Goal: Task Accomplishment & Management: Manage account settings

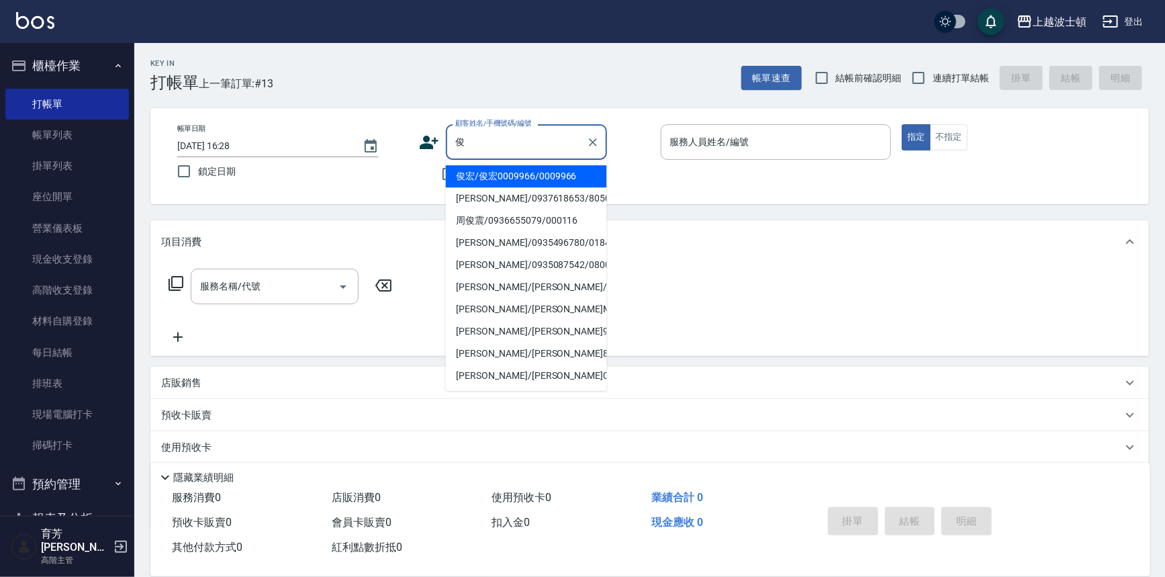
click at [506, 179] on li "俊宏/俊宏0009966/0009966" at bounding box center [526, 176] width 161 height 22
type input "俊宏/俊宏0009966/0009966"
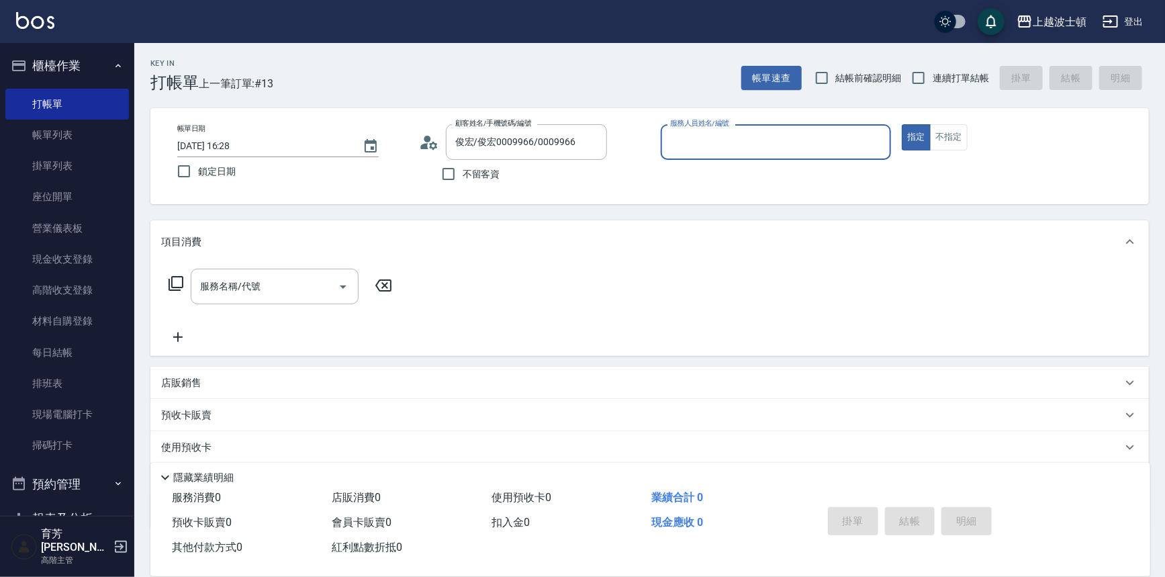
click at [731, 136] on input "服務人員姓名/編號" at bounding box center [776, 142] width 219 height 24
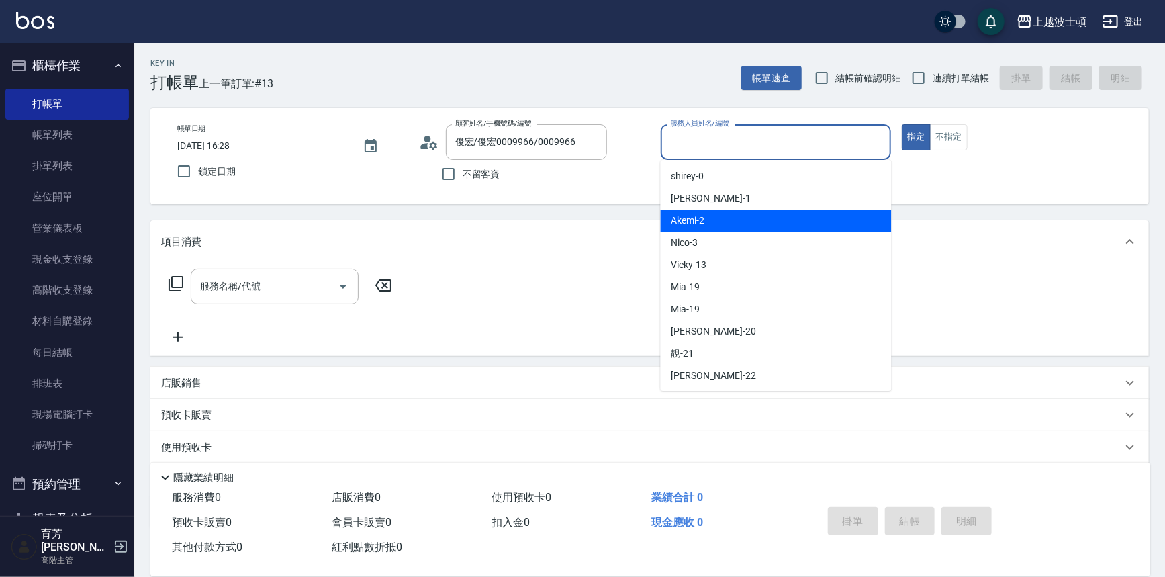
click at [756, 223] on div "Akemi -2" at bounding box center [776, 221] width 231 height 22
type input "Akemi-2"
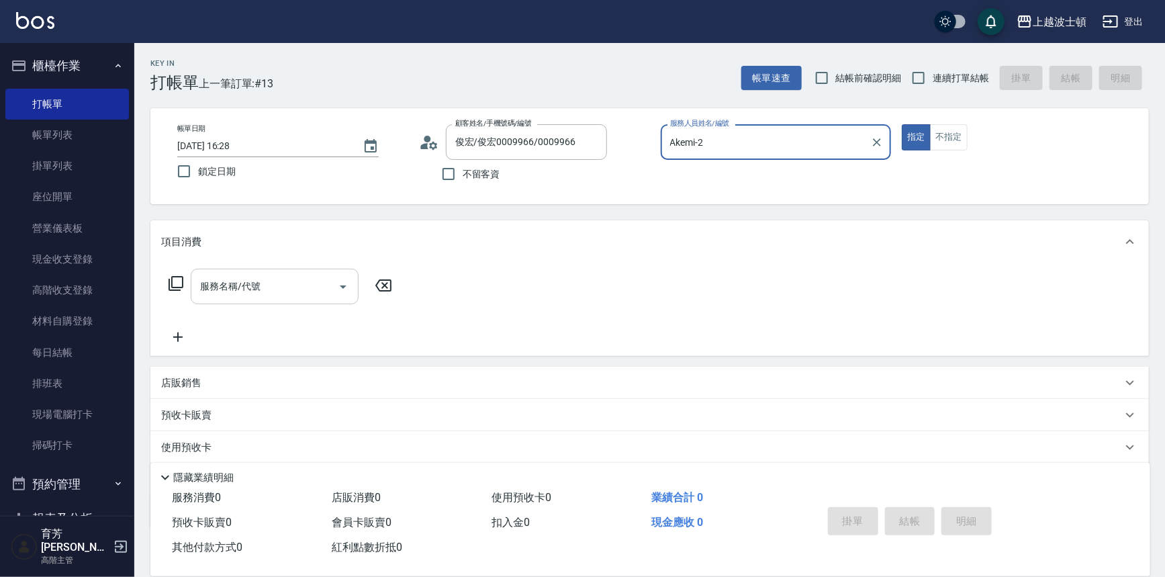
click at [327, 272] on div "服務名稱/代號" at bounding box center [275, 287] width 168 height 36
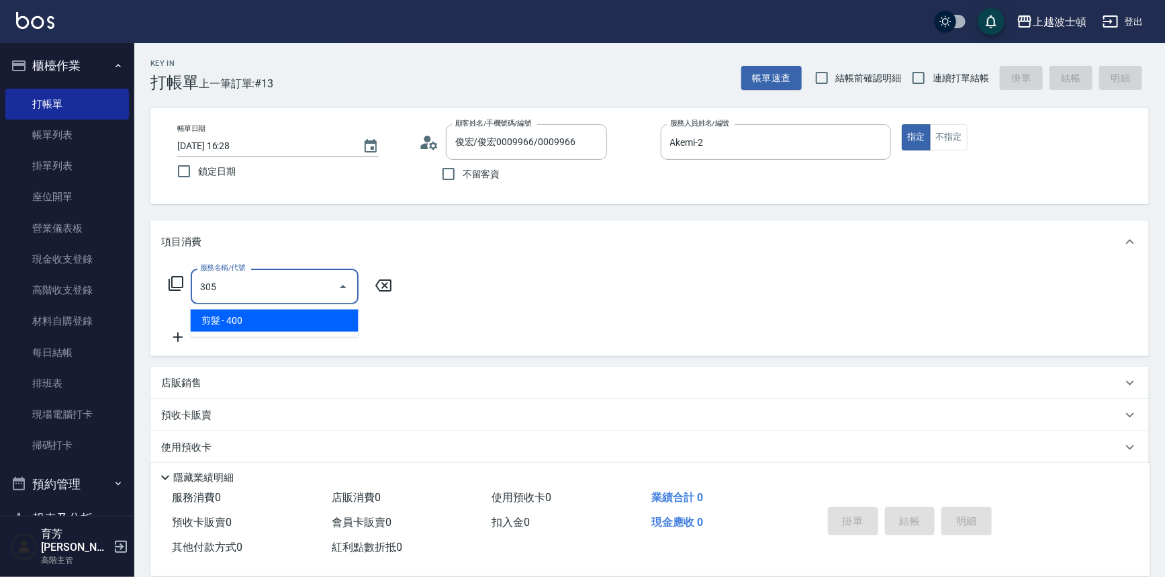
click at [328, 312] on span "剪髮 - 400" at bounding box center [275, 321] width 168 height 22
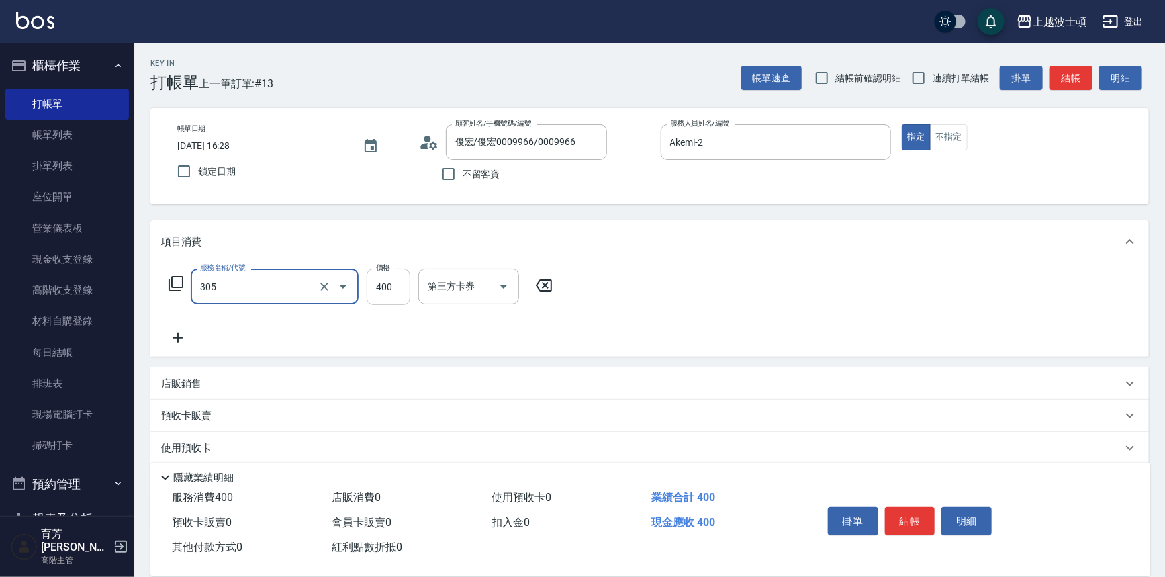
type input "剪髮(305)"
click at [373, 291] on input "400" at bounding box center [389, 287] width 44 height 36
type input "350"
click at [785, 281] on div "服務名稱/代號 剪髮(305) 服務名稱/代號 價格 350 價格 第三方卡券 第三方卡券" at bounding box center [649, 309] width 999 height 93
click at [900, 510] on button "結帳" at bounding box center [910, 521] width 50 height 28
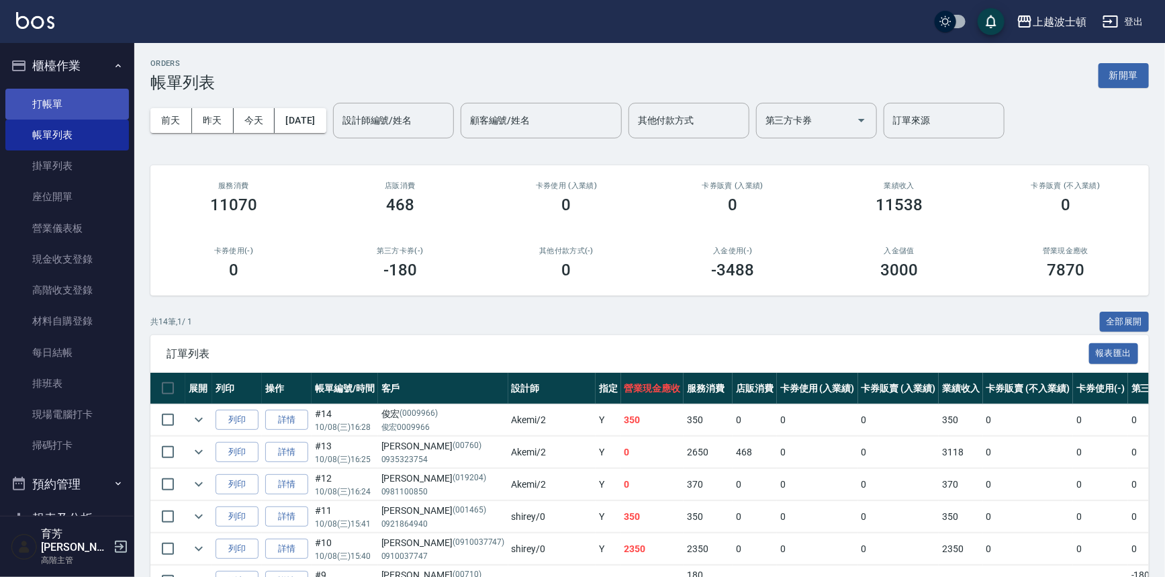
click at [48, 109] on link "打帳單" at bounding box center [67, 104] width 124 height 31
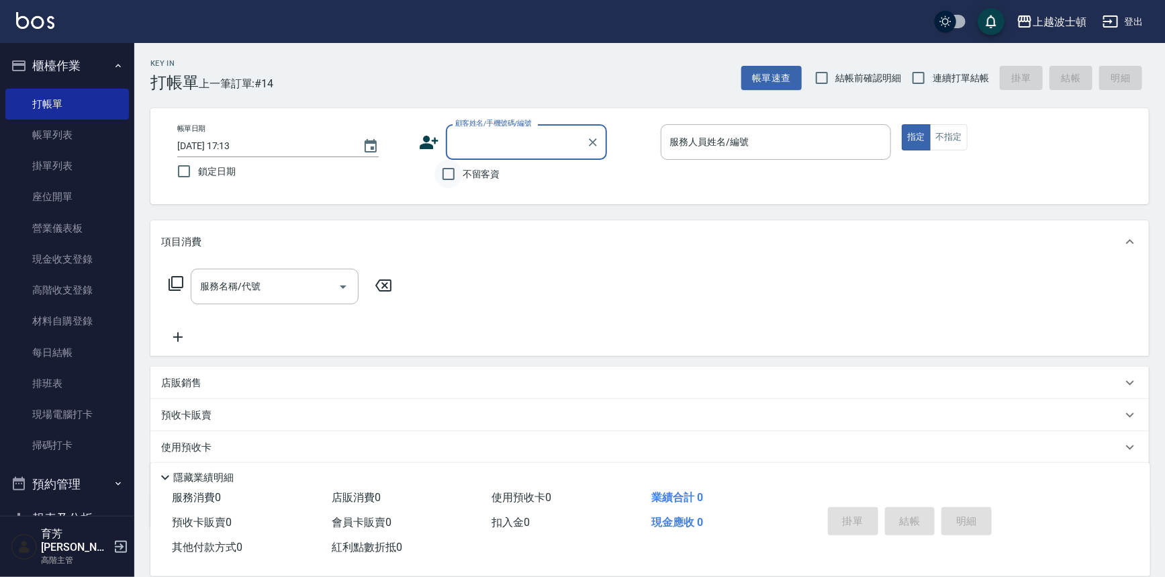
click at [450, 165] on input "不留客資" at bounding box center [448, 174] width 28 height 28
checkbox input "true"
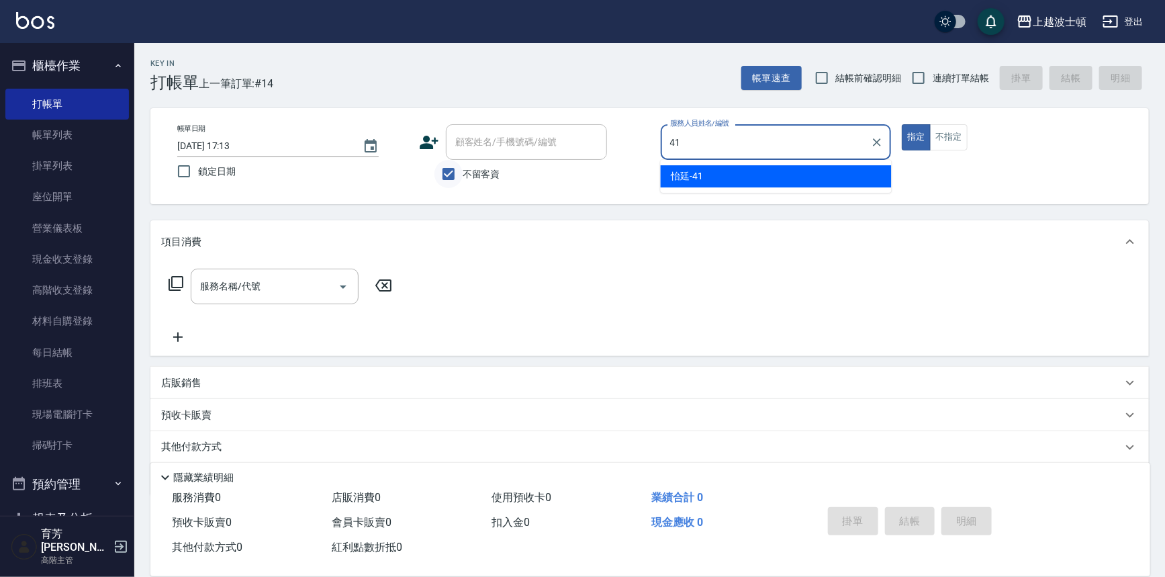
type input "怡廷-41"
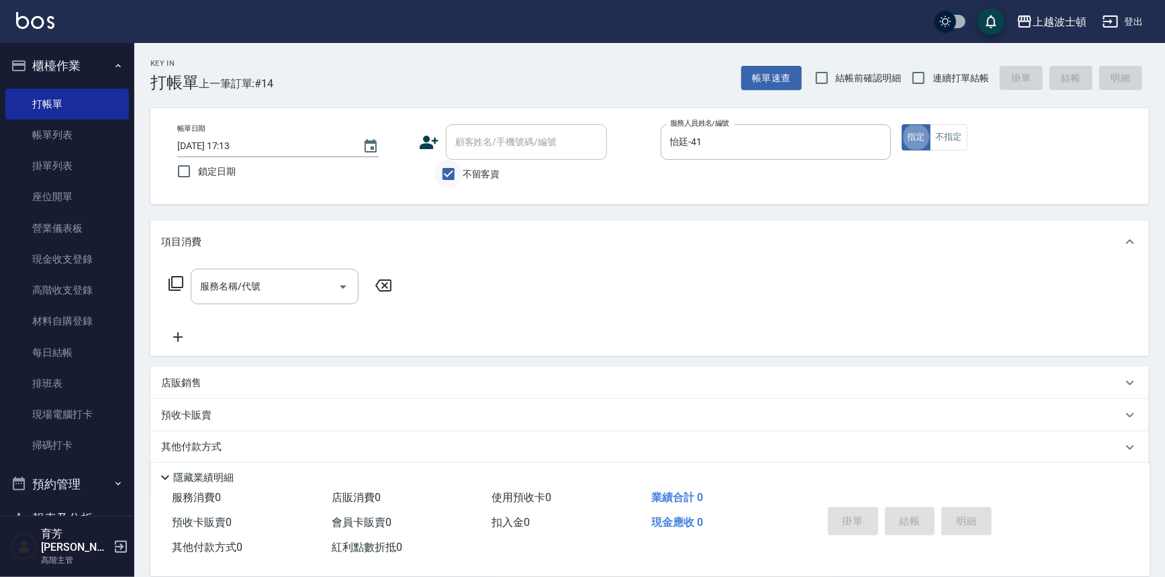
type button "true"
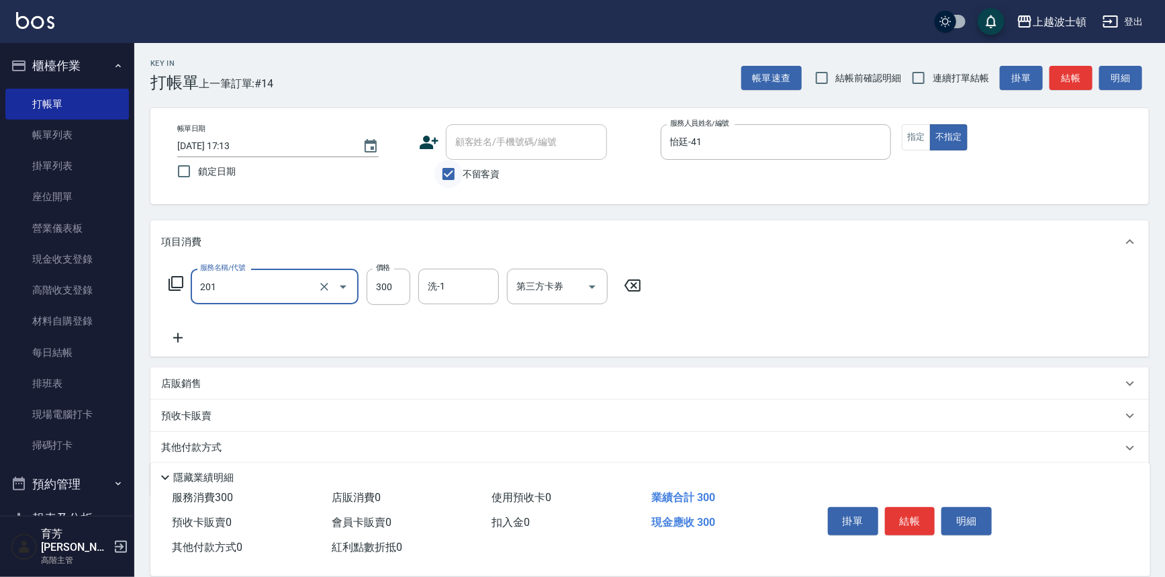
type input "洗髮(201)"
type input "怡廷-41"
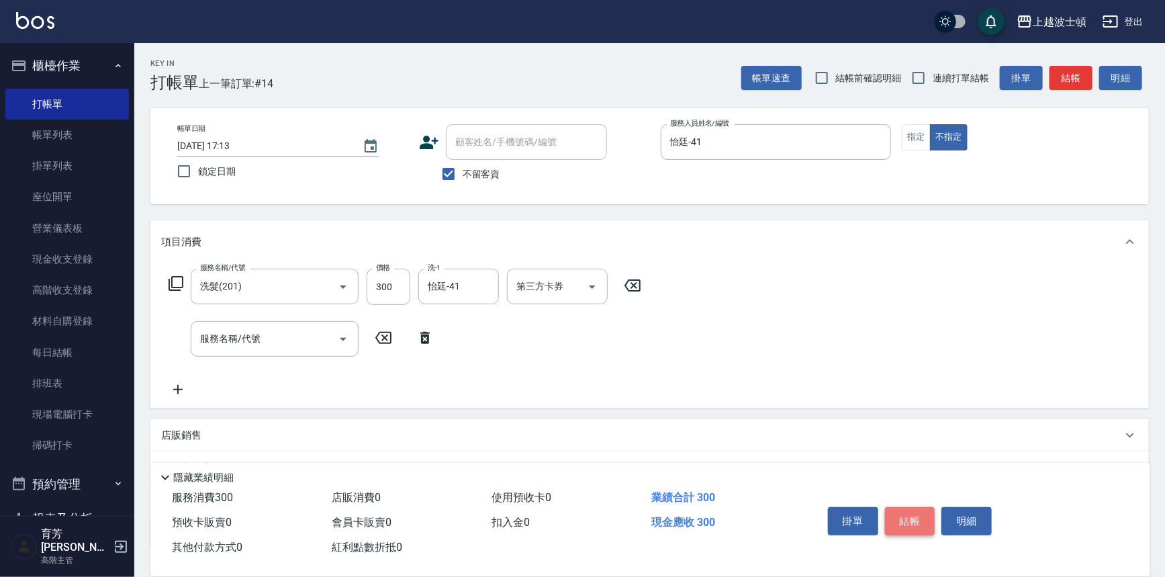
drag, startPoint x: 919, startPoint y: 510, endPoint x: 896, endPoint y: 529, distance: 30.1
click at [919, 510] on button "結帳" at bounding box center [910, 521] width 50 height 28
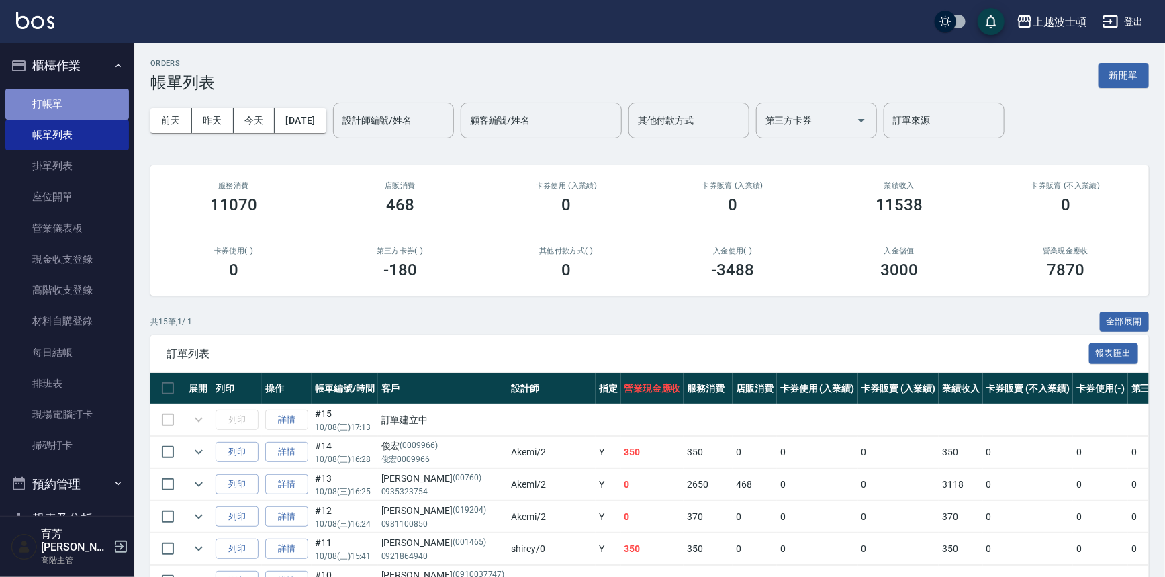
click at [81, 111] on link "打帳單" at bounding box center [67, 104] width 124 height 31
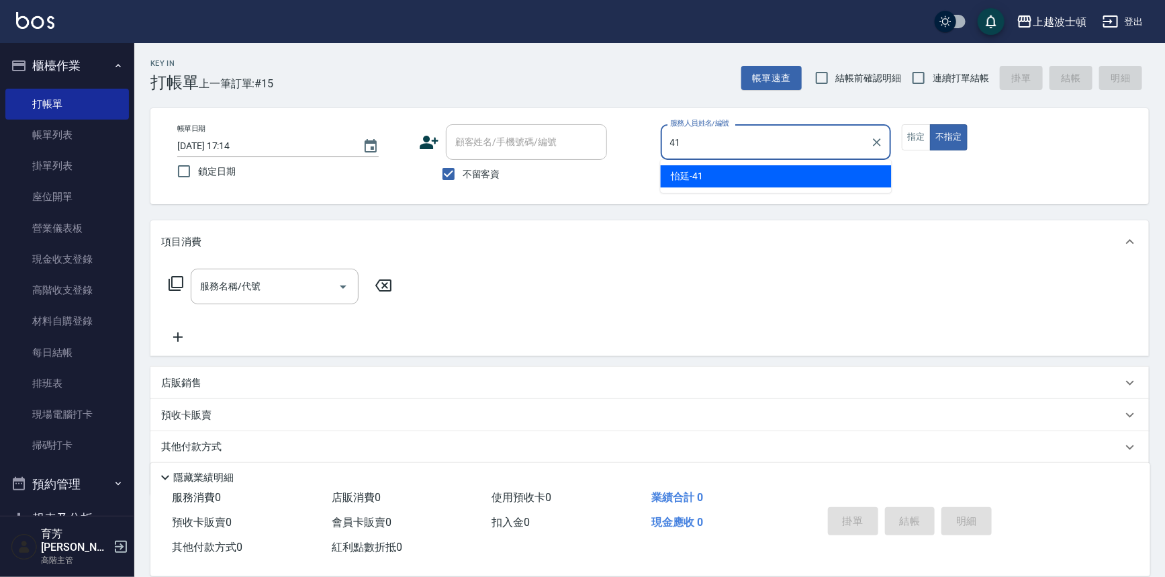
type input "怡廷-41"
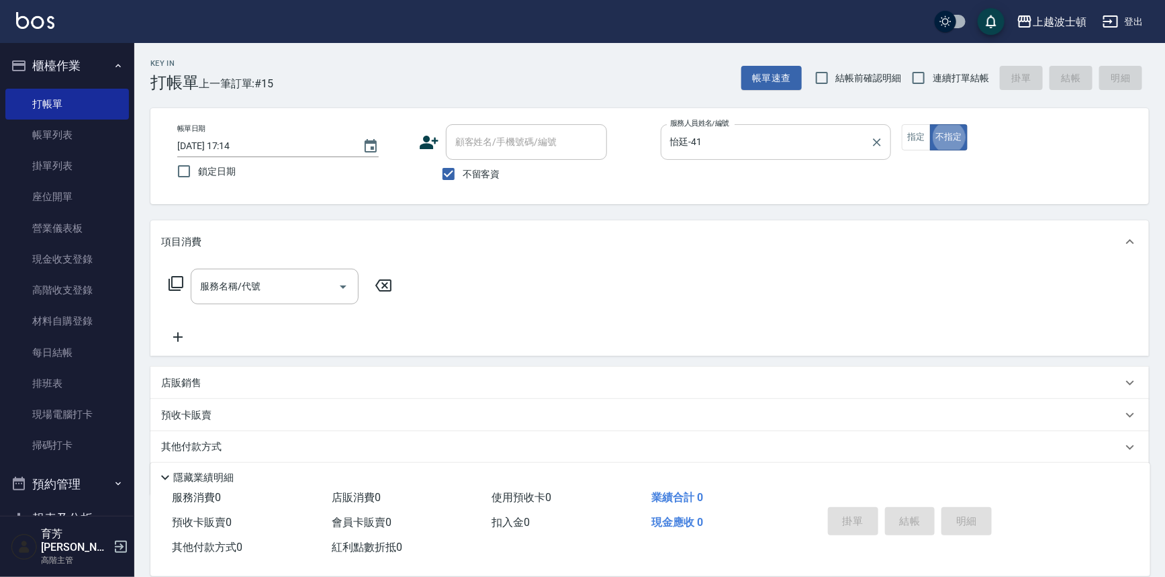
type button "false"
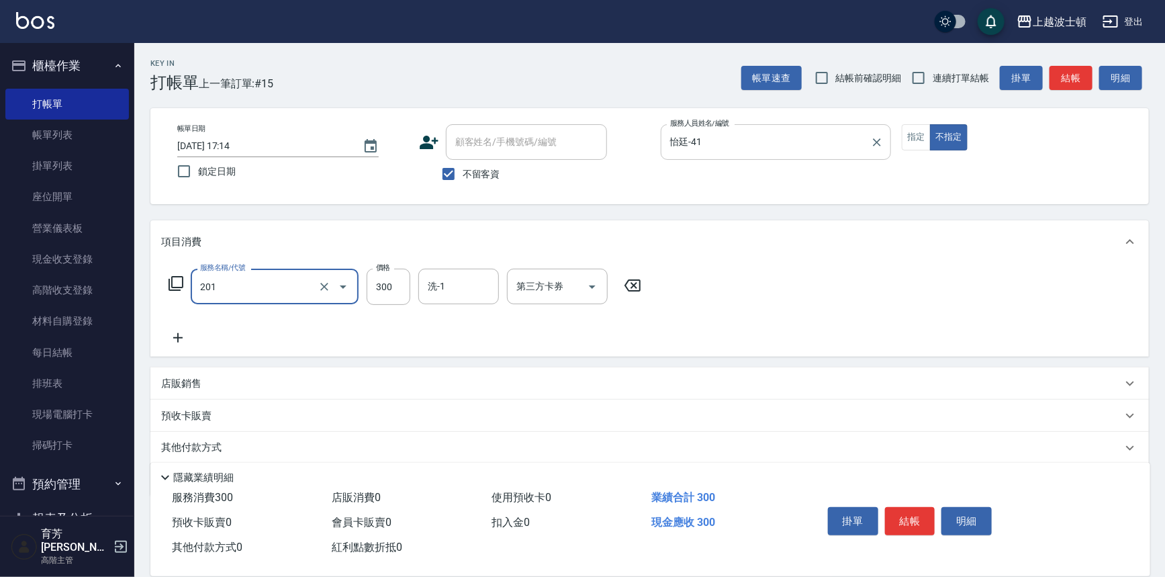
type input "洗髮(201)"
click at [435, 273] on div "洗-1" at bounding box center [458, 287] width 81 height 36
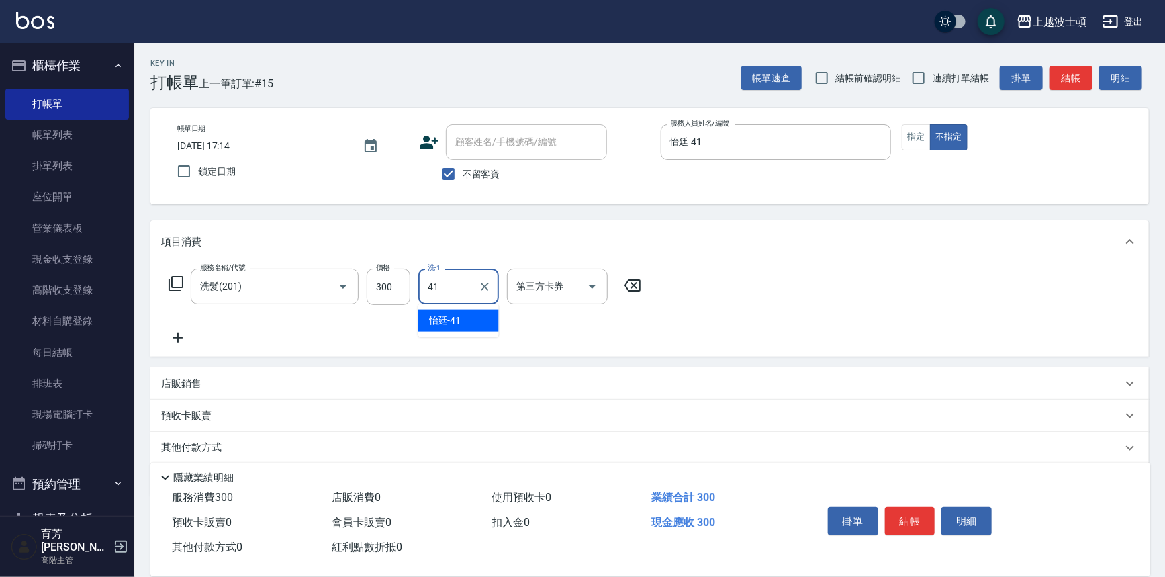
type input "怡廷-41"
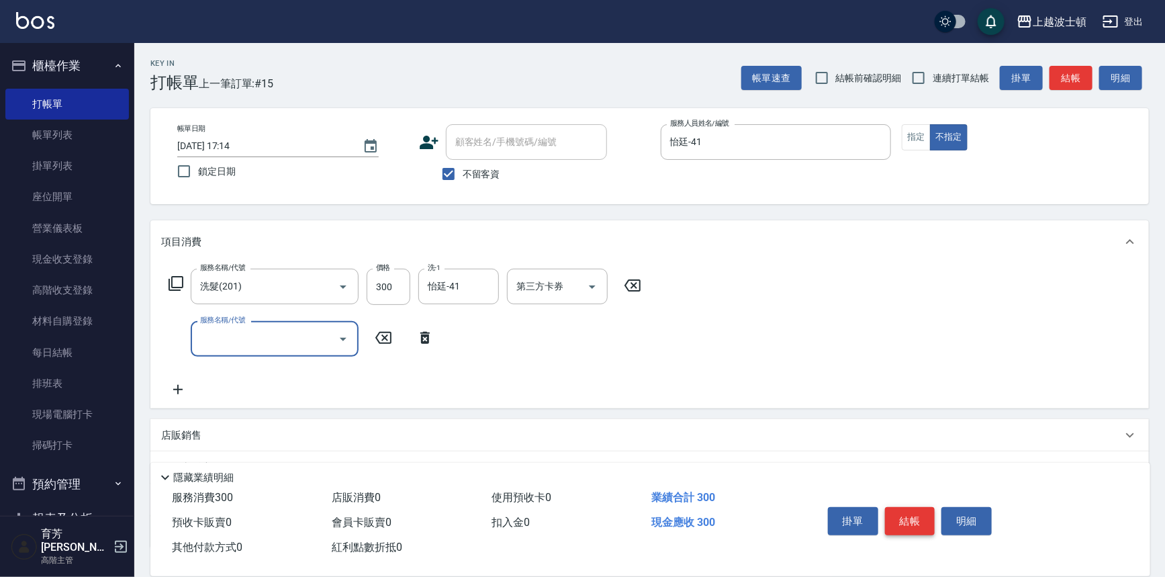
click at [897, 512] on button "結帳" at bounding box center [910, 521] width 50 height 28
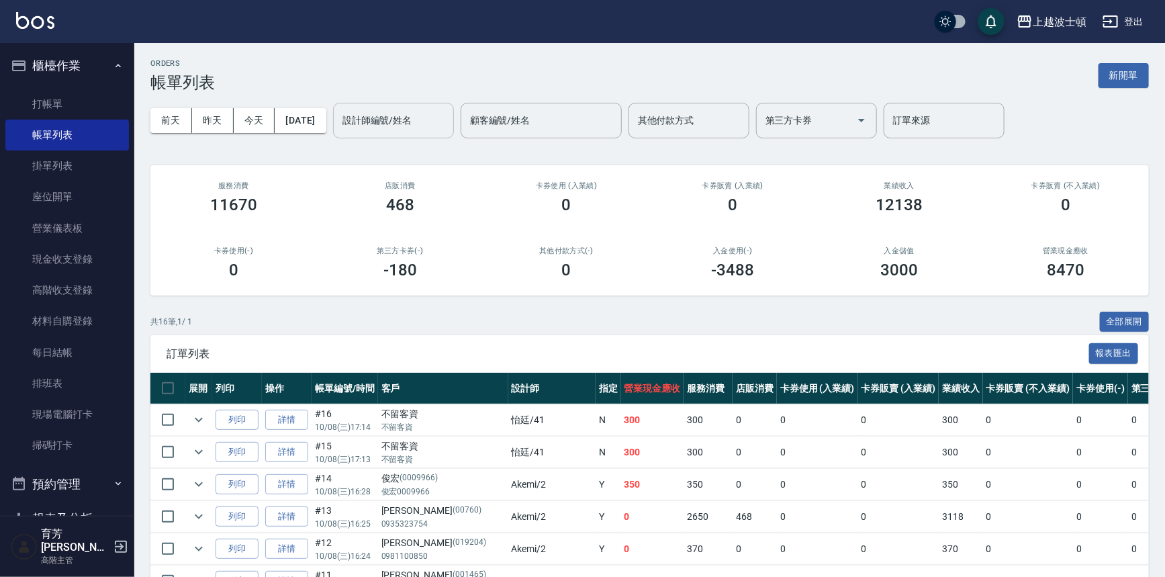
click at [448, 128] on input "設計師編號/姓名" at bounding box center [393, 121] width 109 height 24
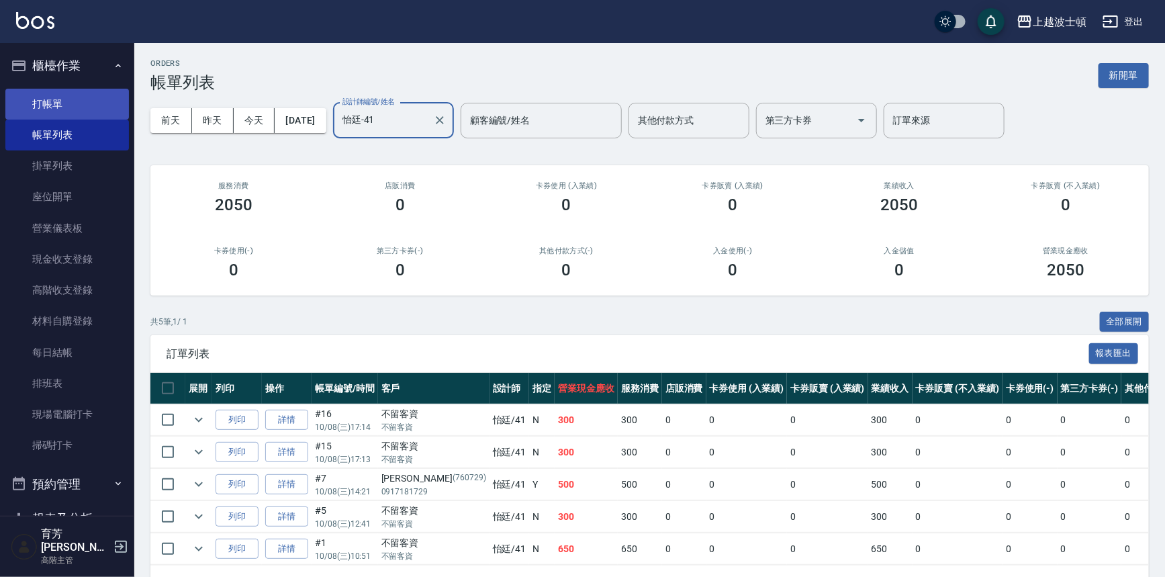
type input "怡廷-41"
drag, startPoint x: 0, startPoint y: 31, endPoint x: 0, endPoint y: 47, distance: 16.1
click at [0, 47] on div "上越波士頓 登出 櫃檯作業 打帳單 帳單列表 掛單列表 座位開單 營業儀表板 現金收支登錄 高階收支登錄 材料自購登錄 每日結帳 排班表 現場電腦打卡 掃碼打…" at bounding box center [582, 309] width 1165 height 618
click at [46, 99] on link "打帳單" at bounding box center [67, 104] width 124 height 31
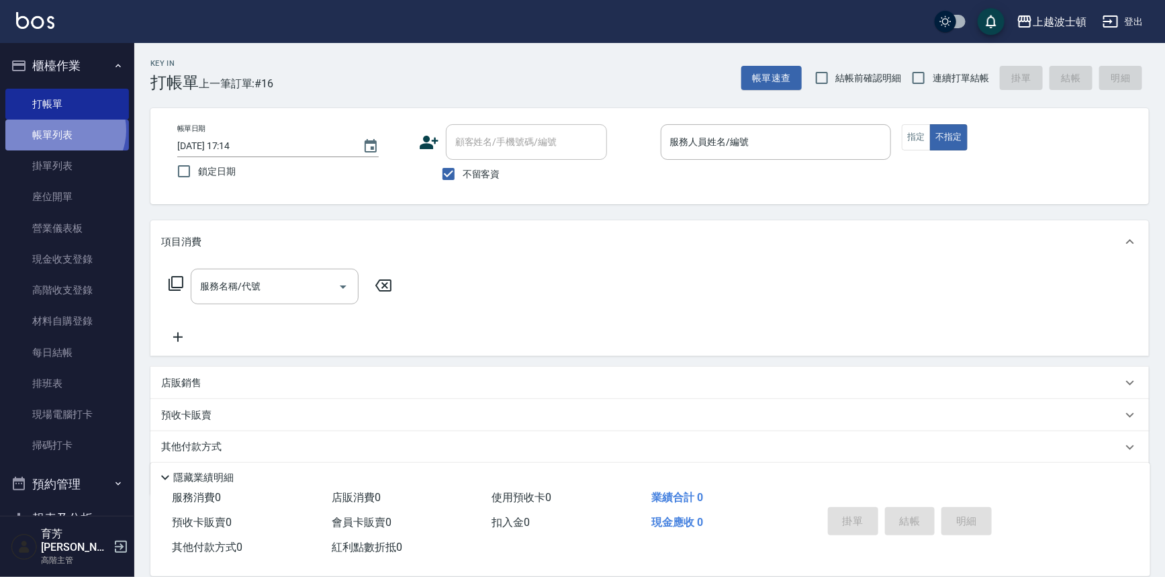
click at [63, 130] on link "帳單列表" at bounding box center [67, 135] width 124 height 31
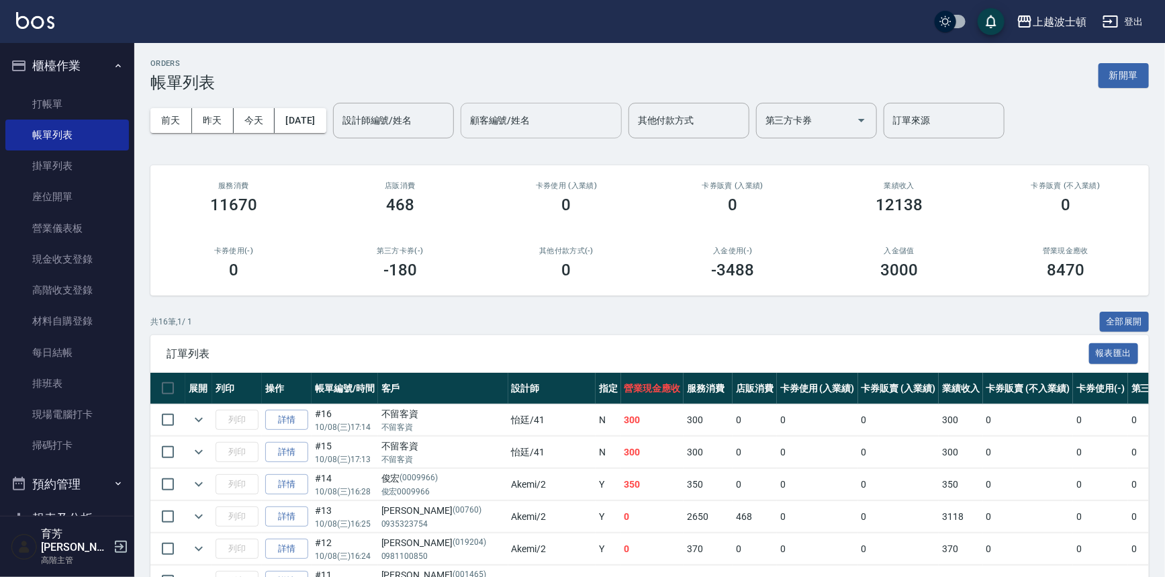
click at [383, 116] on input "設計師編號/姓名" at bounding box center [393, 121] width 109 height 24
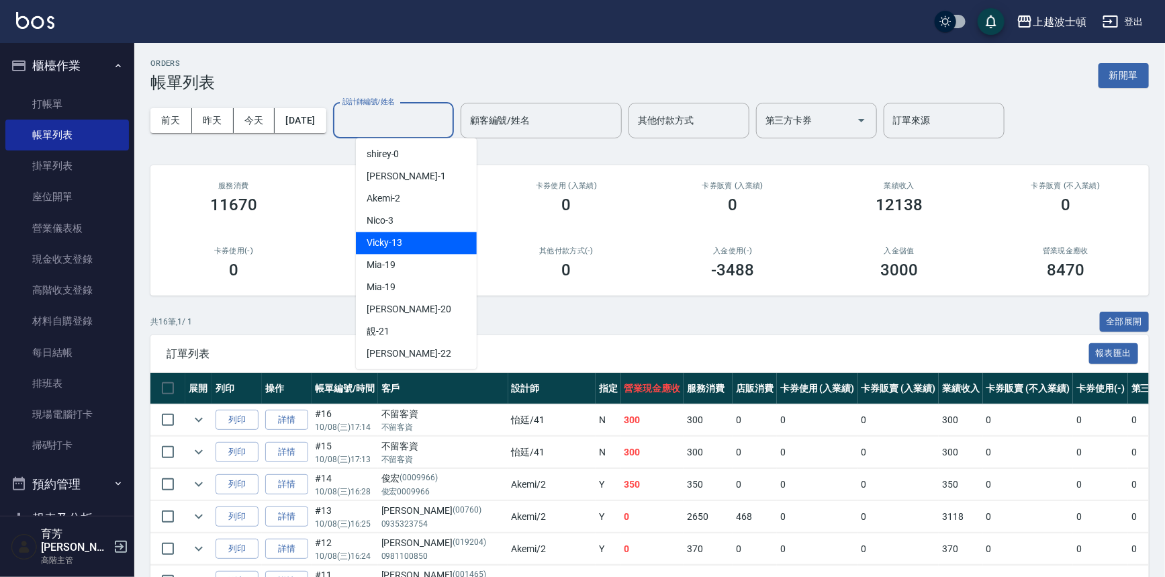
click at [393, 241] on span "Vicky -13" at bounding box center [385, 243] width 36 height 14
type input "Vicky-13"
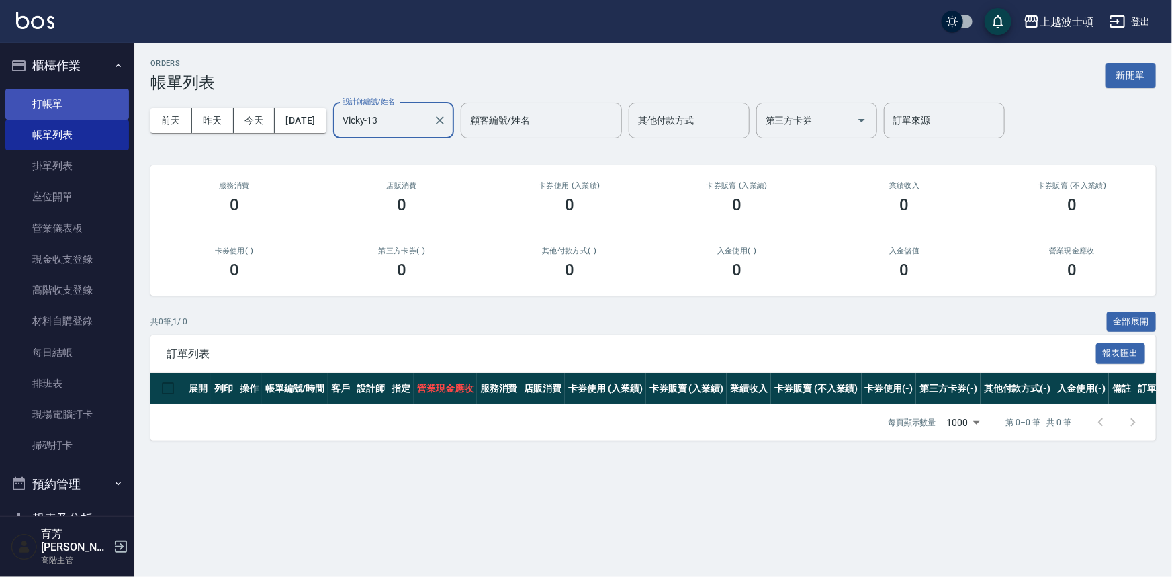
click at [55, 101] on link "打帳單" at bounding box center [67, 104] width 124 height 31
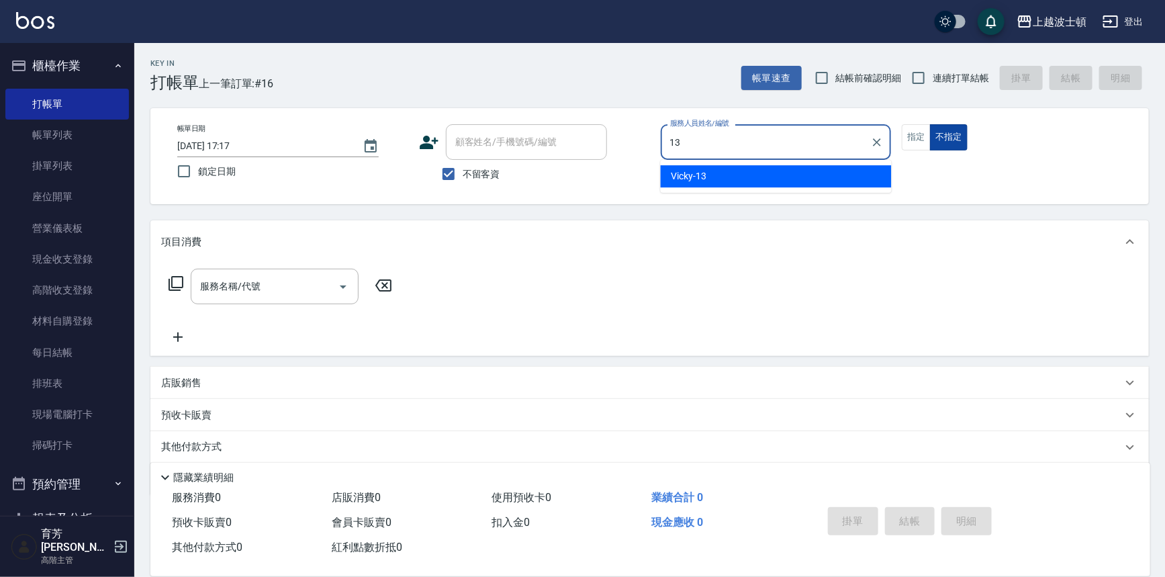
type input "Vicky-13"
type button "false"
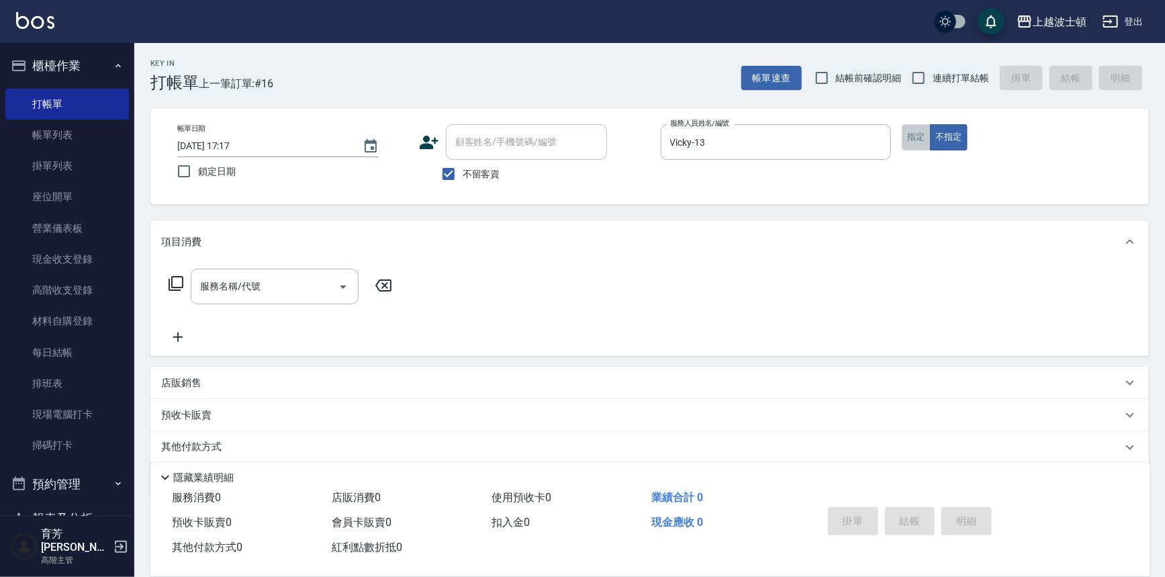
click at [920, 140] on button "指定" at bounding box center [916, 137] width 29 height 26
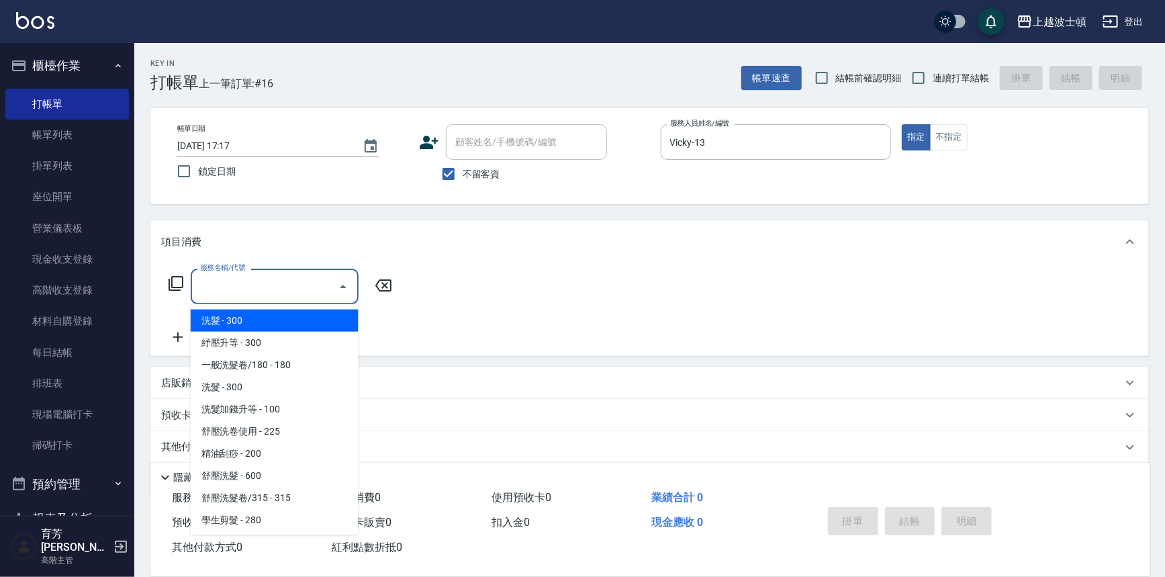
click at [308, 283] on input "服務名稱/代號" at bounding box center [265, 287] width 136 height 24
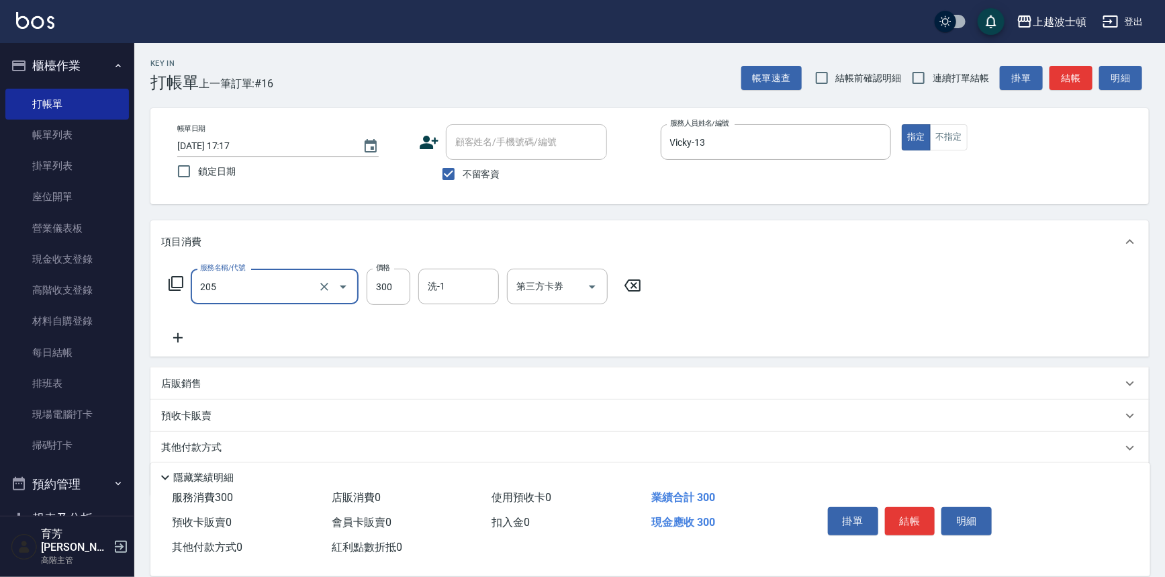
type input "洗髮(205)"
click at [175, 334] on icon at bounding box center [178, 338] width 34 height 16
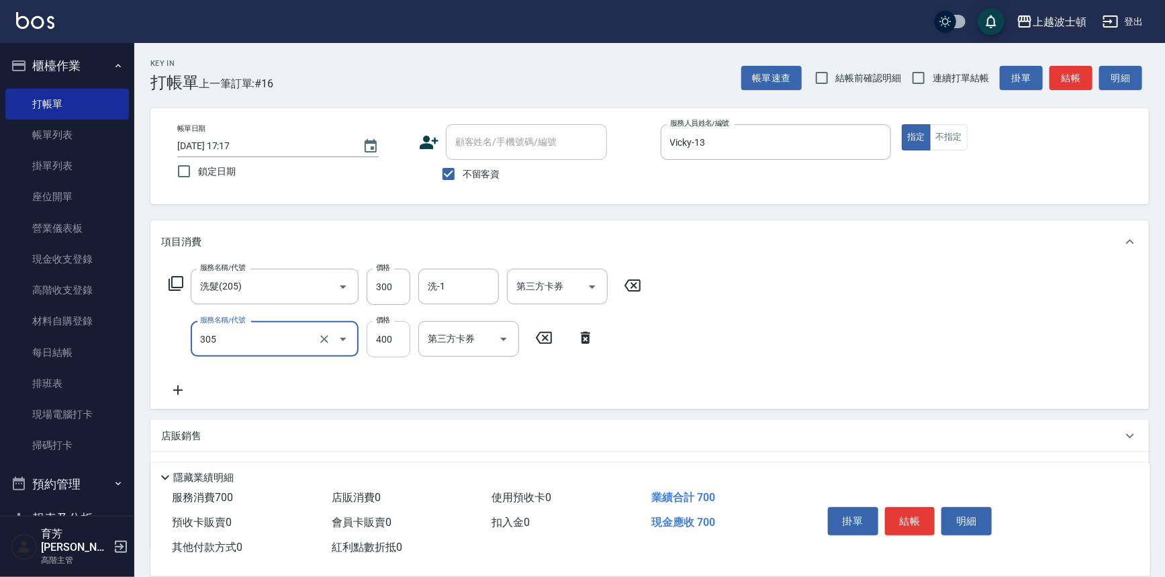
type input "剪髮(305)"
click at [379, 341] on input "400" at bounding box center [389, 339] width 44 height 36
type input "350"
click at [457, 285] on input "洗-1" at bounding box center [458, 287] width 68 height 24
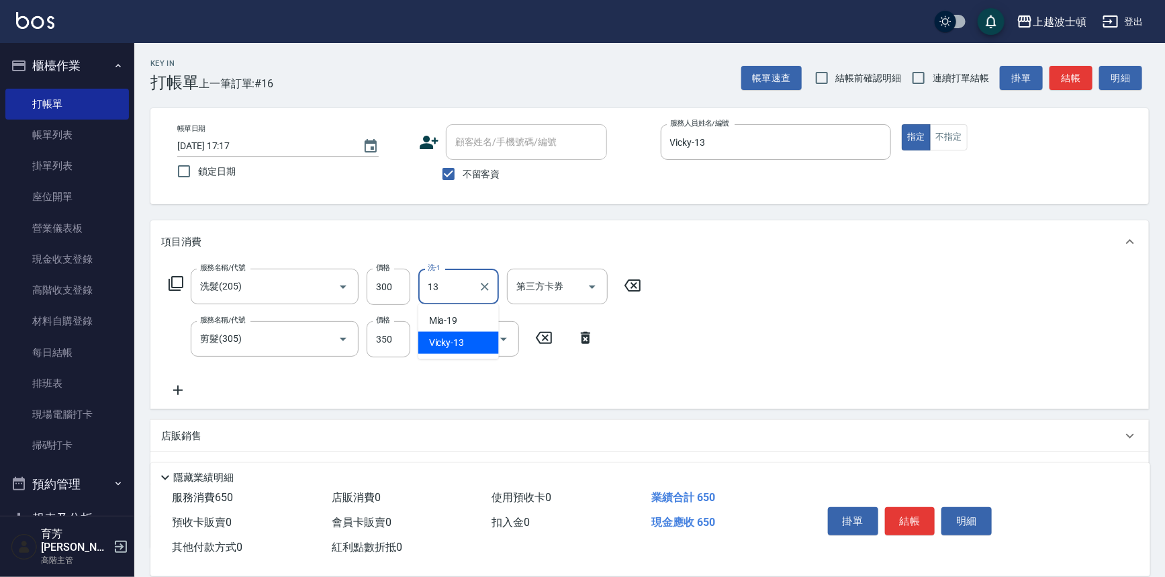
type input "Vicky-13"
click at [909, 518] on button "結帳" at bounding box center [910, 521] width 50 height 28
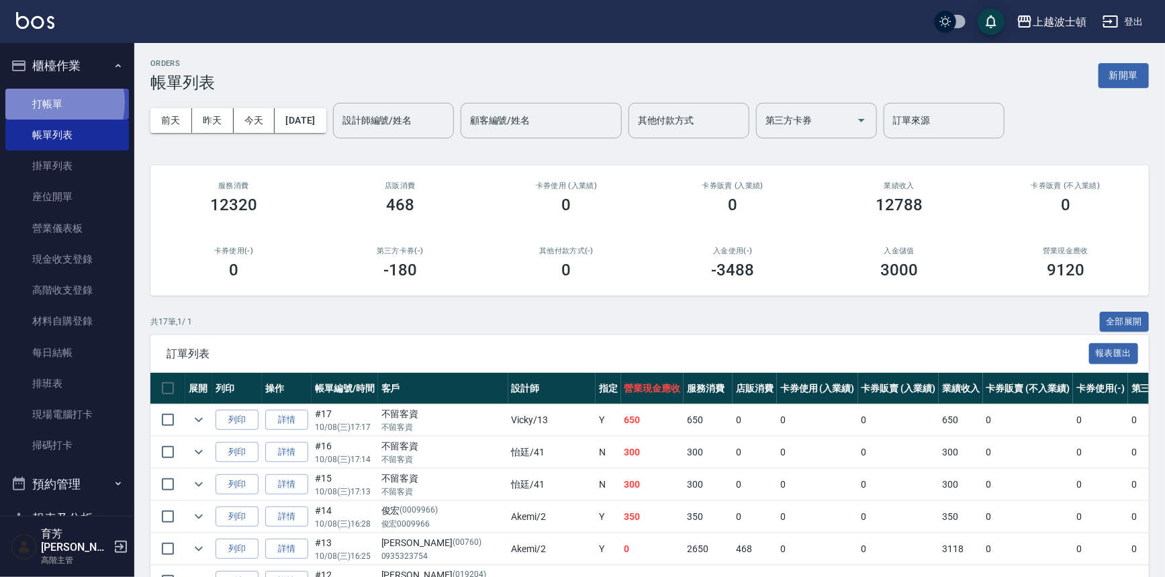
click at [52, 102] on link "打帳單" at bounding box center [67, 104] width 124 height 31
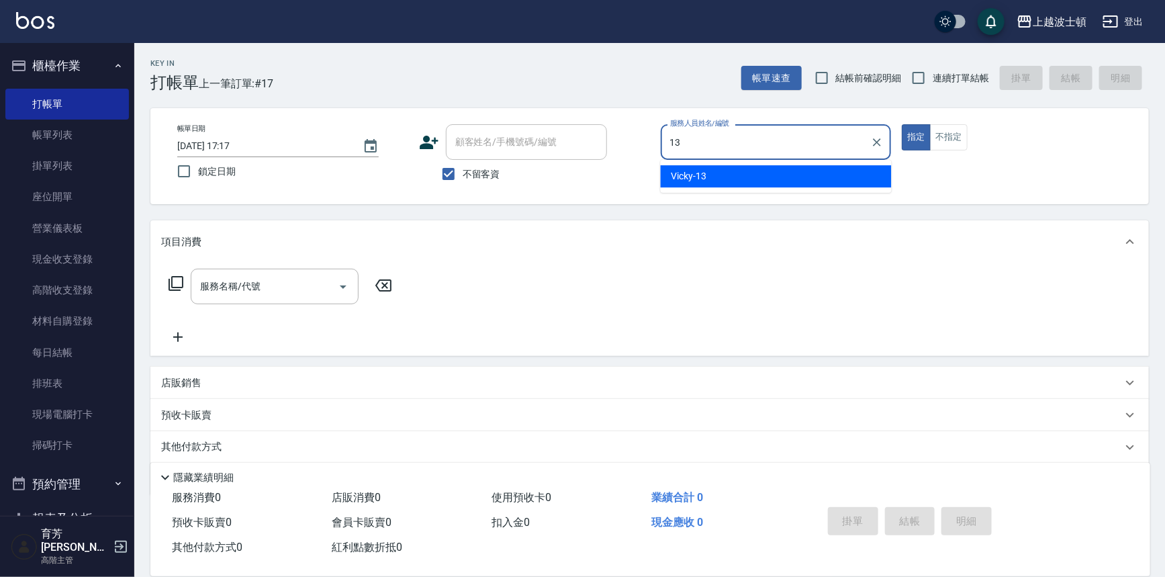
type input "Vicky-13"
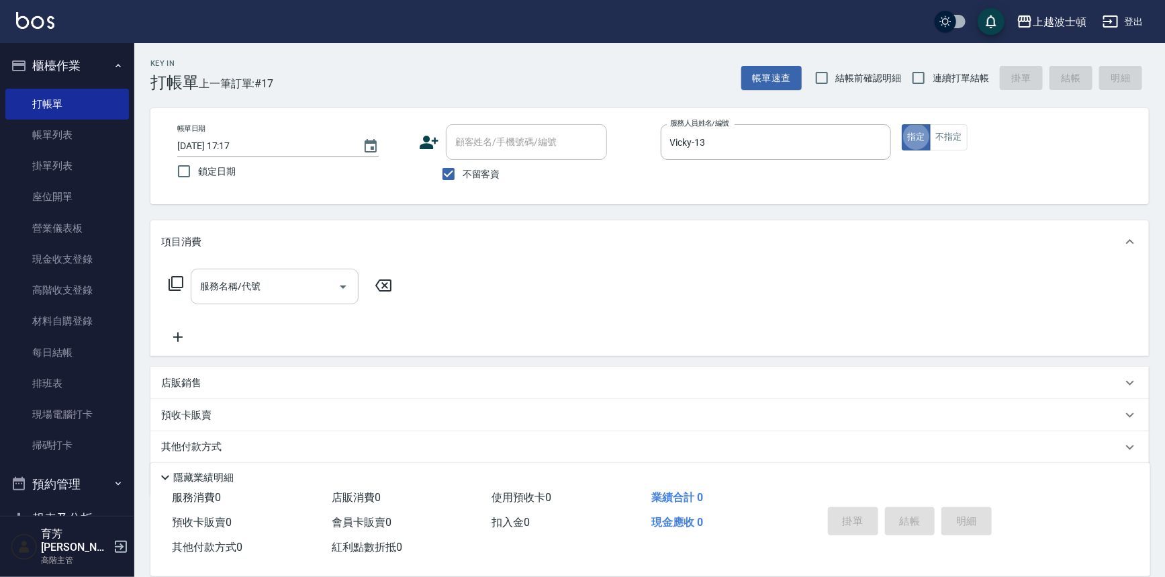
type button "true"
click at [295, 285] on input "服務名稱/代號" at bounding box center [265, 287] width 136 height 24
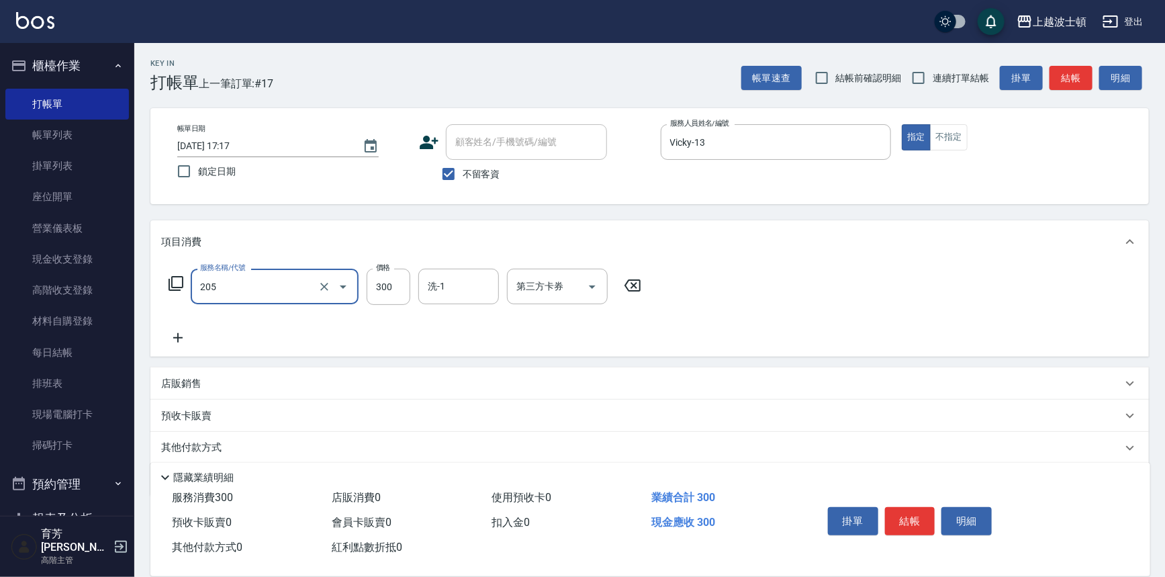
type input "洗髮(205)"
click at [180, 338] on icon at bounding box center [177, 337] width 9 height 9
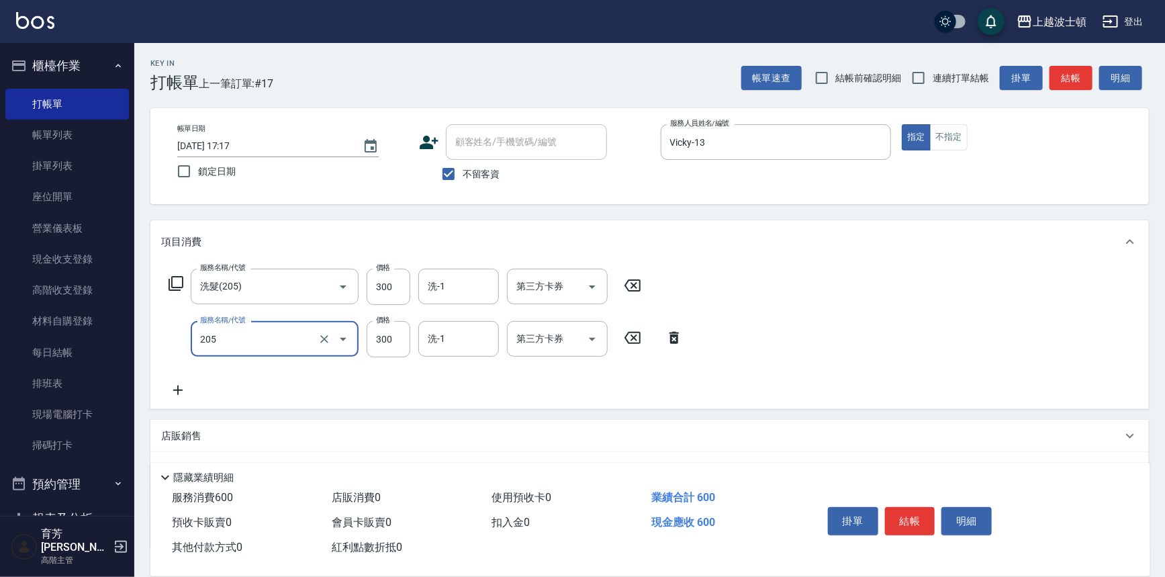
type input "洗髮(205)"
click at [376, 324] on div "價格 300 價格" at bounding box center [389, 339] width 44 height 36
type input "270"
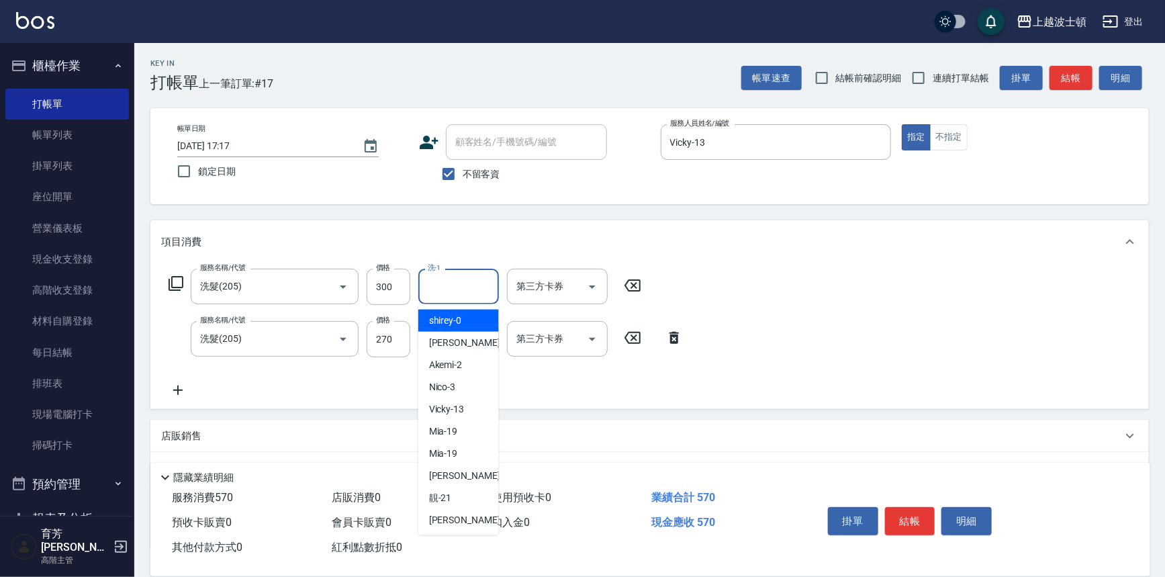
click at [449, 289] on input "洗-1" at bounding box center [458, 287] width 68 height 24
type input "[PERSON_NAME]-25"
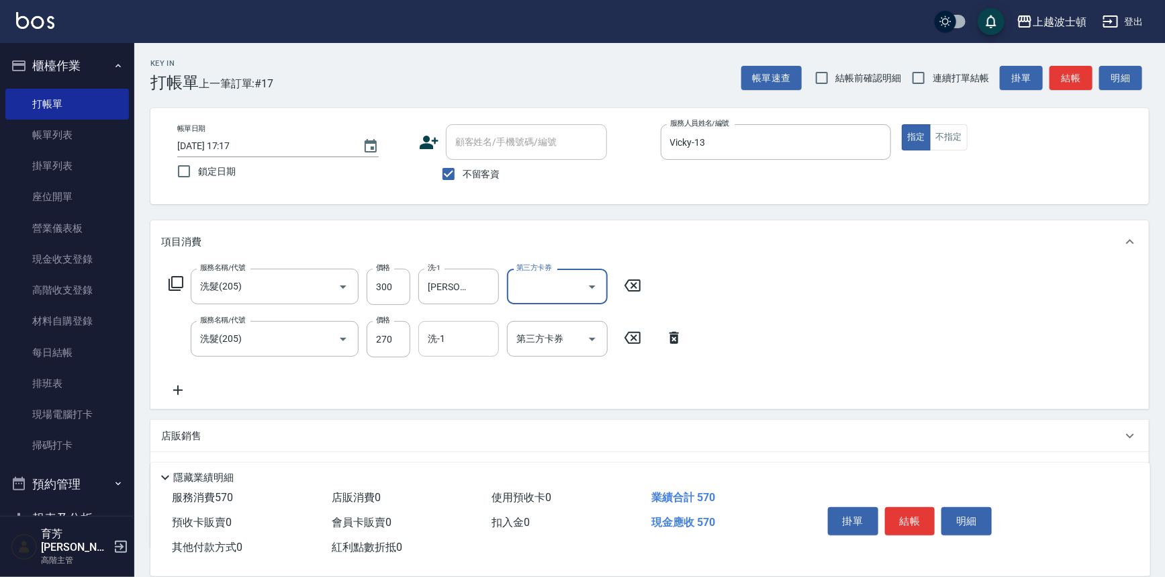
click at [457, 330] on input "洗-1" at bounding box center [458, 339] width 68 height 24
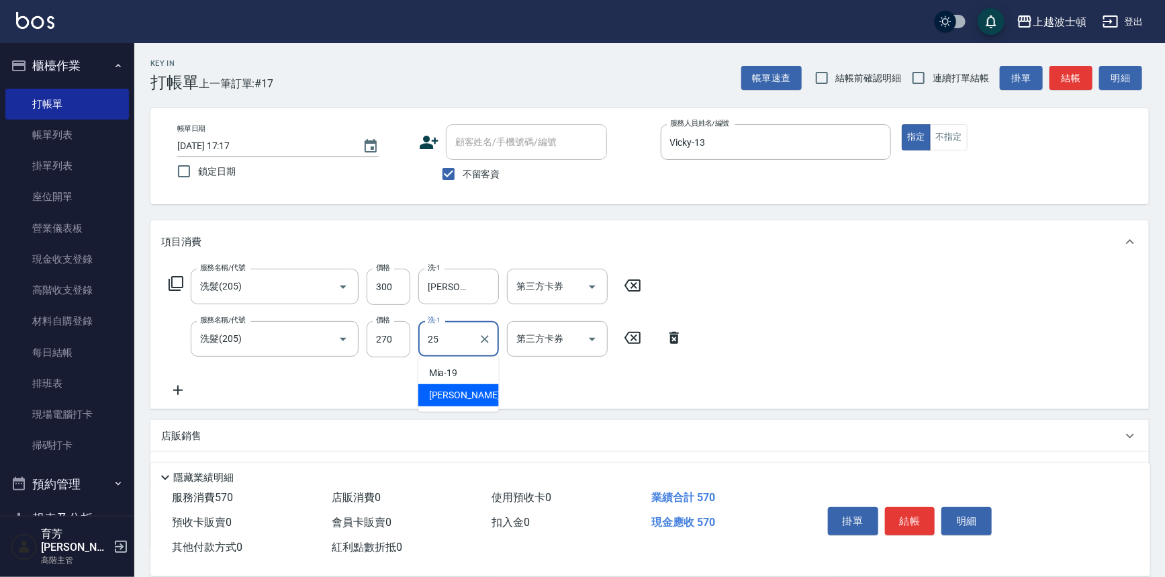
type input "[PERSON_NAME]-25"
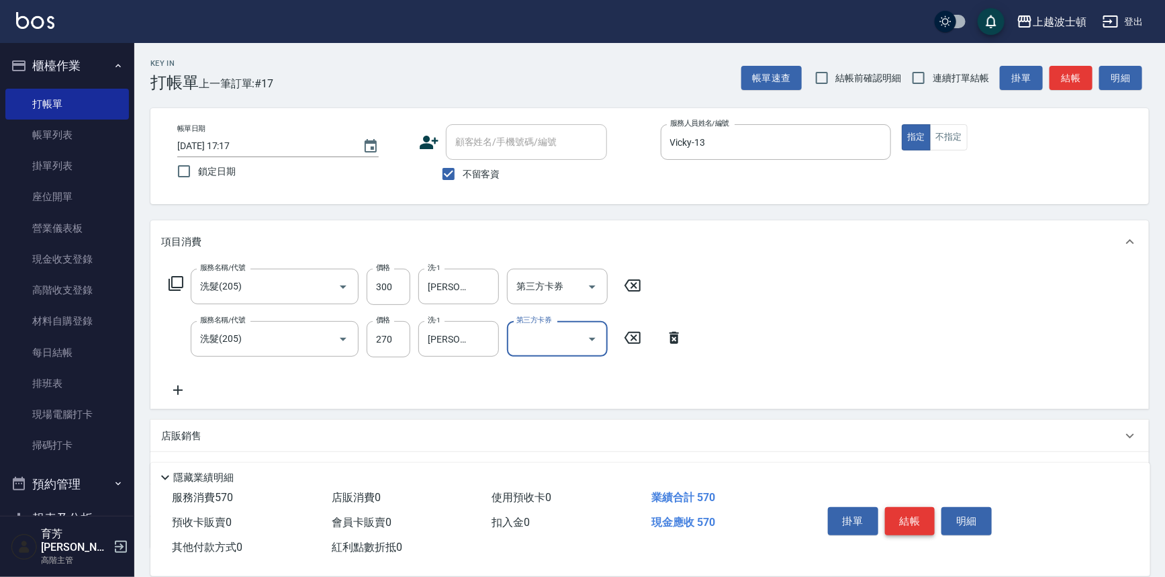
click at [925, 518] on button "結帳" at bounding box center [910, 521] width 50 height 28
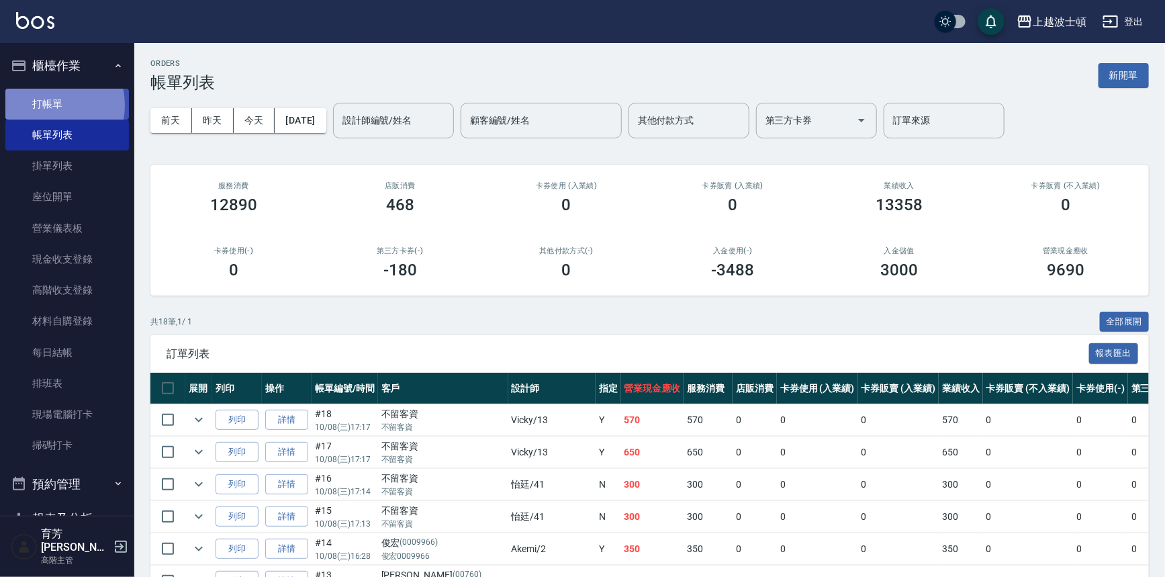
click at [49, 105] on link "打帳單" at bounding box center [67, 104] width 124 height 31
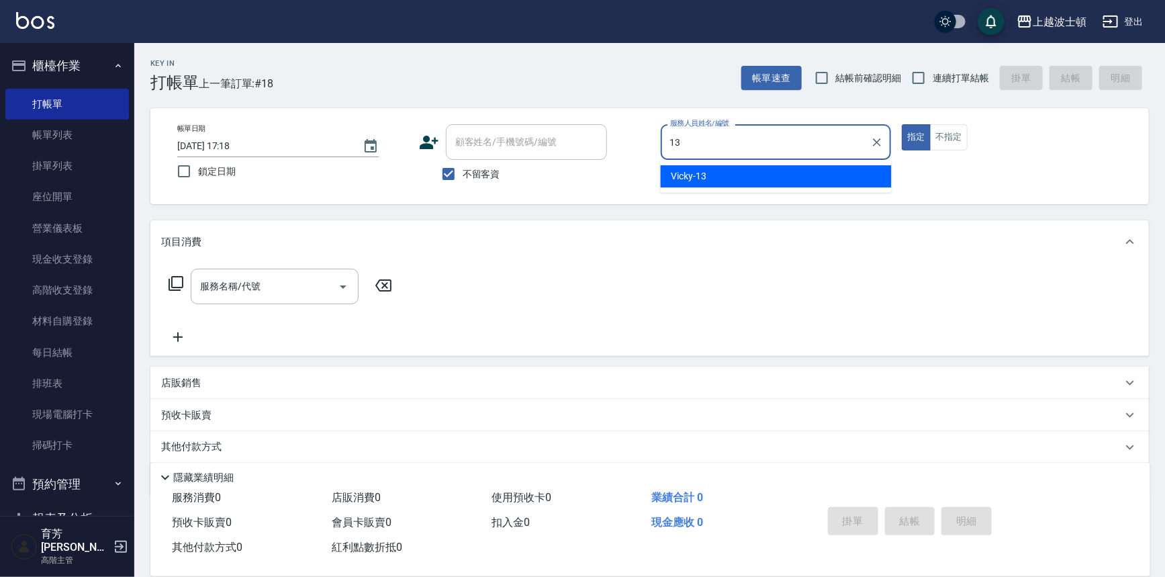
type input "Vicky-13"
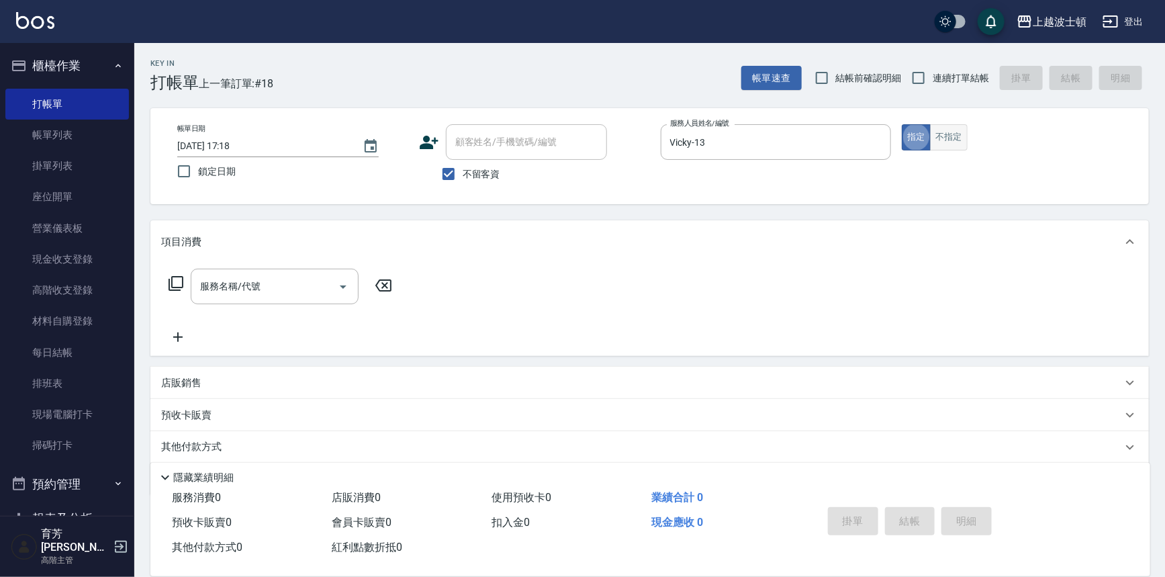
type button "true"
click at [950, 138] on button "不指定" at bounding box center [949, 137] width 38 height 26
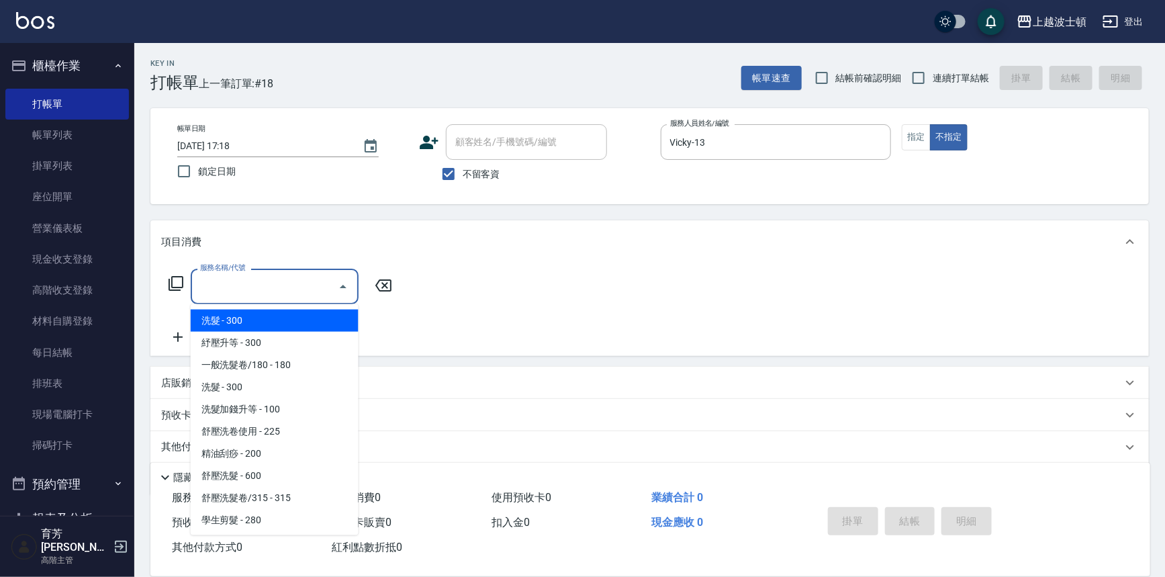
click at [318, 287] on input "服務名稱/代號" at bounding box center [265, 287] width 136 height 24
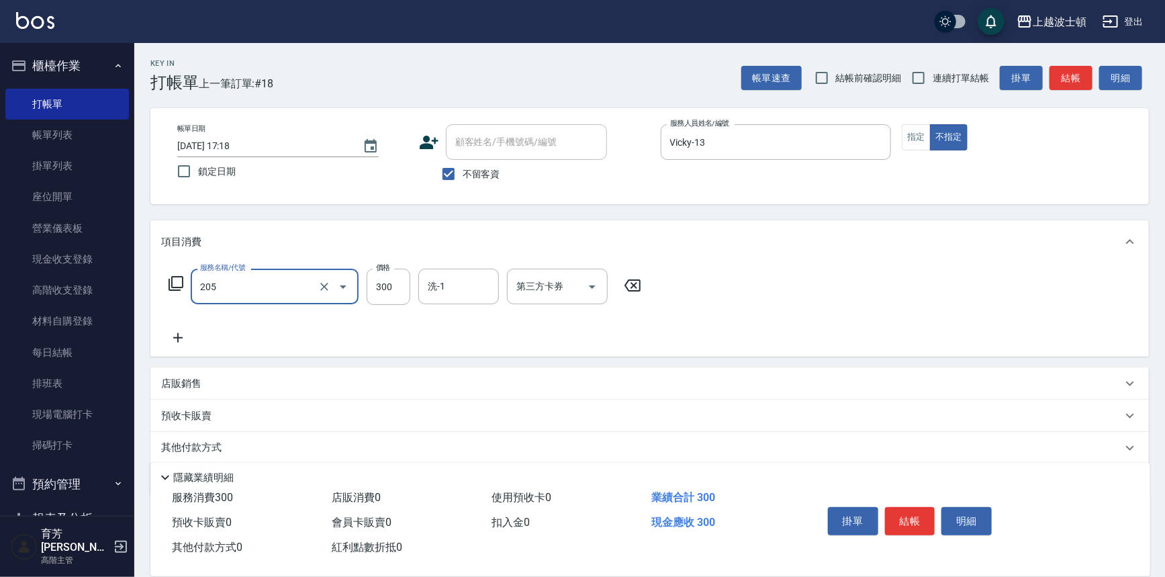
type input "洗髮(205)"
click at [173, 342] on icon at bounding box center [178, 338] width 34 height 16
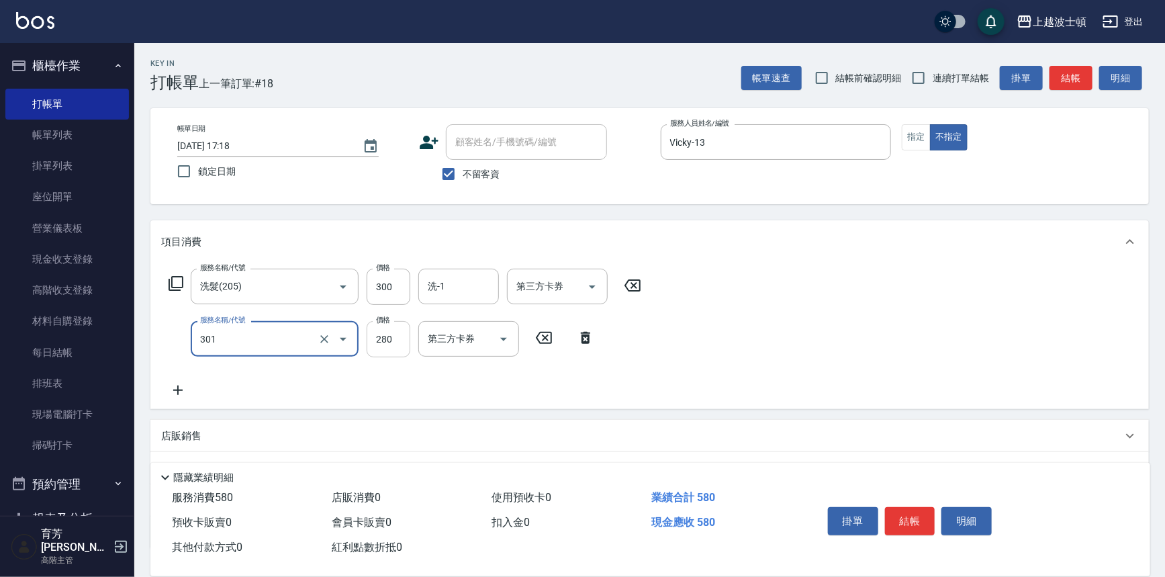
type input "學生剪髮(301)"
click at [385, 335] on input "280" at bounding box center [389, 339] width 44 height 36
type input "250"
click at [451, 285] on input "洗-1" at bounding box center [458, 287] width 68 height 24
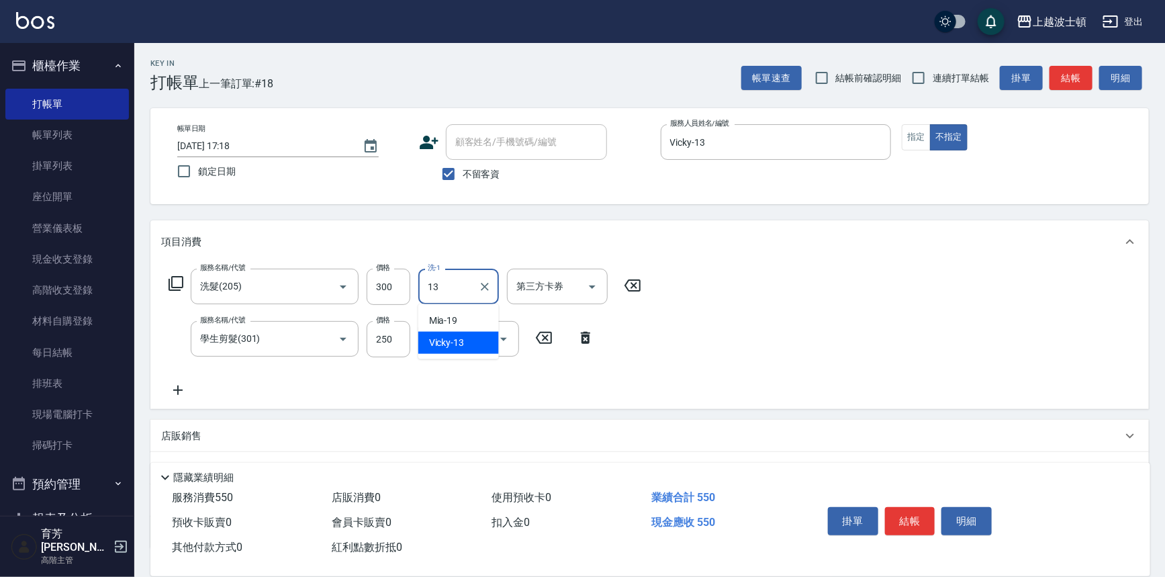
type input "Vicky-13"
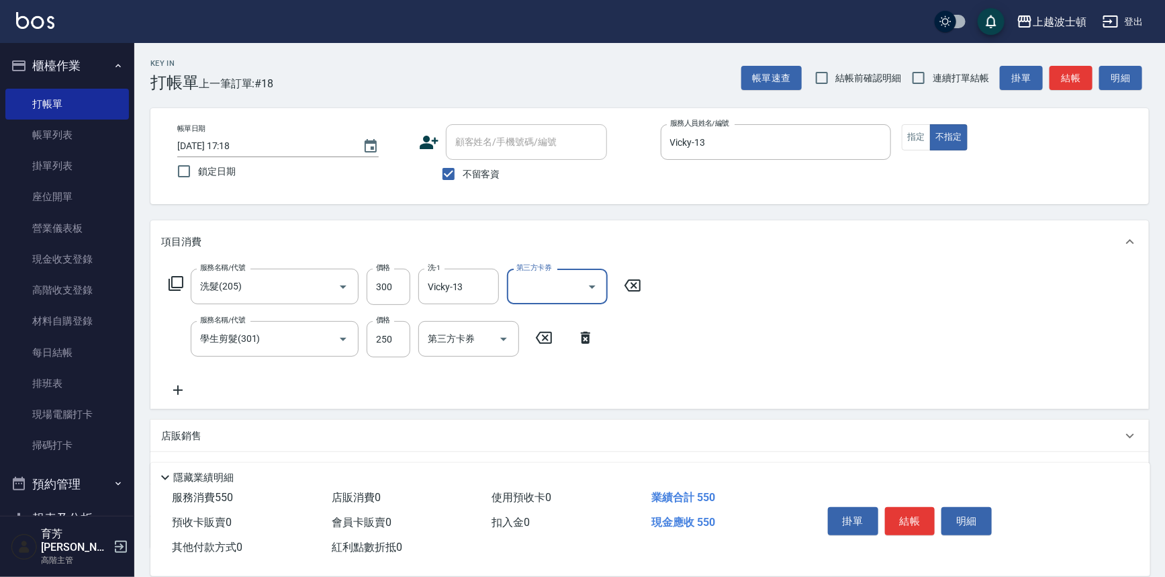
click at [916, 530] on button "結帳" at bounding box center [910, 521] width 50 height 28
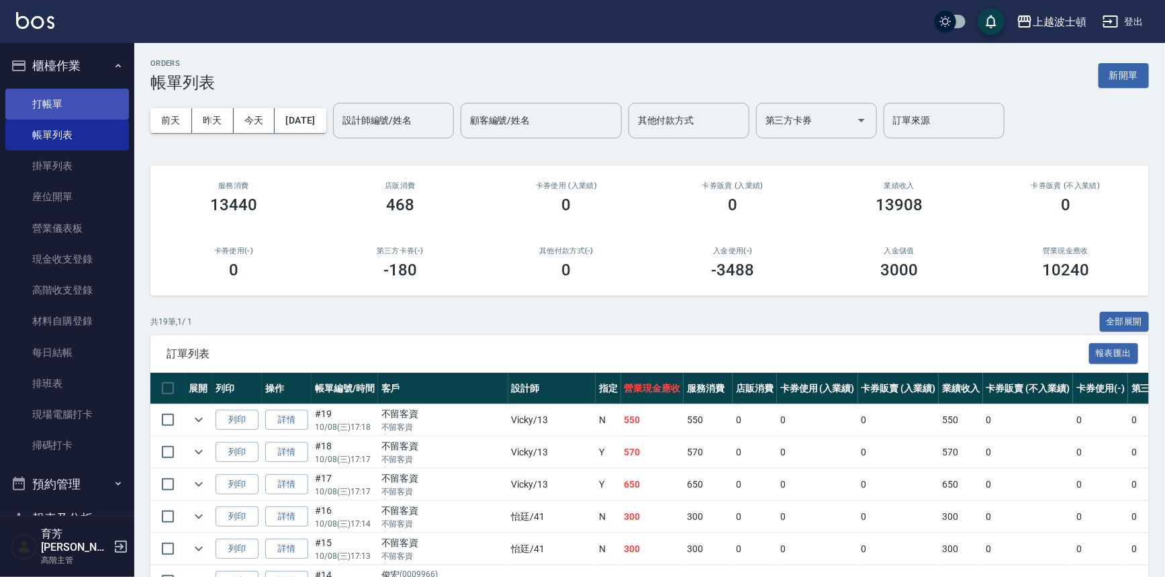
click at [40, 89] on link "打帳單" at bounding box center [67, 104] width 124 height 31
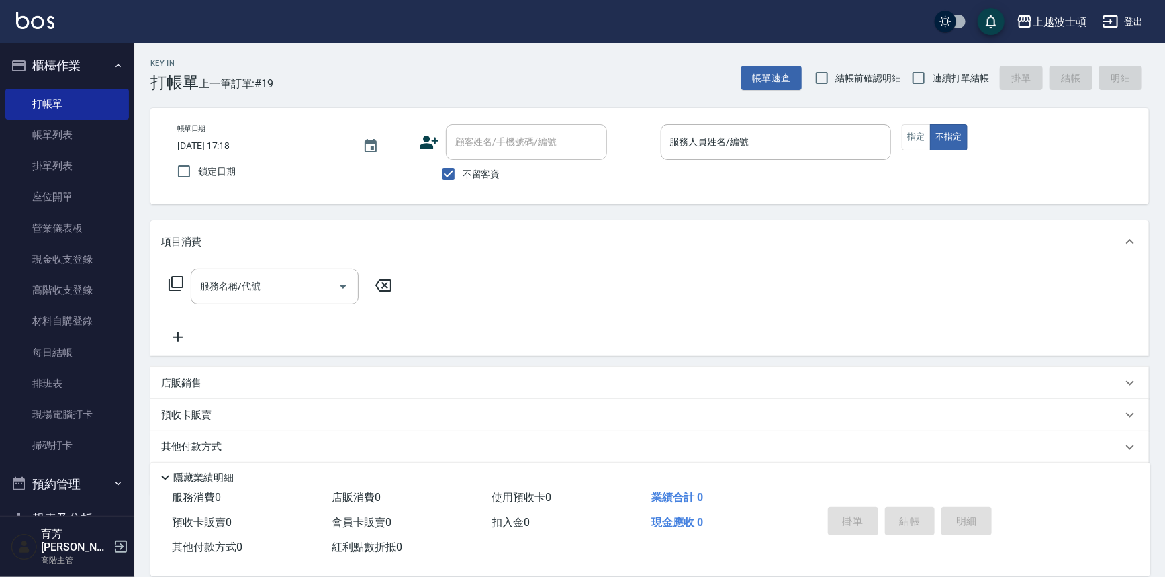
click at [484, 169] on span "不留客資" at bounding box center [482, 174] width 38 height 14
click at [463, 169] on input "不留客資" at bounding box center [448, 174] width 28 height 28
checkbox input "false"
click at [477, 144] on input "顧客姓名/手機號碼/編號" at bounding box center [516, 142] width 129 height 24
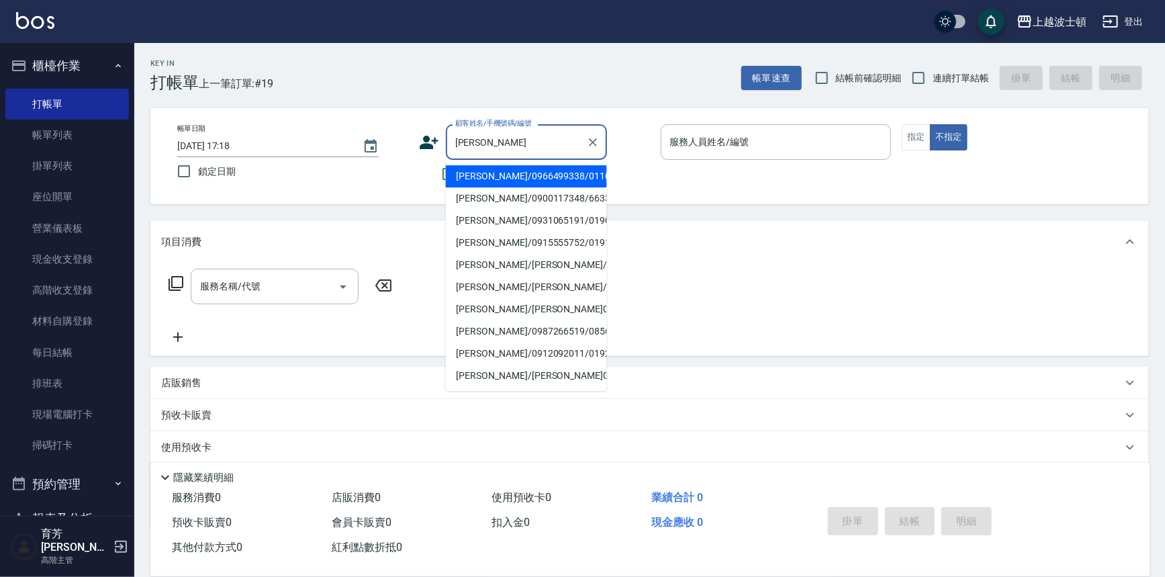
click at [484, 182] on li "[PERSON_NAME]/0966499338/0110319" at bounding box center [526, 176] width 161 height 22
type input "[PERSON_NAME]/0966499338/0110319"
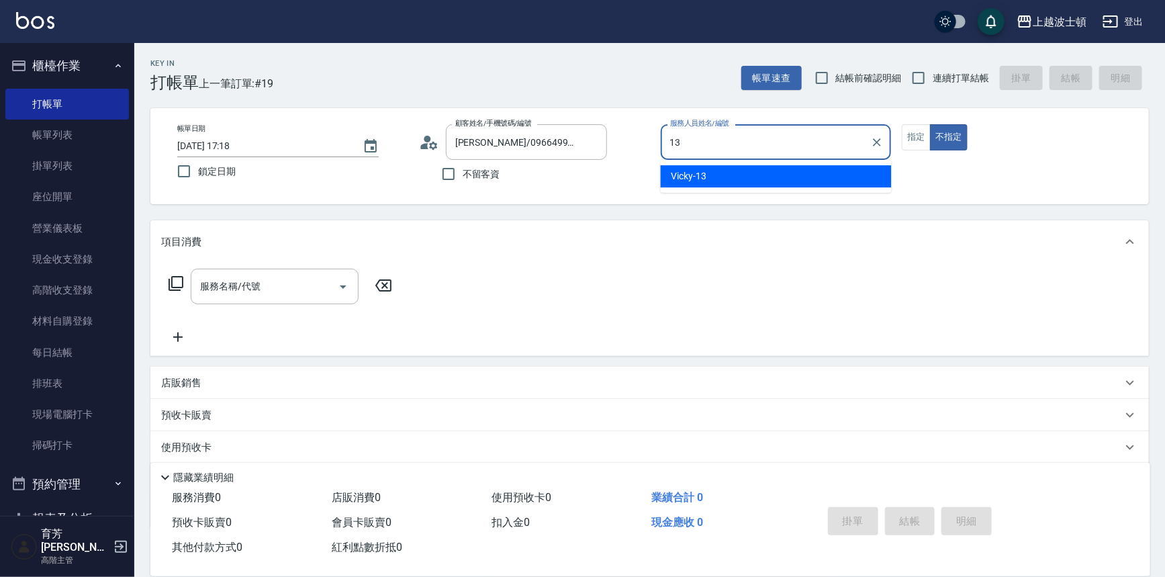
type input "Vicky-13"
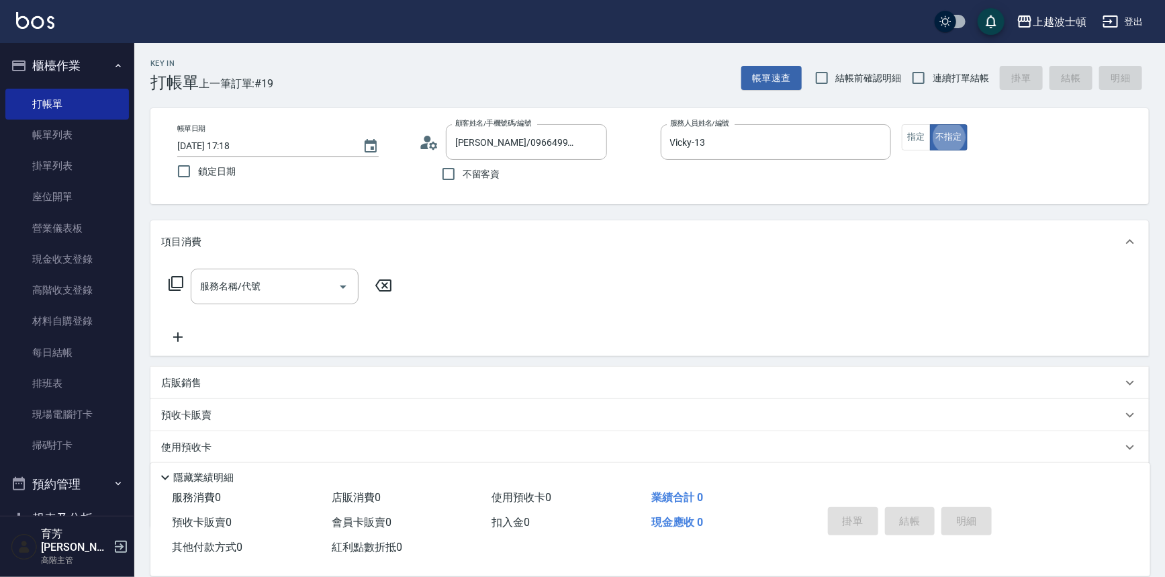
type button "false"
click at [914, 137] on button "指定" at bounding box center [916, 137] width 29 height 26
click at [309, 269] on div "服務名稱/代號" at bounding box center [275, 287] width 168 height 36
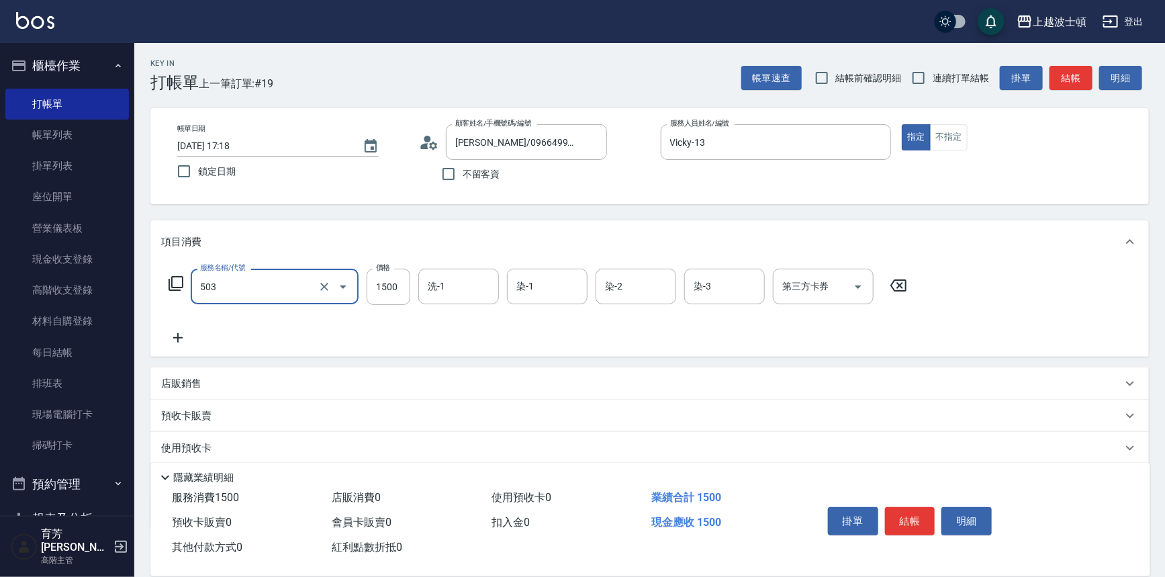
type input "洗+染髮(底染)(503)"
click at [175, 338] on icon at bounding box center [178, 338] width 34 height 16
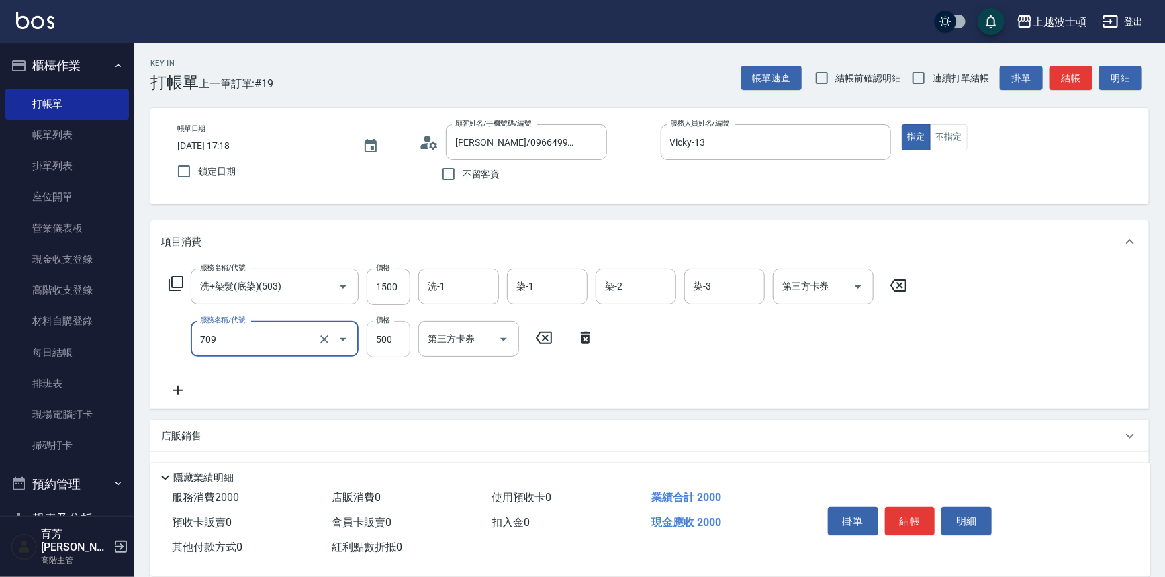
type input "自備防護(709)"
click at [389, 334] on input "500" at bounding box center [389, 339] width 44 height 36
type input "300"
click at [399, 292] on input "1500" at bounding box center [389, 287] width 44 height 36
type input "1300"
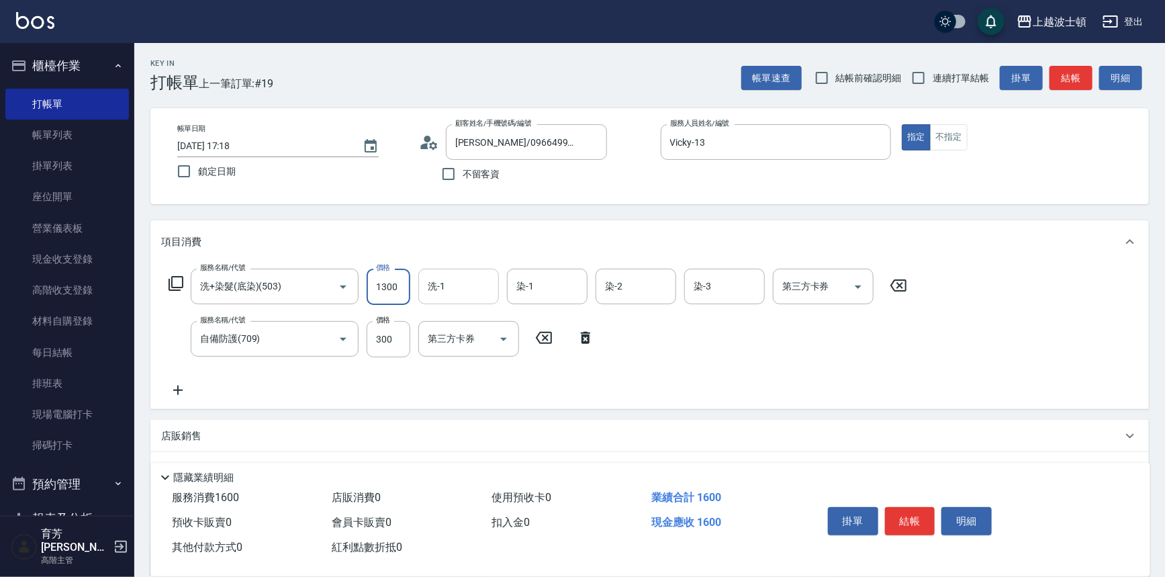
click at [432, 293] on input "洗-1" at bounding box center [458, 287] width 68 height 24
type input "Vicky-13"
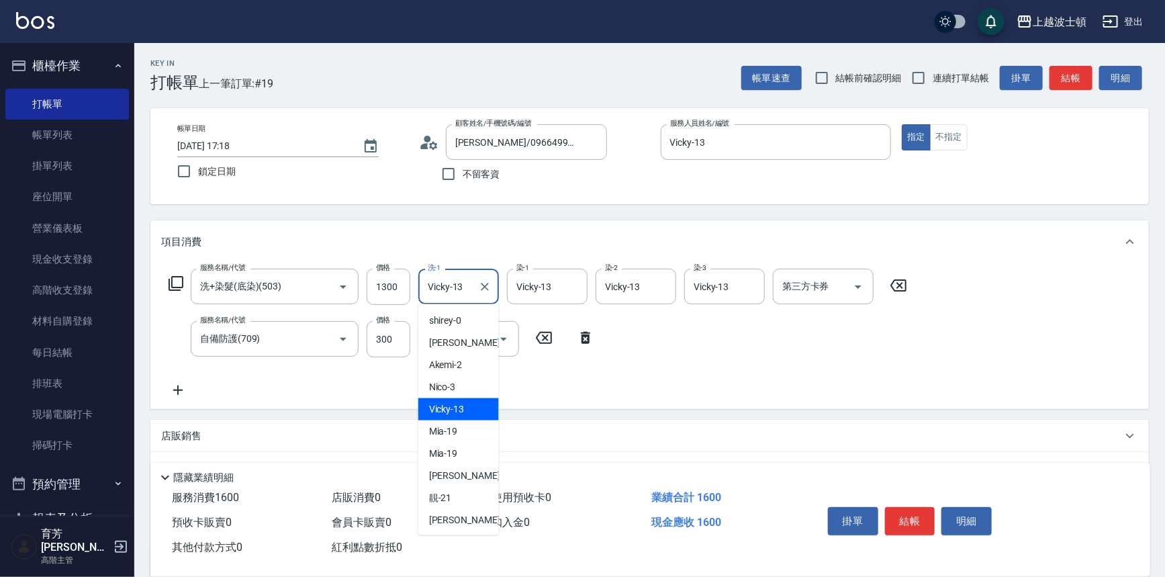
click at [469, 293] on input "Vicky-13" at bounding box center [448, 287] width 48 height 24
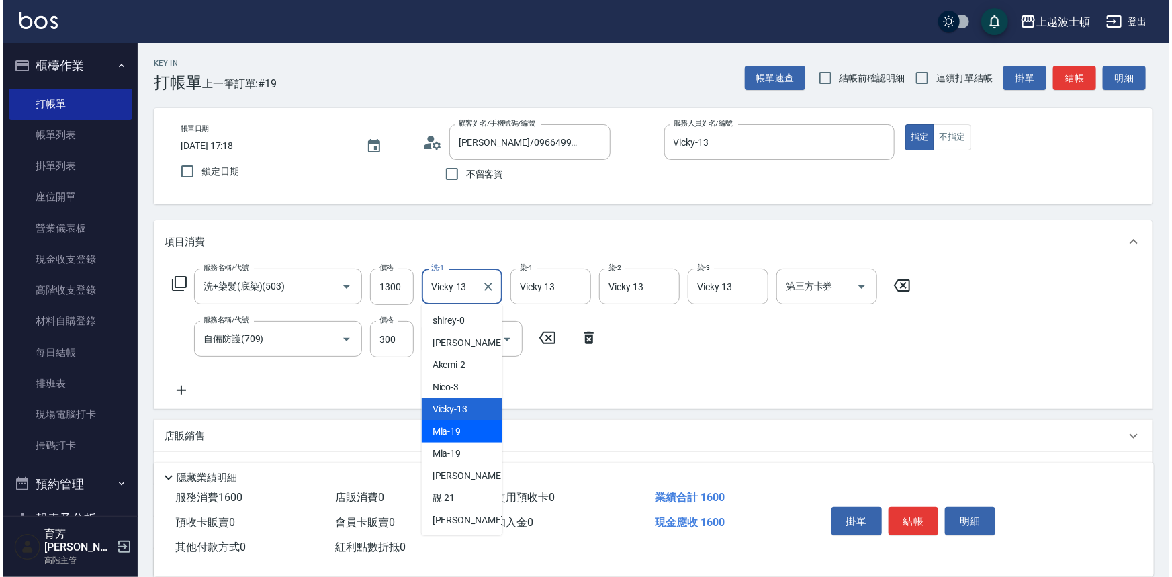
scroll to position [134, 0]
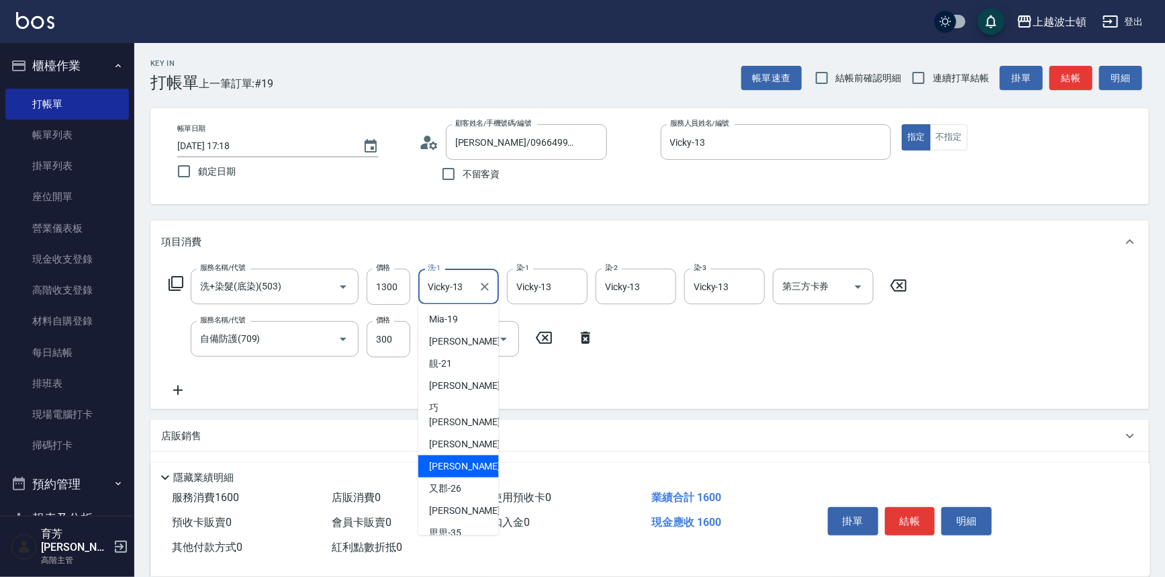
click at [457, 458] on div "[PERSON_NAME]-25" at bounding box center [458, 466] width 81 height 22
type input "[PERSON_NAME]-25"
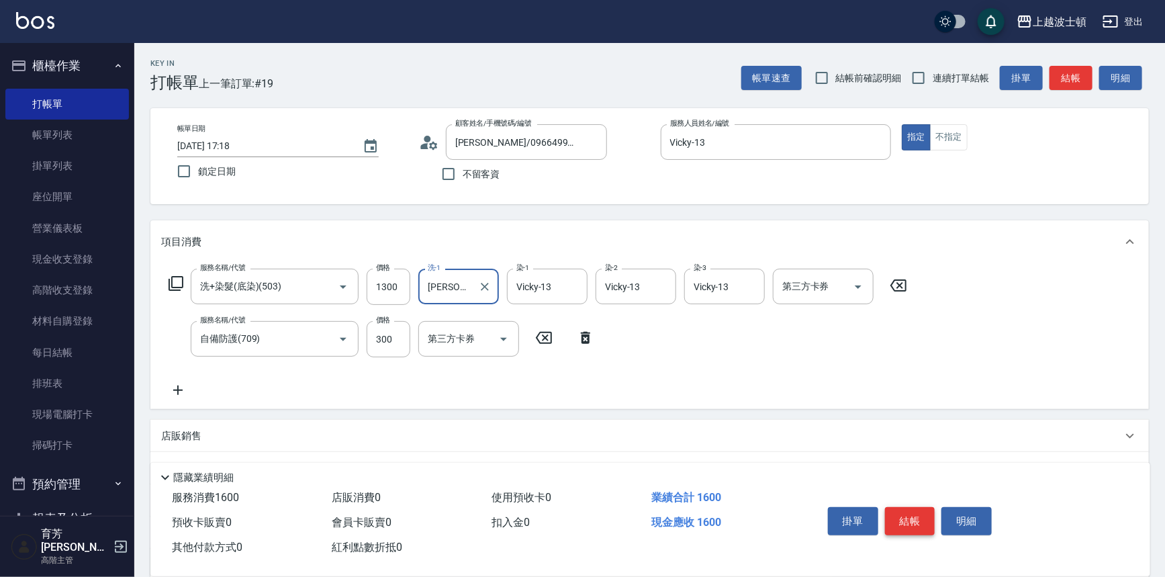
click at [910, 517] on button "結帳" at bounding box center [910, 521] width 50 height 28
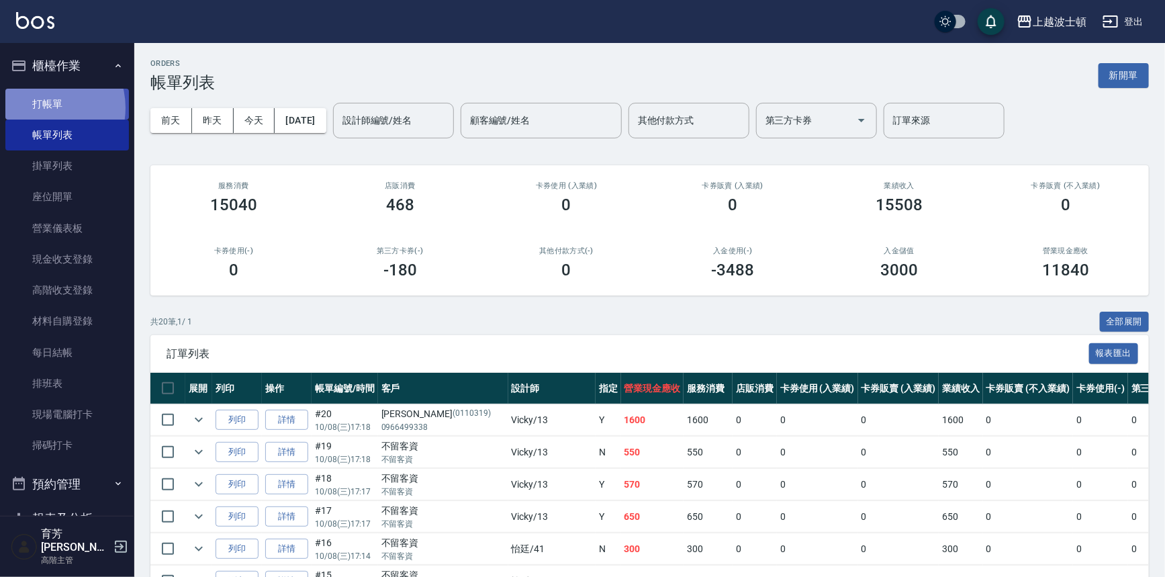
click at [40, 107] on link "打帳單" at bounding box center [67, 104] width 124 height 31
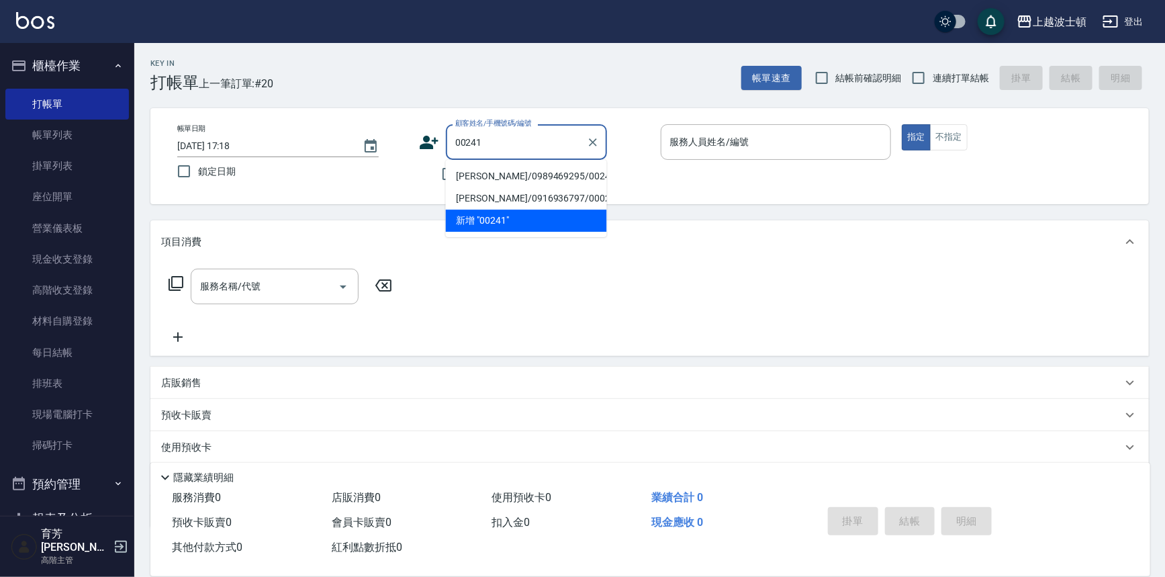
click at [486, 173] on li "[PERSON_NAME]/0989469295/00241" at bounding box center [526, 176] width 161 height 22
type input "[PERSON_NAME]/0989469295/00241"
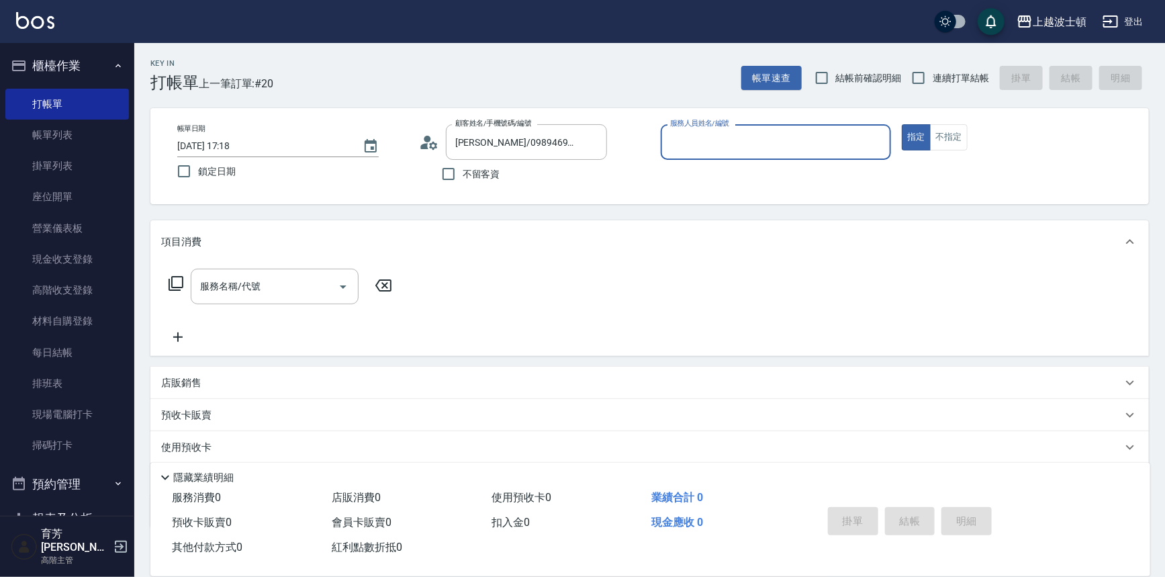
type input "Vicky-13"
click at [275, 276] on input "服務名稱/代號" at bounding box center [265, 287] width 136 height 24
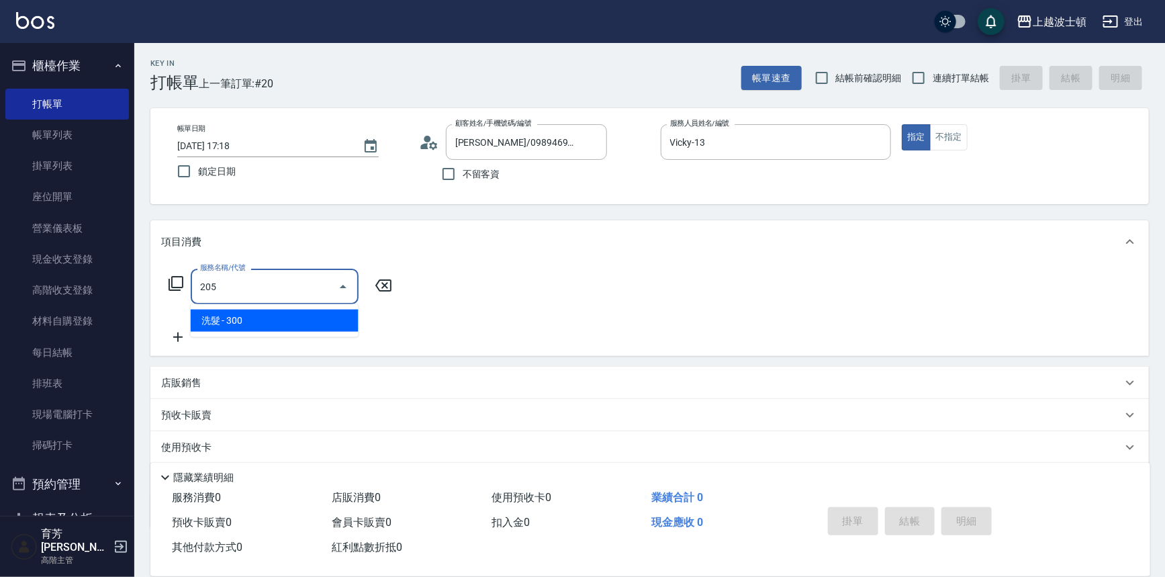
drag, startPoint x: 275, startPoint y: 288, endPoint x: 167, endPoint y: 300, distance: 108.1
click at [167, 300] on div "服務名稱/代號 205 服務名稱/代號" at bounding box center [280, 287] width 239 height 36
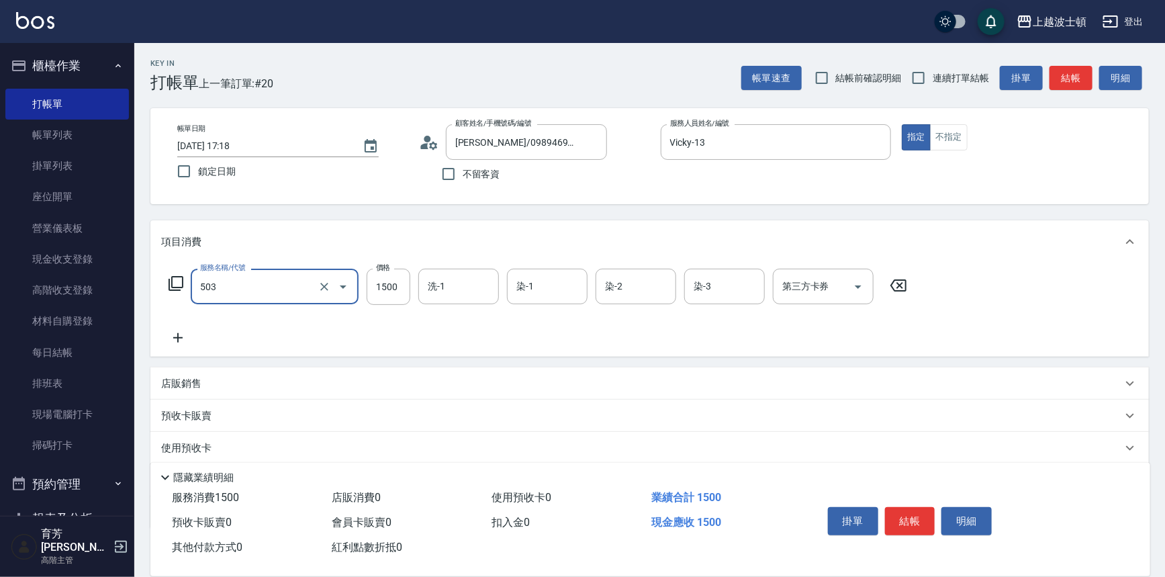
type input "洗+染髮(底染)(503)"
click at [185, 330] on icon at bounding box center [178, 338] width 34 height 16
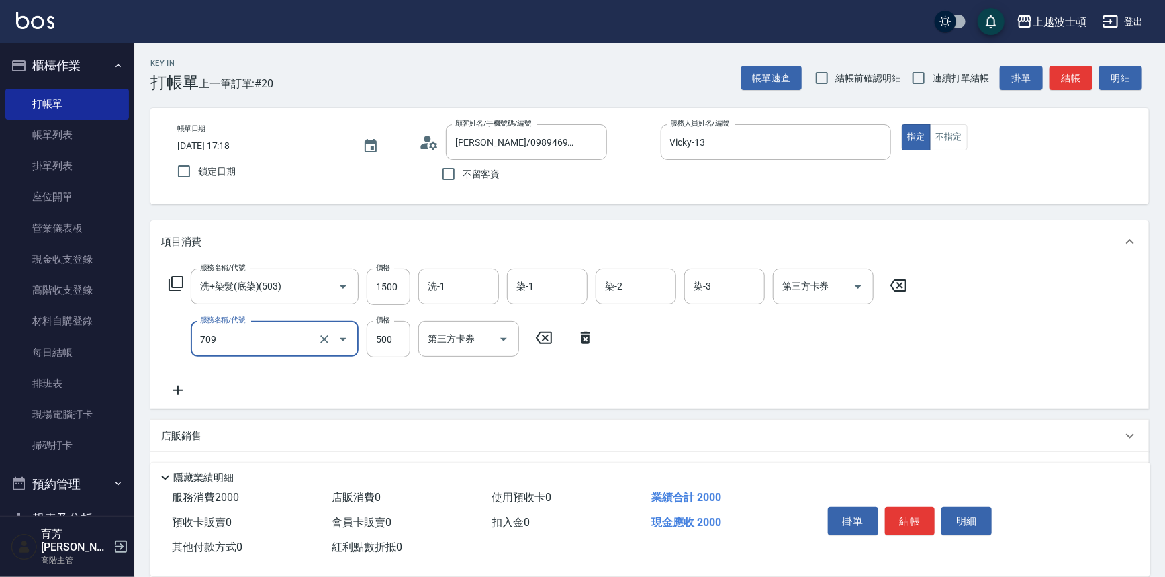
type input "自備防護(709)"
click at [175, 392] on icon at bounding box center [178, 390] width 34 height 16
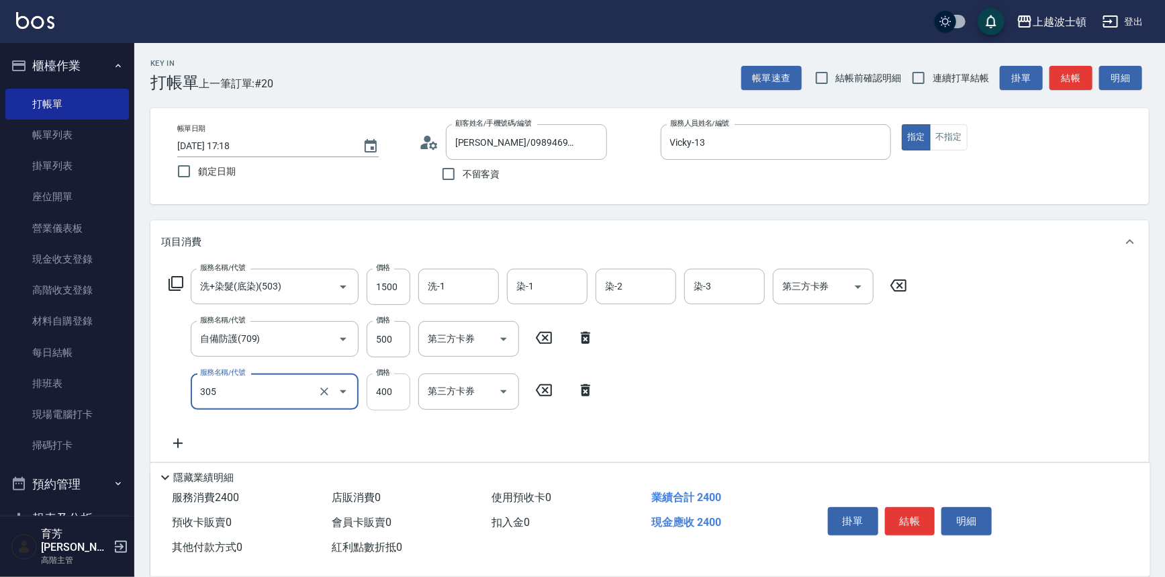
type input "剪髮(305)"
click at [383, 390] on input "400" at bounding box center [389, 391] width 44 height 36
type input "350"
click at [396, 339] on input "500" at bounding box center [389, 339] width 44 height 36
type input "300"
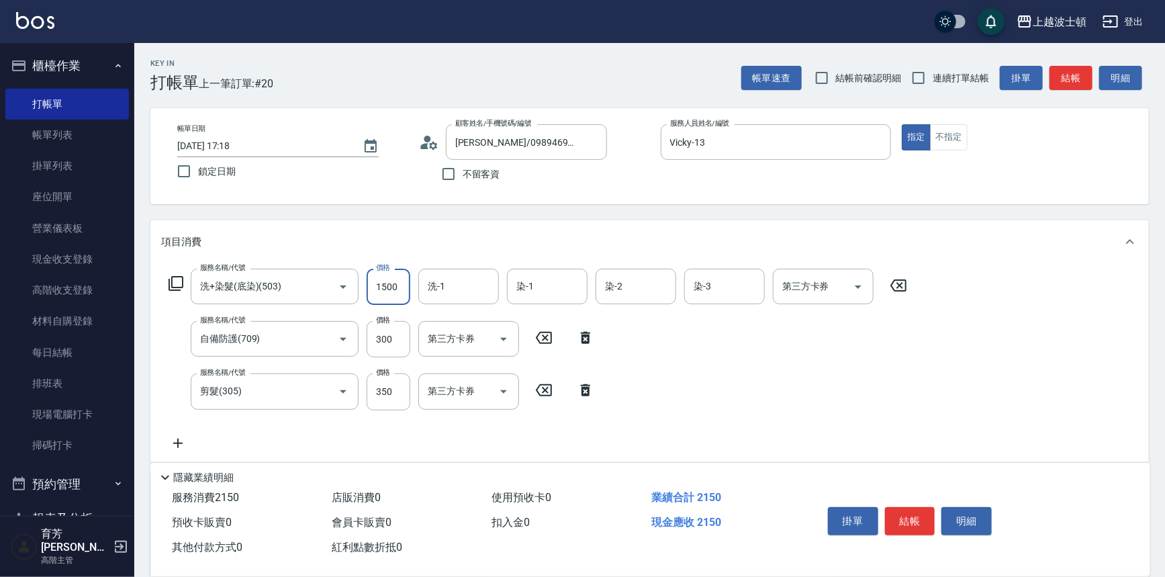
click at [406, 282] on input "1500" at bounding box center [389, 287] width 44 height 36
drag, startPoint x: 371, startPoint y: 288, endPoint x: 421, endPoint y: 295, distance: 50.8
click at [421, 293] on div "服務名稱/代號 洗+染髮(底染)(503) 服務名稱/代號 價格 1350 價格 洗-1 洗-1 染-1 染-1 染-2 染-2 染-3 染-3 第三方卡券 …" at bounding box center [538, 287] width 754 height 36
type input "1400"
click at [441, 284] on input "洗-1" at bounding box center [458, 287] width 68 height 24
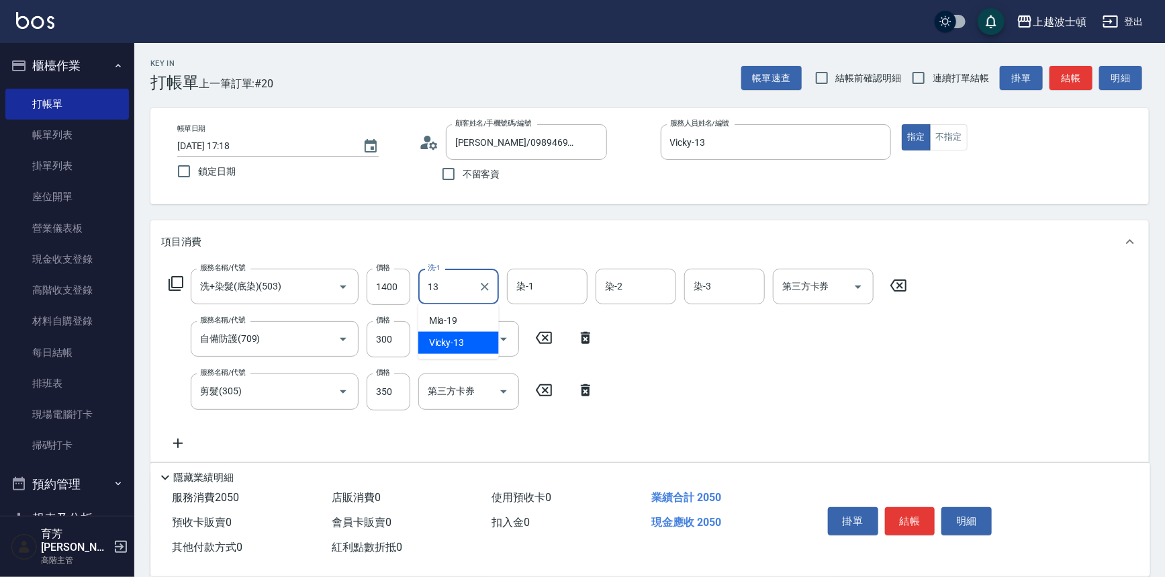
type input "Vicky-13"
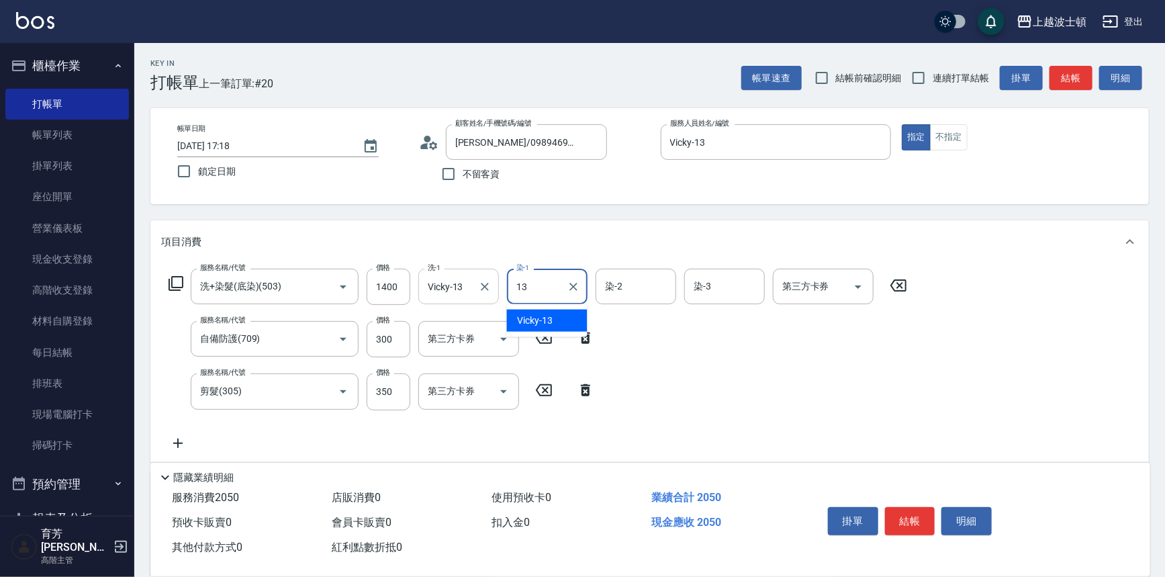
type input "Vicky-13"
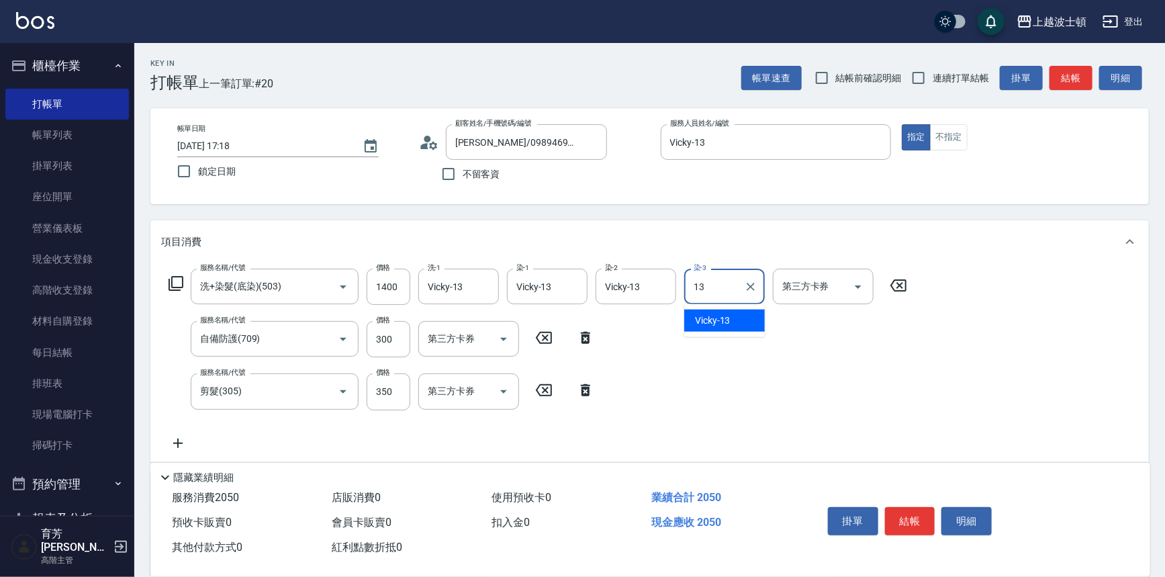
type input "Vicky-13"
click at [398, 285] on input "1400" at bounding box center [389, 287] width 44 height 36
type input "1300"
click at [181, 447] on icon at bounding box center [178, 443] width 34 height 16
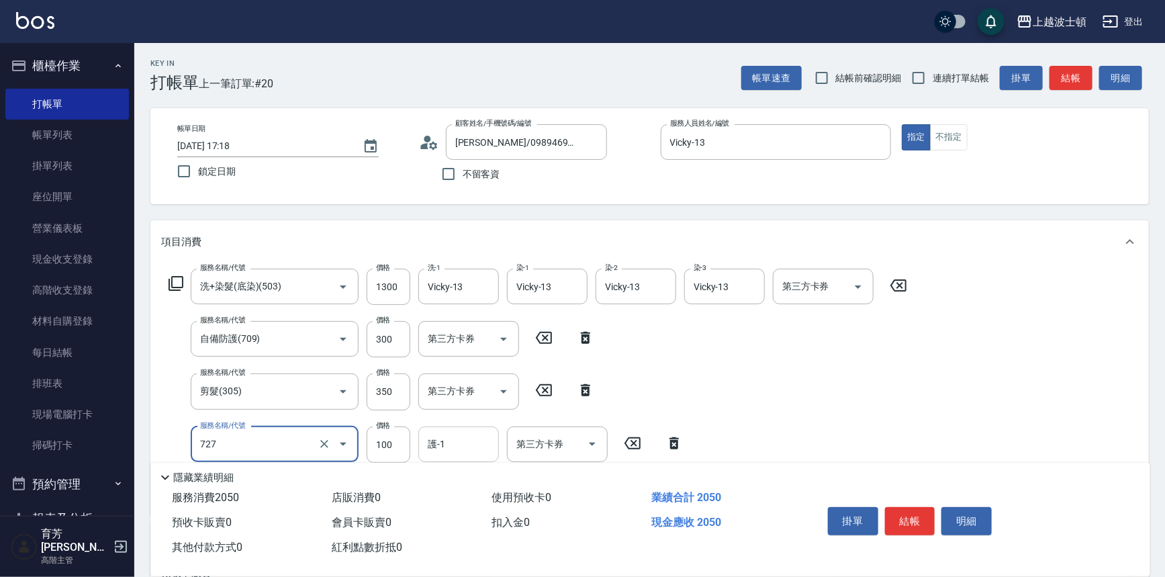
type input "快速護髮(727)"
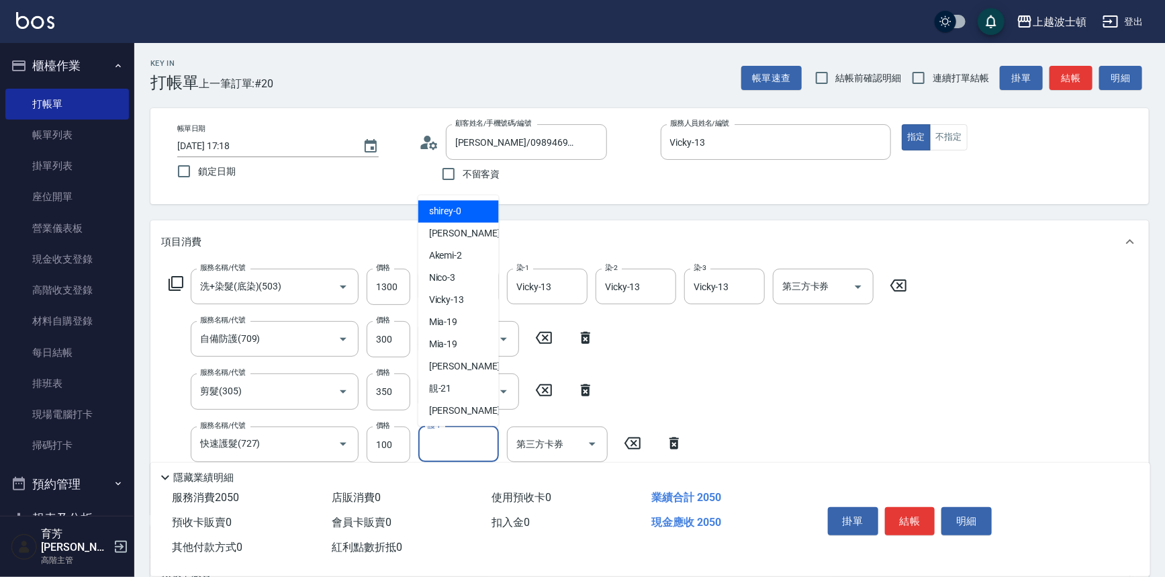
click at [449, 443] on input "護-1" at bounding box center [458, 444] width 68 height 24
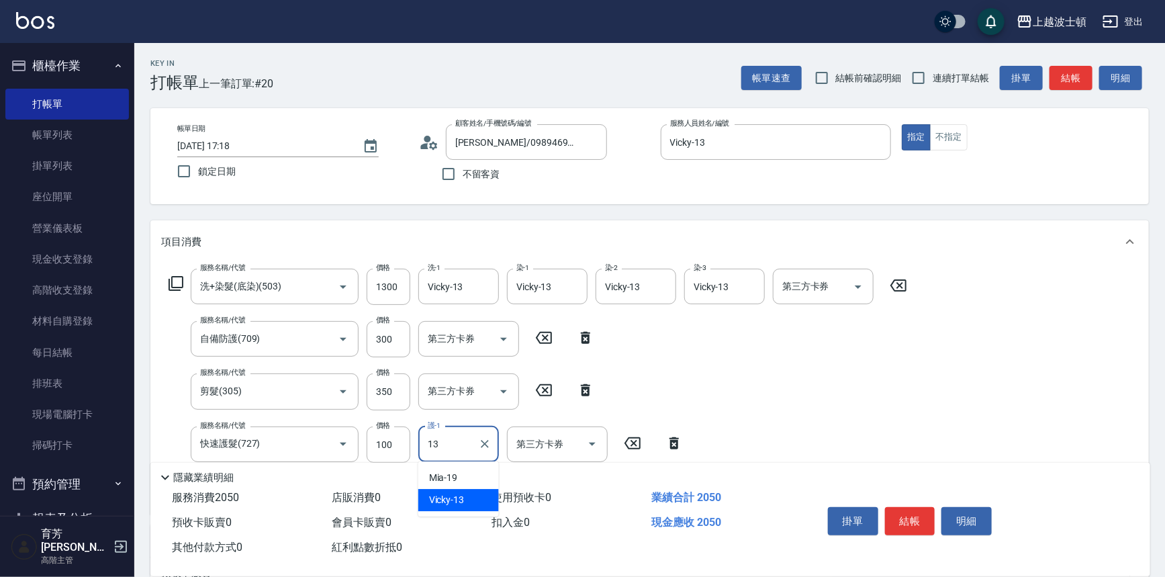
type input "Vicky-13"
click at [897, 510] on button "結帳" at bounding box center [910, 521] width 50 height 28
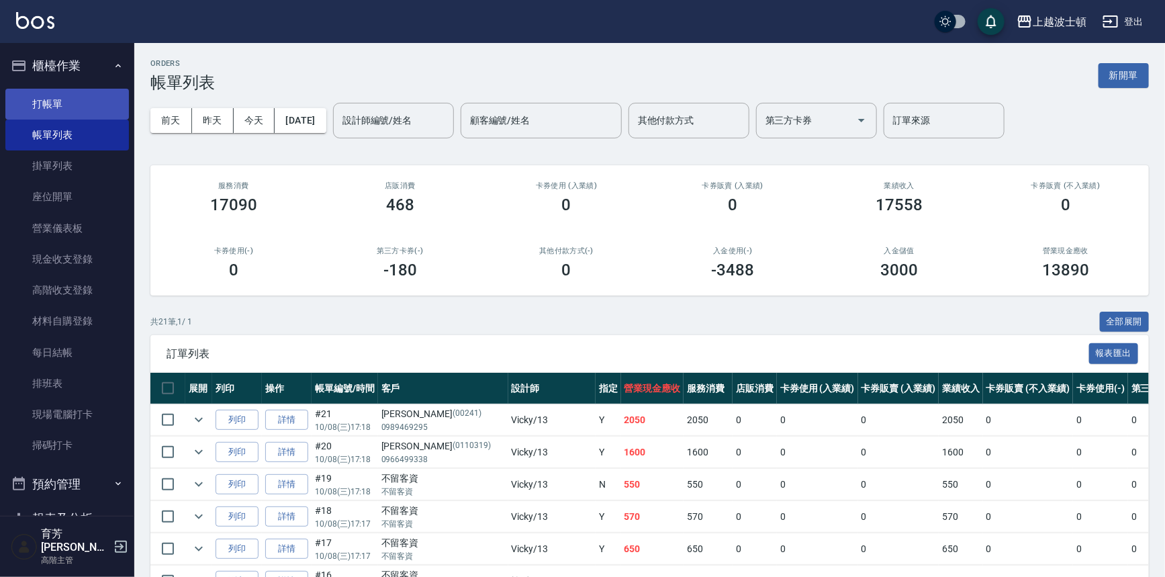
click at [55, 106] on link "打帳單" at bounding box center [67, 104] width 124 height 31
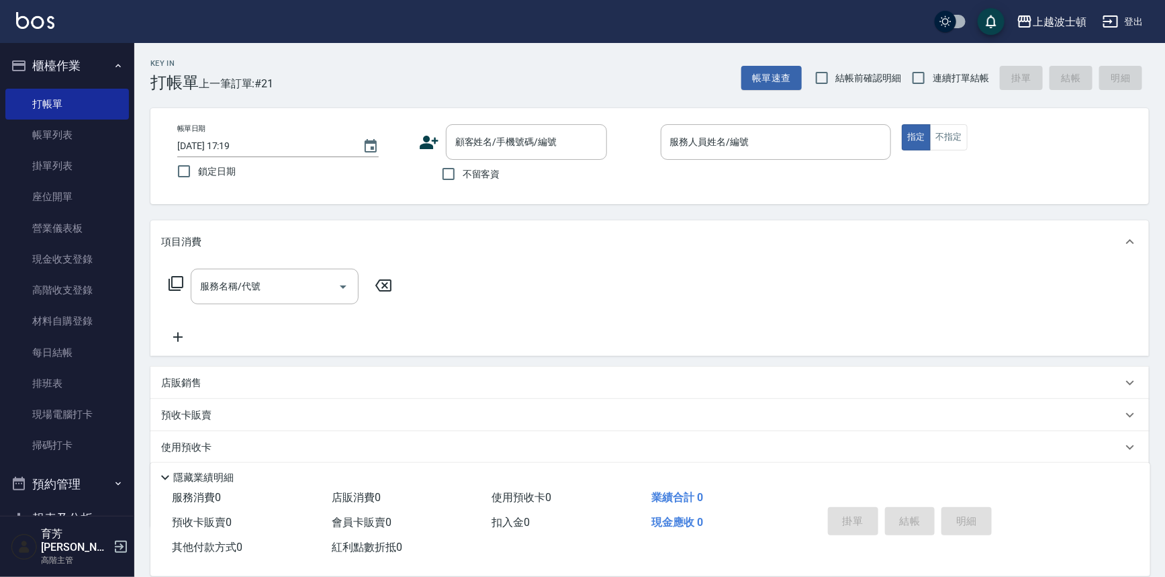
click at [477, 169] on span "不留客資" at bounding box center [482, 174] width 38 height 14
click at [463, 169] on input "不留客資" at bounding box center [448, 174] width 28 height 28
checkbox input "true"
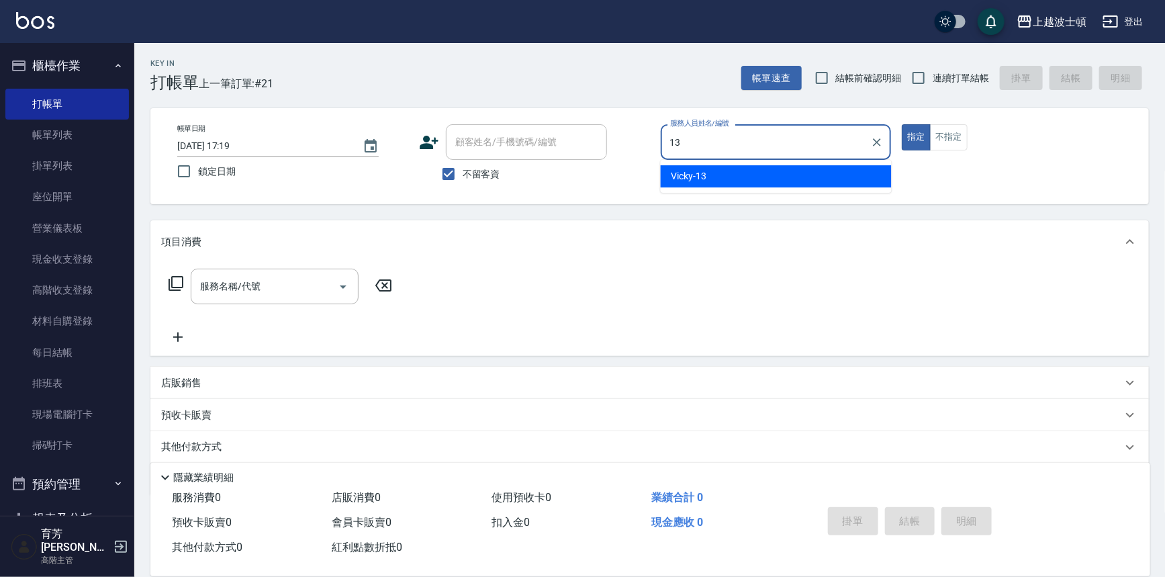
type input "Vicky-13"
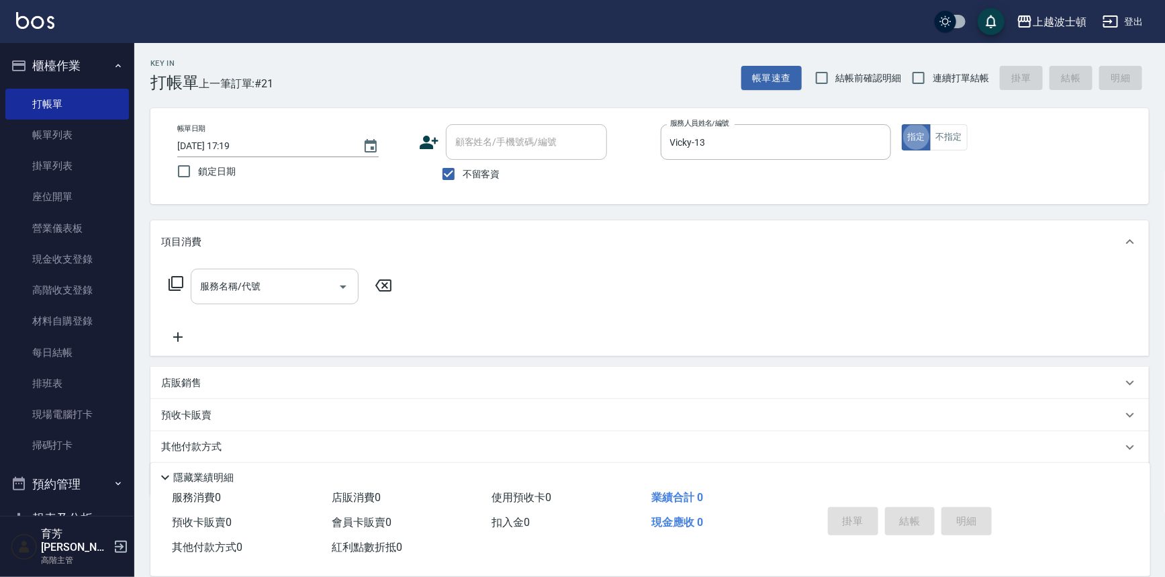
type button "true"
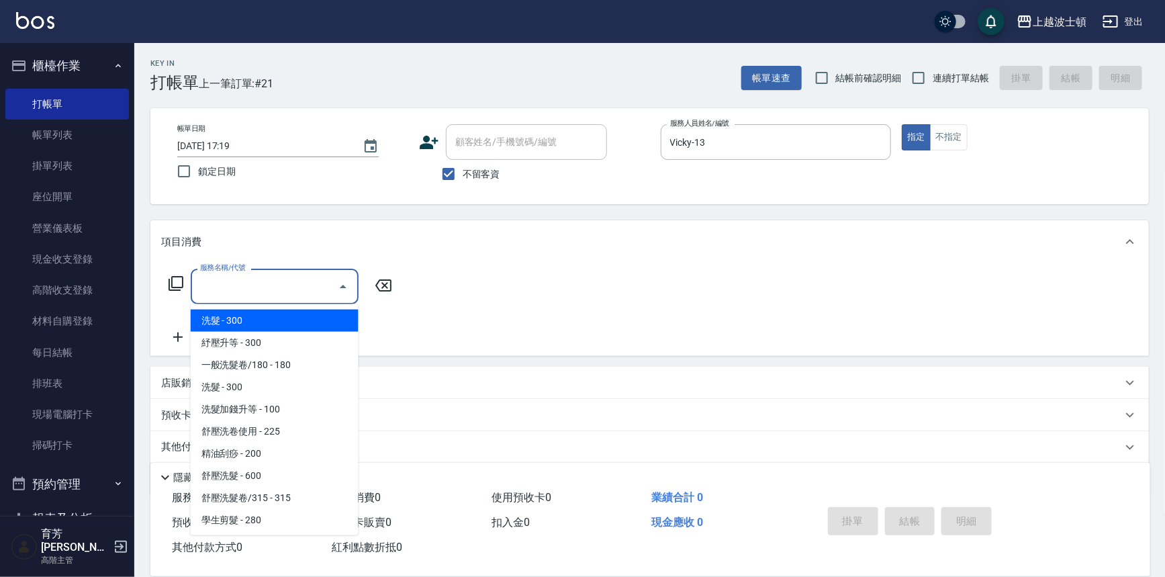
click at [235, 281] on input "服務名稱/代號" at bounding box center [265, 287] width 136 height 24
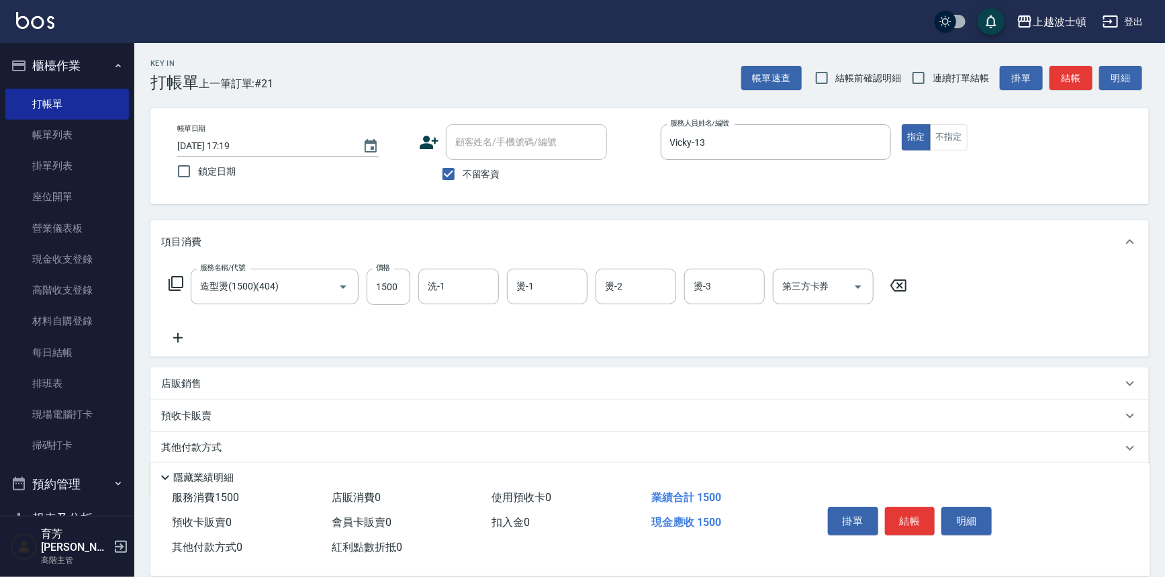
click at [181, 334] on icon at bounding box center [178, 338] width 34 height 16
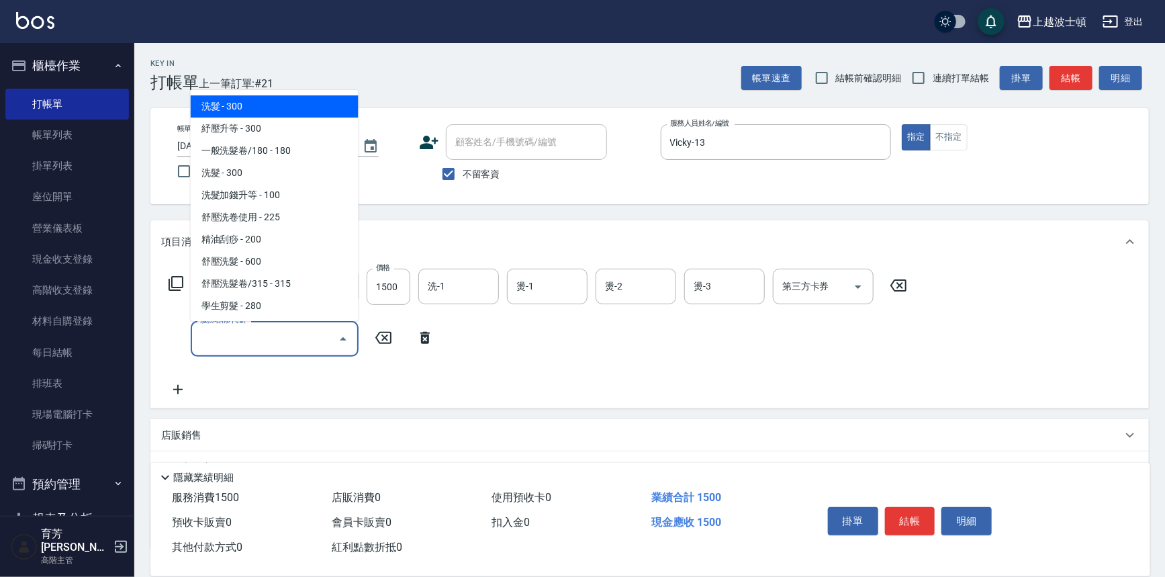
click at [227, 342] on input "服務名稱/代號" at bounding box center [265, 339] width 136 height 24
click at [377, 237] on div "項目消費" at bounding box center [641, 242] width 961 height 14
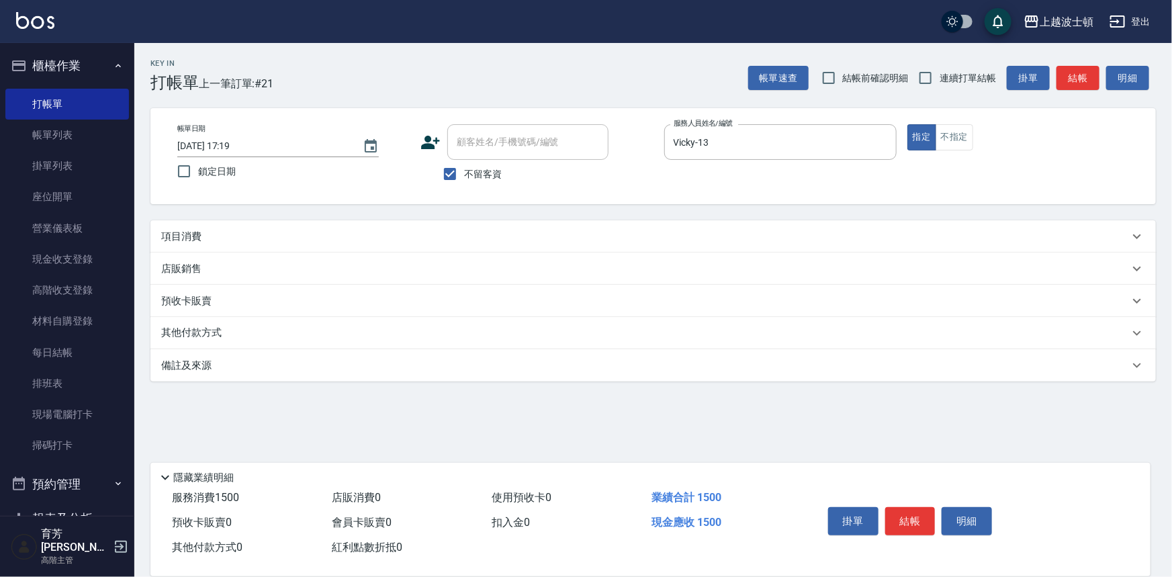
click at [191, 230] on p "項目消費" at bounding box center [181, 237] width 40 height 14
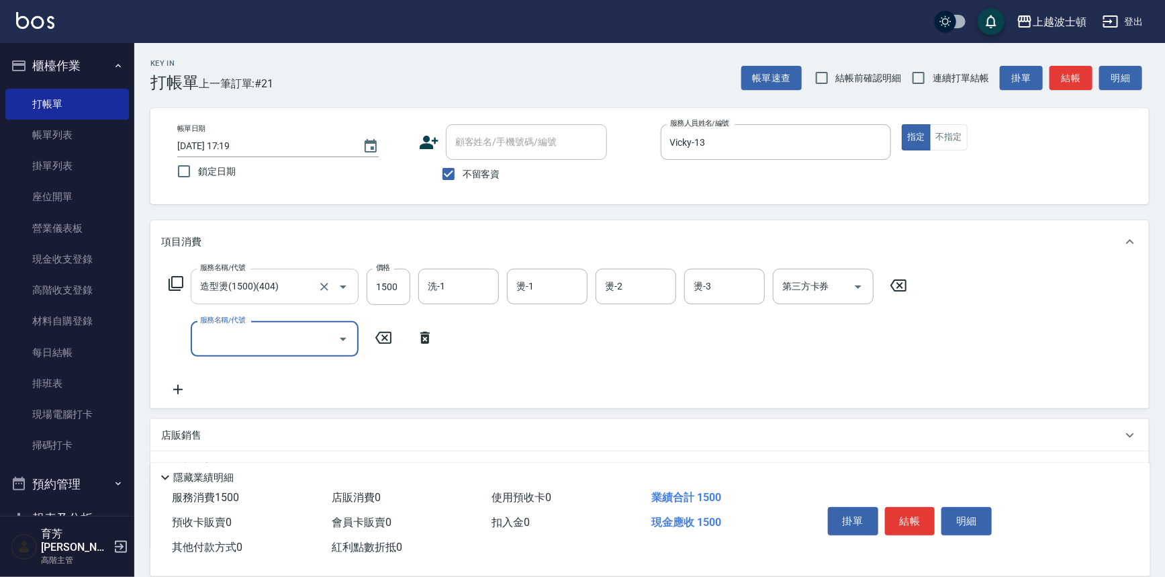
click at [275, 282] on input "造型燙(1500)(404)" at bounding box center [256, 287] width 118 height 24
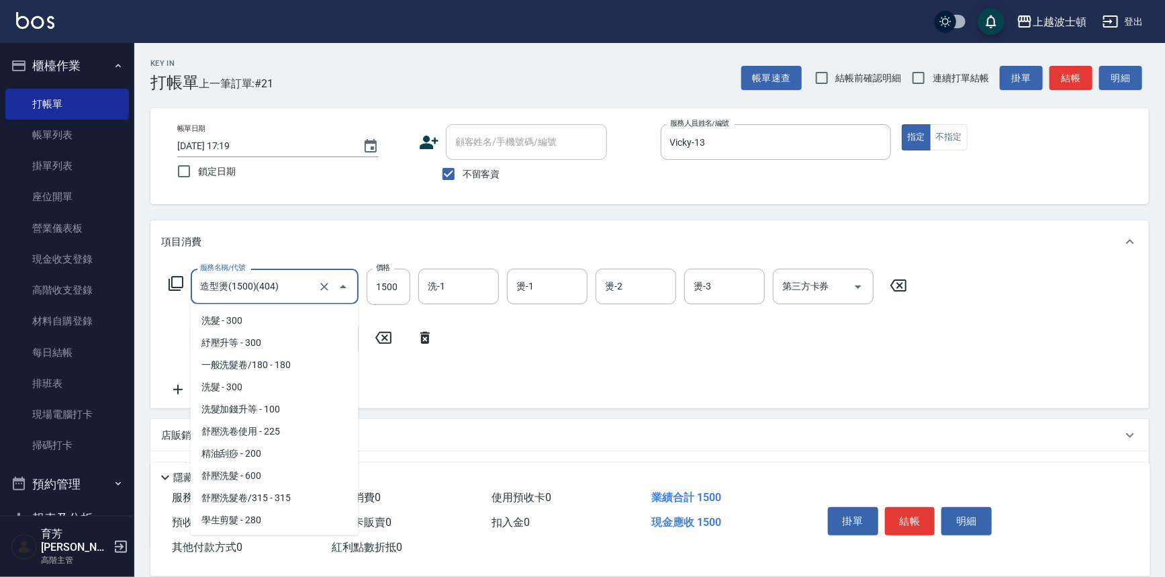
scroll to position [195, 0]
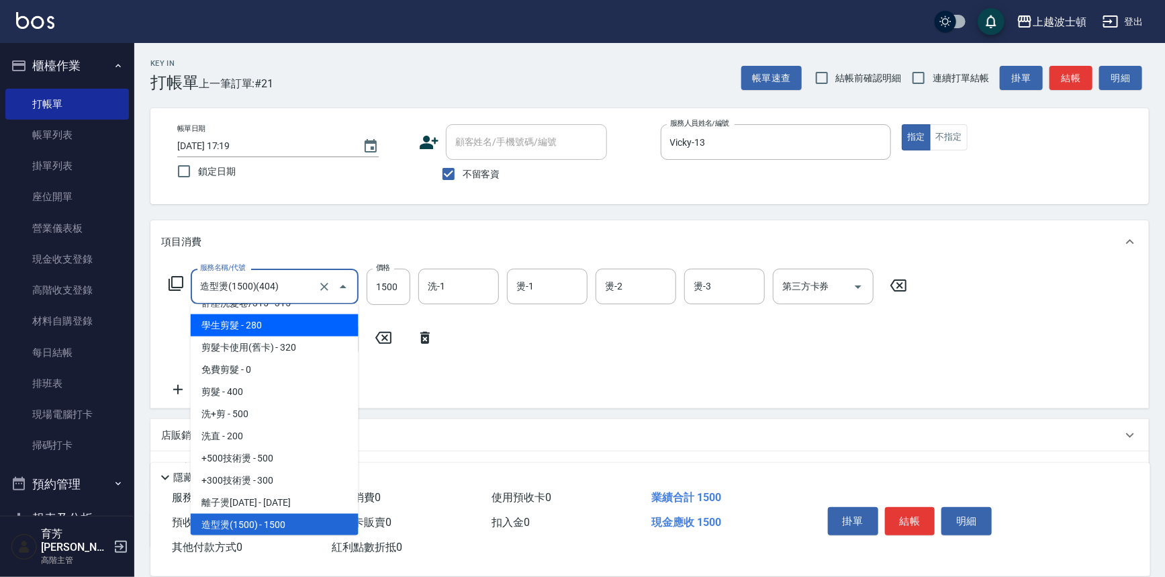
drag, startPoint x: 351, startPoint y: 334, endPoint x: 355, endPoint y: 355, distance: 21.3
click at [355, 355] on ul "洗髮 - 300 紓壓升等 - 300 一般洗髮卷/180 - 180 洗髮 - 300 洗髮加錢升等 - 100 舒壓洗卷使用 - 225 精油刮痧 - 2…" at bounding box center [275, 419] width 168 height 231
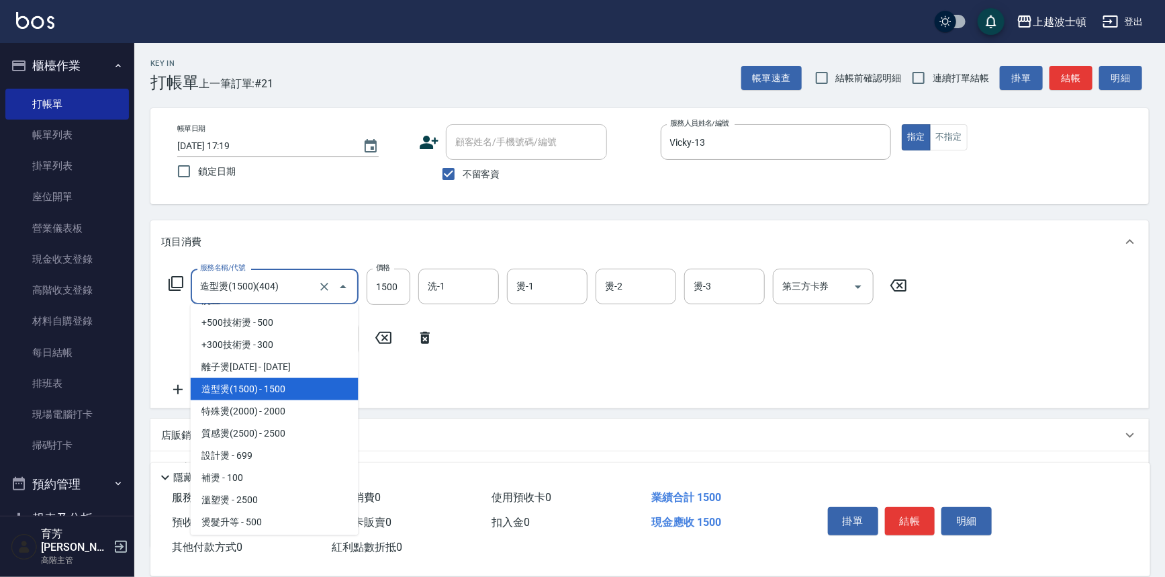
scroll to position [343, 0]
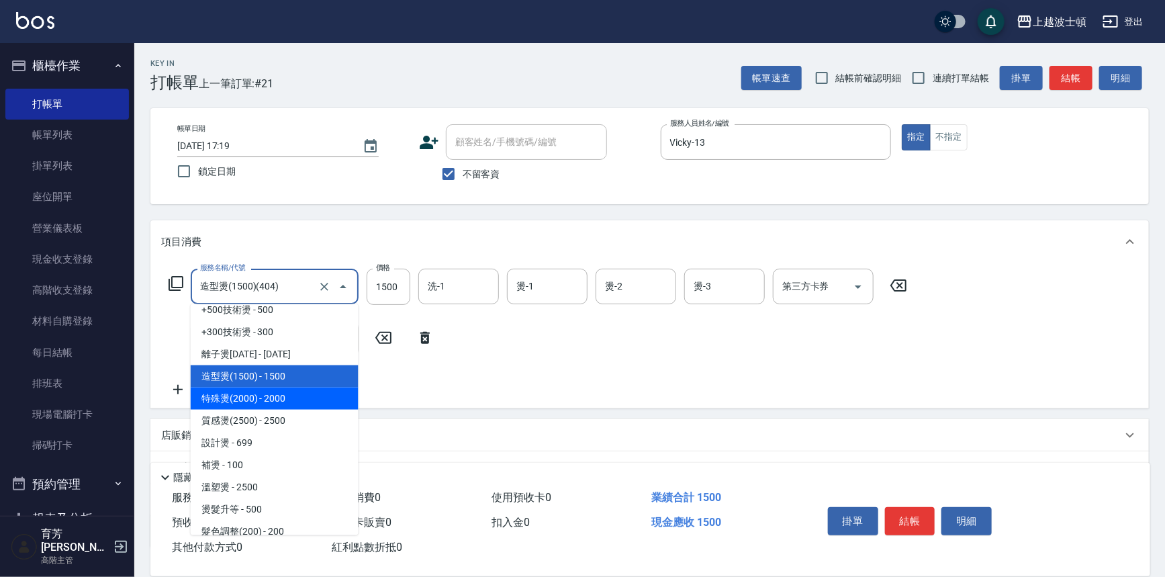
click at [304, 387] on span "特殊燙(2000) - 2000" at bounding box center [275, 398] width 168 height 22
type input "特殊燙(2000)(405)"
type input "2000"
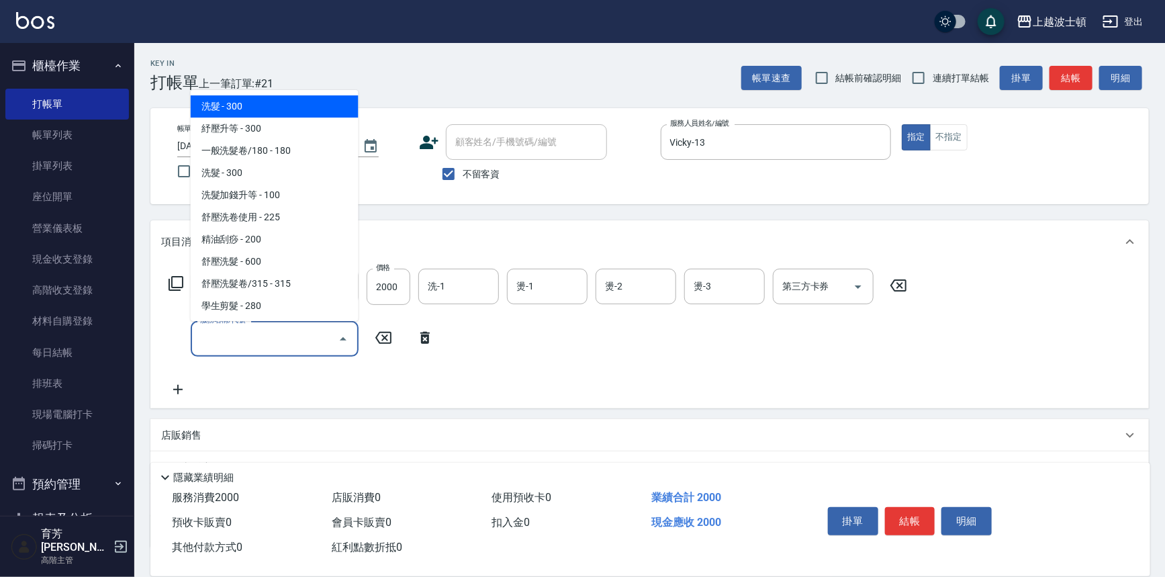
click at [273, 339] on input "服務名稱/代號" at bounding box center [265, 339] width 136 height 24
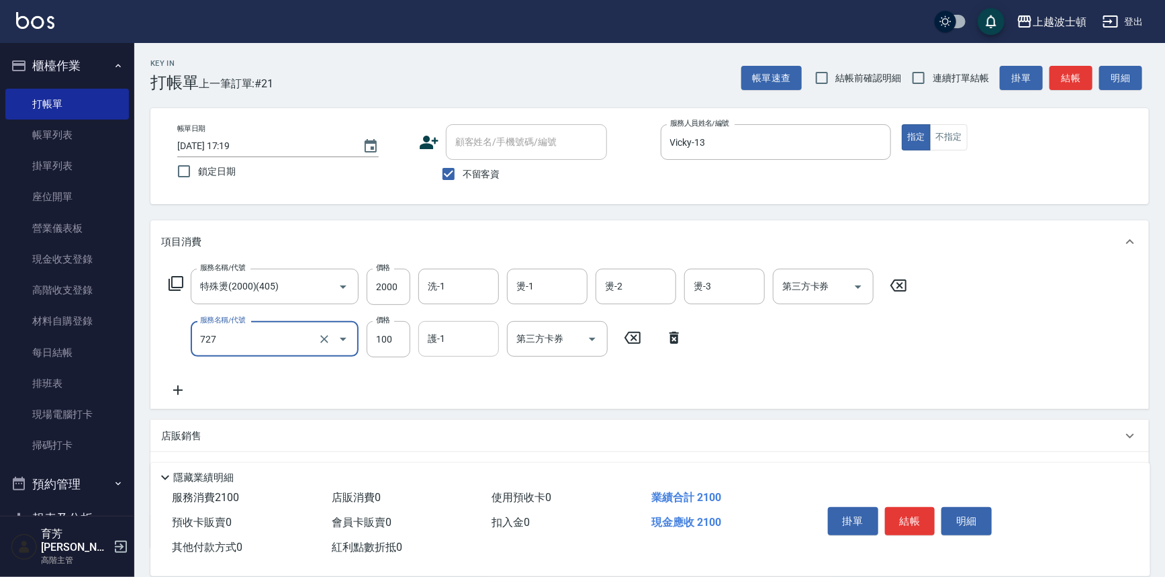
type input "快速護髮(727)"
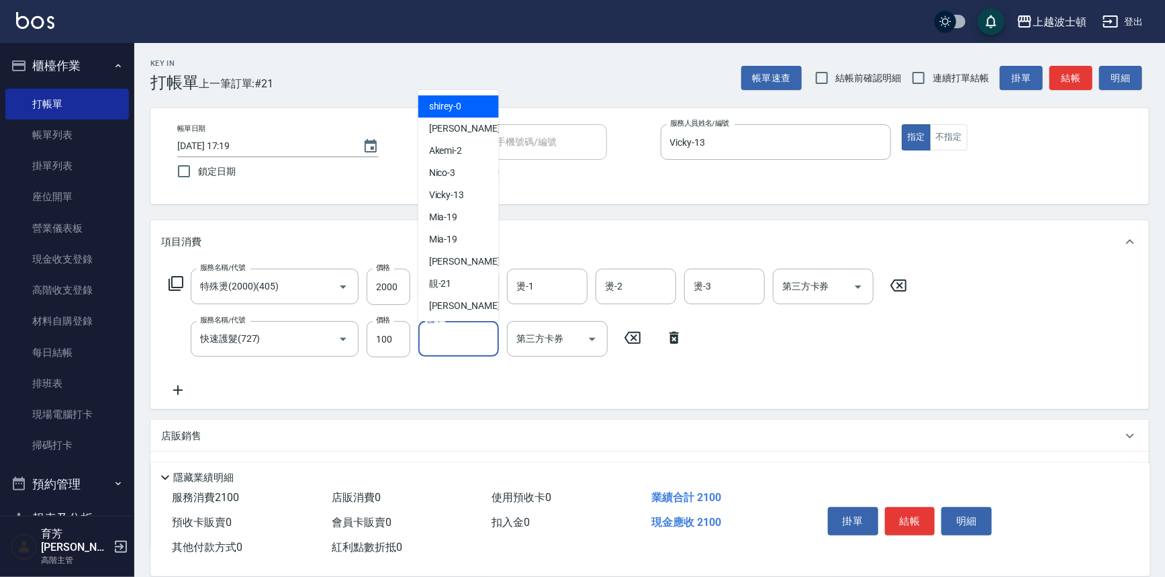
click at [461, 340] on input "護-1" at bounding box center [458, 339] width 68 height 24
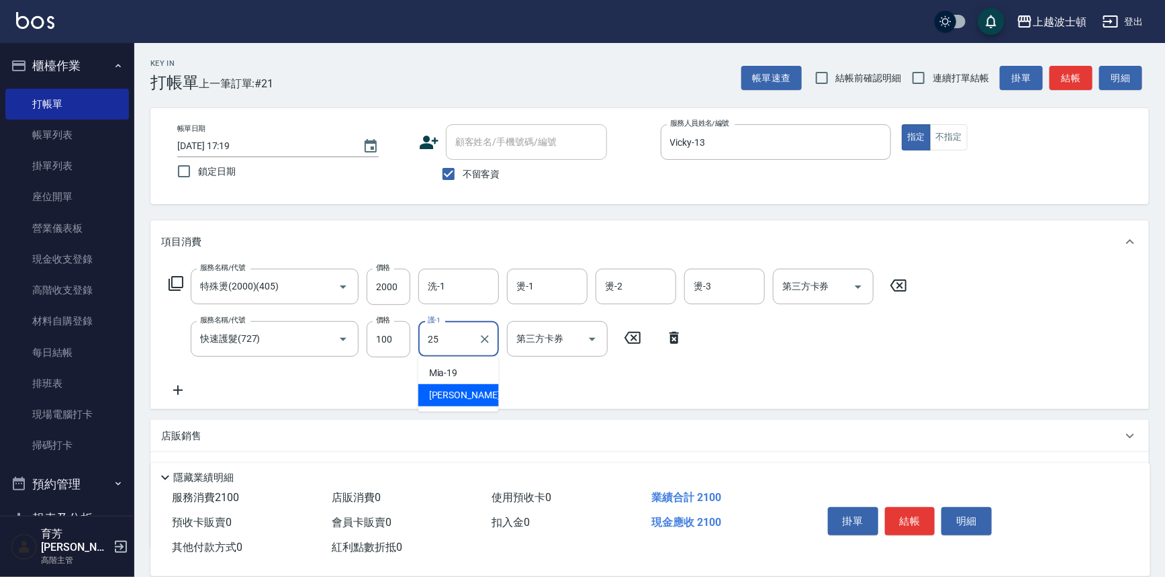
type input "[PERSON_NAME]-25"
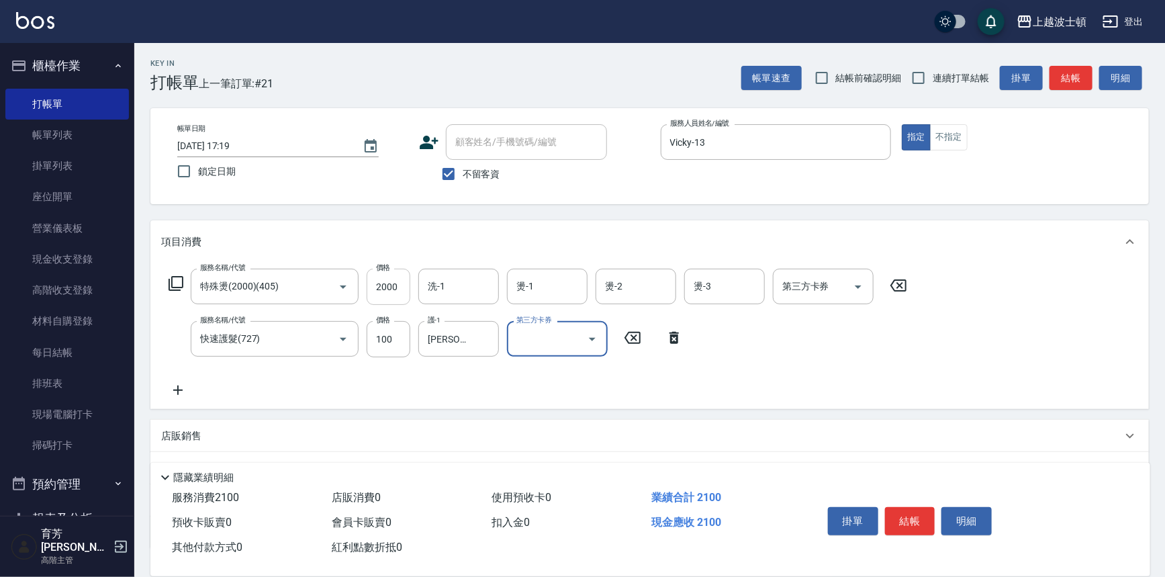
click at [392, 292] on input "2000" at bounding box center [389, 287] width 44 height 36
type input "1650"
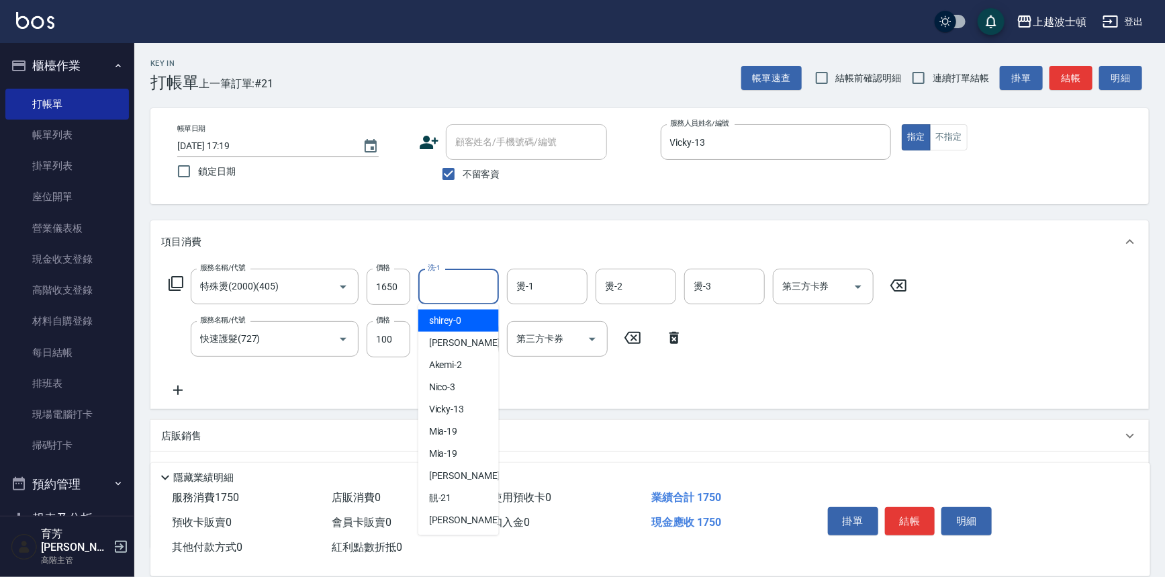
click at [445, 281] on input "洗-1" at bounding box center [458, 287] width 68 height 24
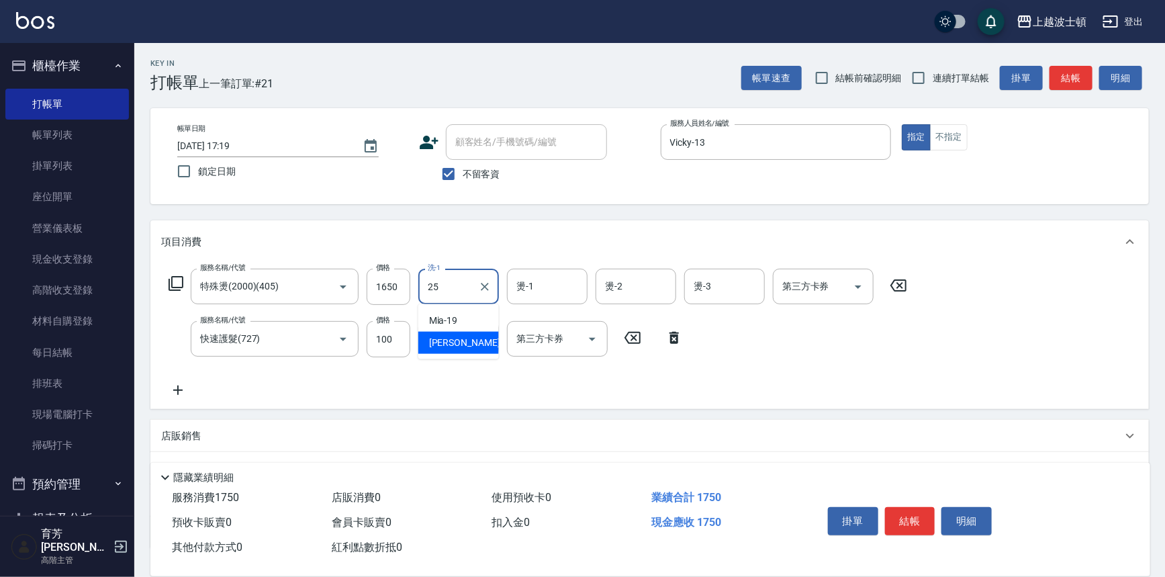
type input "[PERSON_NAME]-25"
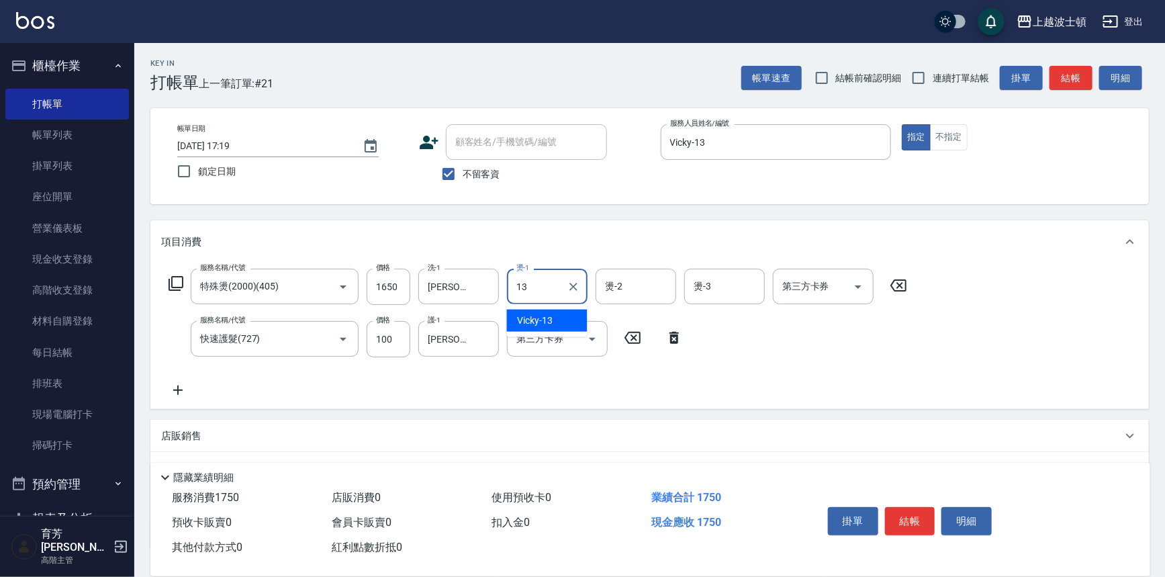
type input "Vicky-13"
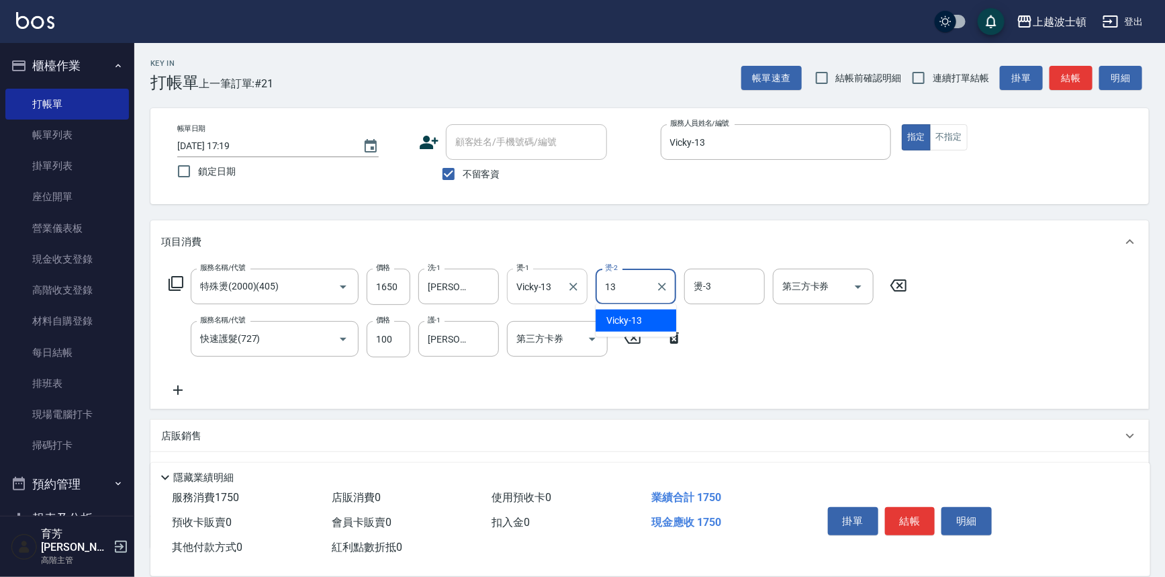
type input "Vicky-13"
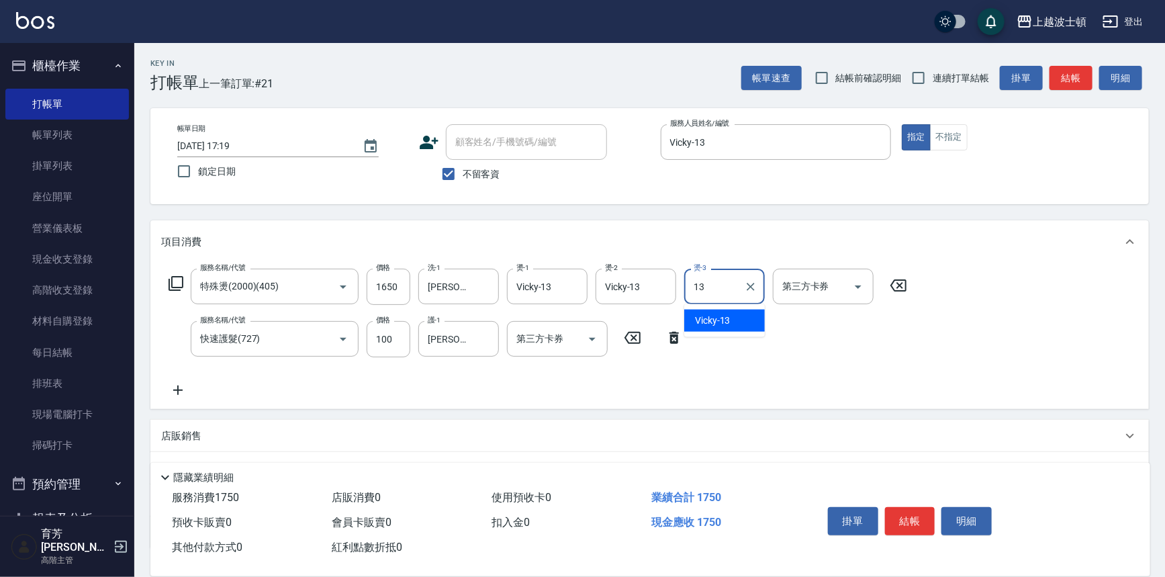
type input "Vicky-13"
click at [901, 508] on button "結帳" at bounding box center [910, 521] width 50 height 28
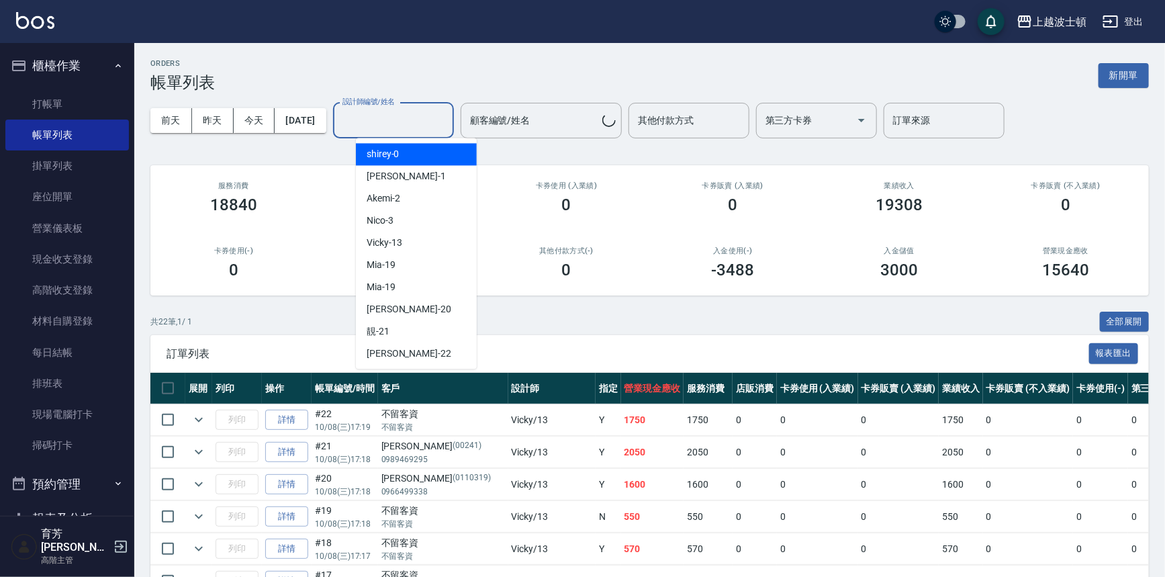
click at [404, 114] on input "設計師編號/姓名" at bounding box center [393, 121] width 109 height 24
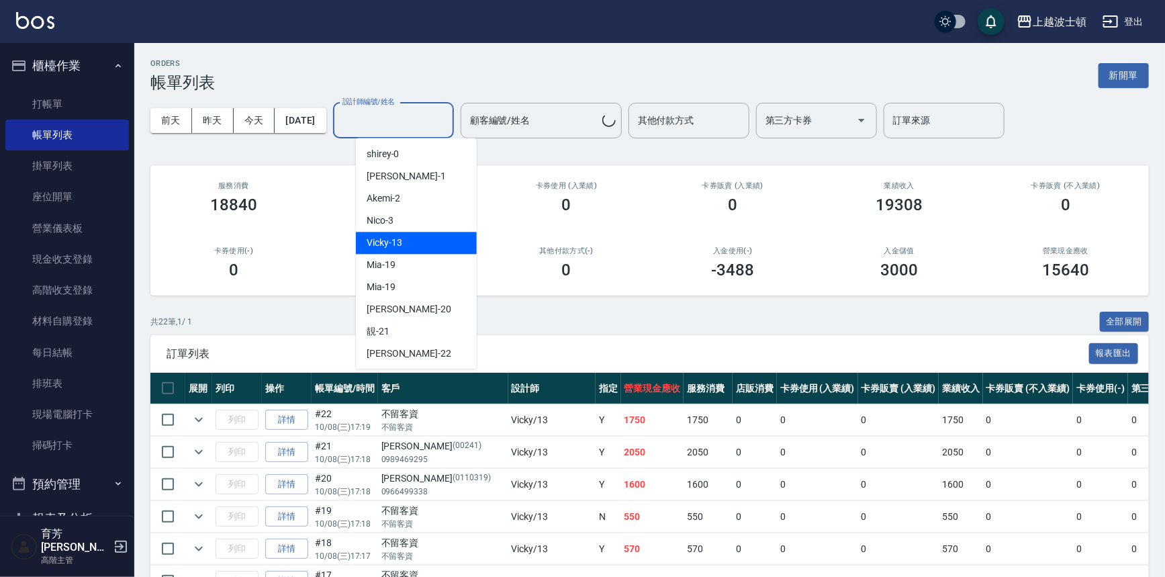
click at [408, 248] on div "Vicky -13" at bounding box center [416, 243] width 121 height 22
type input "Vicky-13"
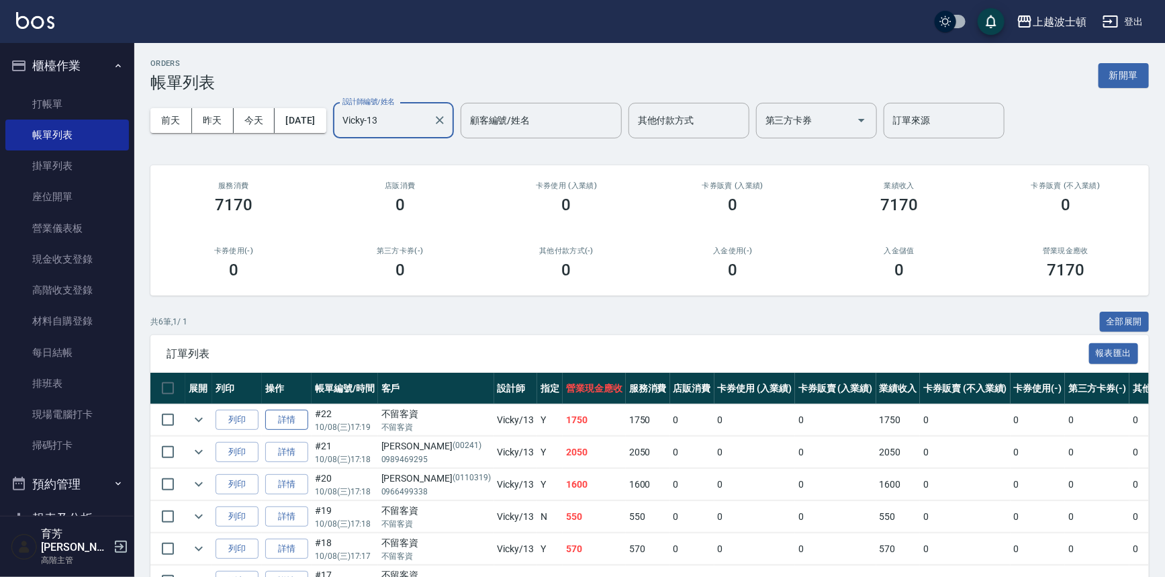
click at [287, 422] on link "詳情" at bounding box center [286, 420] width 43 height 21
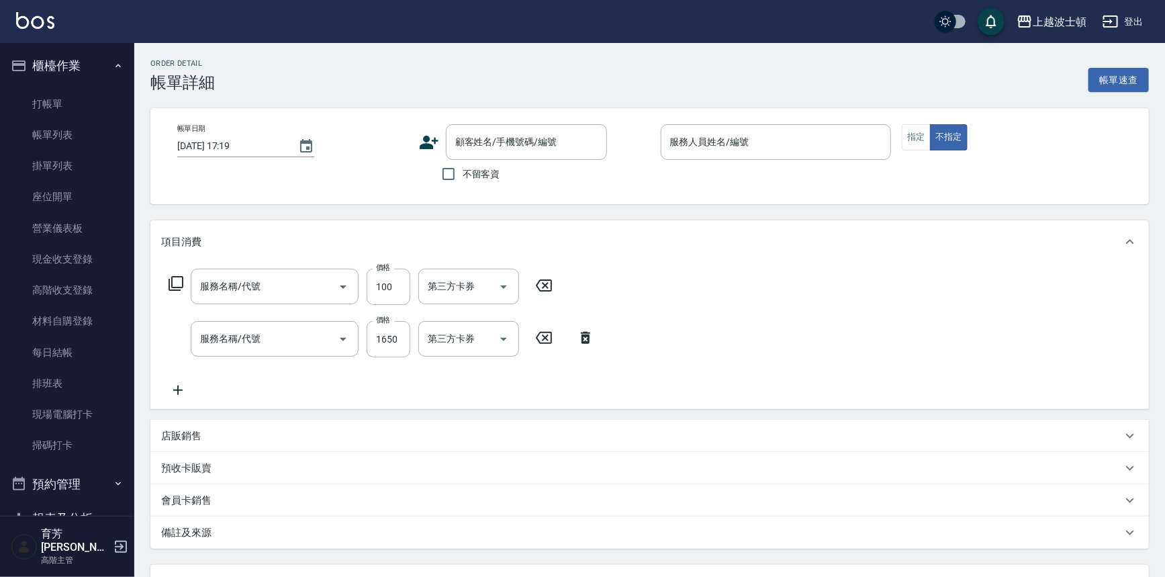
type input "快速護髮(727)"
type input "特殊燙(2000)(405)"
checkbox input "true"
type input "Vicky-13"
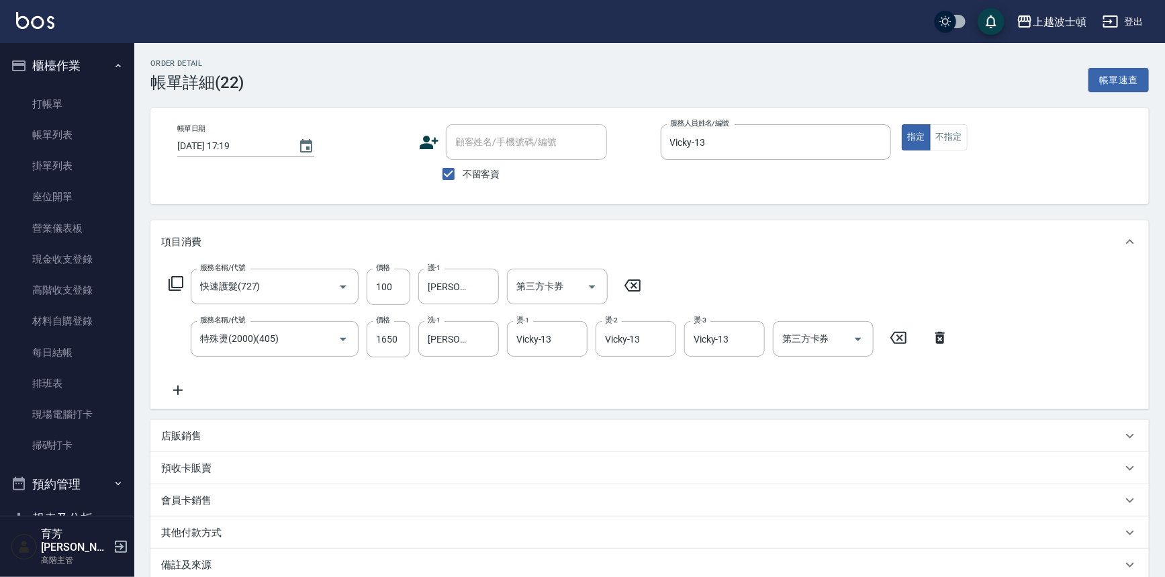
scroll to position [146, 0]
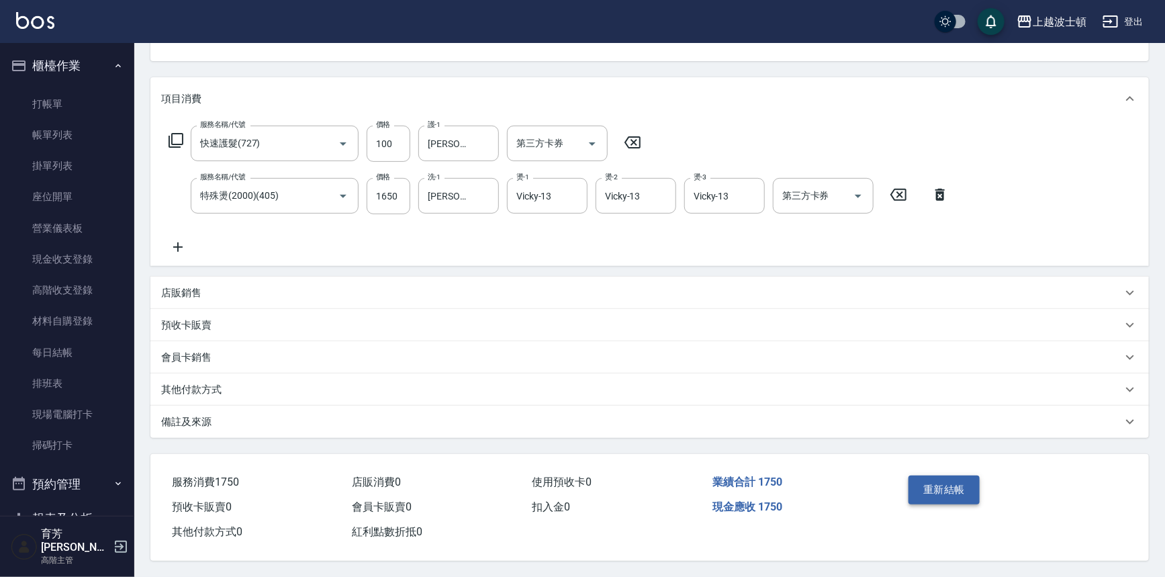
click at [971, 479] on button "重新結帳" at bounding box center [944, 489] width 71 height 28
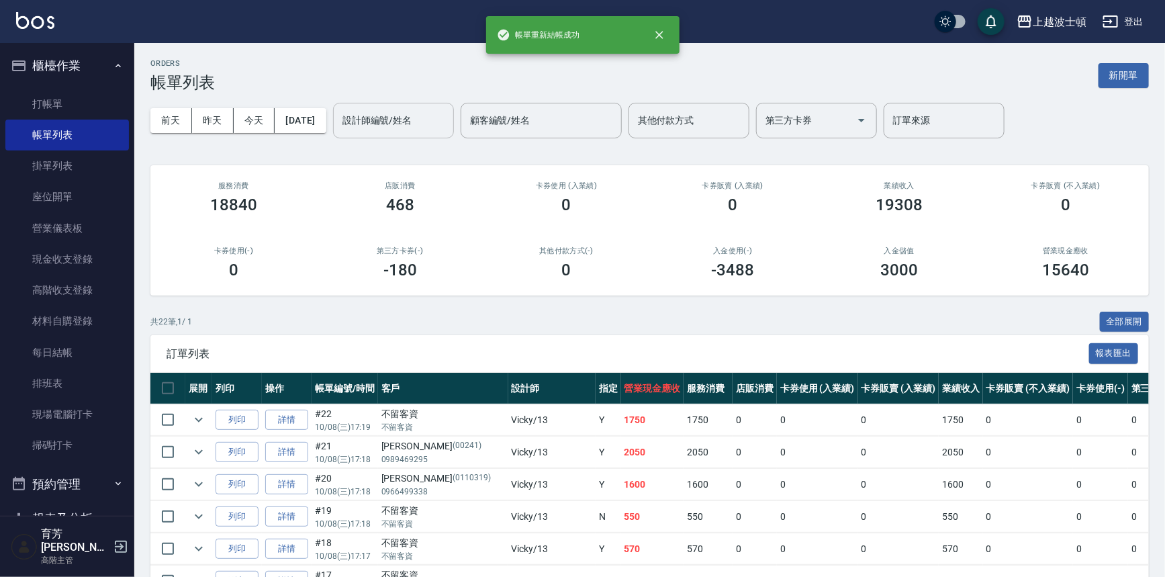
click at [416, 121] on input "設計師編號/姓名" at bounding box center [393, 121] width 109 height 24
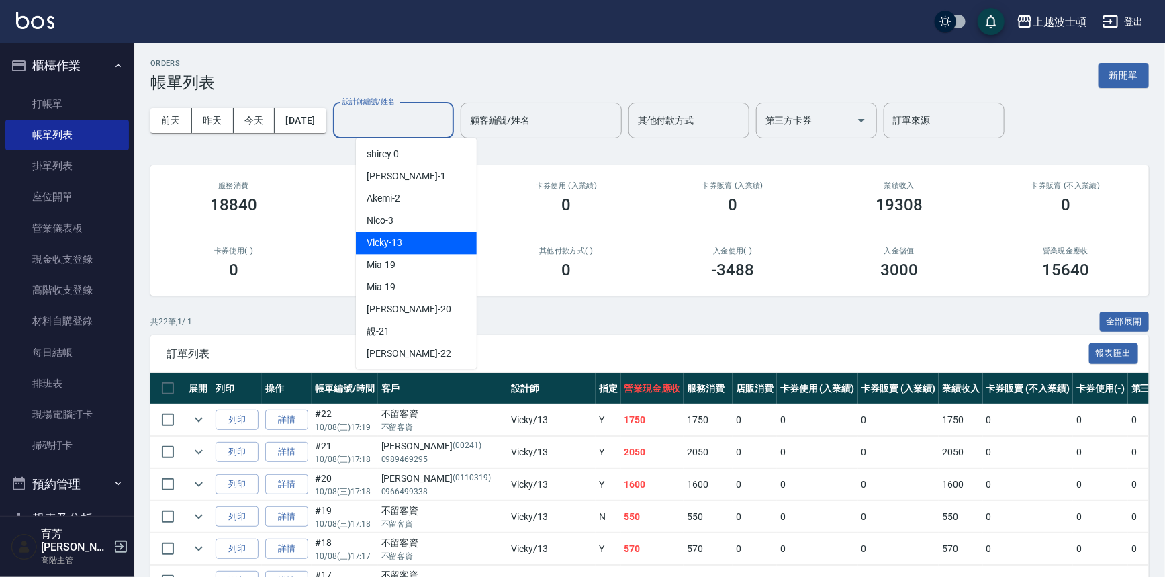
click at [426, 248] on div "Vicky -13" at bounding box center [416, 243] width 121 height 22
type input "Vicky-13"
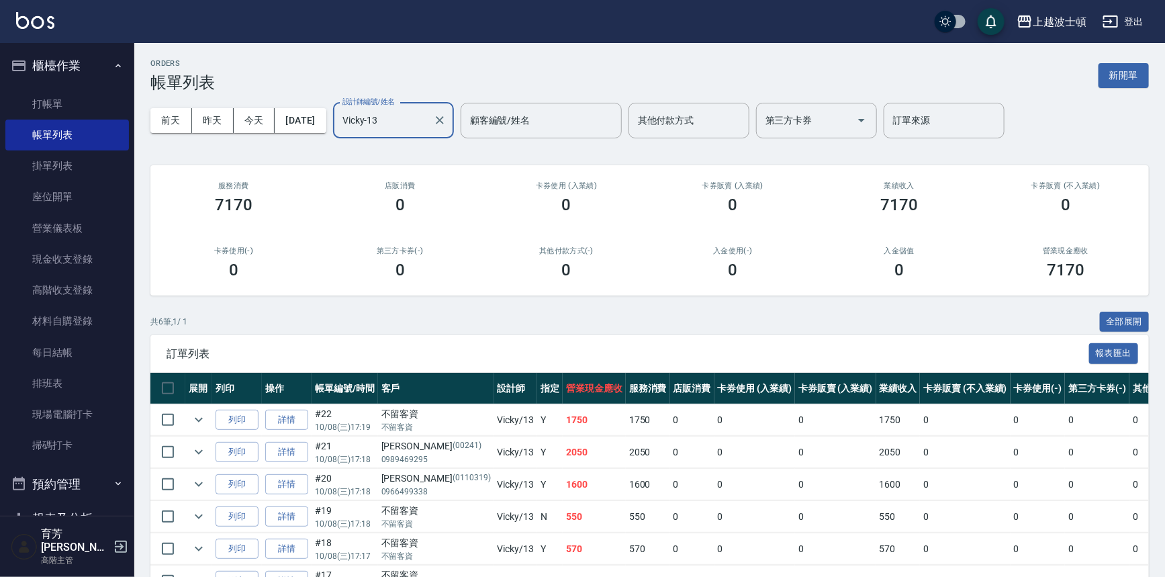
scroll to position [81, 0]
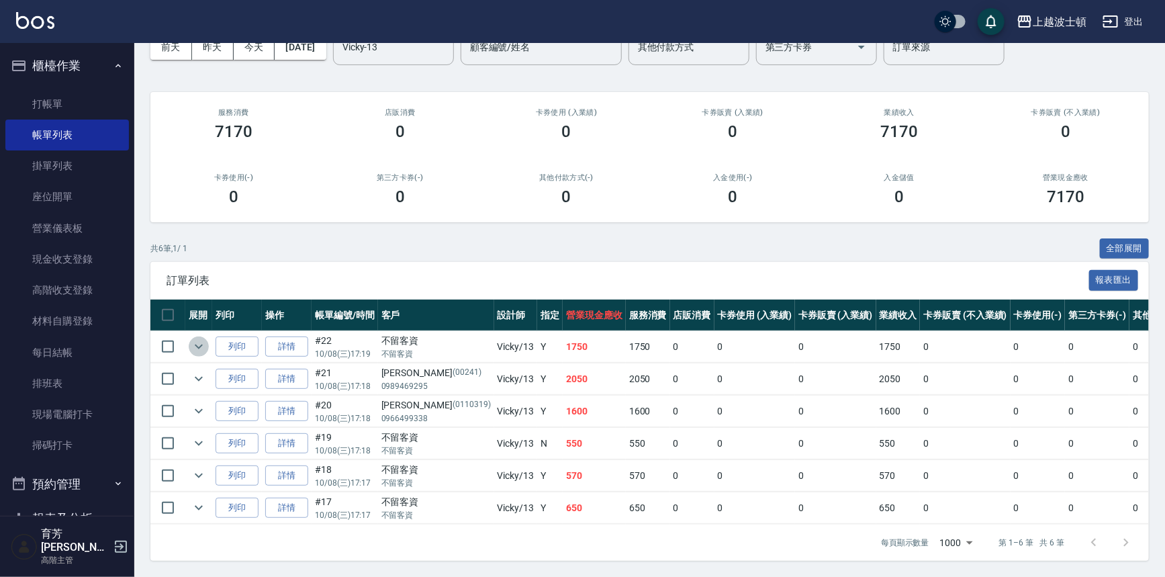
click at [203, 338] on icon "expand row" at bounding box center [199, 346] width 16 height 16
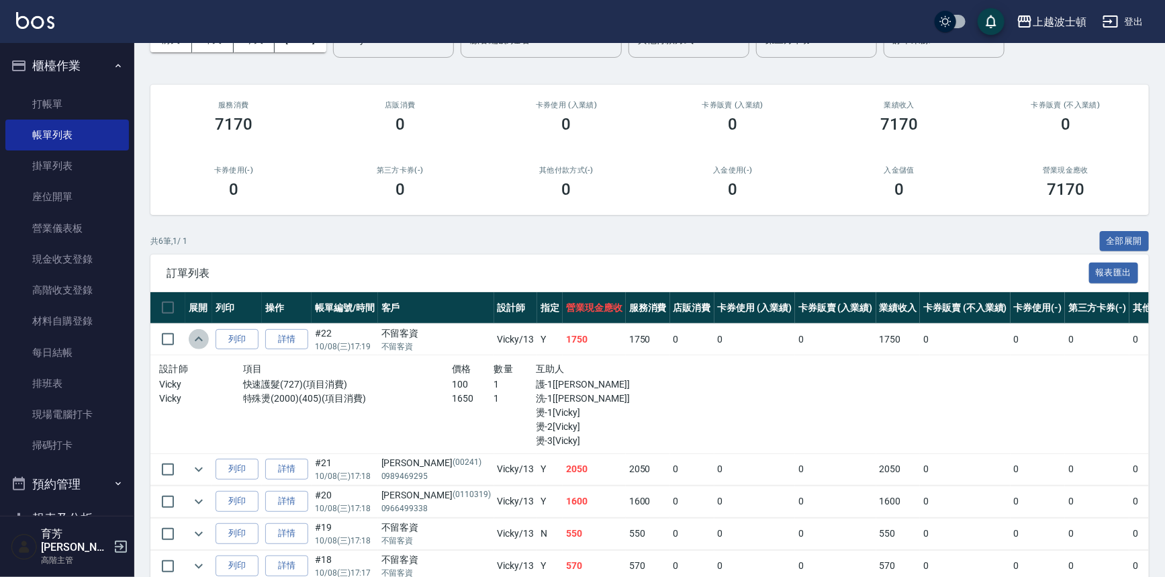
click at [203, 336] on icon "expand row" at bounding box center [199, 339] width 16 height 16
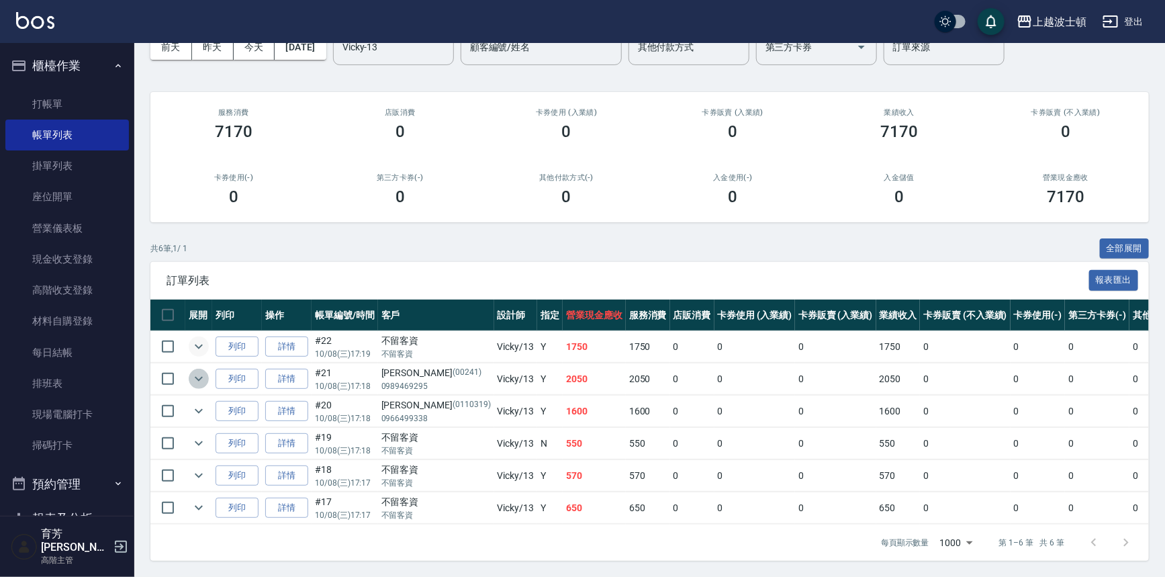
click at [203, 371] on icon "expand row" at bounding box center [199, 379] width 16 height 16
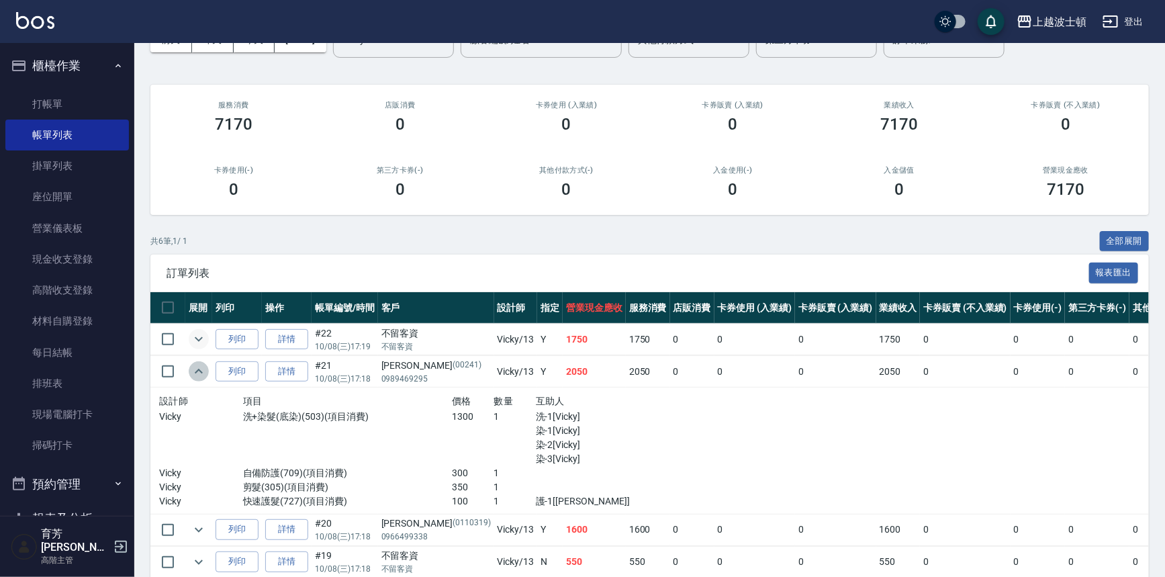
click at [203, 363] on icon "expand row" at bounding box center [199, 371] width 16 height 16
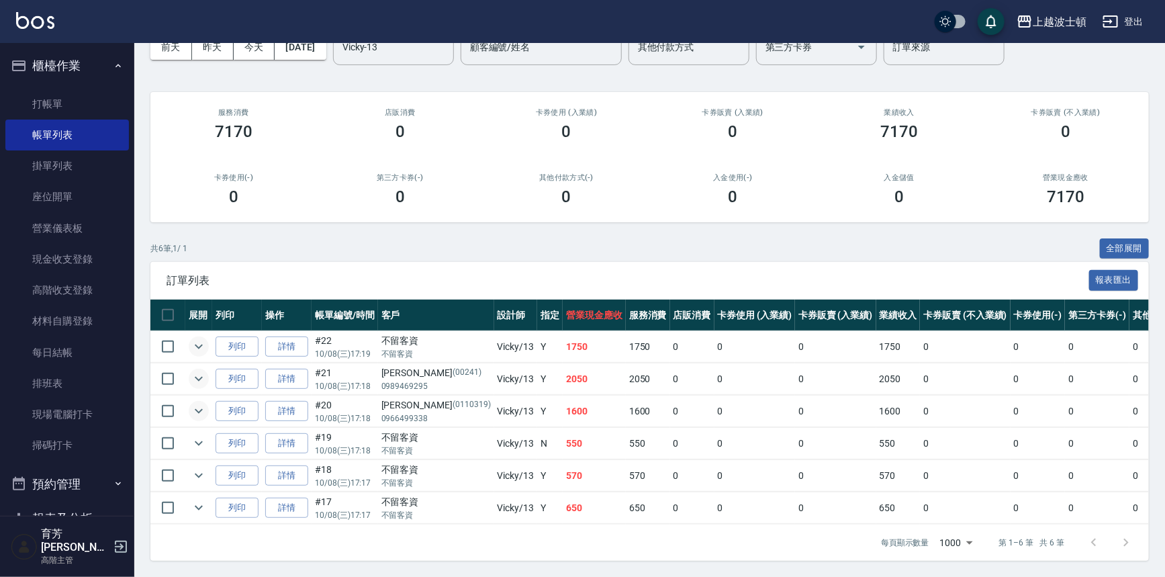
click at [206, 404] on icon "expand row" at bounding box center [199, 411] width 16 height 16
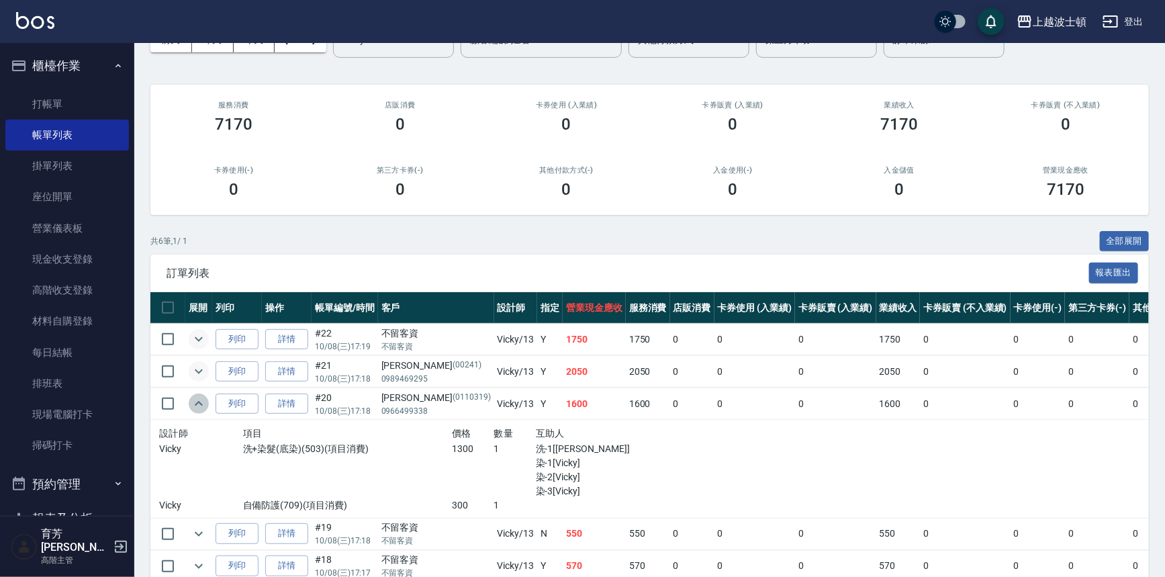
click at [206, 403] on icon "expand row" at bounding box center [199, 404] width 16 height 16
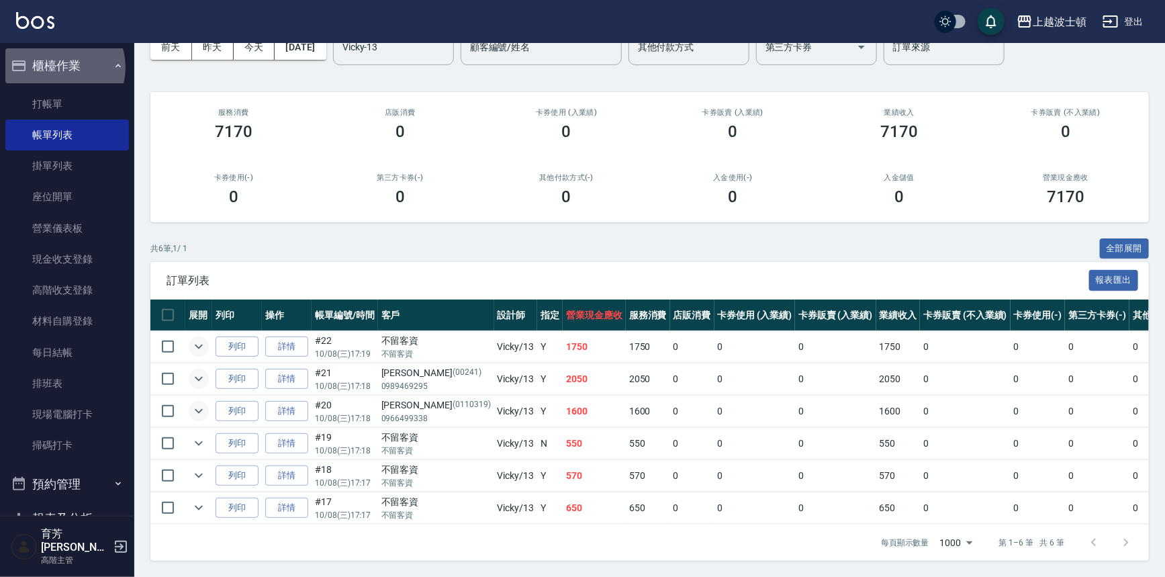
click at [59, 67] on button "櫃檯作業" at bounding box center [67, 65] width 124 height 35
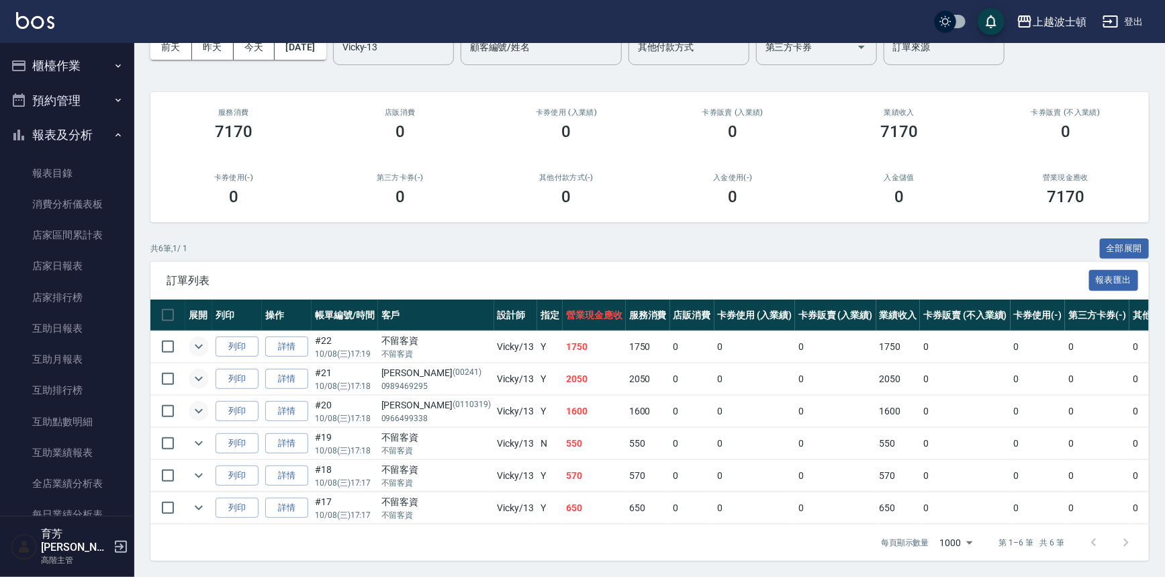
click at [62, 121] on button "報表及分析" at bounding box center [67, 135] width 124 height 35
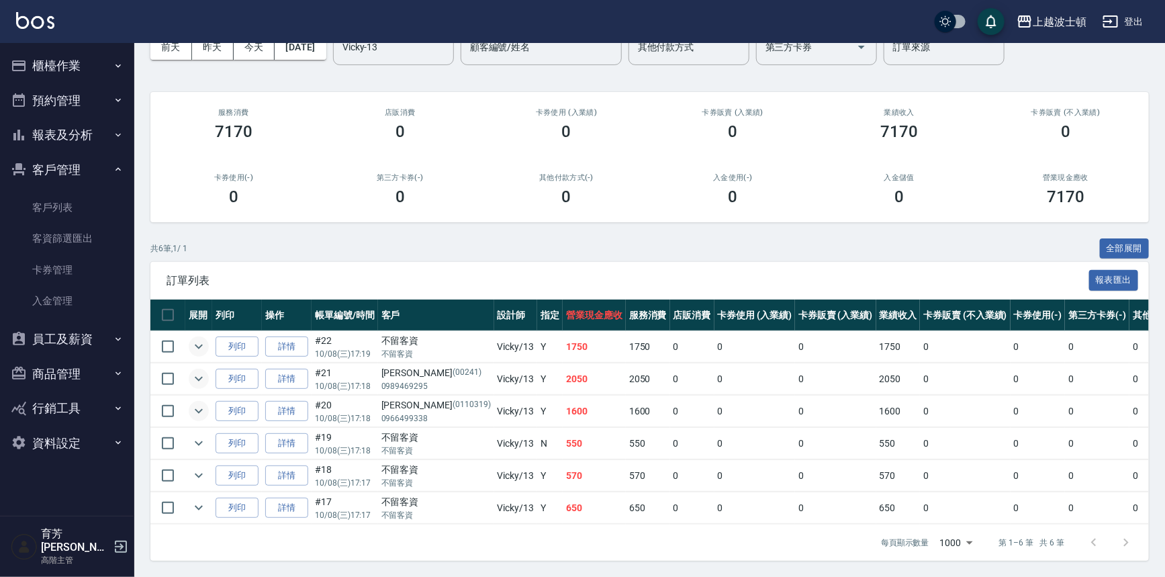
click at [64, 64] on button "櫃檯作業" at bounding box center [67, 65] width 124 height 35
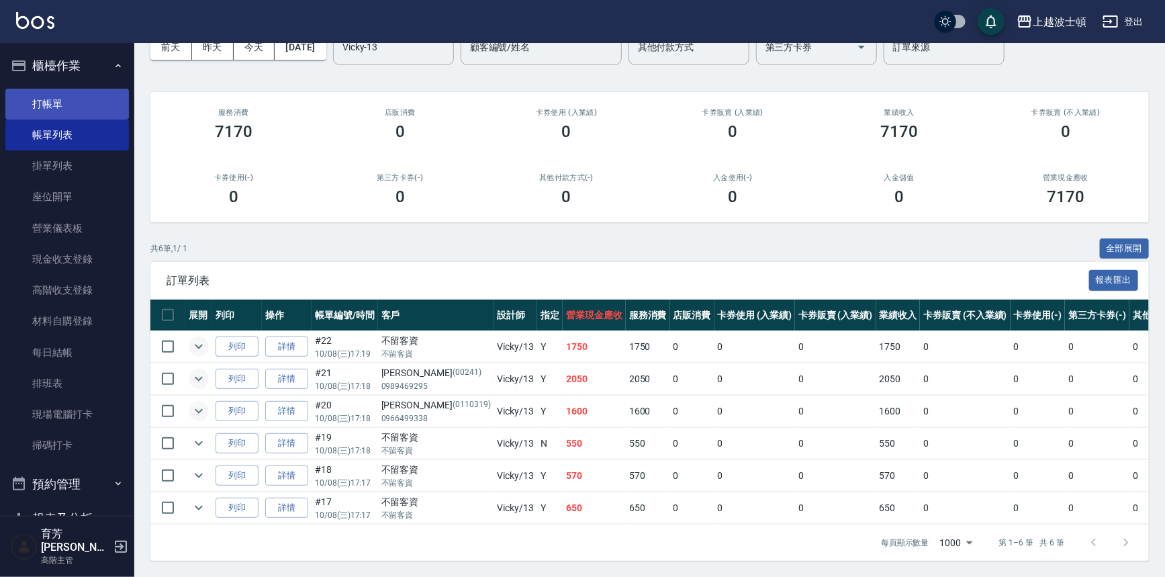
click at [56, 100] on link "打帳單" at bounding box center [67, 104] width 124 height 31
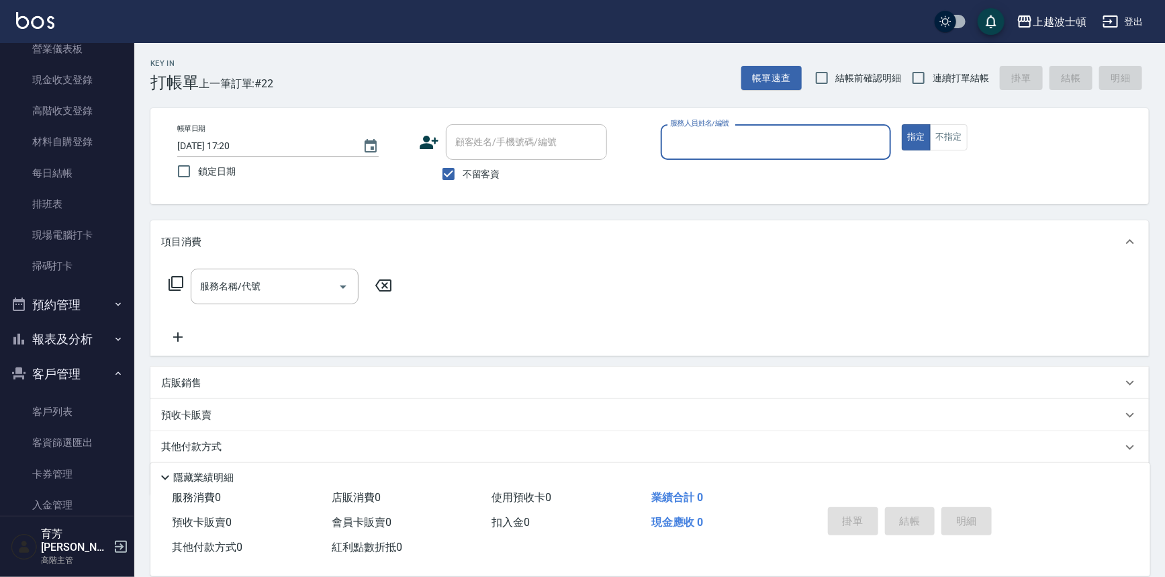
scroll to position [242, 0]
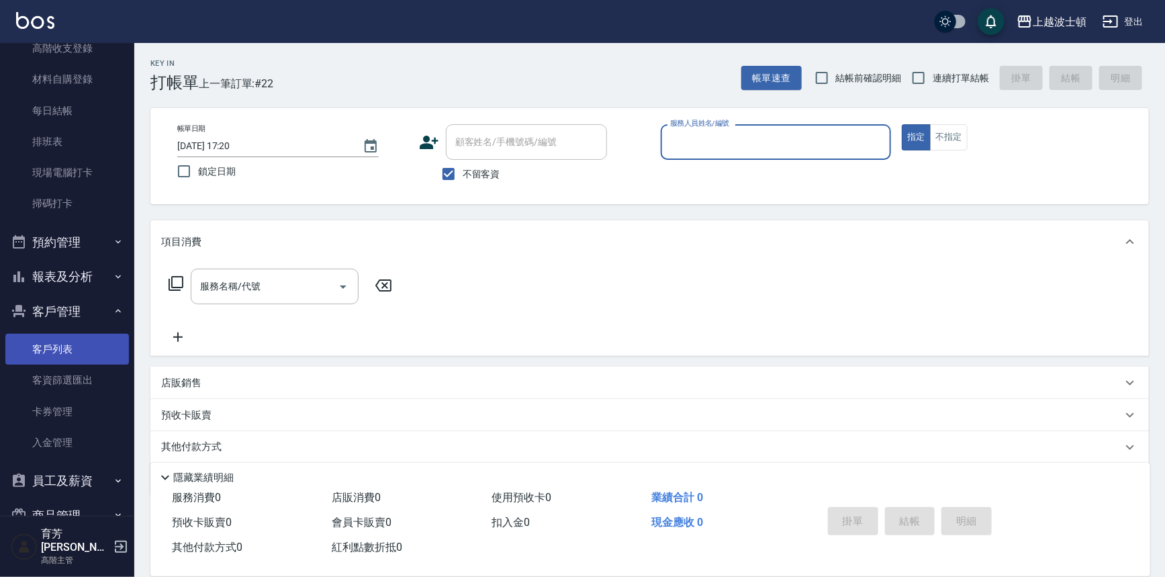
click at [61, 352] on link "客戶列表" at bounding box center [67, 349] width 124 height 31
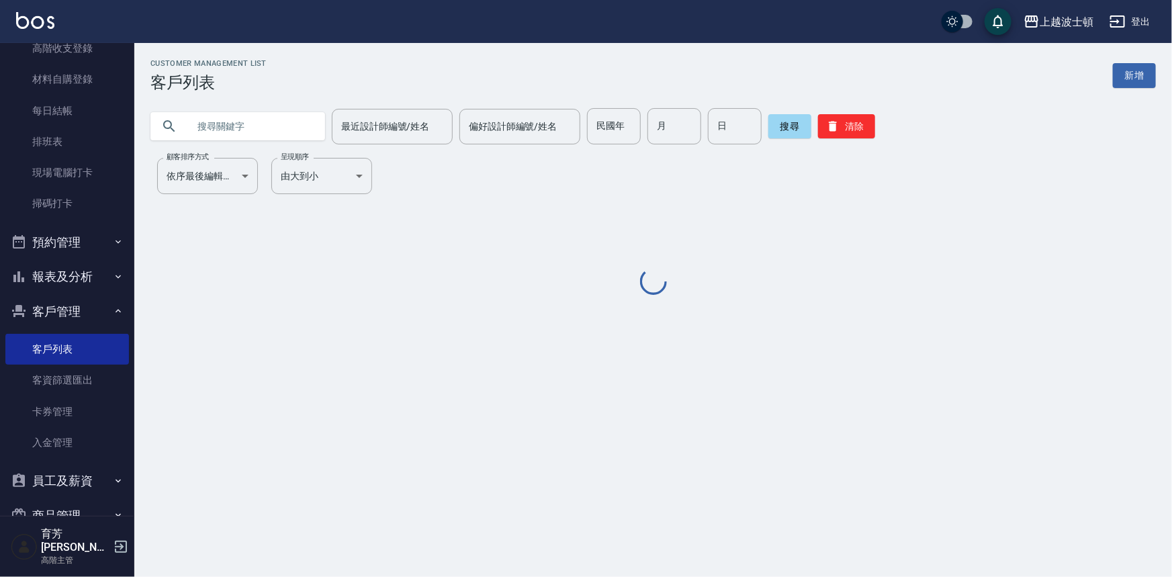
click at [239, 125] on input "text" at bounding box center [251, 126] width 126 height 36
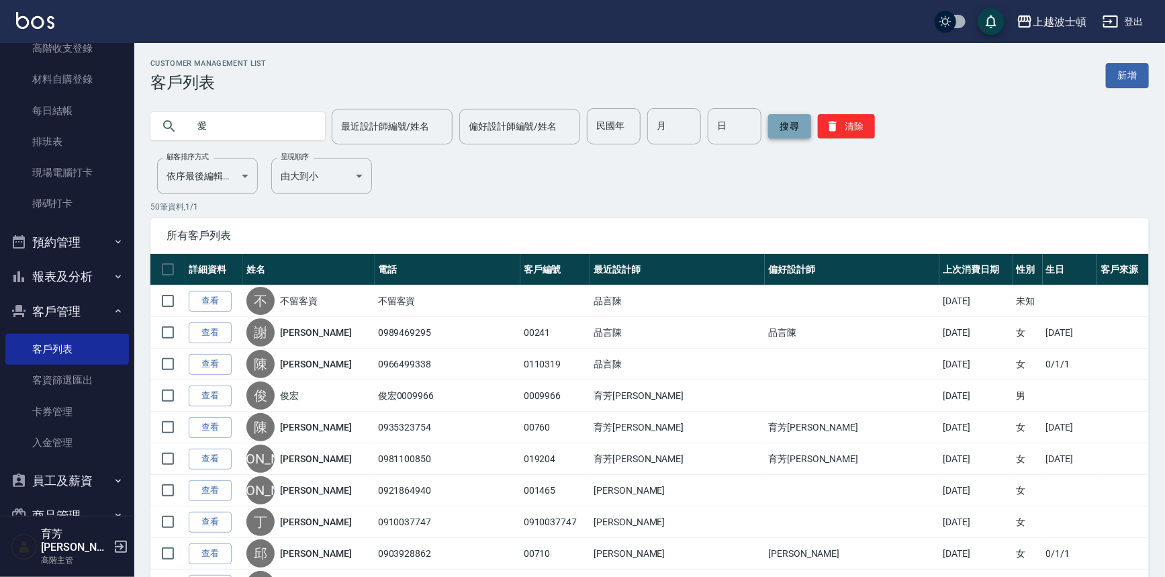
type input "愛"
click at [796, 130] on button "搜尋" at bounding box center [789, 126] width 43 height 24
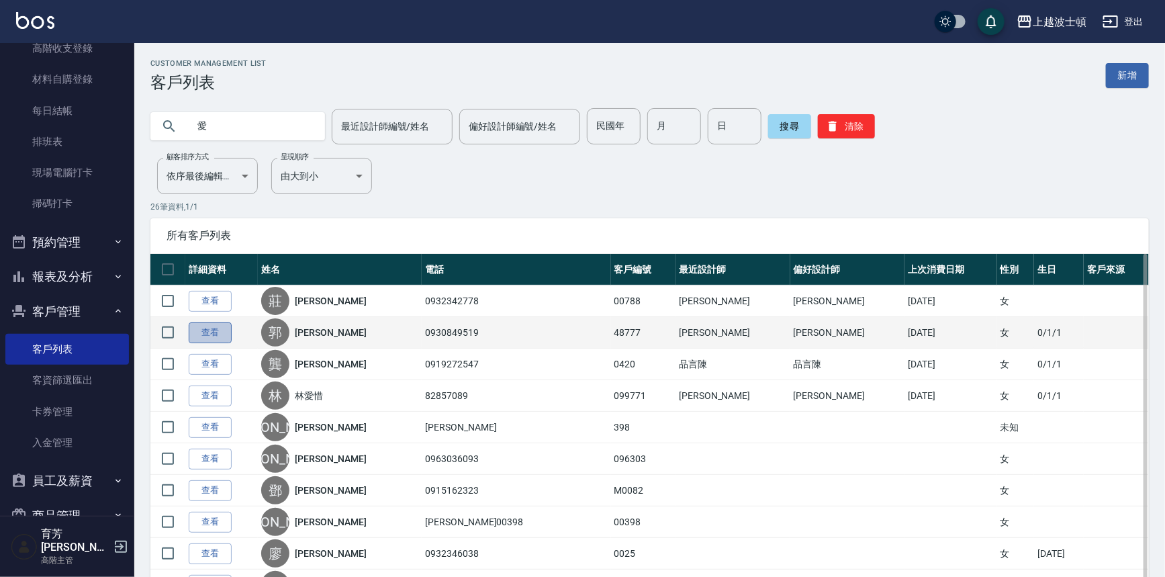
click at [197, 336] on link "查看" at bounding box center [210, 332] width 43 height 21
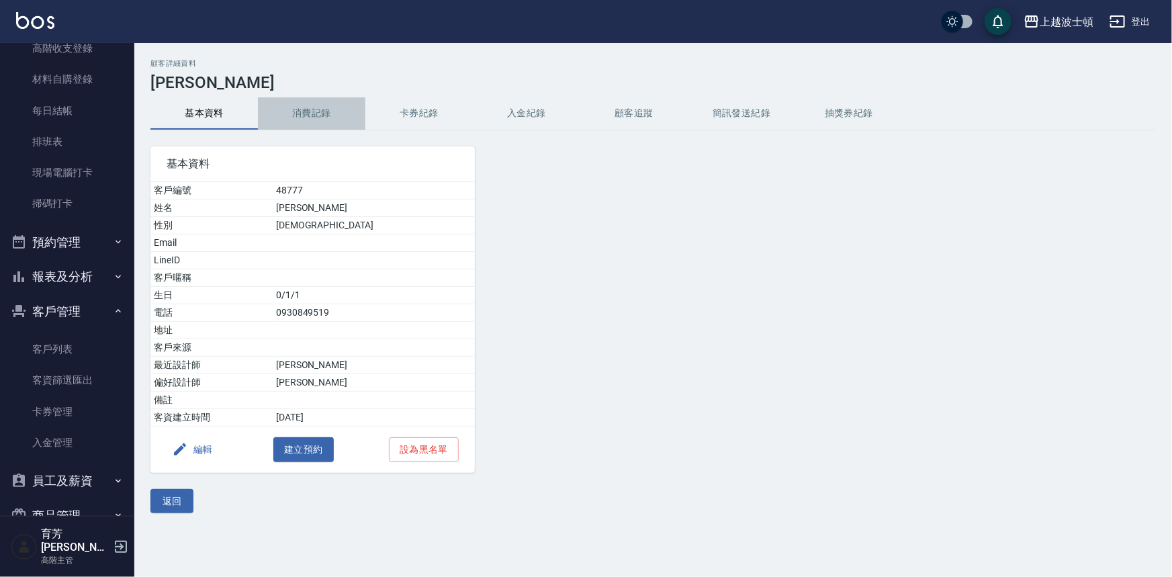
click at [316, 116] on button "消費記錄" at bounding box center [311, 113] width 107 height 32
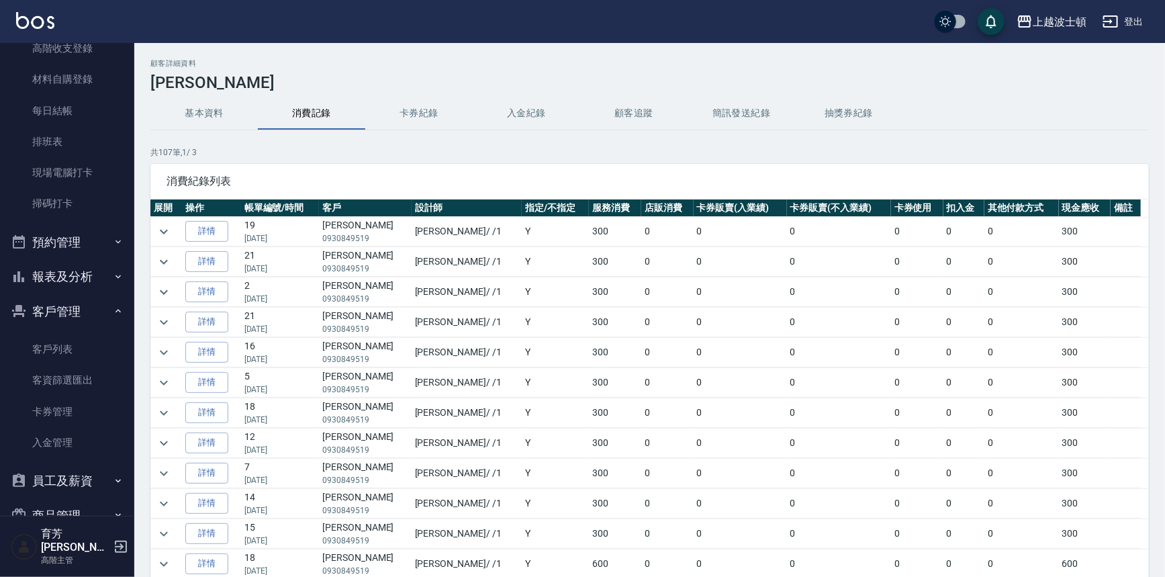
drag, startPoint x: 1149, startPoint y: 218, endPoint x: 1160, endPoint y: 239, distance: 24.0
click at [1164, 275] on div "顧客詳細資料 [PERSON_NAME] 基本資料 消費記錄 卡券紀錄 入金紀錄 顧客追蹤 簡訊發送紀錄 抽獎券紀錄 共 107 筆, 1 / 3 消費紀錄列…" at bounding box center [649, 355] width 1031 height 593
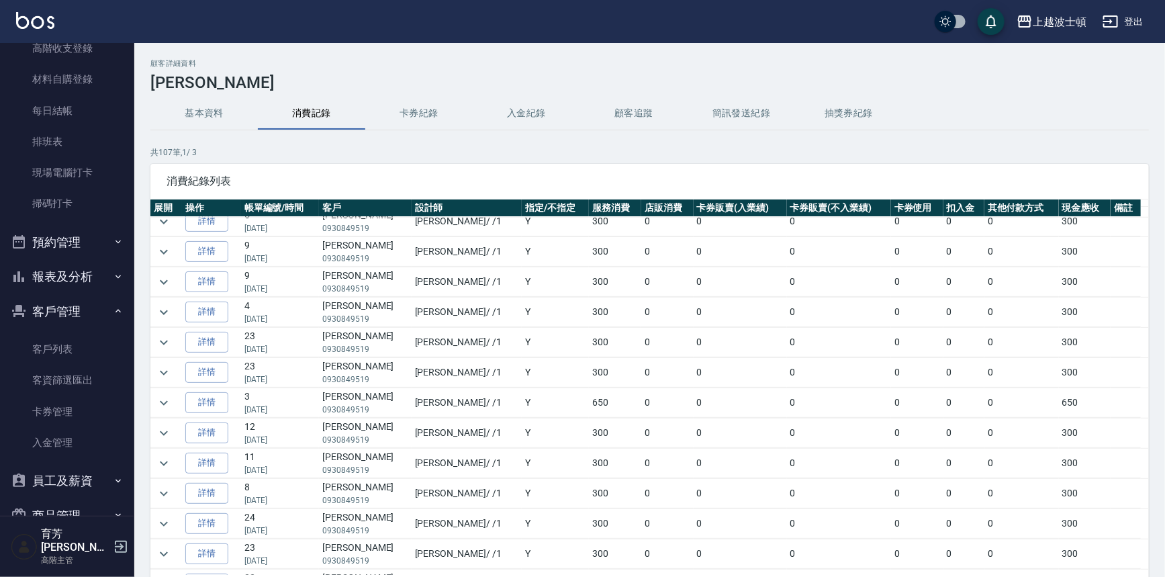
scroll to position [576, 0]
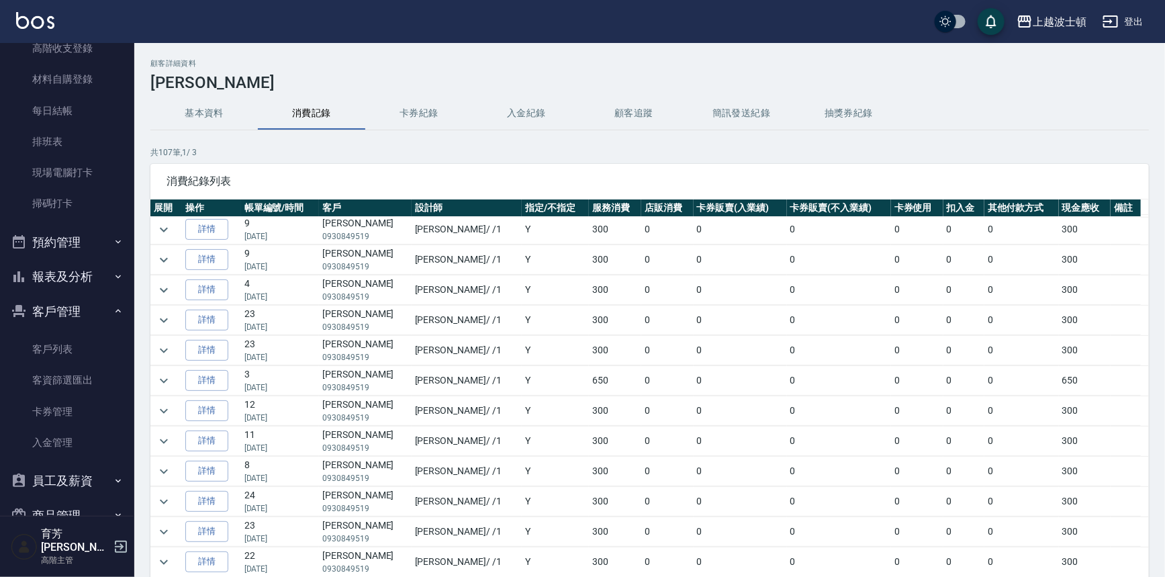
drag, startPoint x: 1147, startPoint y: 228, endPoint x: 1157, endPoint y: 410, distance: 182.3
click at [1157, 410] on div "顧客詳細資料 [PERSON_NAME] 基本資料 消費記錄 卡券紀錄 入金紀錄 顧客追蹤 簡訊發送紀錄 抽獎券紀錄 共 107 筆, 1 / 3 消費紀錄列…" at bounding box center [649, 355] width 1031 height 593
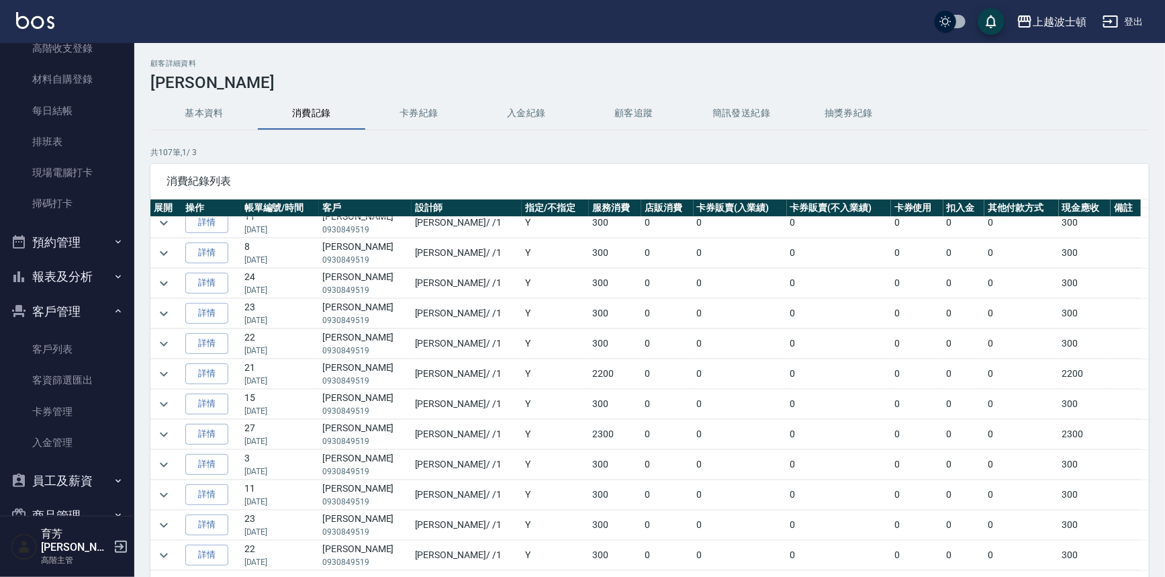
scroll to position [796, 0]
click at [158, 424] on icon "expand row" at bounding box center [164, 432] width 16 height 16
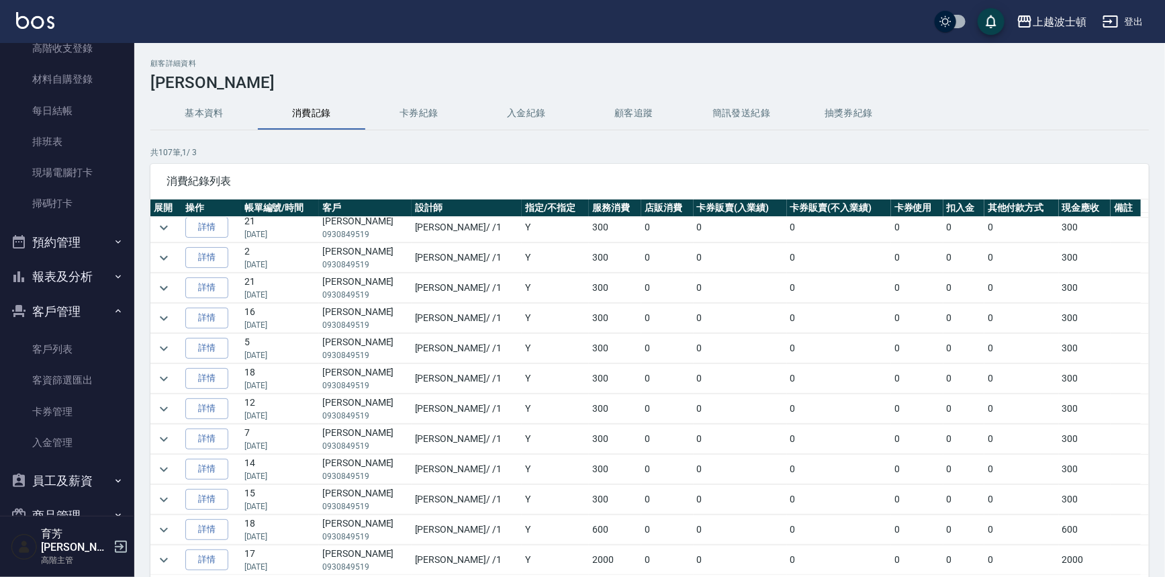
scroll to position [0, 0]
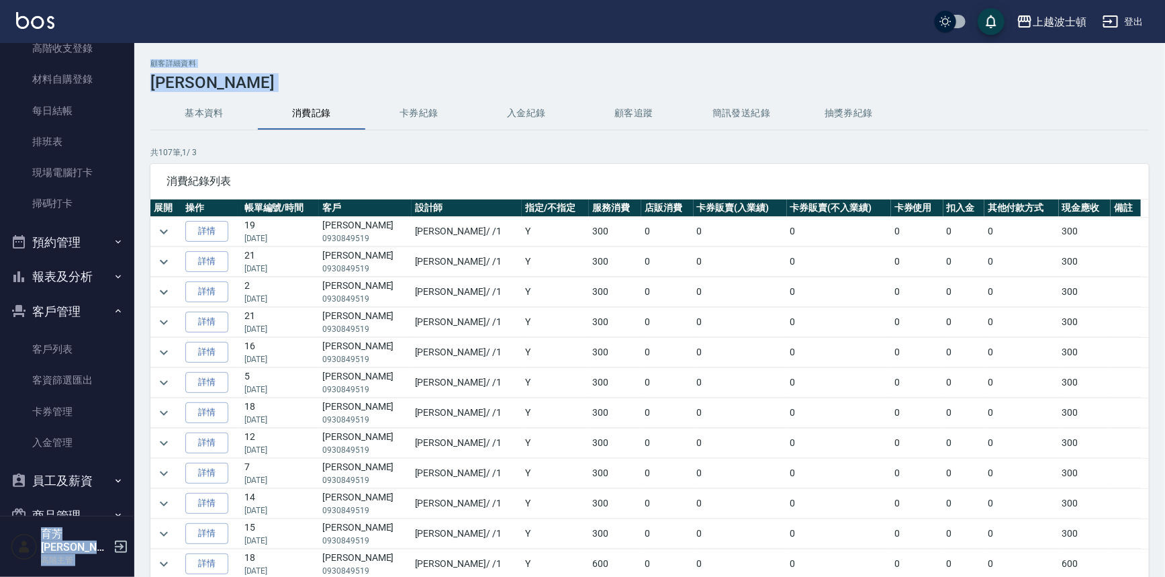
drag, startPoint x: 127, startPoint y: 222, endPoint x: 147, endPoint y: 102, distance: 121.9
click at [147, 103] on div "上越波士頓 登出 櫃檯作業 打帳單 帳單列表 掛單列表 座位開單 營業儀表板 現金收支登錄 高階收支登錄 材料自購登錄 每日結帳 排班表 現場電腦打卡 掃碼打…" at bounding box center [582, 334] width 1165 height 668
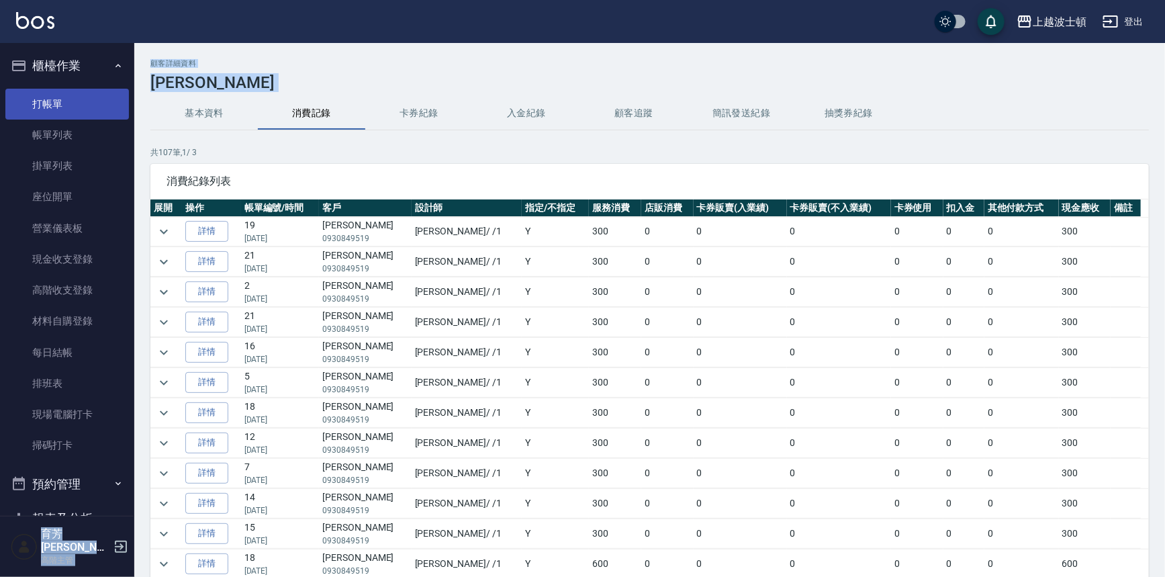
click at [69, 107] on link "打帳單" at bounding box center [67, 104] width 124 height 31
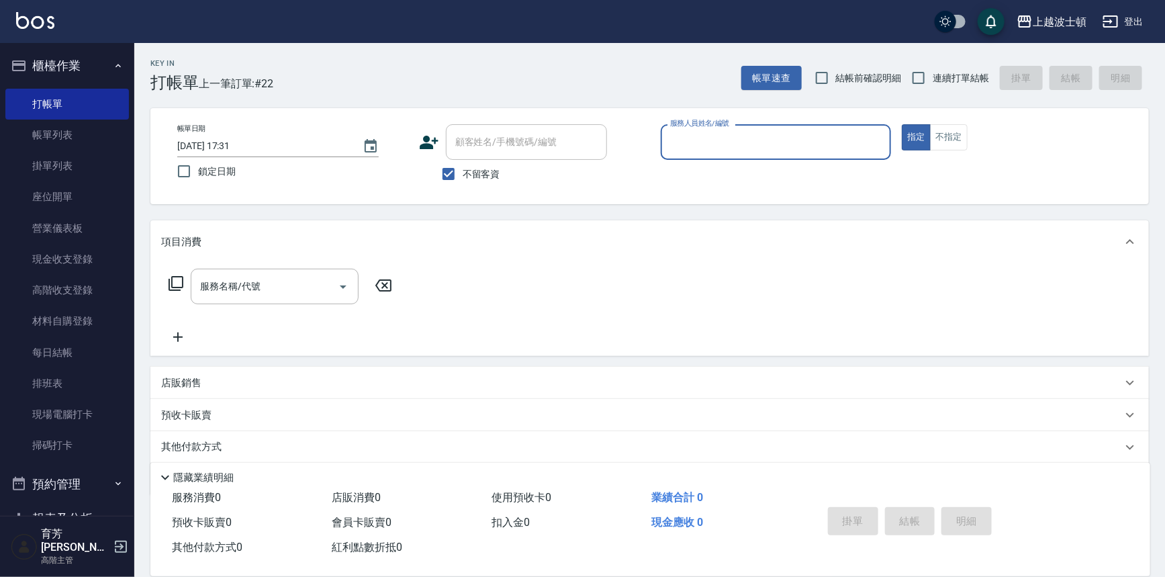
click at [684, 145] on input "服務人員姓名/編號" at bounding box center [776, 142] width 219 height 24
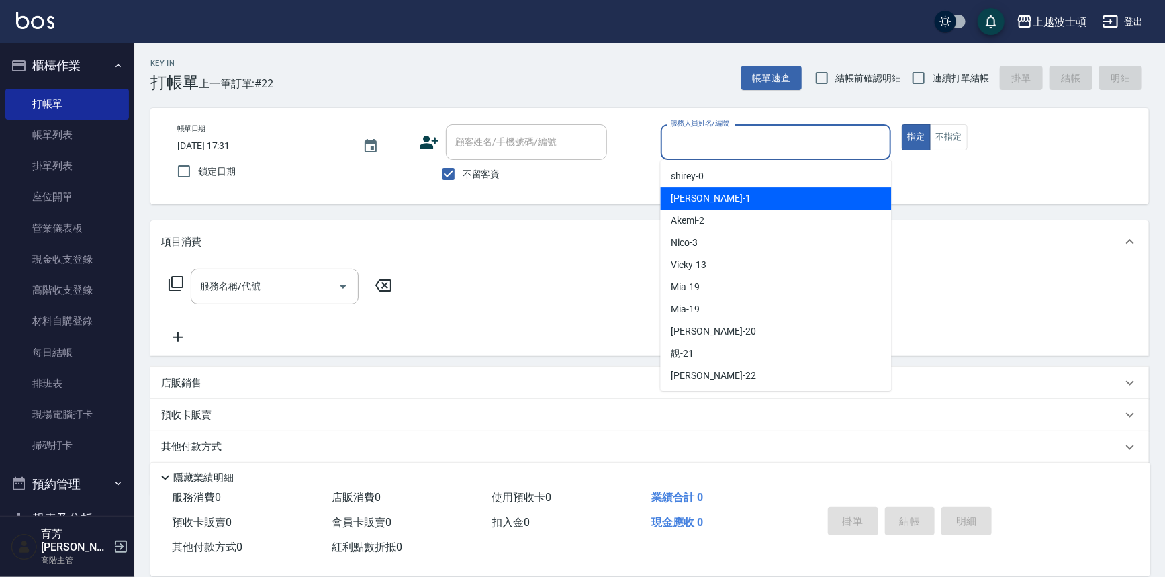
click at [682, 195] on span "[PERSON_NAME] -1" at bounding box center [711, 198] width 79 height 14
type input "[PERSON_NAME]-1"
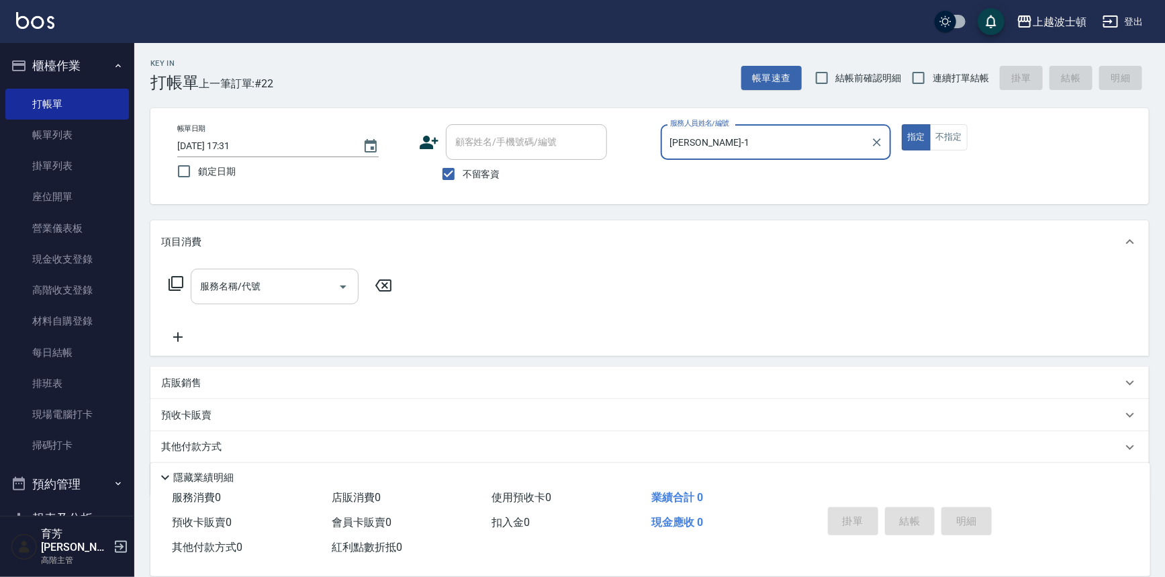
click at [259, 291] on input "服務名稱/代號" at bounding box center [265, 287] width 136 height 24
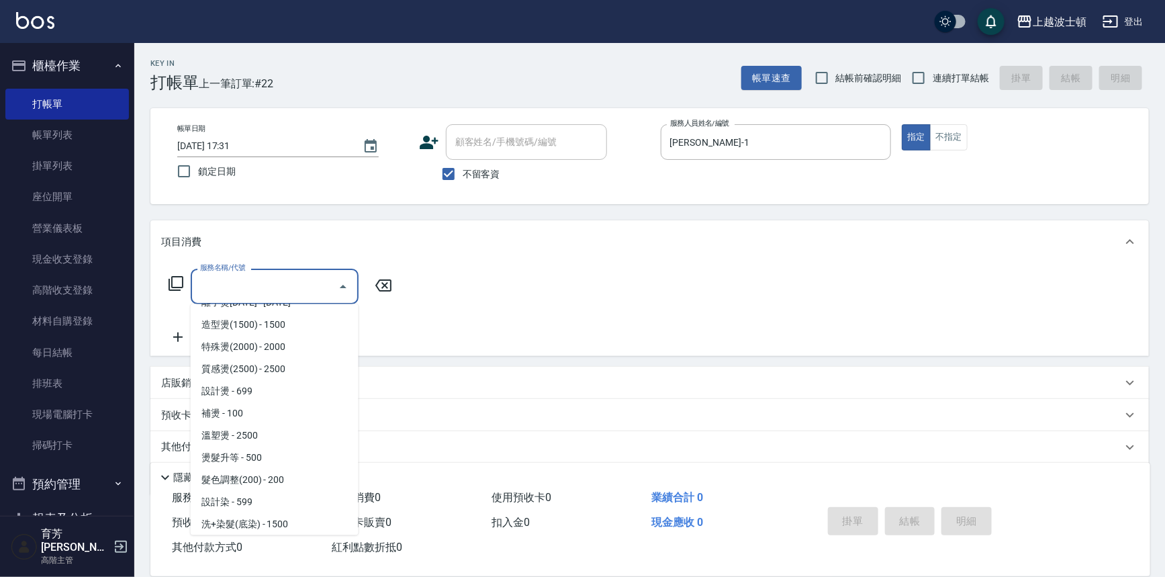
scroll to position [375, 0]
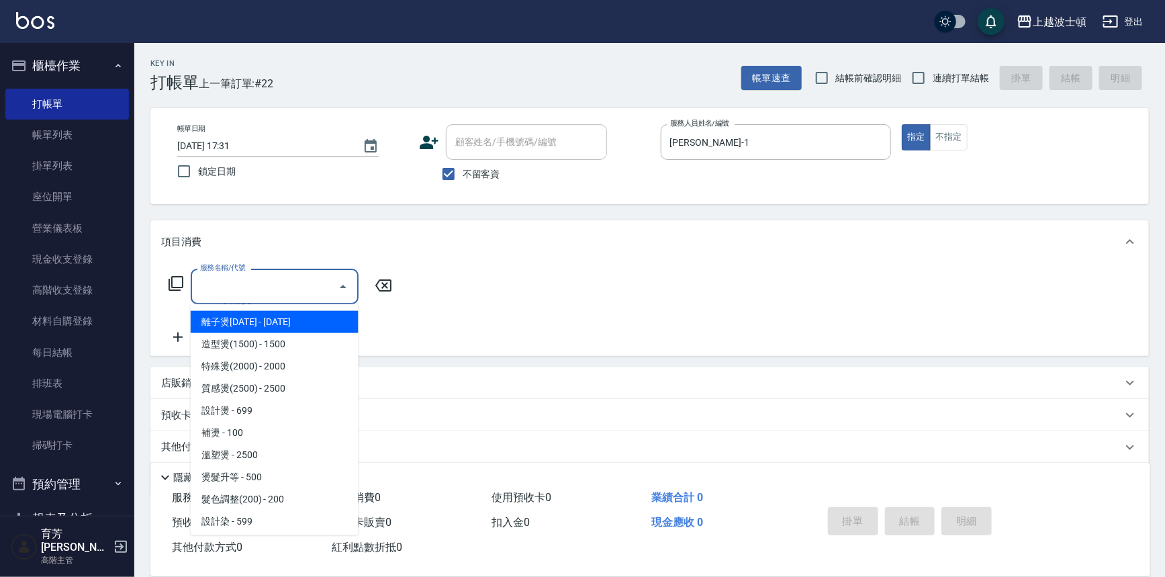
click at [297, 319] on span "離子燙[DATE] - [DATE]" at bounding box center [275, 322] width 168 height 22
type input "離子燙1500(403)"
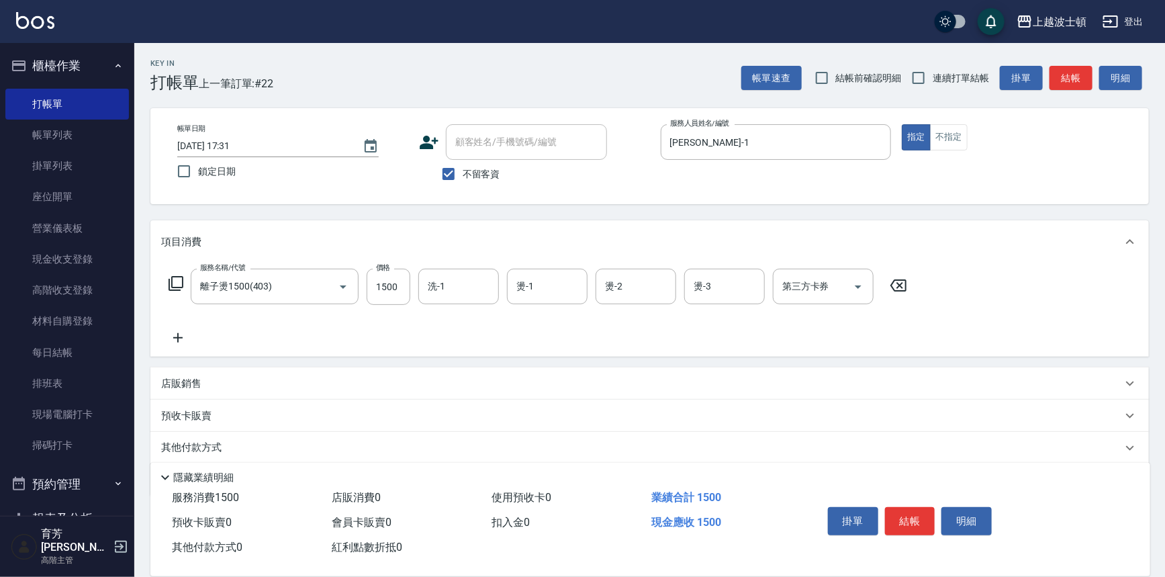
click at [181, 334] on icon at bounding box center [178, 338] width 34 height 16
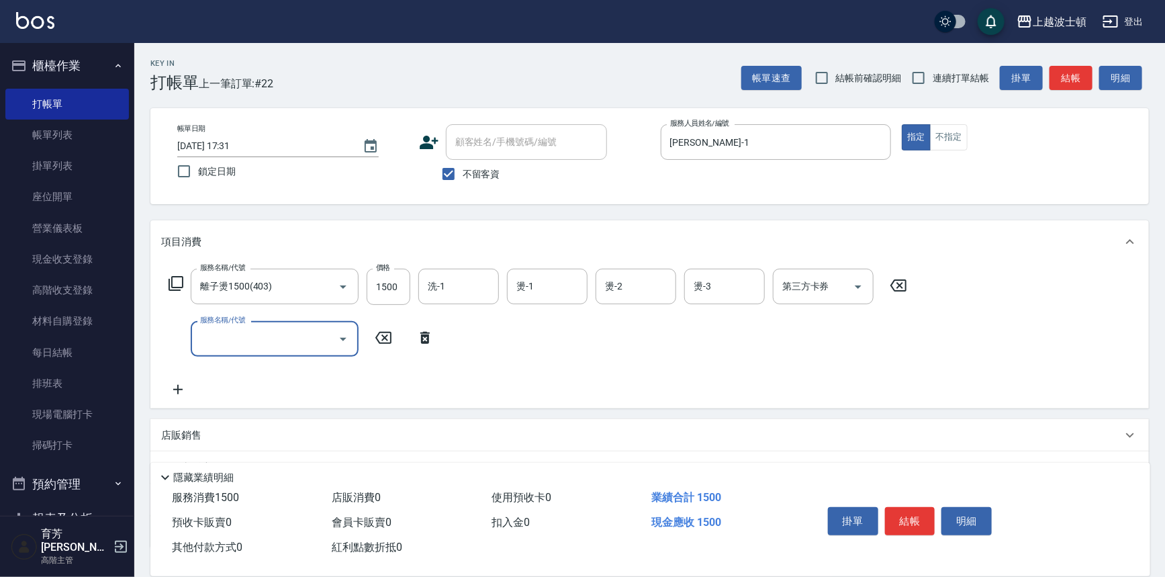
drag, startPoint x: 181, startPoint y: 334, endPoint x: 235, endPoint y: 323, distance: 54.8
click at [224, 334] on input "服務名稱/代號" at bounding box center [265, 339] width 136 height 24
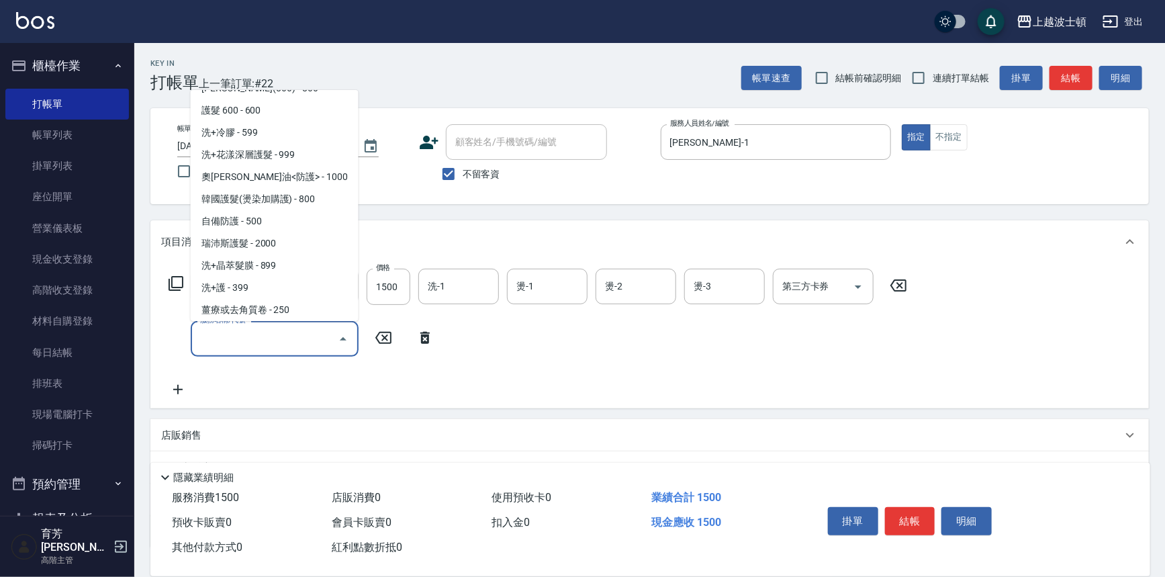
scroll to position [911, 0]
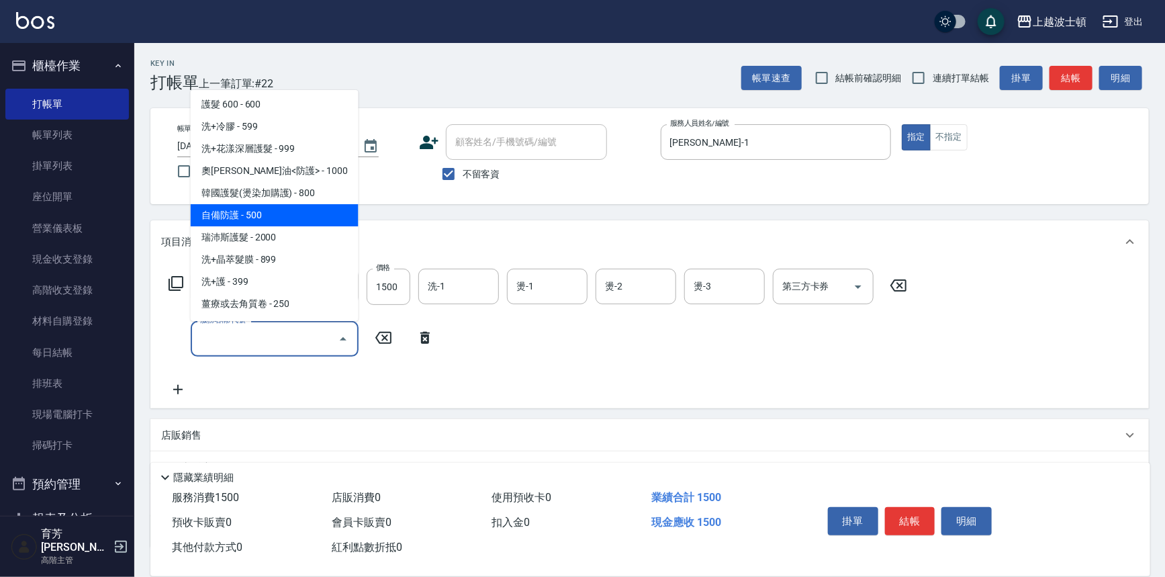
click at [277, 214] on span "自備防護 - 500" at bounding box center [275, 215] width 168 height 22
type input "自備防護(709)"
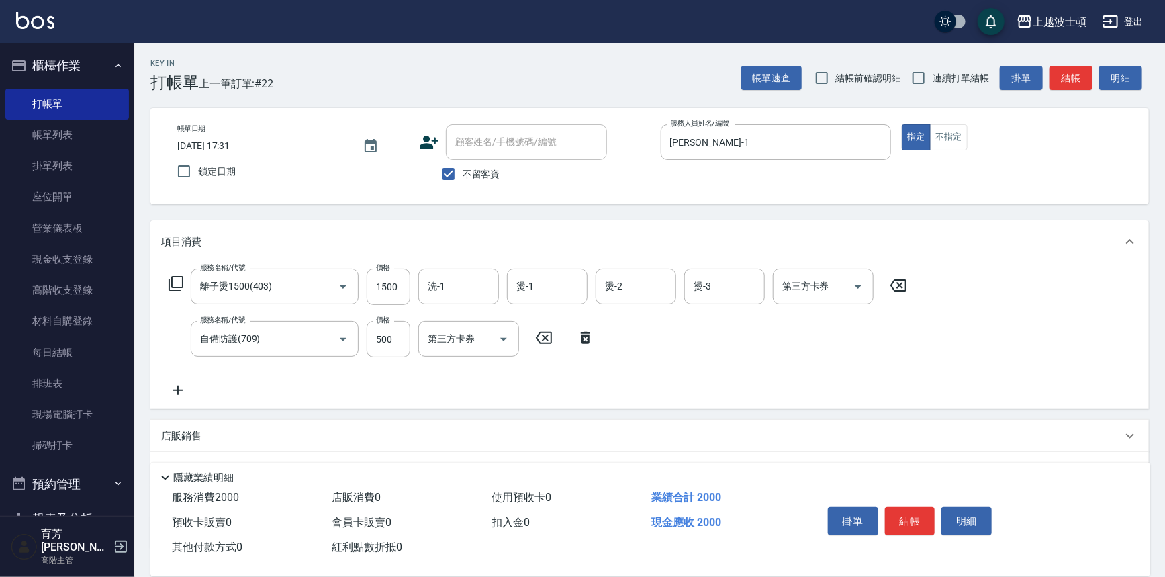
click at [180, 390] on icon at bounding box center [177, 389] width 9 height 9
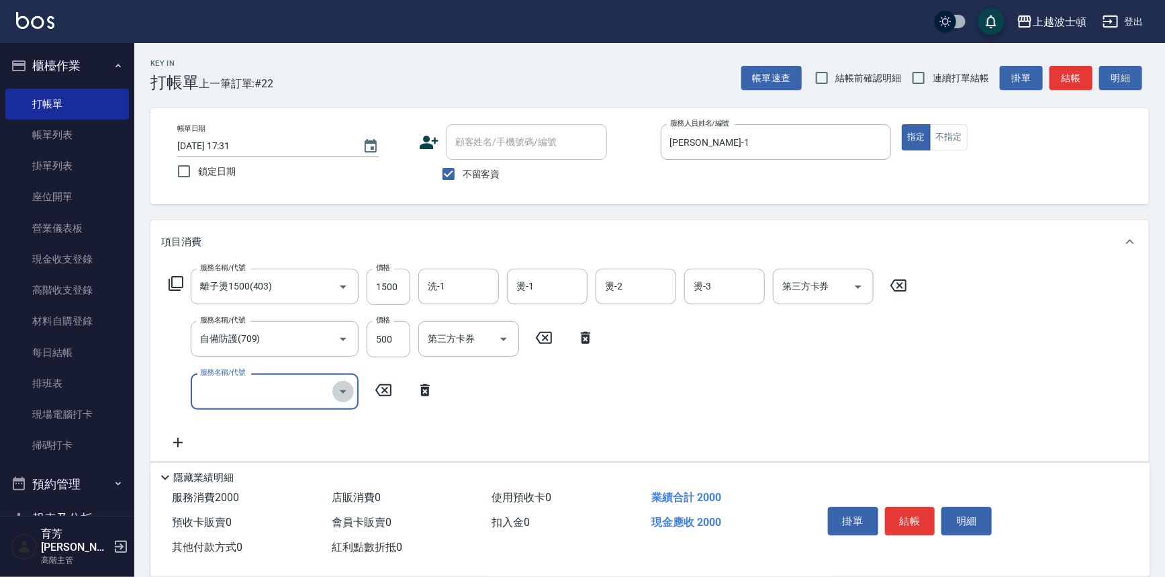
click at [342, 390] on icon "Open" at bounding box center [343, 391] width 7 height 3
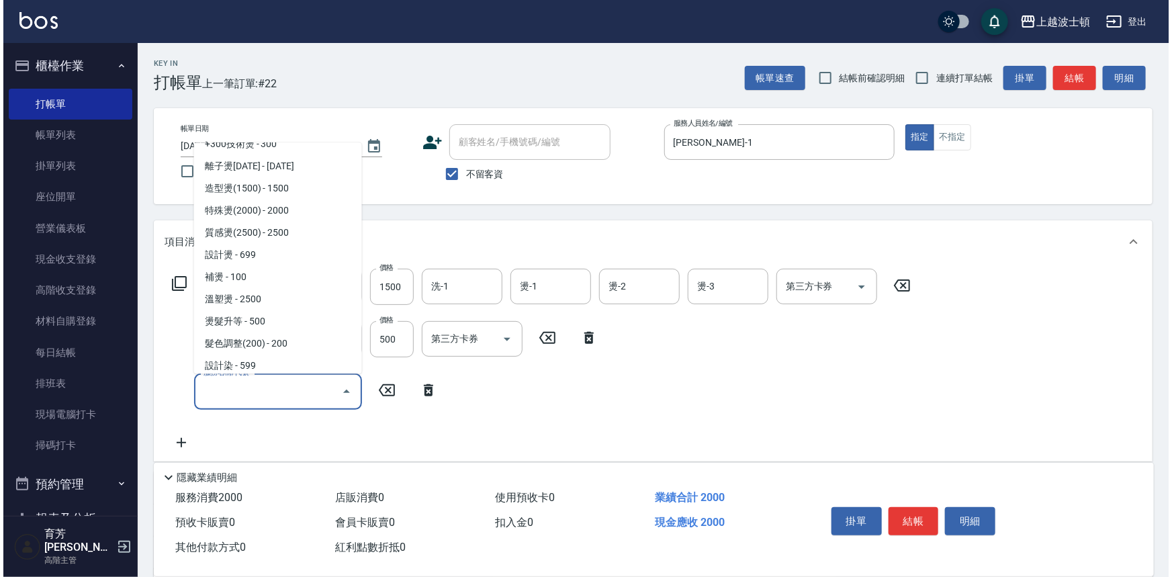
scroll to position [324, 0]
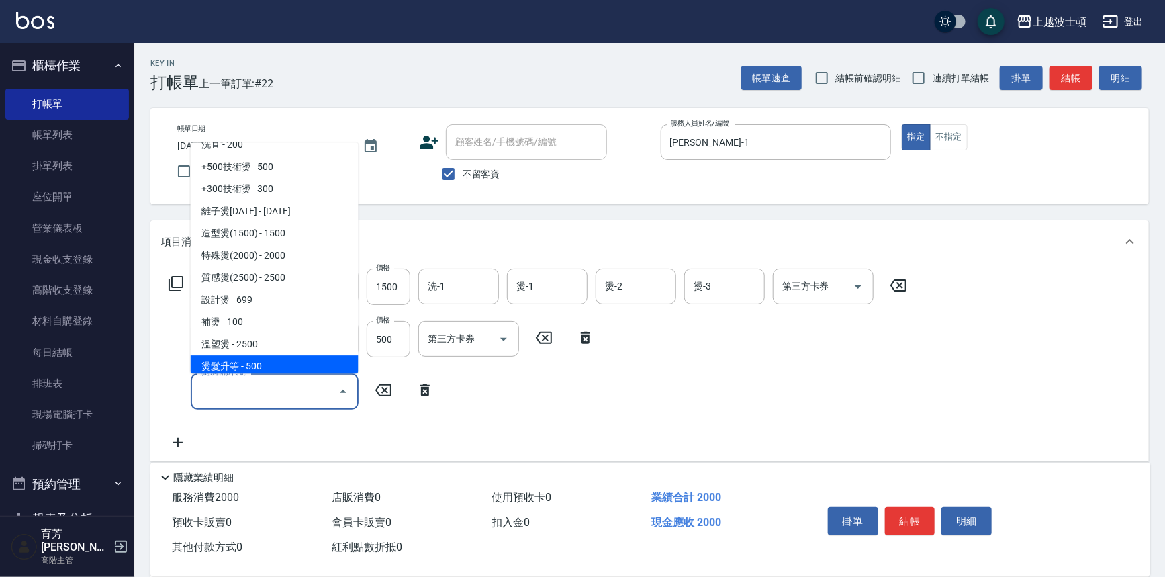
click at [302, 365] on span "燙髮升等 - 500" at bounding box center [275, 367] width 168 height 22
type input "燙髮升等(430)"
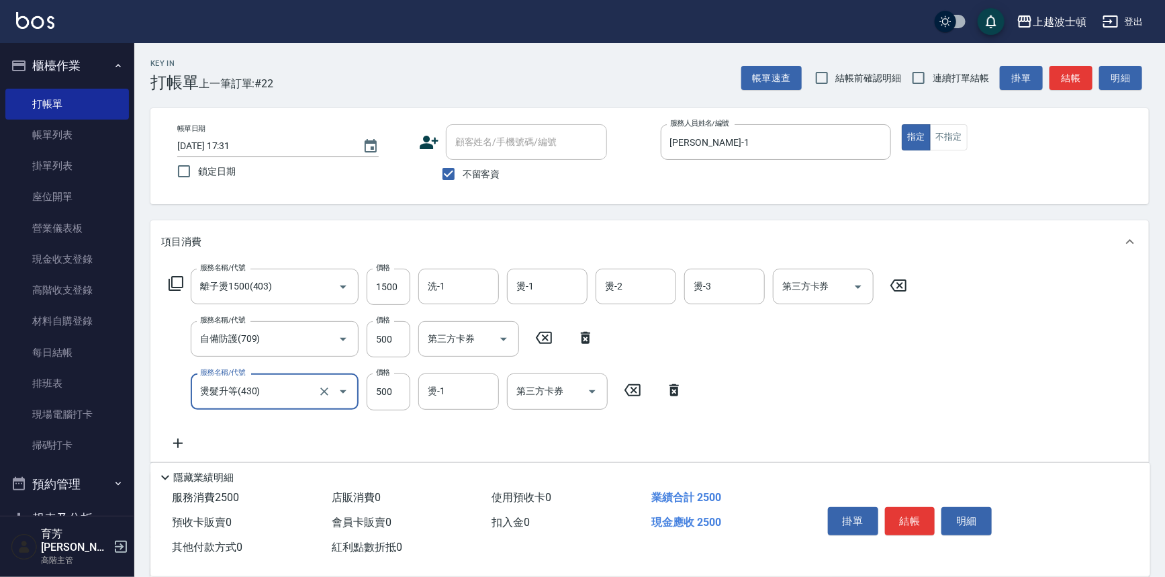
click at [369, 262] on div "項目消費" at bounding box center [649, 241] width 999 height 43
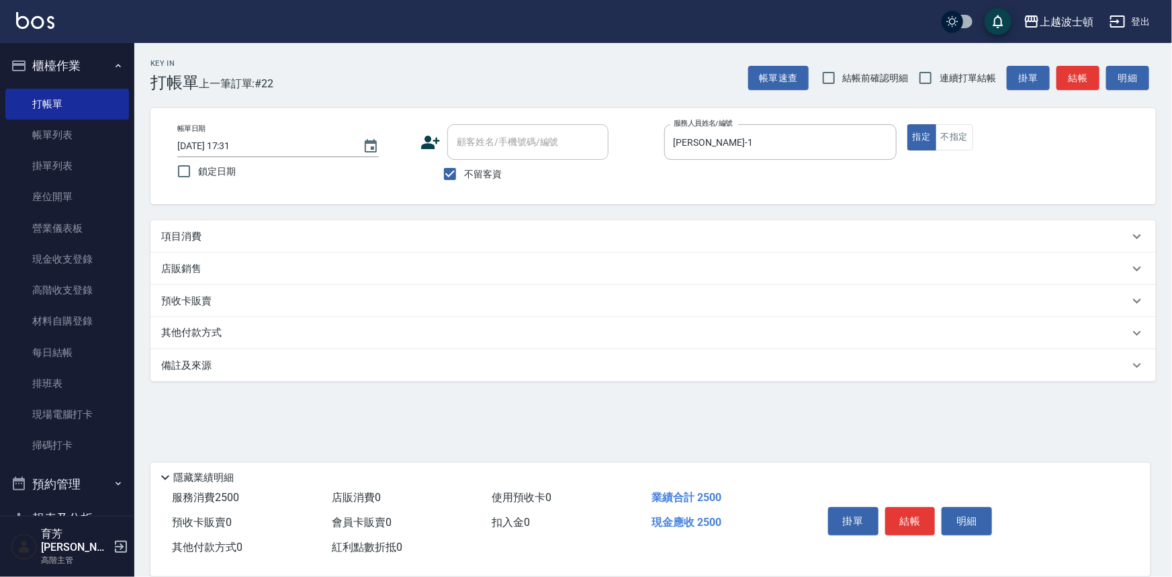
click at [383, 272] on div "店販銷售" at bounding box center [645, 269] width 968 height 14
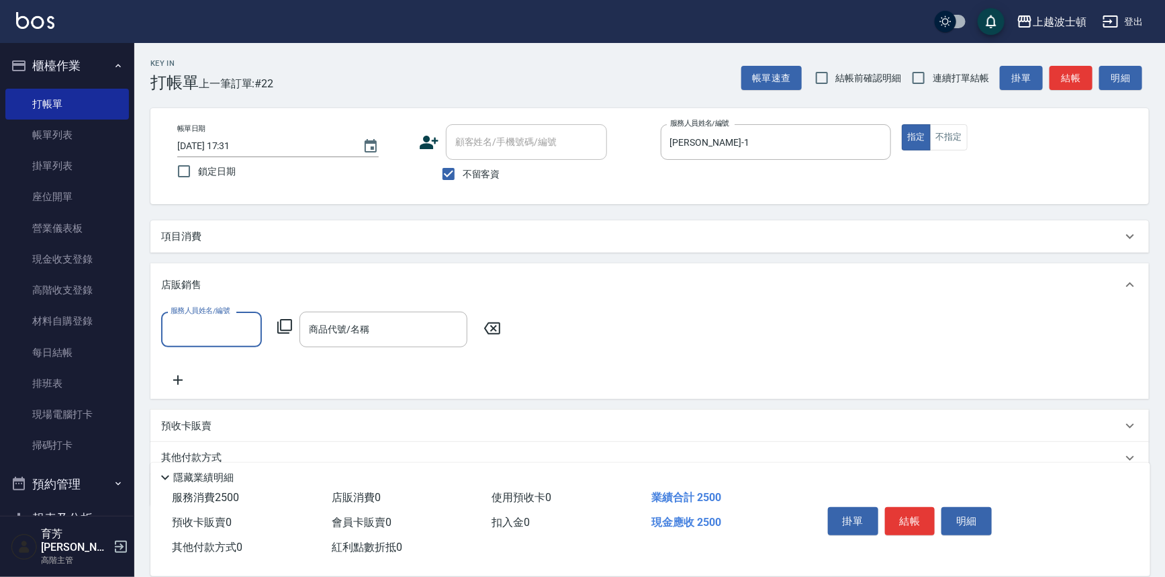
scroll to position [0, 0]
click at [218, 233] on div "項目消費" at bounding box center [641, 237] width 961 height 14
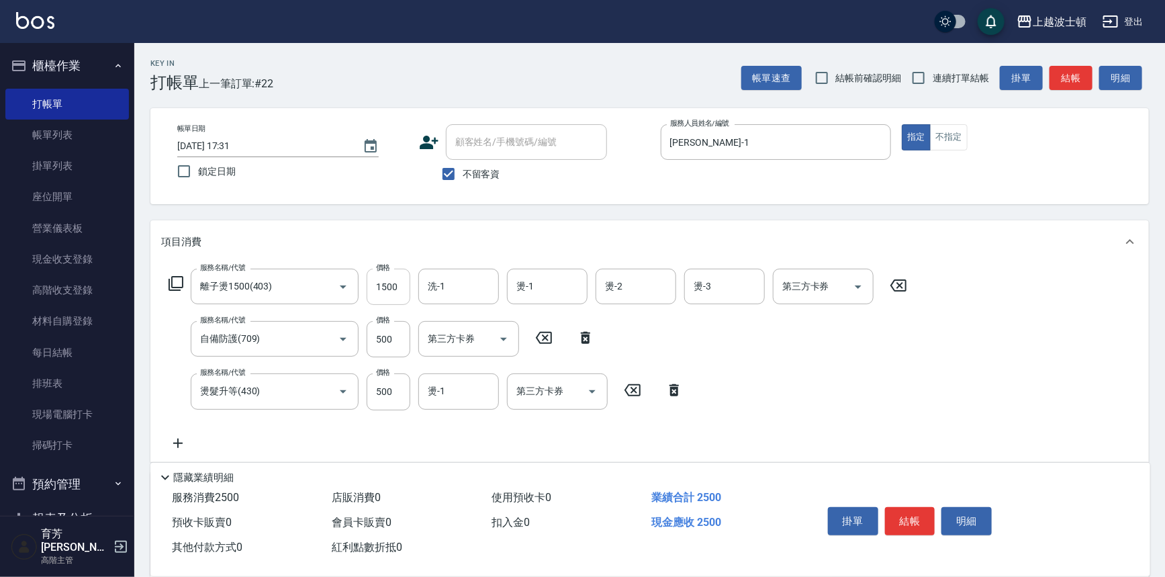
click at [375, 289] on input "1500" at bounding box center [389, 287] width 44 height 36
type input "1400"
click at [172, 444] on icon at bounding box center [178, 443] width 34 height 16
click at [342, 441] on icon "Open" at bounding box center [343, 444] width 16 height 16
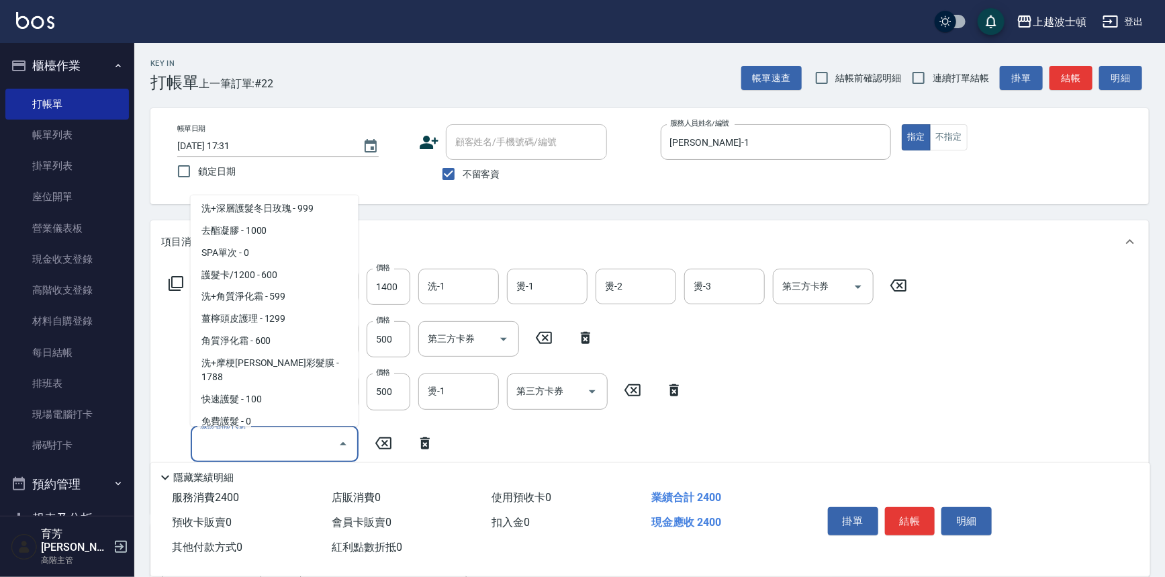
scroll to position [1197, 0]
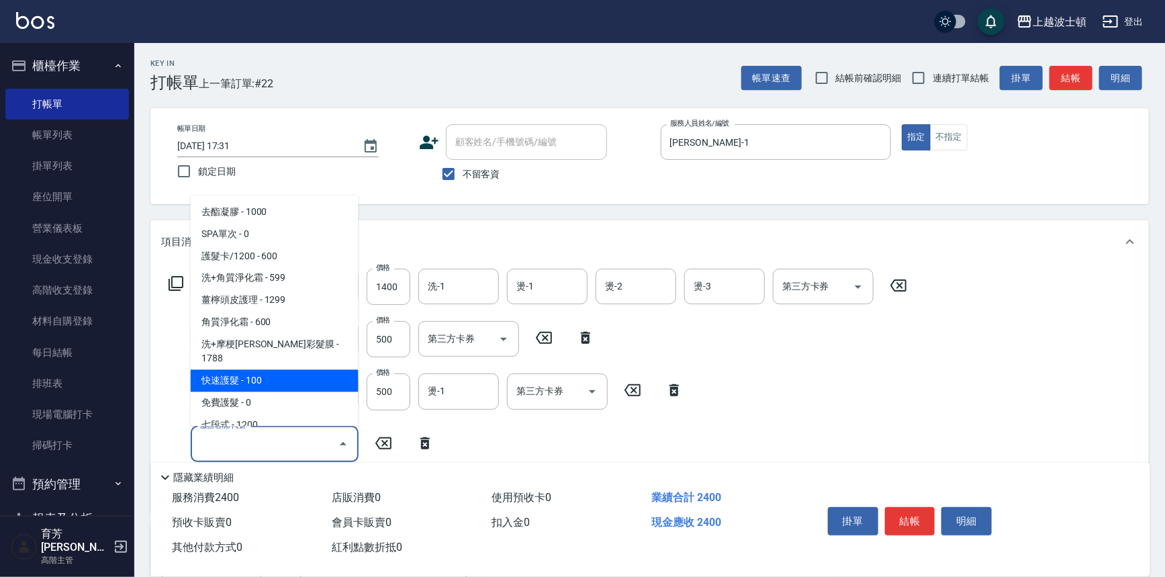
click at [315, 370] on span "快速護髮 - 100" at bounding box center [275, 381] width 168 height 22
type input "快速護髮(727)"
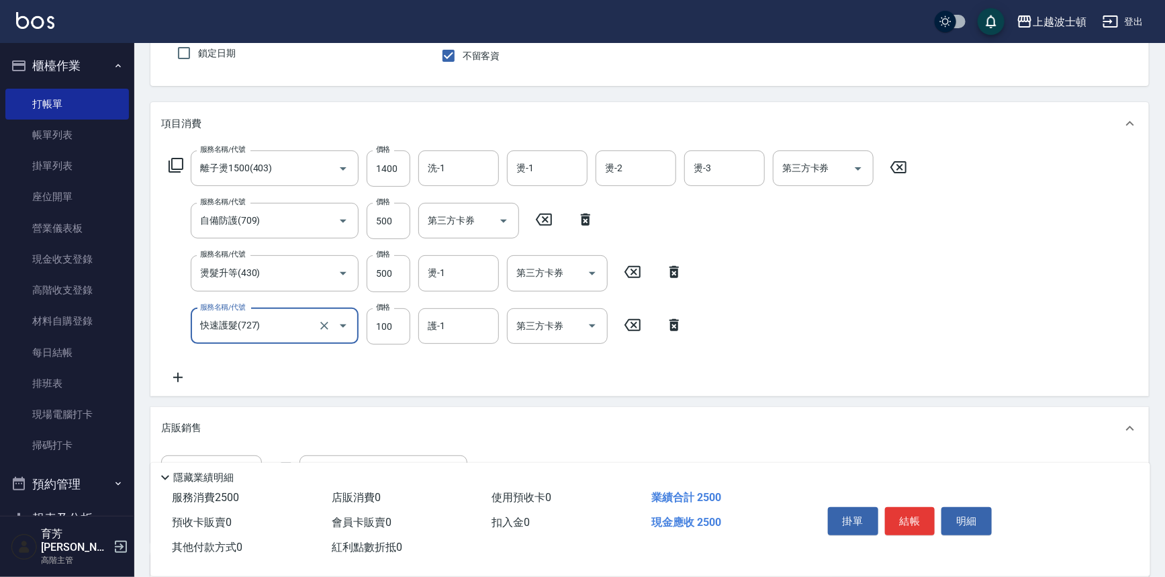
scroll to position [121, 0]
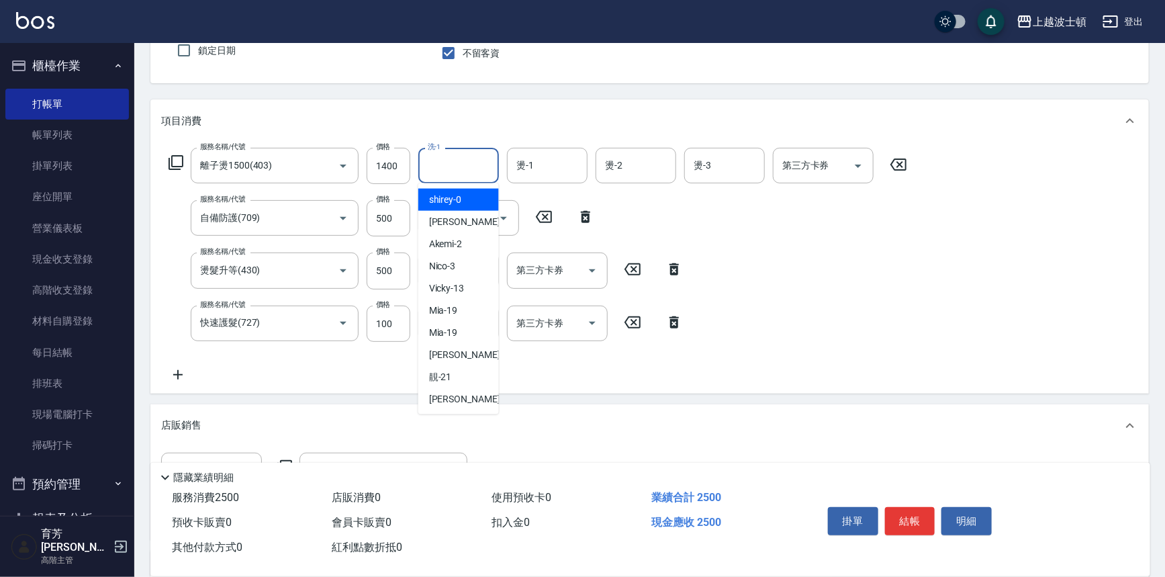
click at [435, 162] on input "洗-1" at bounding box center [458, 166] width 68 height 24
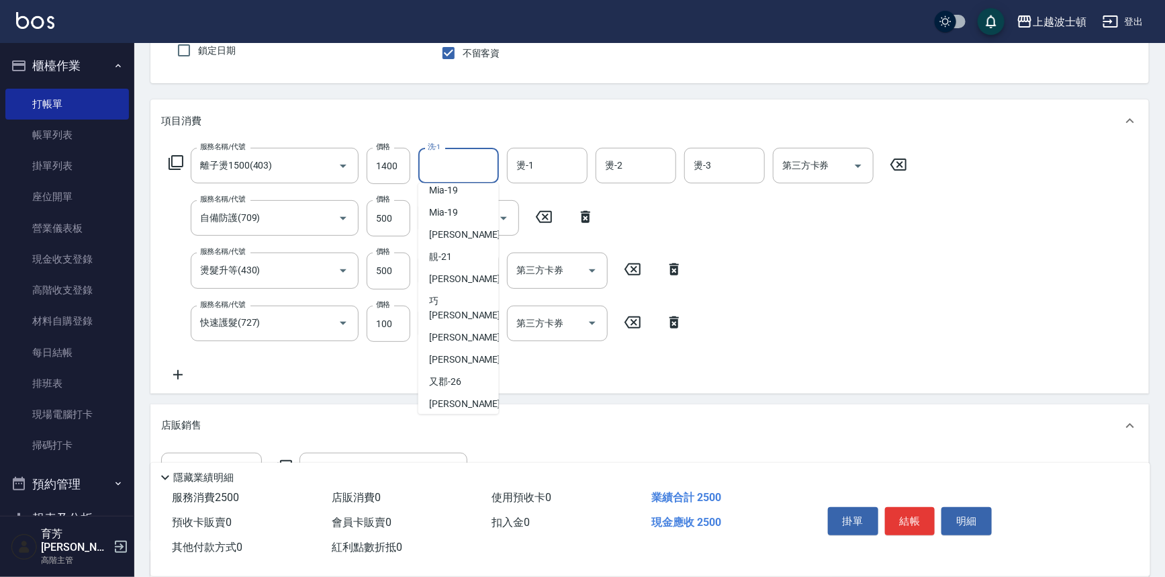
scroll to position [127, 0]
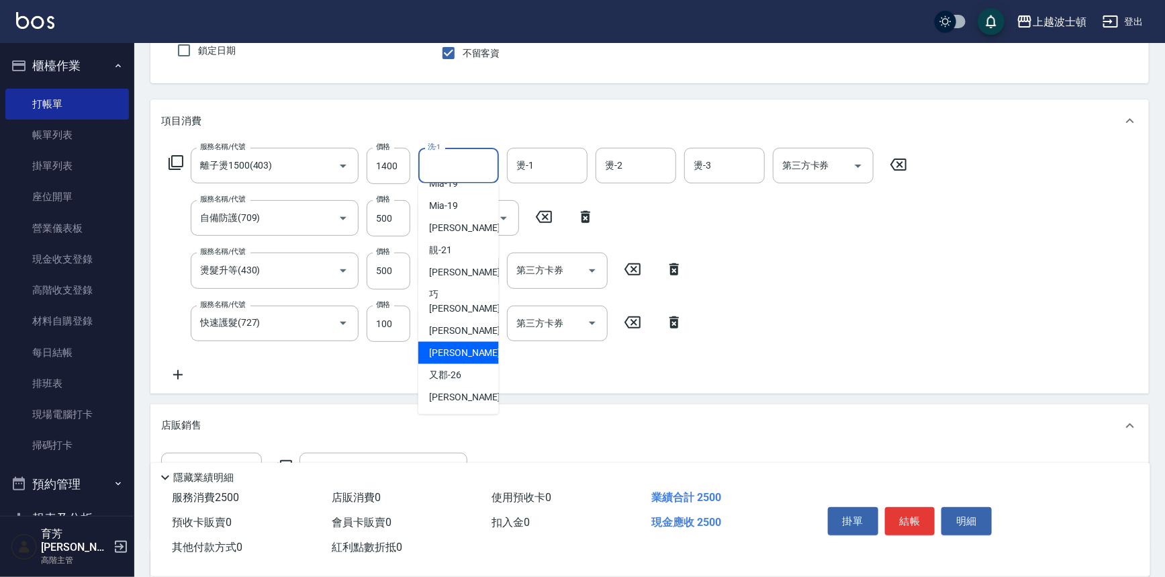
click at [468, 346] on span "[PERSON_NAME]-25" at bounding box center [471, 353] width 85 height 14
type input "[PERSON_NAME]-25"
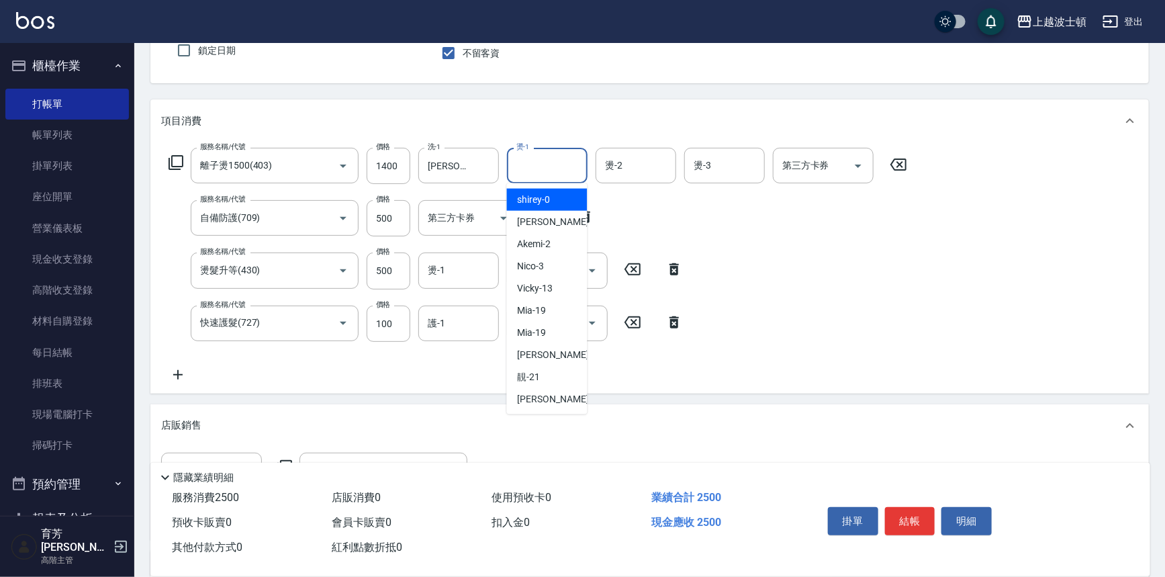
click at [537, 155] on input "燙-1" at bounding box center [547, 166] width 68 height 24
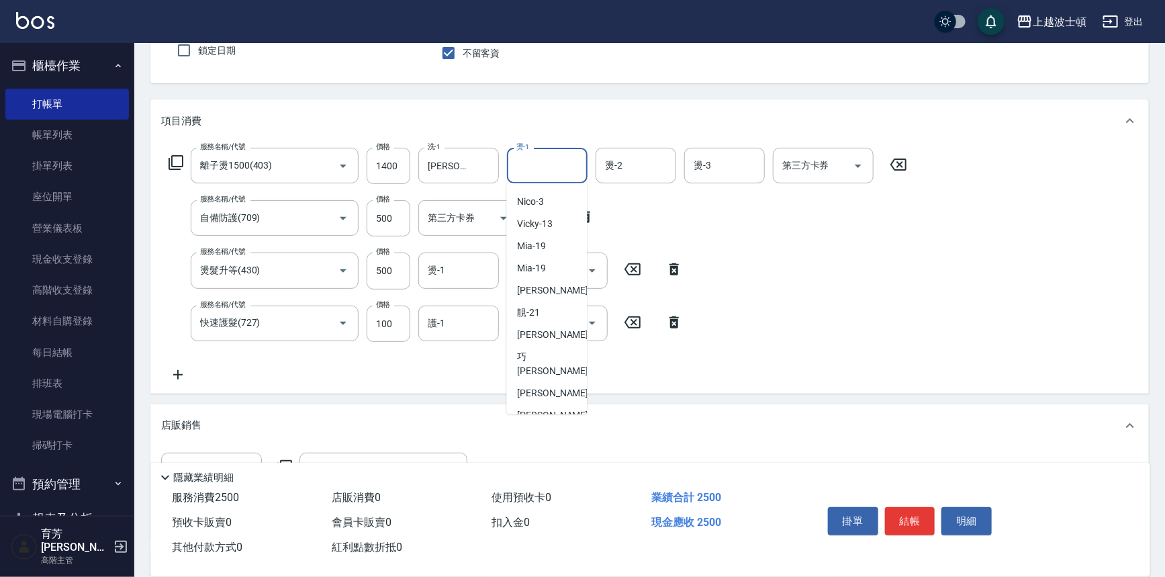
scroll to position [101, 0]
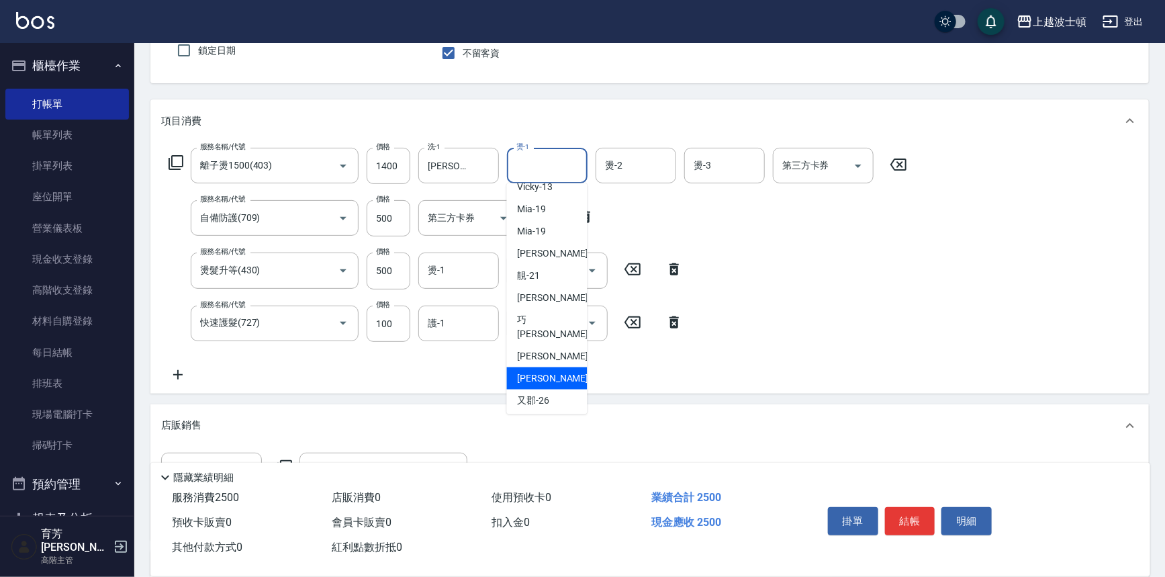
click at [571, 367] on div "[PERSON_NAME]-25" at bounding box center [547, 378] width 81 height 22
type input "[PERSON_NAME]-25"
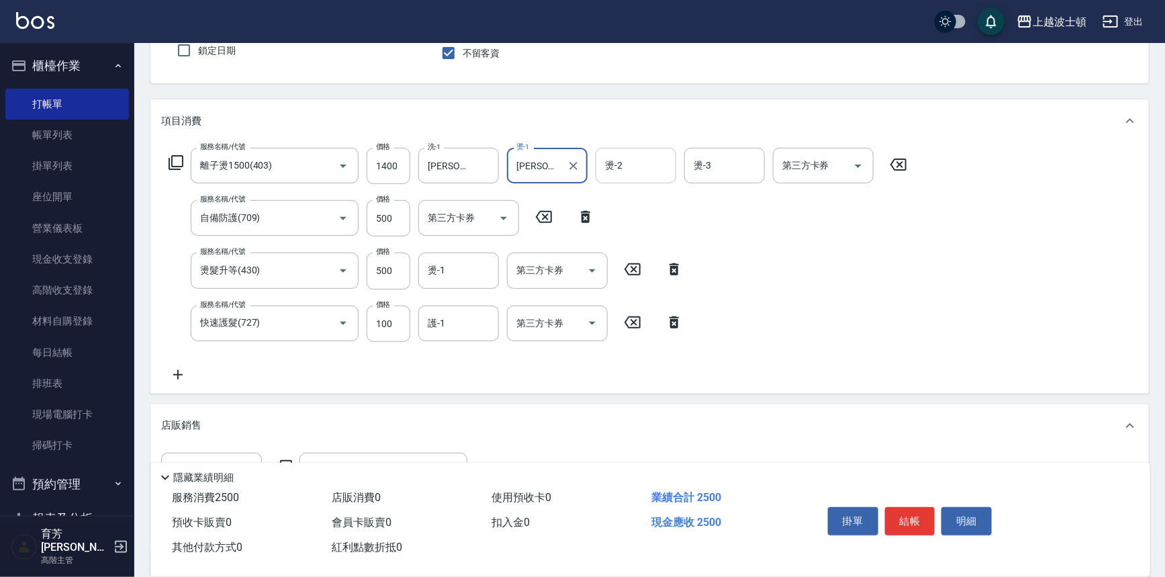
click at [622, 169] on input "燙-2" at bounding box center [636, 166] width 68 height 24
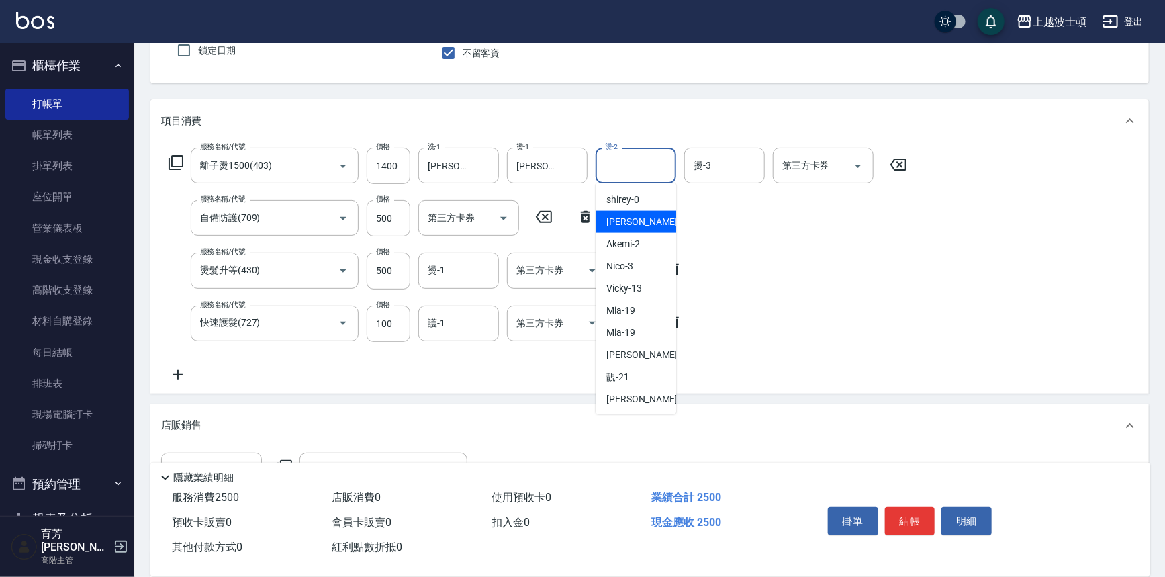
drag, startPoint x: 625, startPoint y: 218, endPoint x: 686, endPoint y: 204, distance: 63.2
click at [631, 218] on span "[PERSON_NAME] -1" at bounding box center [645, 222] width 79 height 14
type input "[PERSON_NAME]-1"
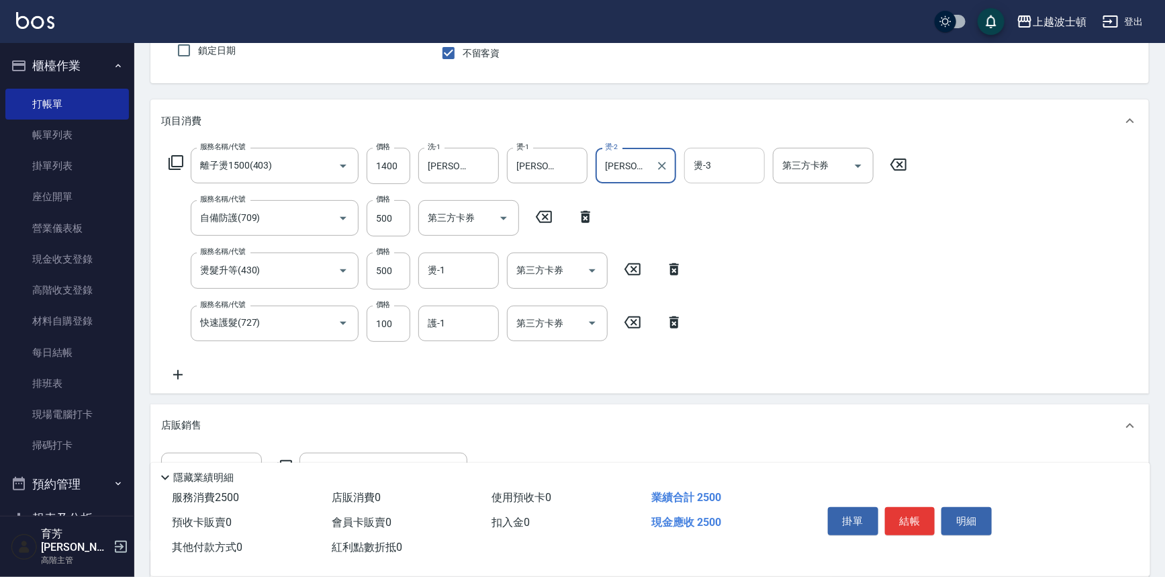
click at [719, 158] on input "燙-3" at bounding box center [724, 166] width 68 height 24
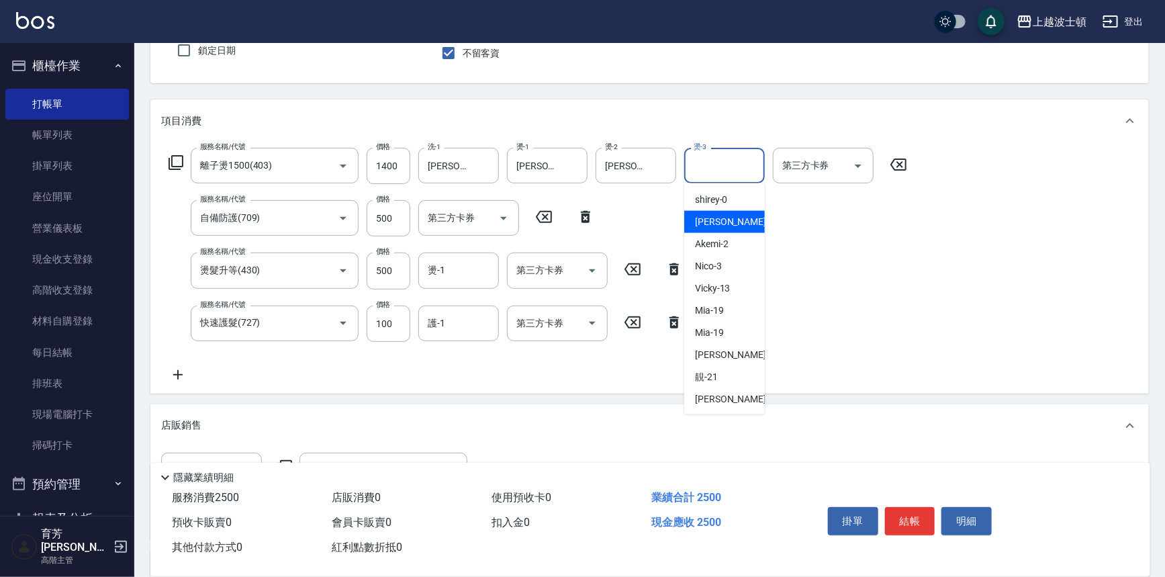
click at [708, 226] on span "[PERSON_NAME] -1" at bounding box center [734, 222] width 79 height 14
type input "[PERSON_NAME]-1"
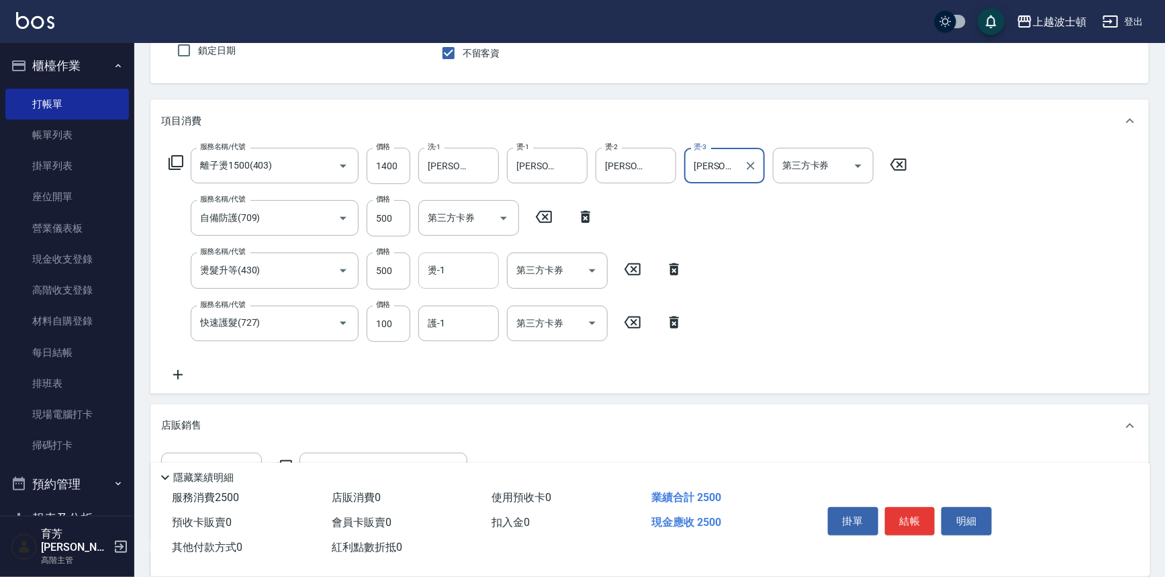
click at [454, 269] on input "燙-1" at bounding box center [458, 271] width 68 height 24
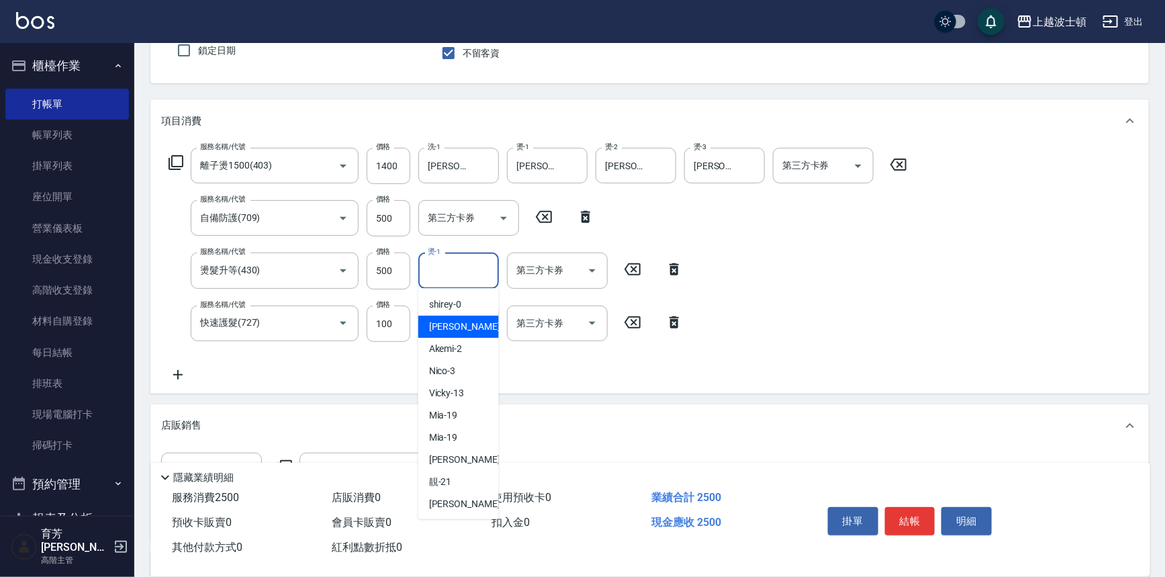
click at [455, 322] on span "[PERSON_NAME] -1" at bounding box center [468, 327] width 79 height 14
type input "[PERSON_NAME]-1"
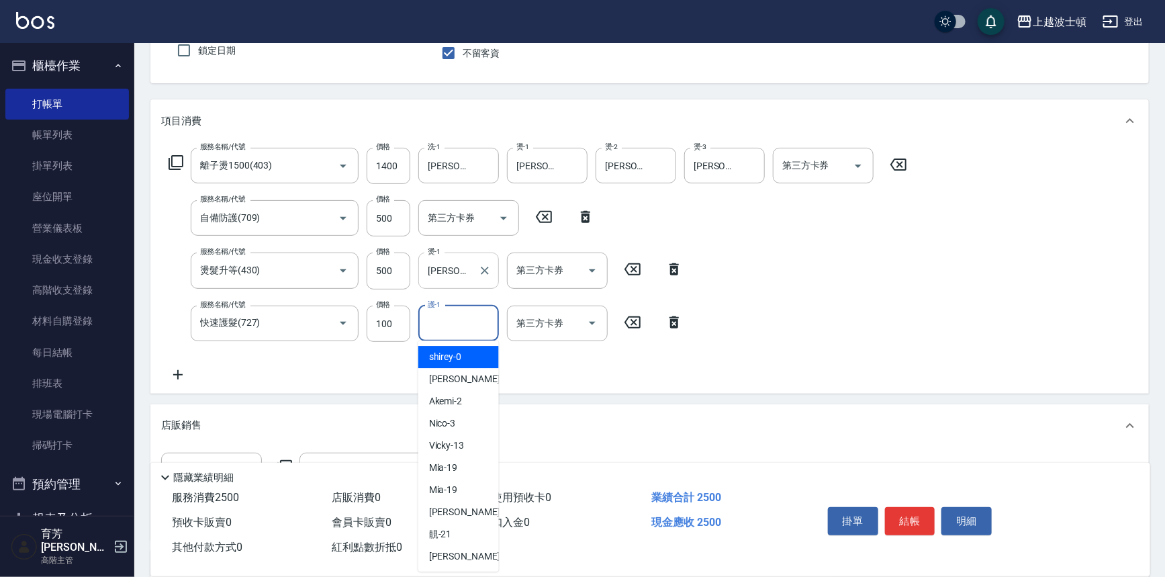
drag, startPoint x: 451, startPoint y: 325, endPoint x: 465, endPoint y: 269, distance: 58.0
click at [456, 318] on input "護-1" at bounding box center [458, 324] width 68 height 24
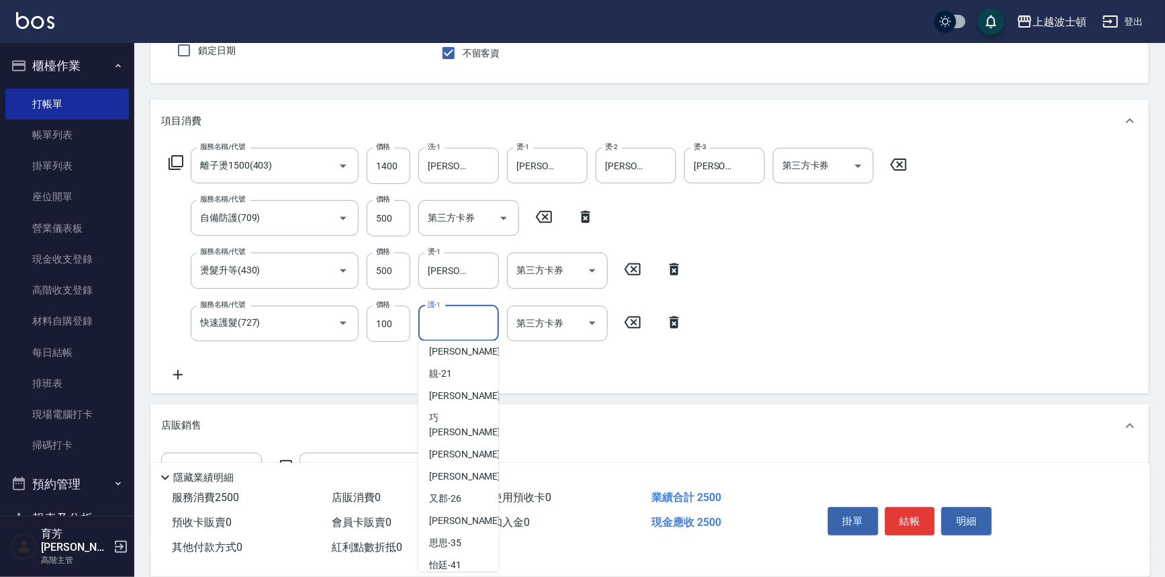
scroll to position [162, 0]
click at [457, 468] on span "[PERSON_NAME]-25" at bounding box center [471, 475] width 85 height 14
type input "[PERSON_NAME]-25"
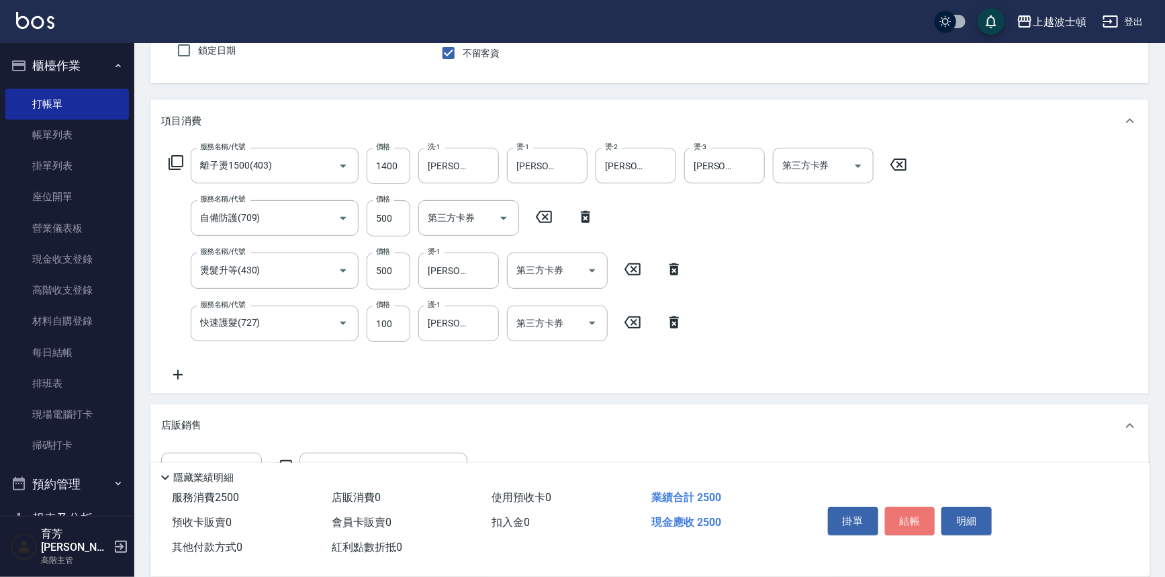
click at [907, 517] on button "結帳" at bounding box center [910, 521] width 50 height 28
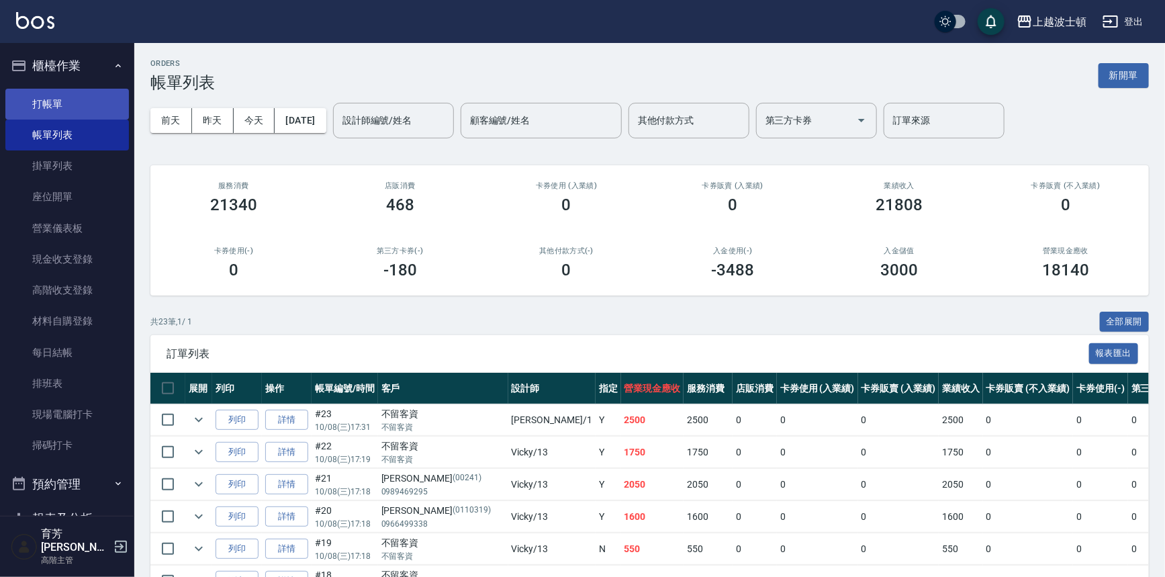
click at [38, 97] on link "打帳單" at bounding box center [67, 104] width 124 height 31
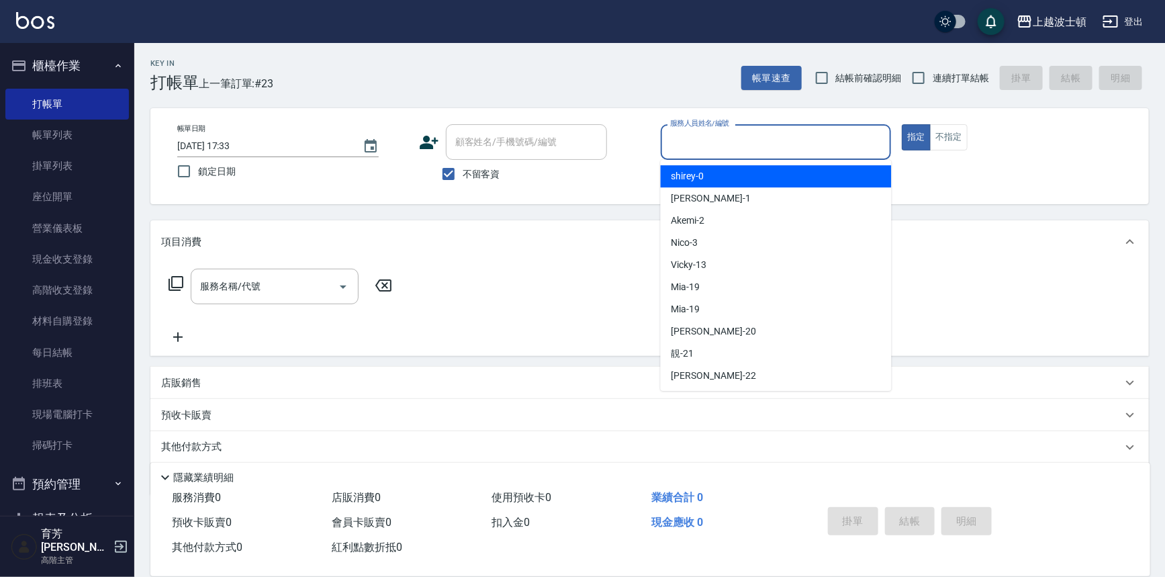
click at [692, 132] on input "服務人員姓名/編號" at bounding box center [776, 142] width 219 height 24
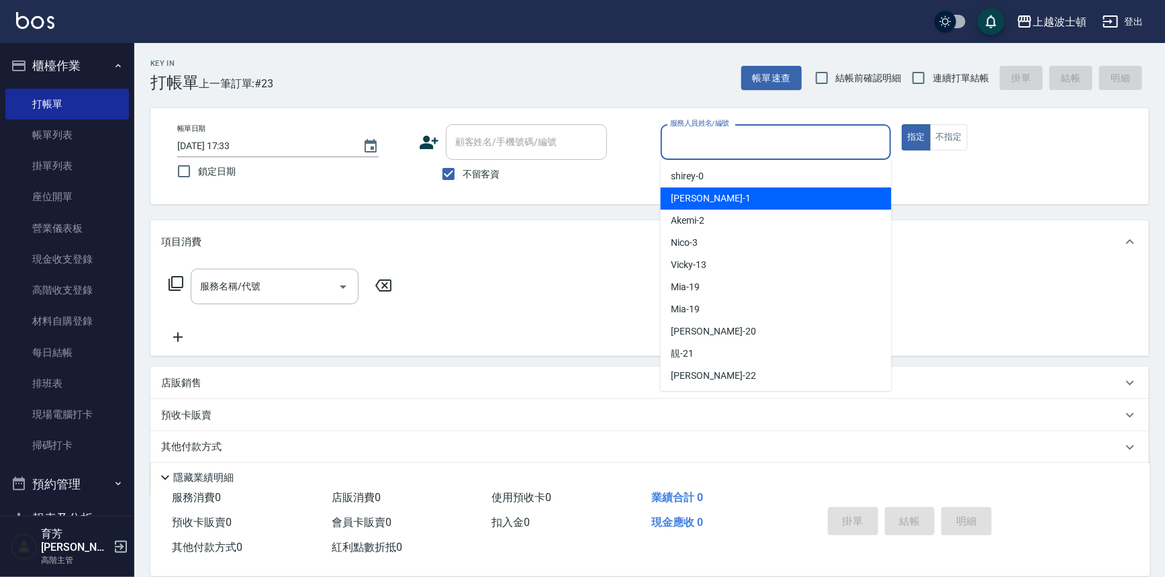
click at [703, 195] on div "[PERSON_NAME] -1" at bounding box center [776, 198] width 231 height 22
type input "[PERSON_NAME]-1"
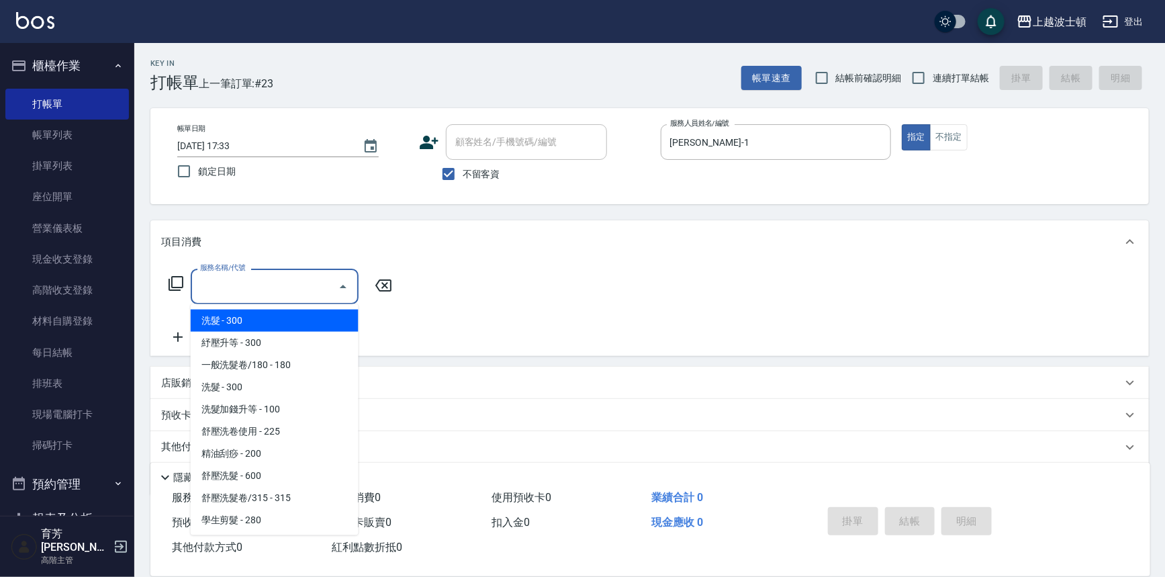
click at [228, 286] on input "服務名稱/代號" at bounding box center [265, 287] width 136 height 24
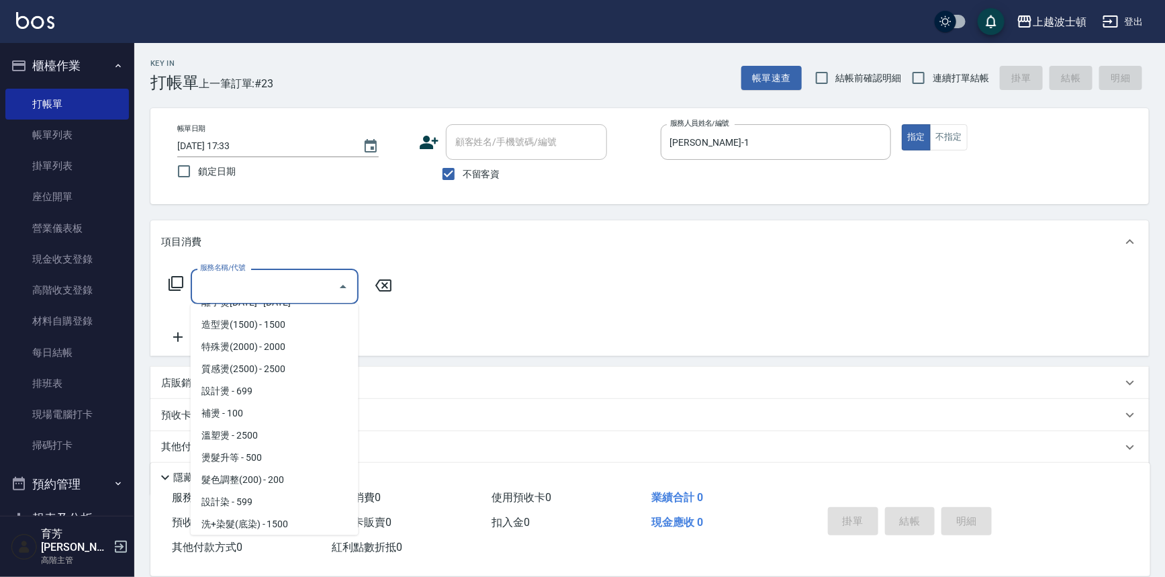
scroll to position [477, 0]
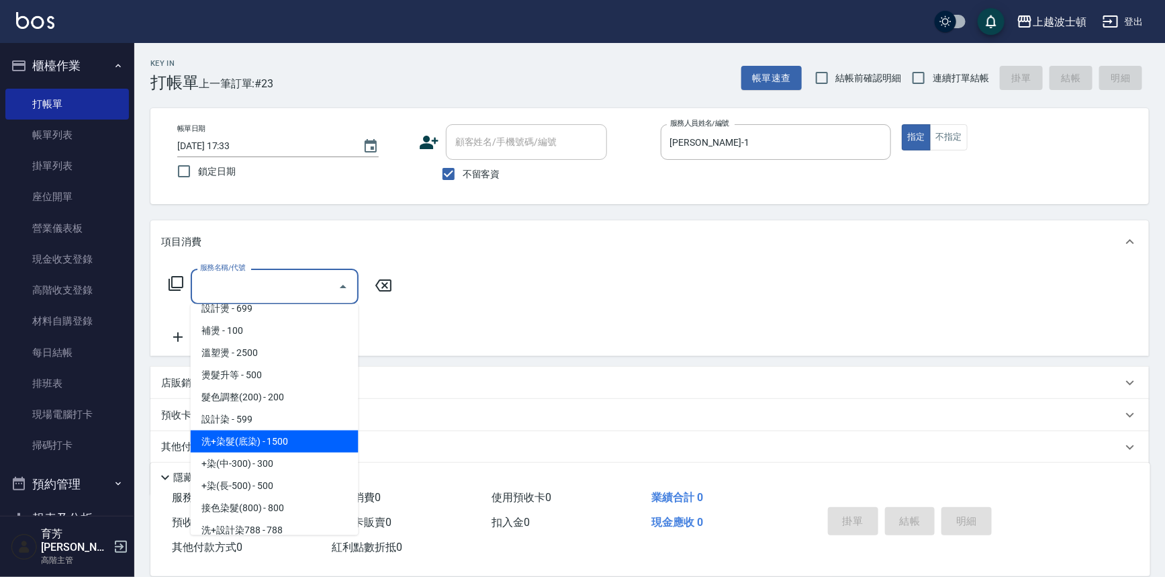
click at [235, 435] on span "洗+染髮(底染) - 1500" at bounding box center [275, 441] width 168 height 22
type input "洗+染髮(底染)(503)"
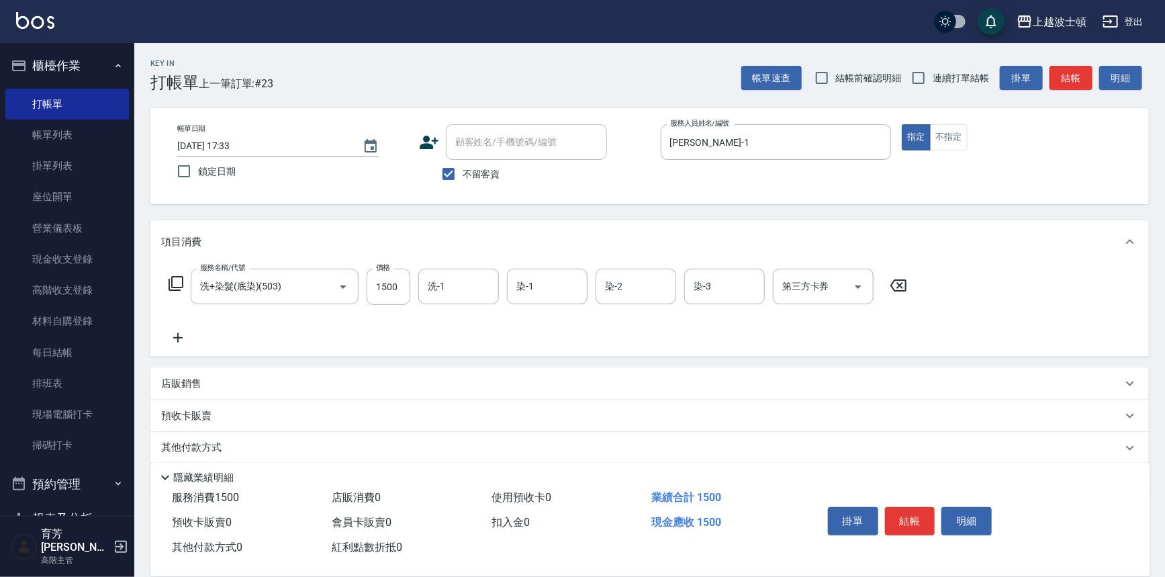
click at [181, 338] on icon at bounding box center [177, 337] width 9 height 9
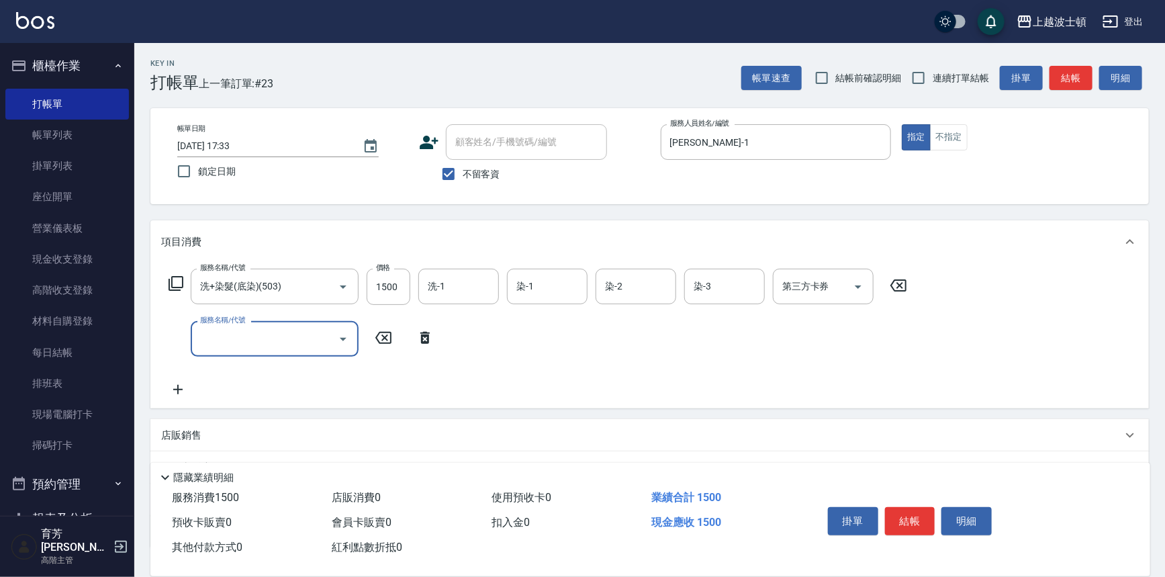
drag, startPoint x: 255, startPoint y: 327, endPoint x: 262, endPoint y: 318, distance: 11.0
click at [257, 326] on div "服務名稱/代號" at bounding box center [275, 339] width 168 height 36
click at [295, 354] on div "服務名稱/代號" at bounding box center [275, 339] width 168 height 36
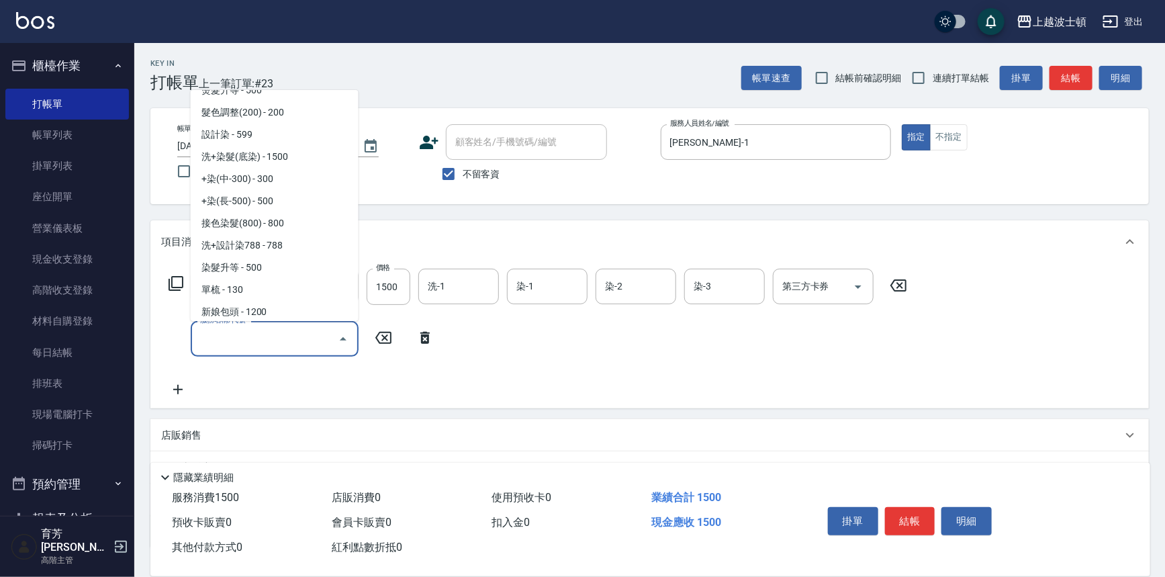
scroll to position [560, 0]
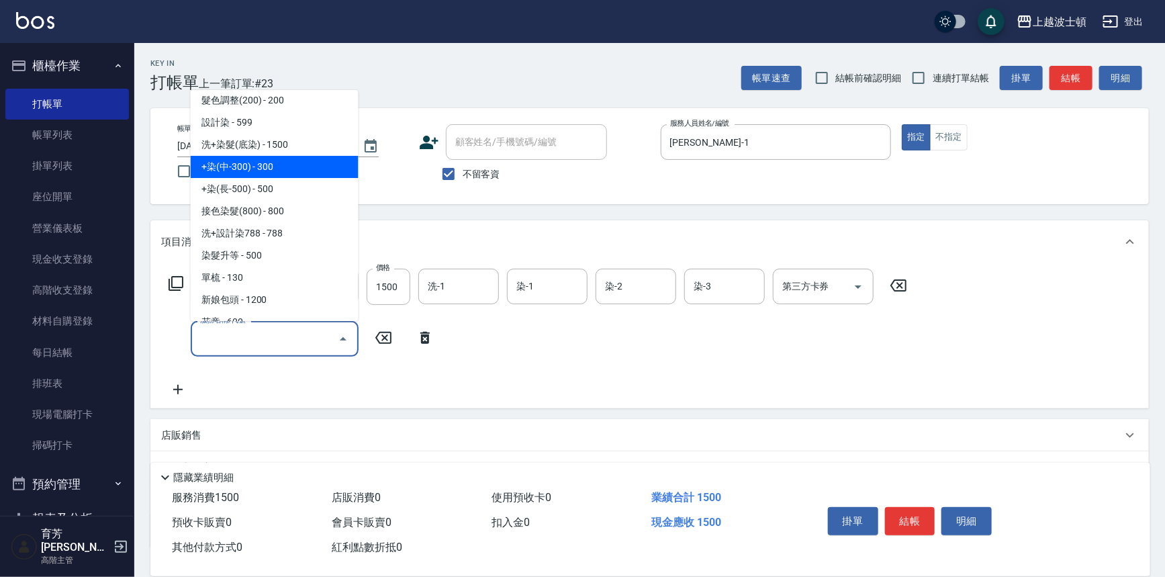
click at [326, 166] on span "+染(中-300) - 300" at bounding box center [275, 167] width 168 height 22
type input "+染(中-300)(504)"
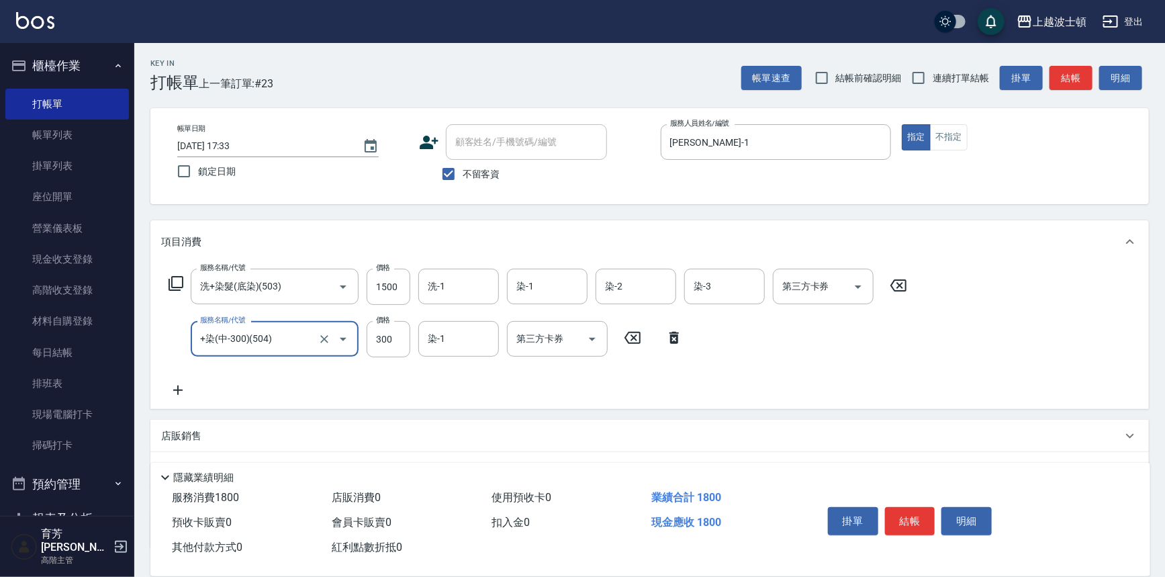
click at [177, 389] on icon at bounding box center [177, 389] width 9 height 9
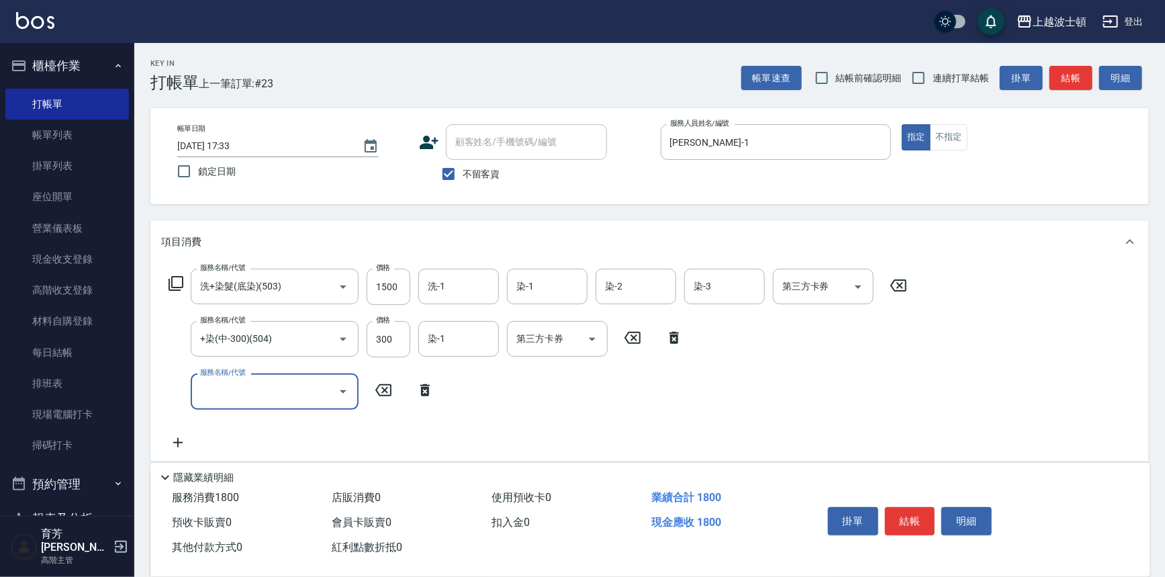
click at [342, 387] on icon "Open" at bounding box center [343, 391] width 16 height 16
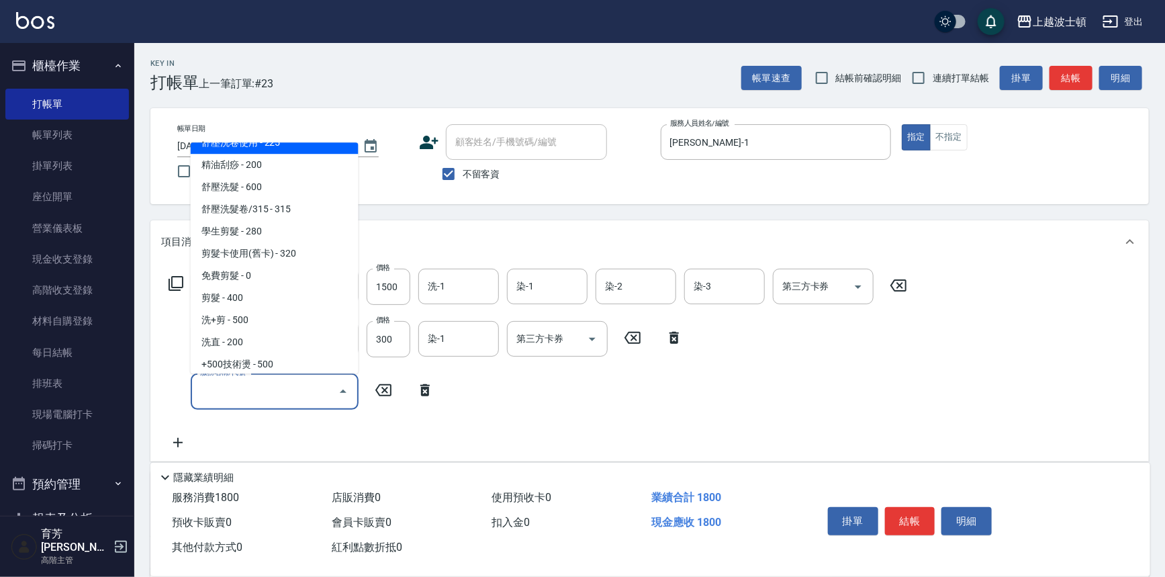
scroll to position [146, 0]
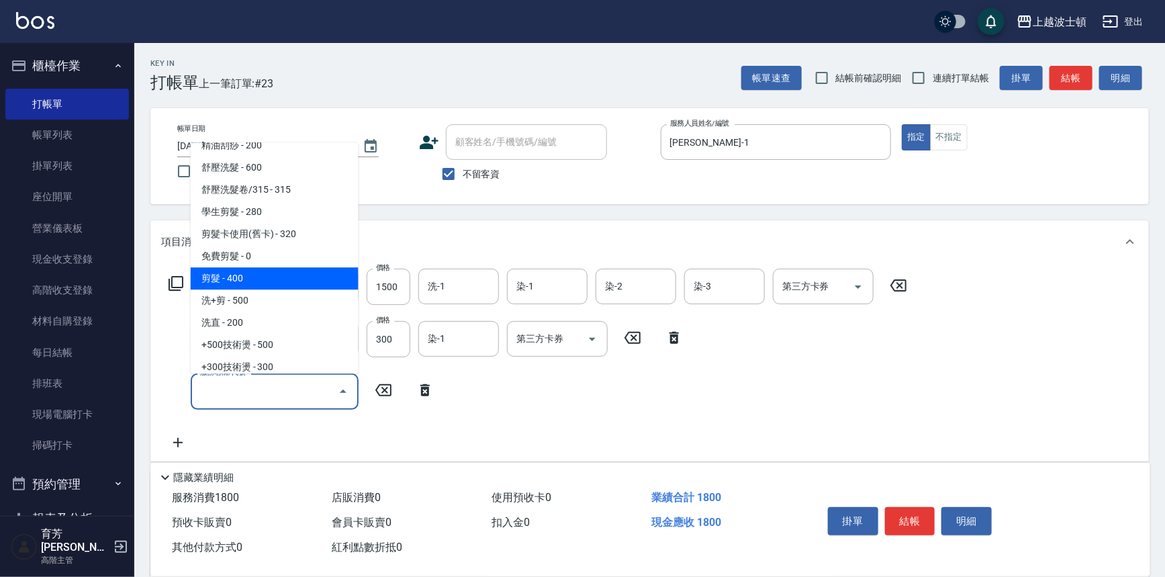
click at [289, 275] on span "剪髮 - 400" at bounding box center [275, 279] width 168 height 22
type input "剪髮(305)"
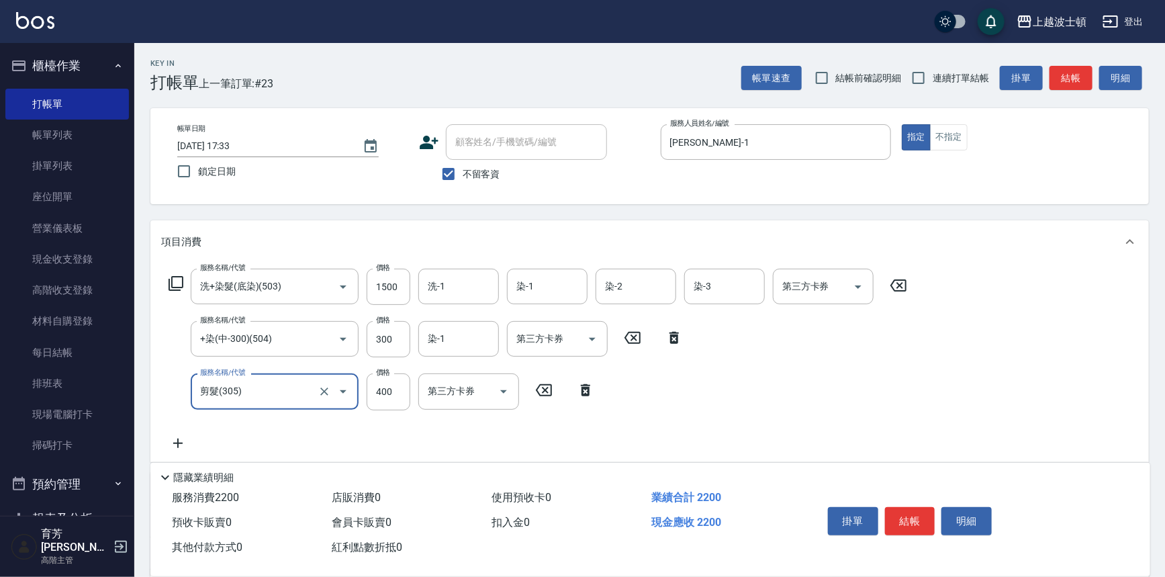
click at [183, 443] on icon at bounding box center [178, 443] width 34 height 16
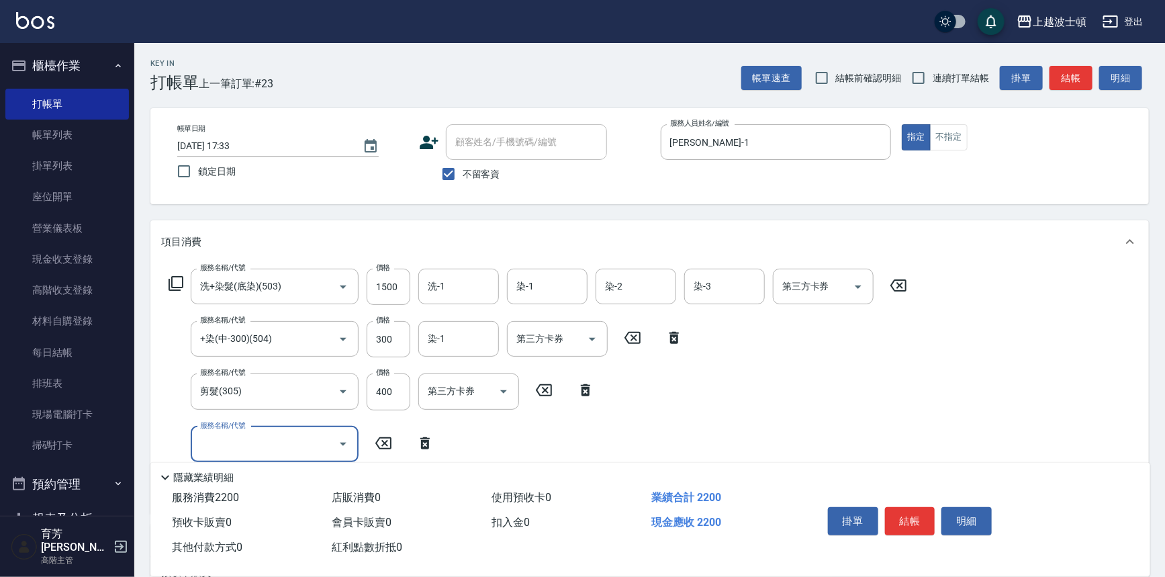
click at [347, 439] on icon "Open" at bounding box center [343, 444] width 16 height 16
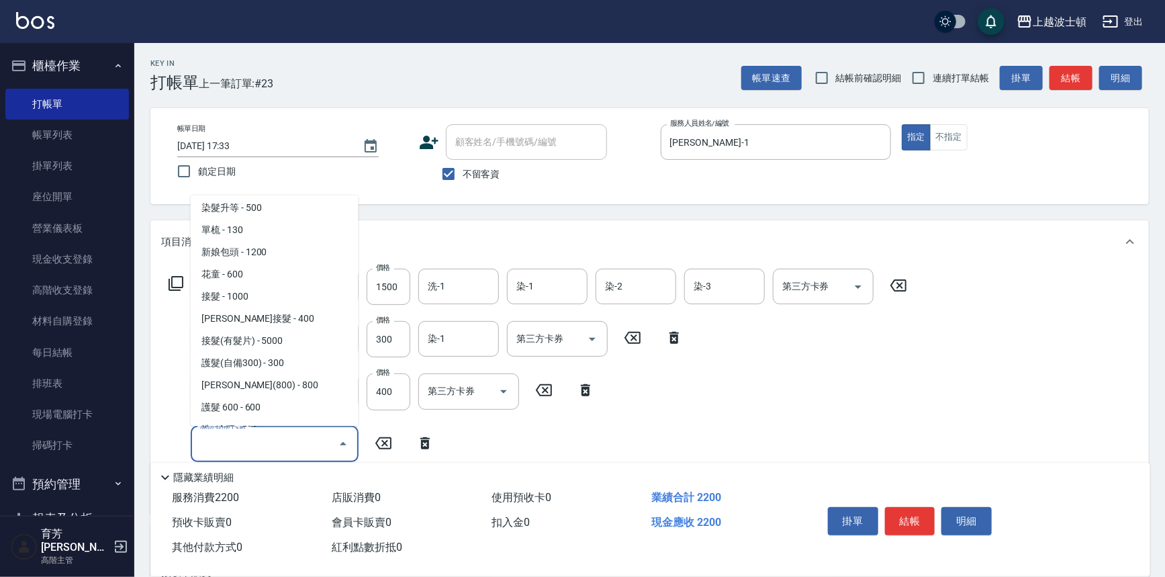
scroll to position [821, 0]
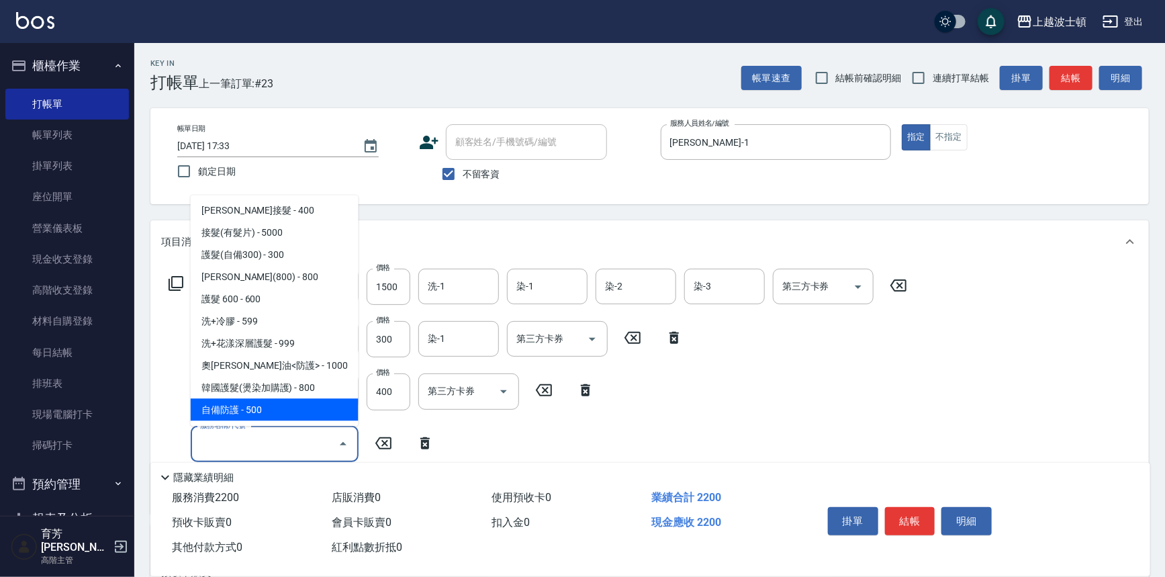
click at [311, 410] on span "自備防護 - 500" at bounding box center [275, 410] width 168 height 22
type input "自備防護(709)"
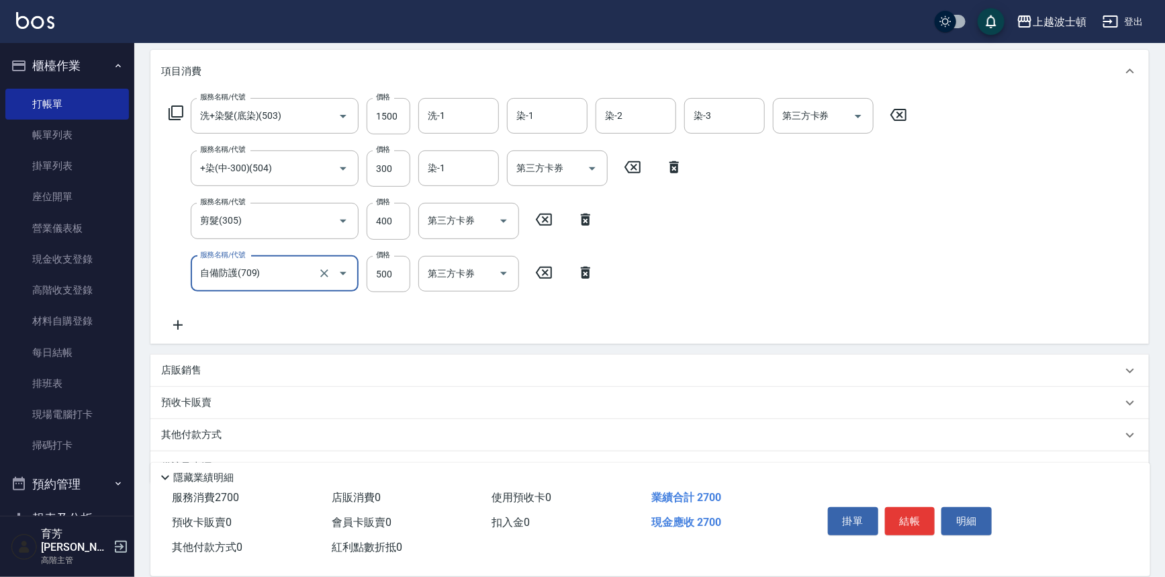
scroll to position [202, 0]
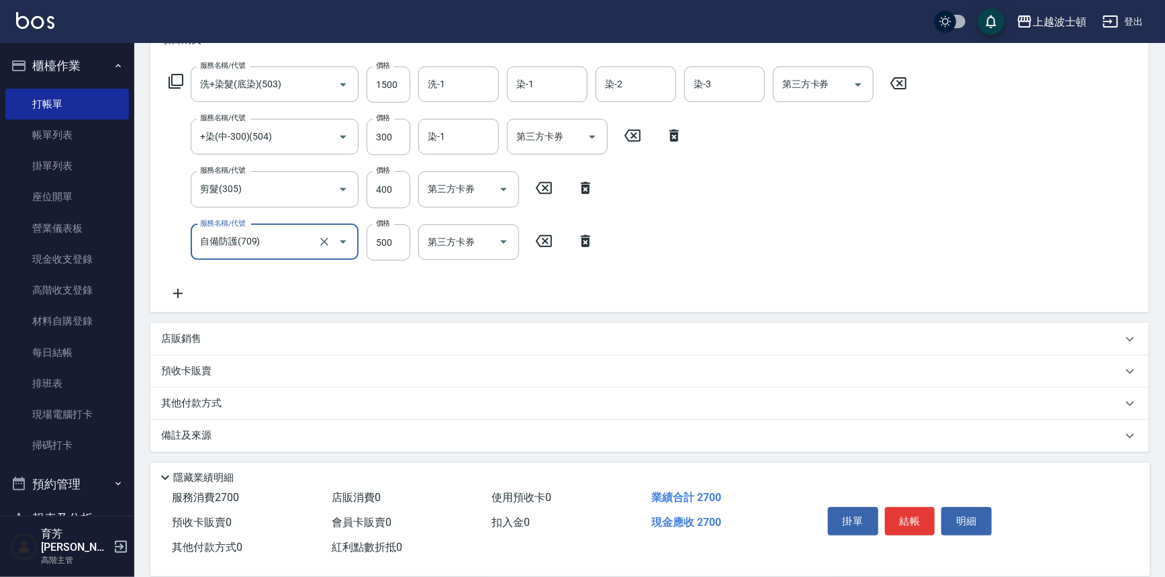
click at [179, 289] on icon at bounding box center [178, 293] width 34 height 16
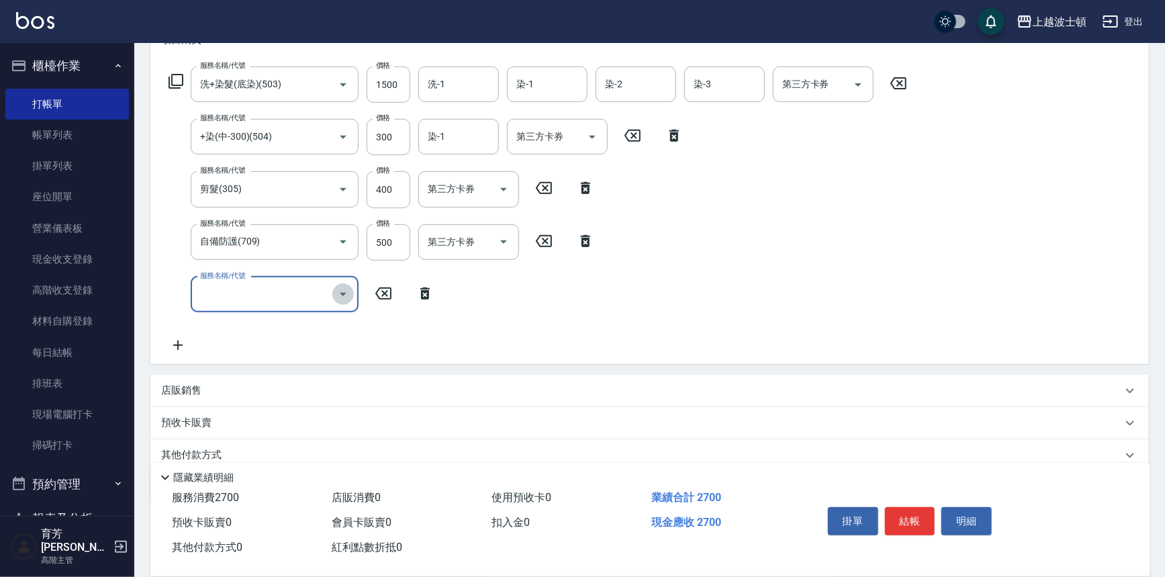
click at [340, 293] on icon "Open" at bounding box center [343, 294] width 16 height 16
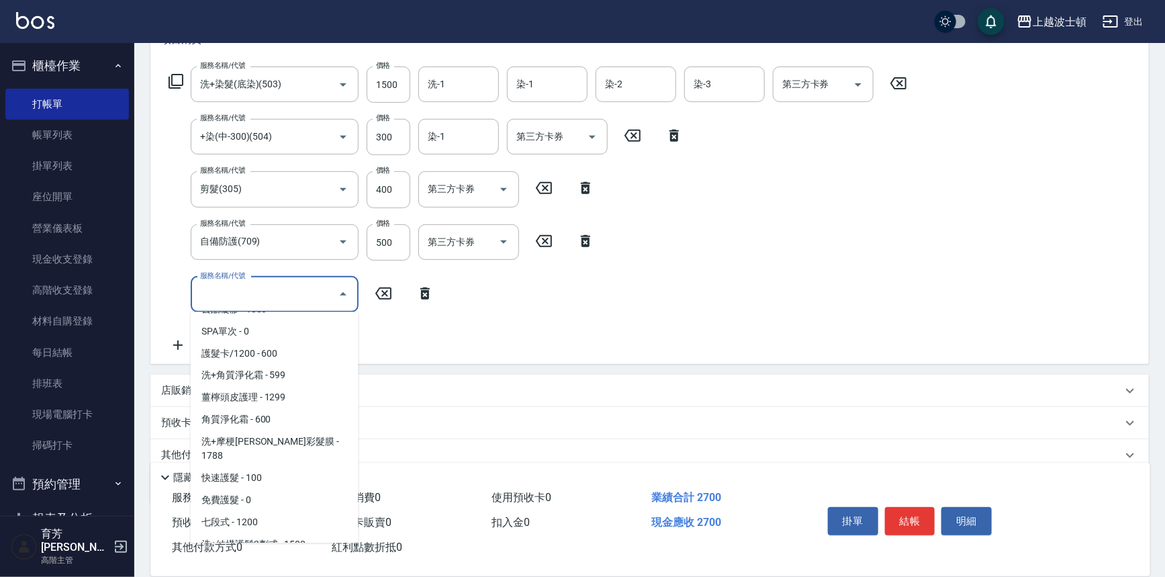
scroll to position [1242, 0]
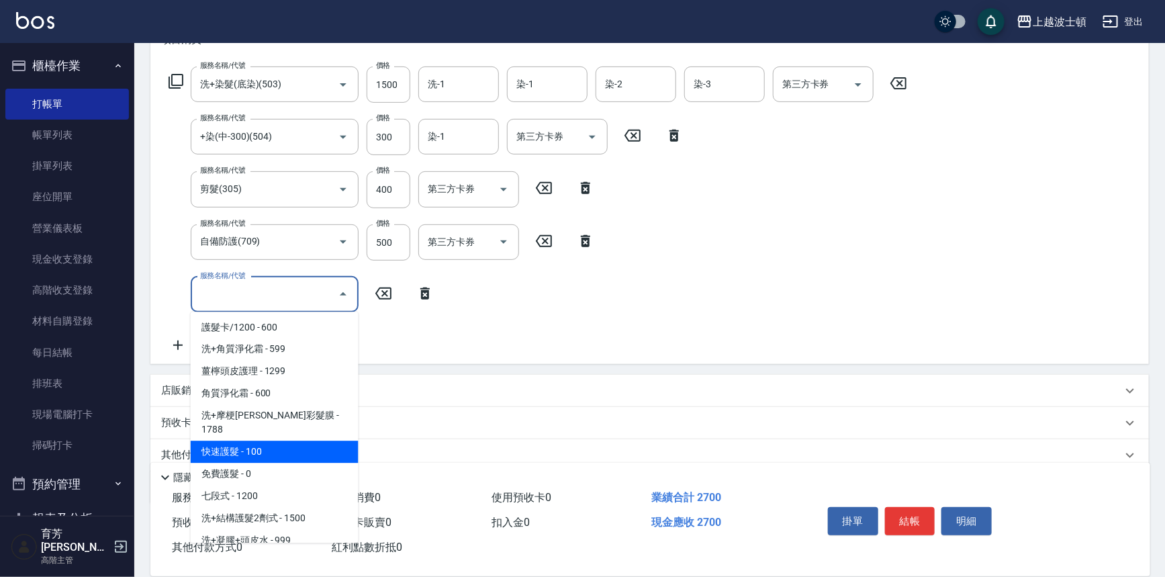
click at [287, 441] on span "快速護髮 - 100" at bounding box center [275, 452] width 168 height 22
type input "快速護髮(727)"
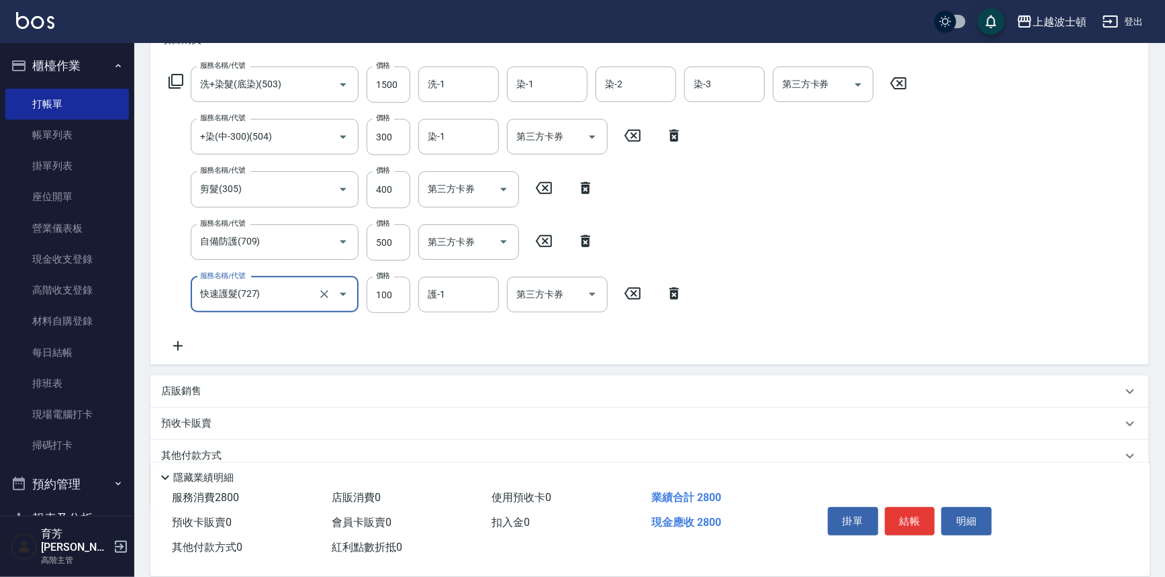
click at [175, 346] on icon at bounding box center [178, 346] width 34 height 16
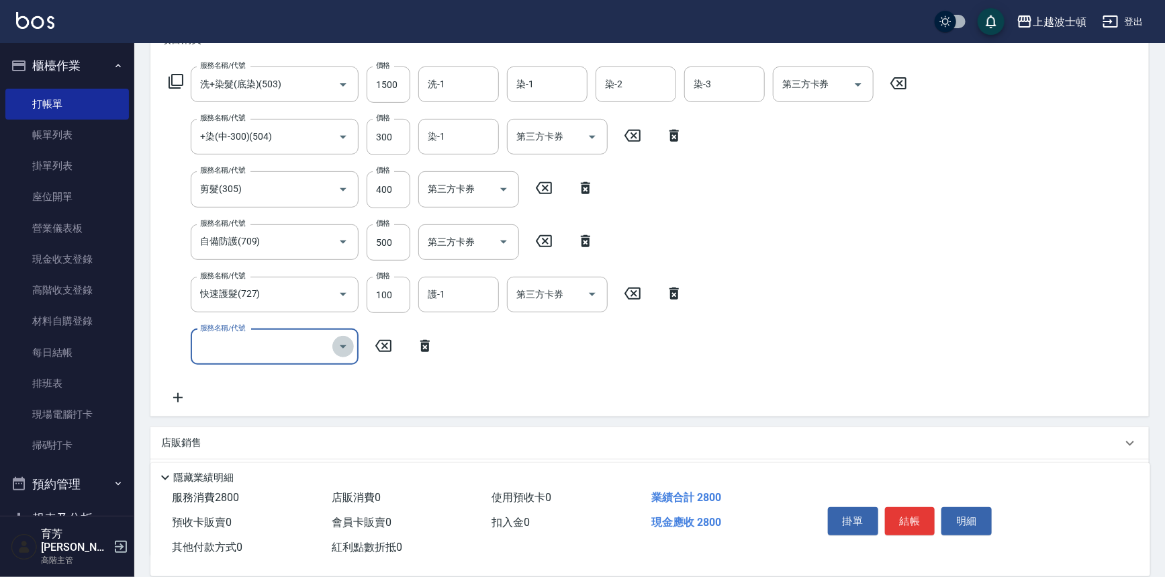
click at [347, 342] on icon "Open" at bounding box center [343, 346] width 16 height 16
click at [361, 107] on div "服務名稱/代號 洗+染髮(底染)(503) 服務名稱/代號 價格 1500 價格 洗-1 洗-1 染-1 染-1 染-2 染-2 染-3 染-3 第三方卡券 …" at bounding box center [538, 235] width 754 height 339
click at [340, 342] on icon "Open" at bounding box center [343, 346] width 16 height 16
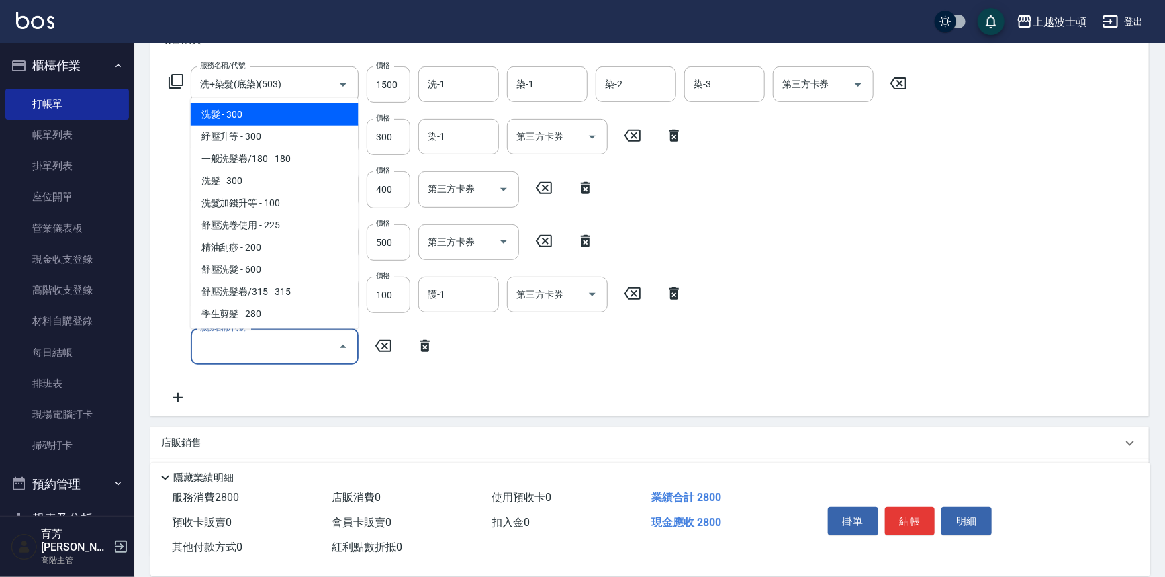
drag, startPoint x: 351, startPoint y: 111, endPoint x: 356, endPoint y: 132, distance: 21.5
click at [356, 132] on ul "洗髮 - 300 紓壓升等 - 300 一般洗髮卷/180 - 180 洗髮 - 300 洗髮加錢升等 - 100 舒壓洗卷使用 - 225 精油刮痧 - 2…" at bounding box center [275, 213] width 168 height 231
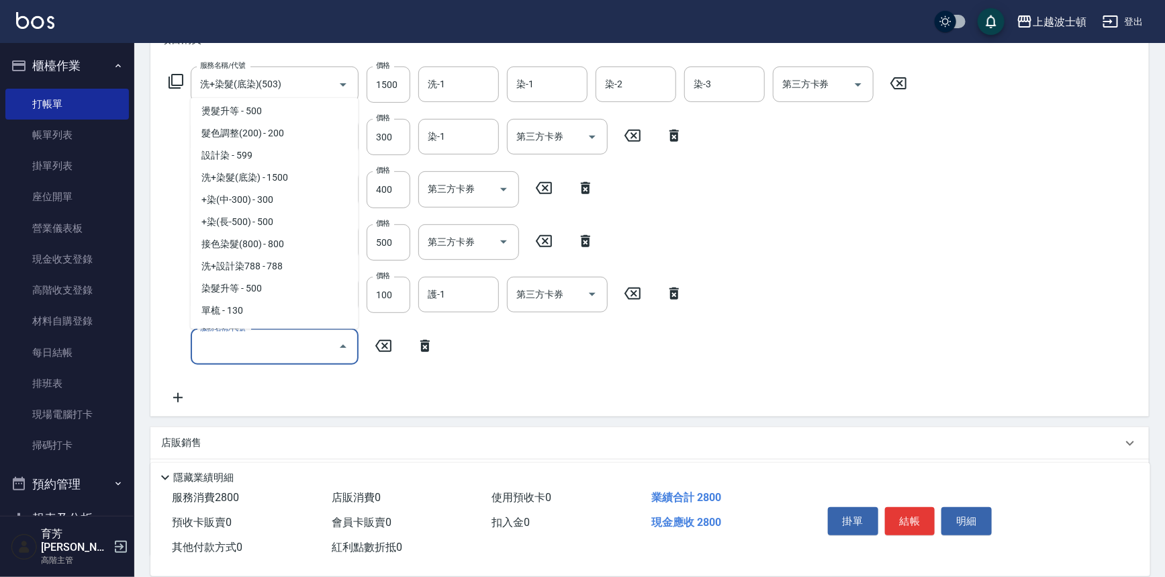
scroll to position [541, 0]
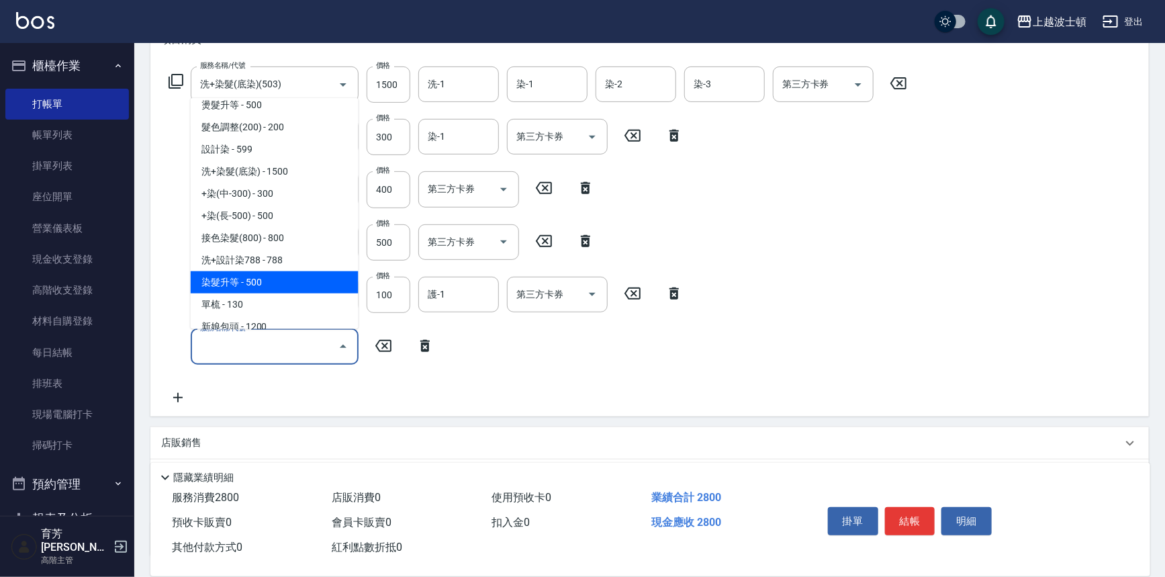
click at [301, 282] on span "染髮升等 - 500" at bounding box center [275, 282] width 168 height 22
type input "染髮升等(519)"
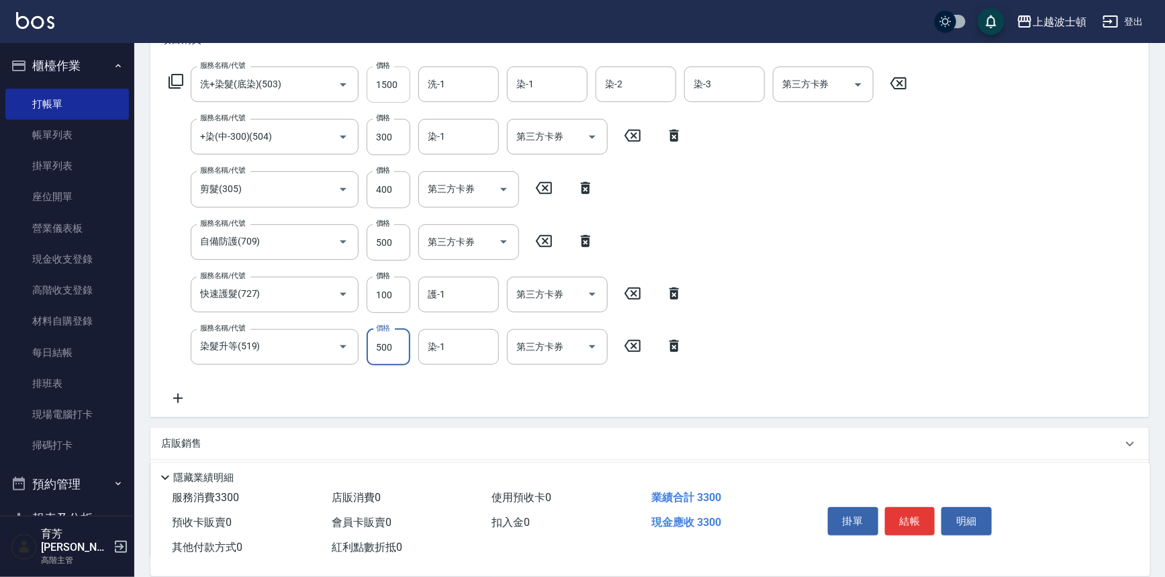
click at [379, 80] on input "1500" at bounding box center [389, 84] width 44 height 36
click at [380, 80] on input "1500" at bounding box center [389, 84] width 44 height 36
click at [382, 80] on input "1500" at bounding box center [389, 84] width 44 height 36
drag, startPoint x: 373, startPoint y: 82, endPoint x: 390, endPoint y: 88, distance: 17.8
click at [390, 88] on input "5100" at bounding box center [389, 84] width 44 height 36
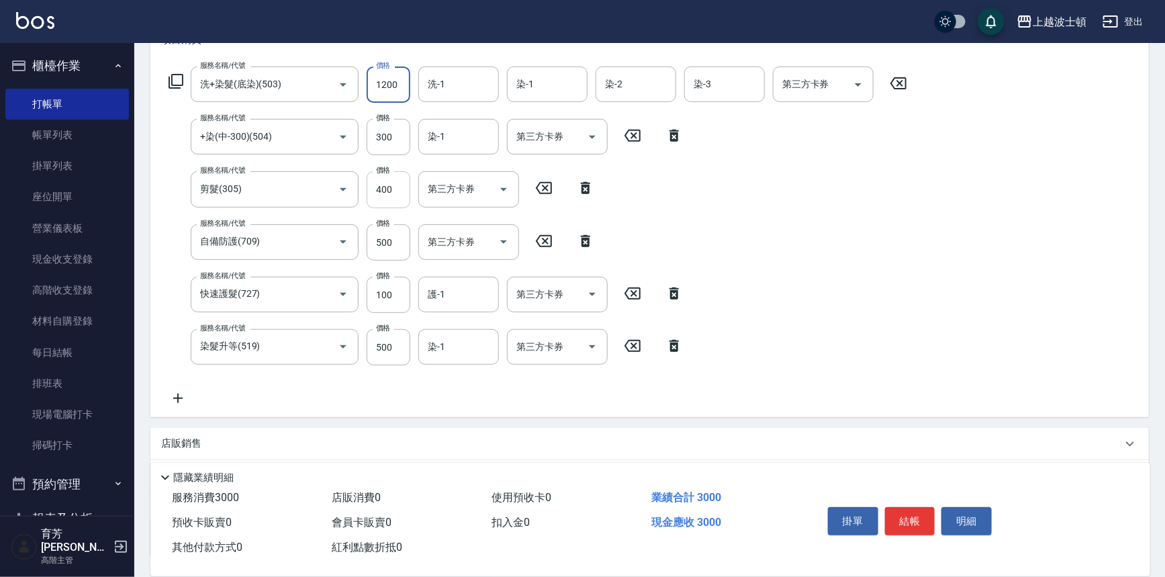
type input "1200"
click at [371, 186] on input "400" at bounding box center [389, 189] width 44 height 36
type input "350"
click at [376, 84] on input "1200" at bounding box center [389, 84] width 44 height 36
type input "1300"
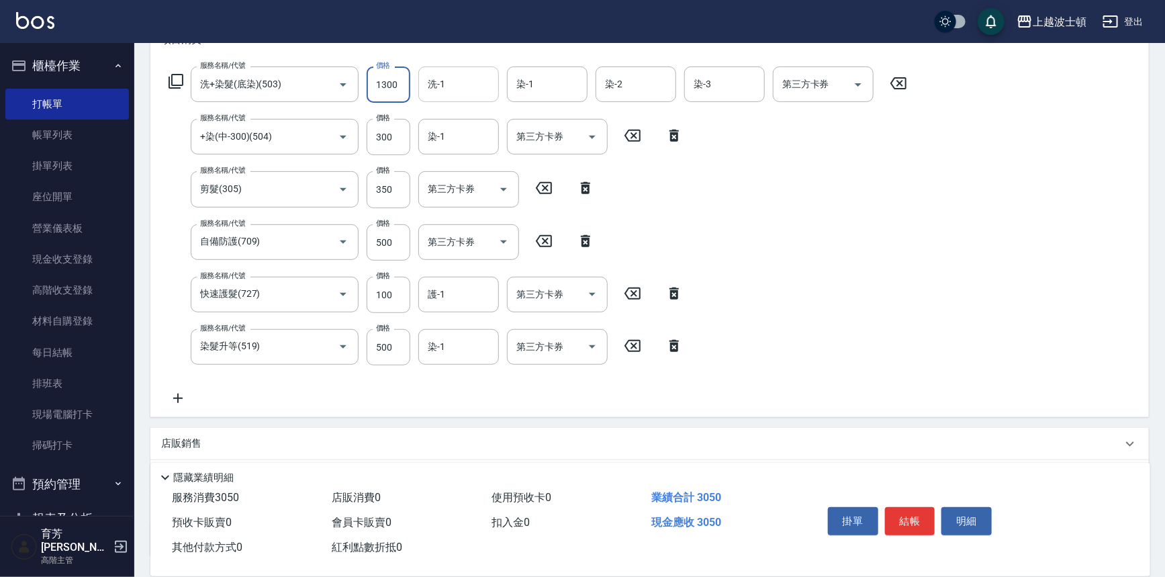
click at [447, 74] on input "洗-1" at bounding box center [458, 85] width 68 height 24
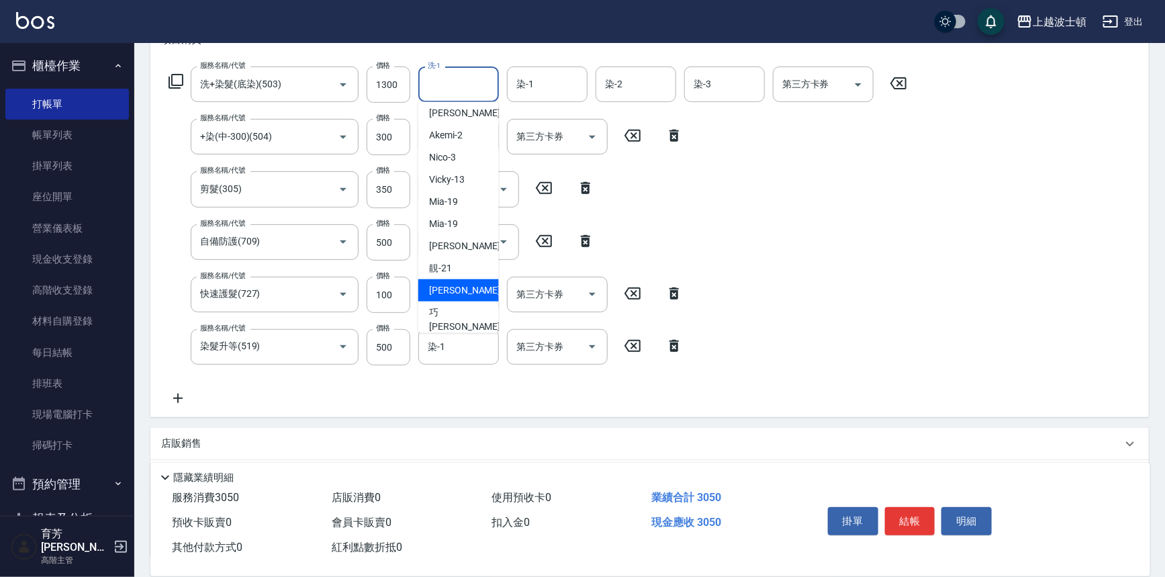
scroll to position [19, 0]
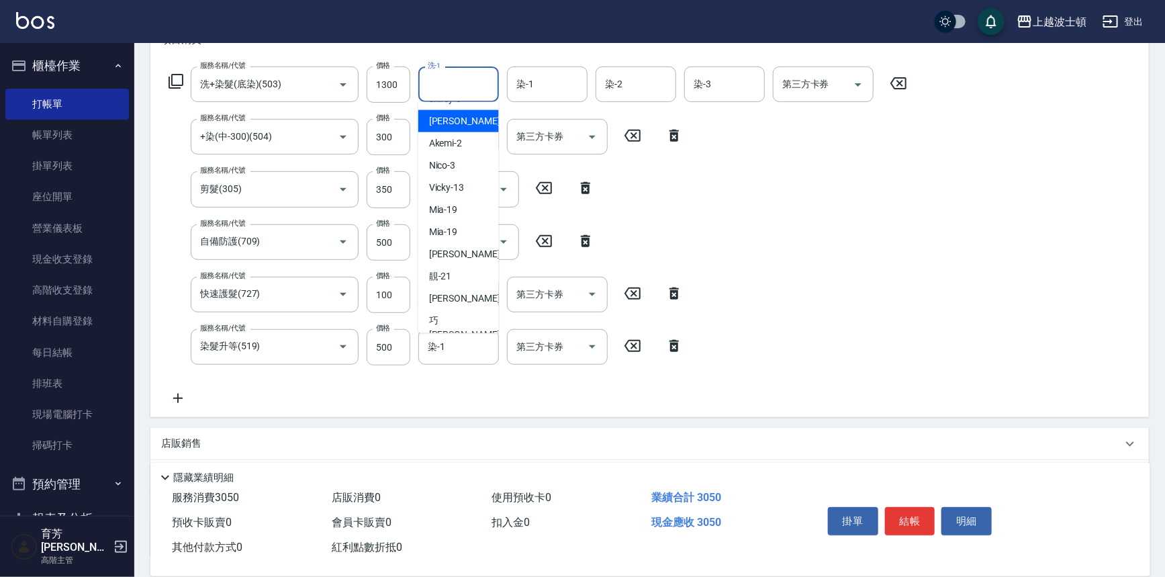
click at [484, 120] on div "[PERSON_NAME] -1" at bounding box center [458, 121] width 81 height 22
type input "[PERSON_NAME]-1"
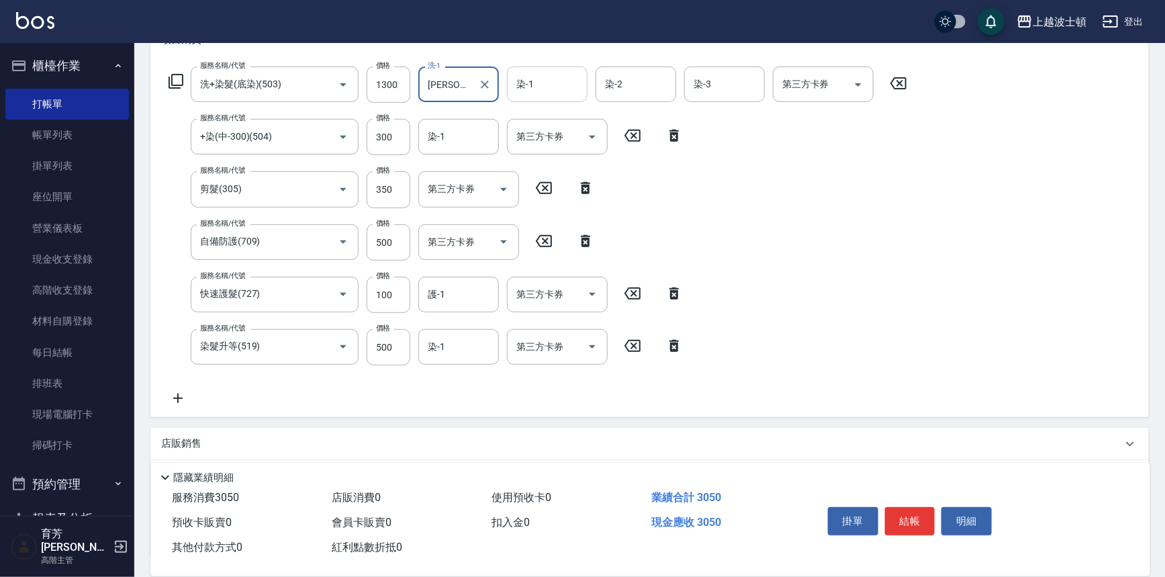
click at [551, 76] on input "染-1" at bounding box center [547, 85] width 68 height 24
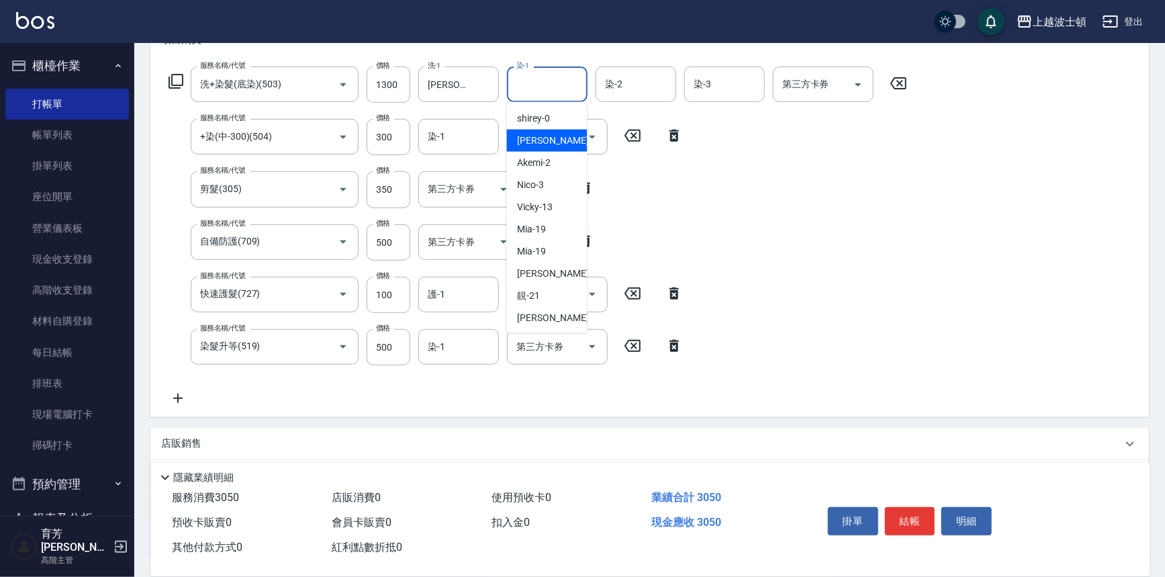
click at [563, 136] on div "[PERSON_NAME] -1" at bounding box center [547, 141] width 81 height 22
type input "[PERSON_NAME]-1"
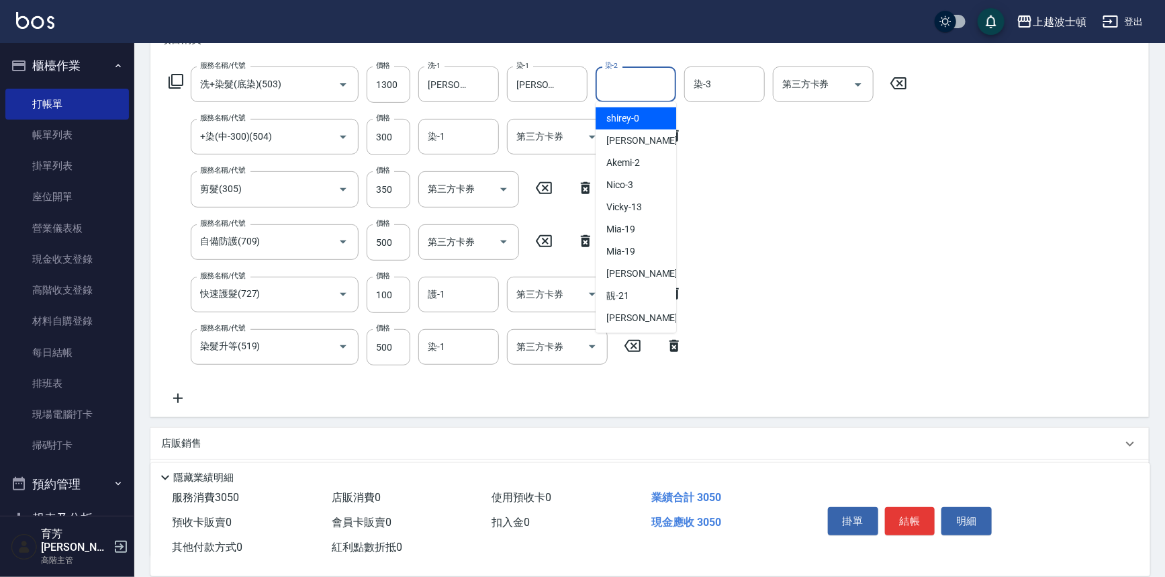
click at [635, 86] on input "染-2" at bounding box center [636, 85] width 68 height 24
click at [644, 136] on div "[PERSON_NAME] -1" at bounding box center [636, 141] width 81 height 22
type input "[PERSON_NAME]-1"
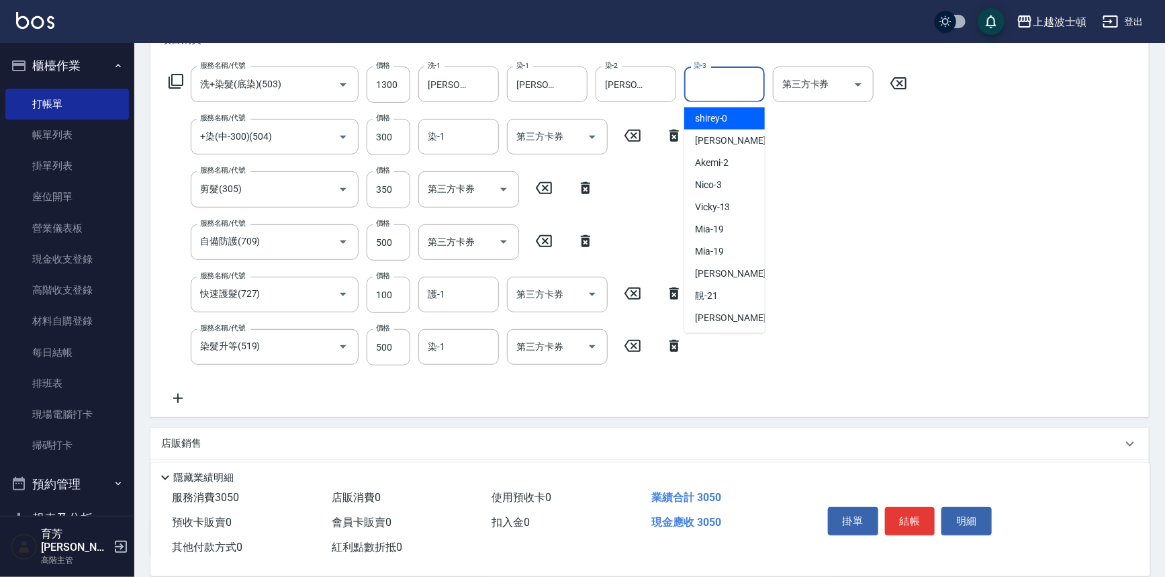
click at [719, 84] on input "染-3" at bounding box center [724, 85] width 68 height 24
click at [719, 137] on span "[PERSON_NAME] -1" at bounding box center [734, 141] width 79 height 14
type input "[PERSON_NAME]-1"
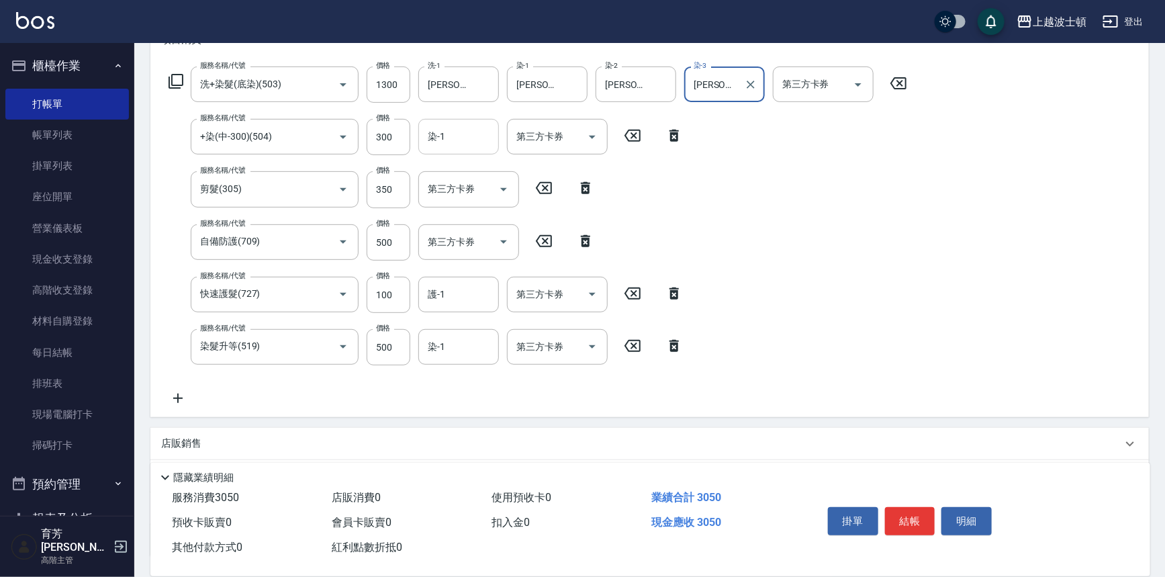
click at [463, 134] on input "染-1" at bounding box center [458, 137] width 68 height 24
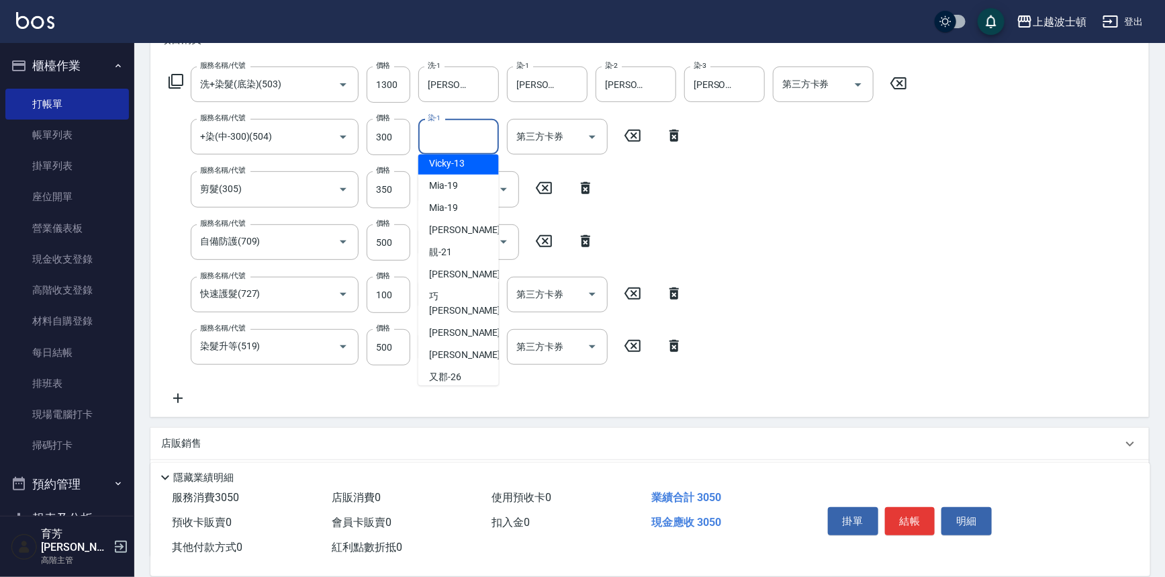
scroll to position [103, 0]
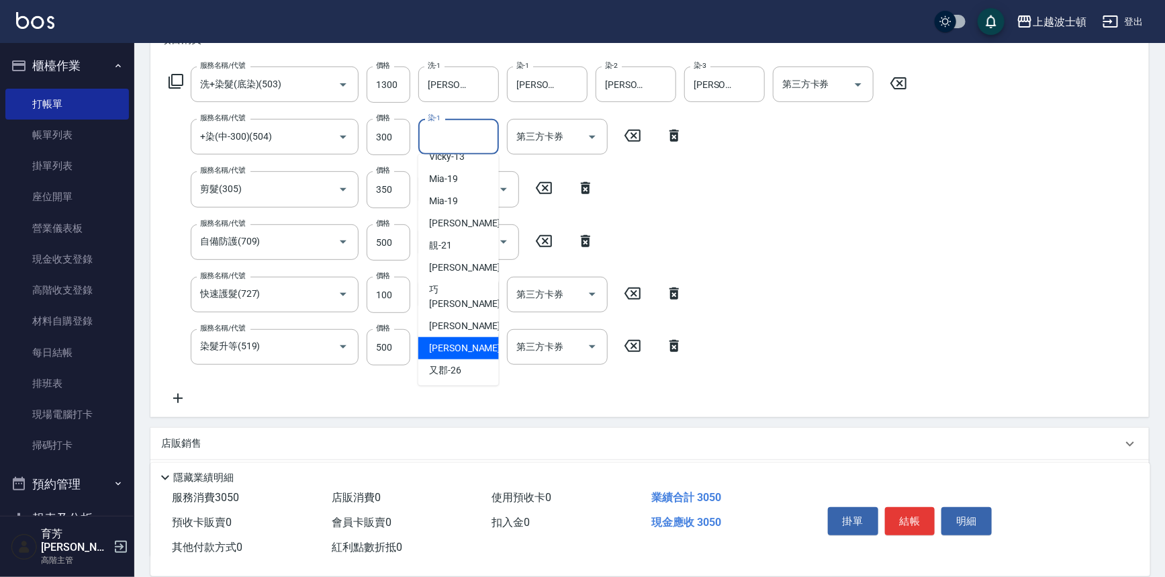
drag, startPoint x: 467, startPoint y: 328, endPoint x: 443, endPoint y: 288, distance: 47.0
click at [465, 341] on span "[PERSON_NAME]-25" at bounding box center [471, 348] width 85 height 14
type input "[PERSON_NAME]-25"
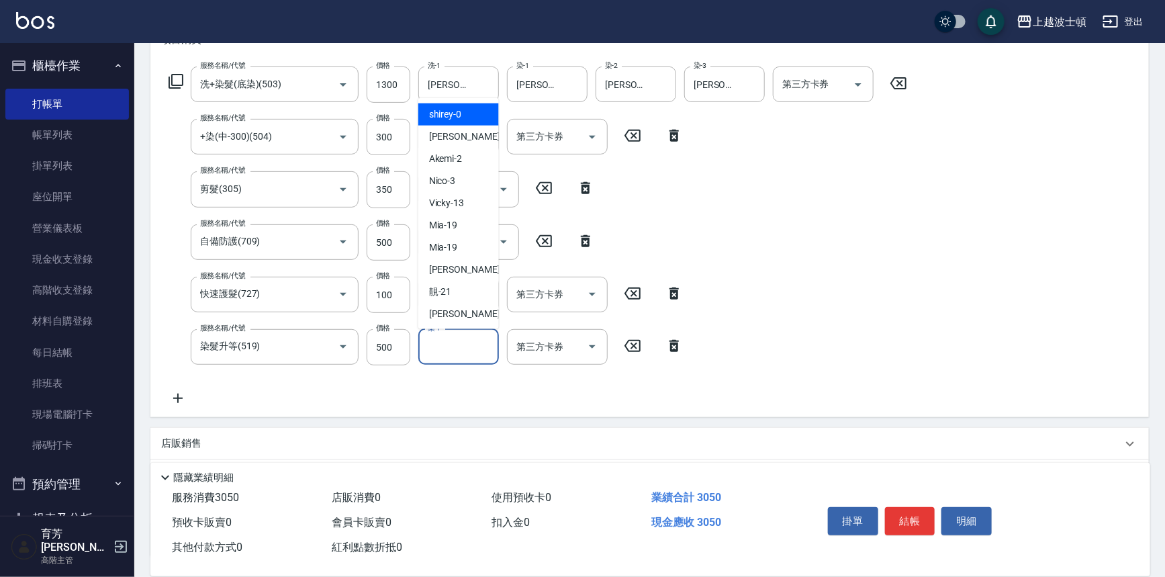
drag, startPoint x: 453, startPoint y: 349, endPoint x: 448, endPoint y: 299, distance: 50.0
click at [453, 342] on input "染-1" at bounding box center [458, 347] width 68 height 24
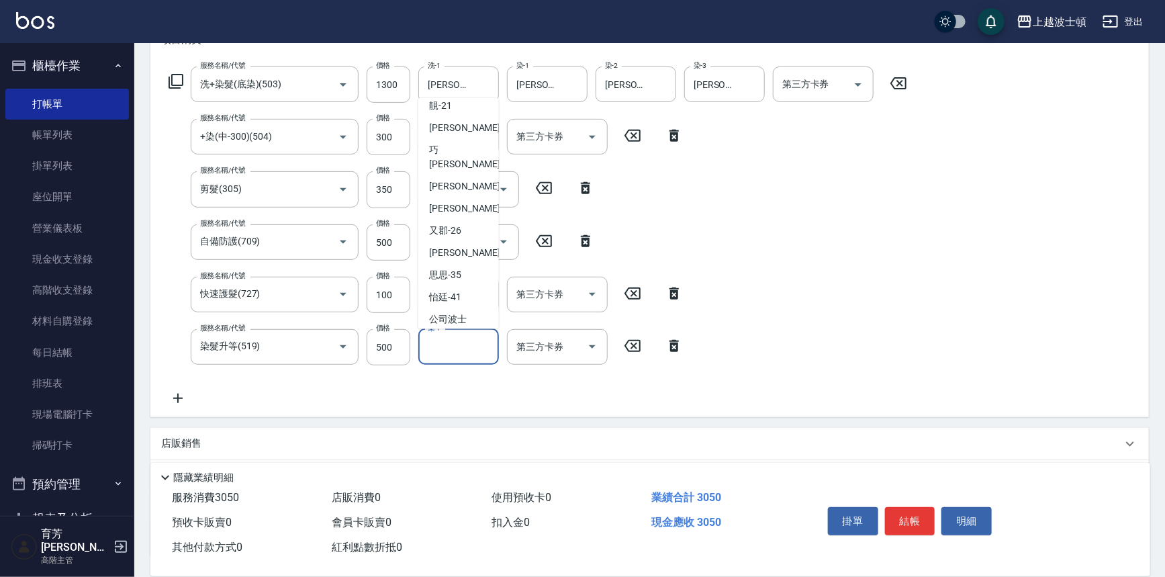
scroll to position [193, 0]
click at [450, 195] on span "[PERSON_NAME]-25" at bounding box center [471, 202] width 85 height 14
type input "[PERSON_NAME]-25"
click at [470, 137] on input "[PERSON_NAME]-25" at bounding box center [448, 137] width 48 height 24
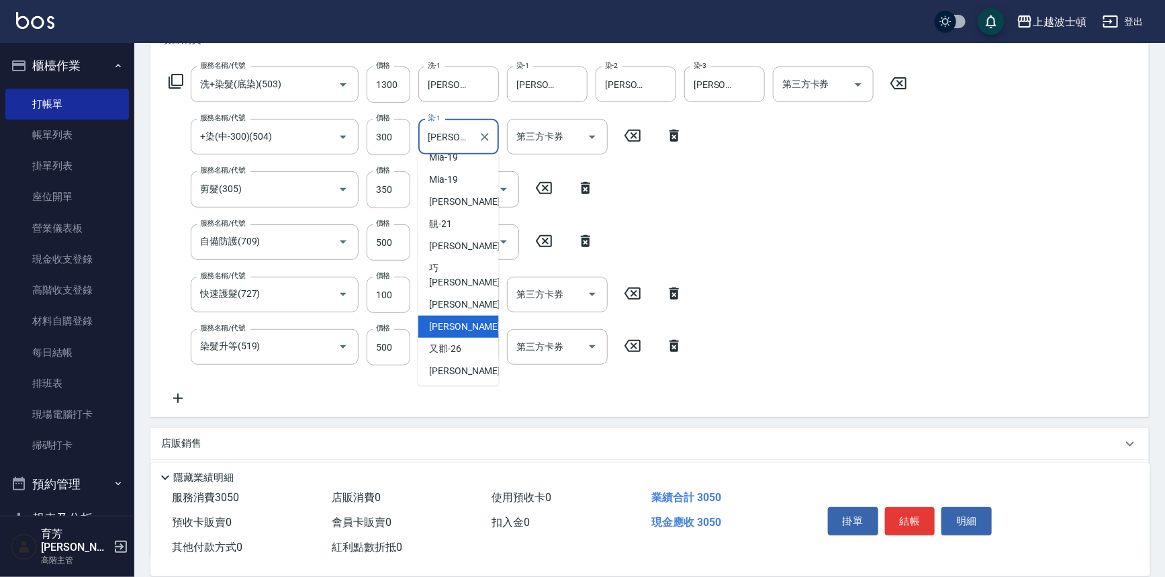
scroll to position [126, 0]
click at [471, 314] on div "[PERSON_NAME]-25" at bounding box center [458, 325] width 81 height 22
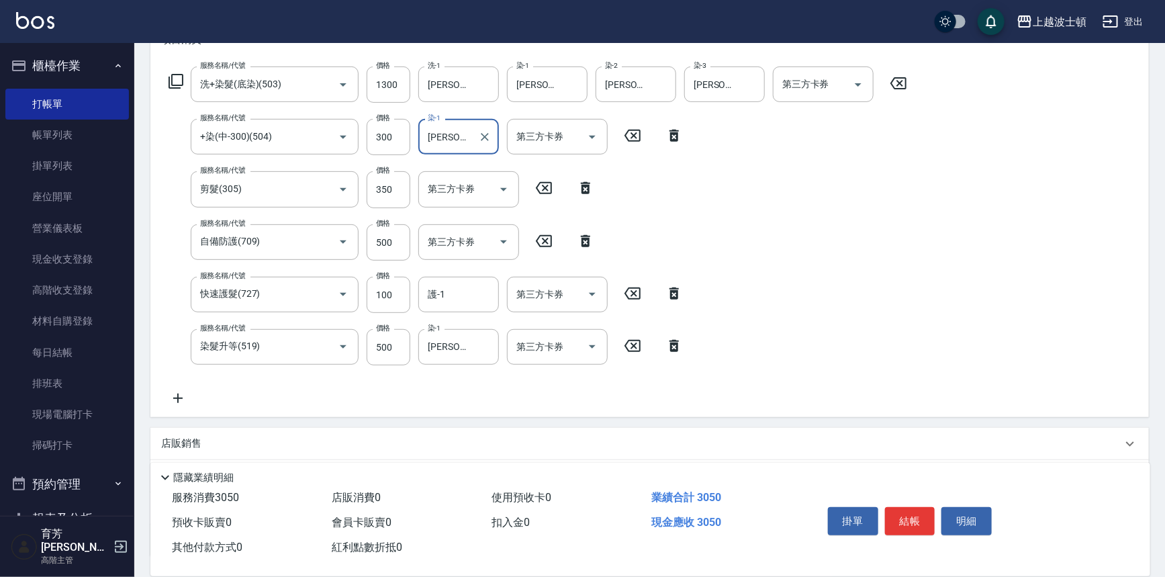
click at [458, 136] on input "[PERSON_NAME]-25" at bounding box center [448, 137] width 48 height 24
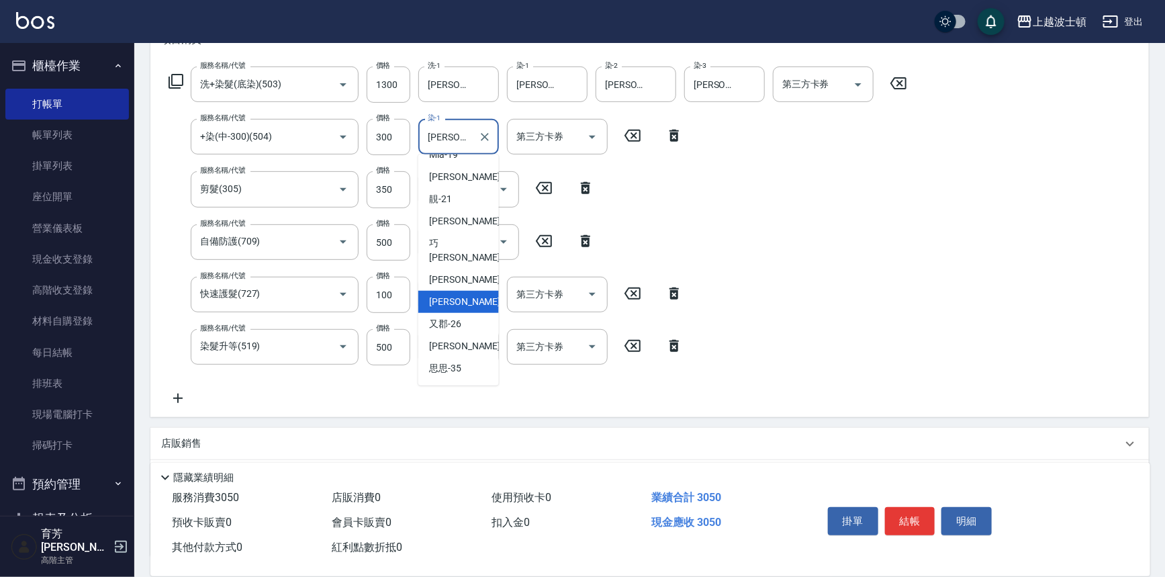
scroll to position [193, 0]
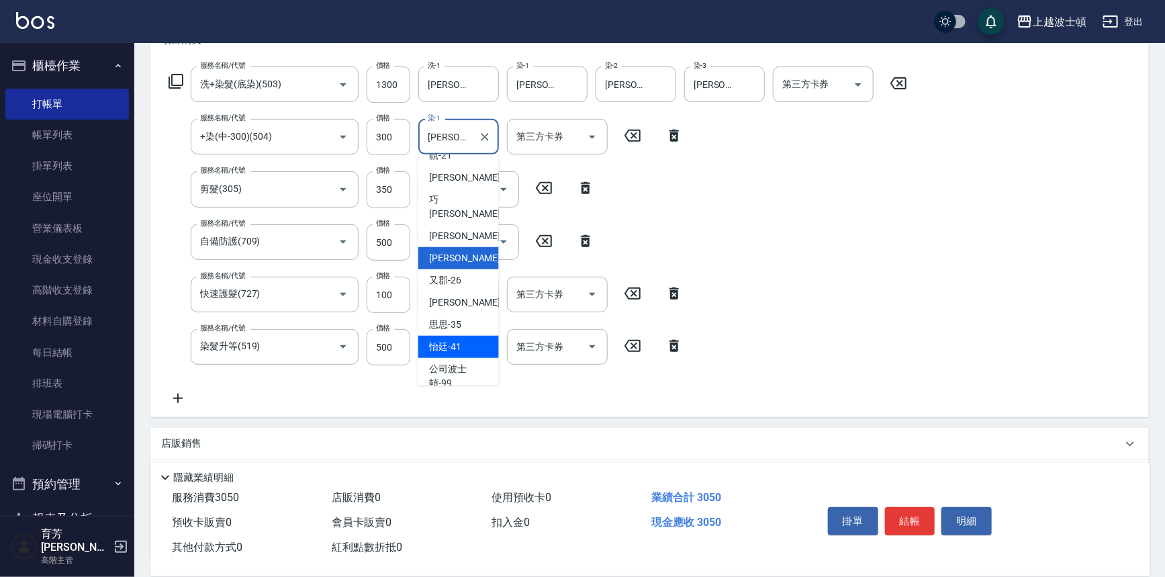
drag, startPoint x: 461, startPoint y: 324, endPoint x: 448, endPoint y: 312, distance: 18.5
click at [461, 336] on div "怡廷 -41" at bounding box center [458, 347] width 81 height 22
type input "怡廷-41"
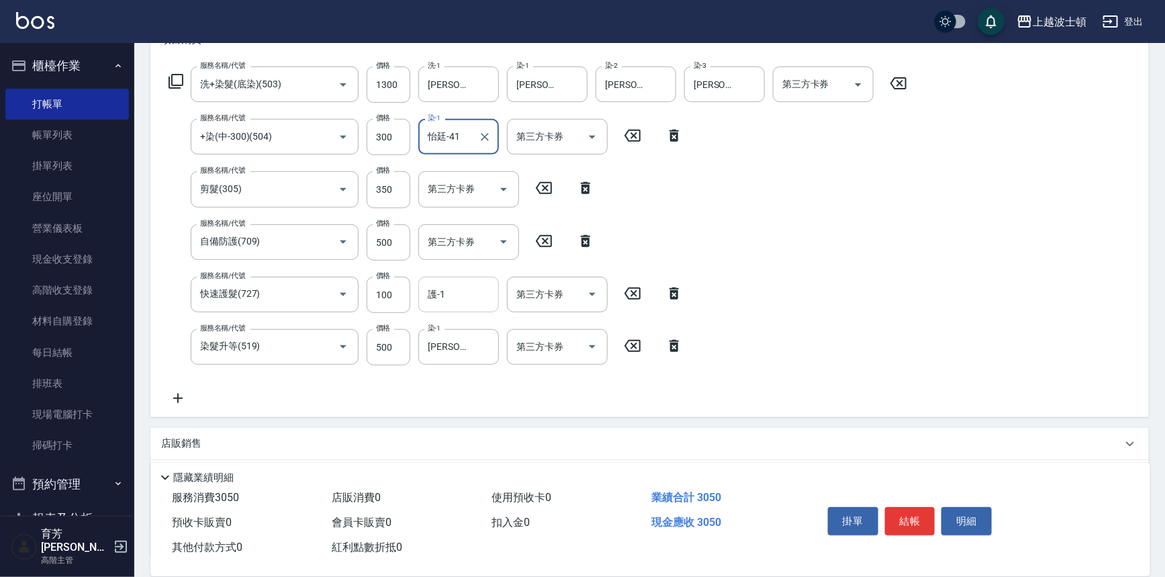
click at [445, 287] on input "護-1" at bounding box center [458, 295] width 68 height 24
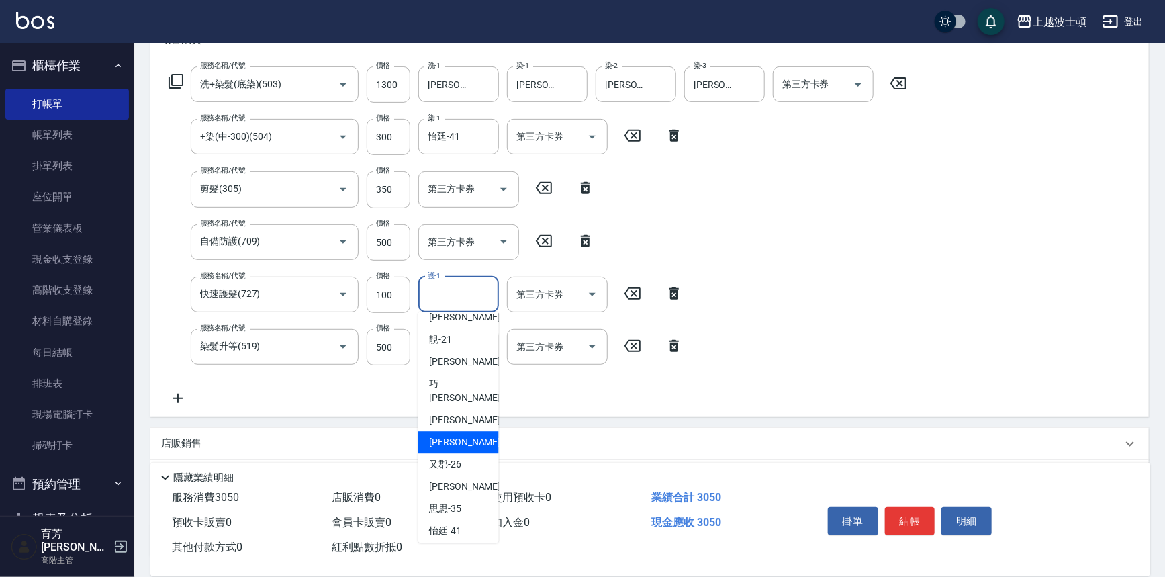
scroll to position [0, 0]
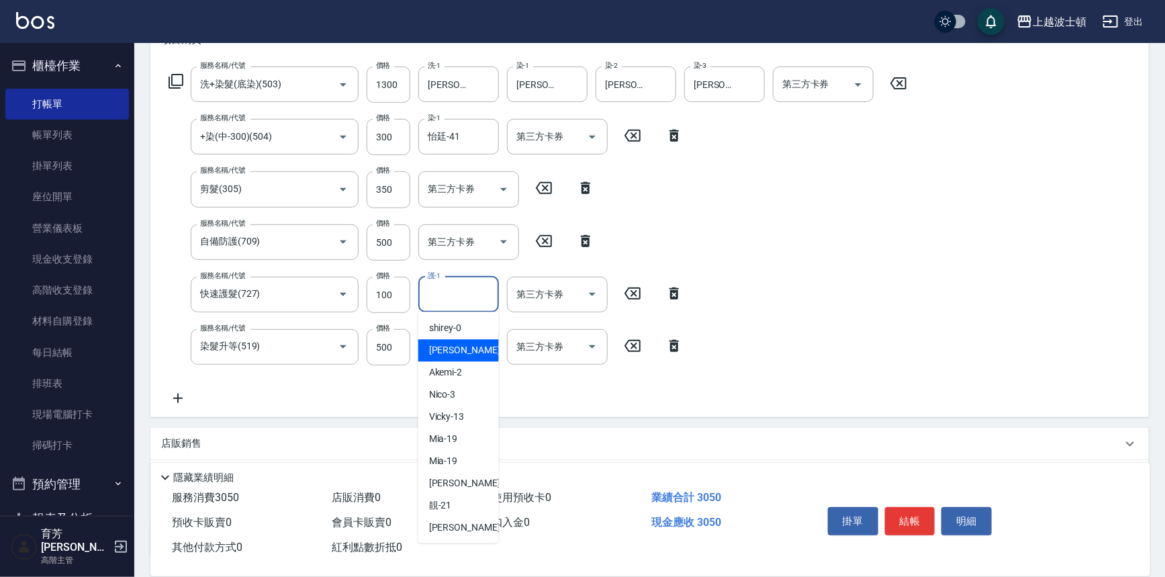
click at [453, 345] on span "[PERSON_NAME] -1" at bounding box center [468, 350] width 79 height 14
type input "[PERSON_NAME]-1"
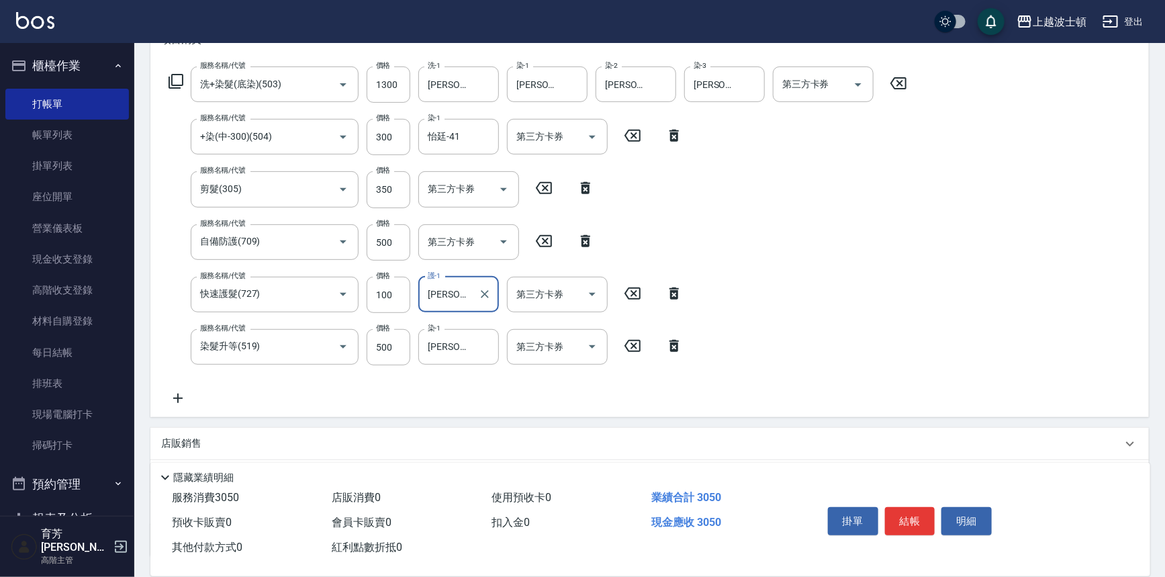
click at [904, 518] on button "結帳" at bounding box center [910, 521] width 50 height 28
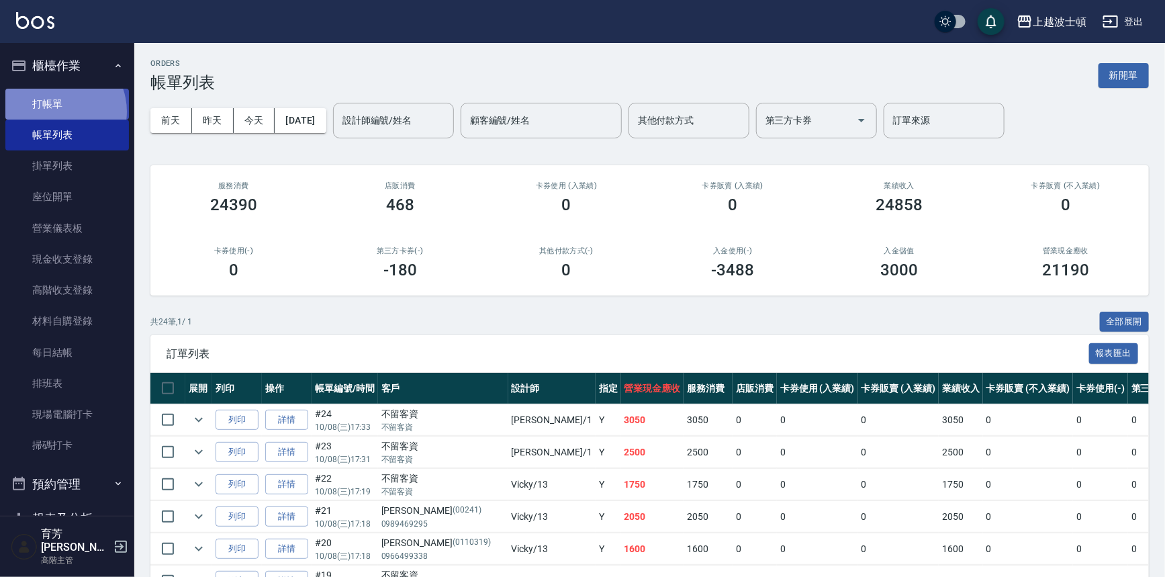
click at [56, 111] on link "打帳單" at bounding box center [67, 104] width 124 height 31
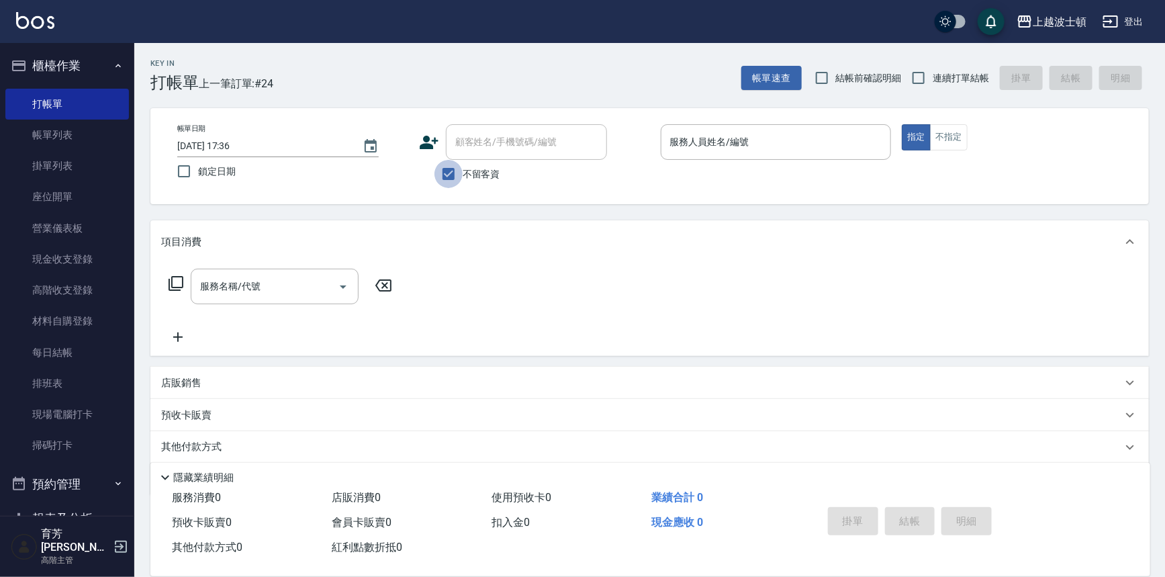
click at [447, 174] on input "不留客資" at bounding box center [448, 174] width 28 height 28
checkbox input "false"
click at [478, 144] on input "顧客姓名/手機號碼/編號" at bounding box center [516, 142] width 129 height 24
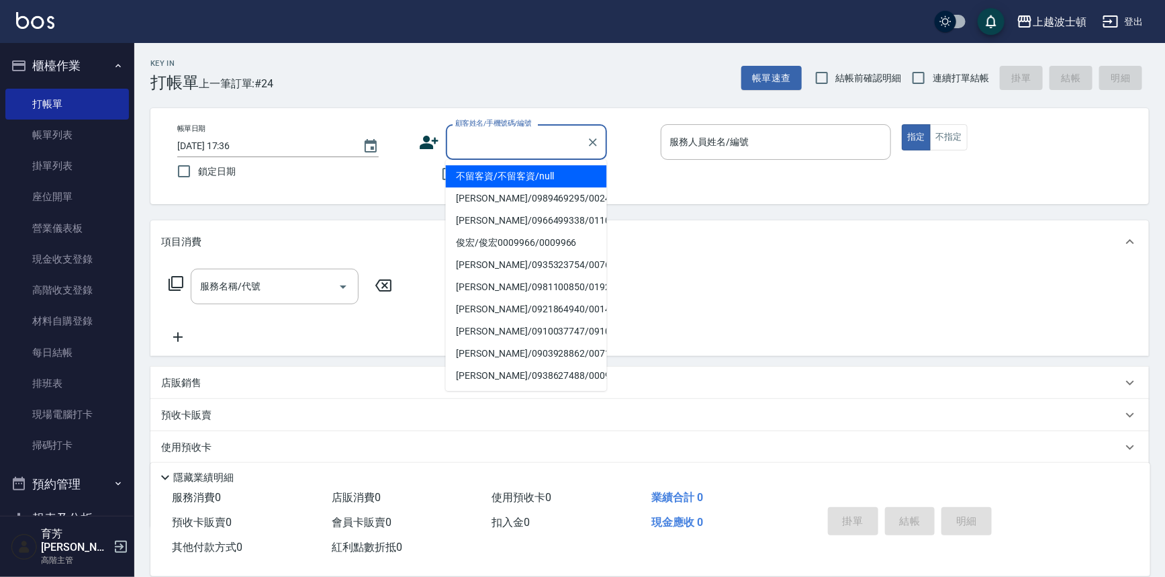
drag, startPoint x: 377, startPoint y: 184, endPoint x: 443, endPoint y: 151, distance: 73.6
click at [380, 183] on label "鎖定日期" at bounding box center [284, 171] width 228 height 28
click at [198, 183] on input "鎖定日期" at bounding box center [184, 171] width 28 height 28
checkbox input "true"
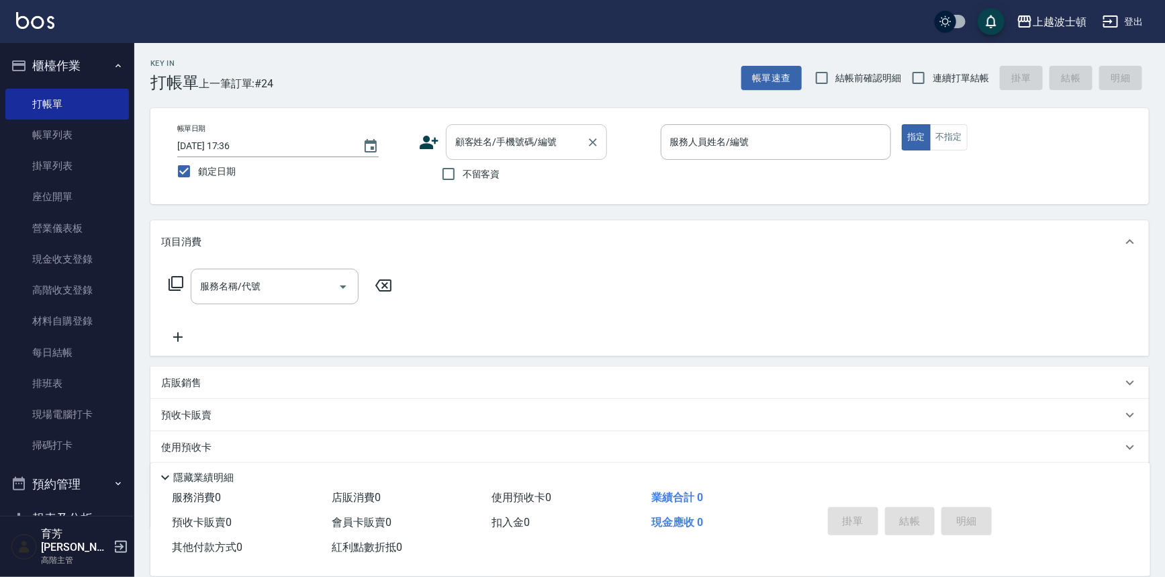
click at [480, 147] on input "顧客姓名/手機號碼/編號" at bounding box center [516, 142] width 129 height 24
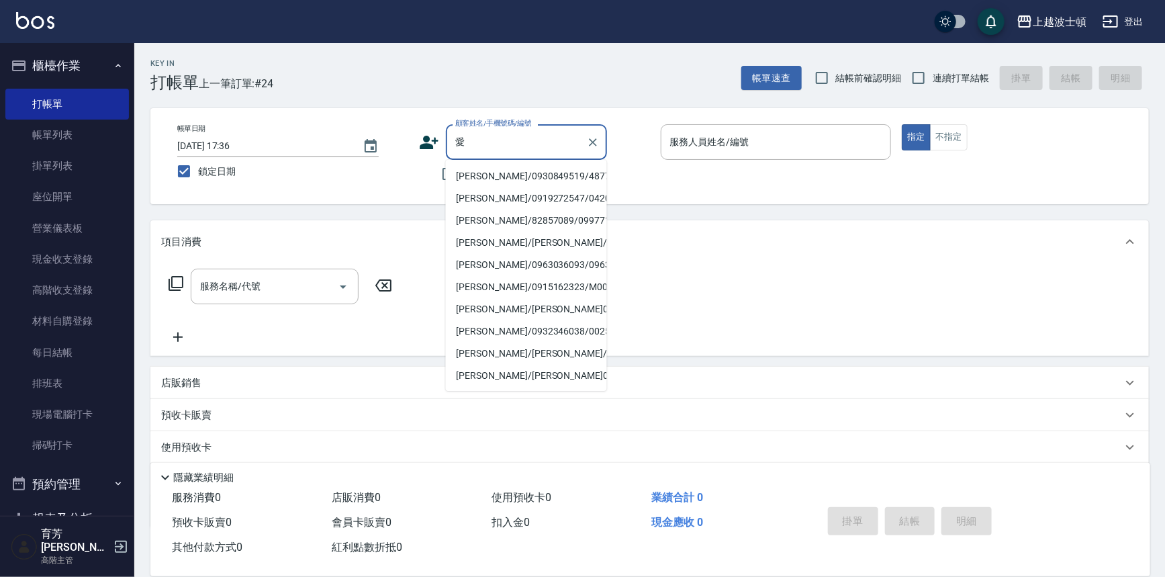
click at [510, 171] on li "[PERSON_NAME]/0930849519/48777" at bounding box center [526, 176] width 161 height 22
type input "[PERSON_NAME]/0930849519/48777"
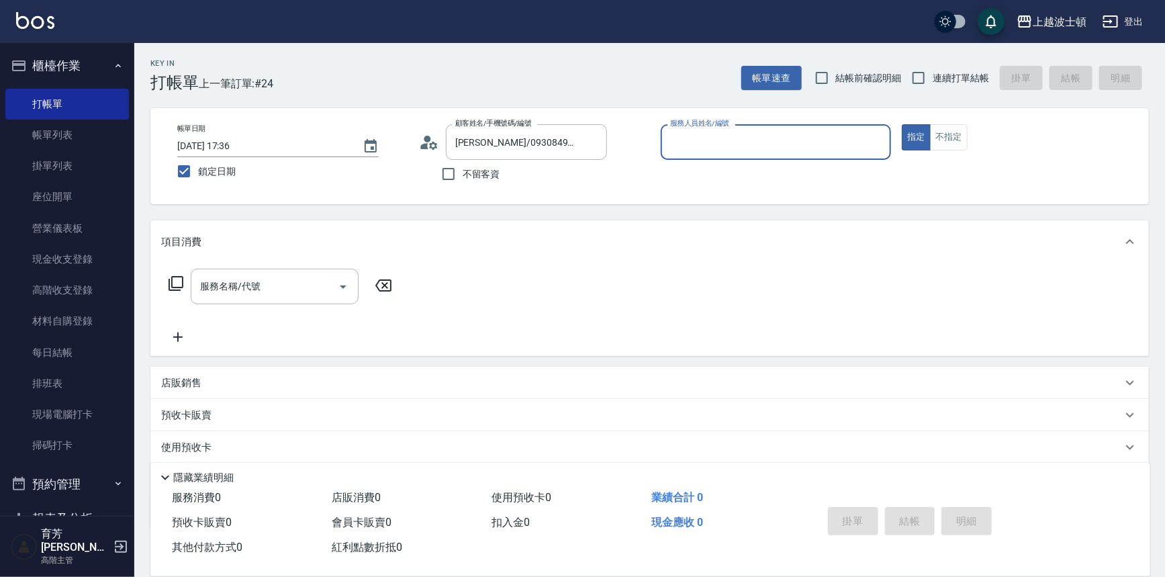
type input "[PERSON_NAME]-1"
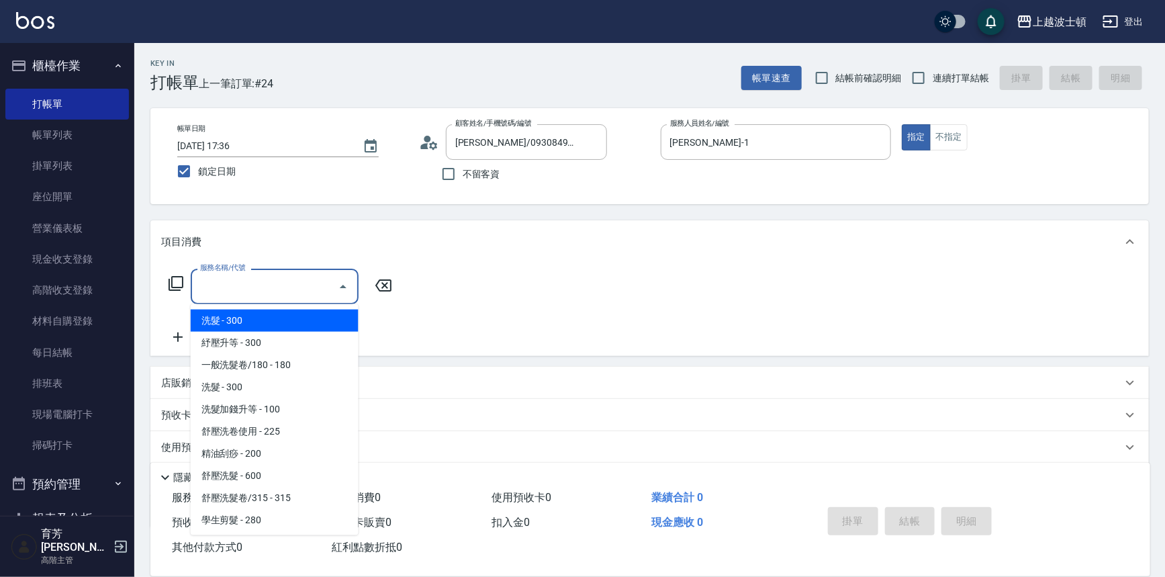
click at [225, 283] on input "服務名稱/代號" at bounding box center [265, 287] width 136 height 24
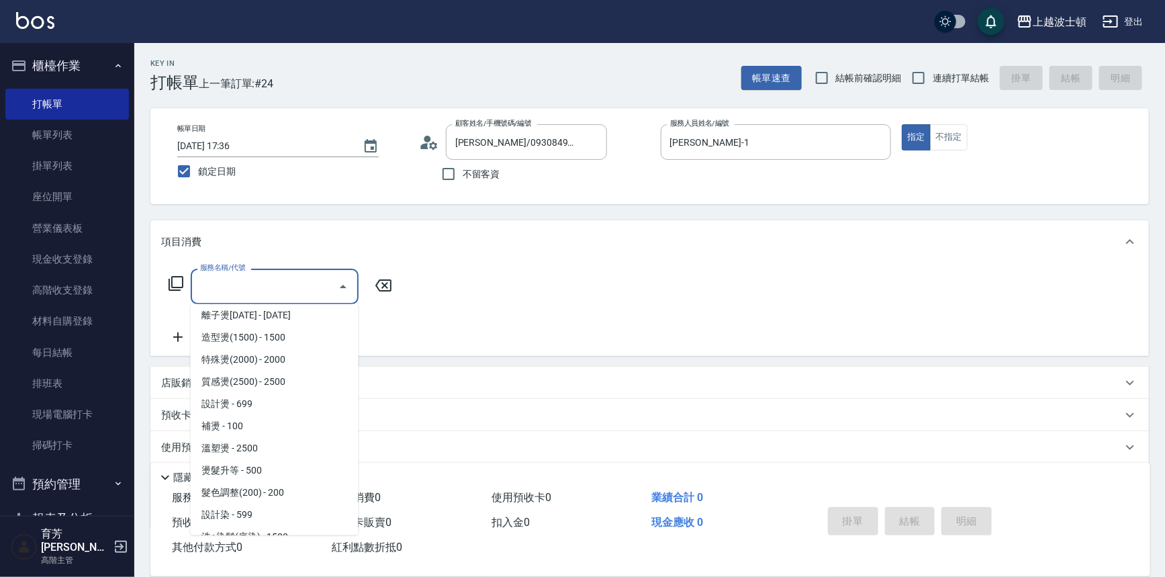
scroll to position [369, 0]
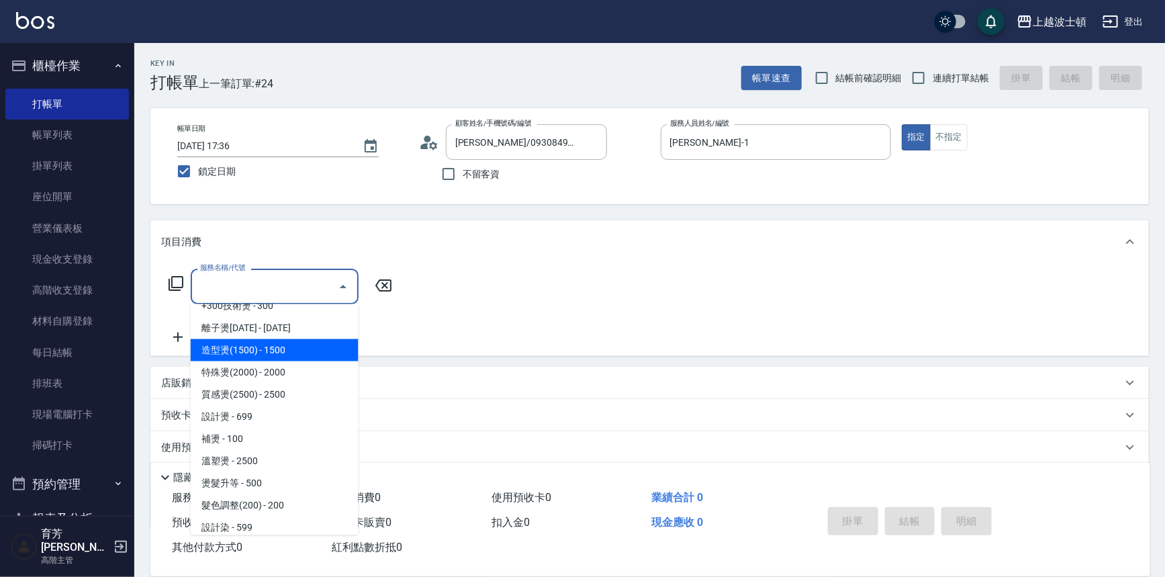
click at [308, 345] on span "造型燙(1500) - 1500" at bounding box center [275, 350] width 168 height 22
type input "造型燙(1500)(404)"
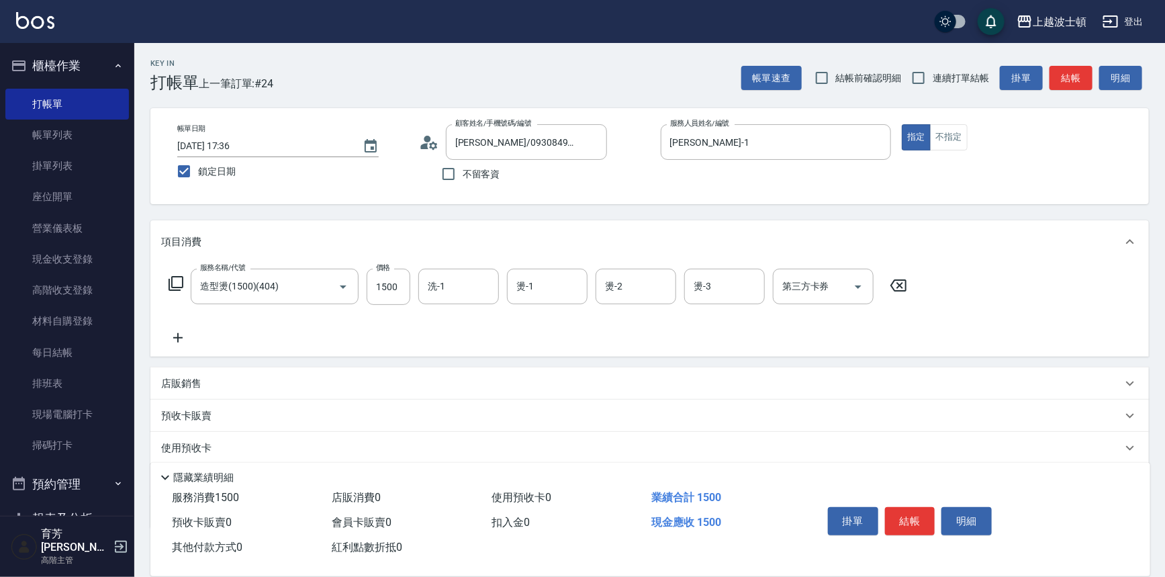
click at [181, 334] on icon at bounding box center [178, 338] width 34 height 16
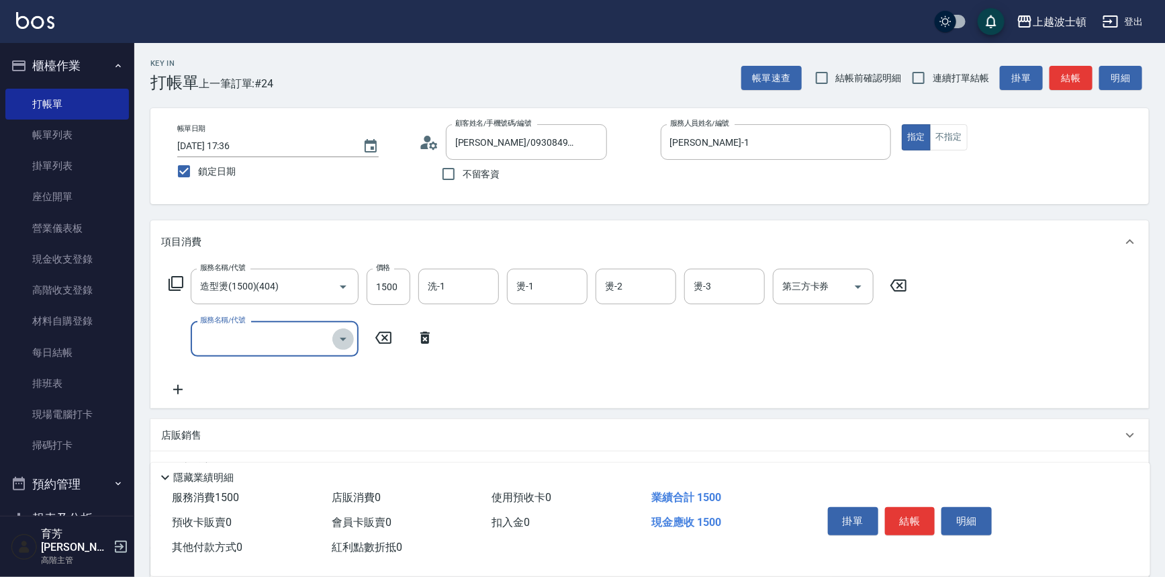
click at [345, 334] on icon "Open" at bounding box center [343, 339] width 16 height 16
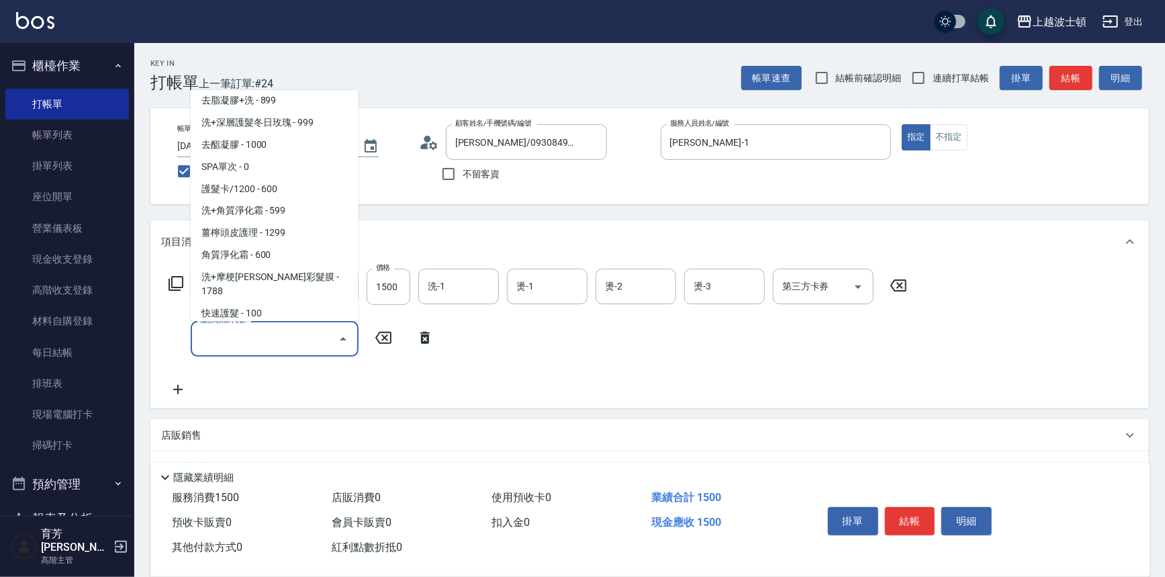
scroll to position [1165, 0]
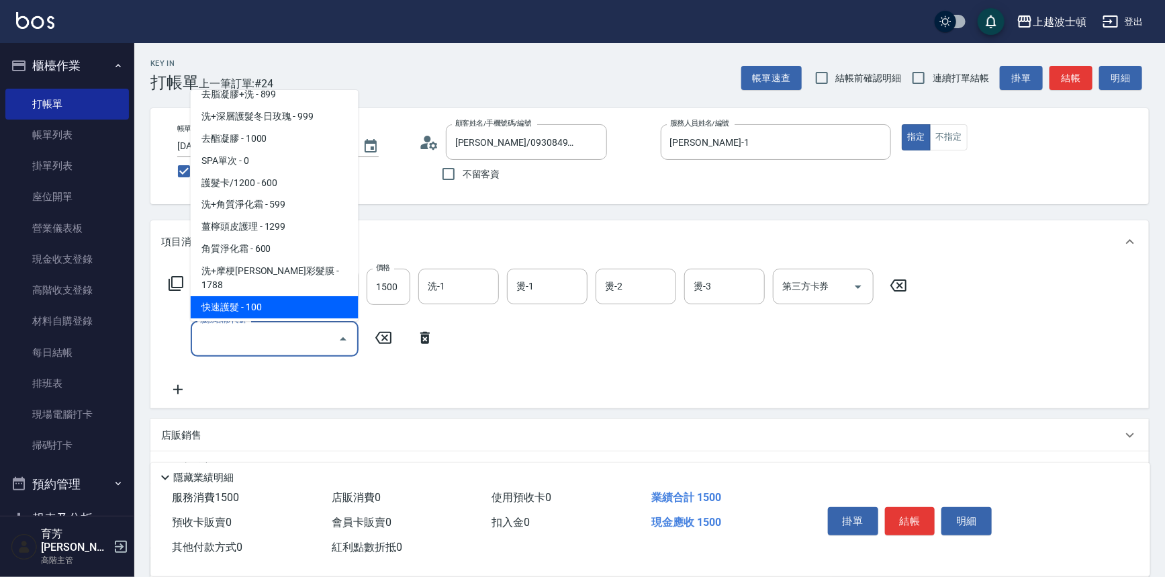
drag, startPoint x: 316, startPoint y: 288, endPoint x: 284, endPoint y: 342, distance: 62.7
click at [316, 296] on span "快速護髮 - 100" at bounding box center [275, 307] width 168 height 22
type input "快速護髮(727)"
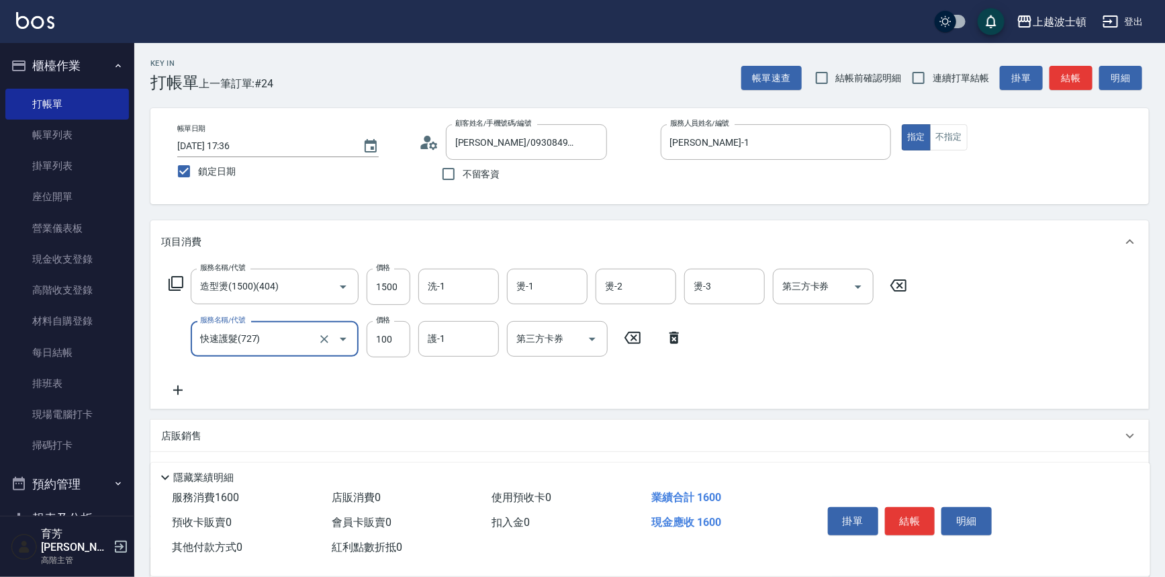
click at [181, 391] on icon at bounding box center [178, 390] width 34 height 16
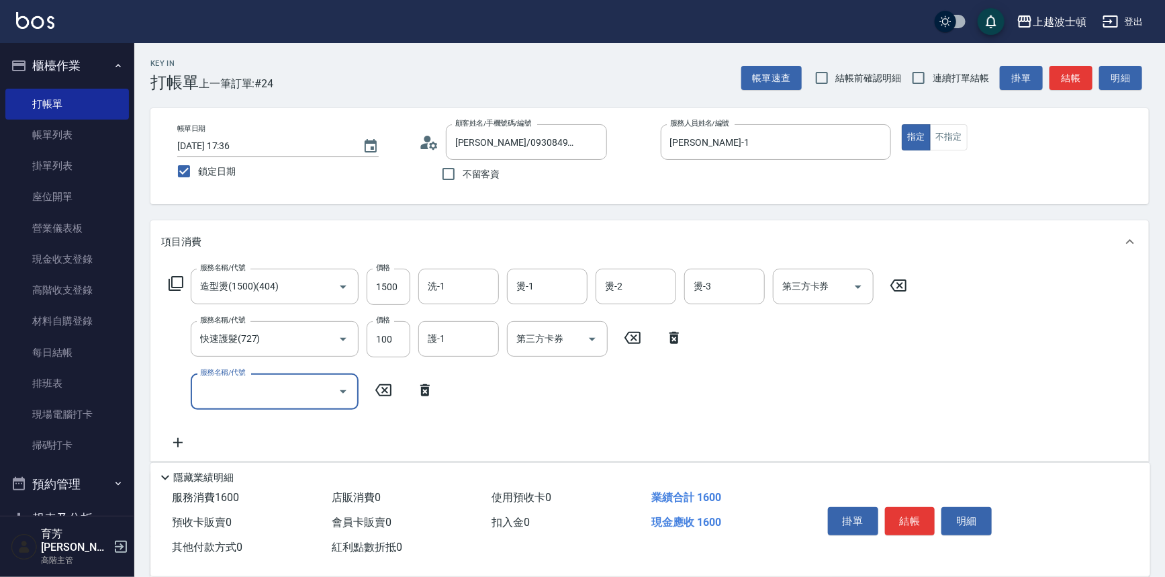
drag, startPoint x: 256, startPoint y: 394, endPoint x: 257, endPoint y: 379, distance: 14.8
click at [257, 379] on input "服務名稱/代號" at bounding box center [265, 391] width 136 height 24
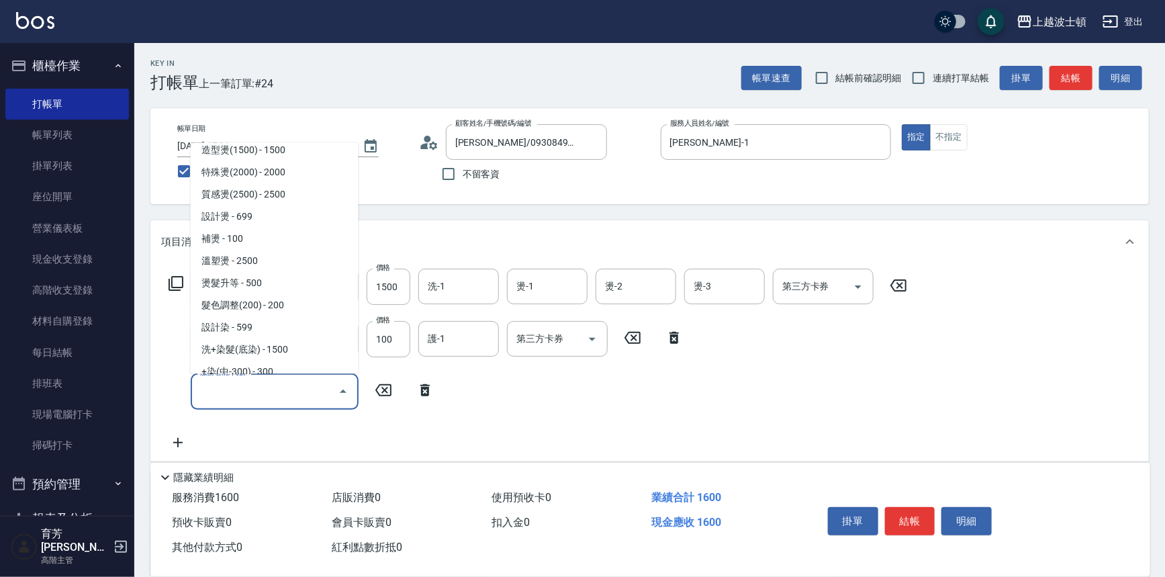
scroll to position [389, 0]
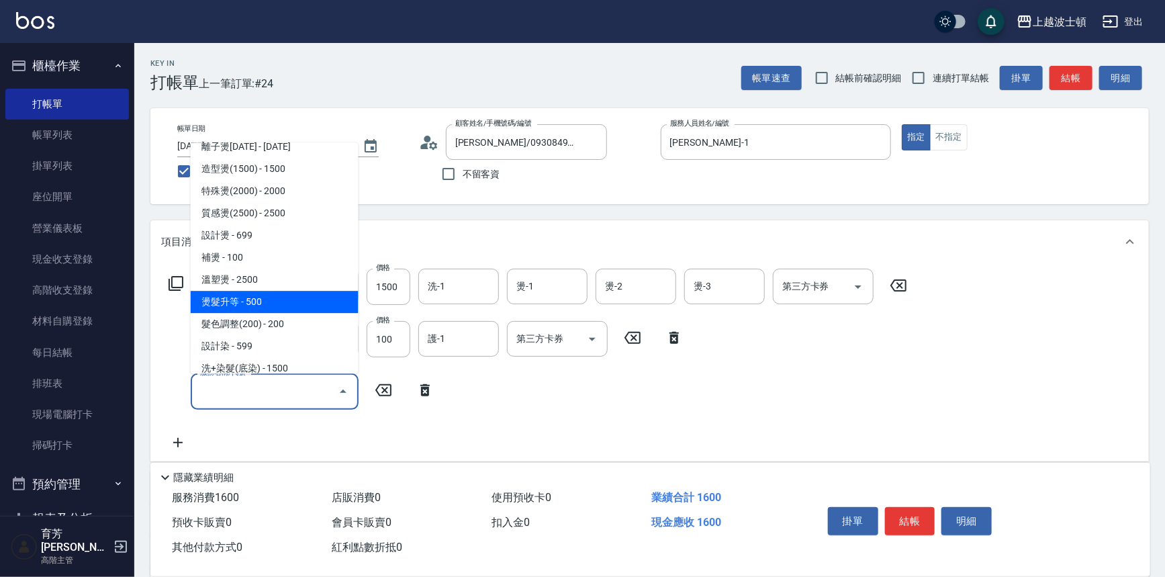
click at [294, 295] on span "燙髮升等 - 500" at bounding box center [275, 302] width 168 height 22
type input "燙髮升等(430)"
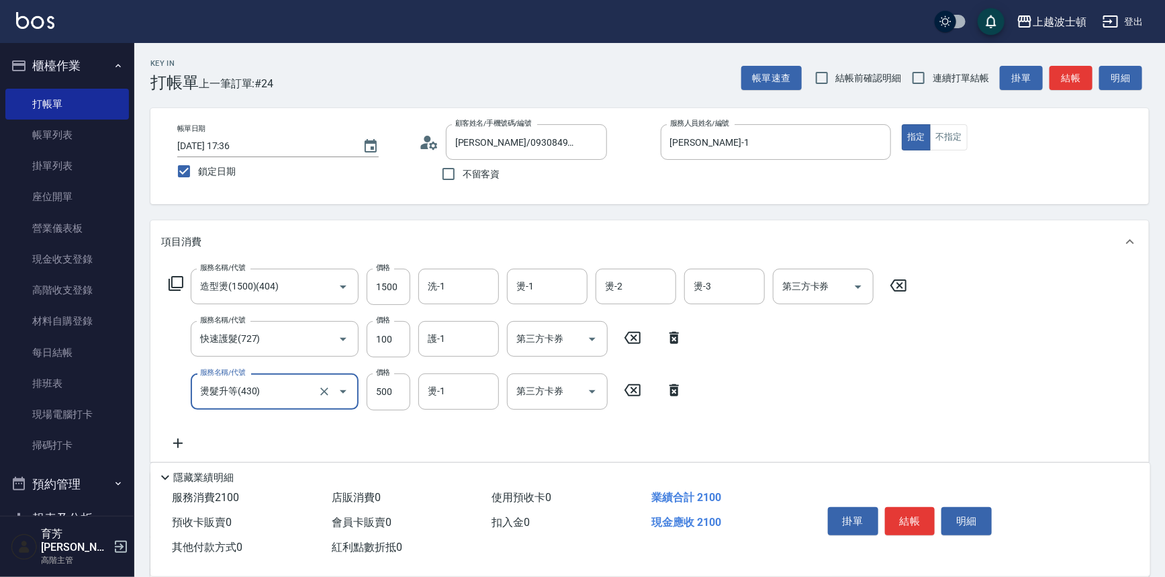
click at [185, 445] on icon at bounding box center [178, 443] width 34 height 16
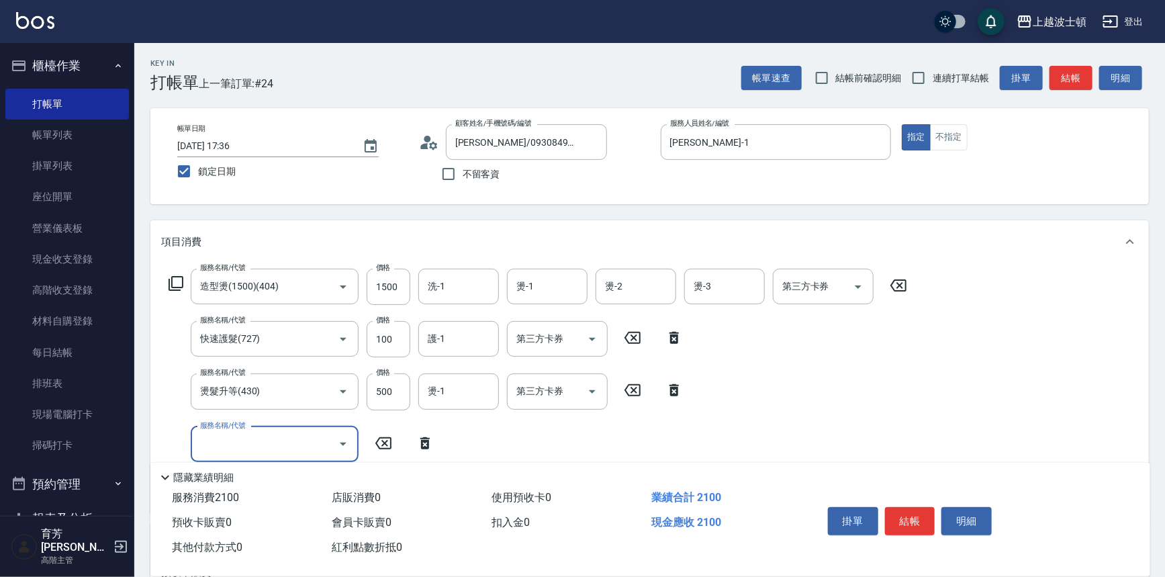
click at [345, 442] on icon "Open" at bounding box center [343, 444] width 16 height 16
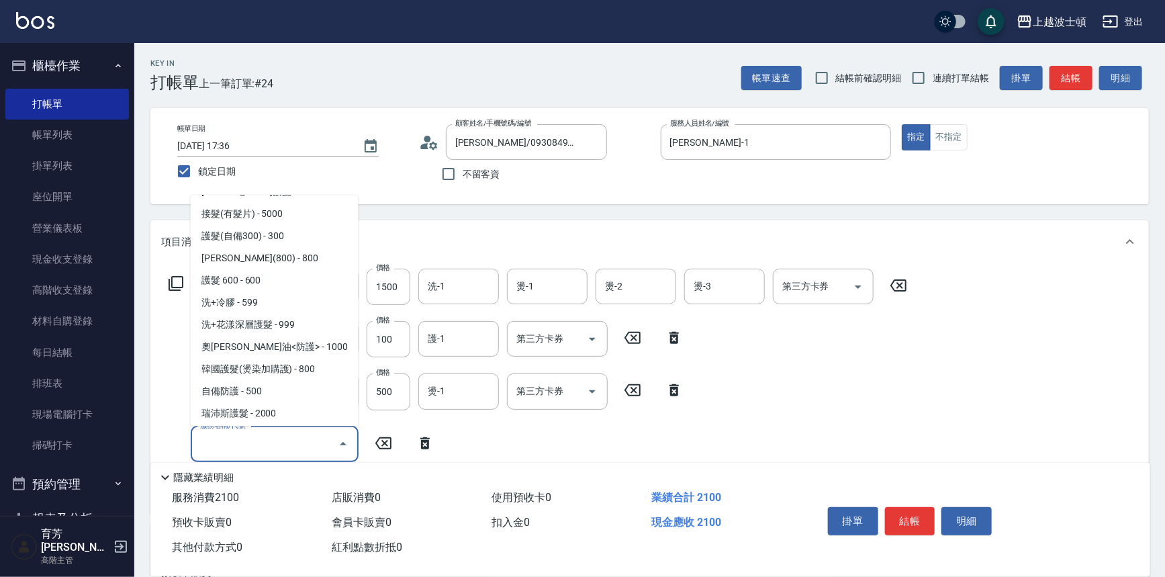
scroll to position [860, 0]
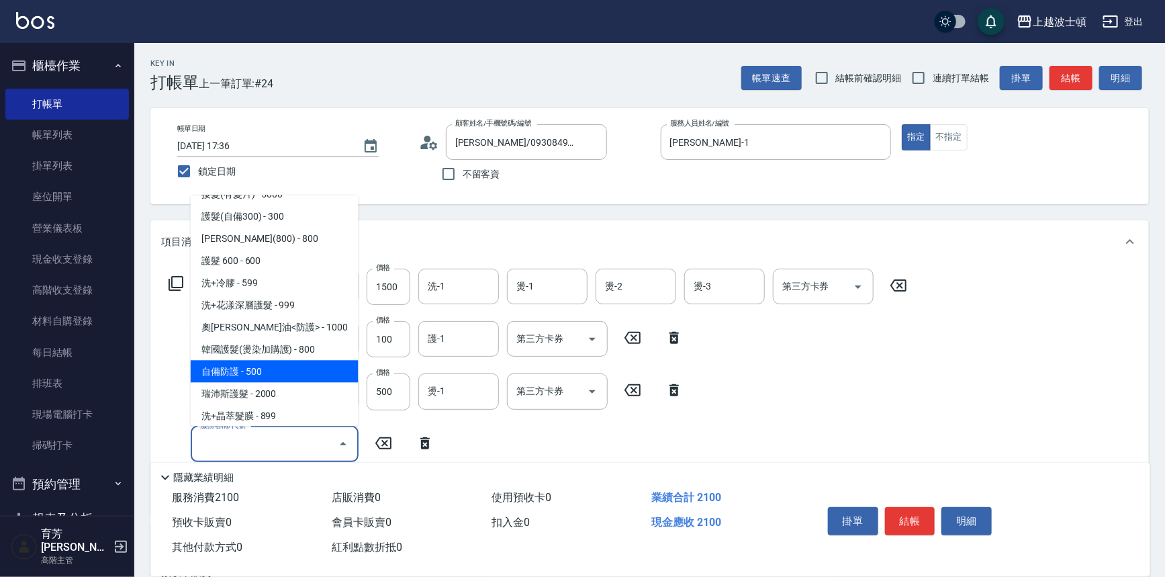
click at [301, 375] on span "自備防護 - 500" at bounding box center [275, 372] width 168 height 22
type input "自備防護(709)"
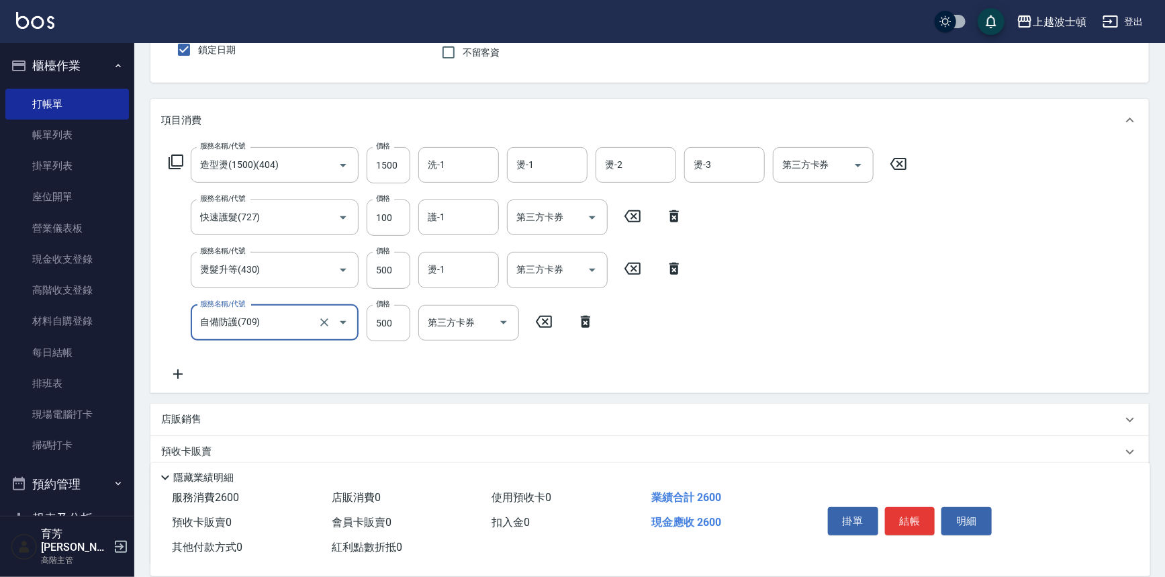
scroll to position [138, 0]
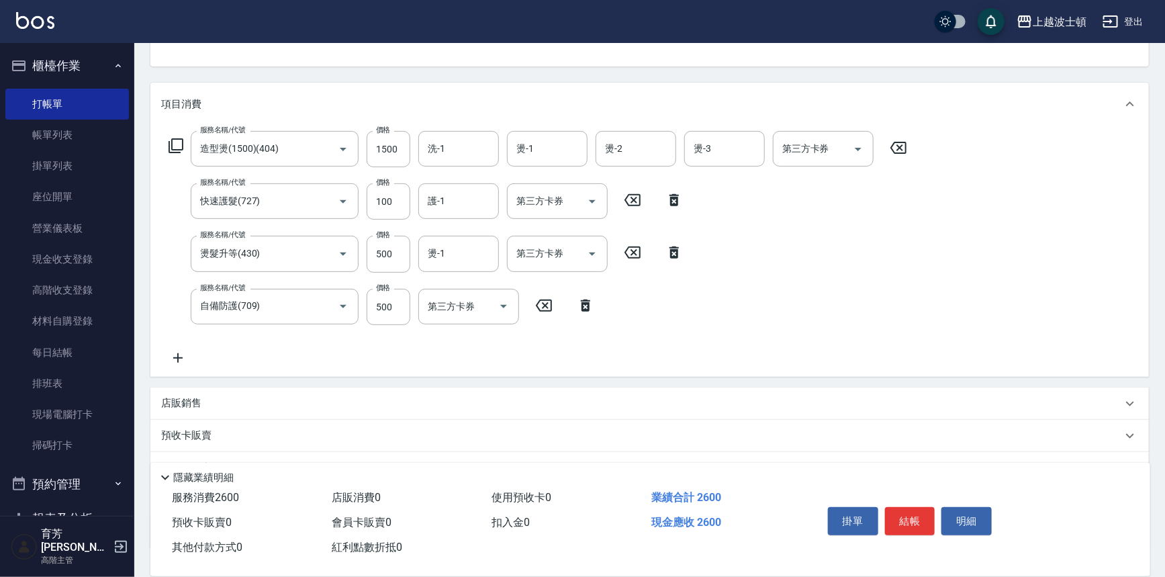
click at [178, 357] on icon at bounding box center [177, 357] width 9 height 9
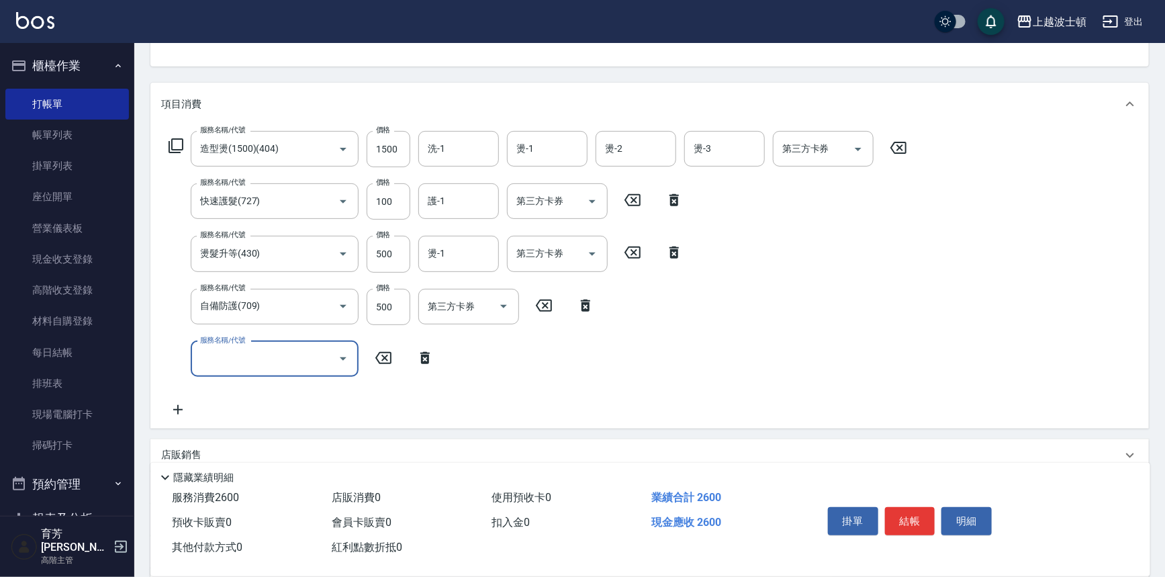
click at [340, 356] on icon "Open" at bounding box center [343, 359] width 16 height 16
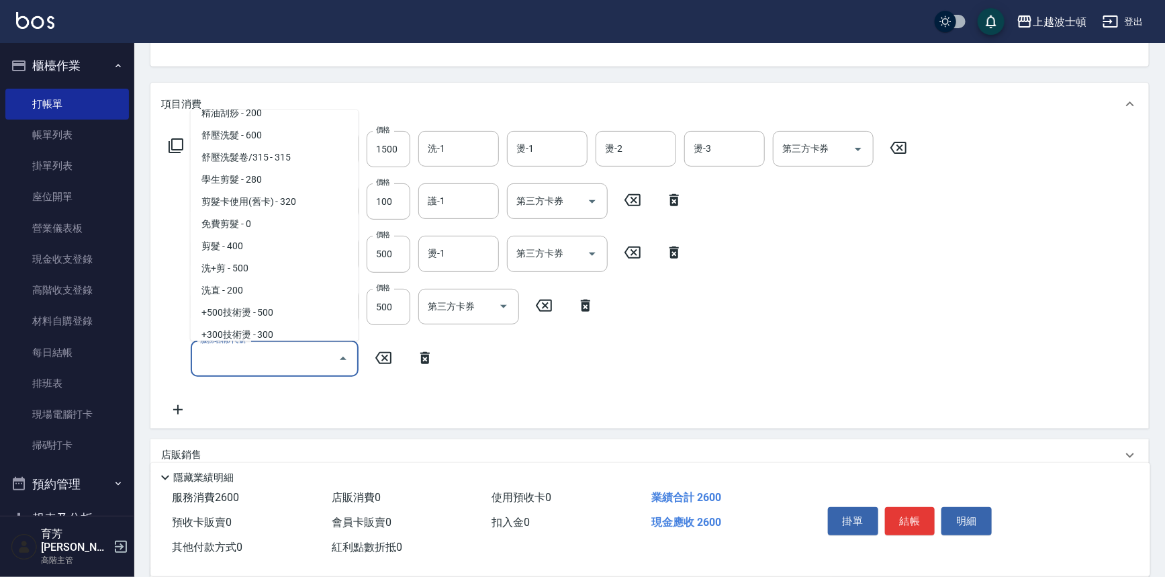
scroll to position [165, 0]
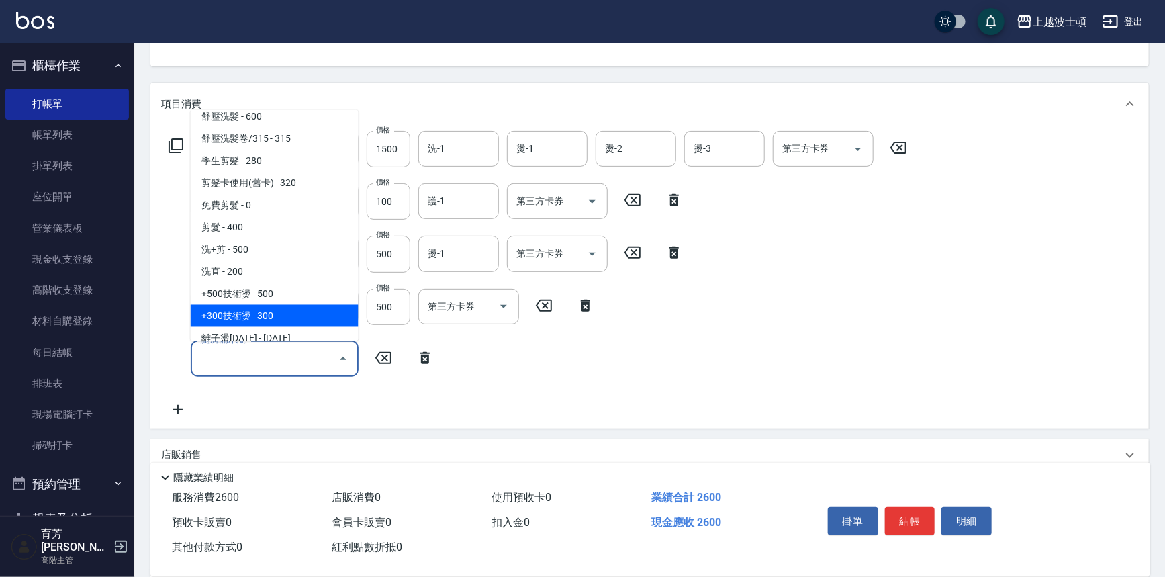
click at [298, 316] on span "+300技術燙 - 300" at bounding box center [275, 316] width 168 height 22
type input "+300技術燙(402)"
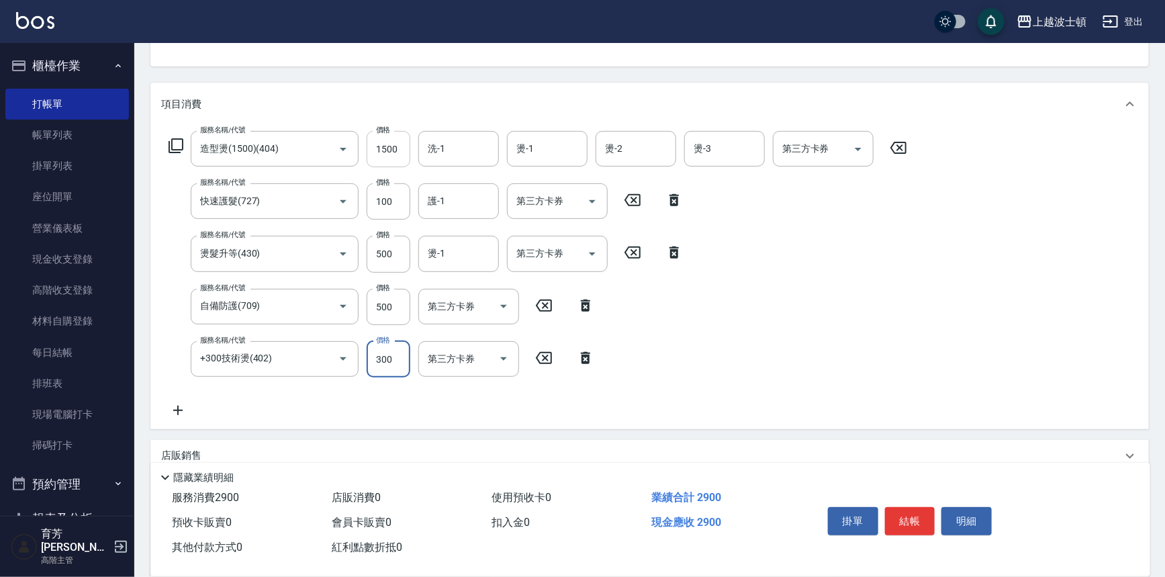
click at [377, 147] on input "1500" at bounding box center [389, 149] width 44 height 36
type input "1200"
click at [371, 304] on input "500" at bounding box center [389, 307] width 44 height 36
type input "300"
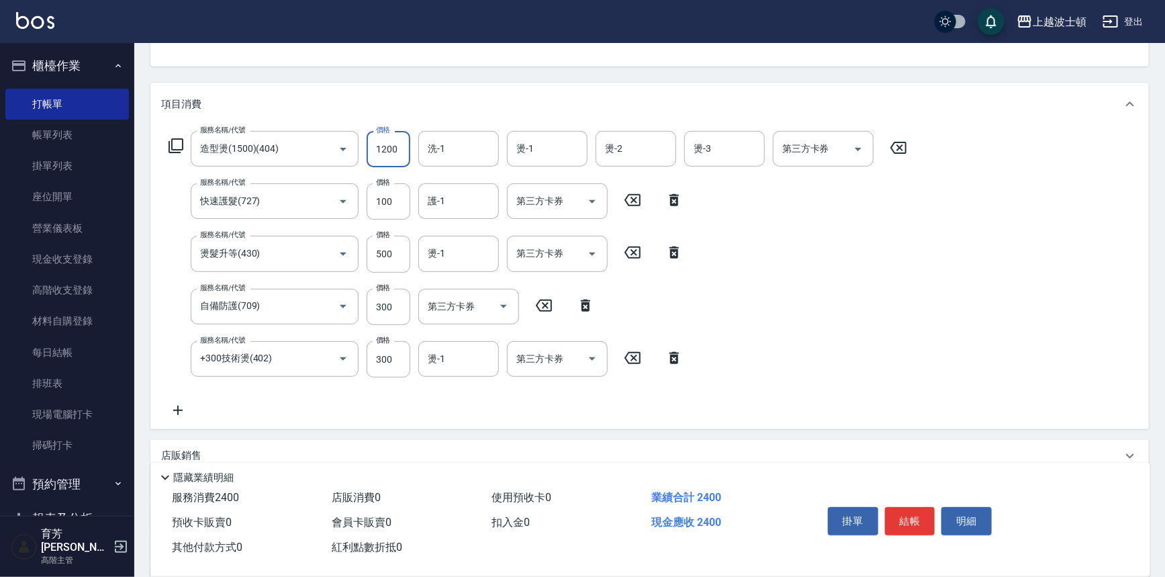
click at [368, 146] on input "1200" at bounding box center [389, 149] width 44 height 36
type input "1100"
drag, startPoint x: 447, startPoint y: 150, endPoint x: 451, endPoint y: 140, distance: 11.3
click at [447, 150] on input "洗-1" at bounding box center [458, 149] width 68 height 24
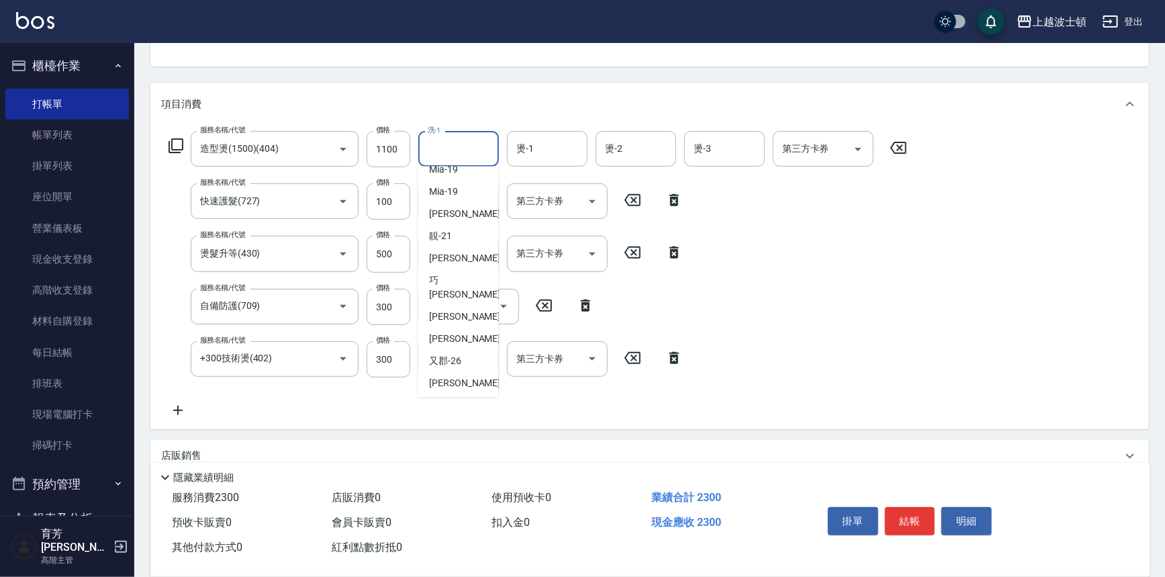
scroll to position [123, 0]
click at [452, 333] on span "[PERSON_NAME]-25" at bounding box center [471, 340] width 85 height 14
type input "[PERSON_NAME]-25"
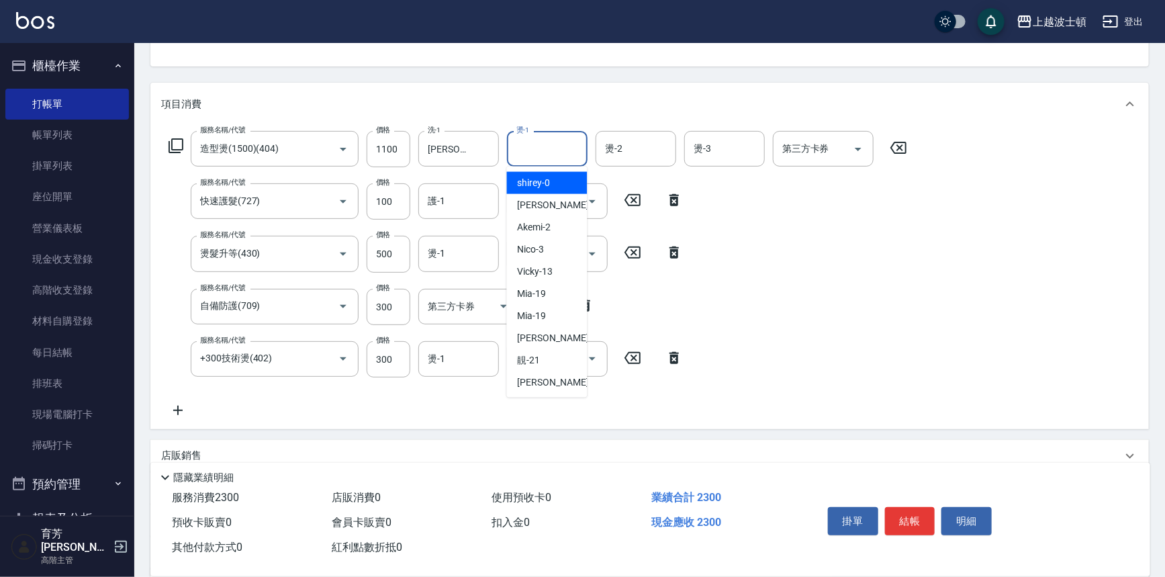
click at [553, 140] on input "燙-1" at bounding box center [547, 149] width 68 height 24
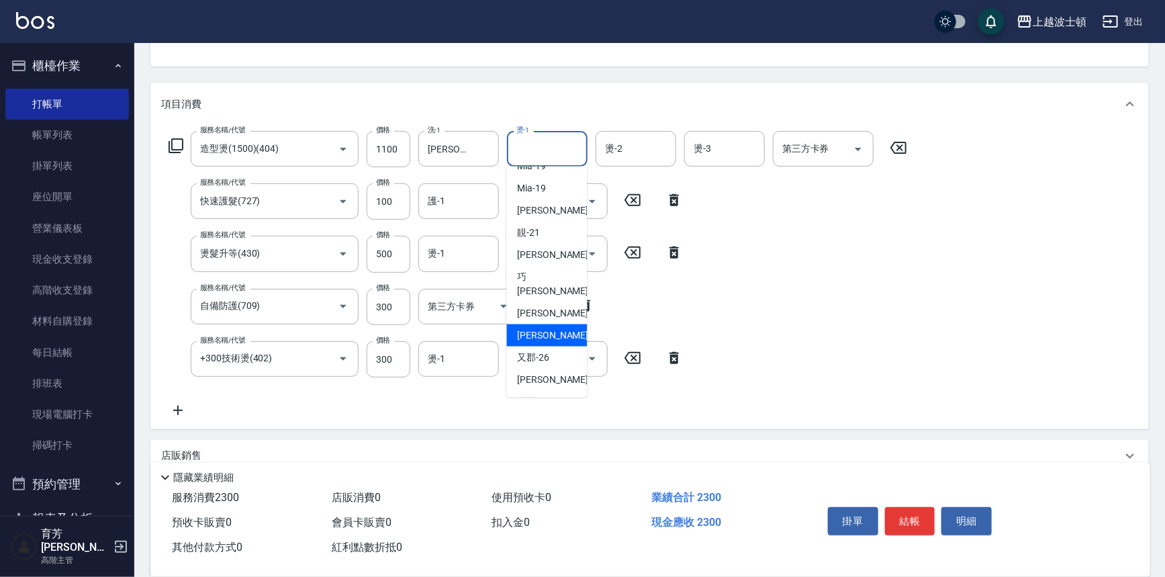
click at [557, 328] on span "[PERSON_NAME]-25" at bounding box center [560, 335] width 85 height 14
type input "[PERSON_NAME]-25"
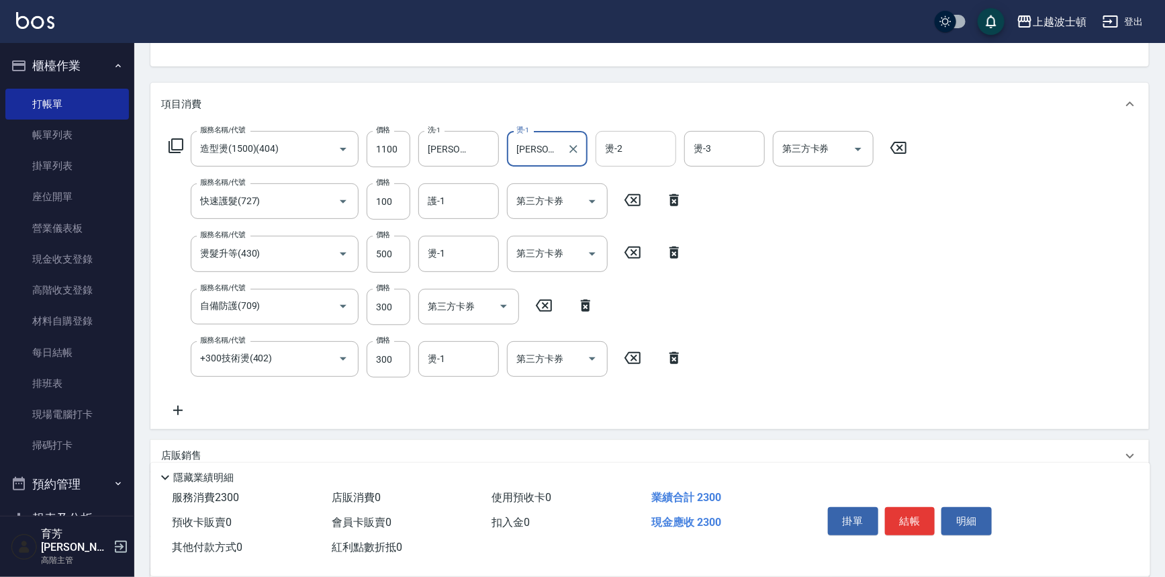
click at [643, 137] on div "燙-2" at bounding box center [636, 149] width 81 height 36
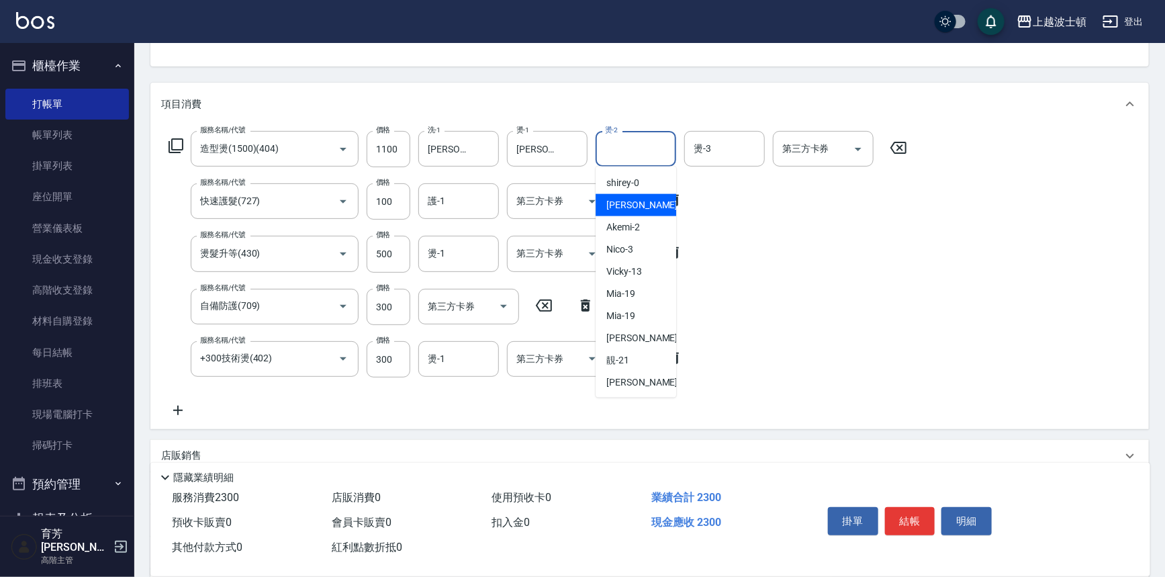
drag, startPoint x: 631, startPoint y: 208, endPoint x: 639, endPoint y: 199, distance: 11.4
click at [630, 208] on span "[PERSON_NAME] -1" at bounding box center [645, 205] width 79 height 14
type input "[PERSON_NAME]-1"
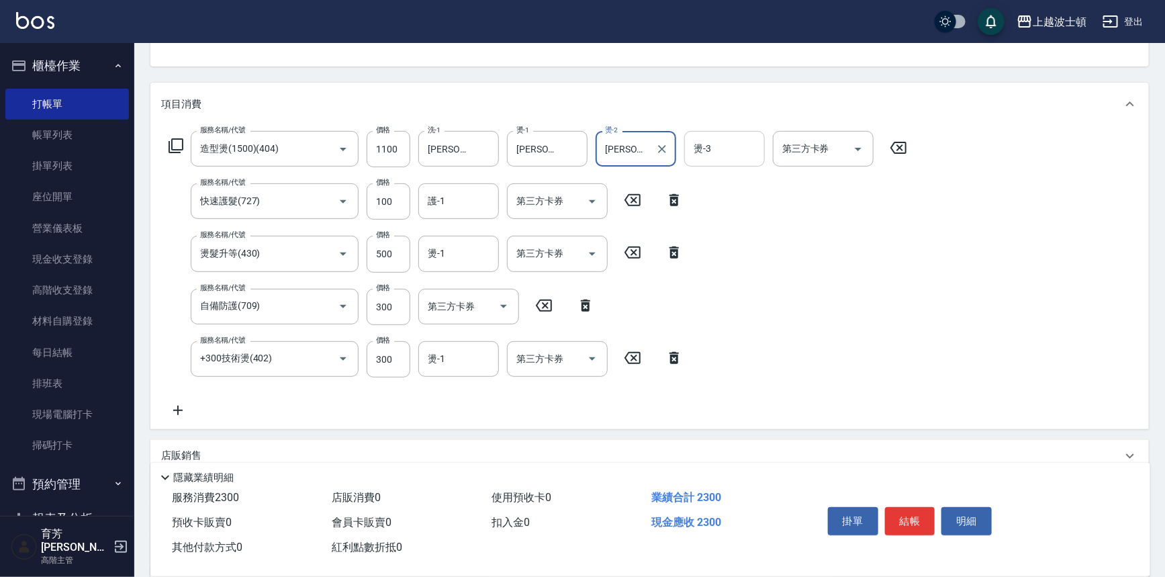
click at [716, 149] on input "燙-3" at bounding box center [724, 149] width 68 height 24
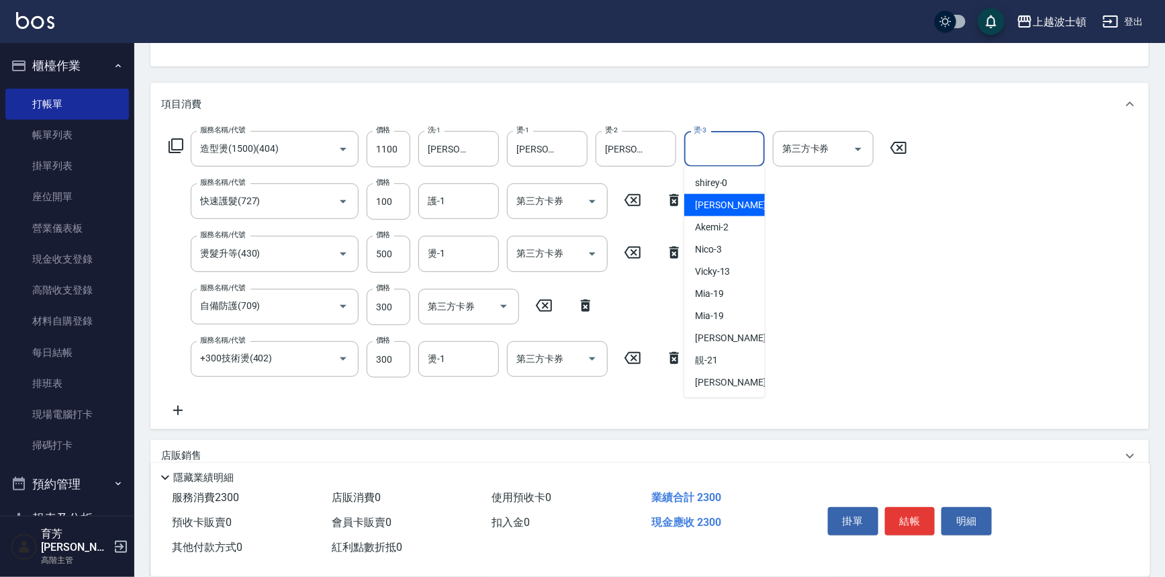
click at [698, 203] on span "[PERSON_NAME] -1" at bounding box center [734, 205] width 79 height 14
type input "[PERSON_NAME]-1"
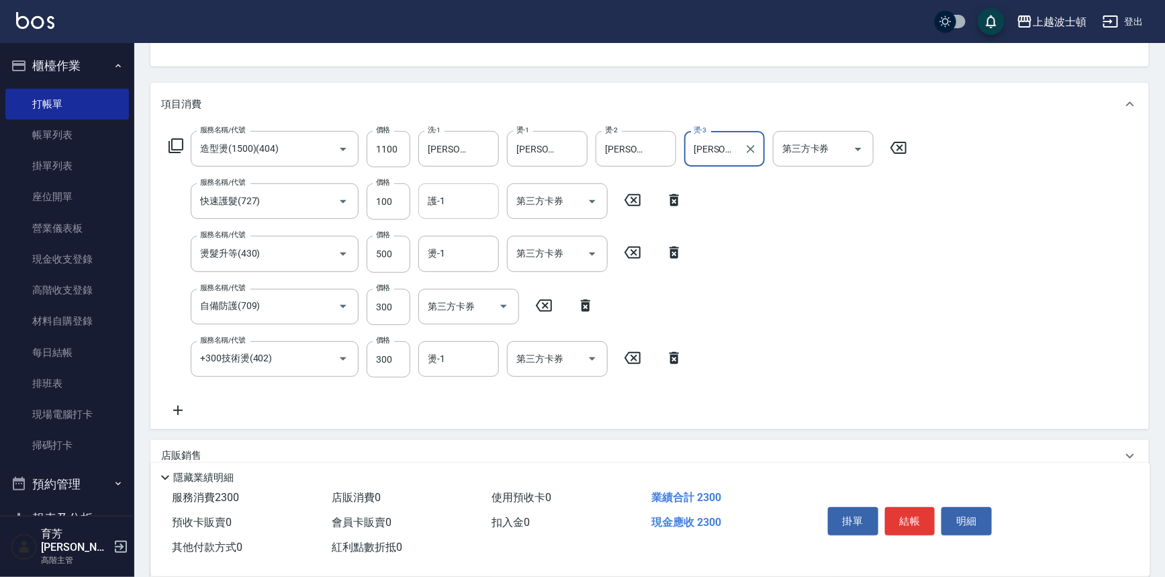
click at [435, 195] on div "護-1 護-1" at bounding box center [458, 201] width 81 height 36
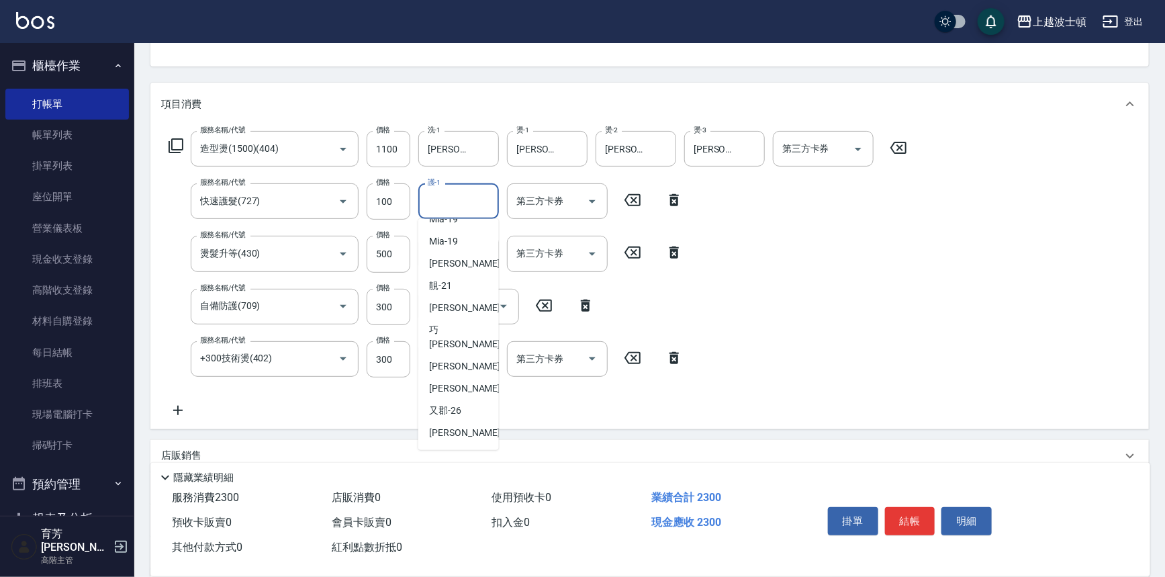
scroll to position [130, 0]
click at [451, 379] on span "[PERSON_NAME]-25" at bounding box center [471, 386] width 85 height 14
type input "[PERSON_NAME]-25"
click at [447, 258] on input "燙-1" at bounding box center [458, 254] width 68 height 24
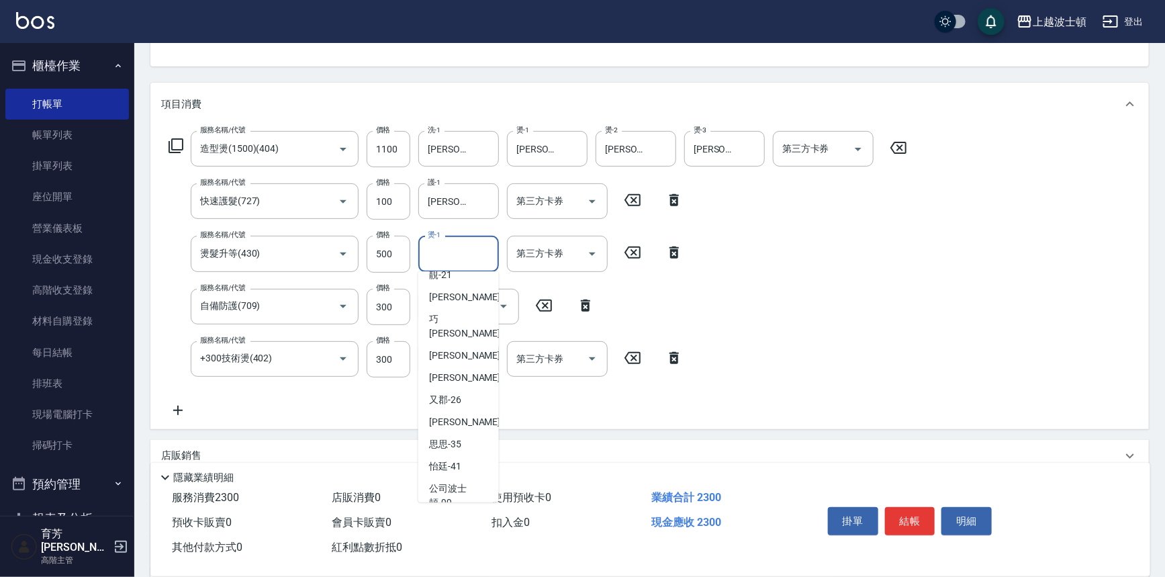
scroll to position [192, 0]
click at [455, 457] on span "怡廷 -41" at bounding box center [445, 464] width 32 height 14
type input "怡廷-41"
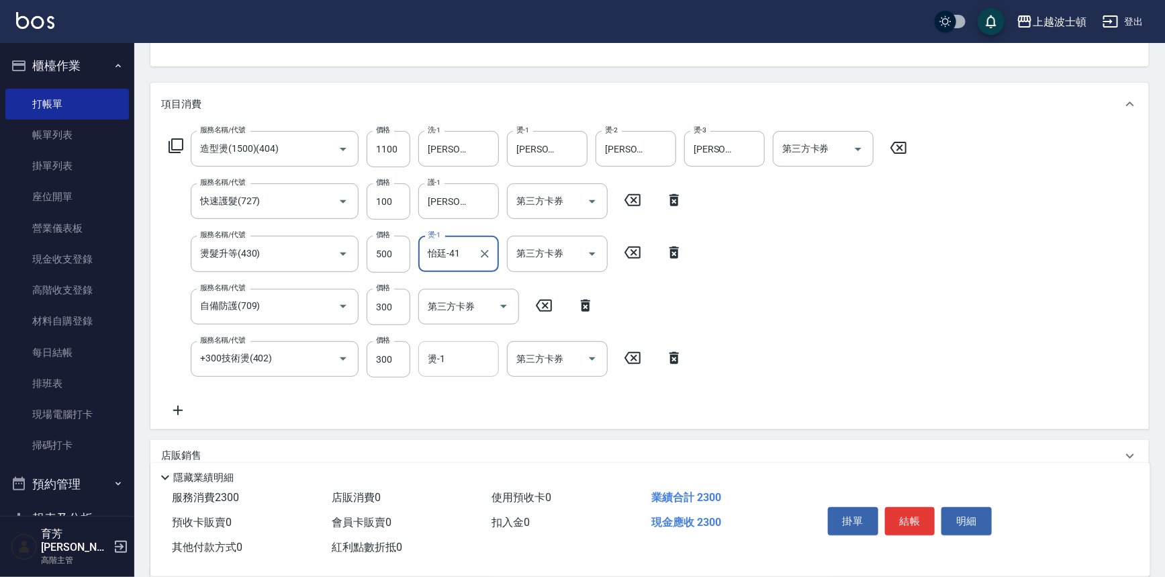
click at [463, 361] on input "燙-1" at bounding box center [458, 359] width 68 height 24
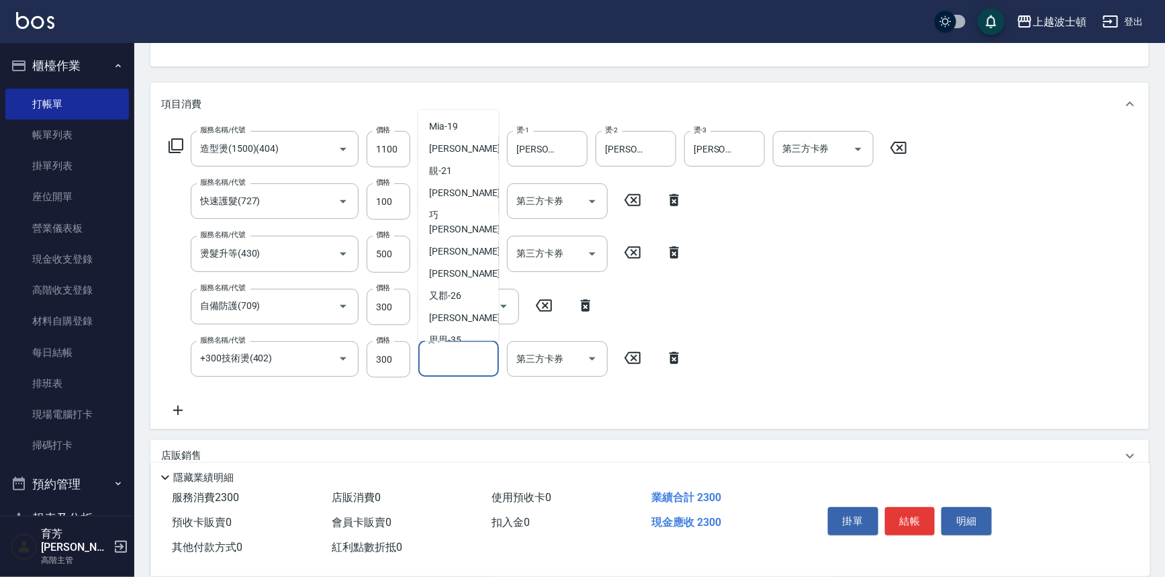
scroll to position [134, 0]
click at [440, 265] on span "[PERSON_NAME]-25" at bounding box center [471, 272] width 85 height 14
type input "[PERSON_NAME]-25"
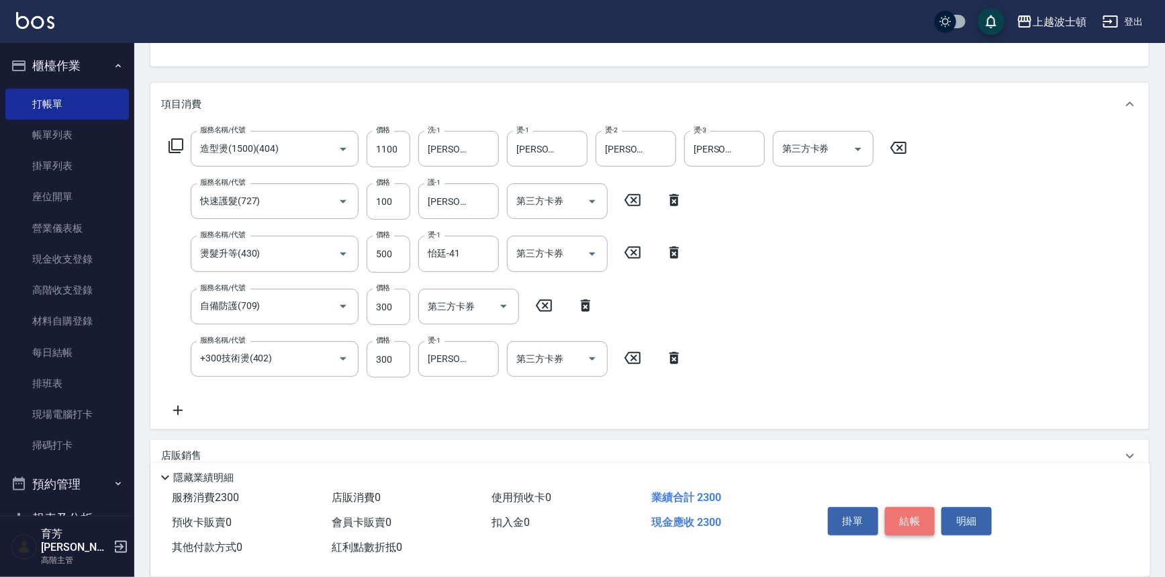
click at [909, 510] on button "結帳" at bounding box center [910, 521] width 50 height 28
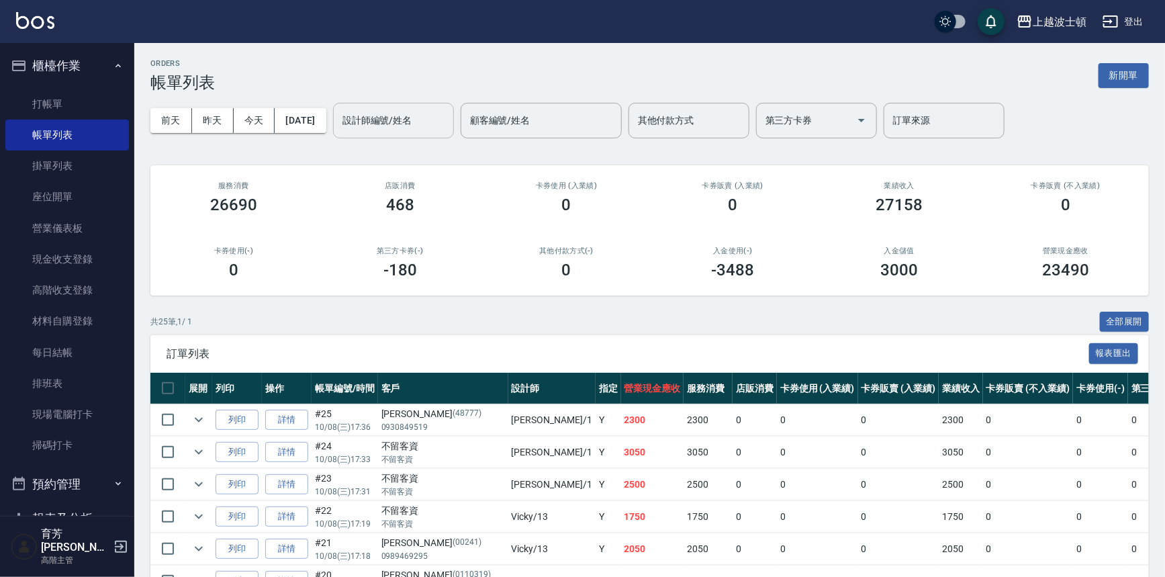
click at [400, 116] on input "設計師編號/姓名" at bounding box center [393, 121] width 109 height 24
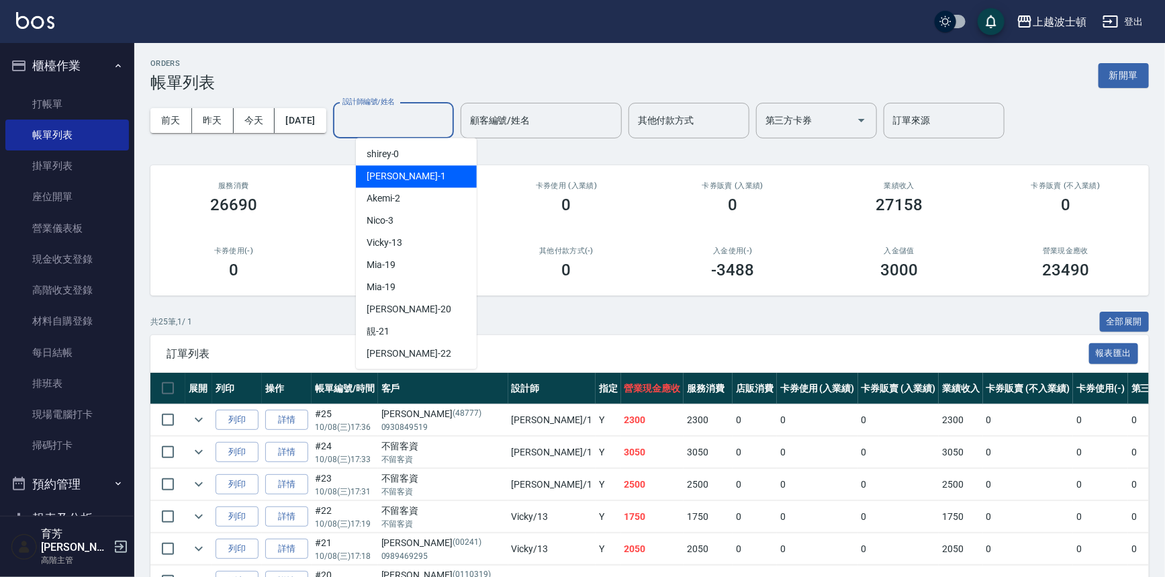
click at [401, 171] on div "[PERSON_NAME] -1" at bounding box center [416, 176] width 121 height 22
type input "[PERSON_NAME]-1"
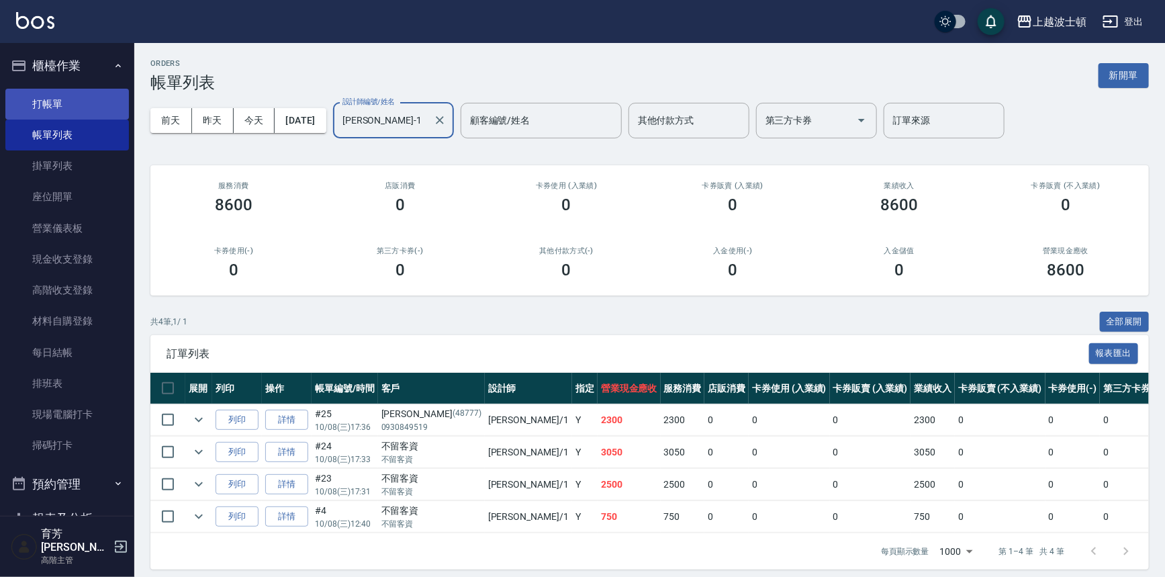
click at [73, 107] on link "打帳單" at bounding box center [67, 104] width 124 height 31
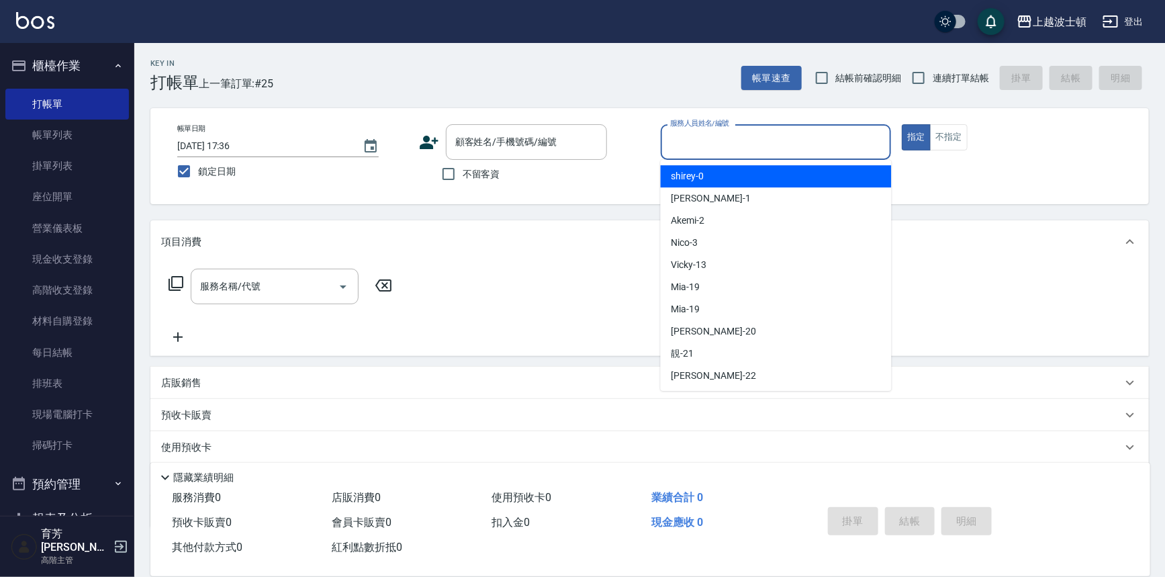
click at [739, 146] on input "服務人員姓名/編號" at bounding box center [776, 142] width 219 height 24
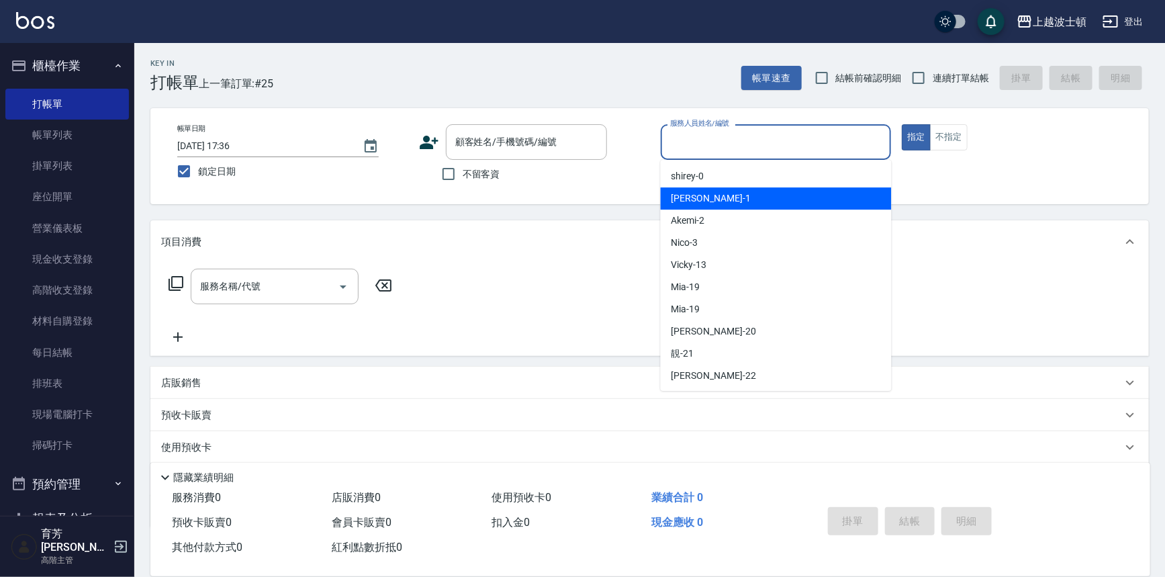
drag, startPoint x: 733, startPoint y: 193, endPoint x: 610, endPoint y: 167, distance: 125.7
click at [732, 193] on div "[PERSON_NAME] -1" at bounding box center [776, 198] width 231 height 22
type input "[PERSON_NAME]-1"
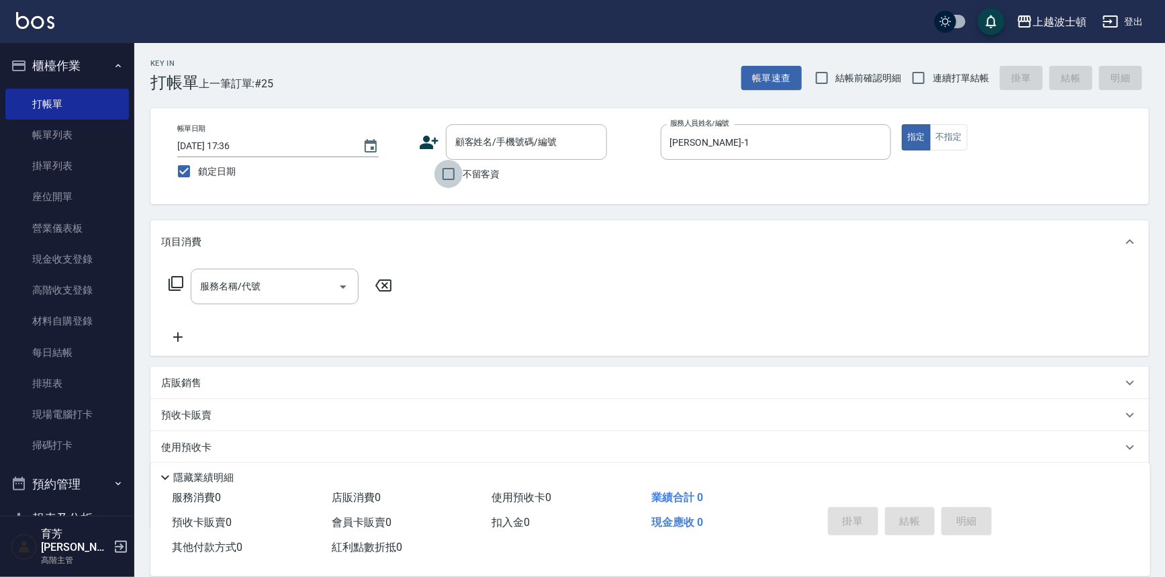
click at [450, 169] on input "不留客資" at bounding box center [448, 174] width 28 height 28
checkbox input "true"
click at [269, 287] on input "服務名稱/代號" at bounding box center [265, 287] width 136 height 24
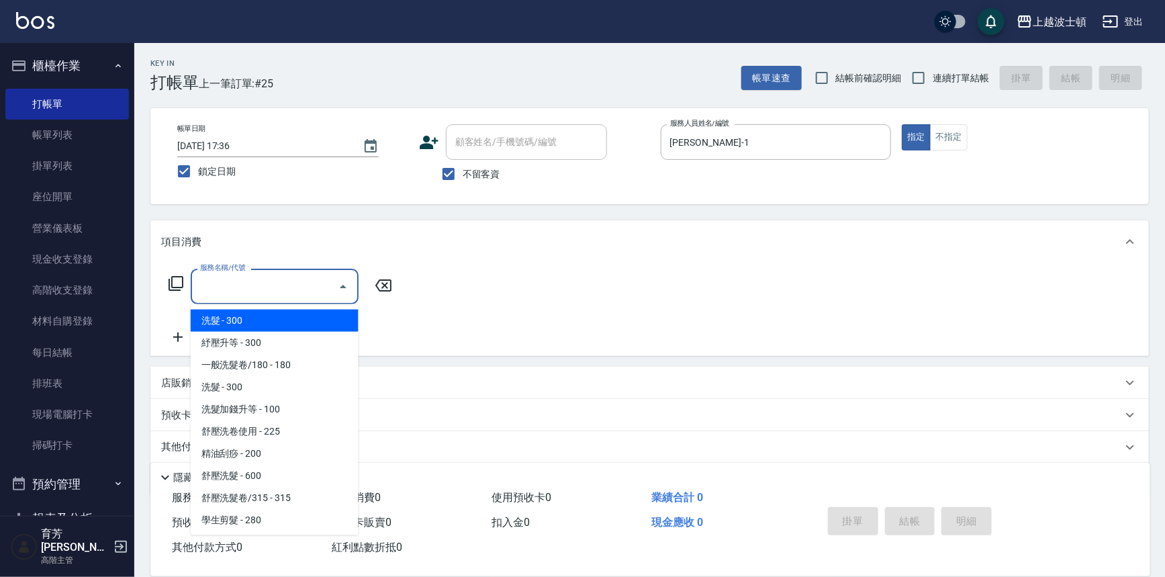
click at [277, 314] on span "洗髮 - 300" at bounding box center [275, 321] width 168 height 22
type input "洗髮(201)"
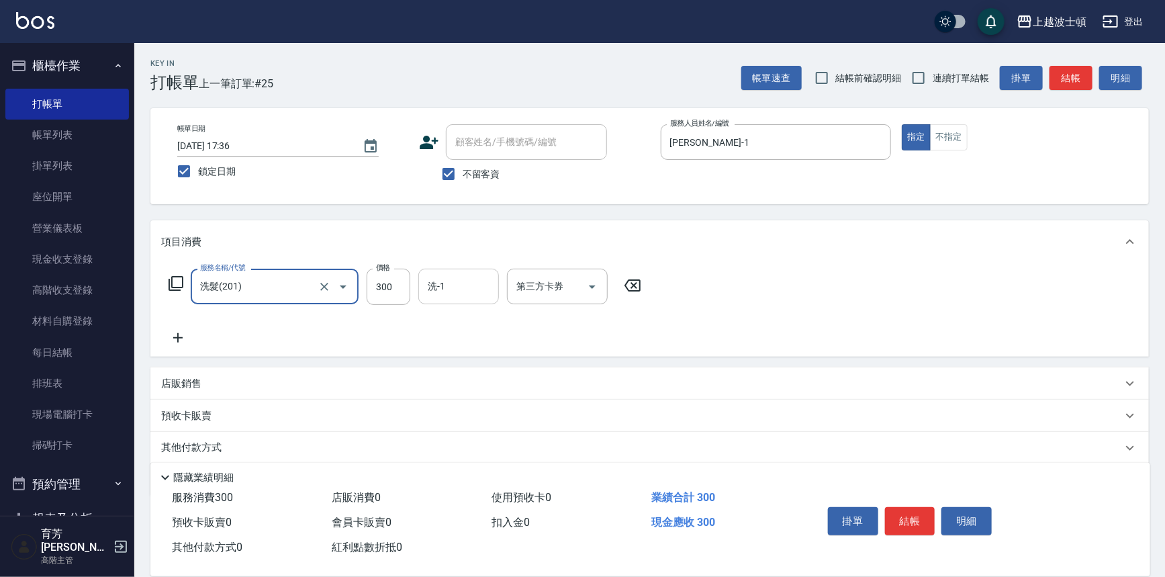
click at [445, 286] on input "洗-1" at bounding box center [458, 287] width 68 height 24
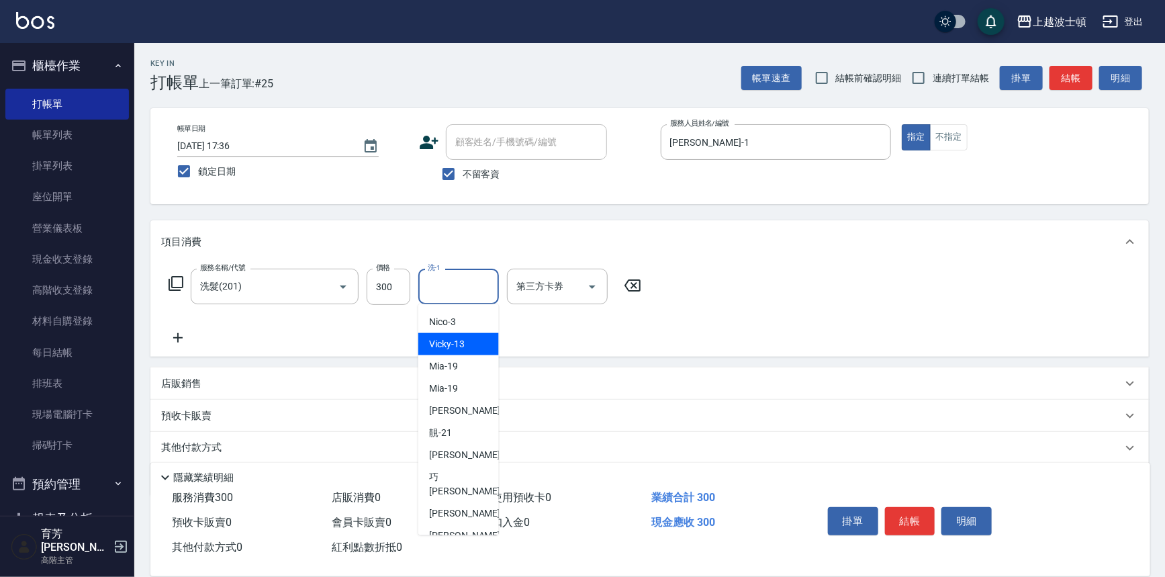
scroll to position [163, 0]
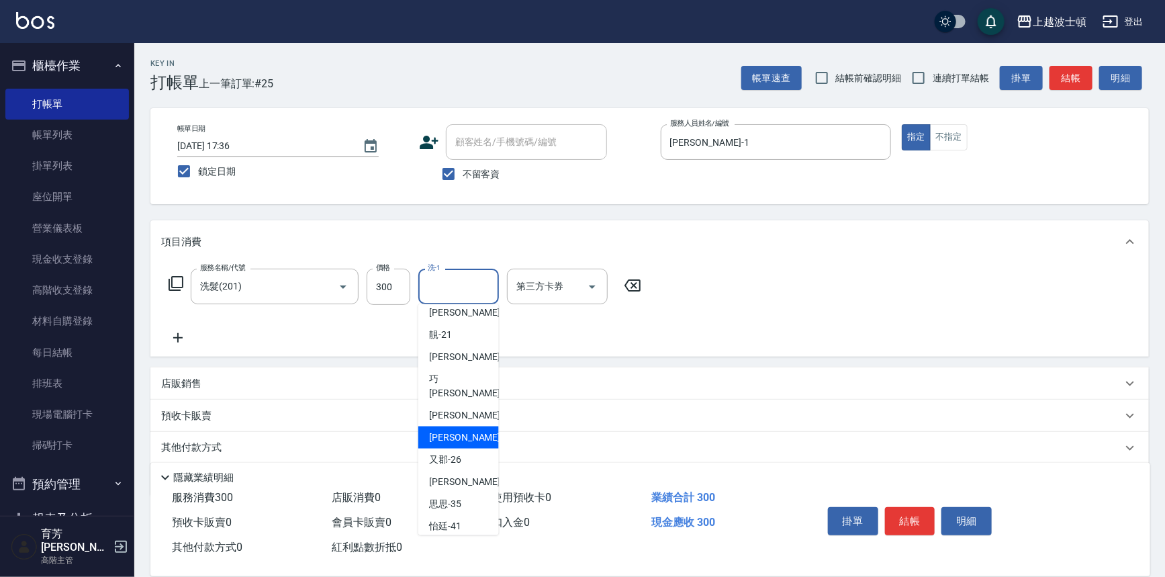
click at [466, 430] on span "[PERSON_NAME]-25" at bounding box center [471, 437] width 85 height 14
type input "[PERSON_NAME]-25"
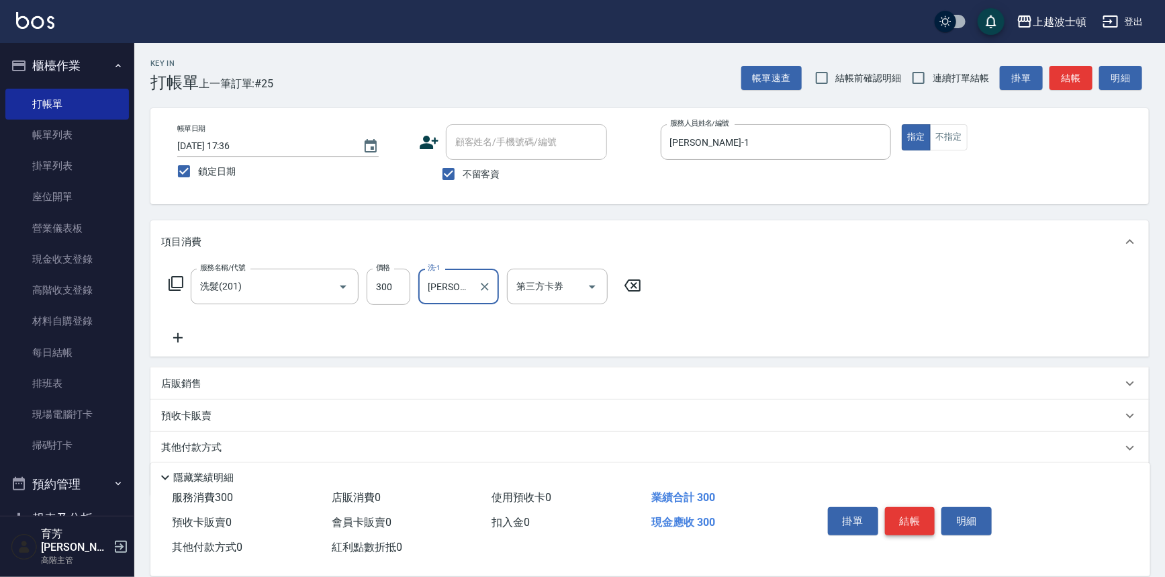
click at [909, 520] on button "結帳" at bounding box center [910, 521] width 50 height 28
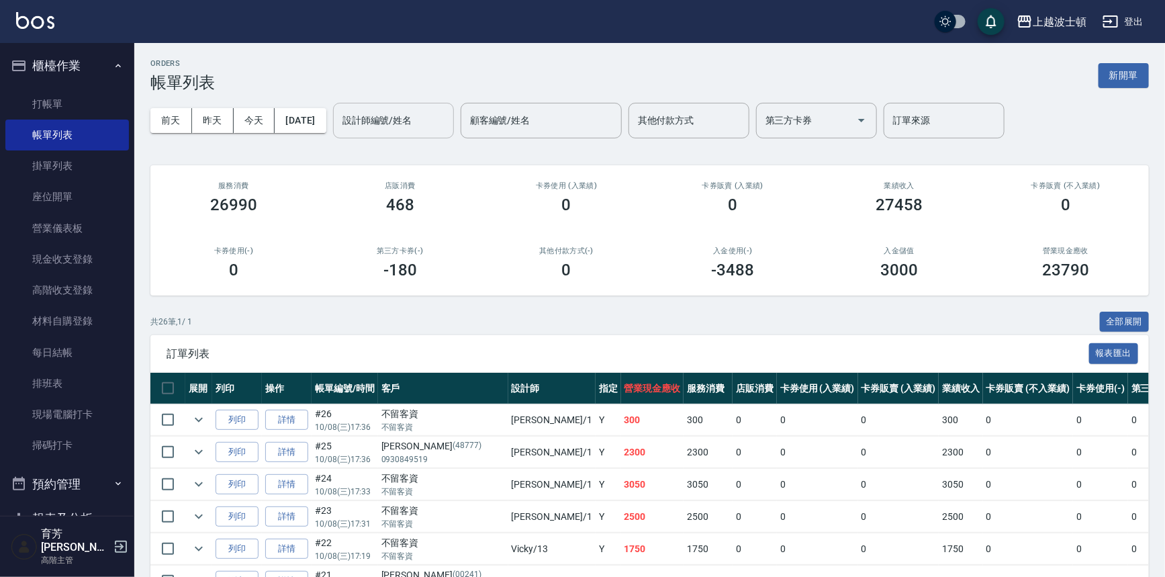
click at [363, 121] on input "設計師編號/姓名" at bounding box center [393, 121] width 109 height 24
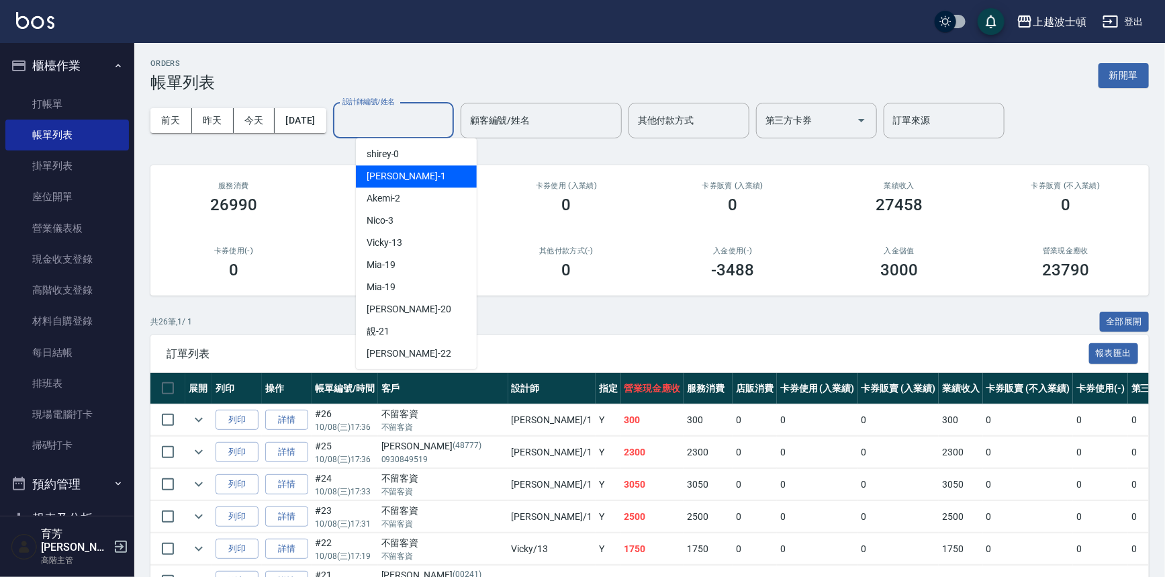
click at [382, 172] on span "[PERSON_NAME] -1" at bounding box center [406, 176] width 79 height 14
type input "[PERSON_NAME]-1"
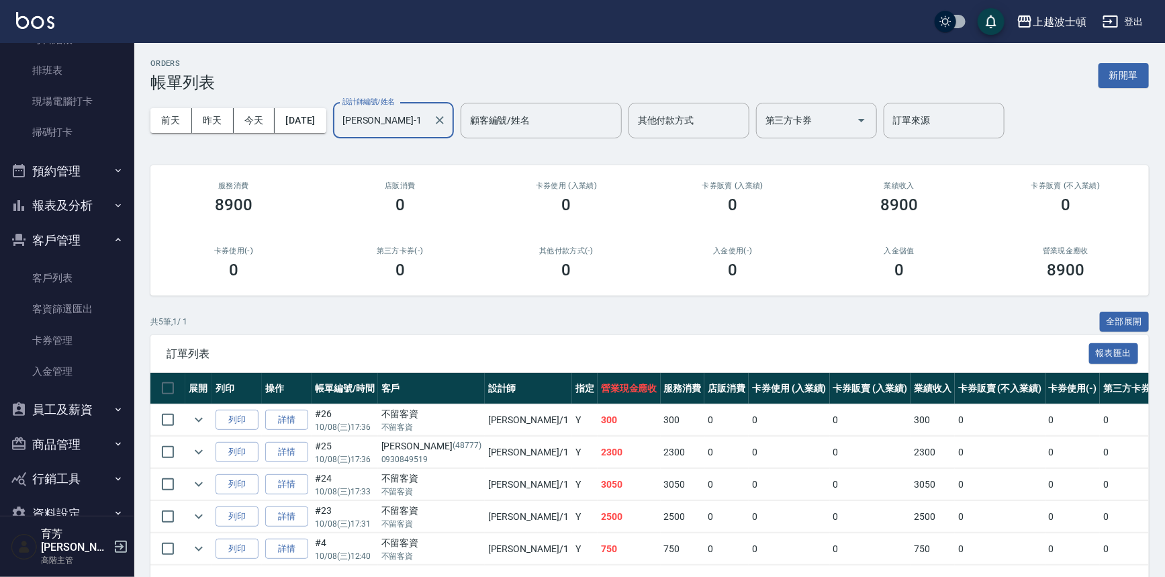
scroll to position [331, 0]
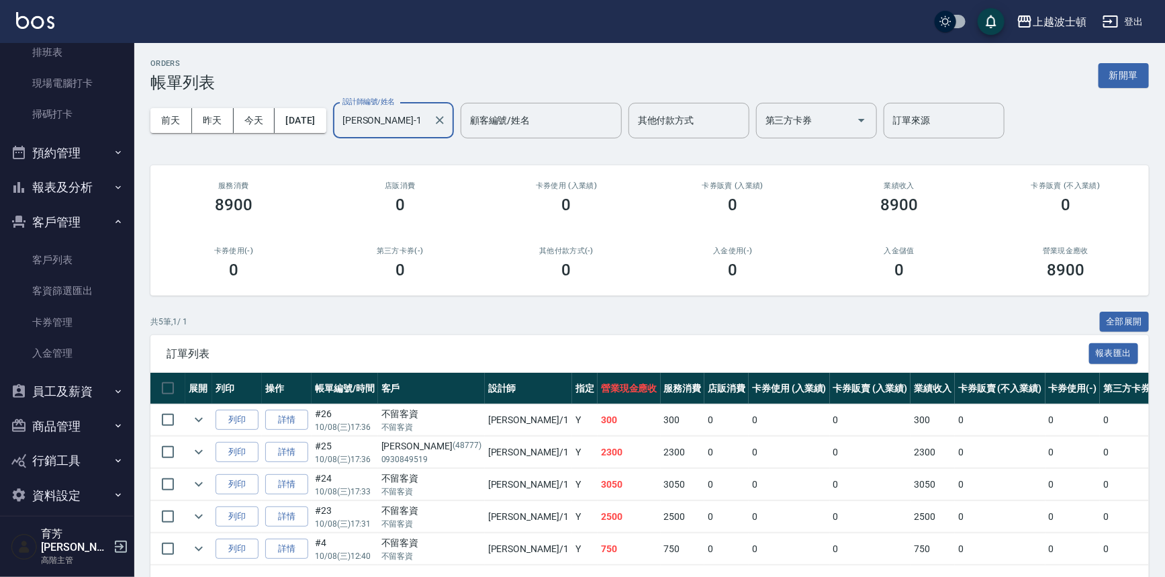
click at [52, 188] on button "報表及分析" at bounding box center [67, 187] width 124 height 35
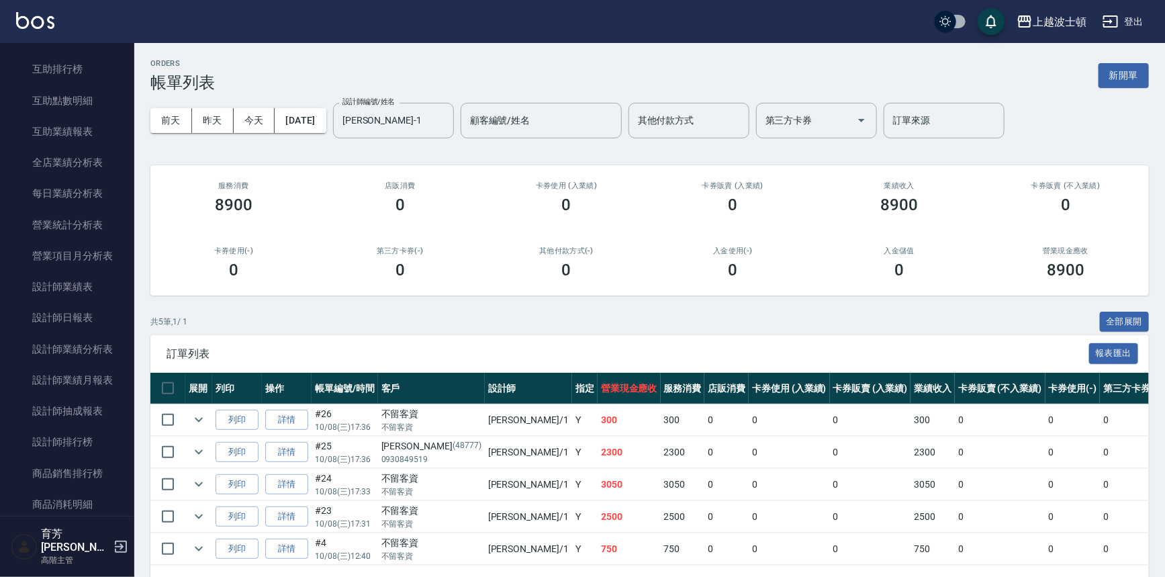
scroll to position [707, 0]
click at [87, 310] on link "設計師日報表" at bounding box center [67, 315] width 124 height 31
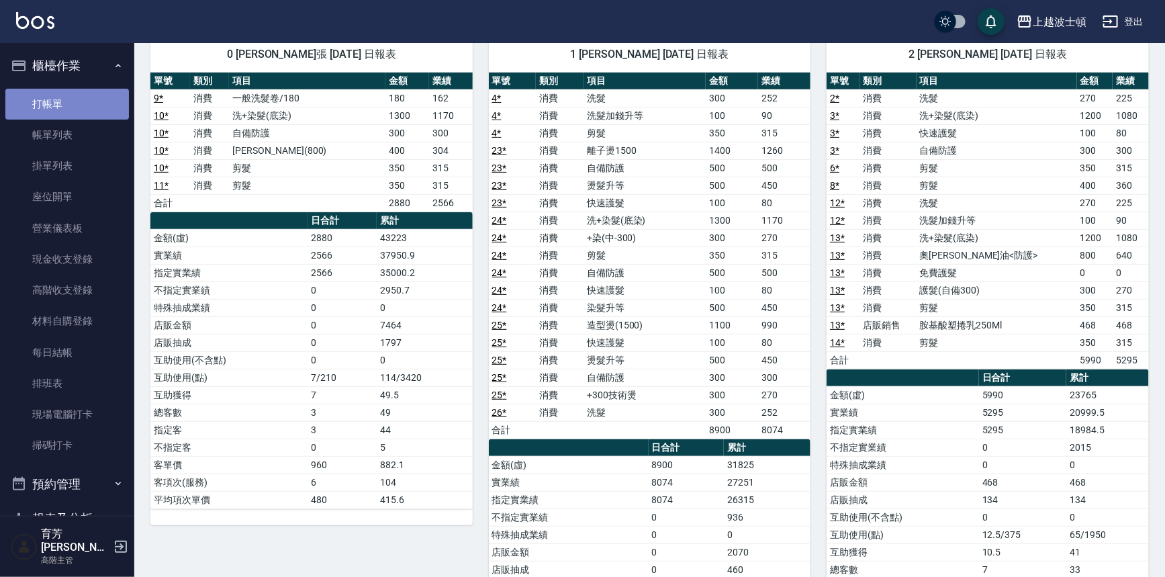
click at [85, 93] on link "打帳單" at bounding box center [67, 104] width 124 height 31
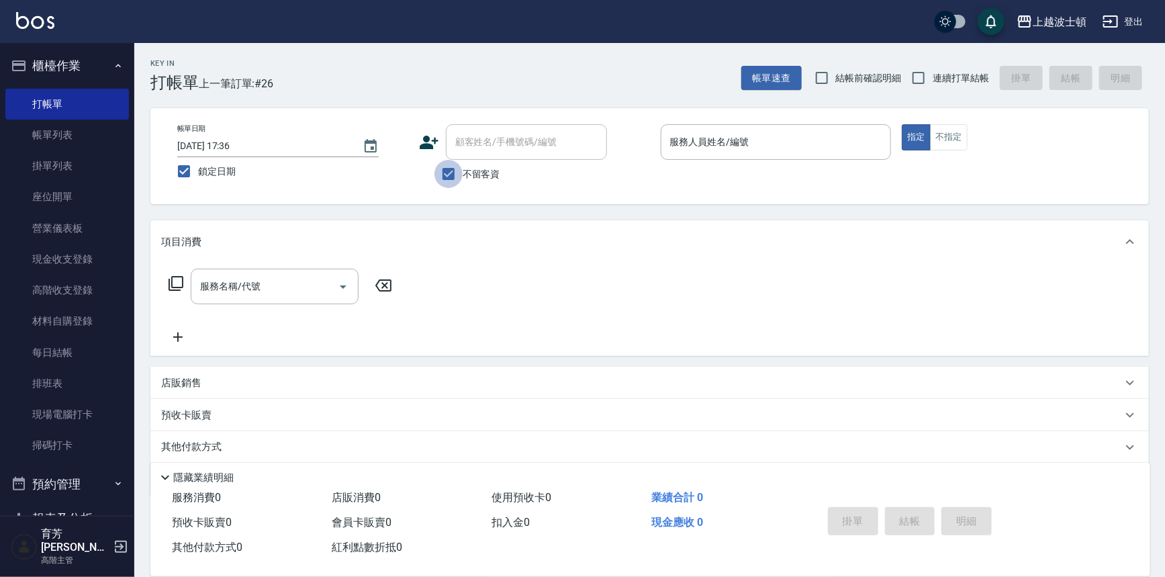
click at [448, 165] on input "不留客資" at bounding box center [448, 174] width 28 height 28
checkbox input "false"
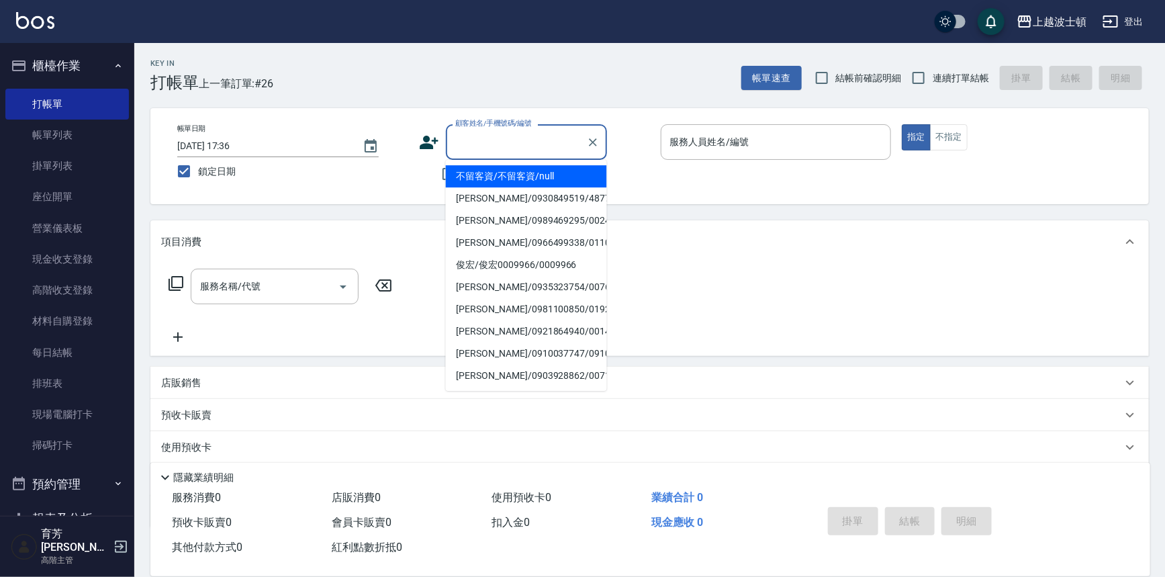
click at [467, 147] on input "顧客姓名/手機號碼/編號" at bounding box center [516, 142] width 129 height 24
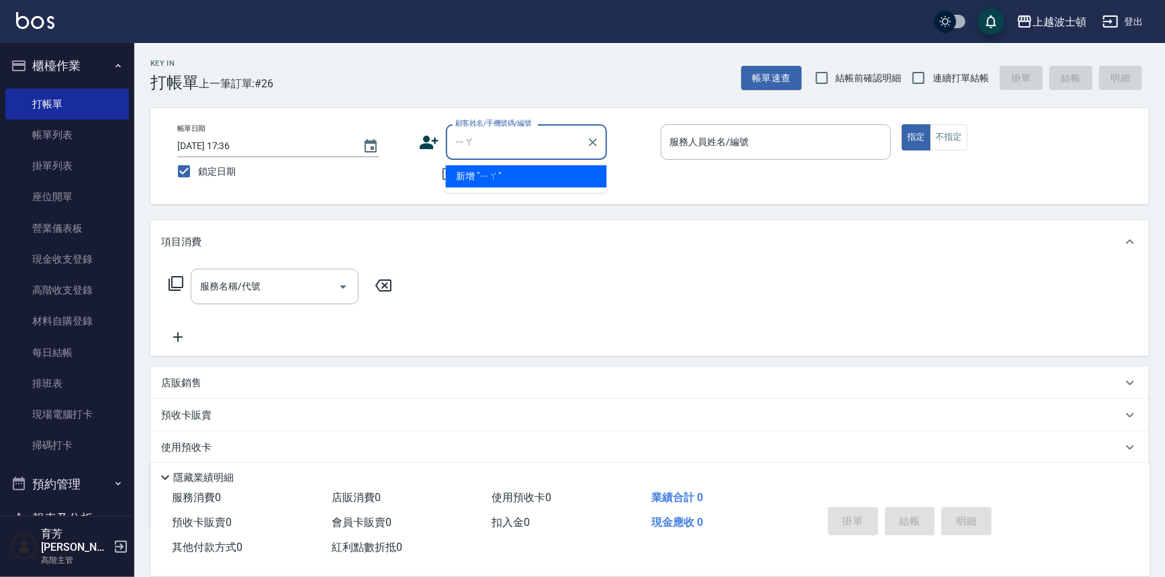
type input "ㄧ"
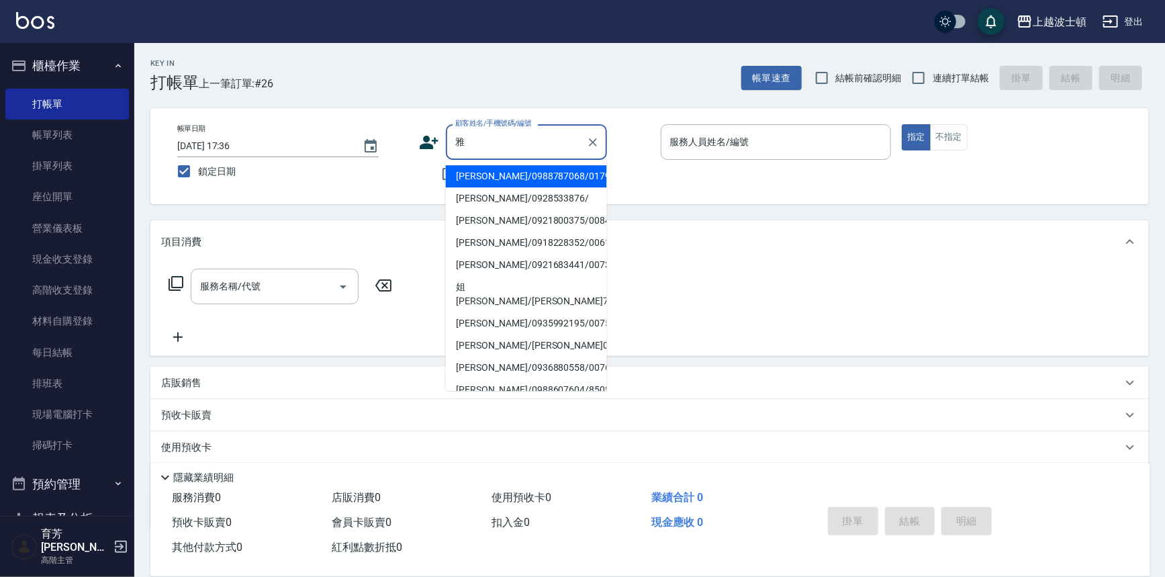
type input "亞"
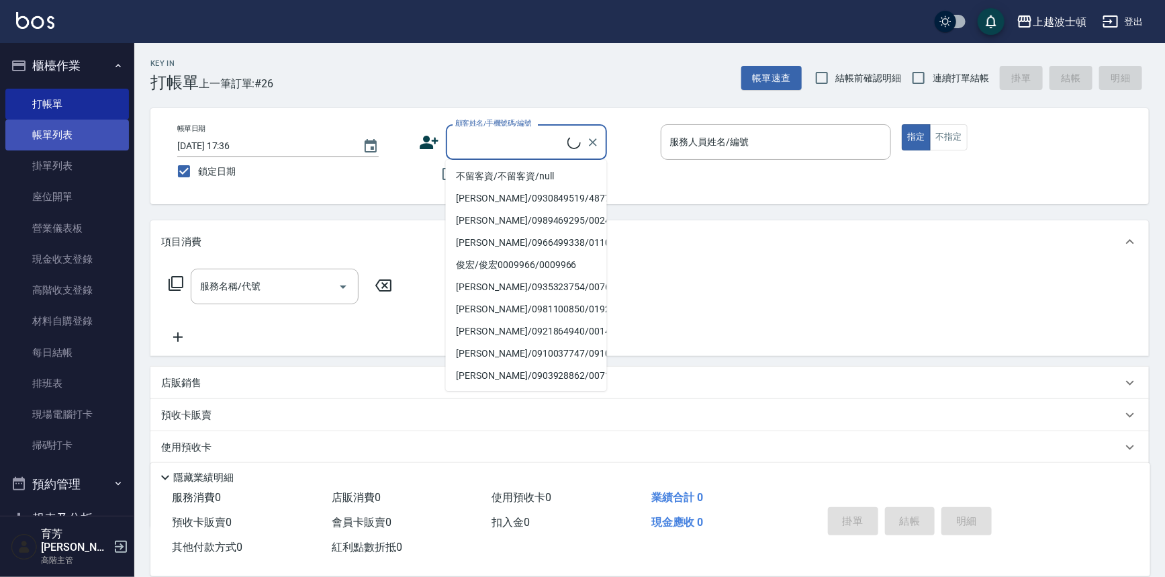
click at [101, 128] on link "帳單列表" at bounding box center [67, 135] width 124 height 31
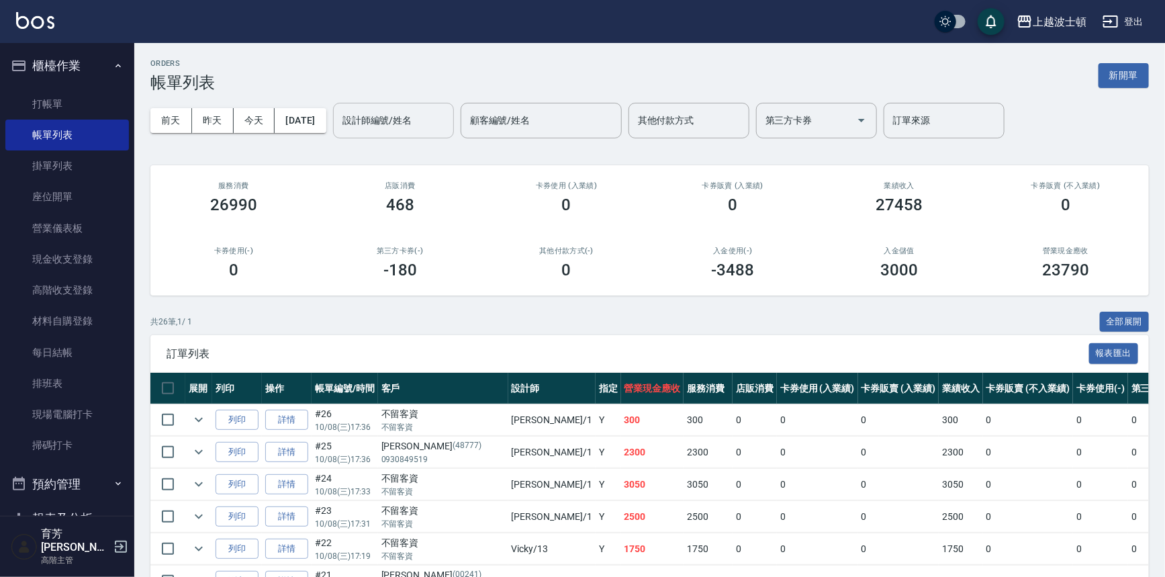
click at [448, 125] on input "設計師編號/姓名" at bounding box center [393, 121] width 109 height 24
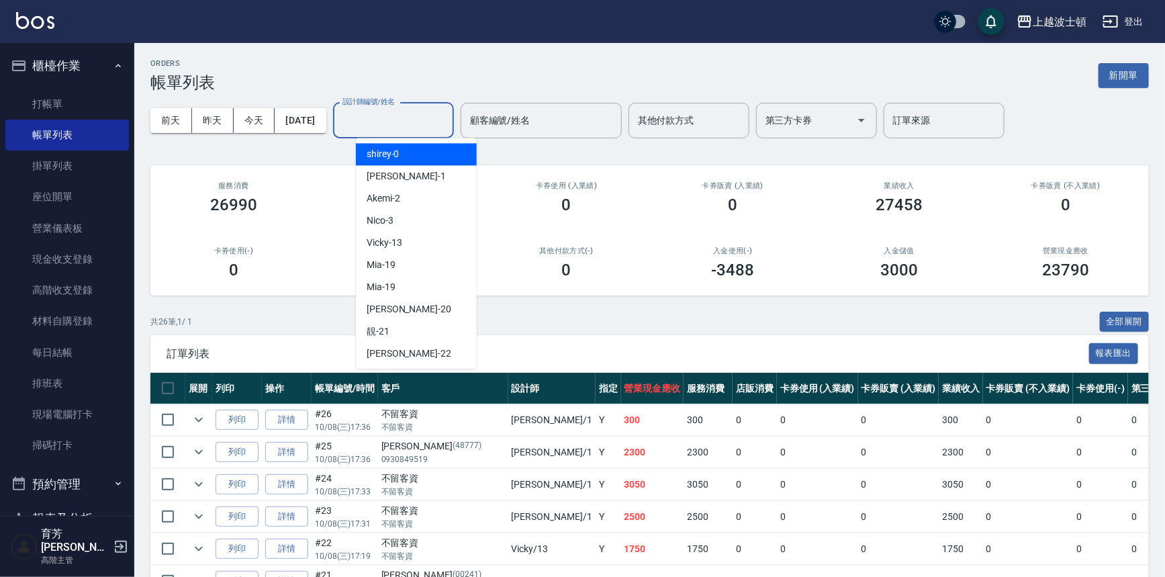
click at [441, 156] on div "shirey -0" at bounding box center [416, 154] width 121 height 22
type input "shirey-0"
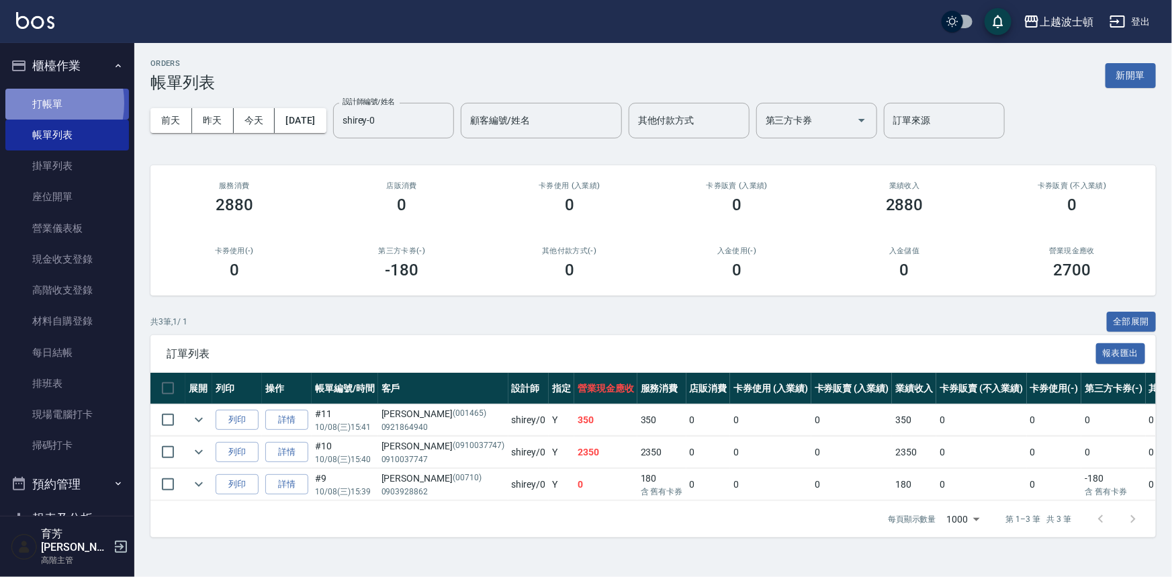
click at [32, 103] on link "打帳單" at bounding box center [67, 104] width 124 height 31
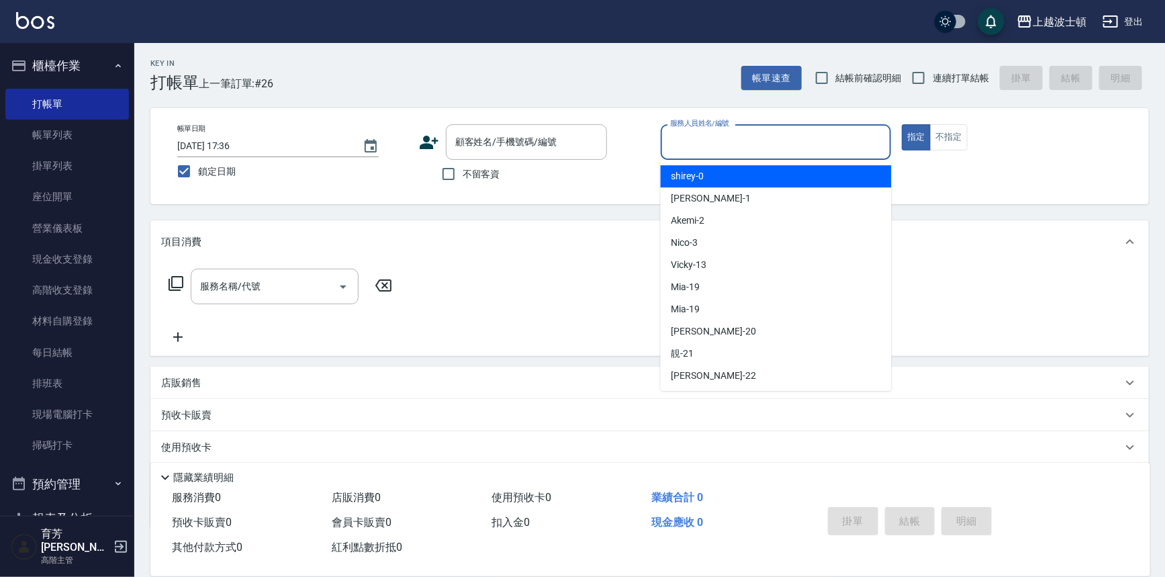
click at [688, 147] on input "服務人員姓名/編號" at bounding box center [776, 142] width 219 height 24
click at [696, 186] on div "shirey -0" at bounding box center [776, 176] width 231 height 22
type input "shirey-0"
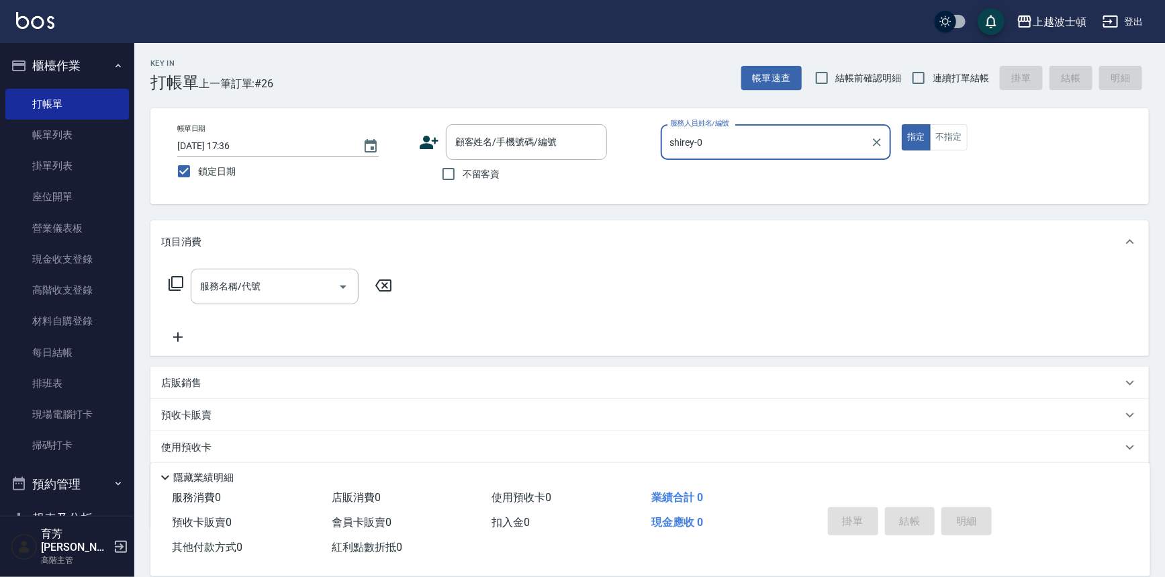
click at [463, 175] on span "不留客資" at bounding box center [482, 174] width 38 height 14
click at [463, 175] on input "不留客資" at bounding box center [448, 174] width 28 height 28
checkbox input "true"
click at [179, 282] on icon at bounding box center [176, 283] width 16 height 16
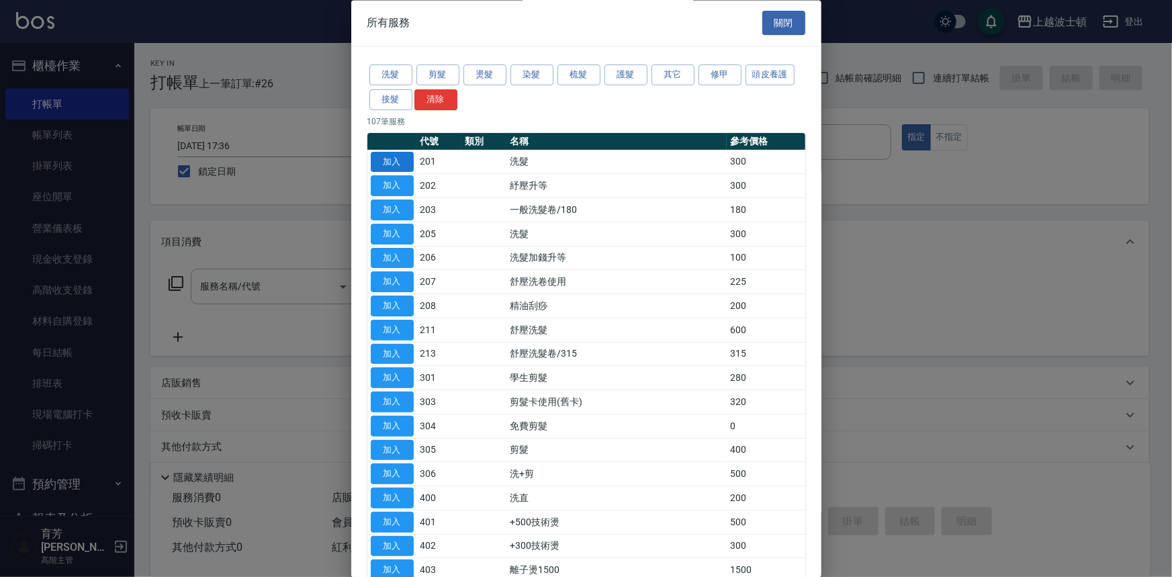
click at [401, 159] on button "加入" at bounding box center [392, 162] width 43 height 21
type input "洗髮(201)"
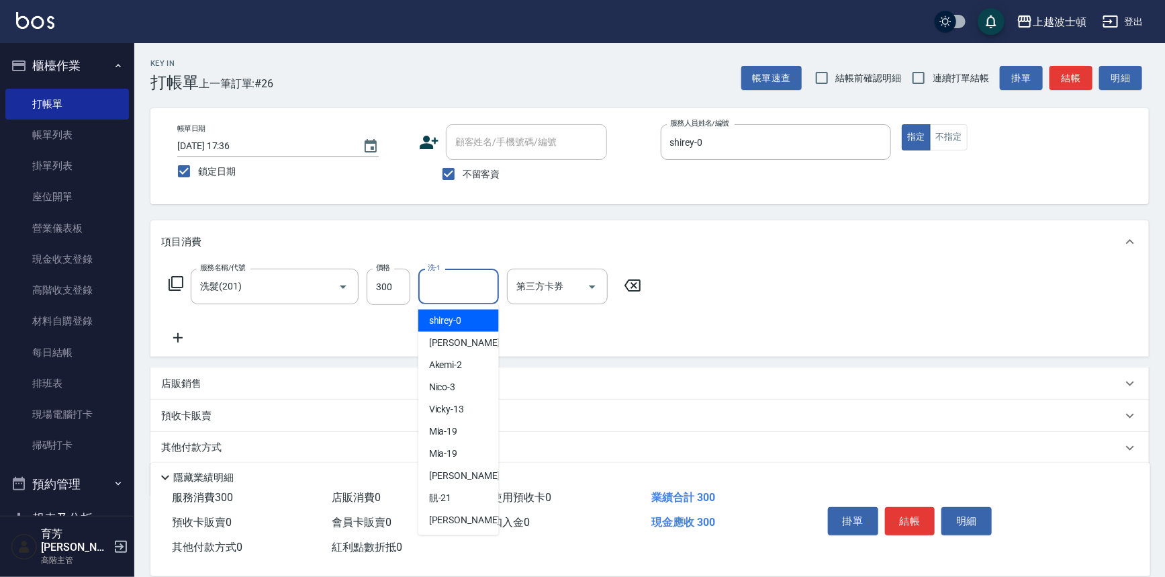
click at [447, 288] on input "洗-1" at bounding box center [458, 287] width 68 height 24
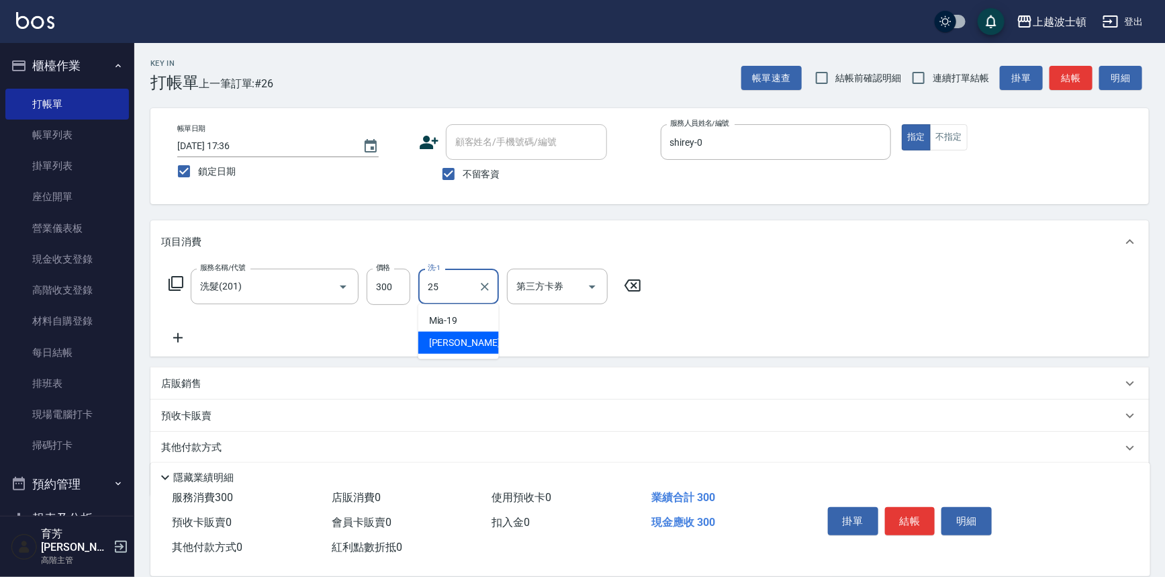
click at [456, 336] on span "[PERSON_NAME]-25" at bounding box center [471, 343] width 85 height 14
type input "[PERSON_NAME]-25"
click at [171, 285] on icon at bounding box center [176, 283] width 16 height 16
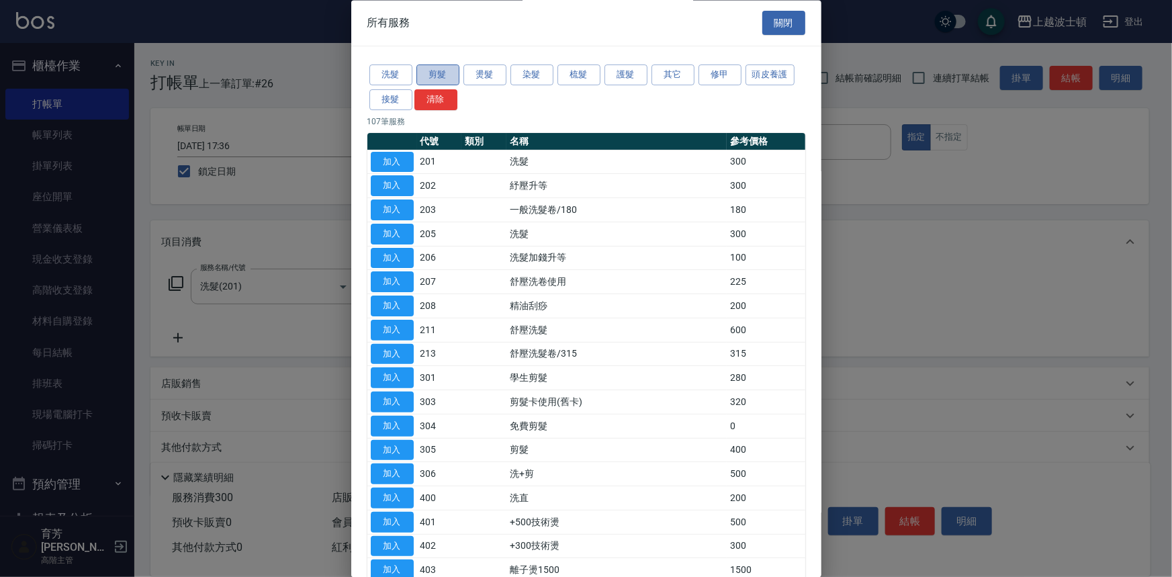
click at [425, 73] on button "剪髮" at bounding box center [437, 75] width 43 height 21
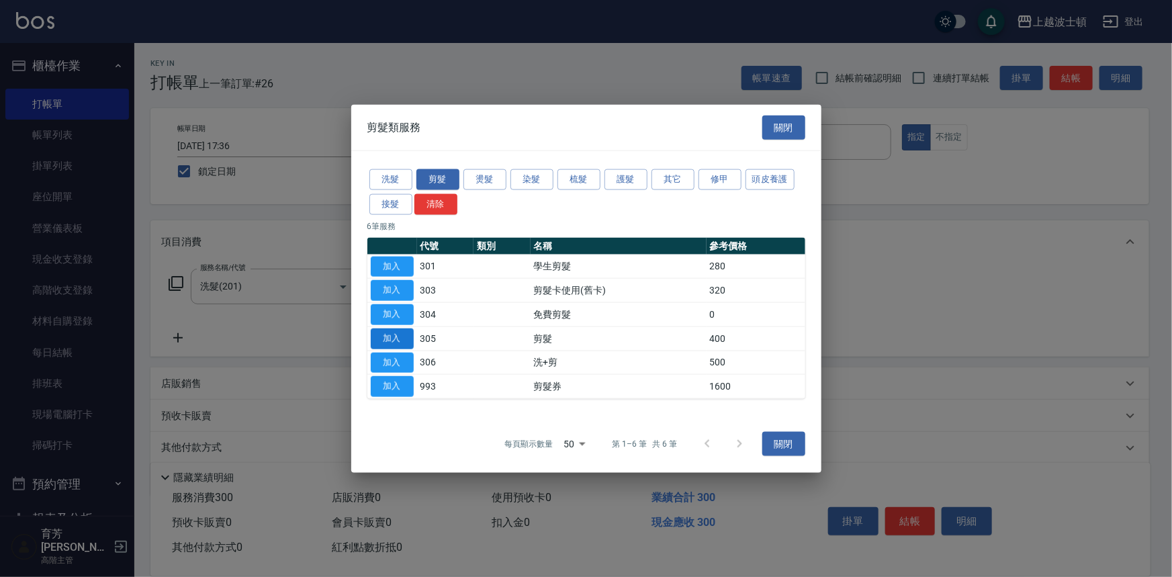
click at [398, 337] on button "加入" at bounding box center [392, 338] width 43 height 21
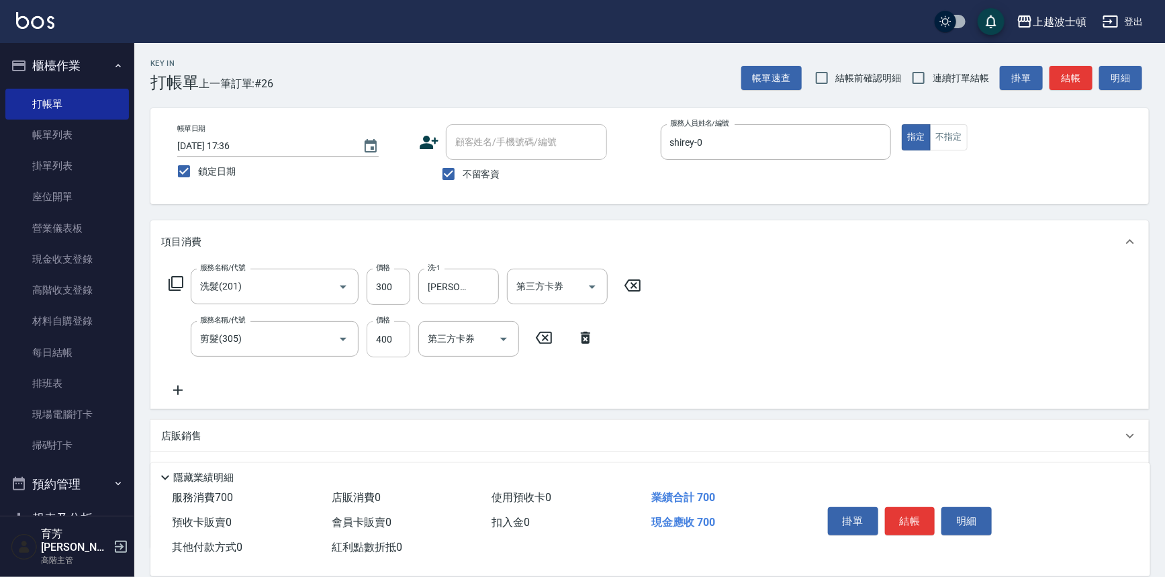
click at [404, 343] on input "400" at bounding box center [389, 339] width 44 height 36
type input "350"
click at [895, 513] on button "結帳" at bounding box center [910, 521] width 50 height 28
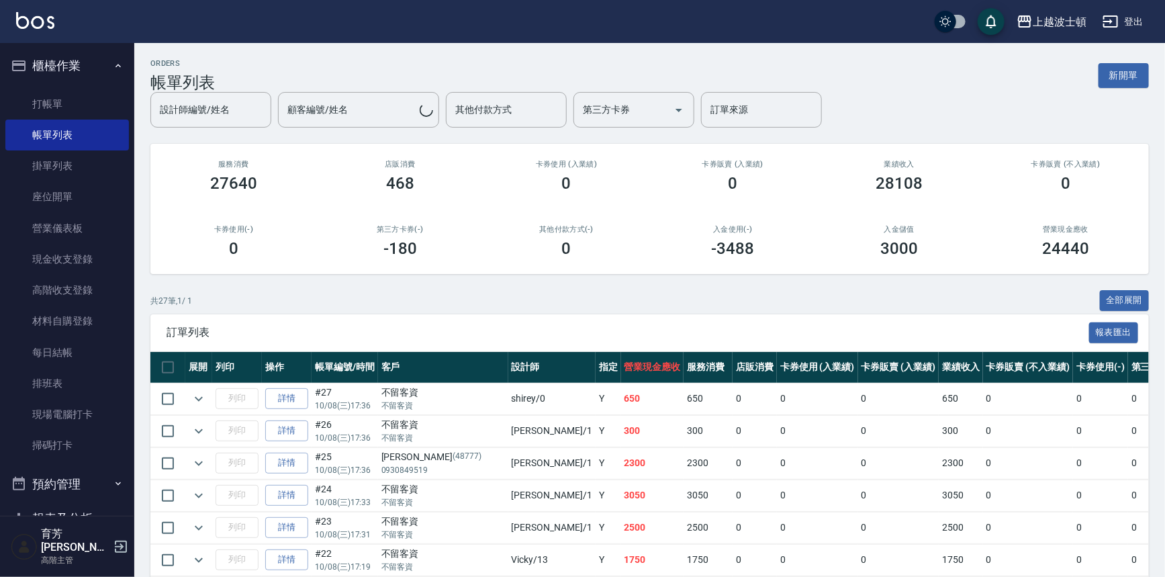
drag, startPoint x: 40, startPoint y: 105, endPoint x: 212, endPoint y: 114, distance: 171.5
click at [40, 105] on link "打帳單" at bounding box center [67, 104] width 124 height 31
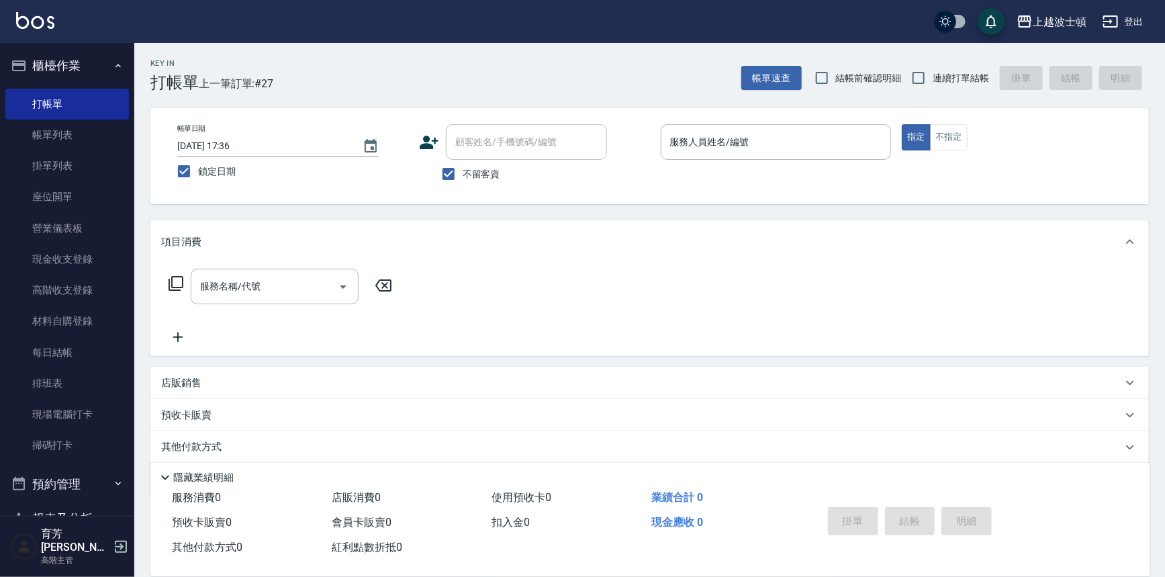
click at [470, 173] on span "不留客資" at bounding box center [482, 174] width 38 height 14
click at [463, 173] on input "不留客資" at bounding box center [448, 174] width 28 height 28
checkbox input "false"
click at [490, 139] on input "顧客姓名/手機號碼/編號" at bounding box center [516, 142] width 129 height 24
click at [546, 177] on li "[PERSON_NAME]/0932246361/000090" at bounding box center [526, 176] width 161 height 22
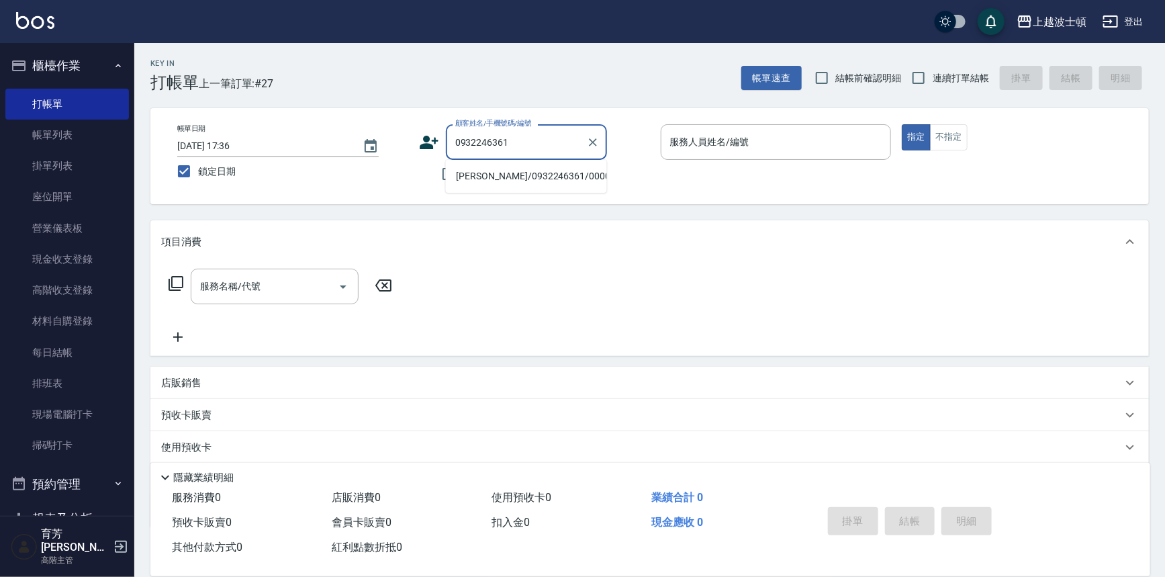
type input "[PERSON_NAME]/0932246361/000090"
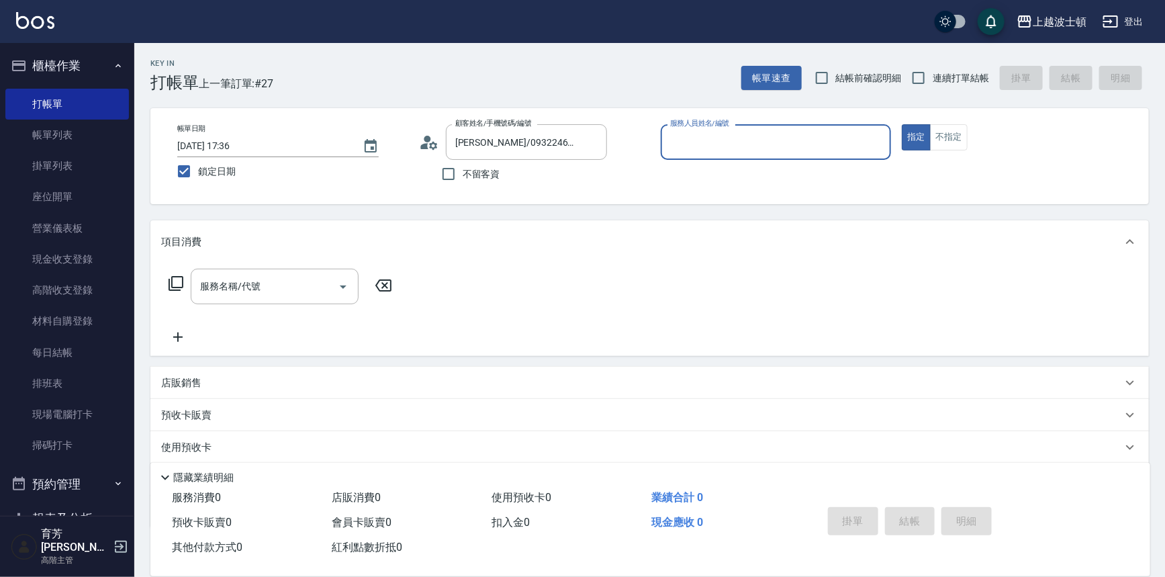
click at [723, 155] on div "服務人員姓名/編號" at bounding box center [776, 142] width 231 height 36
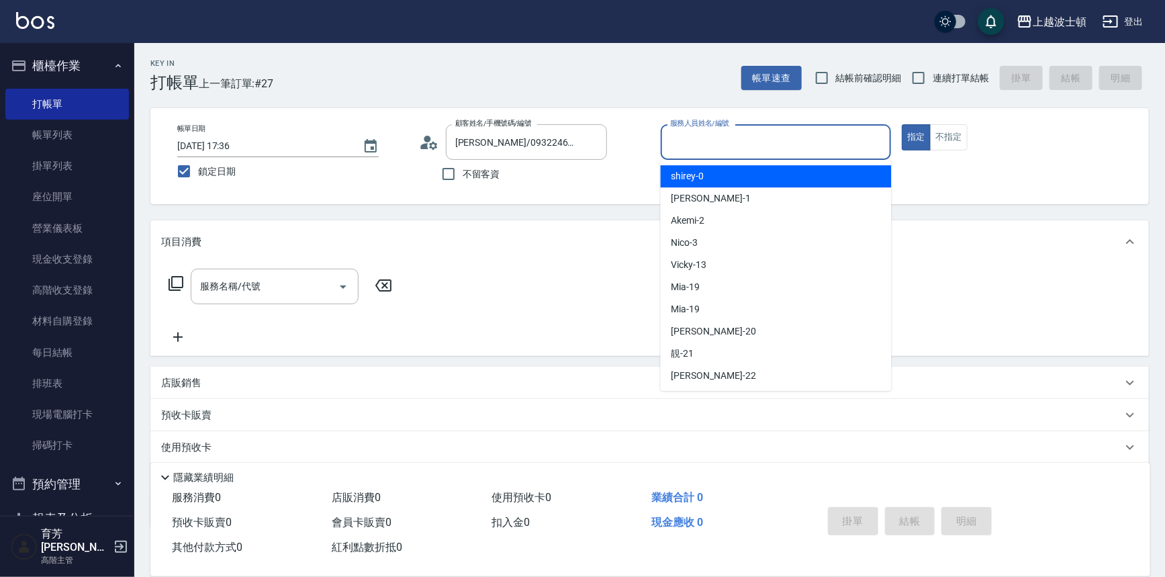
click at [728, 175] on div "shirey -0" at bounding box center [776, 176] width 231 height 22
type input "shirey-0"
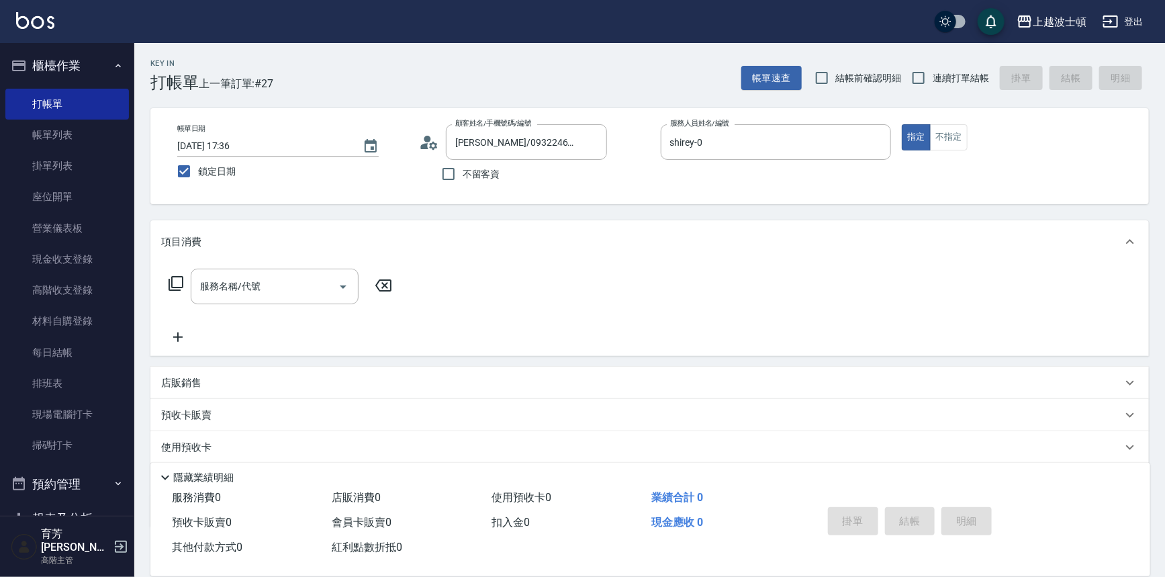
click at [179, 281] on icon at bounding box center [176, 283] width 16 height 16
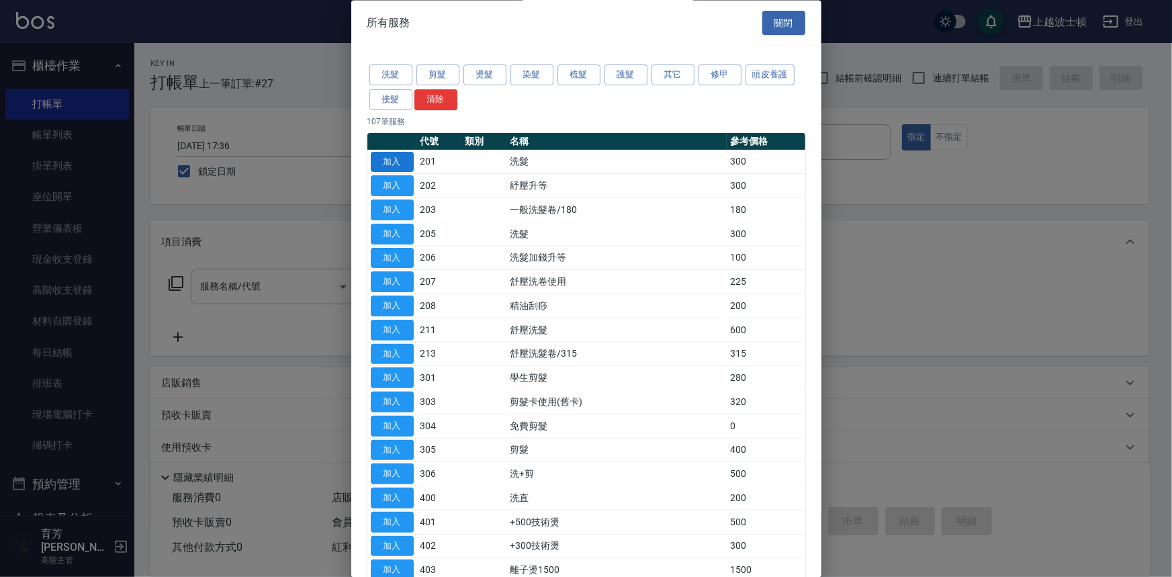
click at [410, 161] on button "加入" at bounding box center [392, 162] width 43 height 21
type input "洗髮(201)"
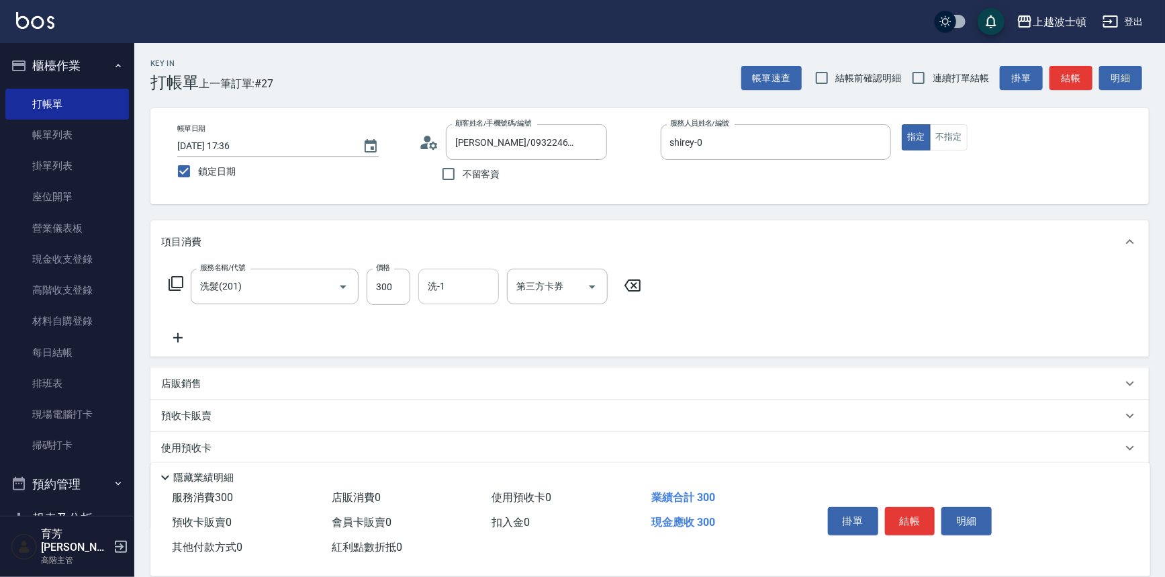
click at [457, 274] on div "洗-1" at bounding box center [458, 287] width 81 height 36
click at [477, 348] on div "[PERSON_NAME]-25" at bounding box center [458, 343] width 81 height 22
type input "[PERSON_NAME]-25"
click at [898, 517] on button "結帳" at bounding box center [910, 521] width 50 height 28
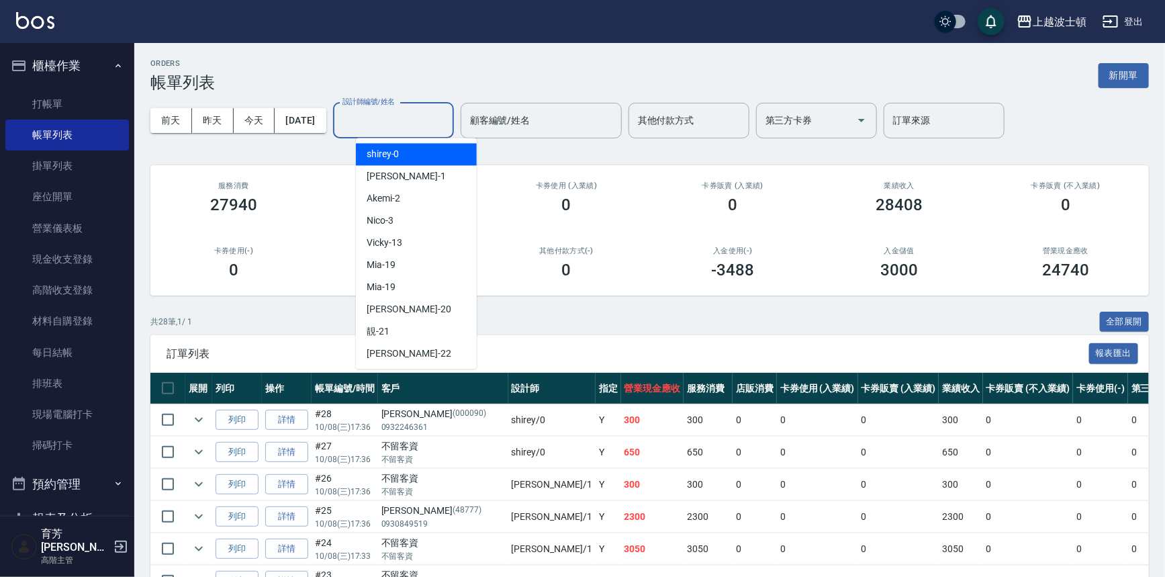
click at [422, 128] on input "設計師編號/姓名" at bounding box center [393, 121] width 109 height 24
click at [421, 146] on div "shirey -0" at bounding box center [416, 154] width 121 height 22
type input "shirey-0"
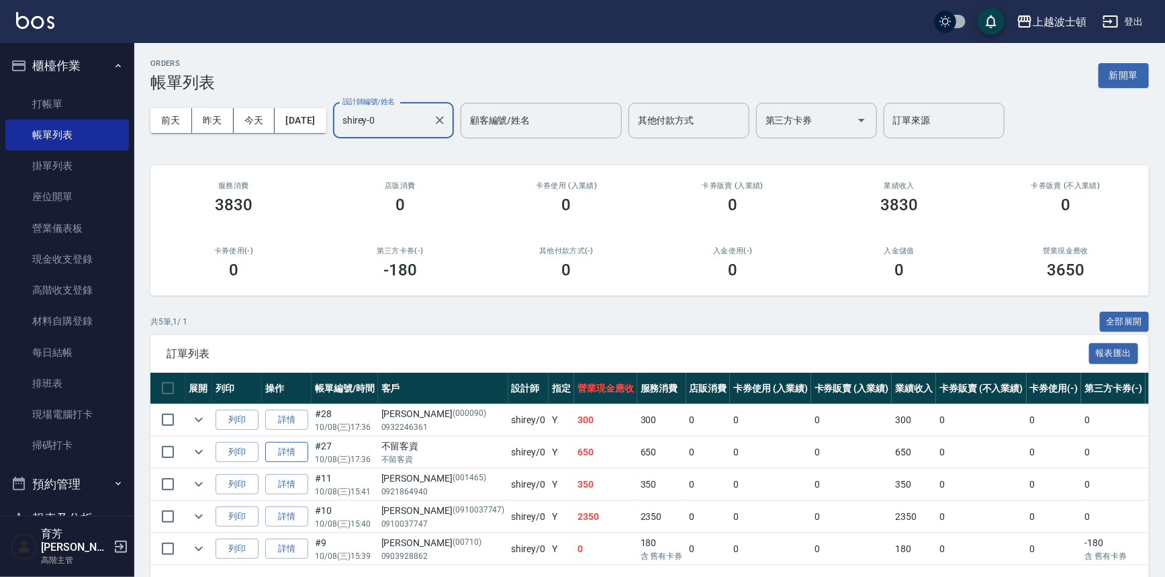
click at [303, 447] on link "詳情" at bounding box center [286, 452] width 43 height 21
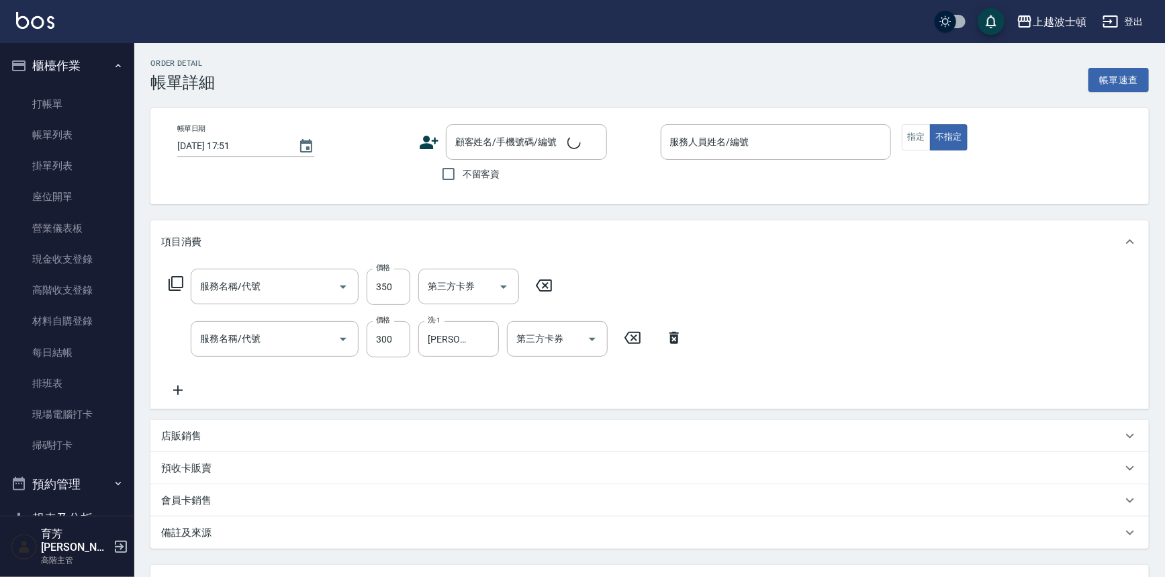
type input "[DATE] 17:36"
checkbox input "true"
type input "shirey-0"
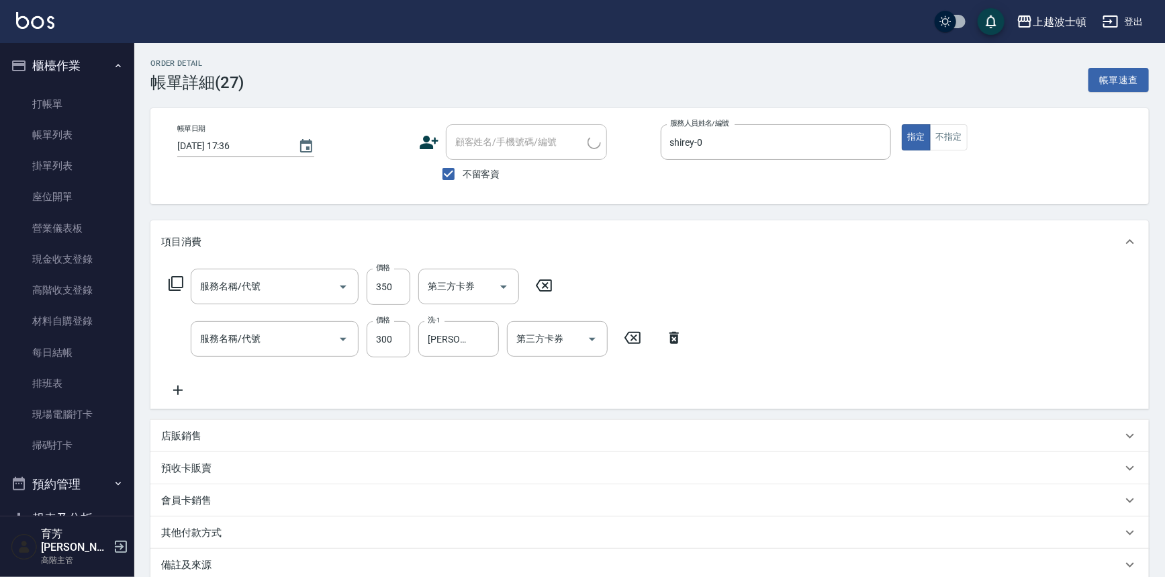
type input "剪髮(305)"
type input "洗髮(201)"
click at [488, 337] on icon "Clear" at bounding box center [484, 338] width 13 height 13
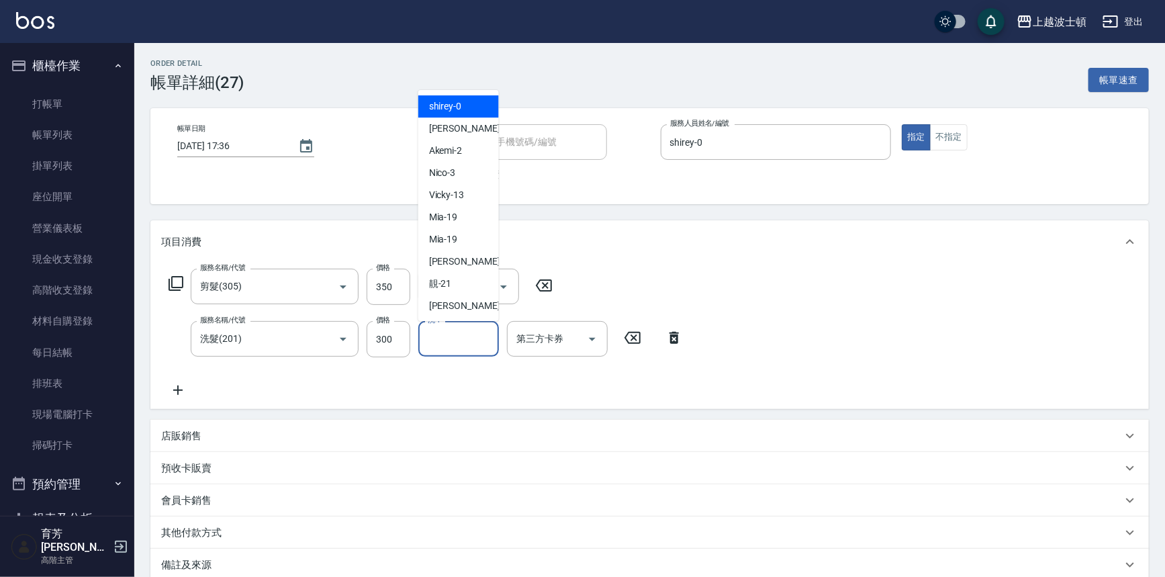
click at [471, 342] on input "洗-1" at bounding box center [458, 339] width 68 height 24
click at [444, 99] on span "shirey -0" at bounding box center [445, 106] width 33 height 14
type input "shirey-0"
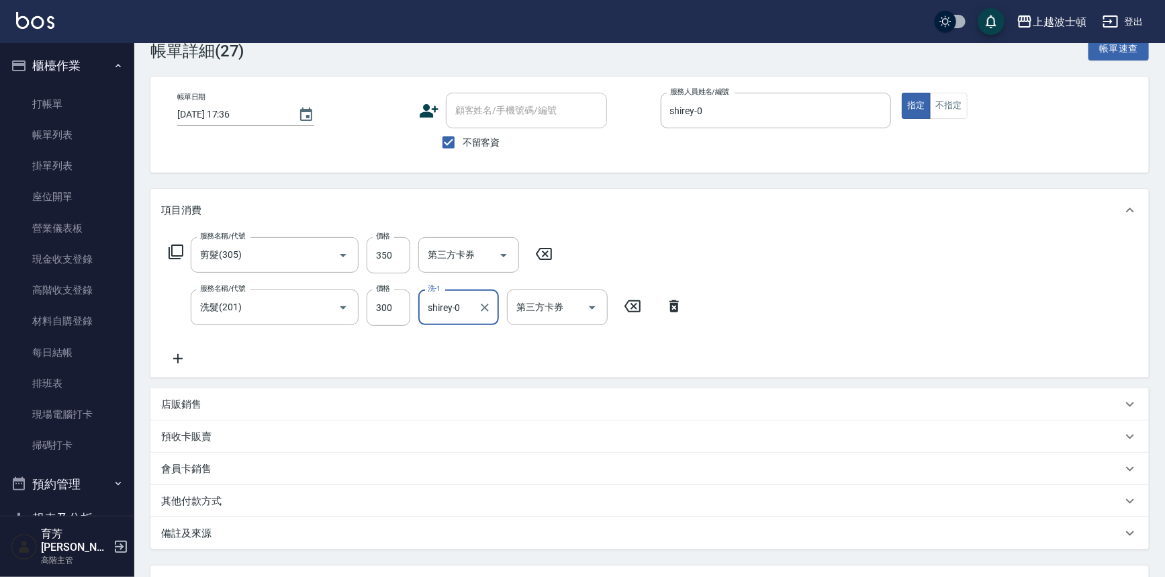
scroll to position [146, 0]
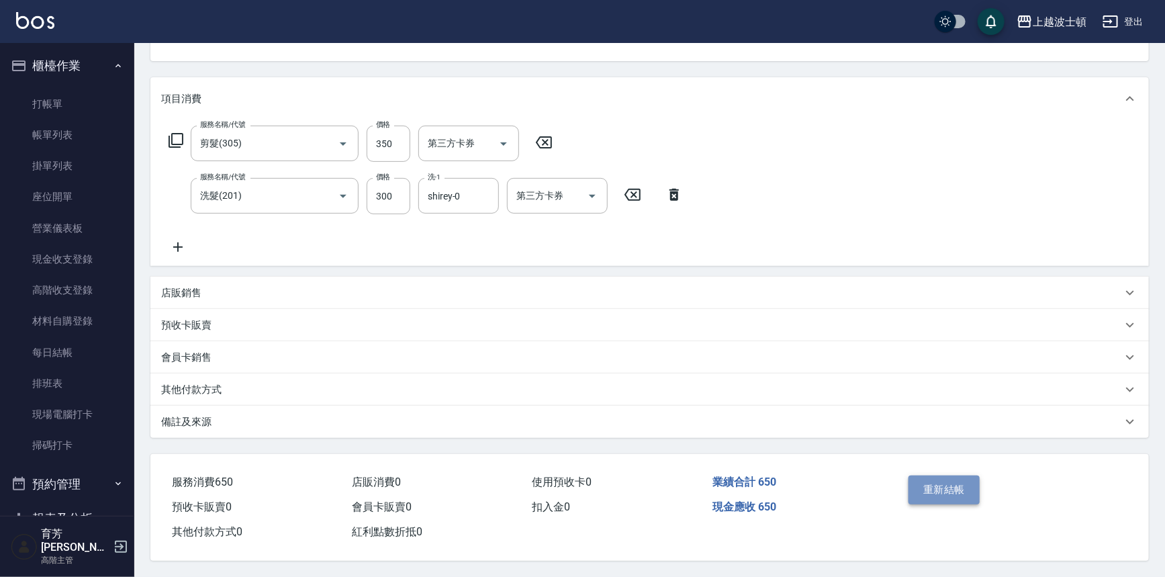
drag, startPoint x: 958, startPoint y: 488, endPoint x: 966, endPoint y: 478, distance: 12.0
click at [966, 484] on button "重新結帳" at bounding box center [944, 489] width 71 height 28
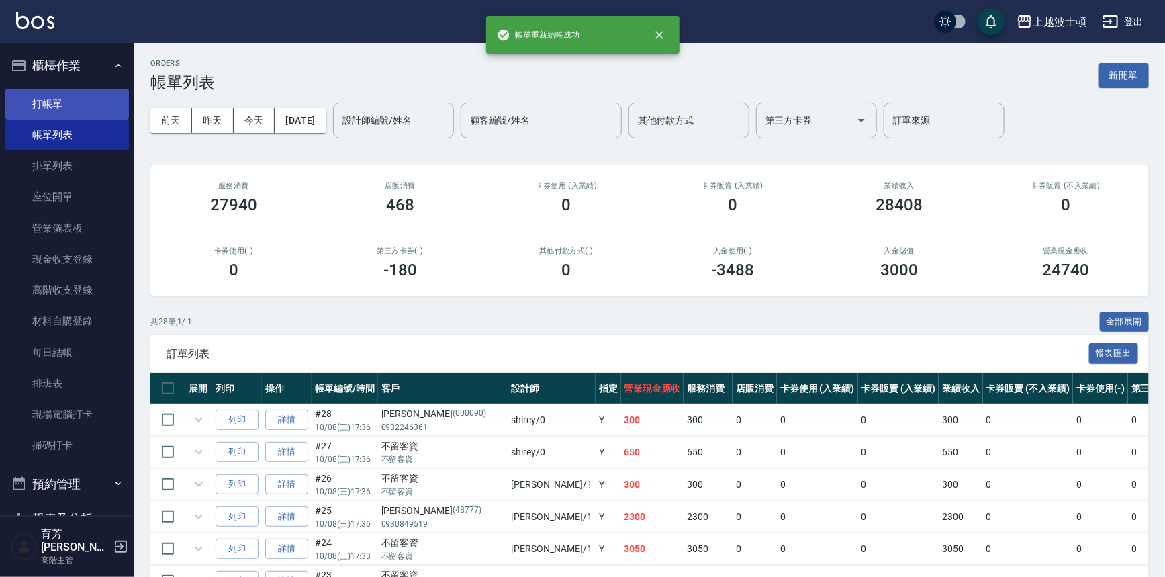
click at [19, 107] on link "打帳單" at bounding box center [67, 104] width 124 height 31
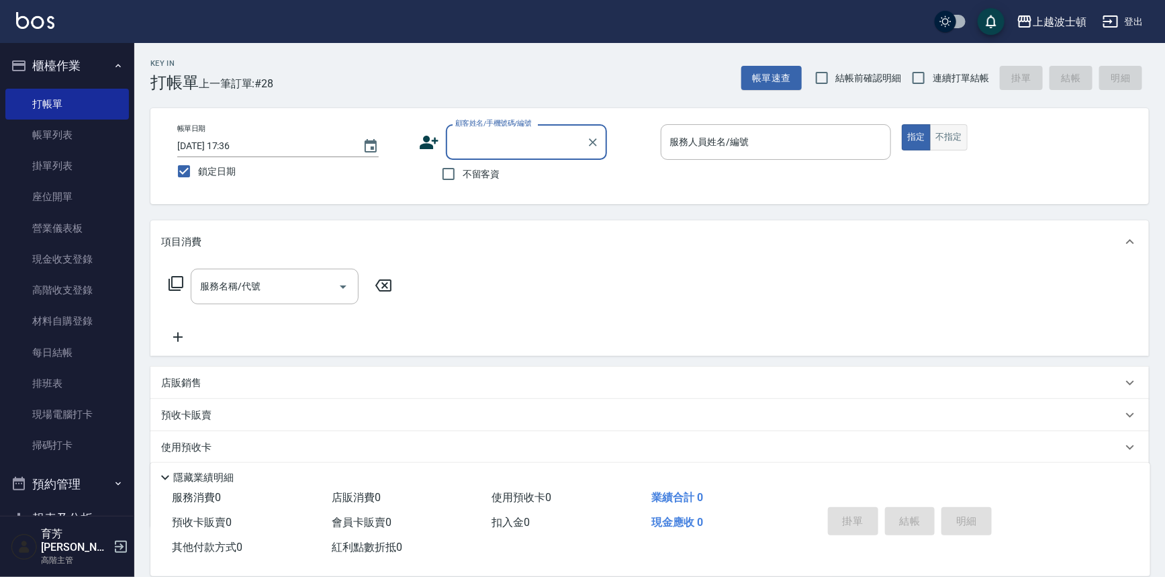
click at [947, 139] on button "不指定" at bounding box center [949, 137] width 38 height 26
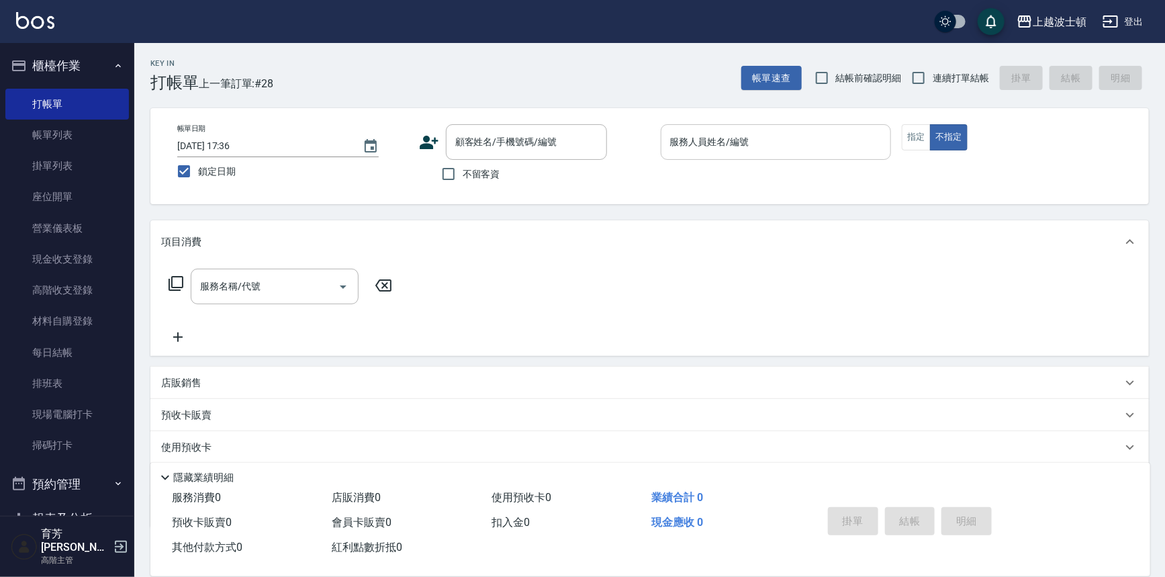
click at [789, 134] on input "服務人員姓名/編號" at bounding box center [776, 142] width 219 height 24
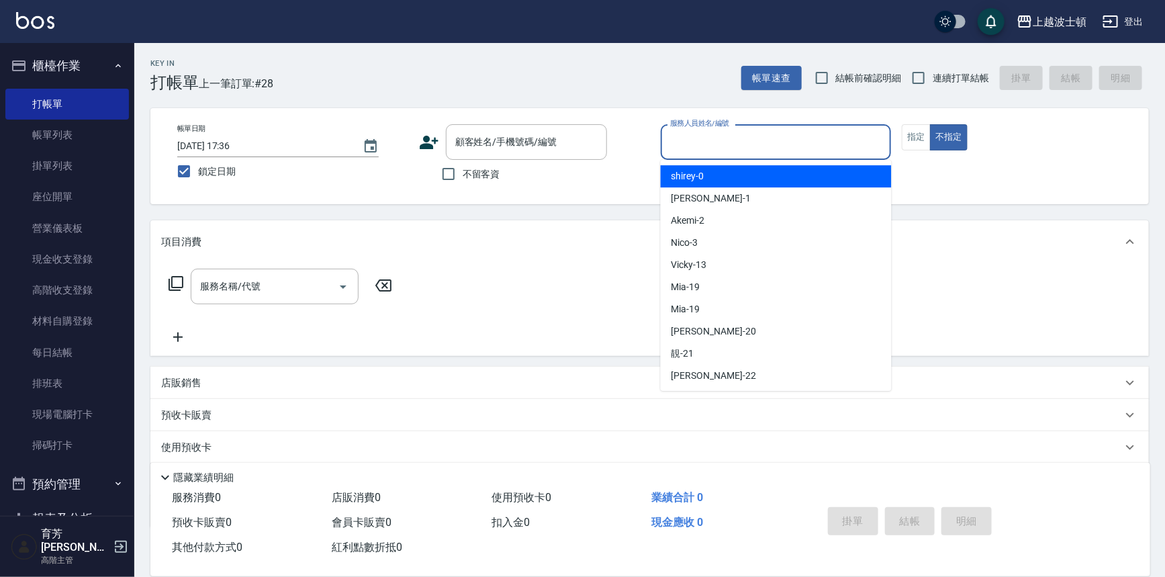
click at [781, 167] on div "shirey -0" at bounding box center [776, 176] width 231 height 22
type input "shirey-0"
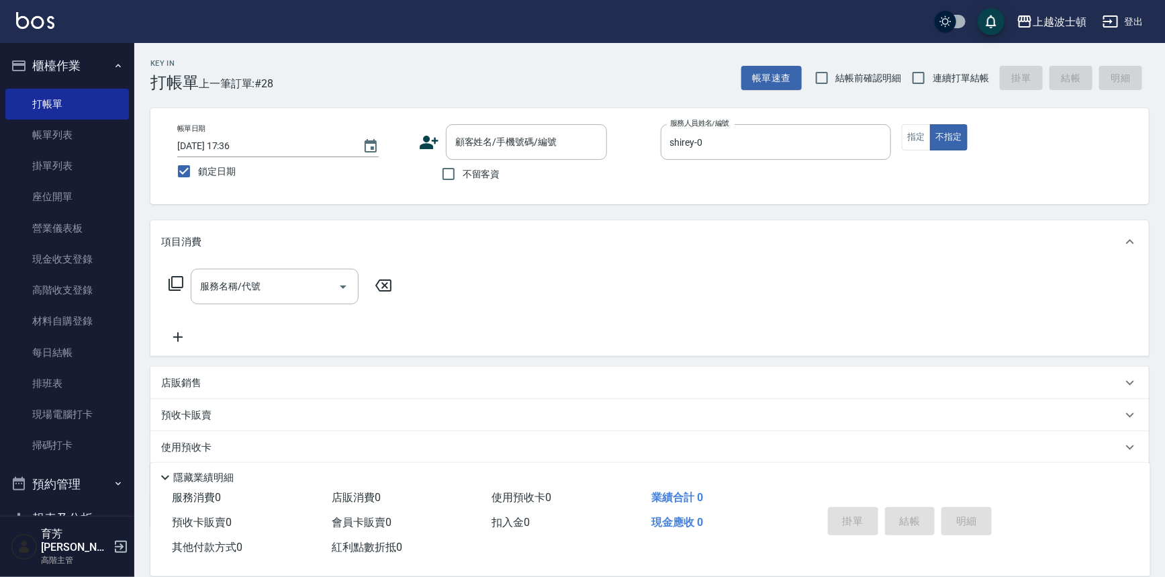
click at [467, 179] on span "不留客資" at bounding box center [482, 174] width 38 height 14
click at [463, 179] on input "不留客資" at bounding box center [448, 174] width 28 height 28
checkbox input "true"
click at [175, 279] on icon at bounding box center [176, 283] width 16 height 16
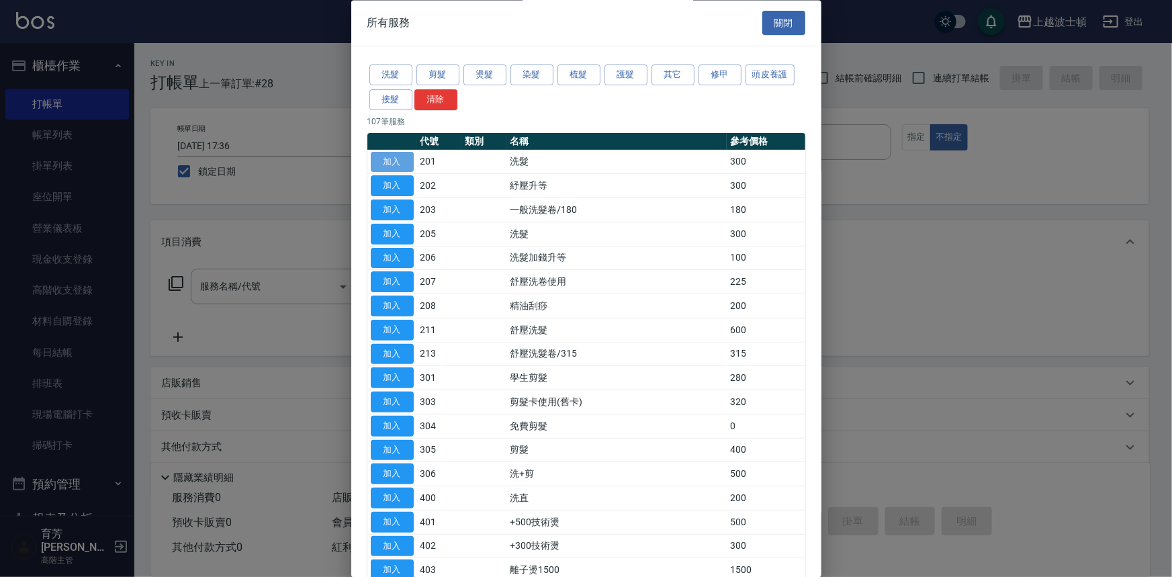
click at [403, 161] on button "加入" at bounding box center [392, 162] width 43 height 21
type input "洗髮(201)"
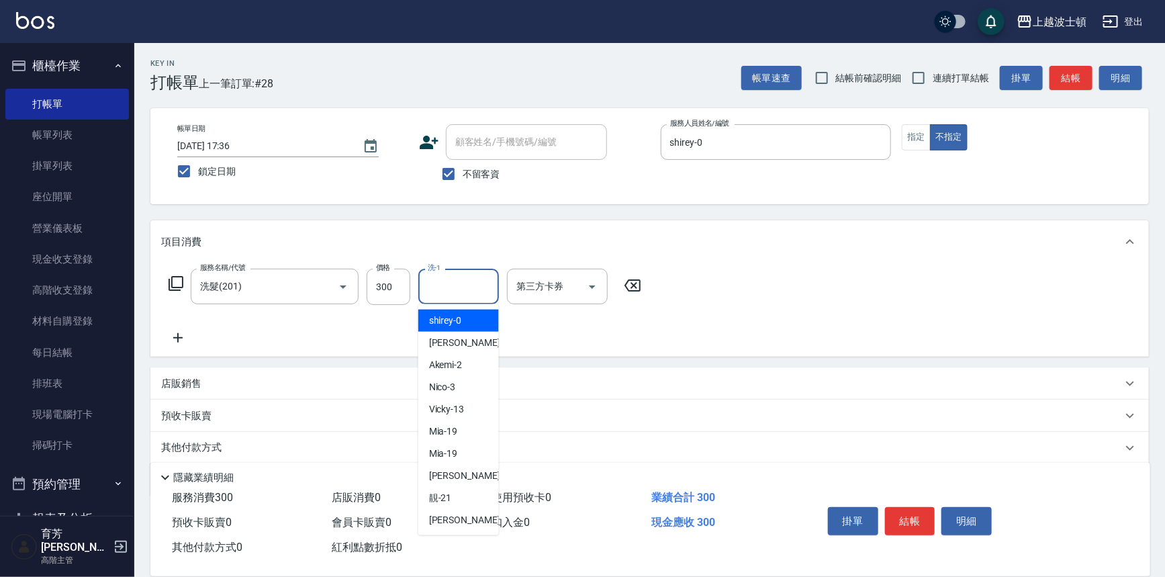
click at [455, 290] on input "洗-1" at bounding box center [458, 287] width 68 height 24
click at [473, 314] on div "shirey -0" at bounding box center [458, 321] width 81 height 22
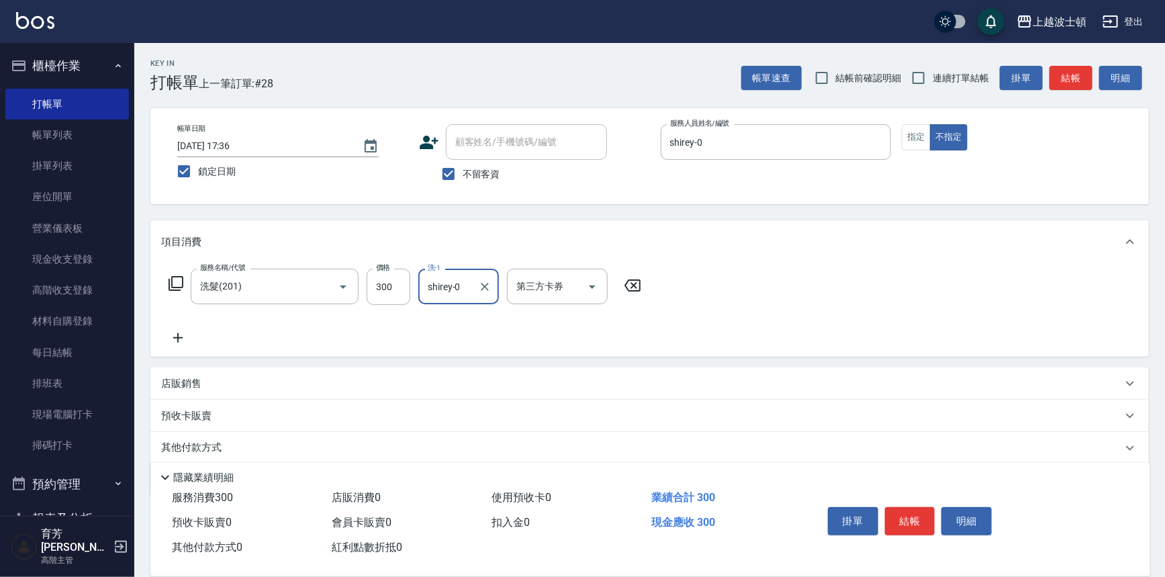
type input "shirey-0"
click at [171, 282] on icon at bounding box center [176, 283] width 16 height 16
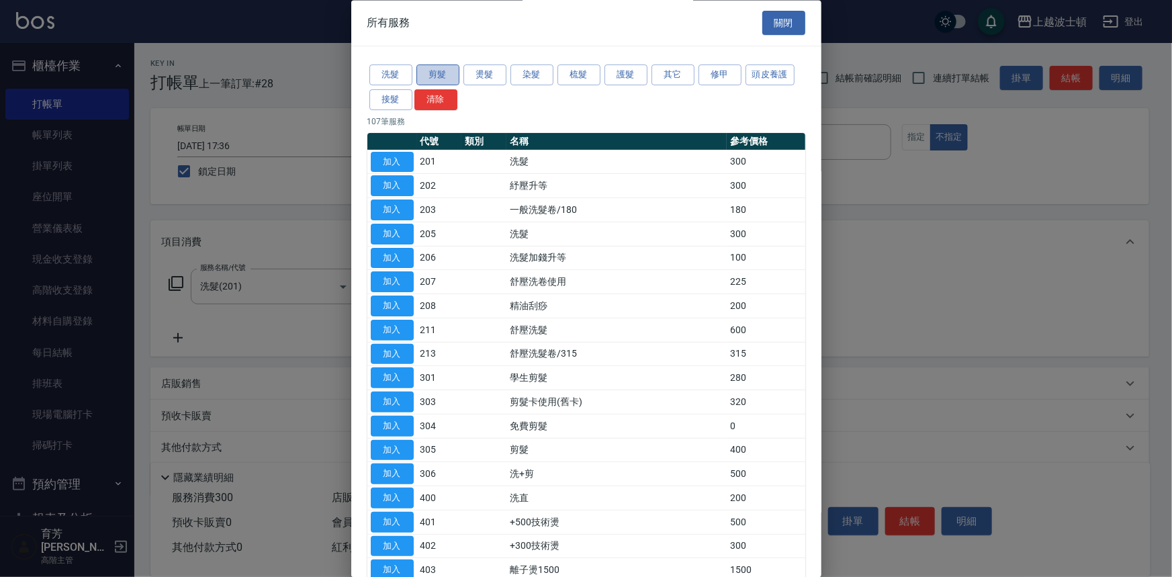
click at [433, 84] on button "剪髮" at bounding box center [437, 75] width 43 height 21
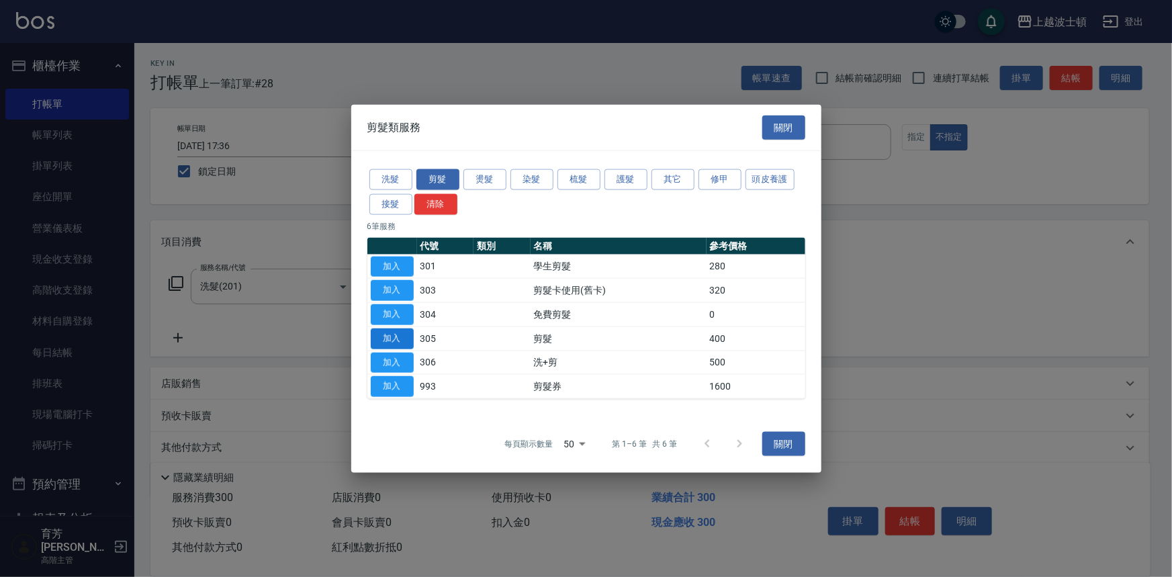
click at [404, 334] on button "加入" at bounding box center [392, 338] width 43 height 21
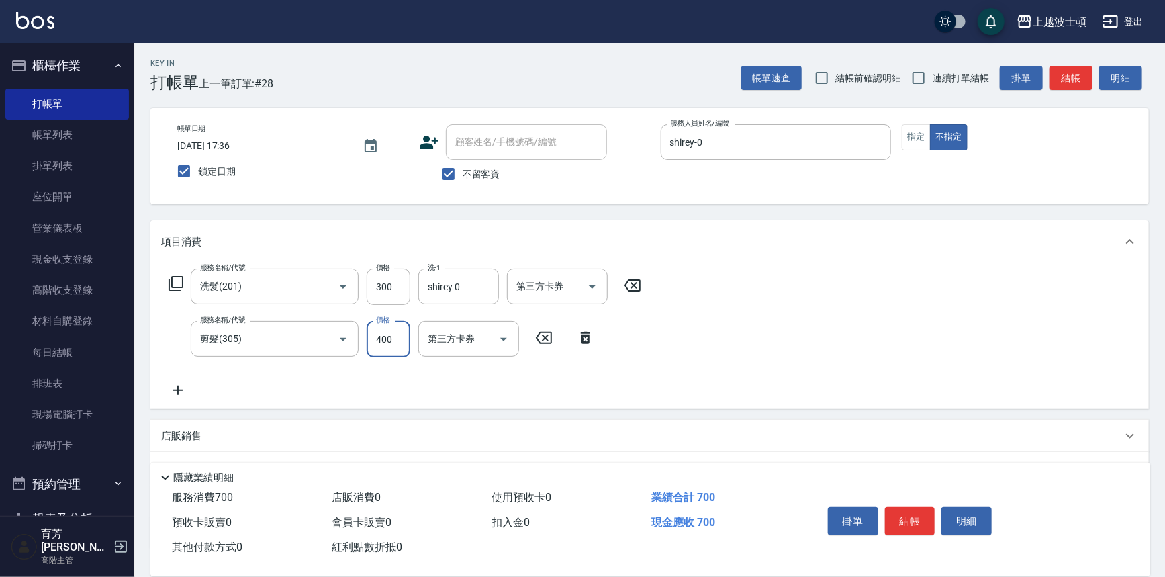
click at [381, 332] on input "400" at bounding box center [389, 339] width 44 height 36
type input "350"
click at [911, 524] on button "結帳" at bounding box center [910, 521] width 50 height 28
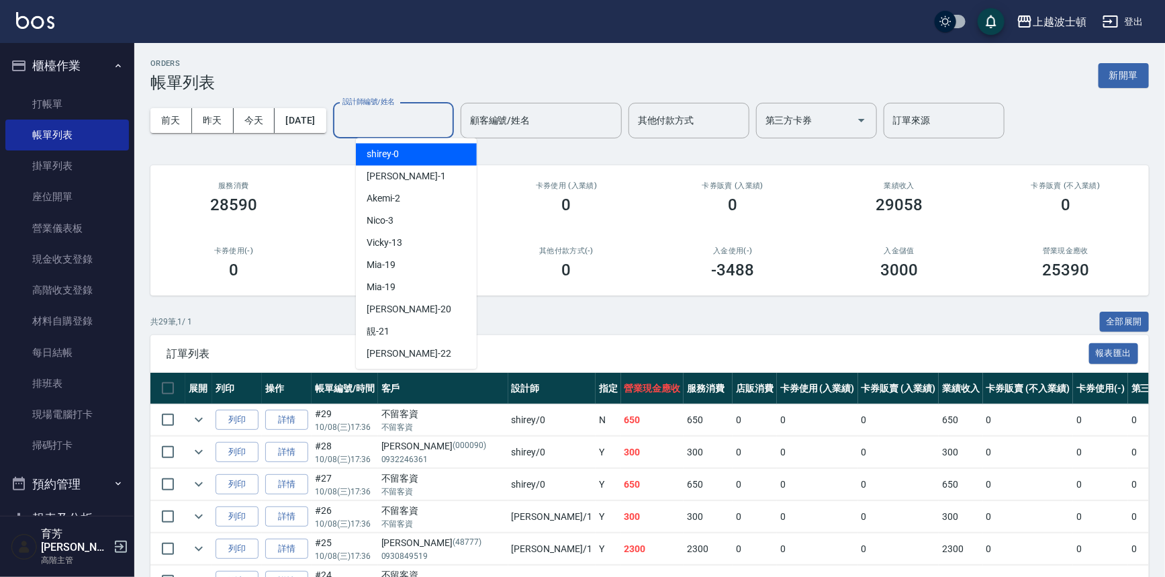
click at [434, 126] on input "設計師編號/姓名" at bounding box center [393, 121] width 109 height 24
click at [425, 151] on div "shirey -0" at bounding box center [416, 154] width 121 height 22
type input "shirey-0"
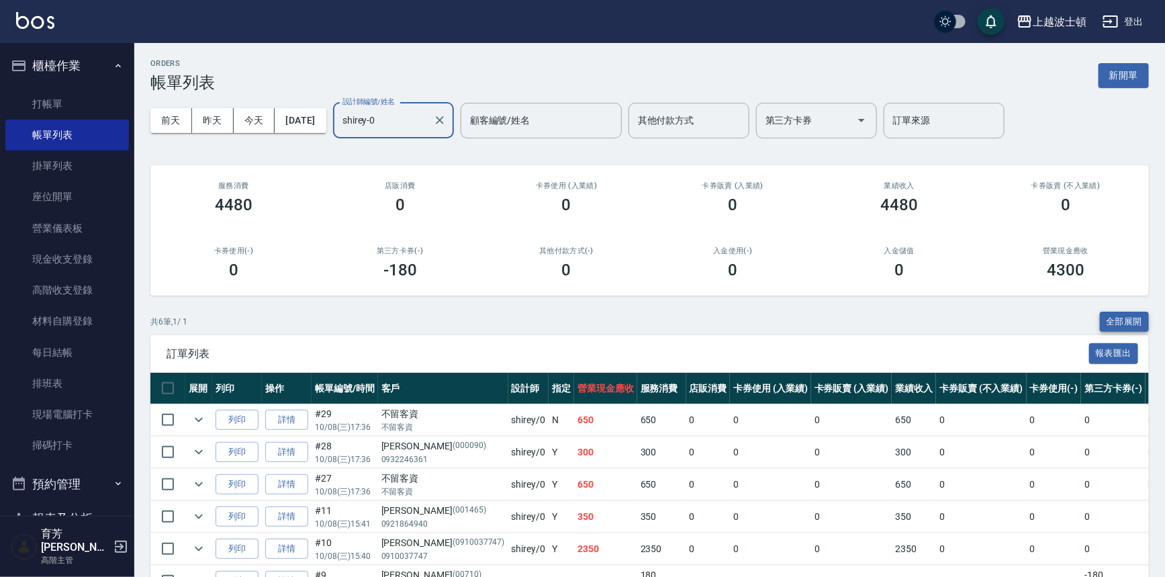
click at [1119, 320] on button "全部展開" at bounding box center [1125, 322] width 50 height 21
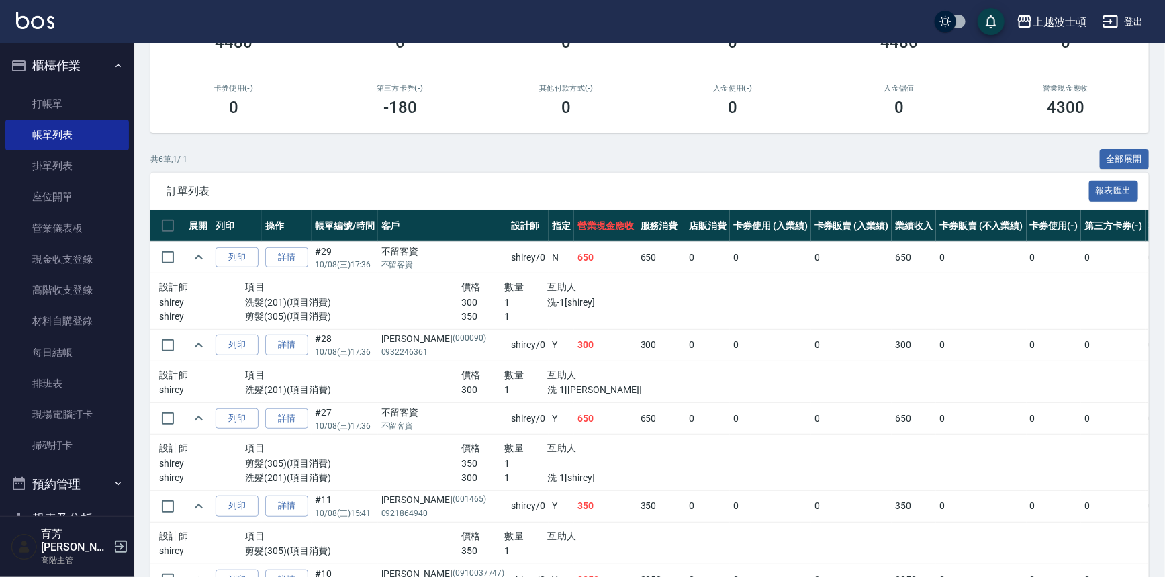
scroll to position [135, 0]
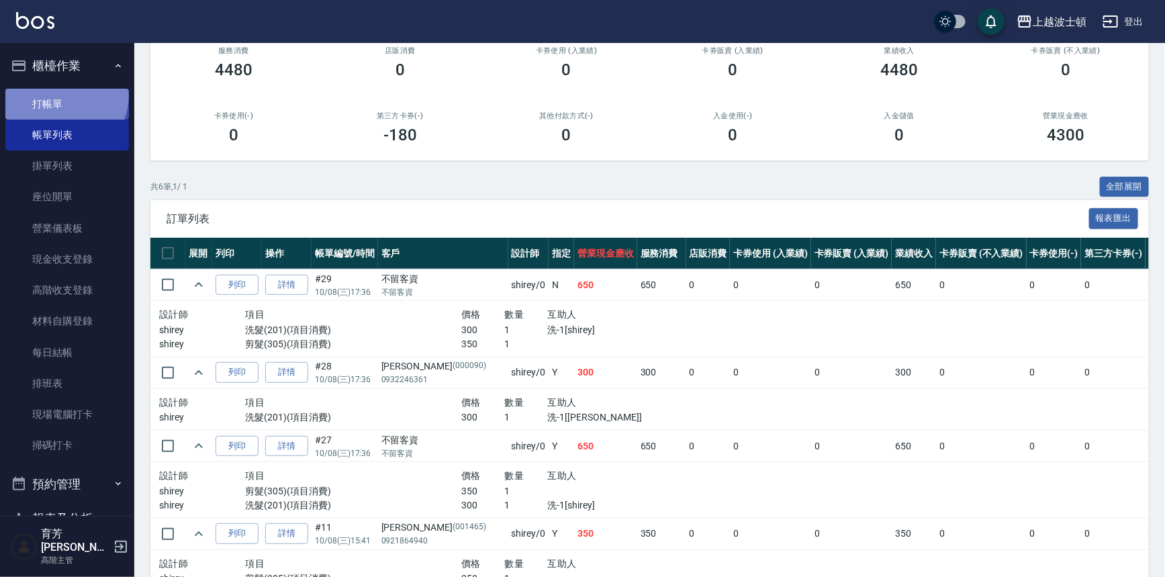
click at [64, 95] on link "打帳單" at bounding box center [67, 104] width 124 height 31
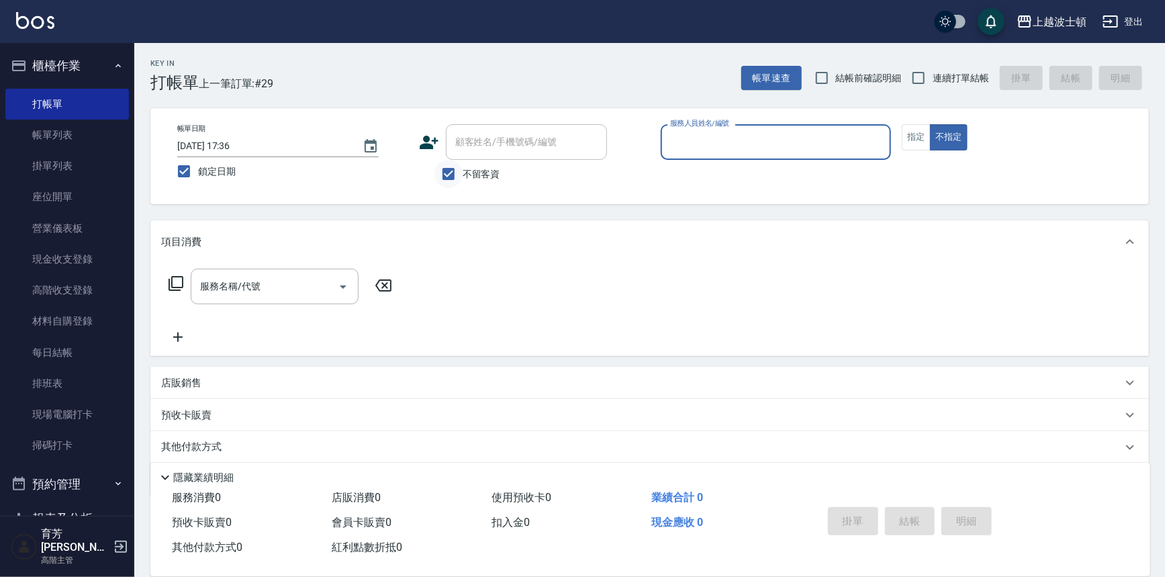
click at [457, 165] on input "不留客資" at bounding box center [448, 174] width 28 height 28
checkbox input "false"
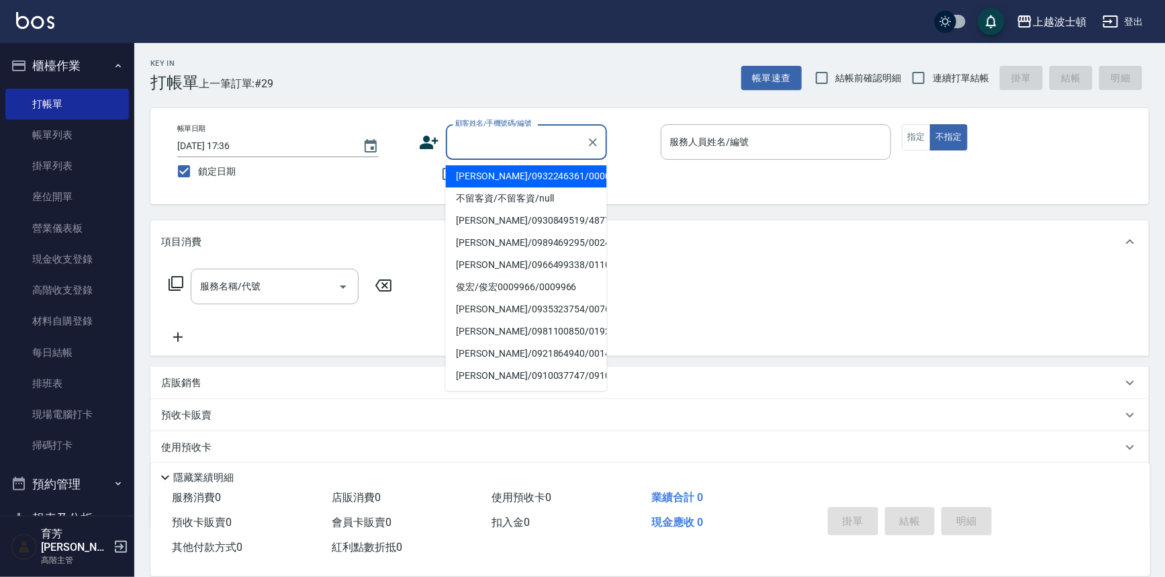
click at [487, 138] on input "顧客姓名/手機號碼/編號" at bounding box center [516, 142] width 129 height 24
click at [522, 175] on li "[PERSON_NAME]/0222835195/000885" at bounding box center [526, 176] width 161 height 22
type input "[PERSON_NAME]/0222835195/000885"
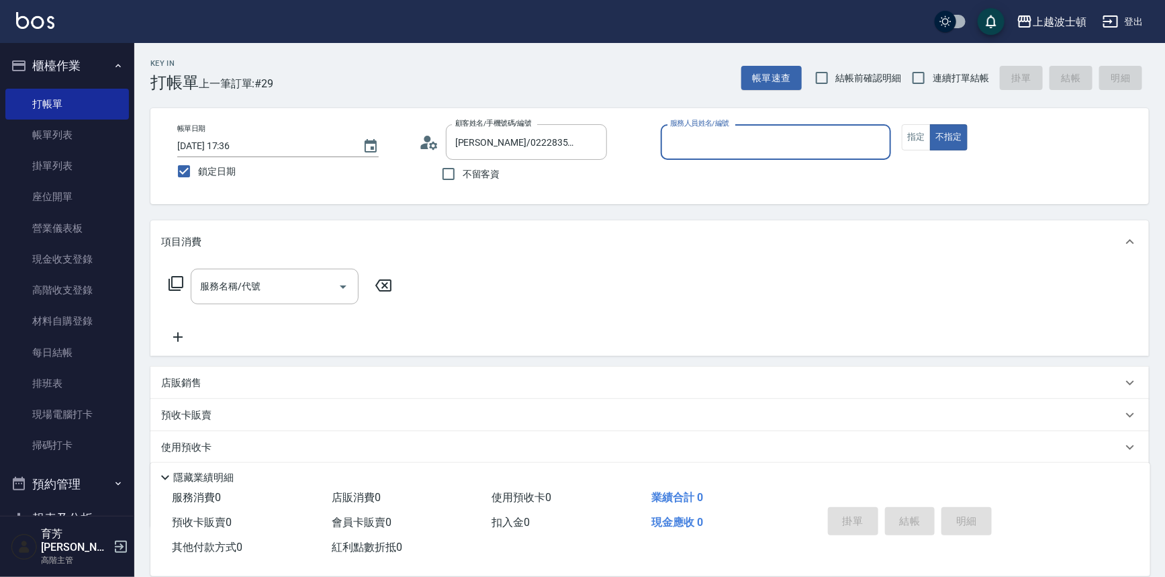
type input "shirey-0"
drag, startPoint x: 696, startPoint y: 167, endPoint x: 702, endPoint y: 147, distance: 21.0
click at [700, 158] on div "服務人員姓名/編號 [PERSON_NAME]-0 服務人員姓名/編號" at bounding box center [776, 149] width 231 height 50
click at [921, 138] on button "指定" at bounding box center [916, 137] width 29 height 26
click at [174, 286] on icon at bounding box center [176, 283] width 16 height 16
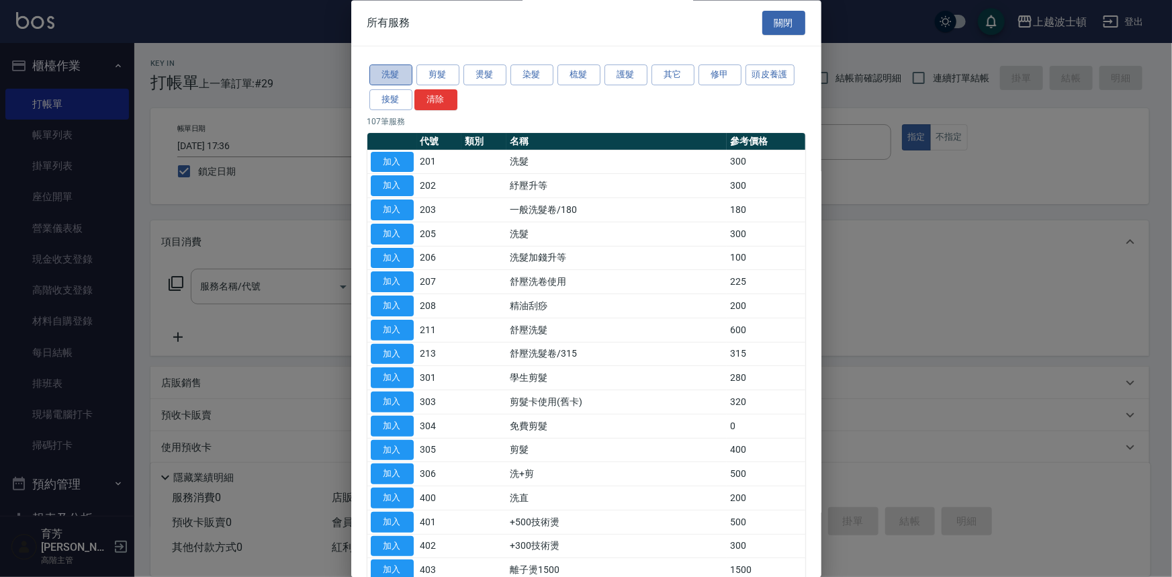
click at [397, 74] on button "洗髮" at bounding box center [390, 75] width 43 height 21
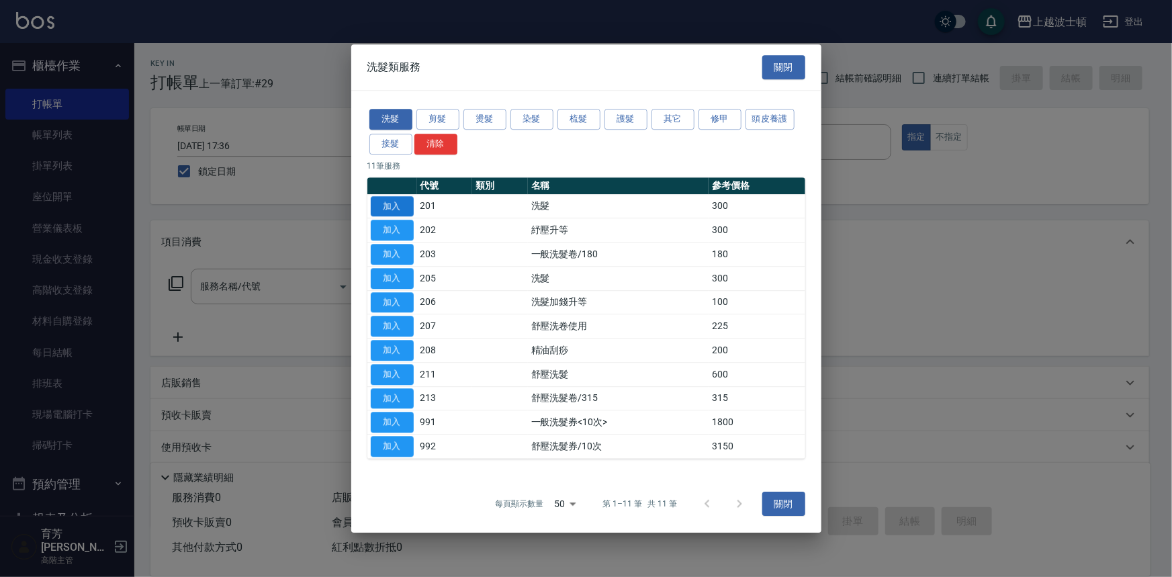
click at [398, 210] on button "加入" at bounding box center [392, 206] width 43 height 21
type input "洗髮(201)"
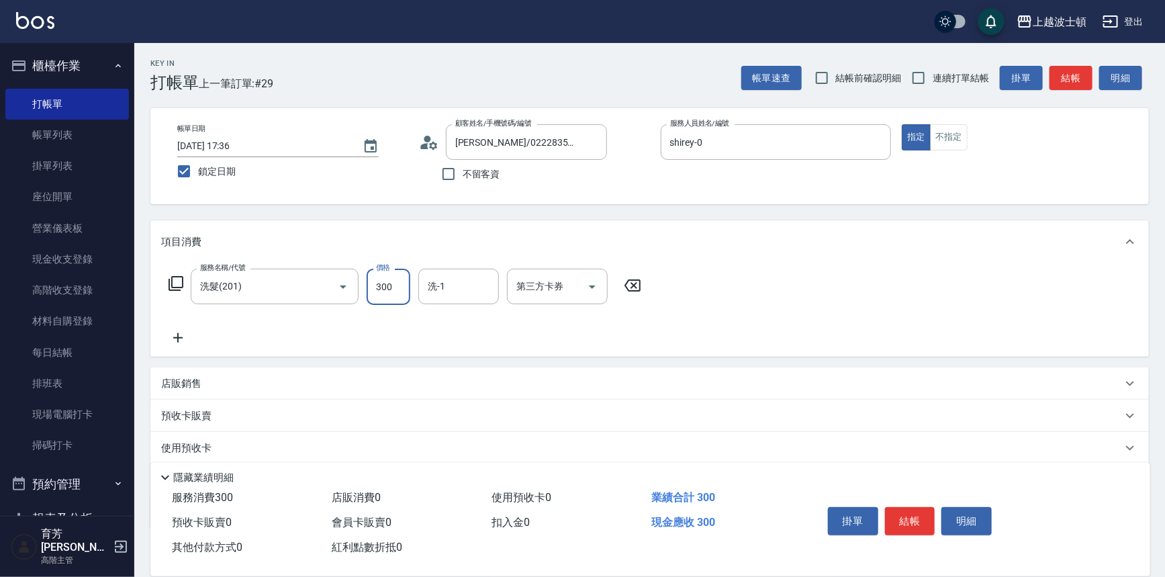
click at [400, 295] on input "300" at bounding box center [389, 287] width 44 height 36
type input "270"
click at [467, 288] on input "洗-1" at bounding box center [458, 287] width 68 height 24
click at [490, 340] on div "[PERSON_NAME]-25" at bounding box center [458, 343] width 81 height 22
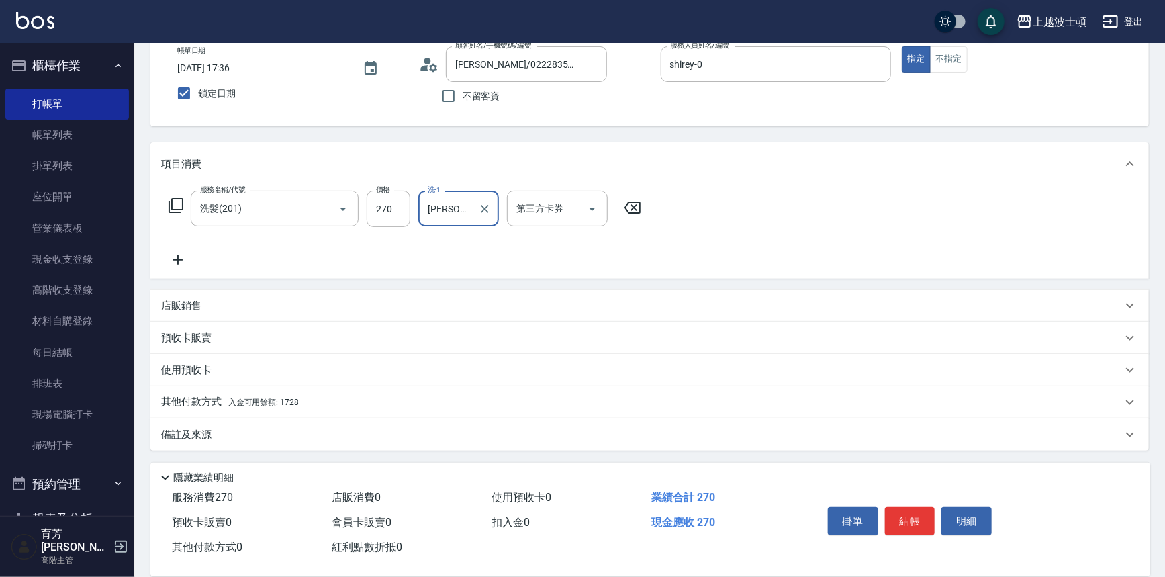
type input "[PERSON_NAME]-25"
click at [299, 396] on div "其他付款方式 入金可用餘額: 1728" at bounding box center [641, 402] width 961 height 15
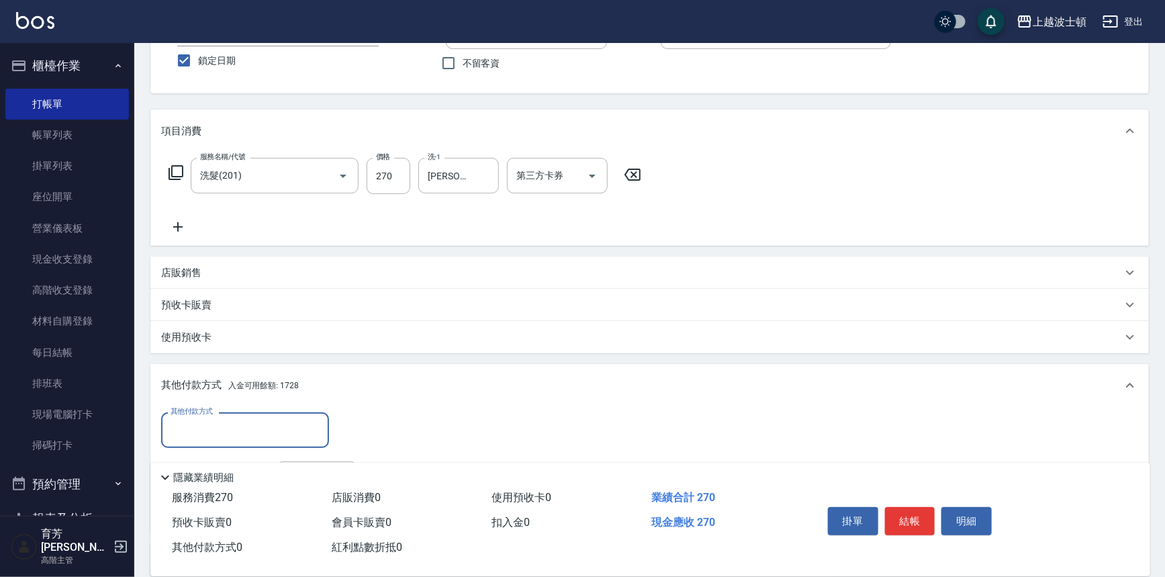
scroll to position [235, 0]
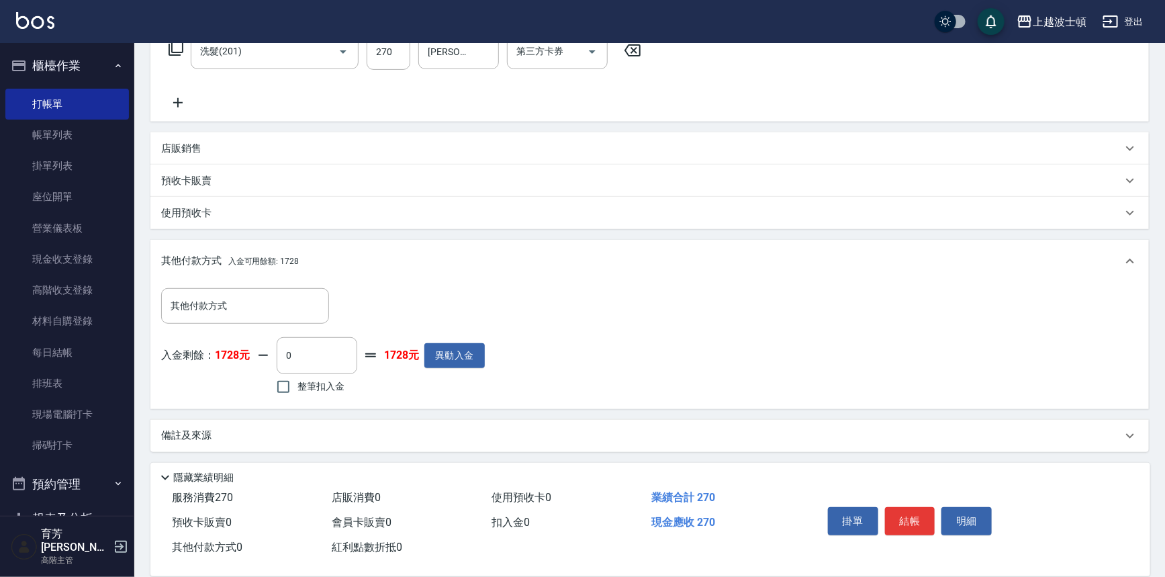
click at [302, 396] on label "整筆扣入金" at bounding box center [306, 387] width 75 height 28
click at [298, 396] on input "整筆扣入金" at bounding box center [283, 387] width 28 height 28
checkbox input "true"
type input "270"
click at [898, 524] on button "結帳" at bounding box center [910, 521] width 50 height 28
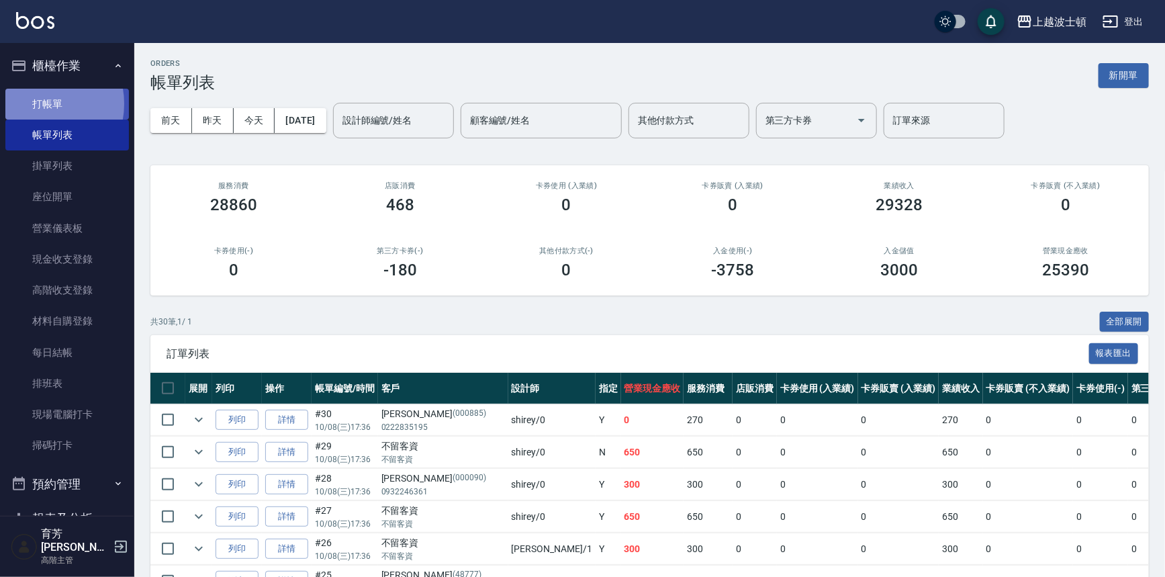
click at [38, 103] on link "打帳單" at bounding box center [67, 104] width 124 height 31
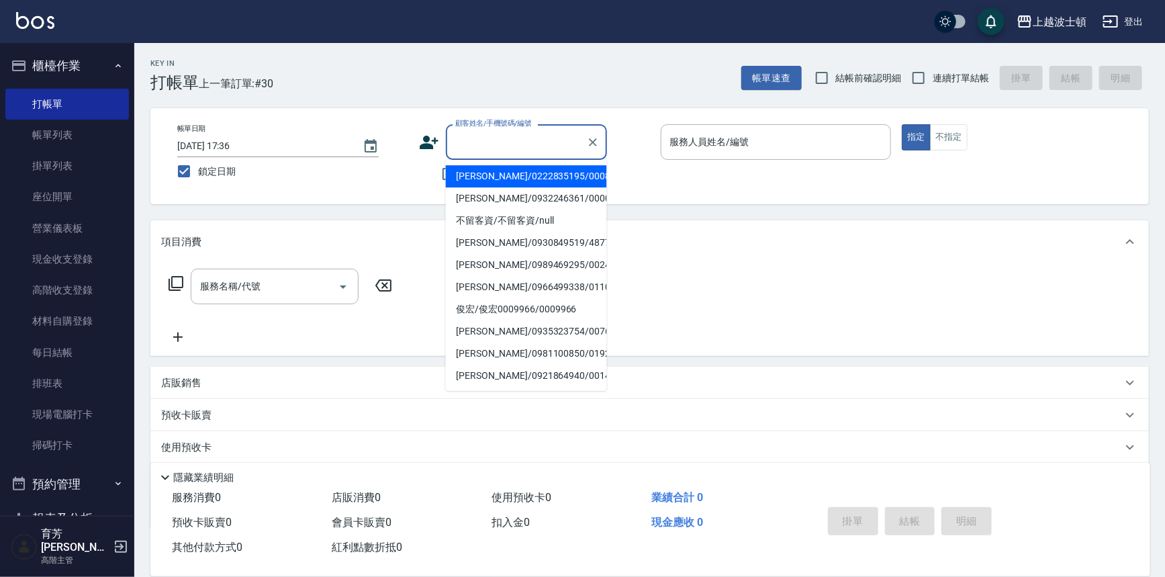
click at [478, 134] on input "顧客姓名/手機號碼/編號" at bounding box center [516, 142] width 129 height 24
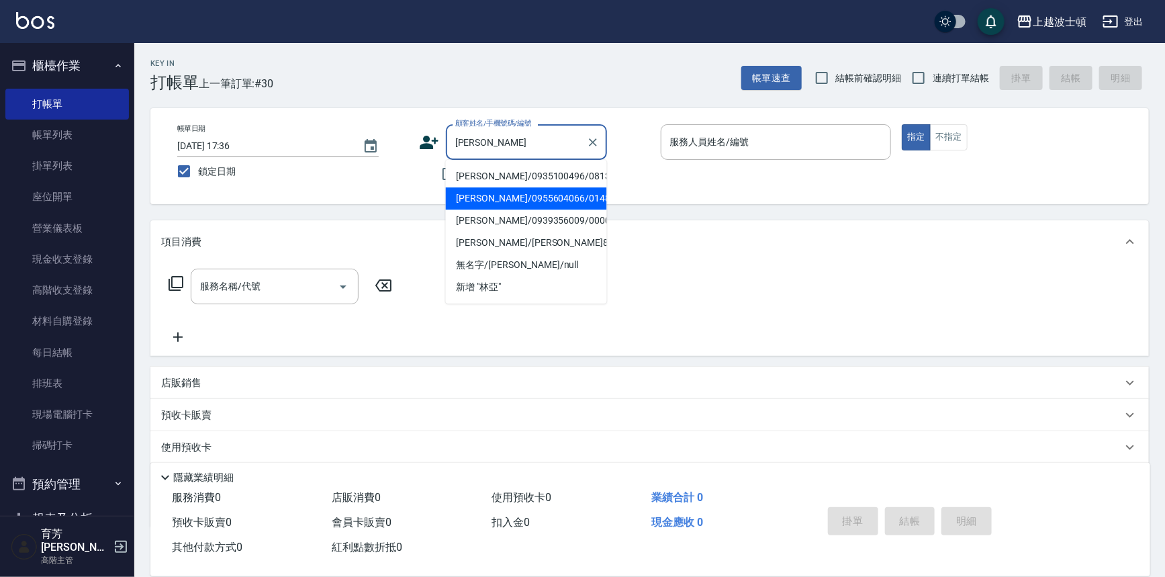
click at [510, 193] on li "[PERSON_NAME]/0955604066/0148" at bounding box center [526, 198] width 161 height 22
type input "[PERSON_NAME]/0955604066/0148"
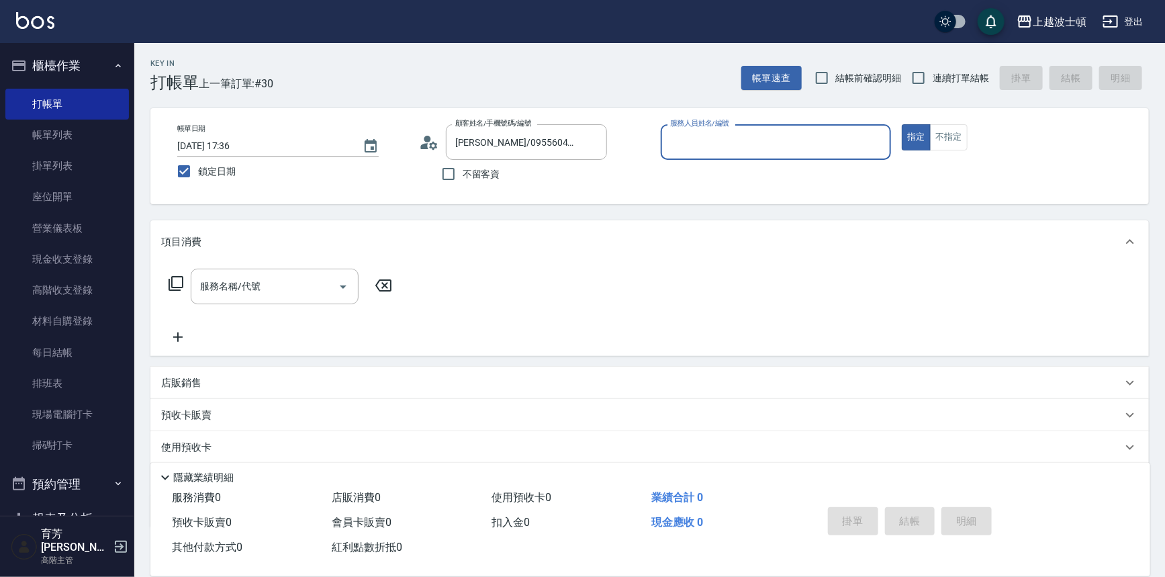
type input "shirey-0"
click at [180, 282] on icon at bounding box center [176, 283] width 16 height 16
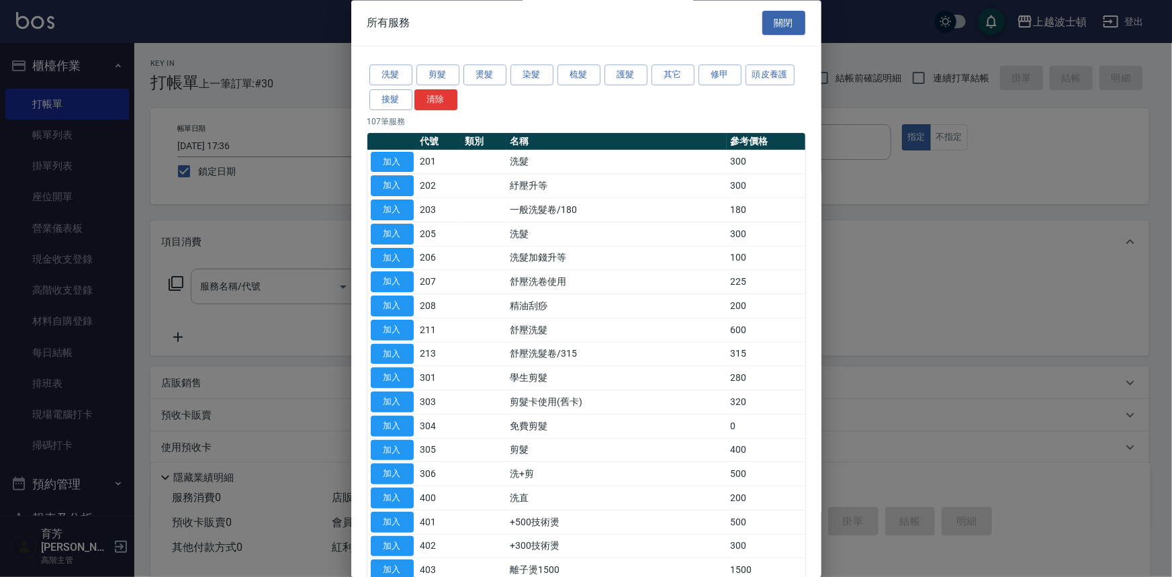
drag, startPoint x: 445, startPoint y: 71, endPoint x: 445, endPoint y: 124, distance: 53.1
click at [445, 71] on button "剪髮" at bounding box center [437, 75] width 43 height 21
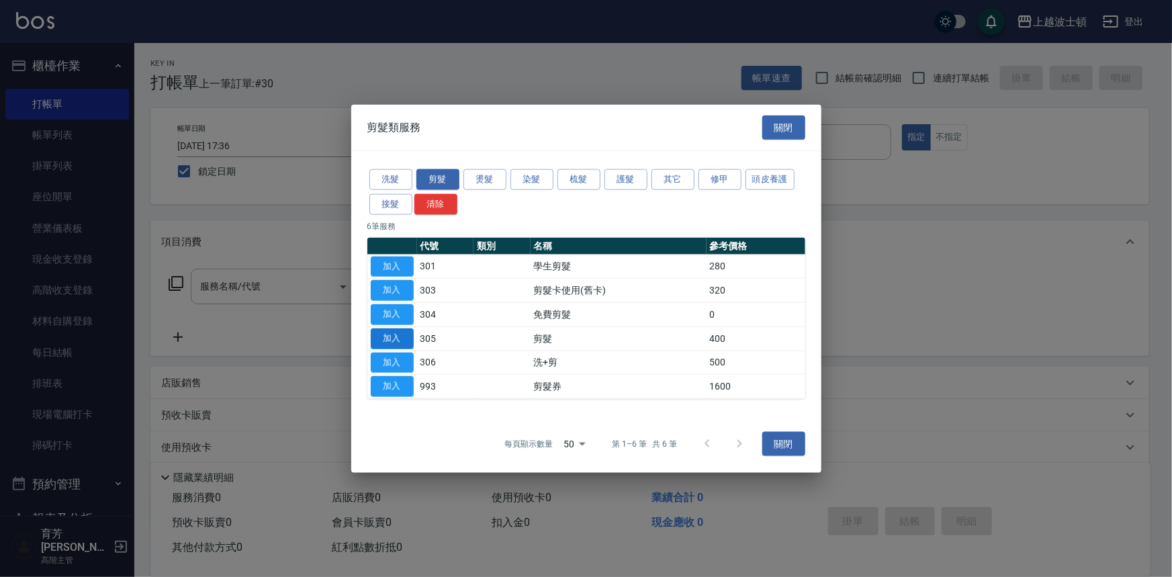
click at [399, 333] on button "加入" at bounding box center [392, 338] width 43 height 21
type input "剪髮(305)"
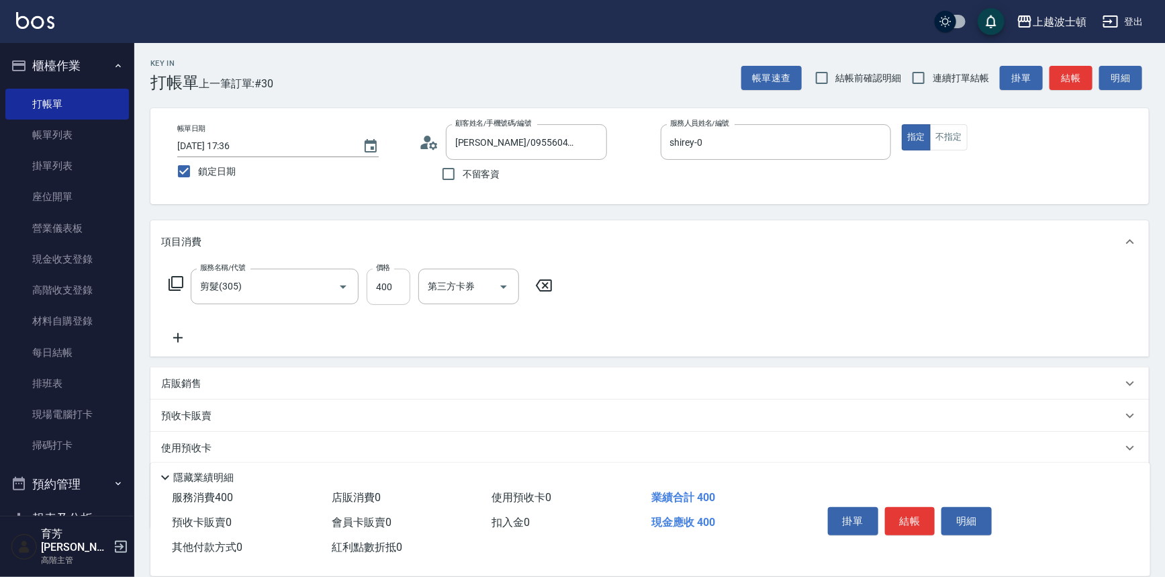
click at [402, 282] on input "400" at bounding box center [389, 287] width 44 height 36
type input "300"
click at [893, 512] on button "結帳" at bounding box center [910, 521] width 50 height 28
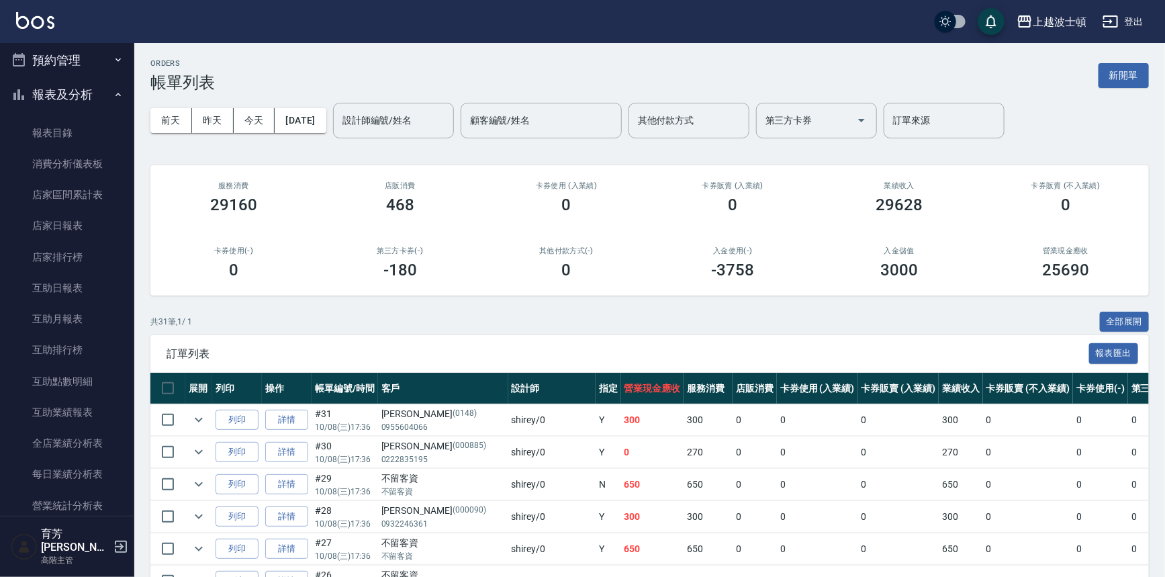
scroll to position [282, 0]
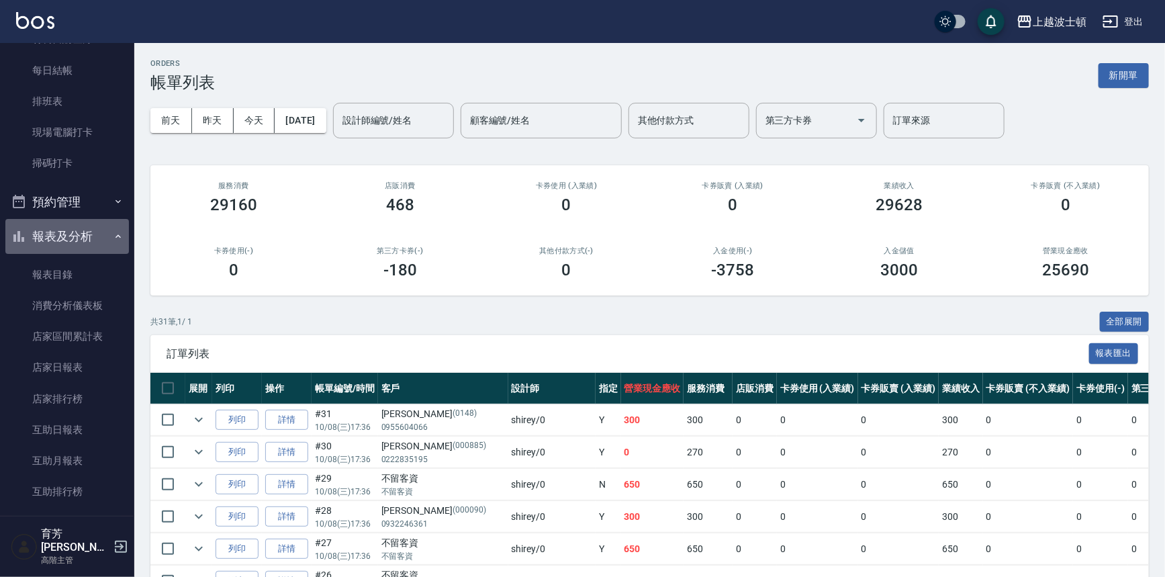
drag, startPoint x: 108, startPoint y: 235, endPoint x: 108, endPoint y: 248, distance: 13.4
click at [113, 236] on icon "button" at bounding box center [118, 236] width 11 height 11
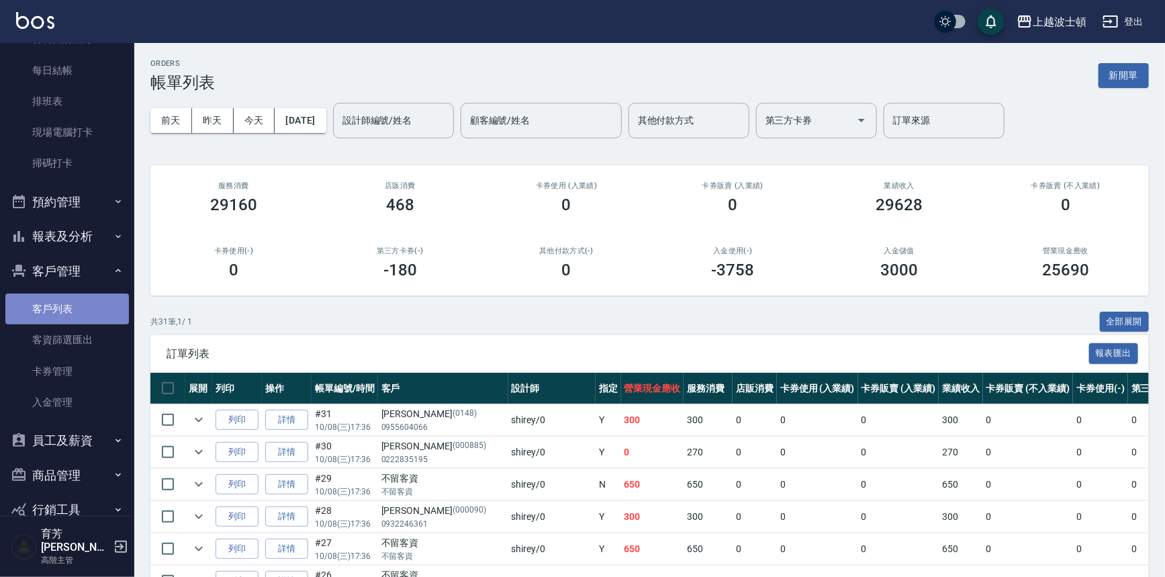
click at [88, 295] on link "客戶列表" at bounding box center [67, 308] width 124 height 31
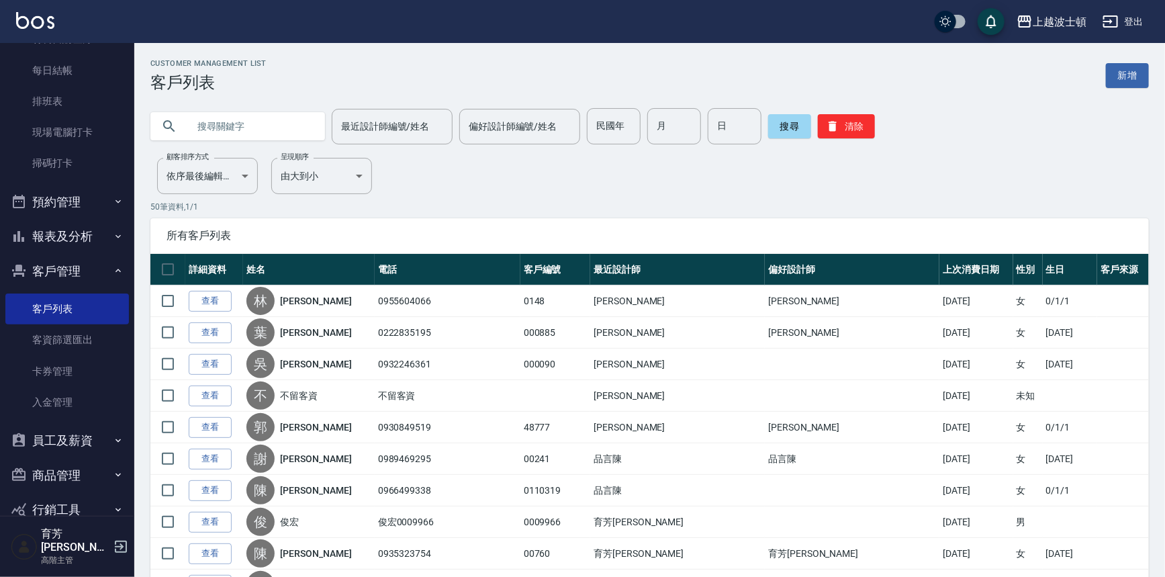
click at [208, 136] on input "text" at bounding box center [251, 126] width 126 height 36
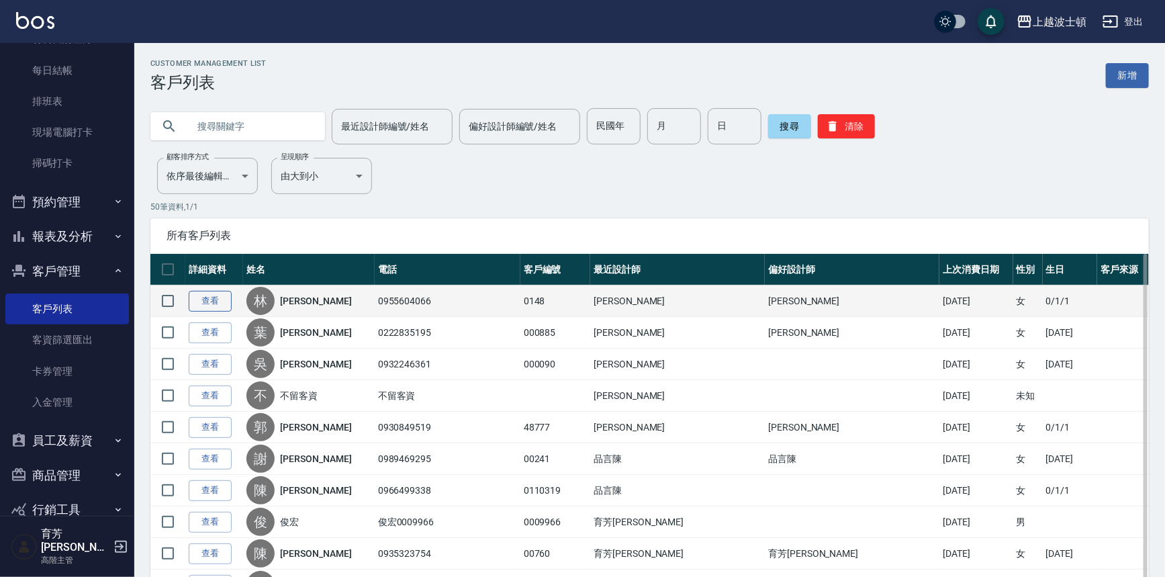
click at [222, 295] on link "查看" at bounding box center [210, 301] width 43 height 21
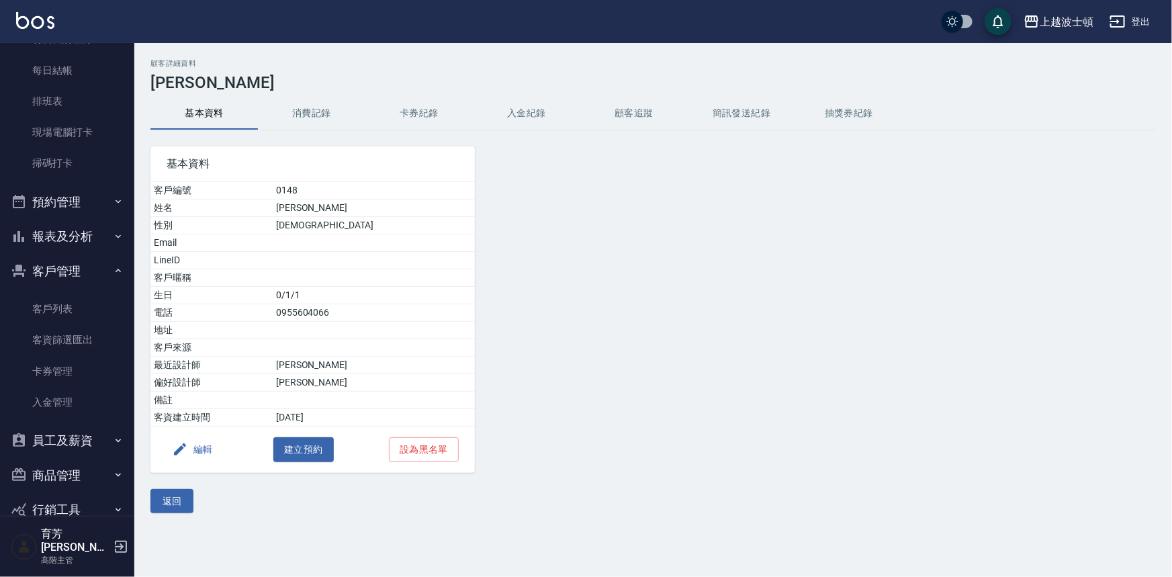
click at [316, 116] on button "消費記錄" at bounding box center [311, 113] width 107 height 32
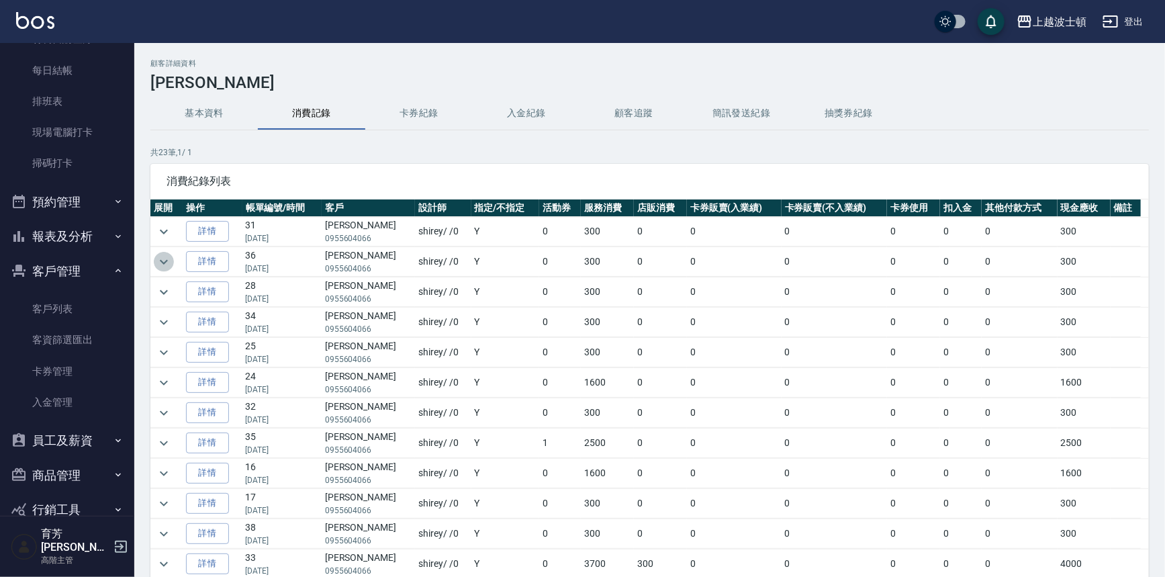
click at [161, 258] on icon "expand row" at bounding box center [164, 262] width 16 height 16
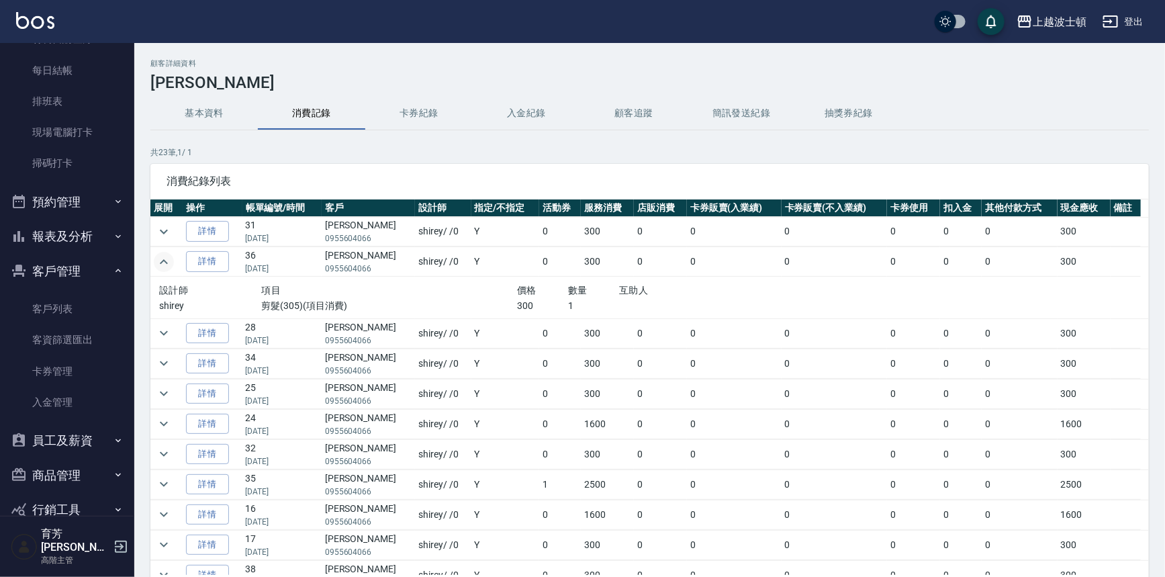
click at [210, 109] on button "基本資料" at bounding box center [203, 113] width 107 height 32
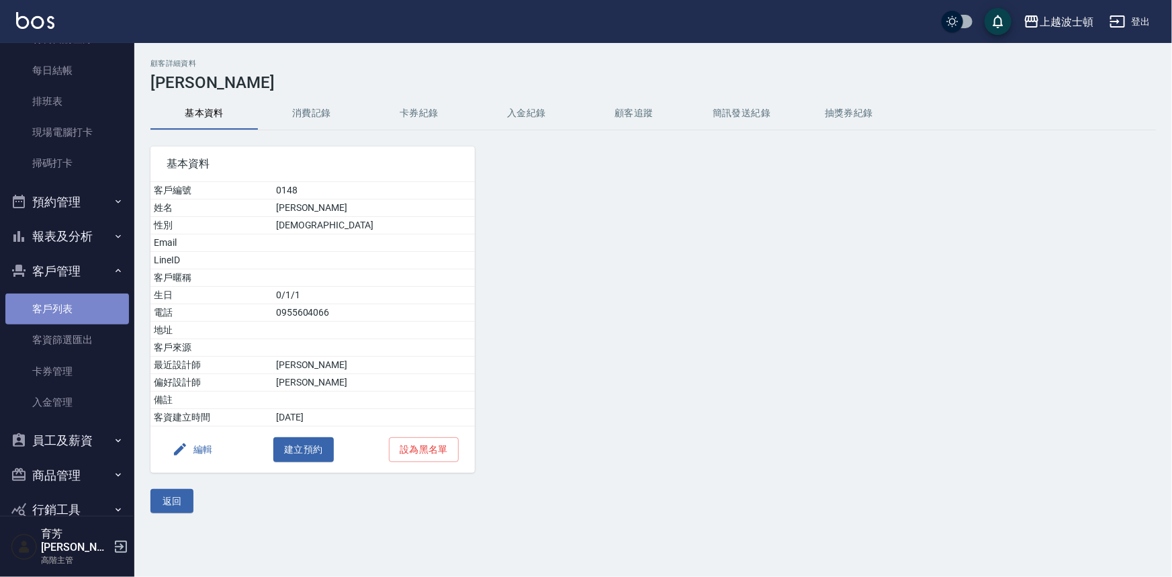
click at [85, 302] on link "客戶列表" at bounding box center [67, 308] width 124 height 31
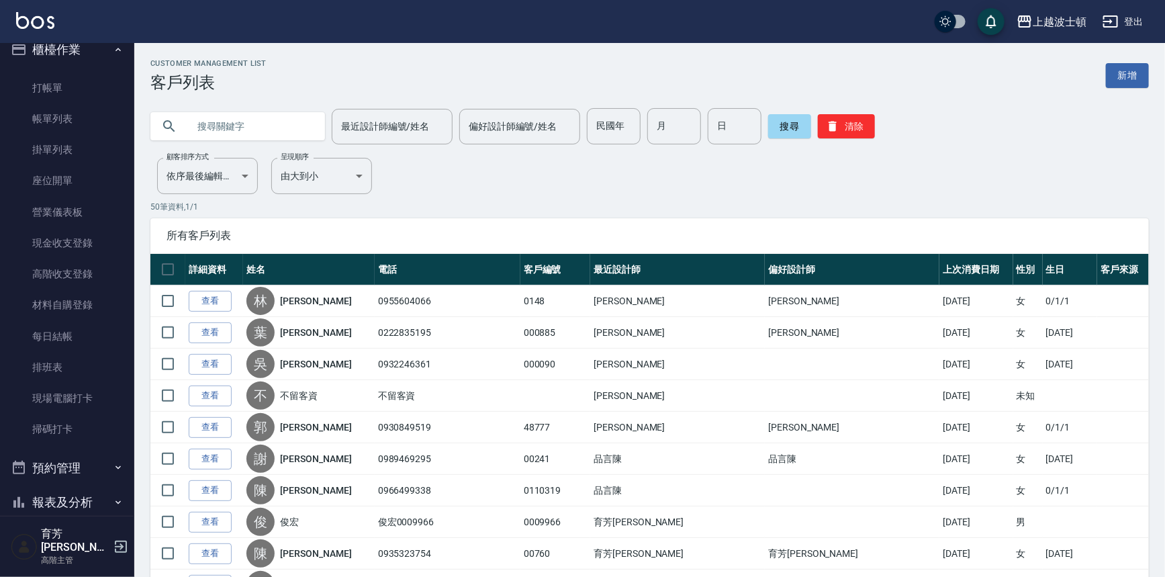
scroll to position [13, 0]
click at [77, 85] on link "打帳單" at bounding box center [67, 90] width 124 height 31
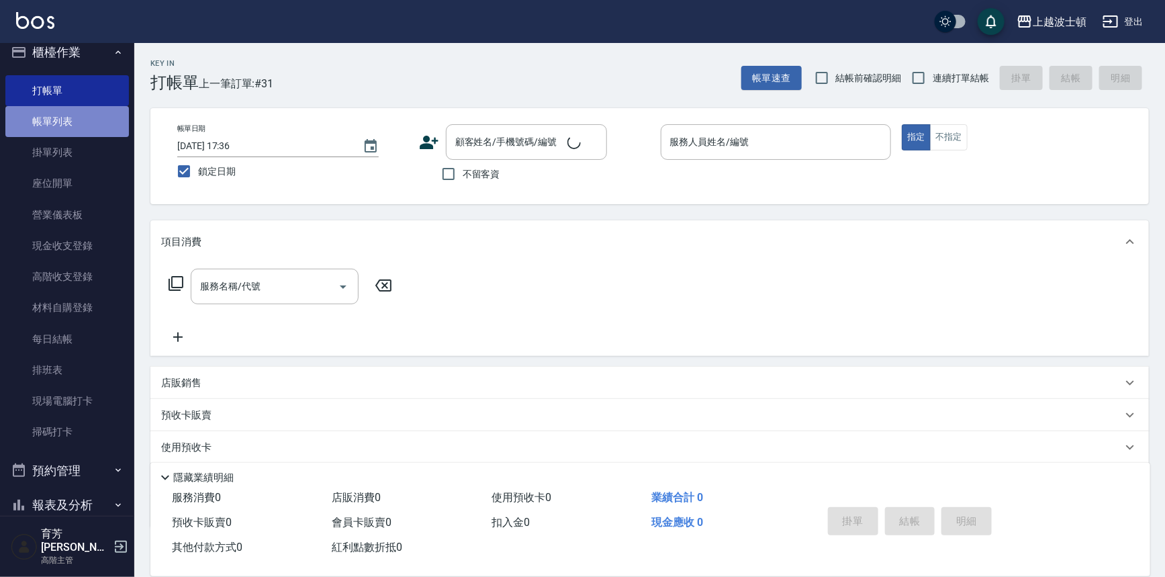
click at [75, 124] on link "帳單列表" at bounding box center [67, 121] width 124 height 31
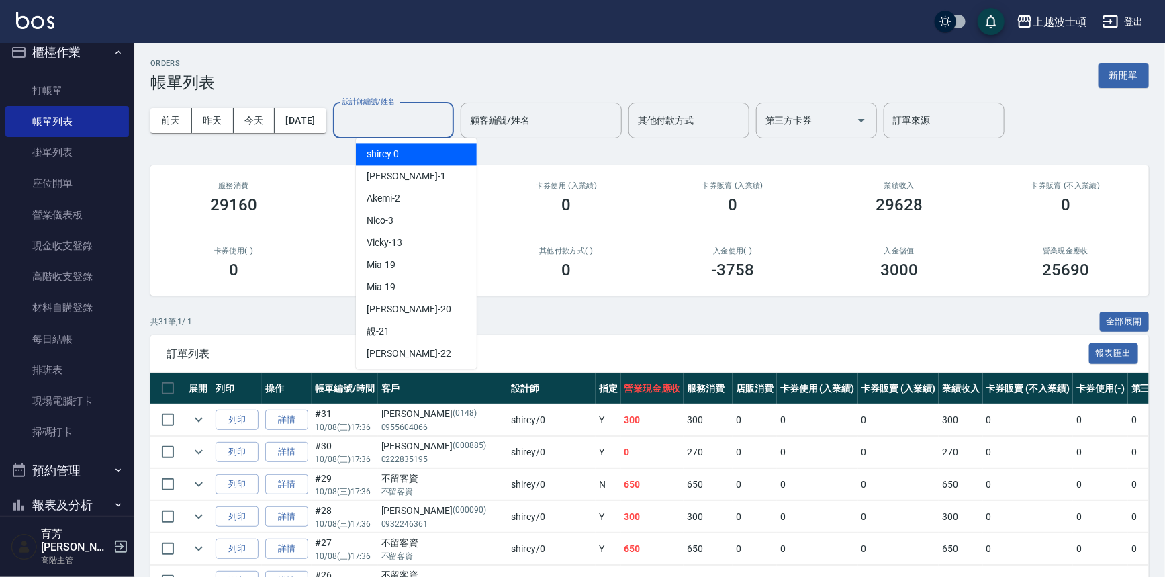
click at [390, 127] on input "設計師編號/姓名" at bounding box center [393, 121] width 109 height 24
click at [390, 152] on span "shirey -0" at bounding box center [383, 154] width 33 height 14
type input "shirey-0"
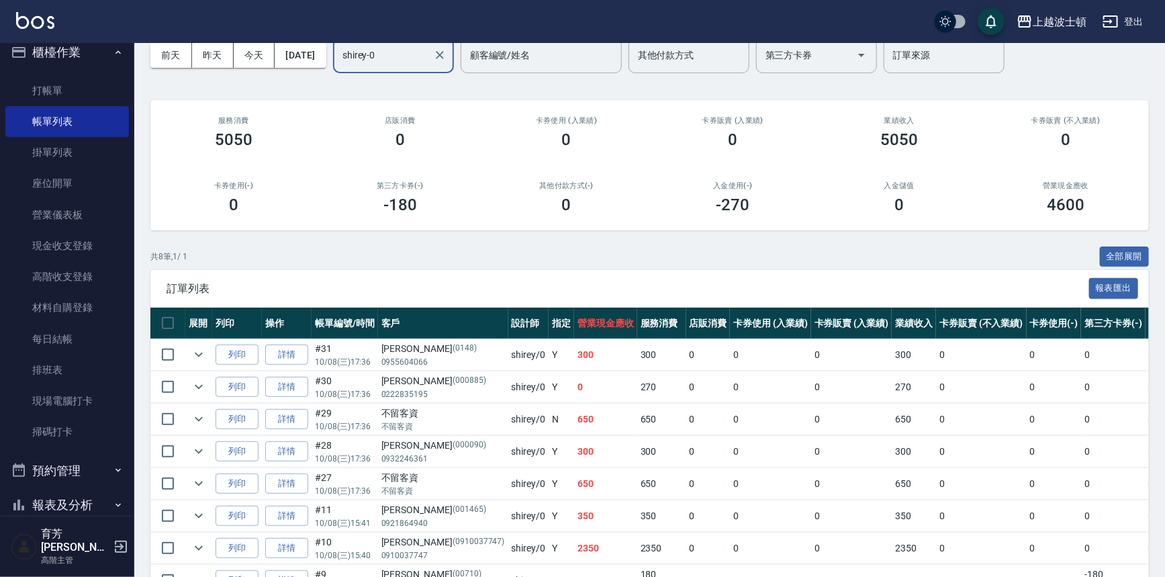
scroll to position [64, 0]
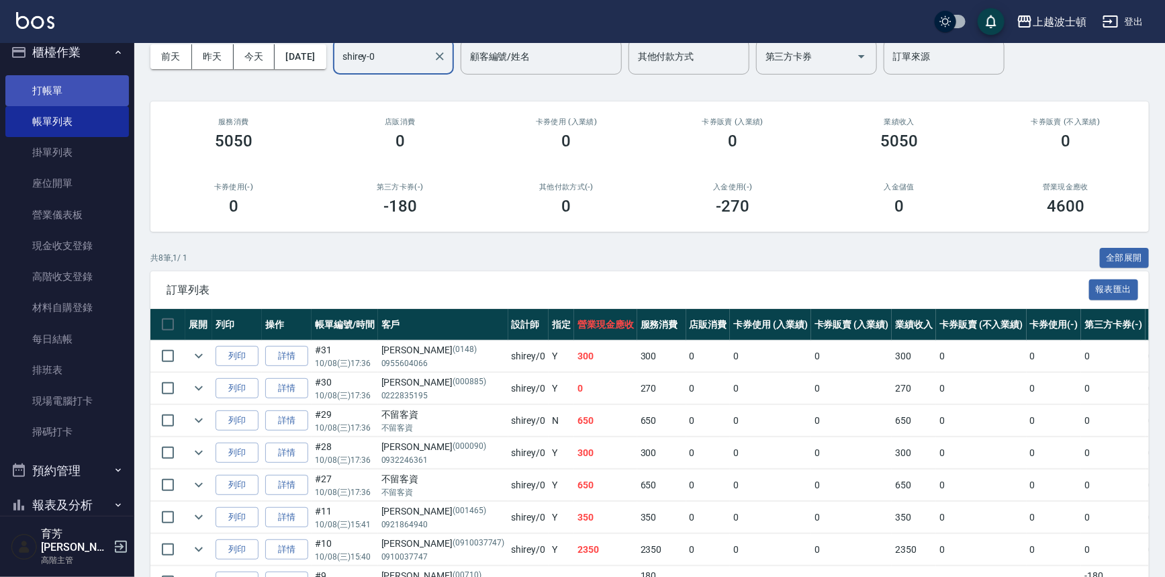
click at [42, 96] on link "打帳單" at bounding box center [67, 90] width 124 height 31
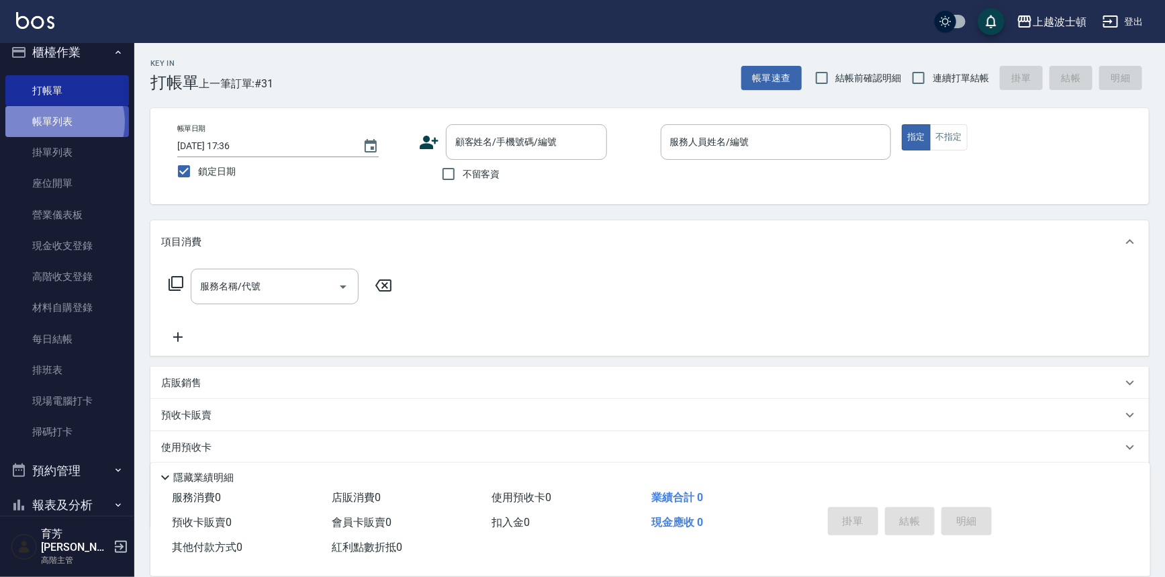
click at [60, 122] on link "帳單列表" at bounding box center [67, 121] width 124 height 31
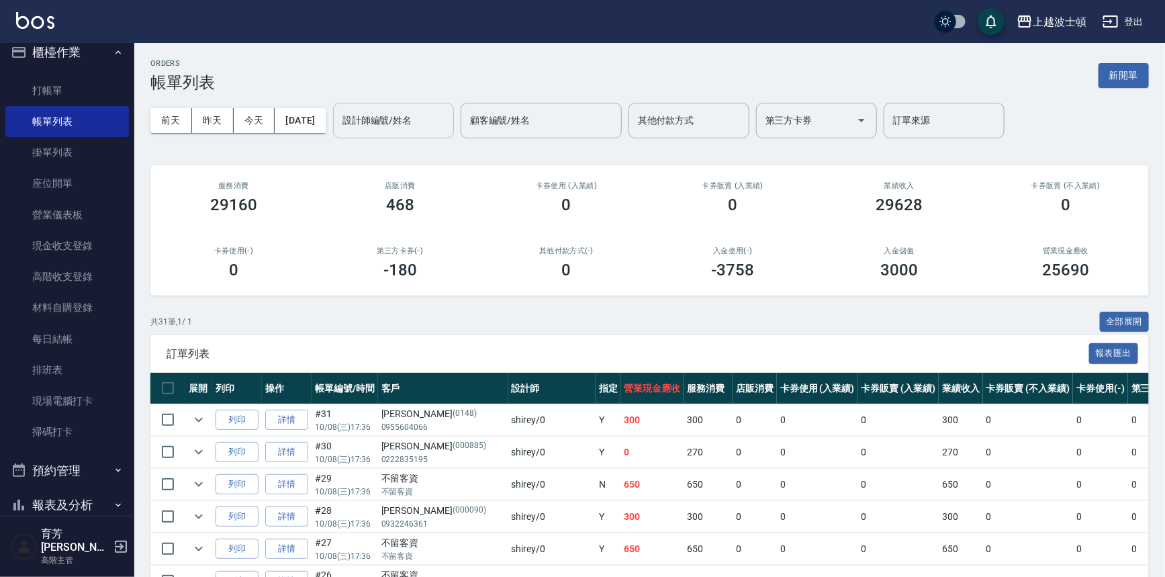
click at [429, 115] on input "設計師編號/姓名" at bounding box center [393, 121] width 109 height 24
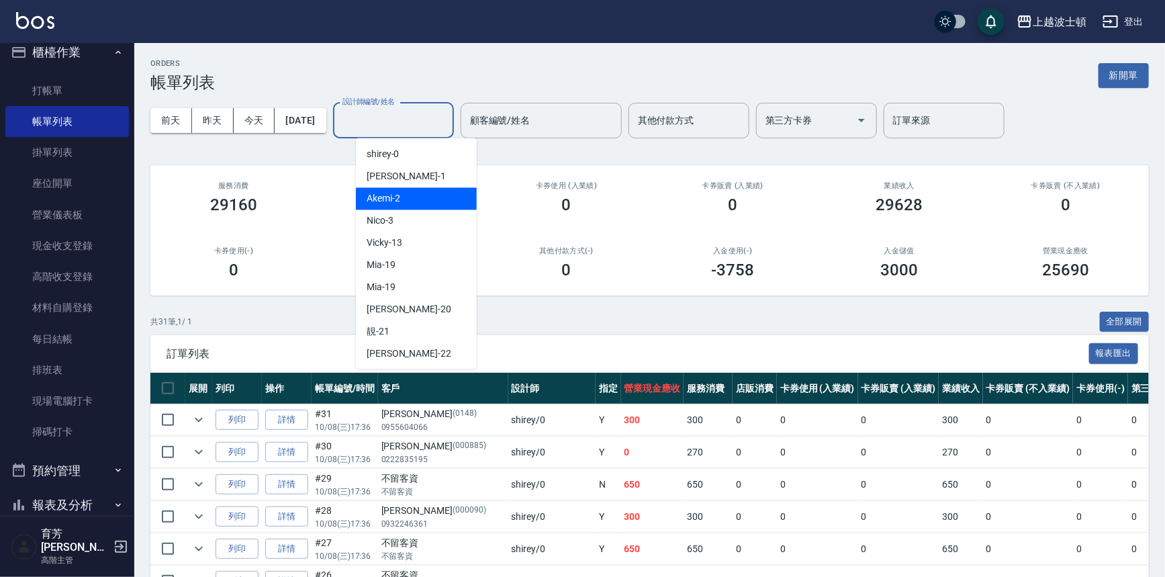
click at [447, 196] on div "Akemi -2" at bounding box center [416, 198] width 121 height 22
type input "Akemi-2"
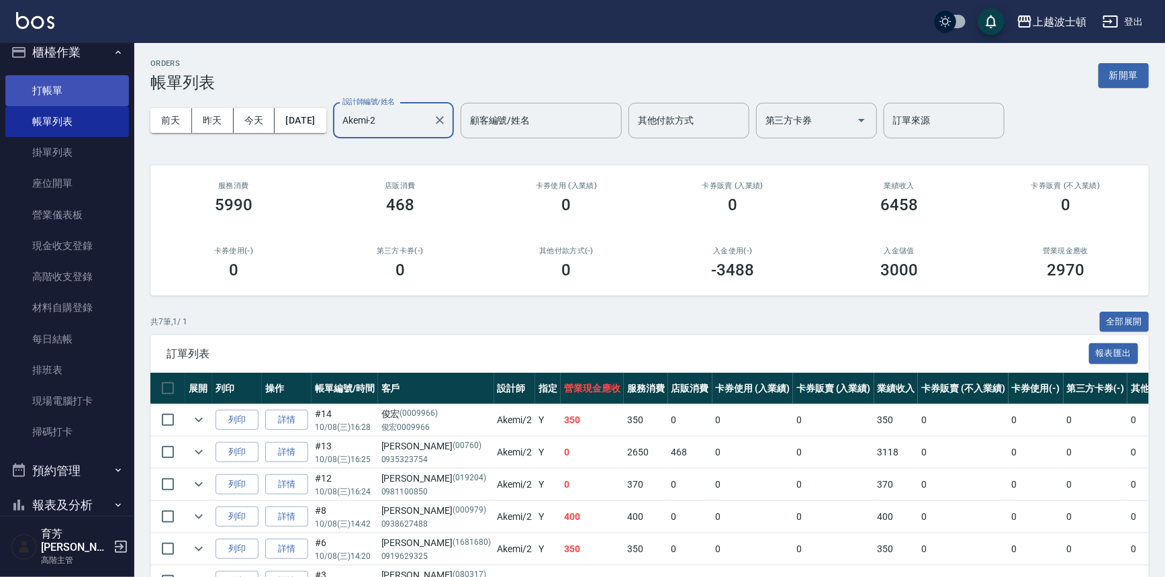
click at [75, 83] on link "打帳單" at bounding box center [67, 90] width 124 height 31
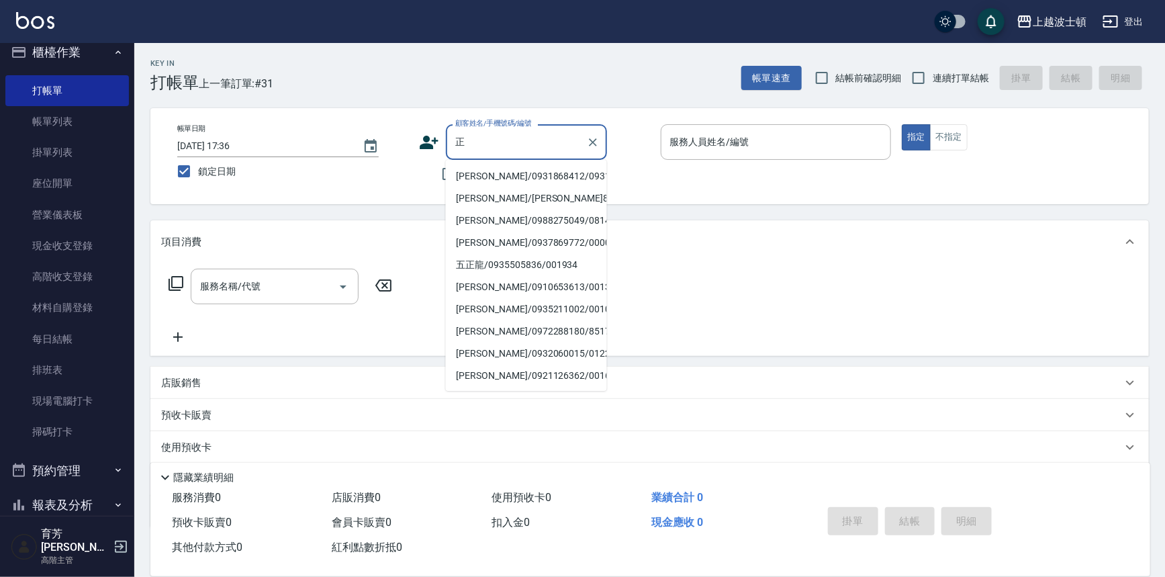
type input "鄭"
click at [523, 175] on li "[PERSON_NAME]/0935509376/0248" at bounding box center [526, 176] width 161 height 22
type input "[PERSON_NAME]/0935509376/0248"
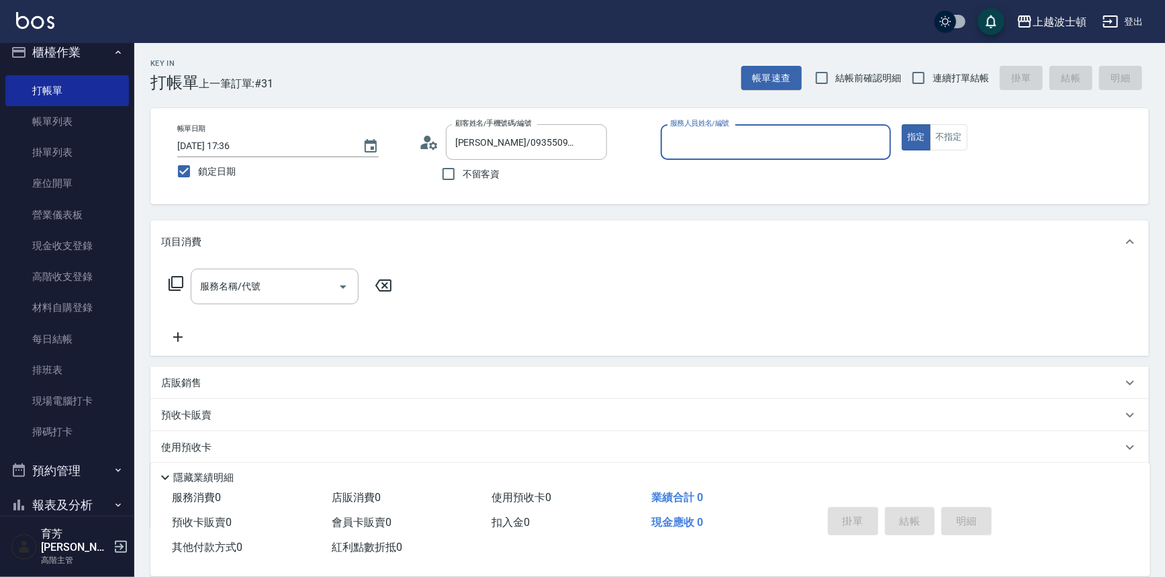
type input "Akemi-2"
click at [291, 285] on input "服務名稱/代號" at bounding box center [265, 287] width 136 height 24
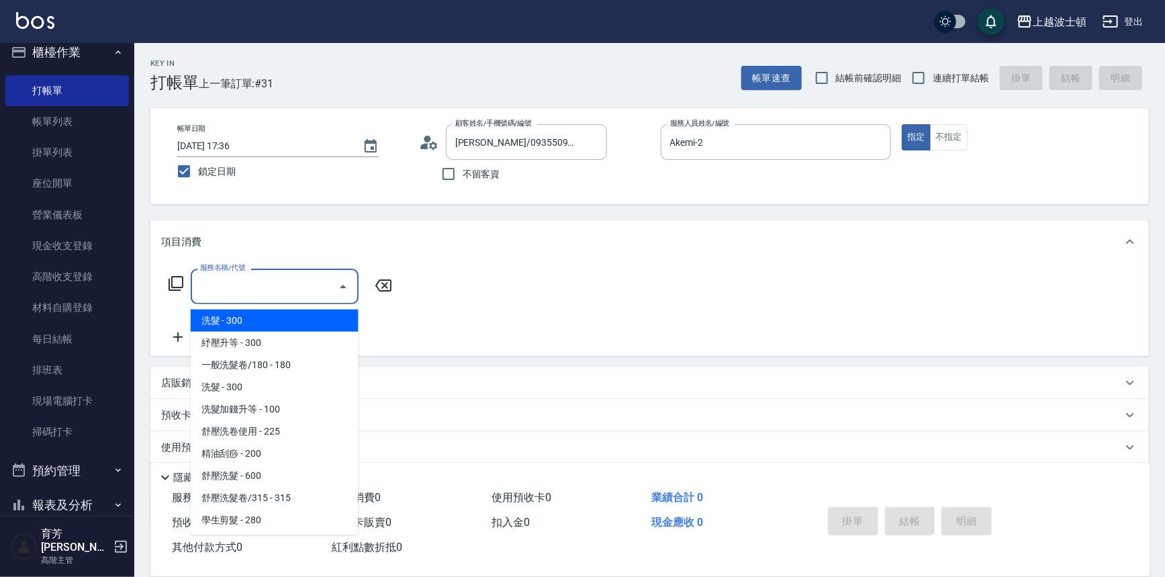
click at [428, 141] on circle at bounding box center [427, 139] width 7 height 7
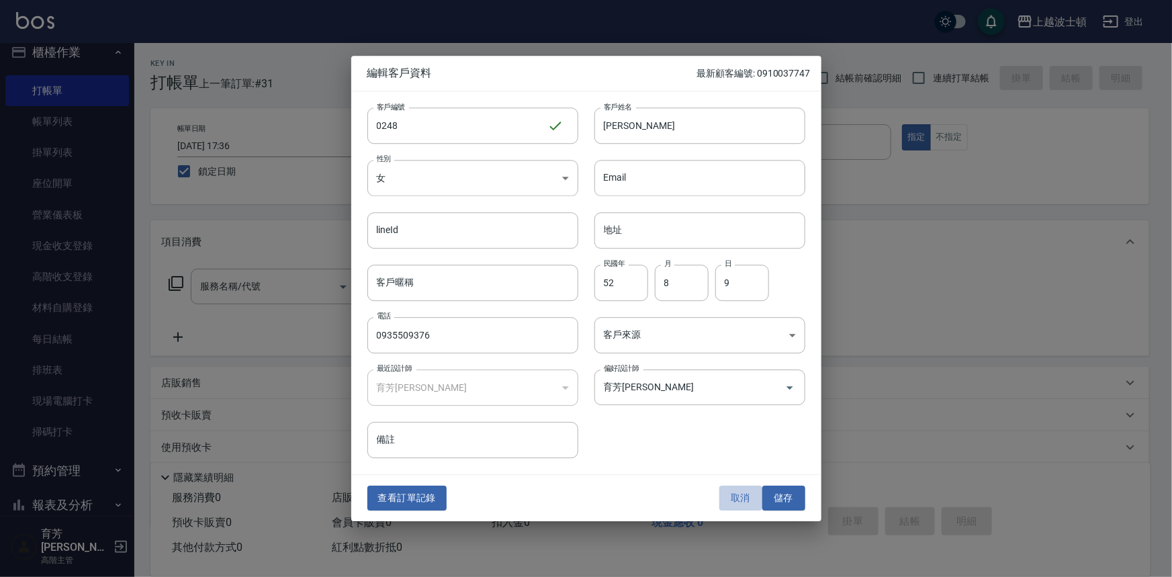
click at [735, 503] on button "取消" at bounding box center [740, 498] width 43 height 25
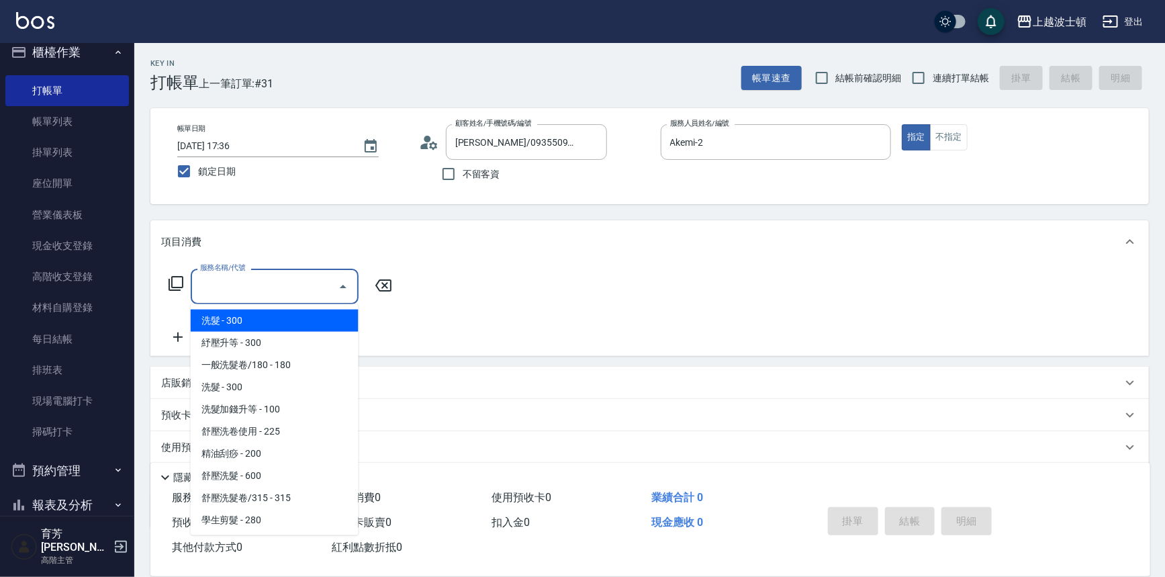
click at [227, 293] on input "服務名稱/代號" at bounding box center [265, 287] width 136 height 24
click at [244, 314] on span "洗髮 - 300" at bounding box center [275, 321] width 168 height 22
type input "洗髮(201)"
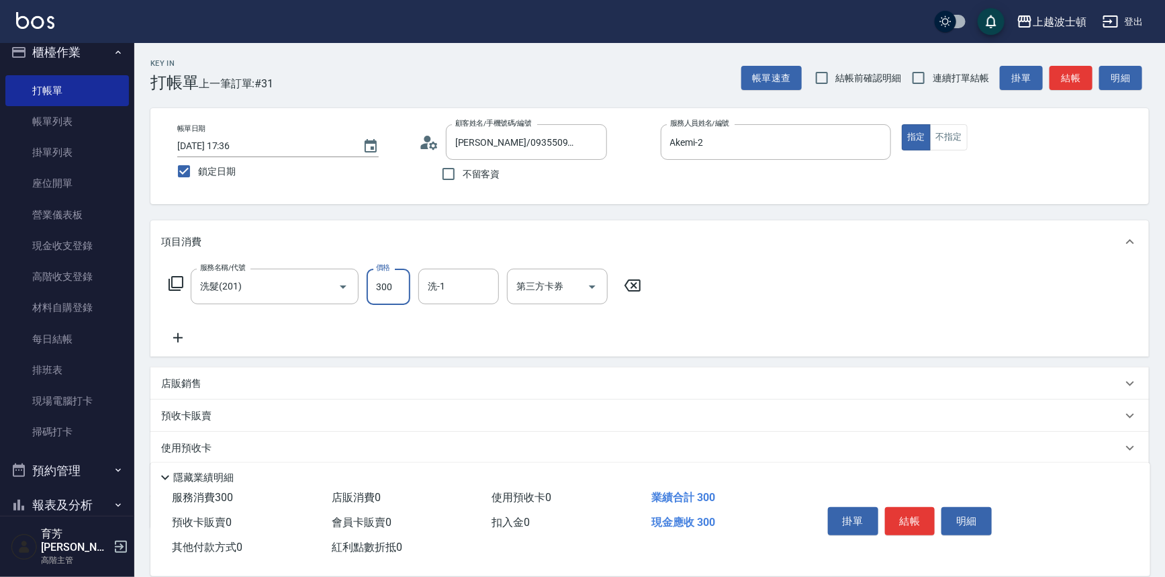
click at [383, 299] on input "300" at bounding box center [389, 287] width 44 height 36
type input "270"
click at [478, 296] on input "洗-1" at bounding box center [458, 287] width 68 height 24
click at [441, 320] on span "Akemi -2" at bounding box center [446, 321] width 34 height 14
type input "Akemi-2"
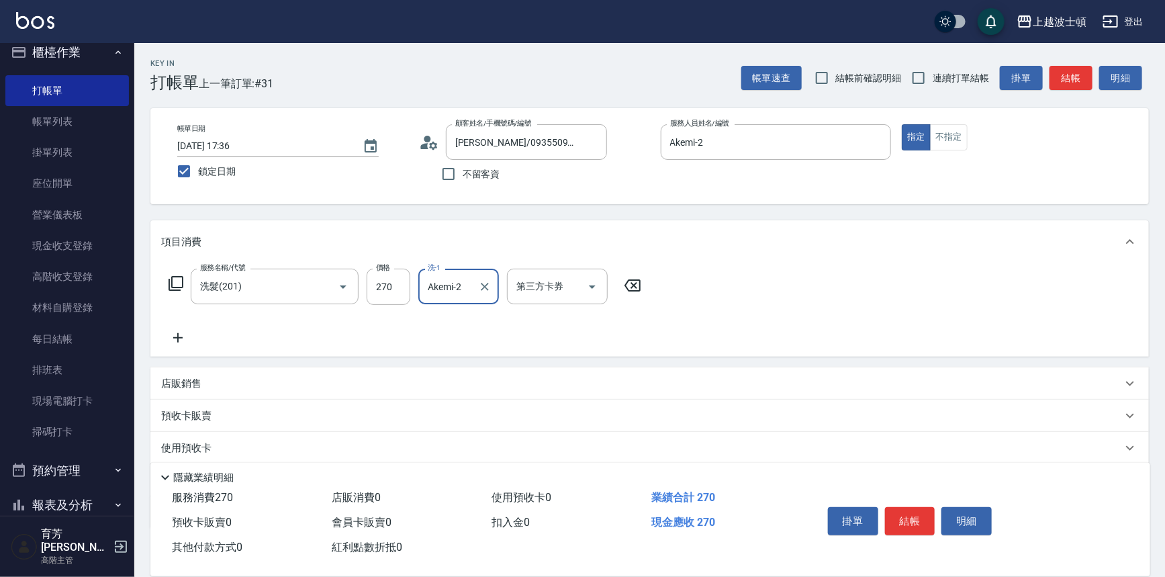
click at [177, 337] on icon at bounding box center [177, 337] width 9 height 9
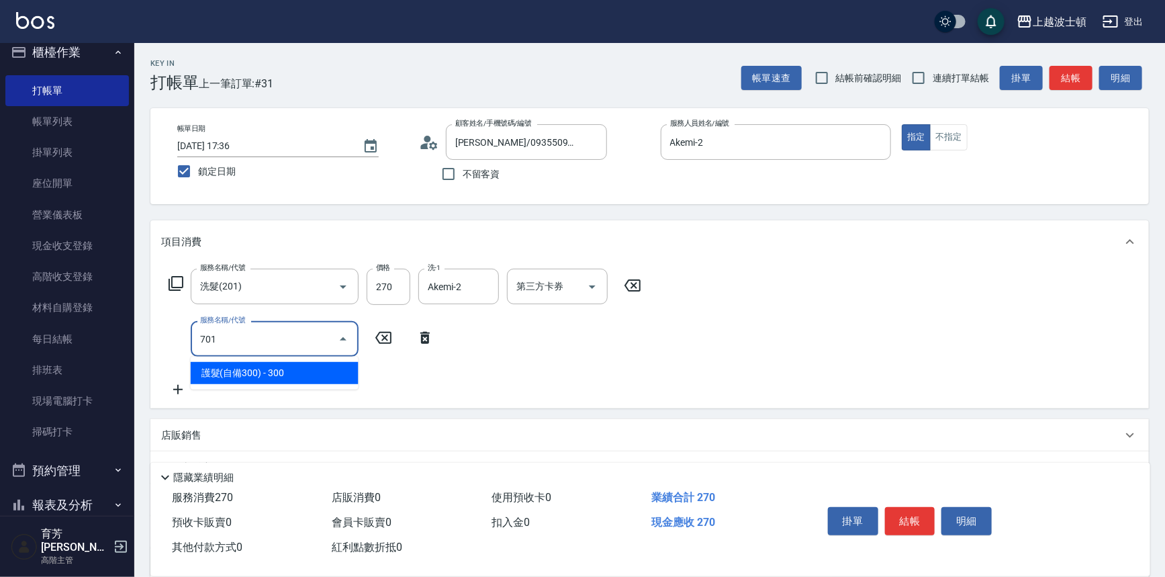
click at [333, 375] on span "護髮(自備300) - 300" at bounding box center [275, 373] width 168 height 22
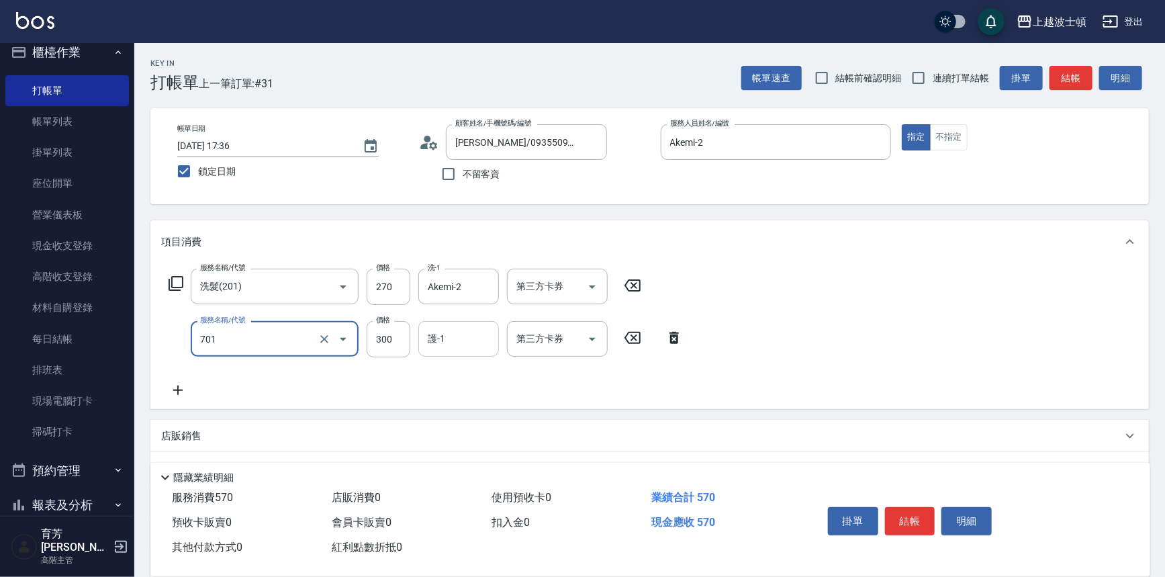
type input "護髮(自備300)(701)"
click at [469, 342] on input "護-1" at bounding box center [458, 339] width 68 height 24
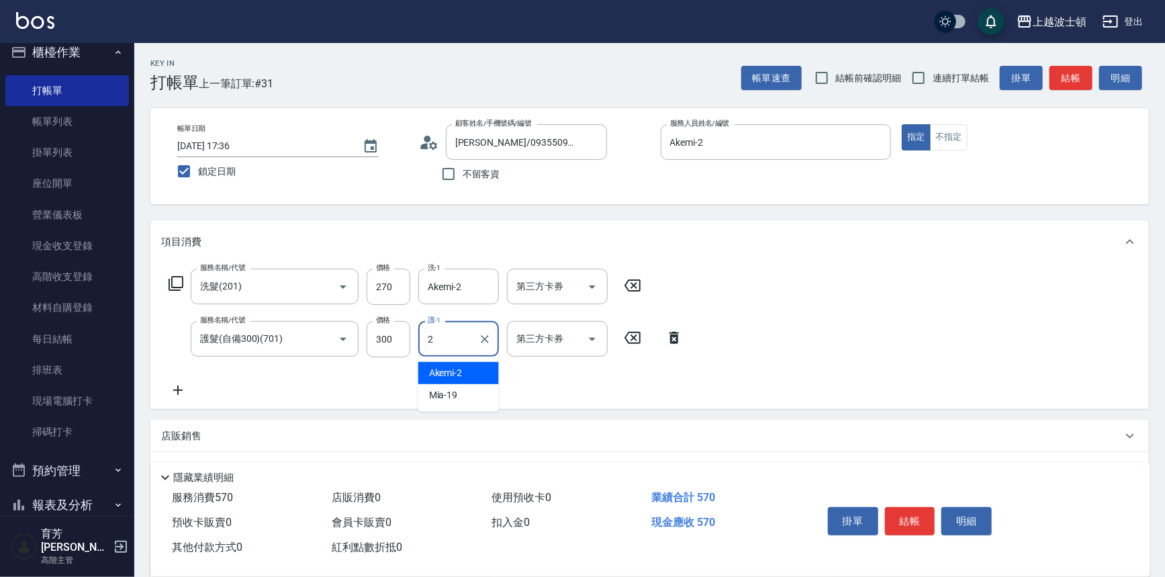
drag, startPoint x: 476, startPoint y: 369, endPoint x: 462, endPoint y: 371, distance: 14.2
click at [476, 370] on div "Akemi -2" at bounding box center [458, 373] width 81 height 22
type input "Akemi-2"
click at [181, 384] on icon at bounding box center [178, 390] width 34 height 16
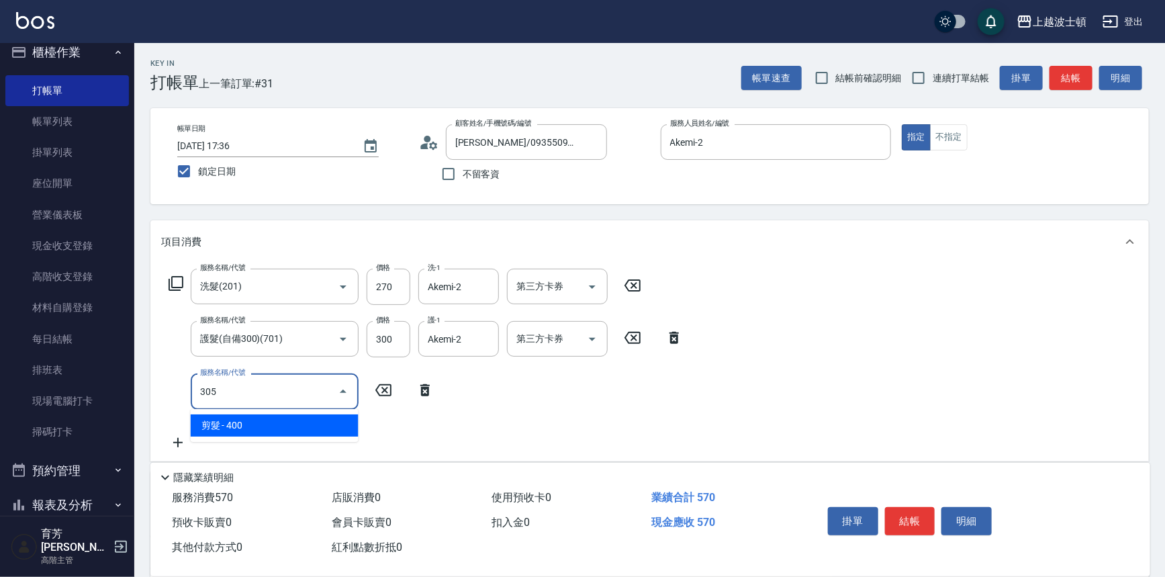
click at [319, 429] on span "剪髮 - 400" at bounding box center [275, 425] width 168 height 22
type input "剪髮(305)"
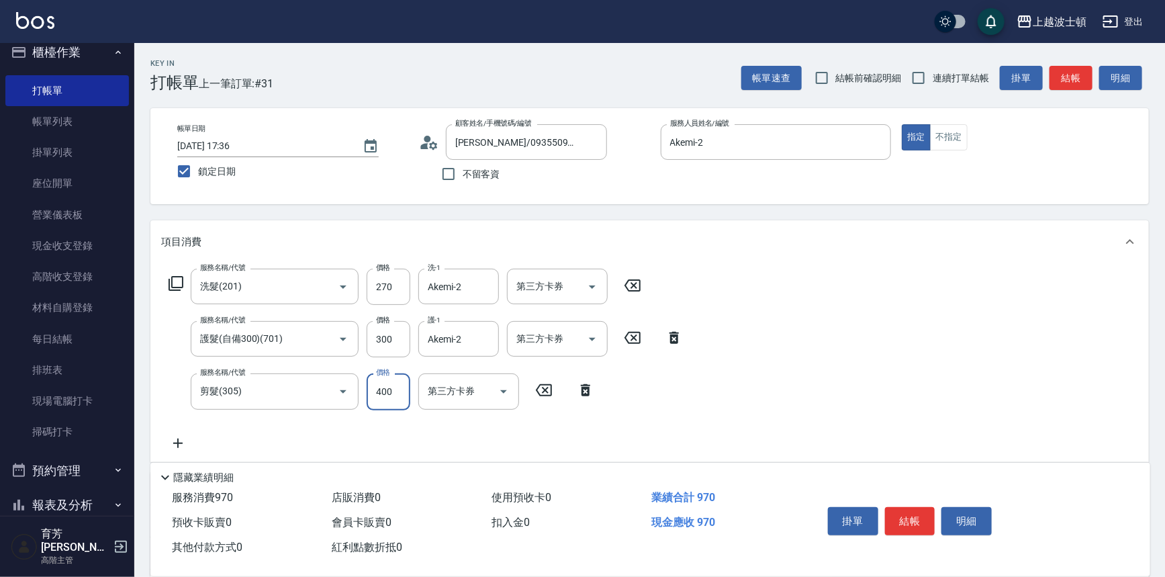
drag, startPoint x: 403, startPoint y: 406, endPoint x: 394, endPoint y: 392, distance: 16.4
click at [403, 406] on input "400" at bounding box center [389, 391] width 44 height 36
type input "350"
click at [890, 340] on div "服務名稱/代號 洗髮(201) 服務名稱/代號 價格 270 價格 洗-1 Akemi-2 洗-1 第三方卡券 第三方卡券 服務名稱/代號 護髮(自備300)…" at bounding box center [649, 362] width 999 height 198
click at [902, 520] on button "結帳" at bounding box center [910, 521] width 50 height 28
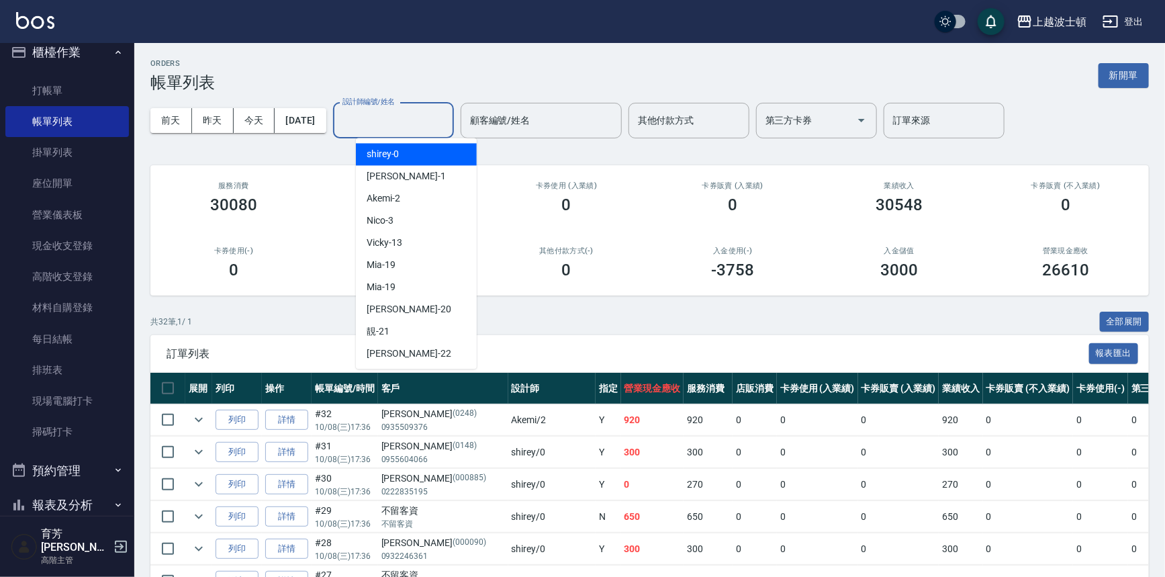
click at [404, 125] on input "設計師編號/姓名" at bounding box center [393, 121] width 109 height 24
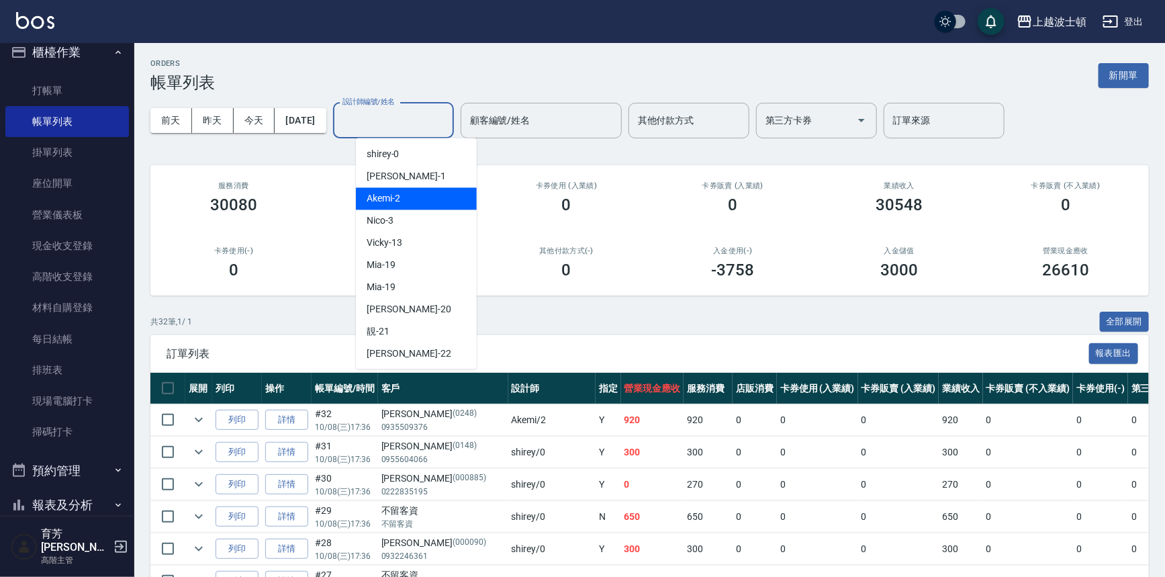
click at [436, 199] on div "Akemi -2" at bounding box center [416, 198] width 121 height 22
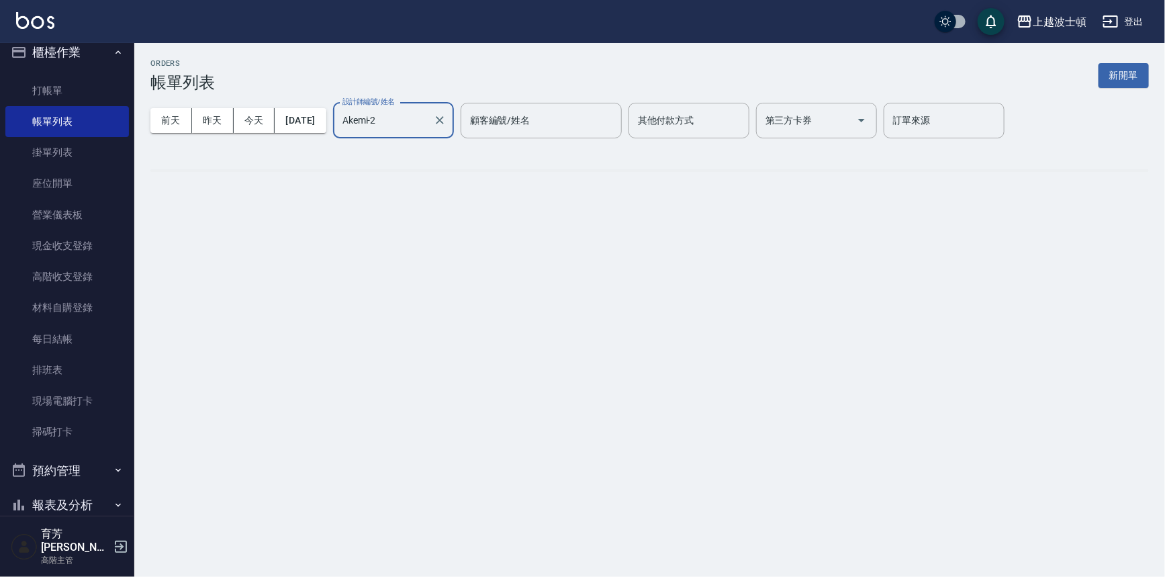
type input "Akemi-2"
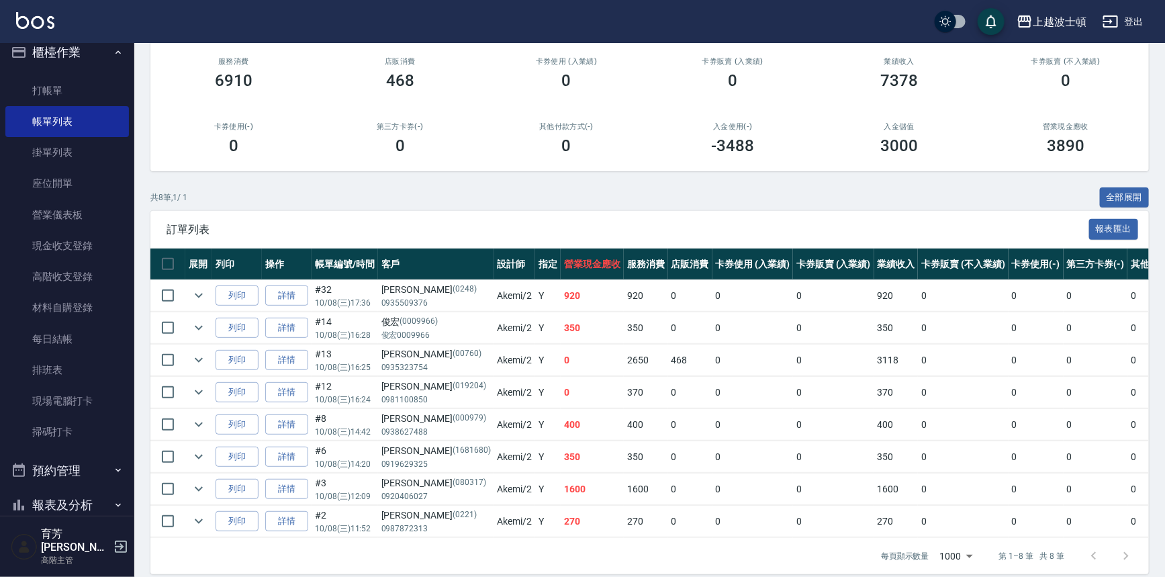
scroll to position [145, 0]
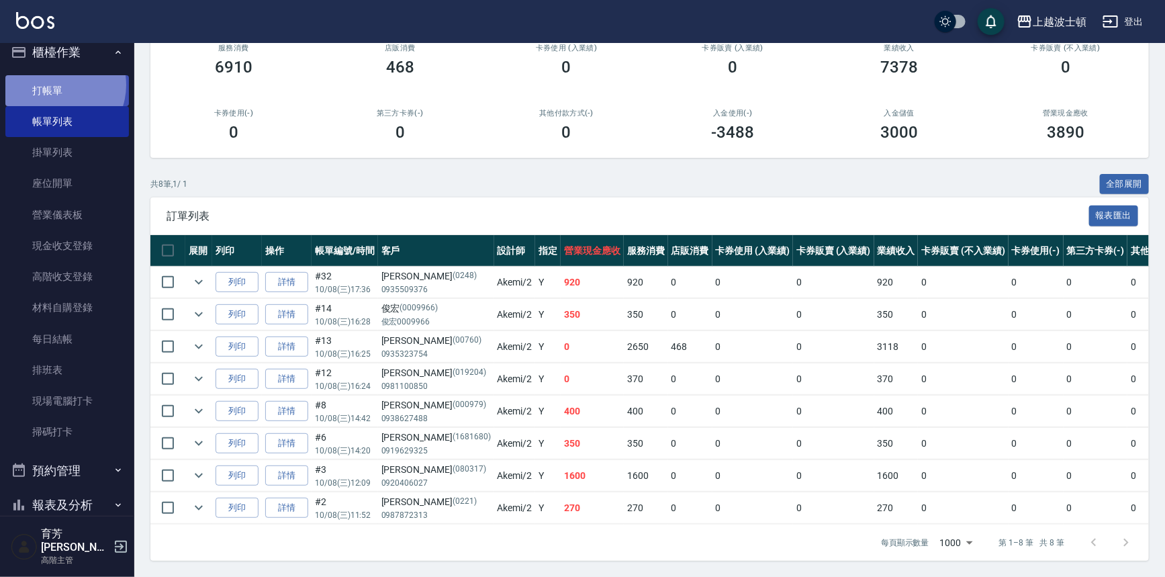
click at [54, 85] on link "打帳單" at bounding box center [67, 90] width 124 height 31
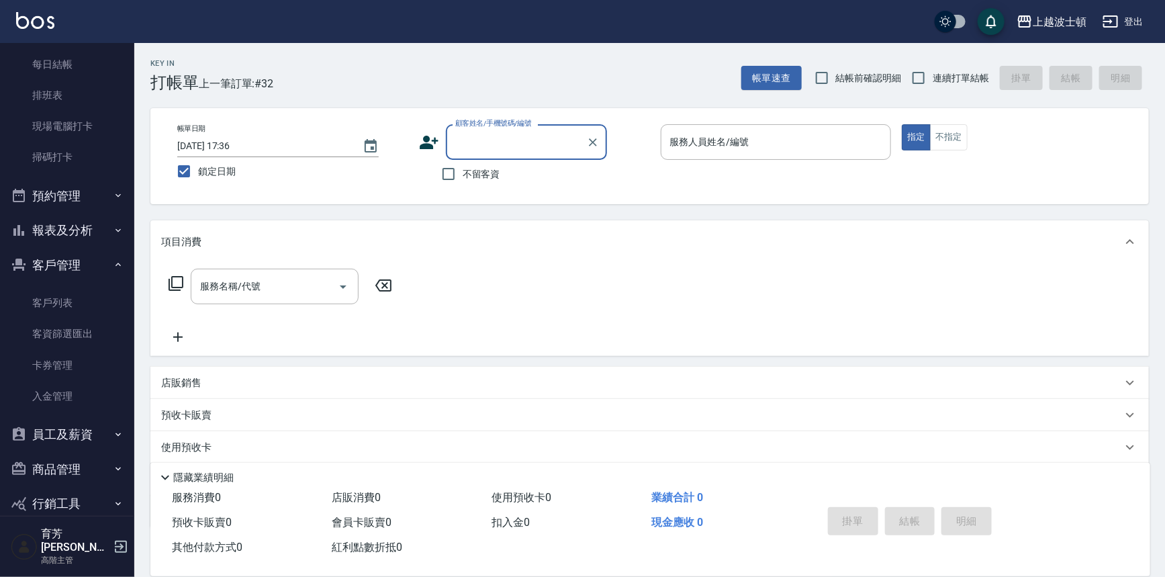
scroll to position [316, 0]
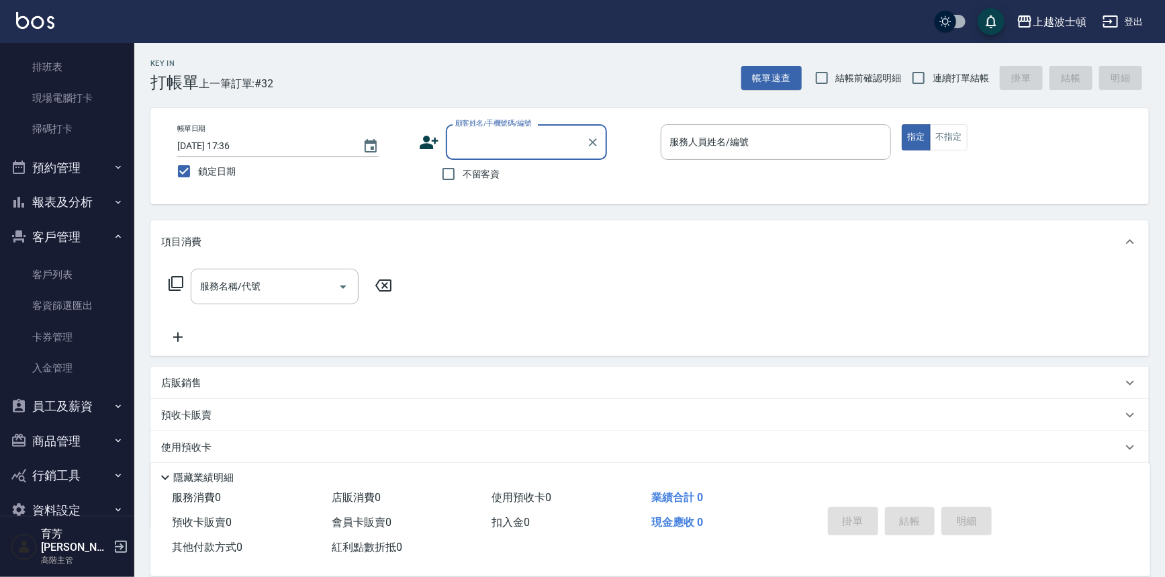
click at [93, 195] on button "報表及分析" at bounding box center [67, 202] width 124 height 35
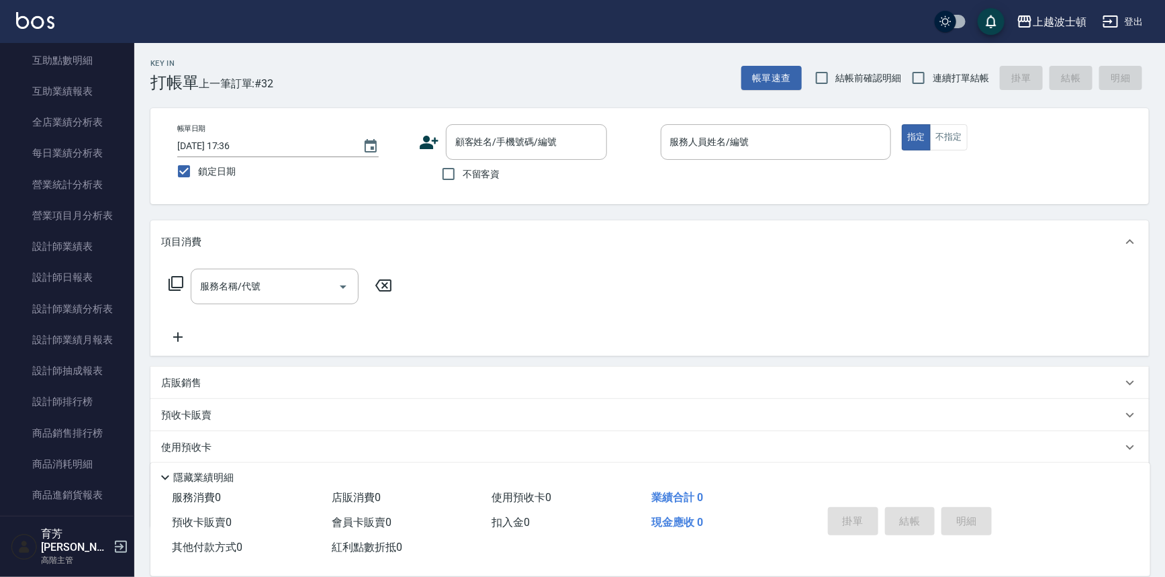
scroll to position [748, 0]
click at [87, 272] on link "設計師日報表" at bounding box center [67, 274] width 124 height 31
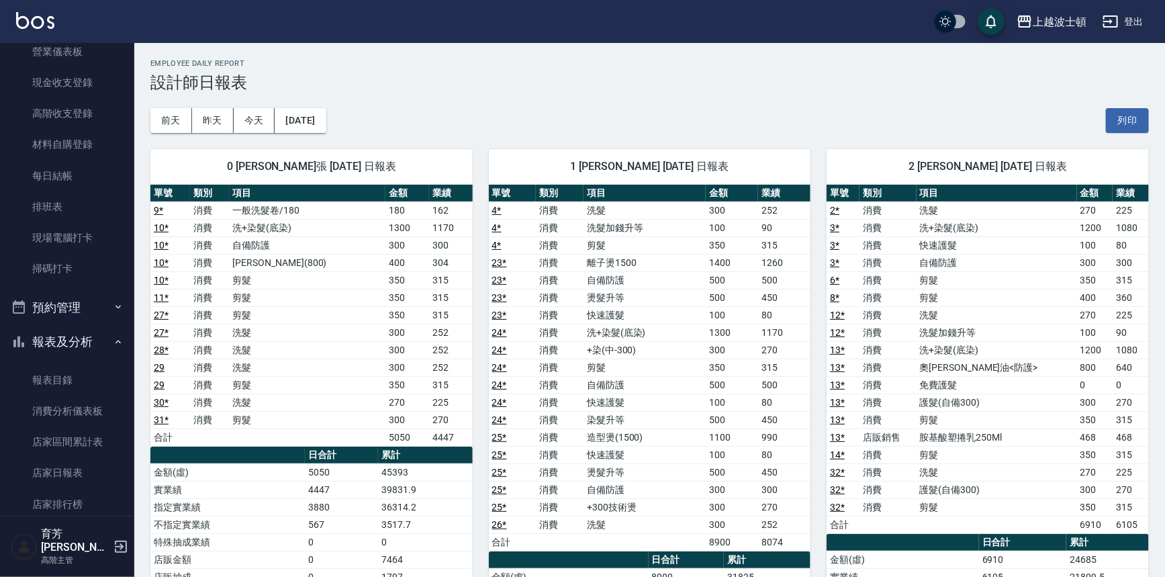
scroll to position [130, 0]
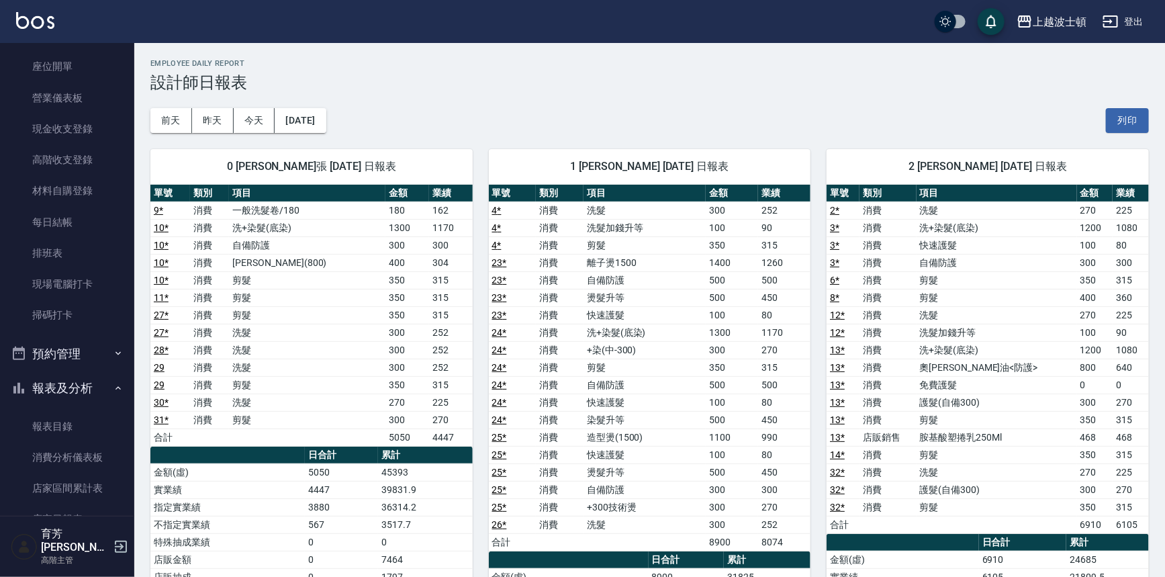
click at [56, 385] on button "報表及分析" at bounding box center [67, 388] width 124 height 35
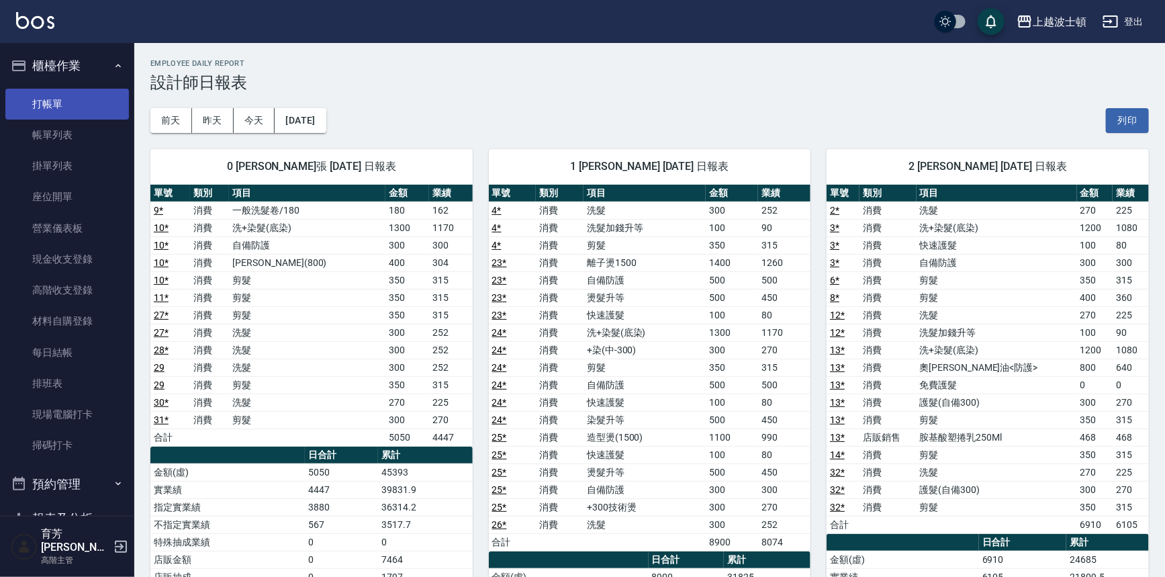
click at [80, 97] on link "打帳單" at bounding box center [67, 104] width 124 height 31
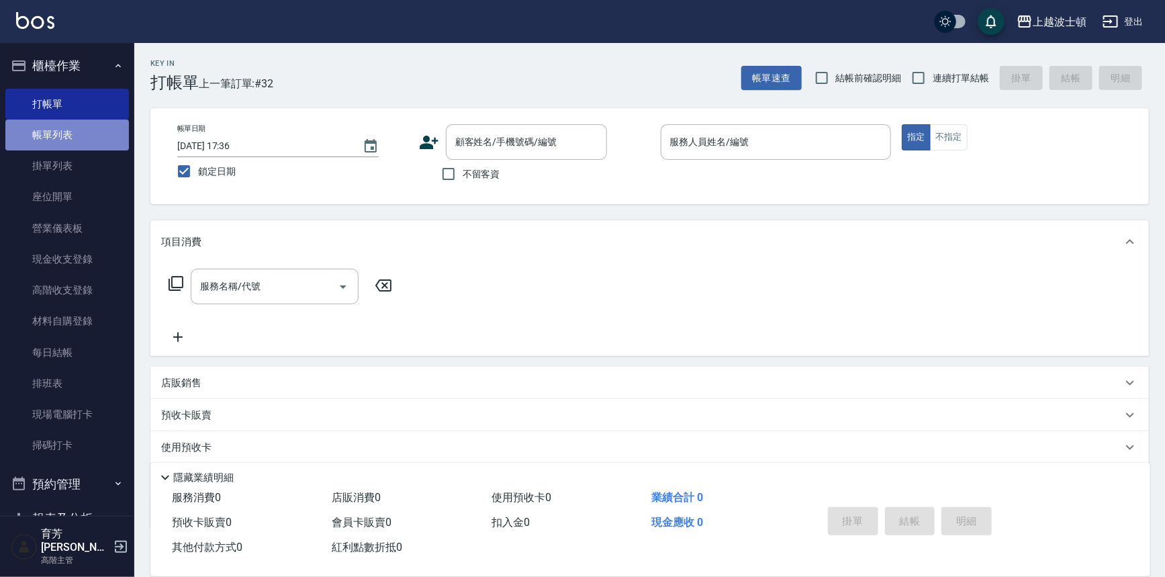
click at [70, 138] on link "帳單列表" at bounding box center [67, 135] width 124 height 31
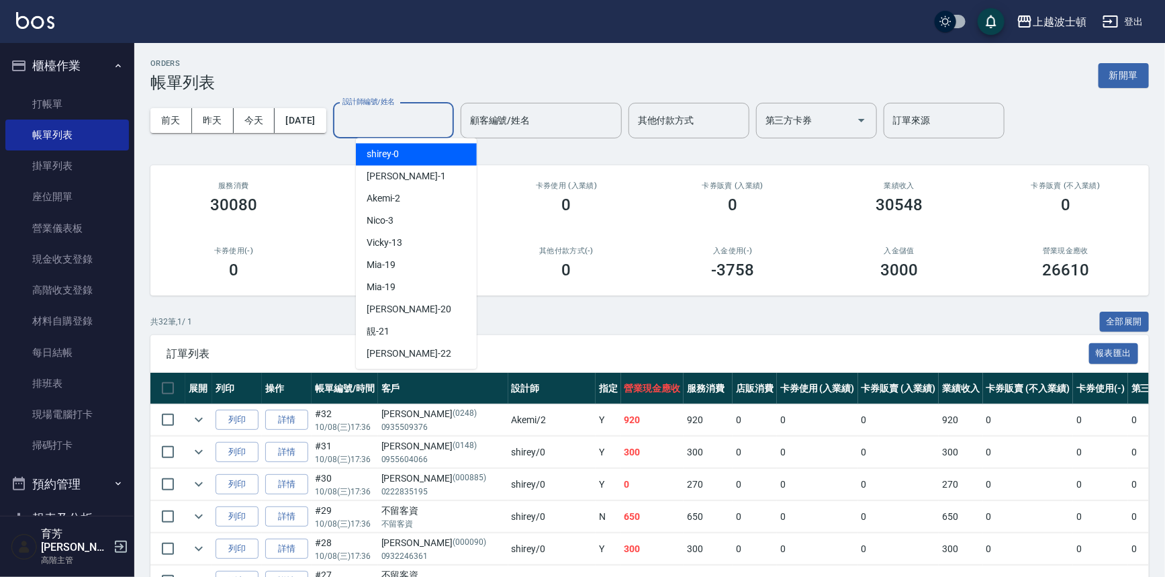
click at [430, 120] on input "設計師編號/姓名" at bounding box center [393, 121] width 109 height 24
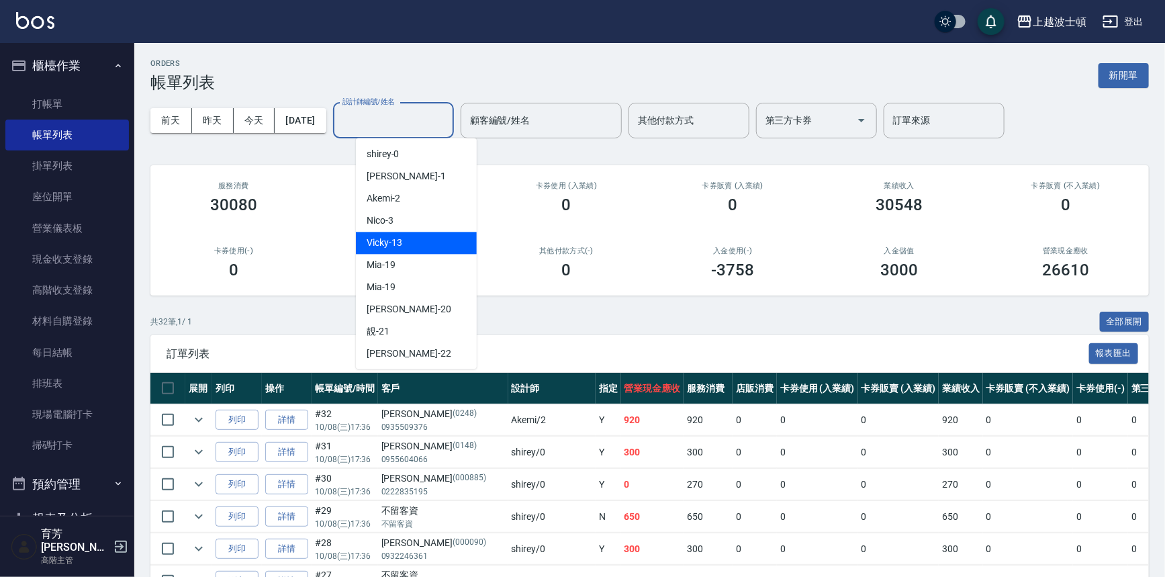
click at [416, 241] on div "Vicky -13" at bounding box center [416, 243] width 121 height 22
type input "Vicky-13"
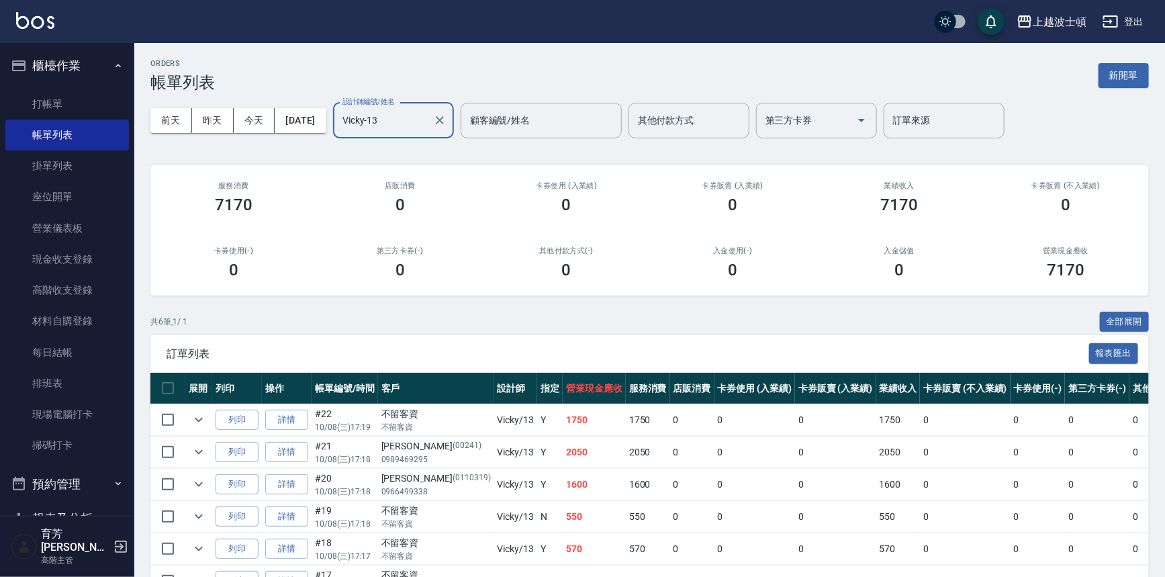
scroll to position [81, 0]
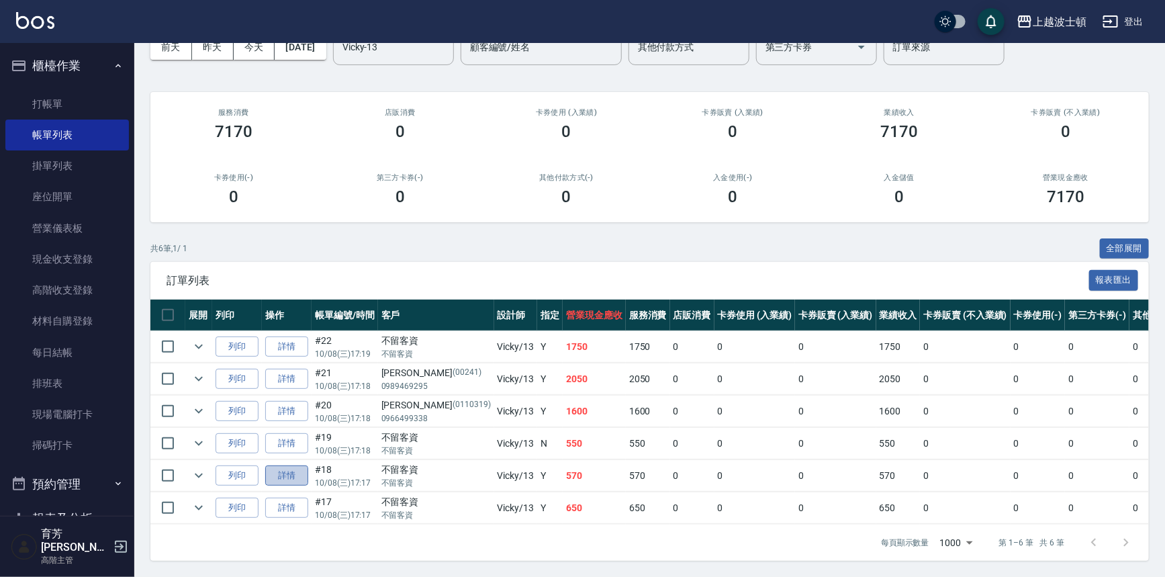
click at [298, 465] on link "詳情" at bounding box center [286, 475] width 43 height 21
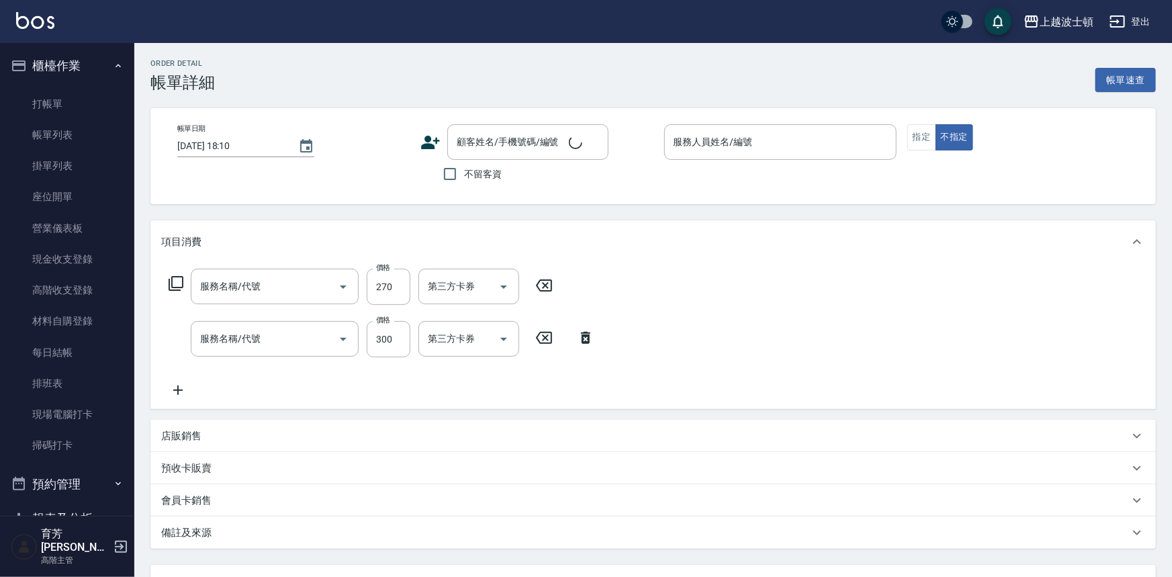
type input "[DATE] 17:17"
checkbox input "true"
type input "Vicky-13"
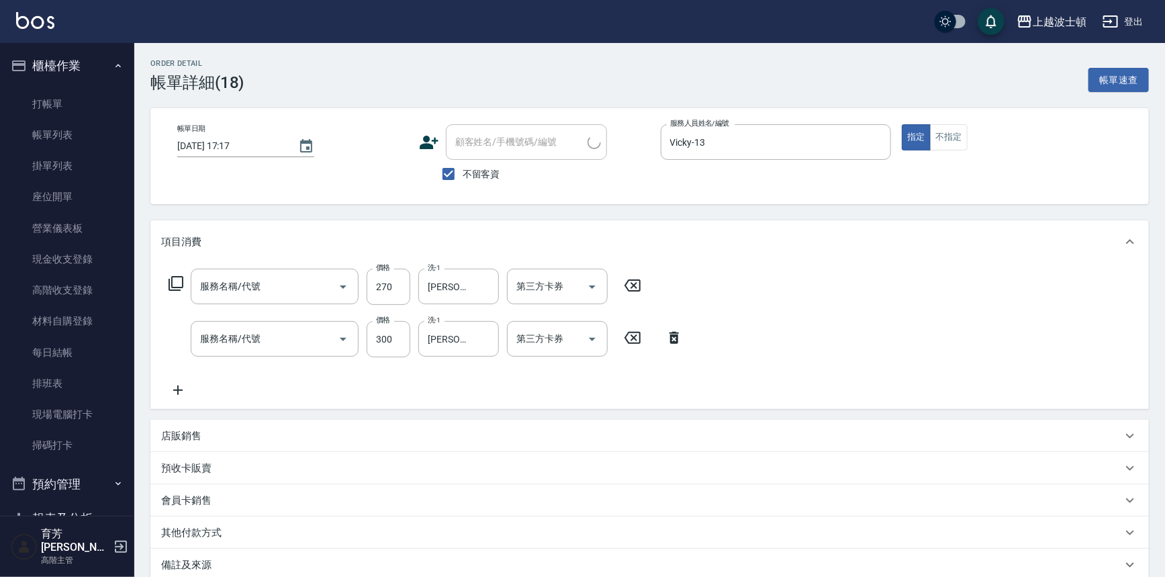
type input "洗髮(205)"
click at [175, 394] on icon at bounding box center [178, 390] width 34 height 16
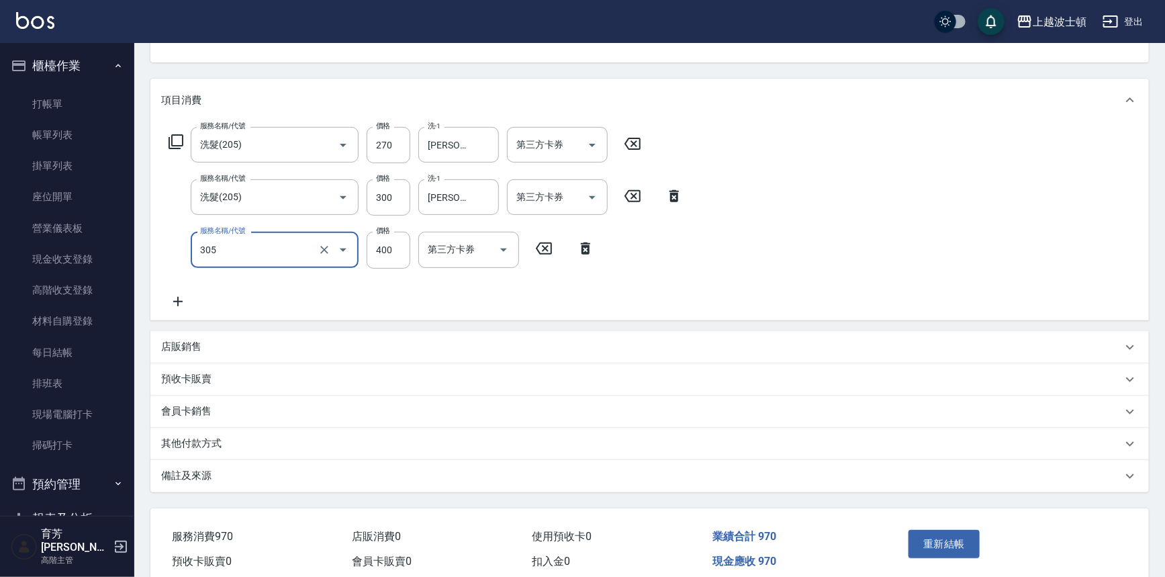
scroll to position [199, 0]
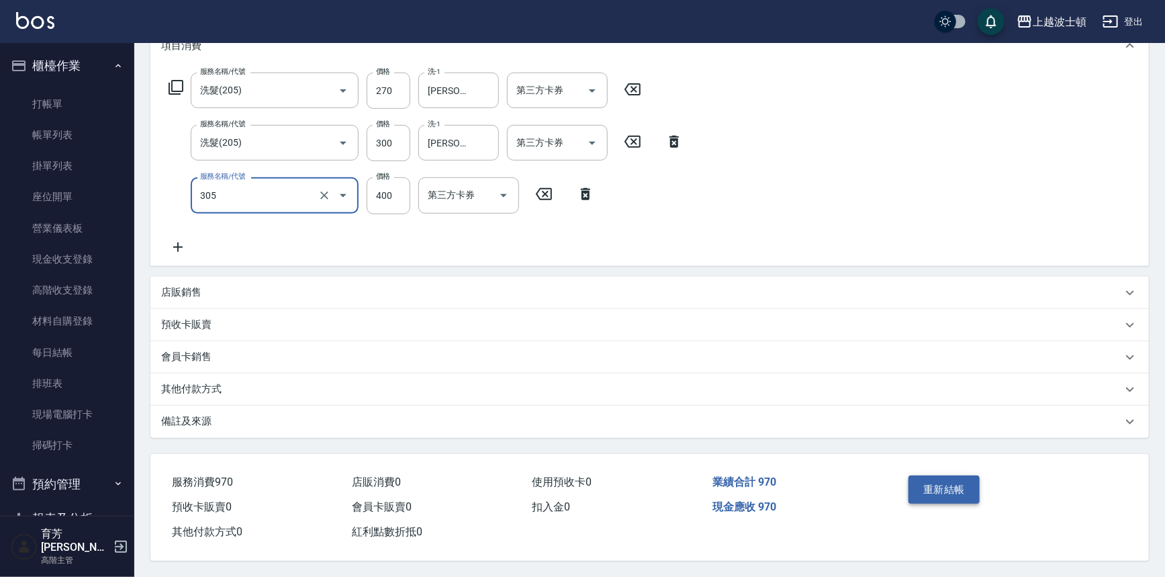
type input "剪髮(305)"
click at [962, 484] on button "重新結帳" at bounding box center [944, 489] width 71 height 28
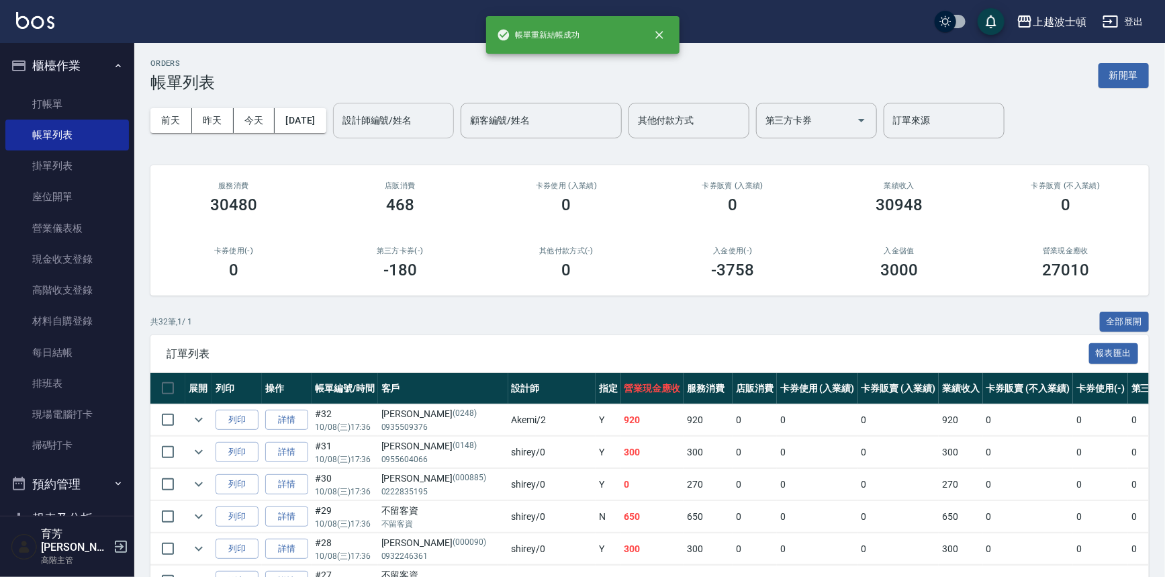
click at [424, 110] on input "設計師編號/姓名" at bounding box center [393, 121] width 109 height 24
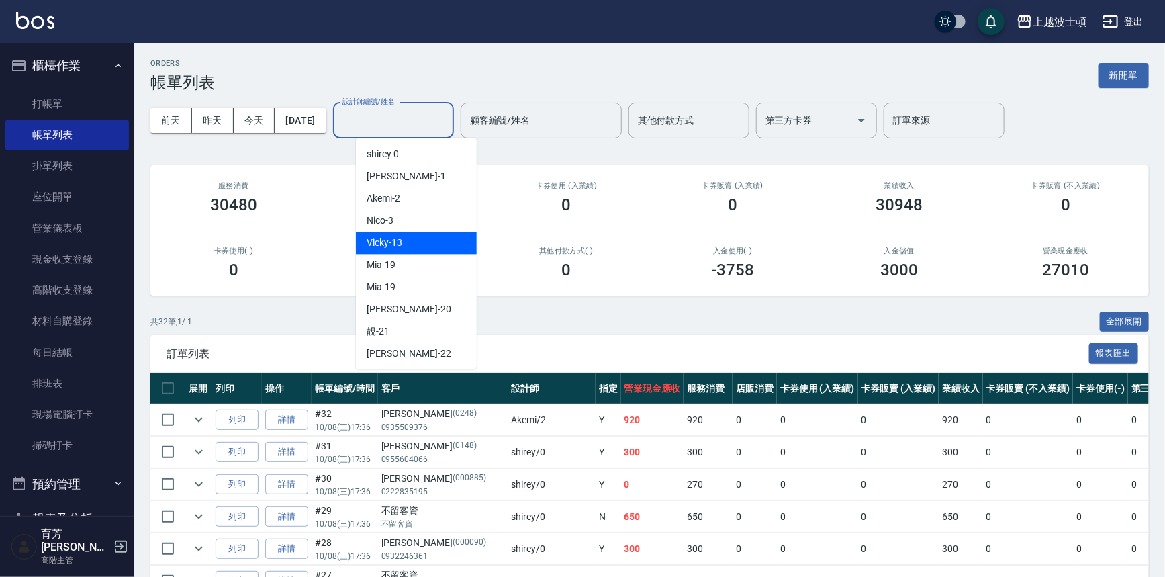
click at [429, 244] on div "Vicky -13" at bounding box center [416, 243] width 121 height 22
type input "Vicky-13"
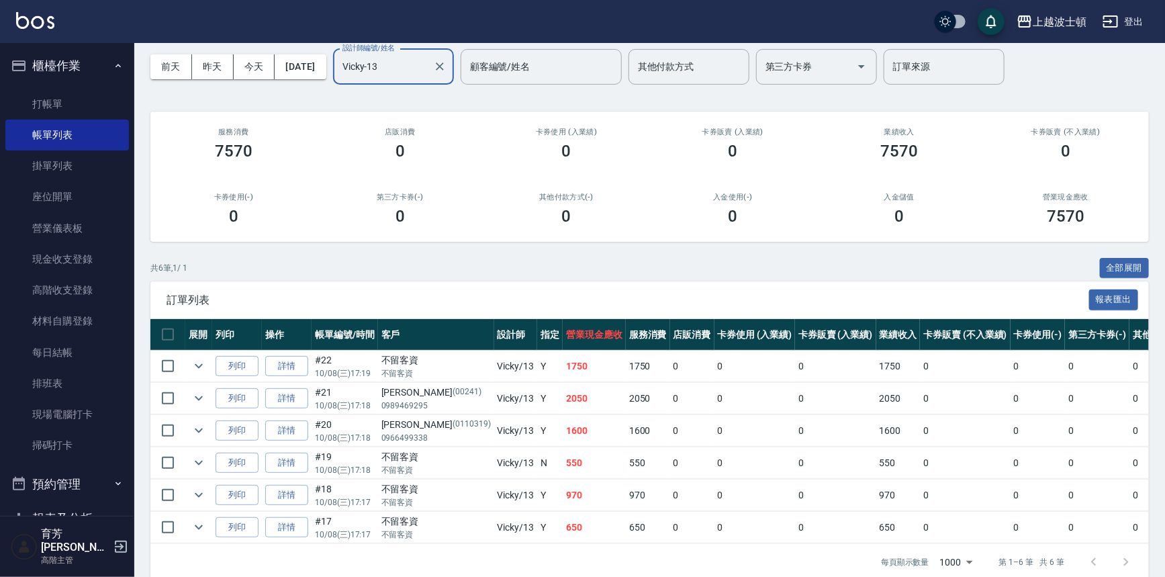
scroll to position [81, 0]
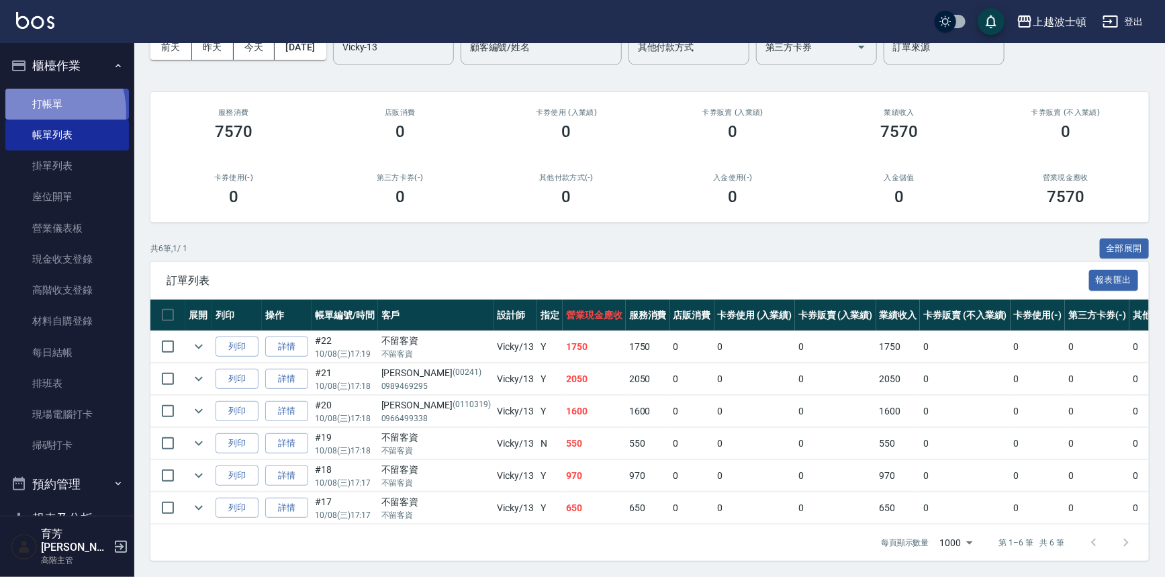
click at [32, 112] on link "打帳單" at bounding box center [67, 104] width 124 height 31
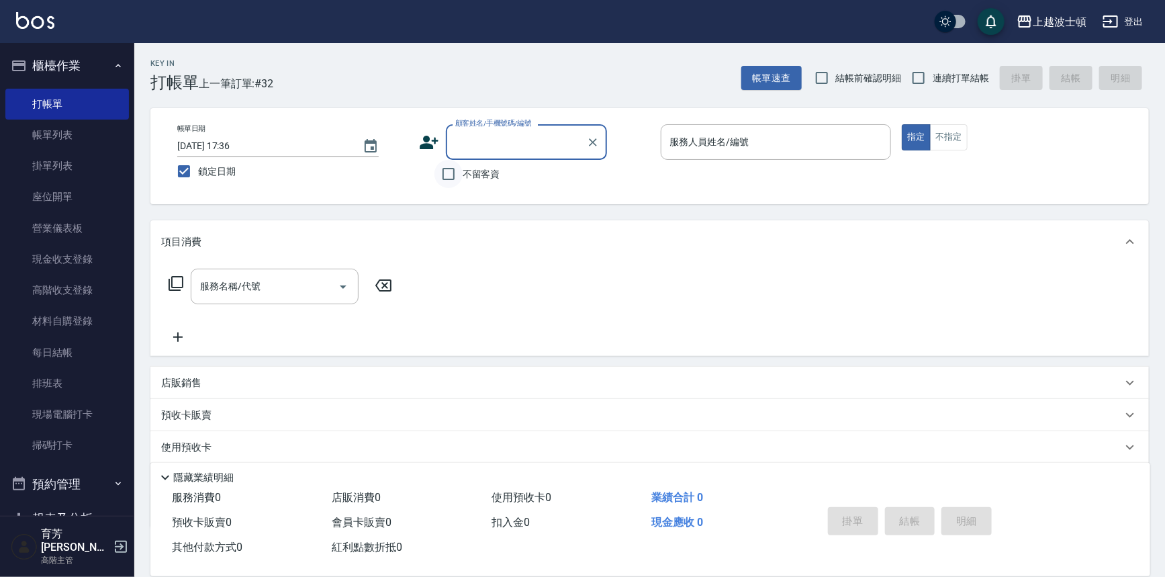
click at [454, 183] on input "不留客資" at bounding box center [448, 174] width 28 height 28
checkbox input "true"
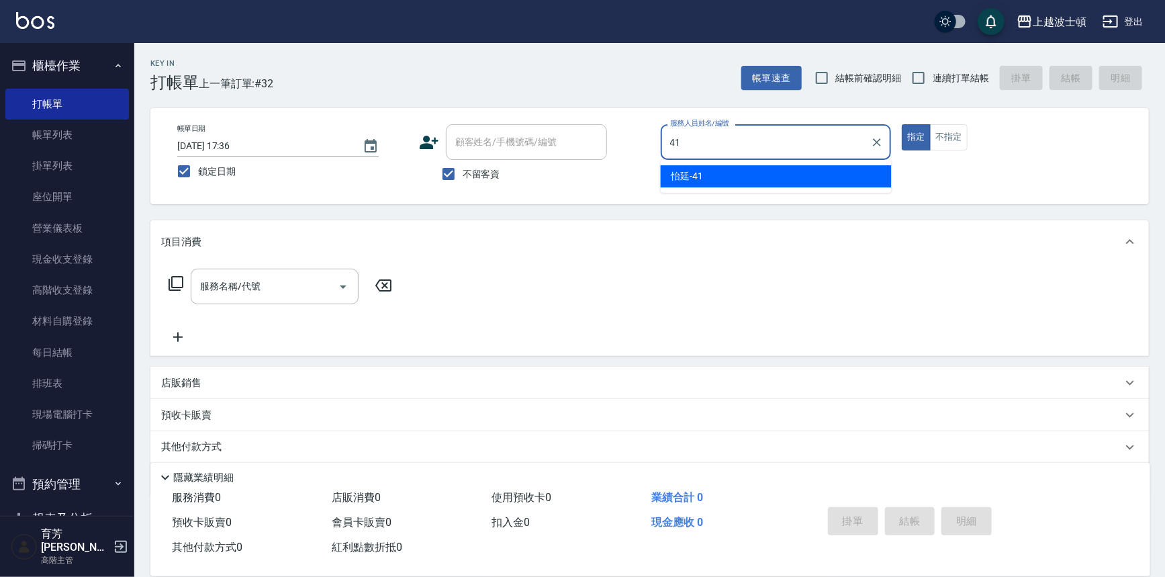
type input "怡廷-41"
type button "true"
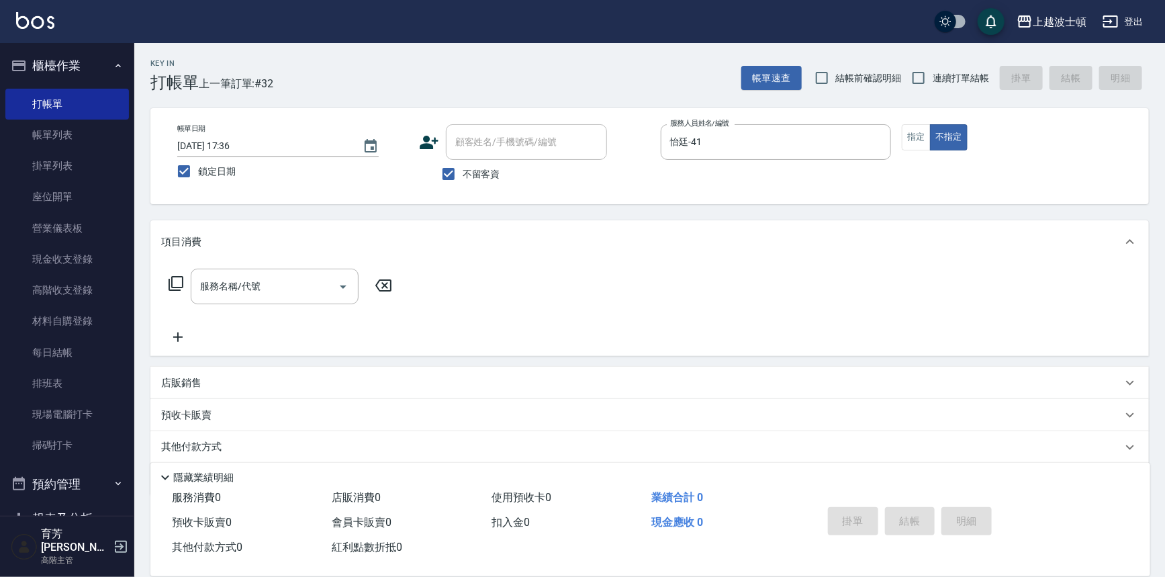
click at [181, 280] on icon at bounding box center [176, 283] width 16 height 16
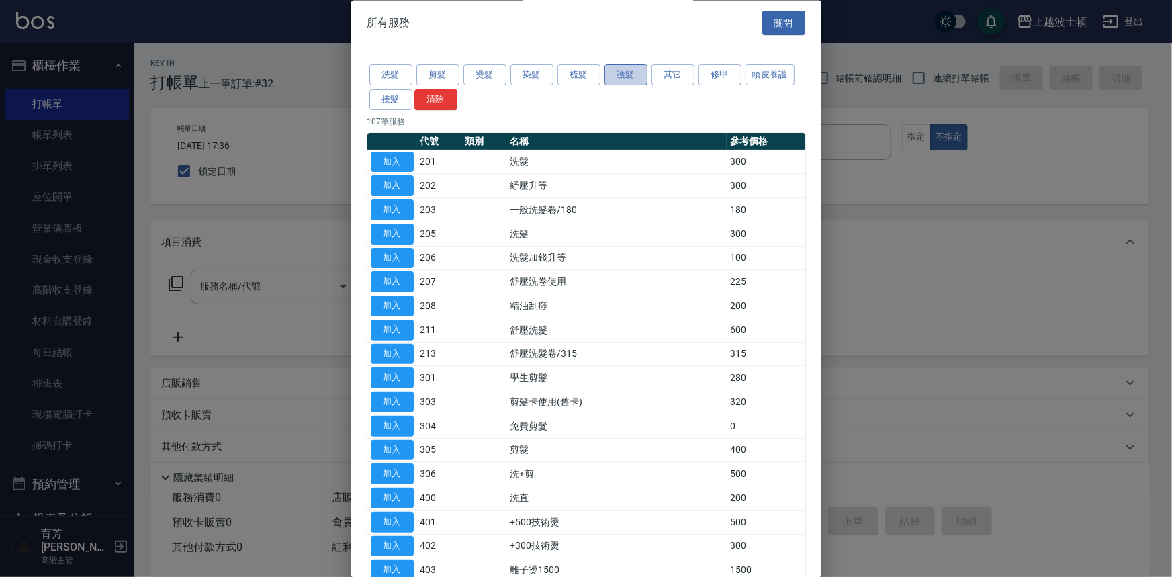
click at [617, 75] on button "護髮" at bounding box center [625, 75] width 43 height 21
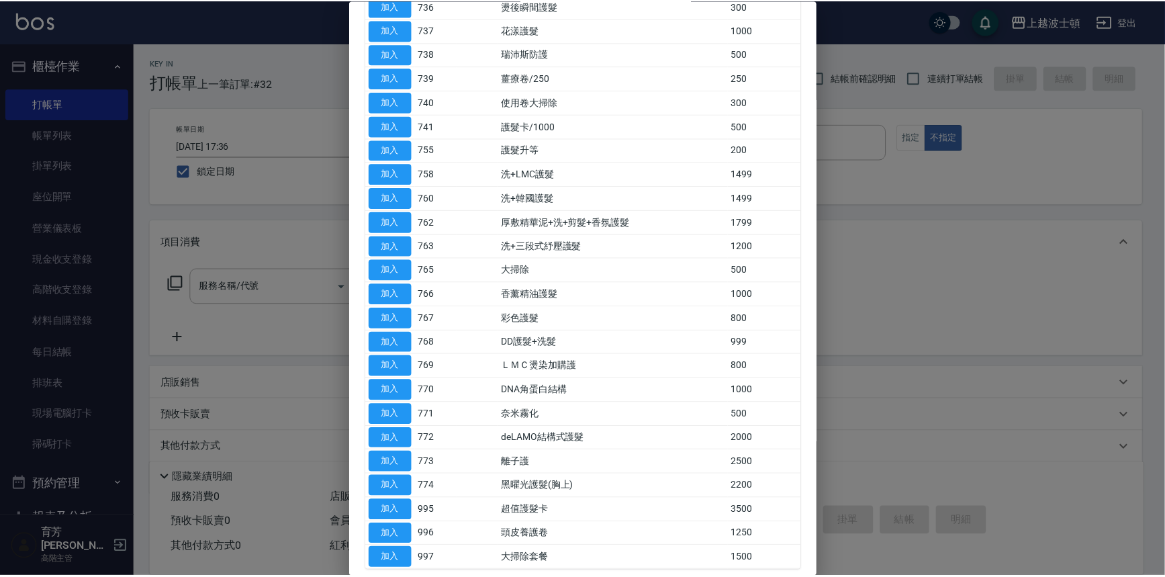
scroll to position [610, 0]
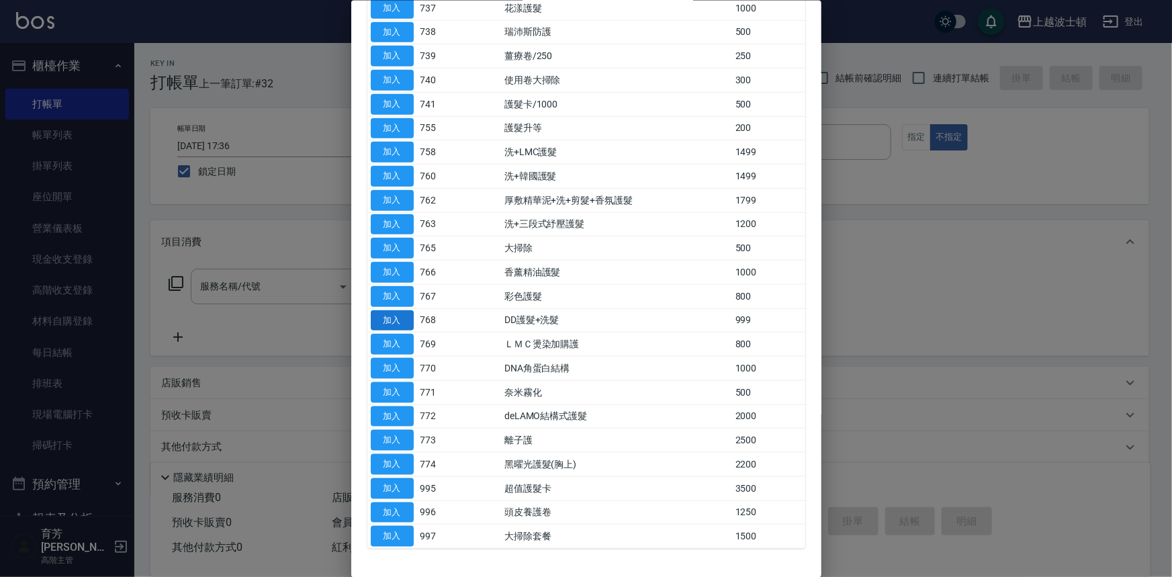
click at [392, 316] on button "加入" at bounding box center [392, 320] width 43 height 21
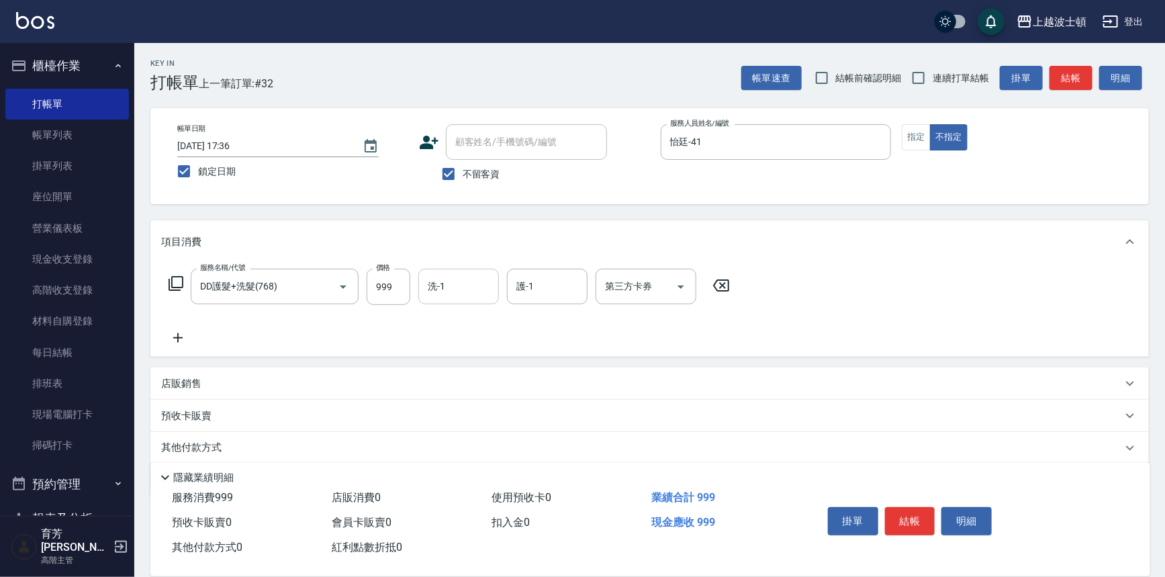
click at [423, 288] on div "洗-1" at bounding box center [458, 287] width 81 height 36
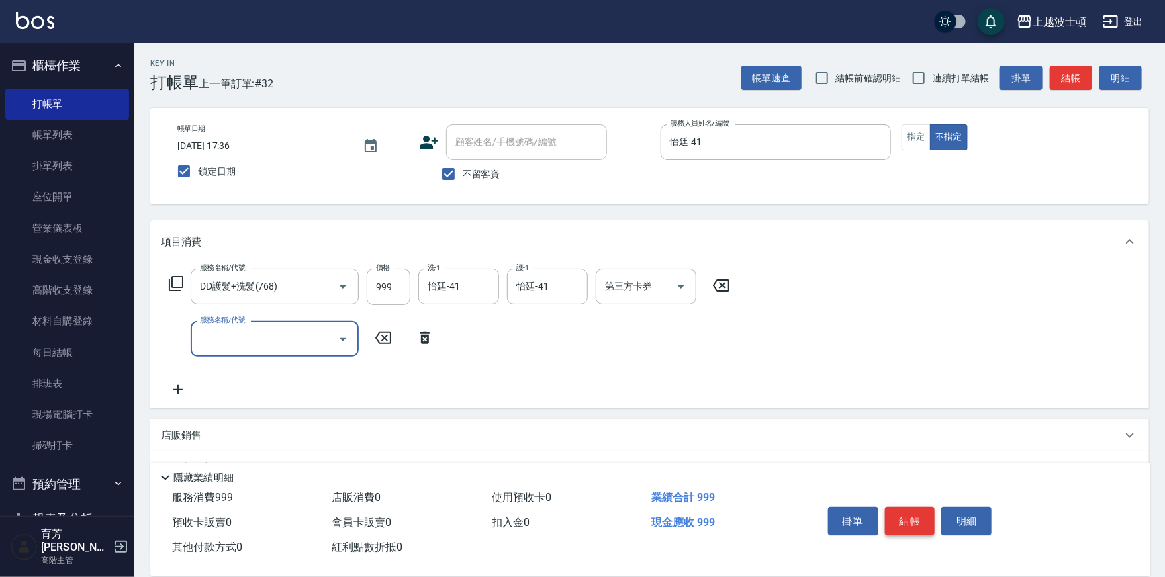
click at [901, 525] on button "結帳" at bounding box center [910, 521] width 50 height 28
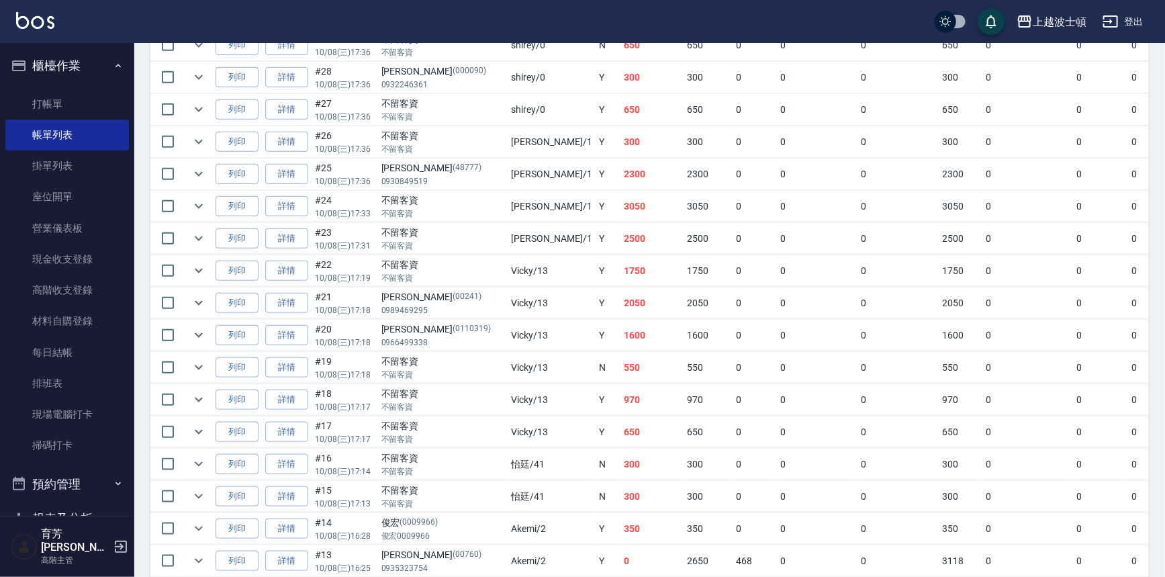
scroll to position [947, 0]
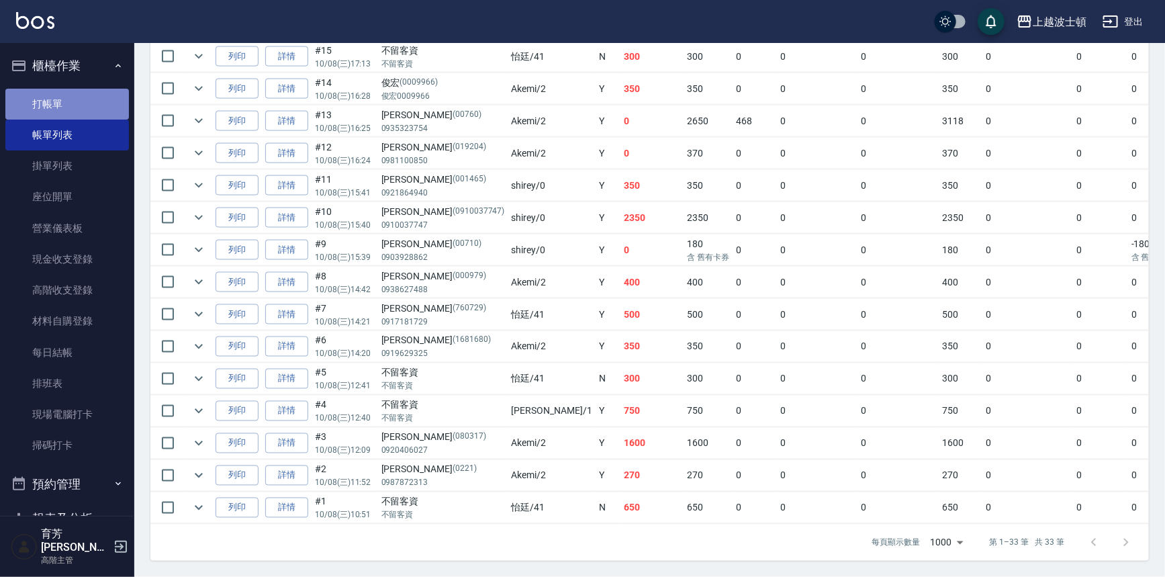
click at [75, 101] on link "打帳單" at bounding box center [67, 104] width 124 height 31
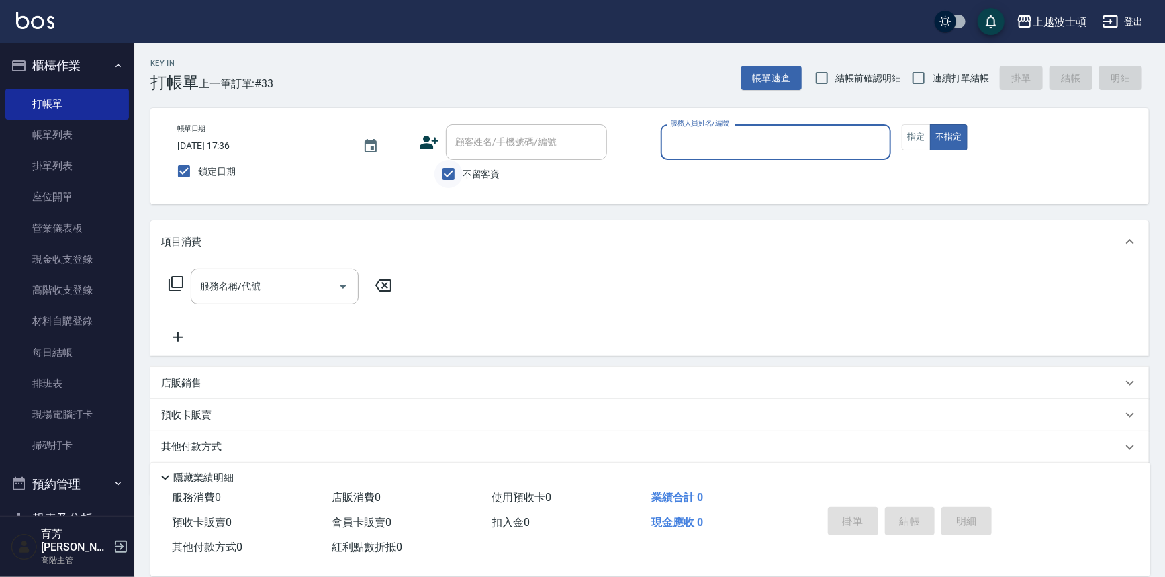
drag, startPoint x: 437, startPoint y: 176, endPoint x: 448, endPoint y: 175, distance: 11.5
click at [439, 176] on input "不留客資" at bounding box center [448, 174] width 28 height 28
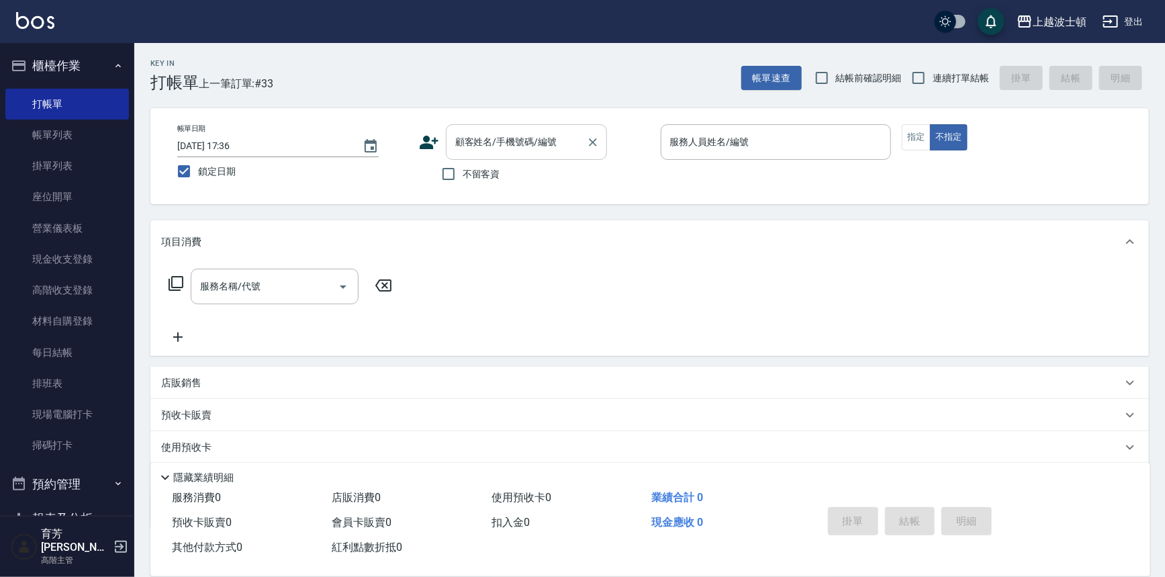
click at [478, 156] on div "顧客姓名/手機號碼/編號" at bounding box center [526, 142] width 161 height 36
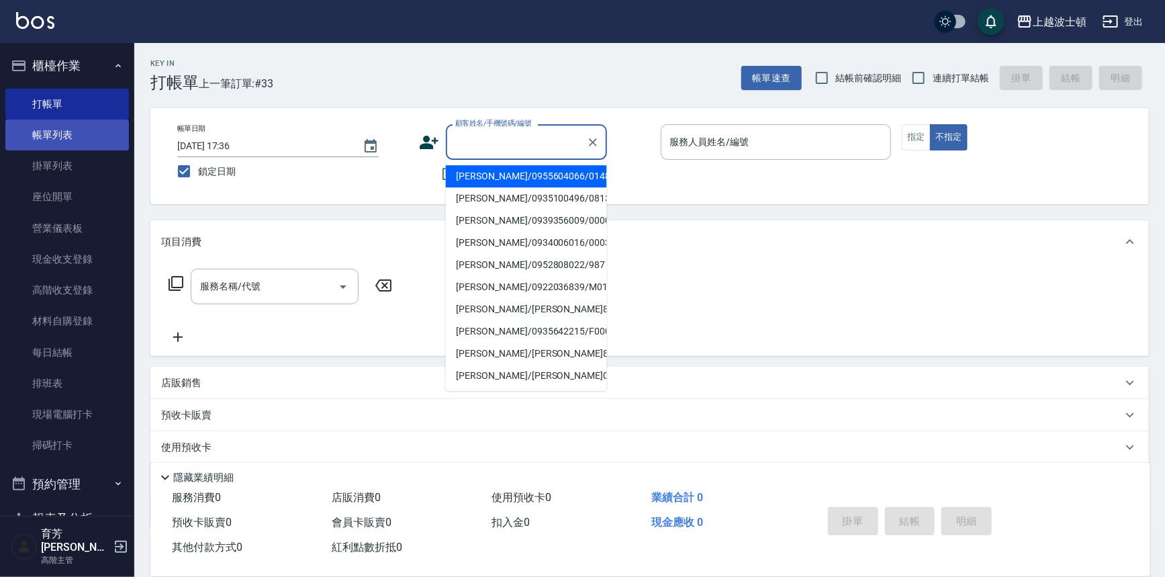
click at [73, 130] on link "帳單列表" at bounding box center [67, 135] width 124 height 31
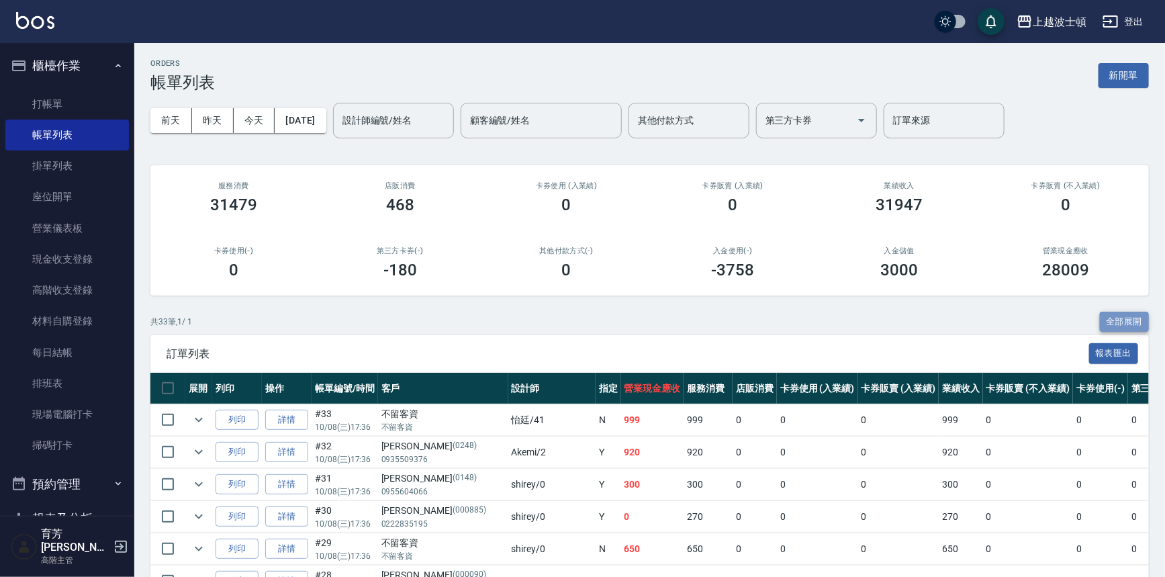
click at [1132, 314] on button "全部展開" at bounding box center [1125, 322] width 50 height 21
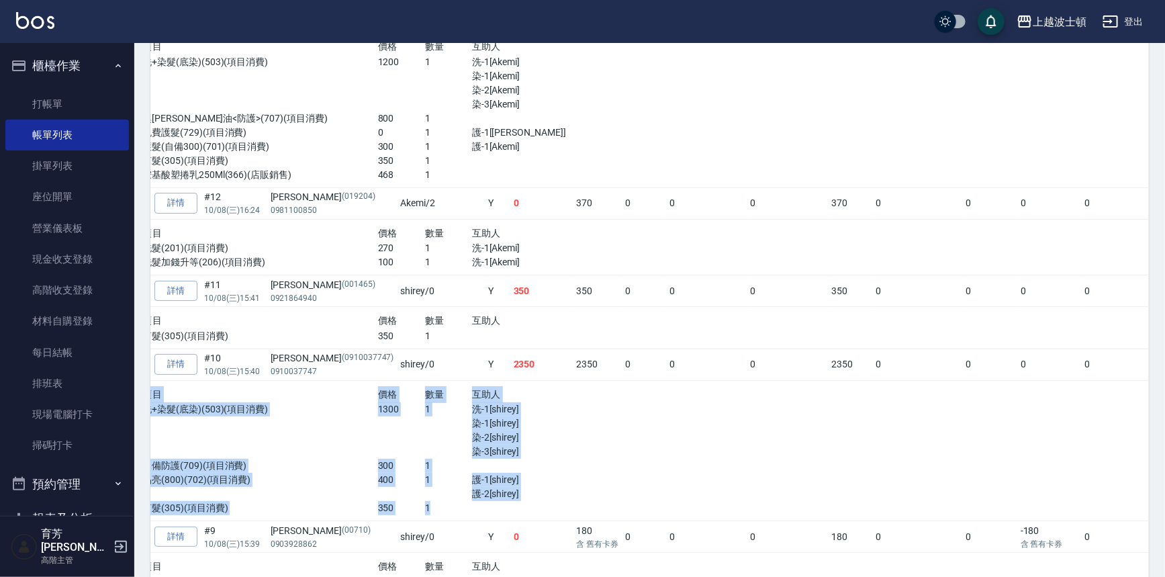
scroll to position [0, 150]
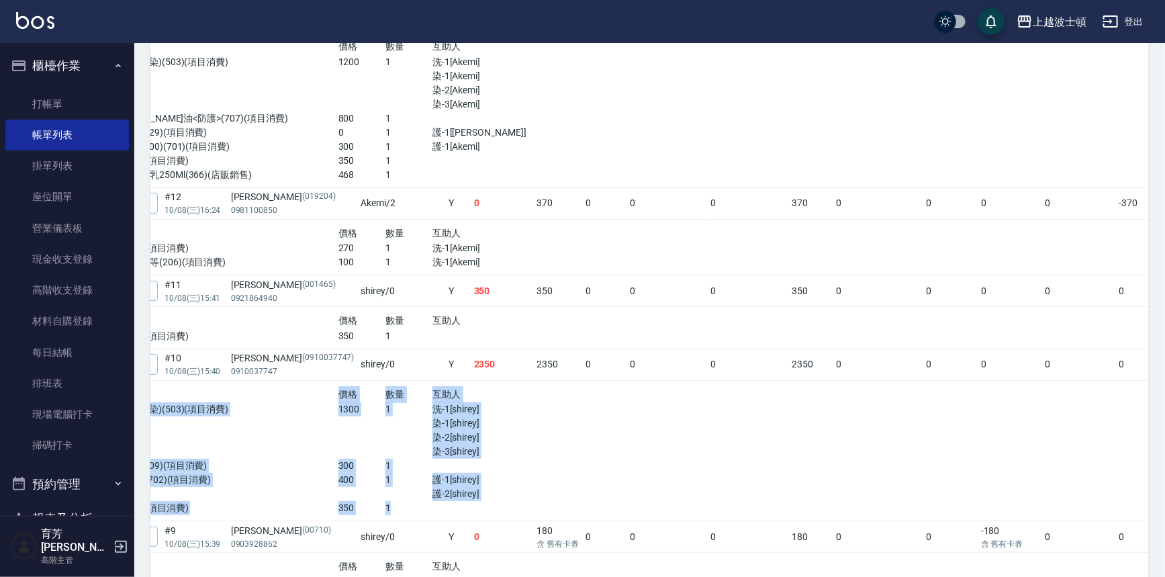
drag, startPoint x: 1142, startPoint y: 399, endPoint x: 1144, endPoint y: 359, distance: 39.7
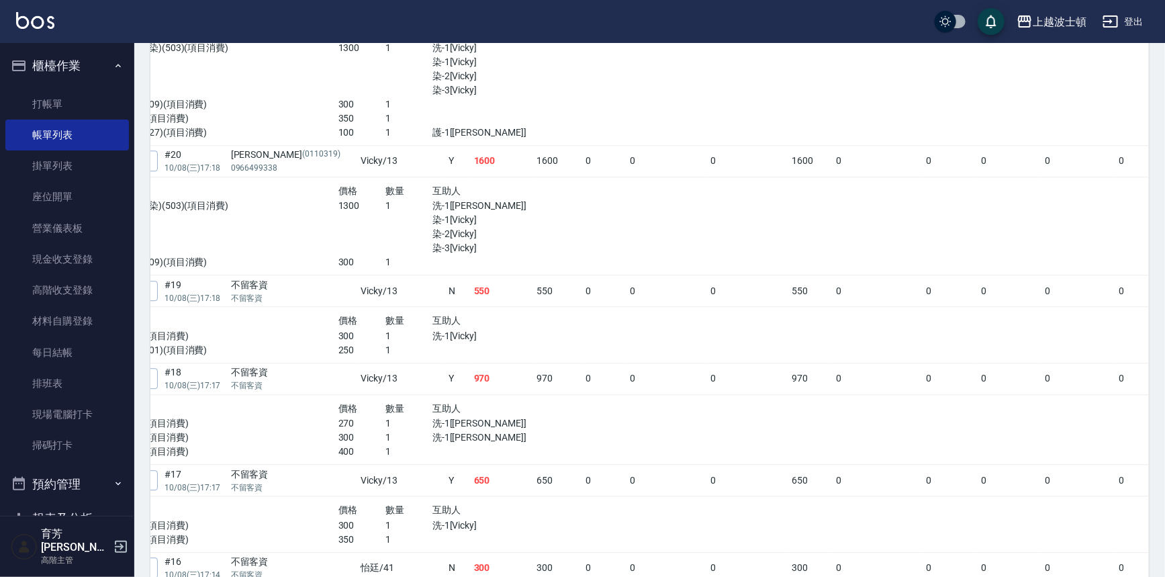
scroll to position [1710, 0]
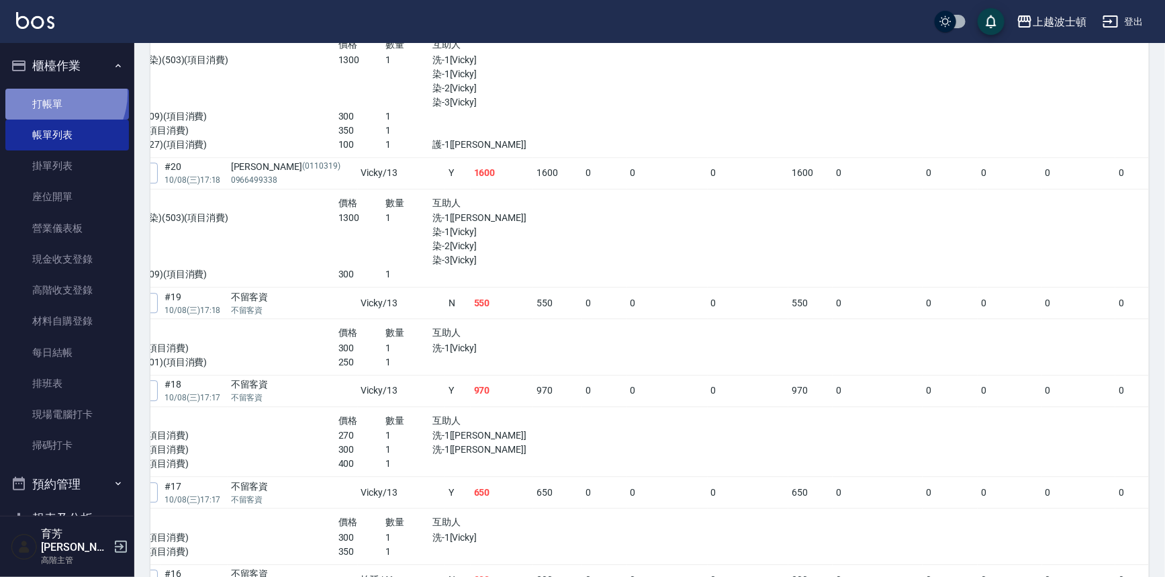
click at [52, 93] on link "打帳單" at bounding box center [67, 104] width 124 height 31
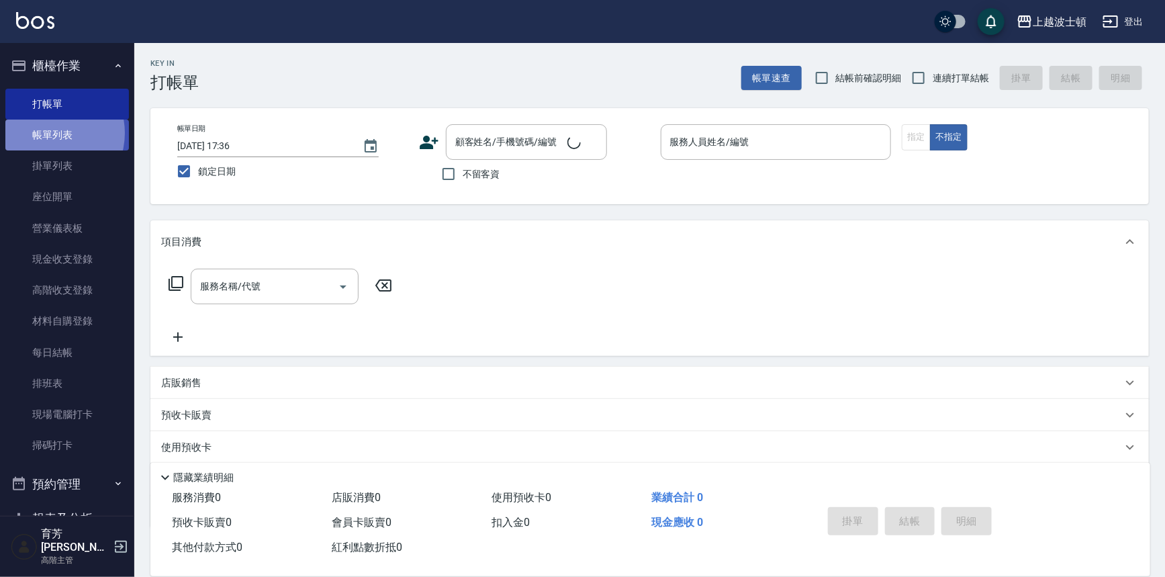
click at [48, 133] on link "帳單列表" at bounding box center [67, 135] width 124 height 31
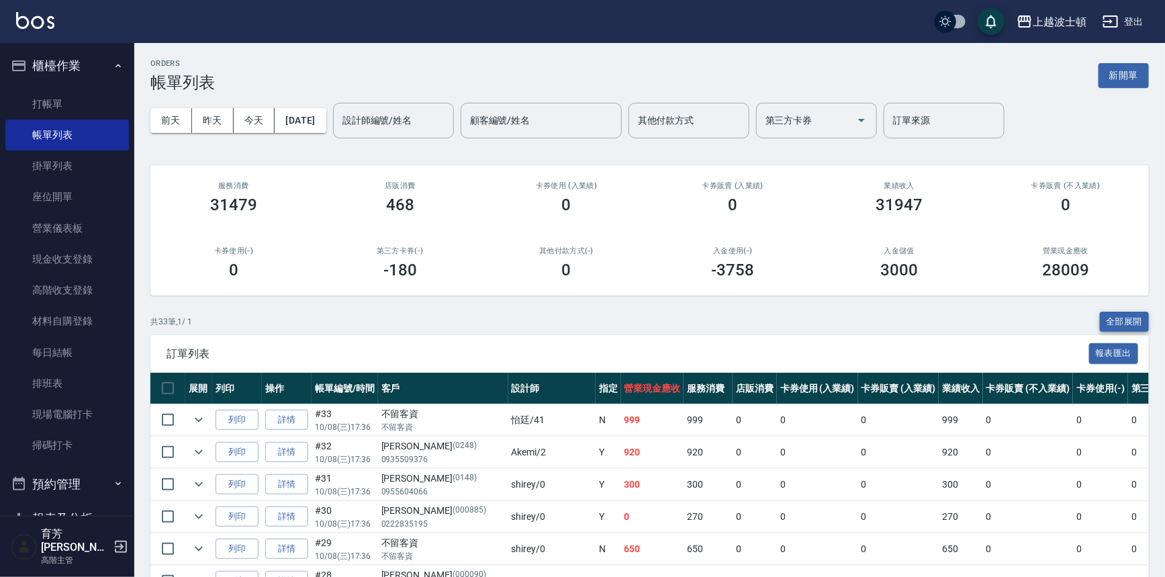
click at [1130, 318] on button "全部展開" at bounding box center [1125, 322] width 50 height 21
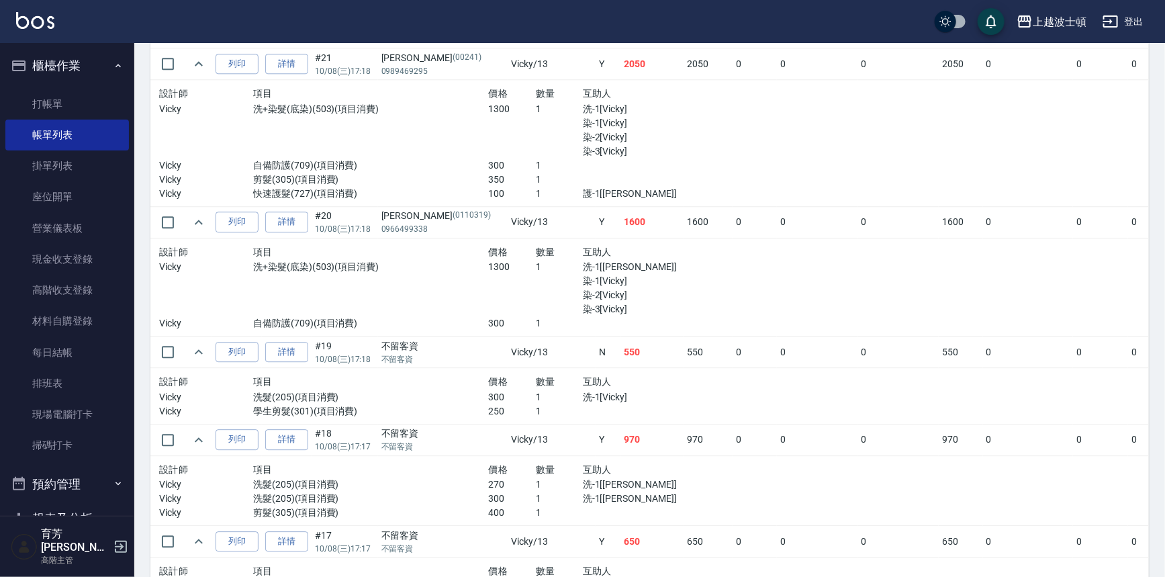
scroll to position [1657, 0]
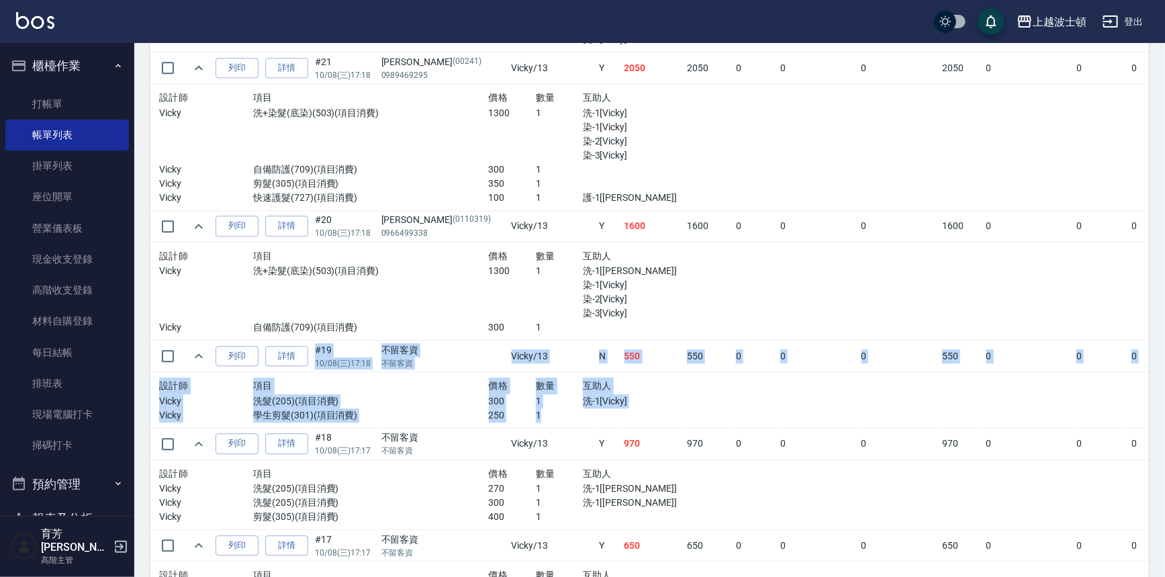
drag, startPoint x: 1154, startPoint y: 342, endPoint x: 1154, endPoint y: 379, distance: 36.3
click at [1154, 379] on div "ORDERS 帳單列表 新開單 [DATE] [DATE] [DATE] [DATE] 設計師編號/姓名 設計師編號/姓名 顧客編號/姓名 顧客編號/姓名 其…" at bounding box center [649, 293] width 1031 height 3814
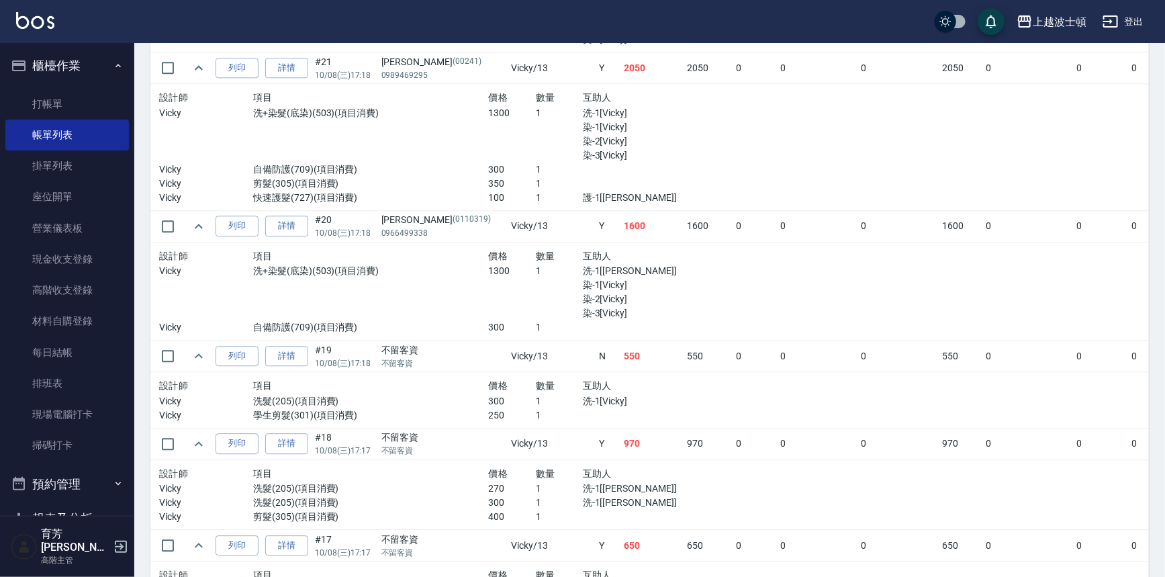
click at [1150, 161] on div "ORDERS 帳單列表 新開單 [DATE] [DATE] [DATE] [DATE] 設計師編號/姓名 設計師編號/姓名 顧客編號/姓名 顧客編號/姓名 其…" at bounding box center [649, 293] width 1031 height 3814
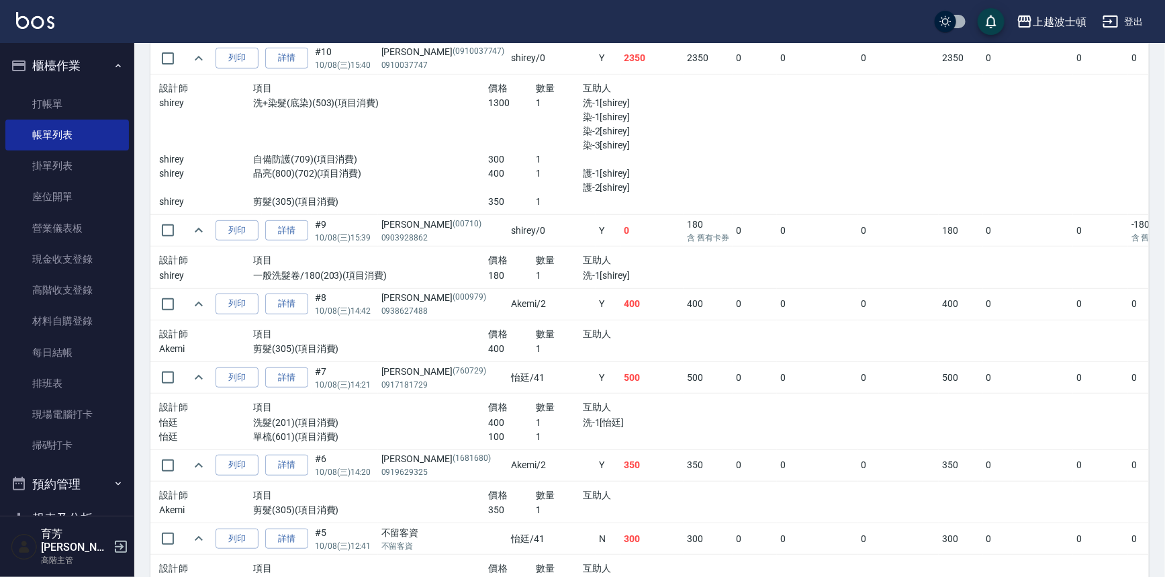
scroll to position [2025, 0]
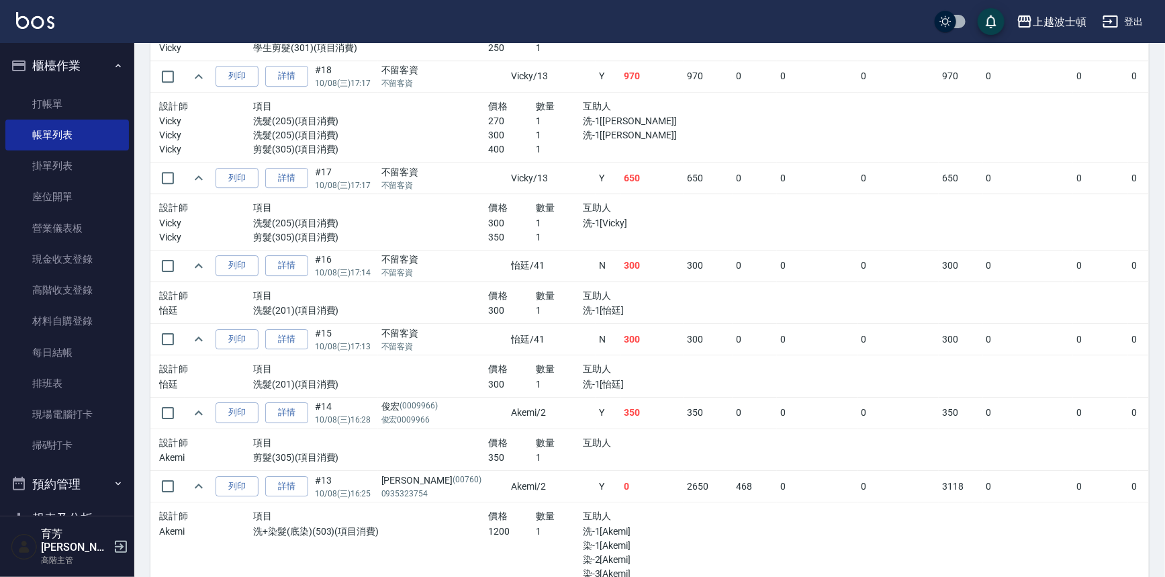
drag, startPoint x: 134, startPoint y: 288, endPoint x: 140, endPoint y: 383, distance: 95.5
click at [113, 59] on button "櫃檯作業" at bounding box center [67, 65] width 124 height 35
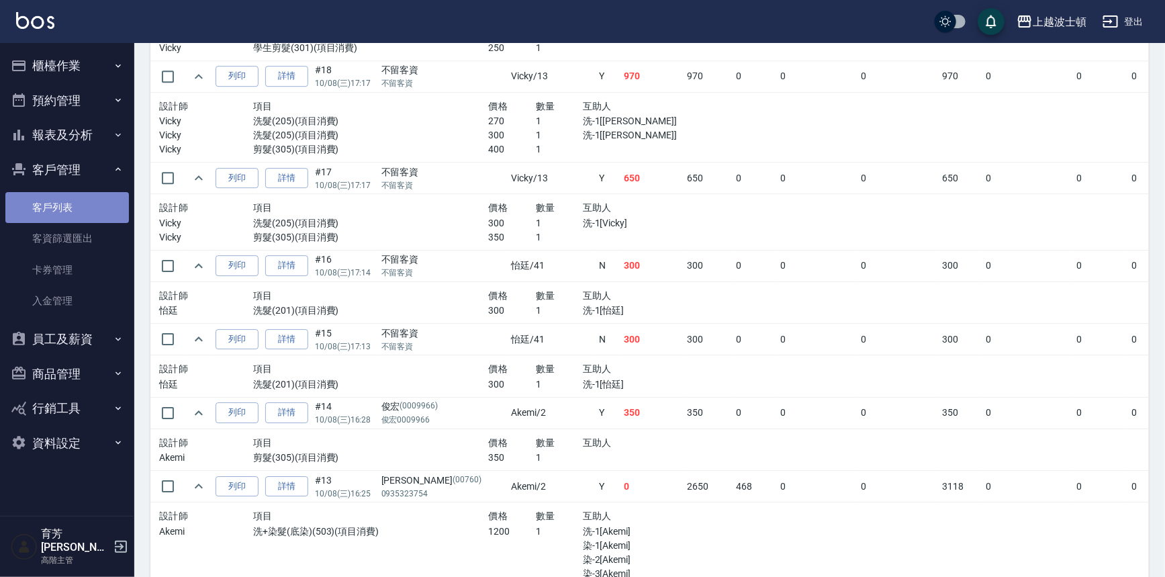
click at [90, 205] on link "客戶列表" at bounding box center [67, 207] width 124 height 31
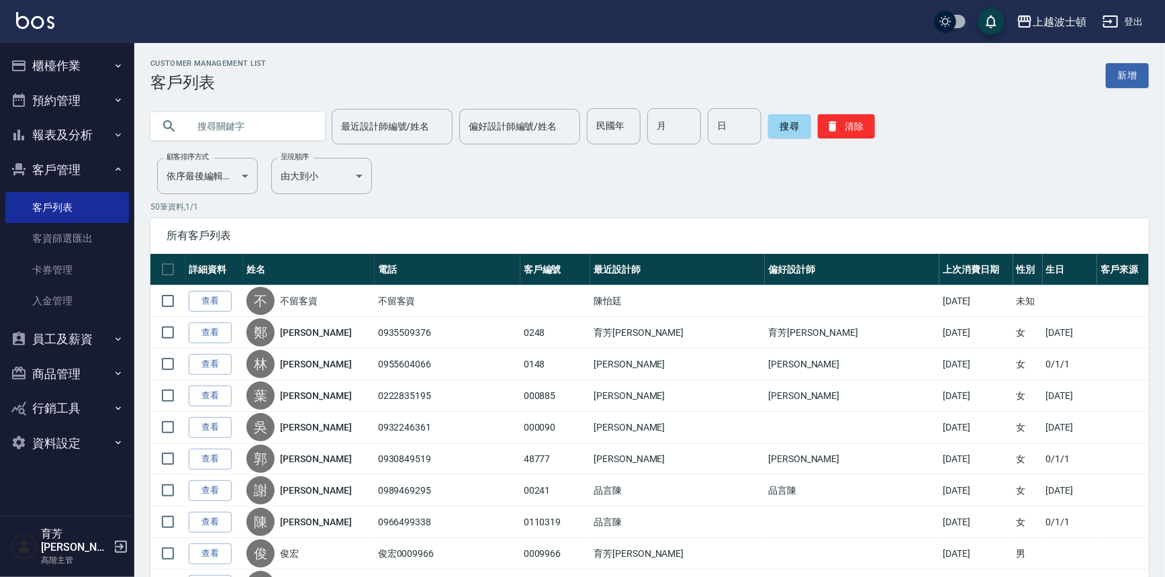
click at [80, 62] on button "櫃檯作業" at bounding box center [67, 65] width 124 height 35
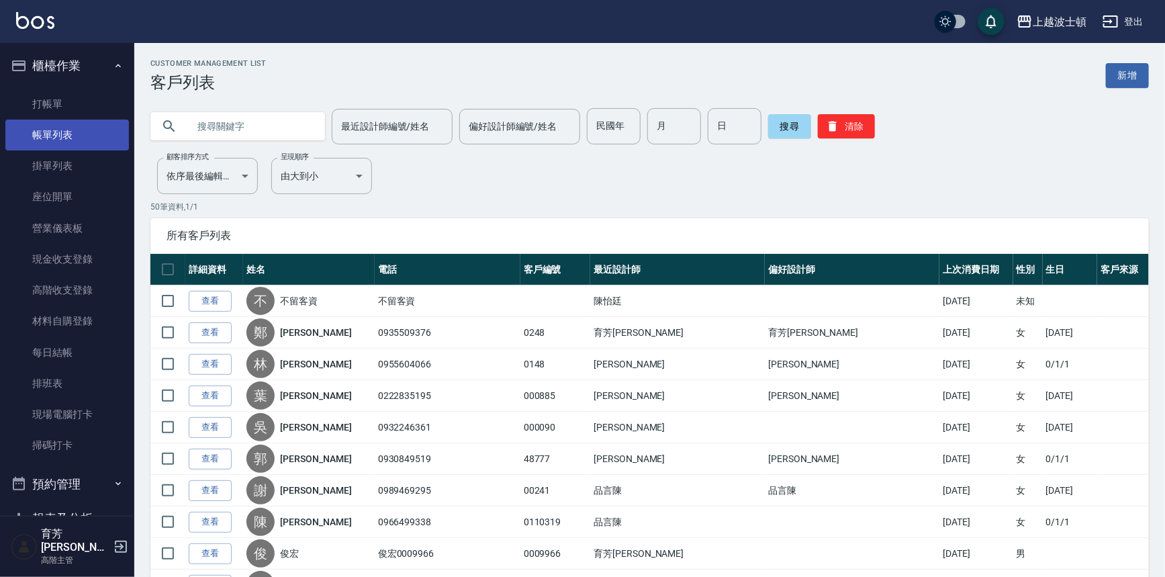
click at [68, 132] on link "帳單列表" at bounding box center [67, 135] width 124 height 31
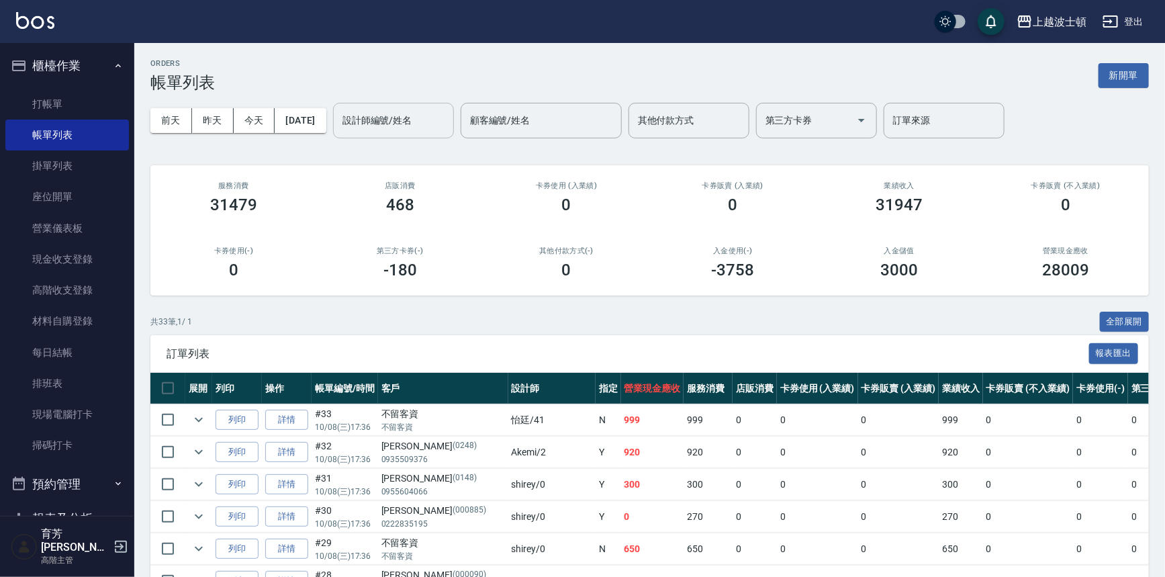
click at [386, 123] on input "設計師編號/姓名" at bounding box center [393, 121] width 109 height 24
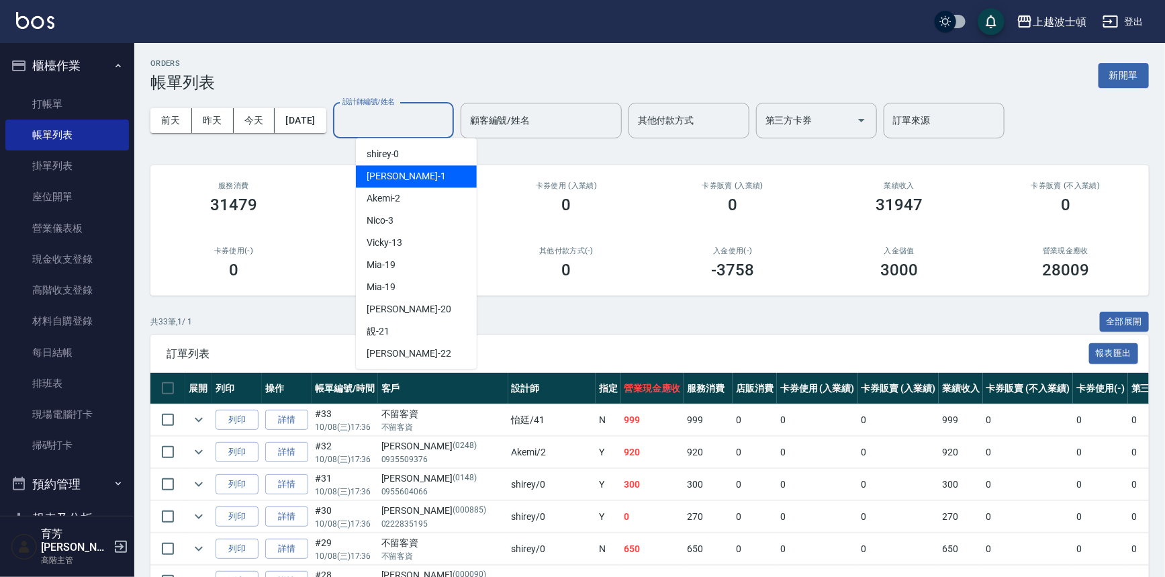
click at [389, 174] on span "[PERSON_NAME] -1" at bounding box center [406, 176] width 79 height 14
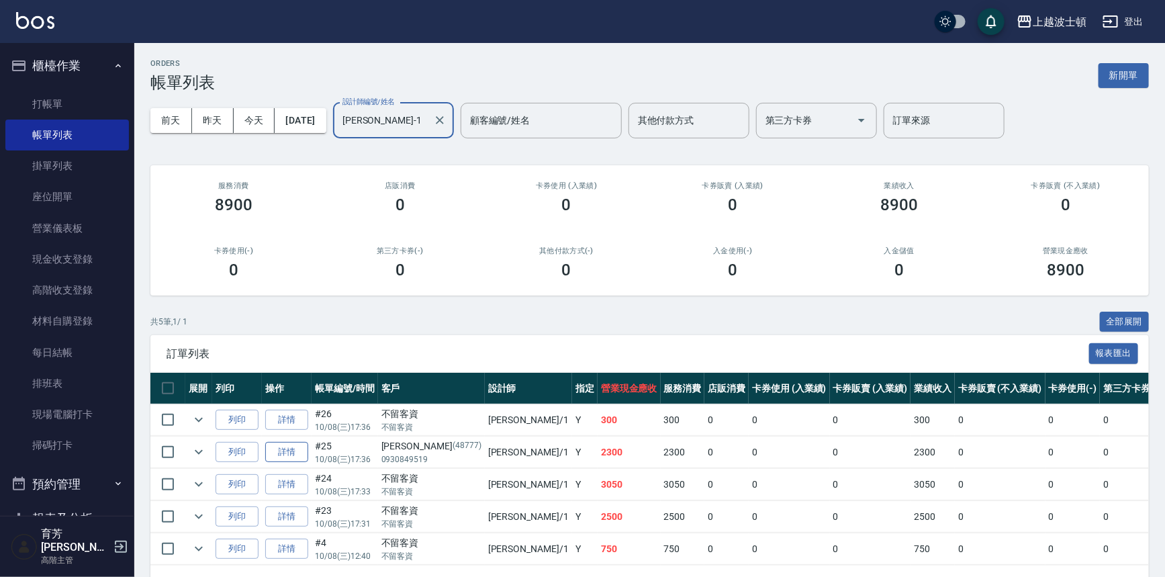
click at [291, 451] on link "詳情" at bounding box center [286, 452] width 43 height 21
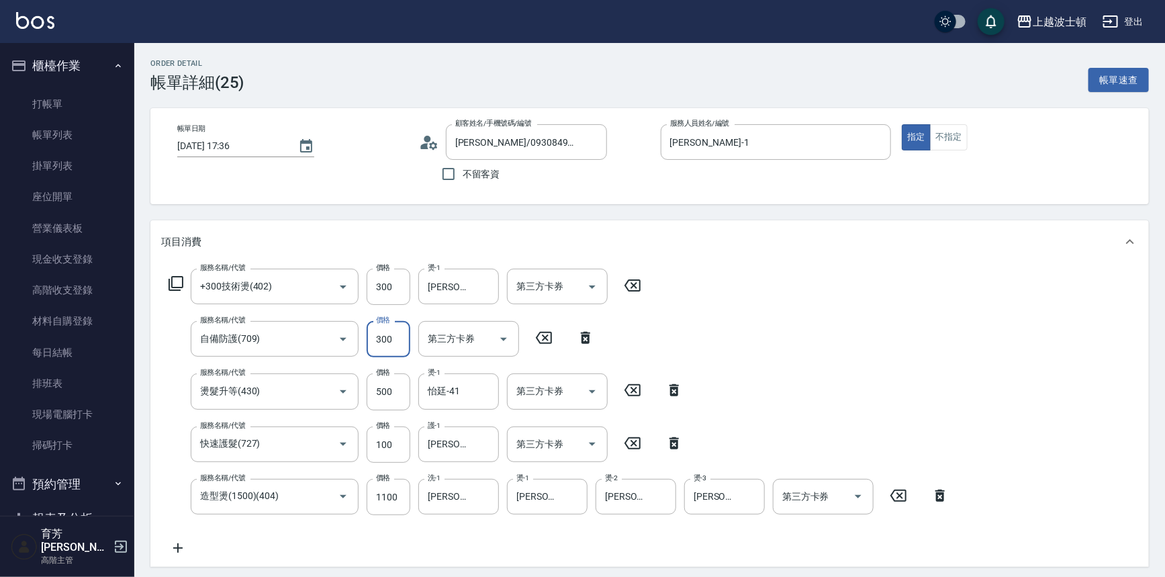
click at [390, 334] on input "300" at bounding box center [389, 339] width 44 height 36
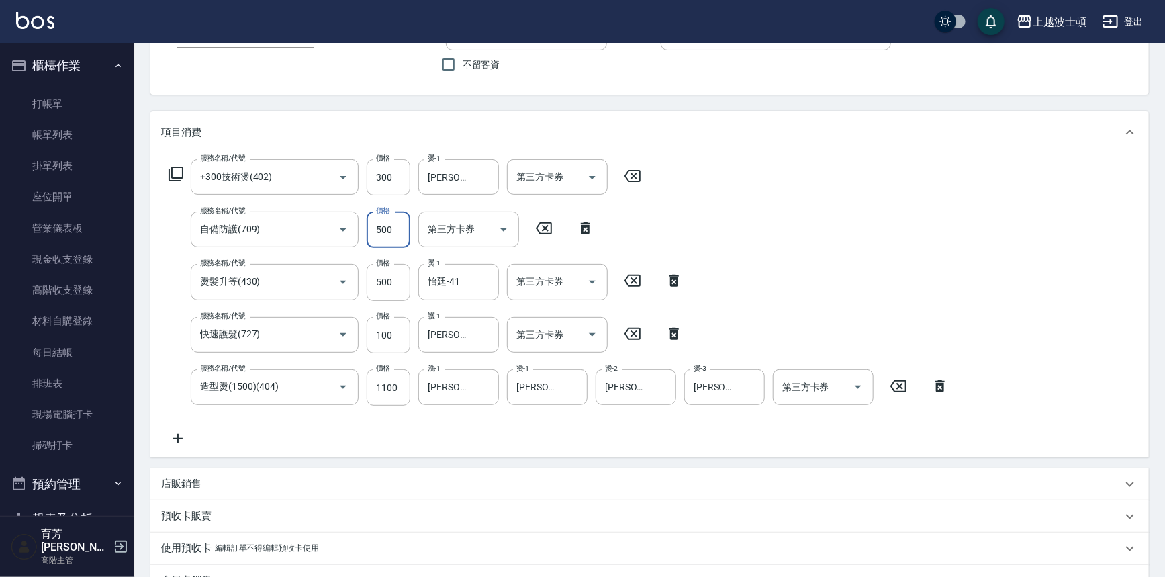
scroll to position [336, 0]
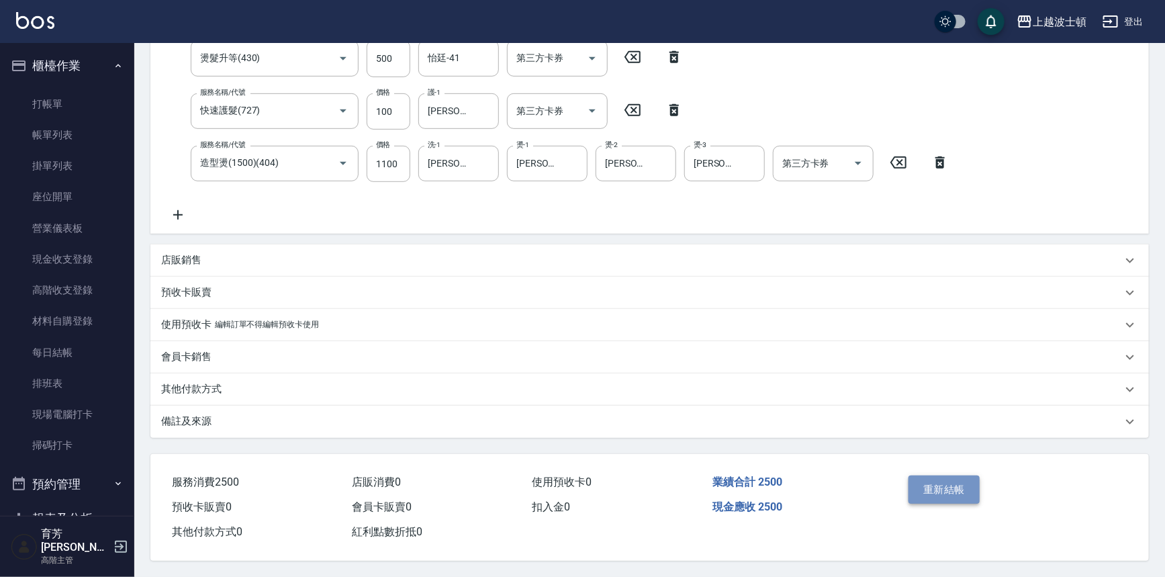
click at [958, 490] on button "重新結帳" at bounding box center [944, 489] width 71 height 28
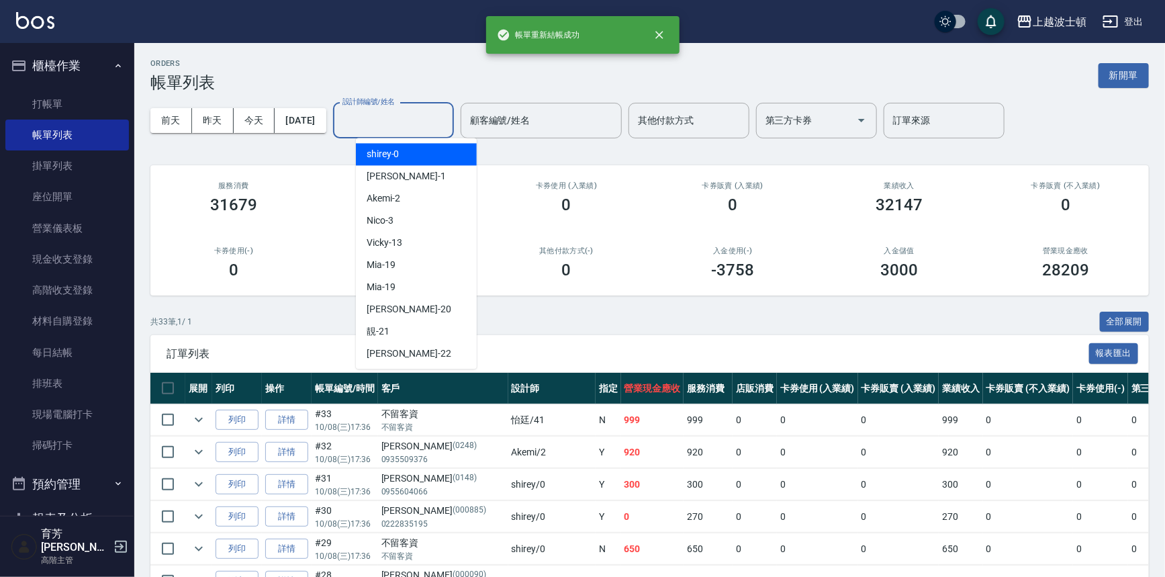
click at [396, 122] on input "設計師編號/姓名" at bounding box center [393, 121] width 109 height 24
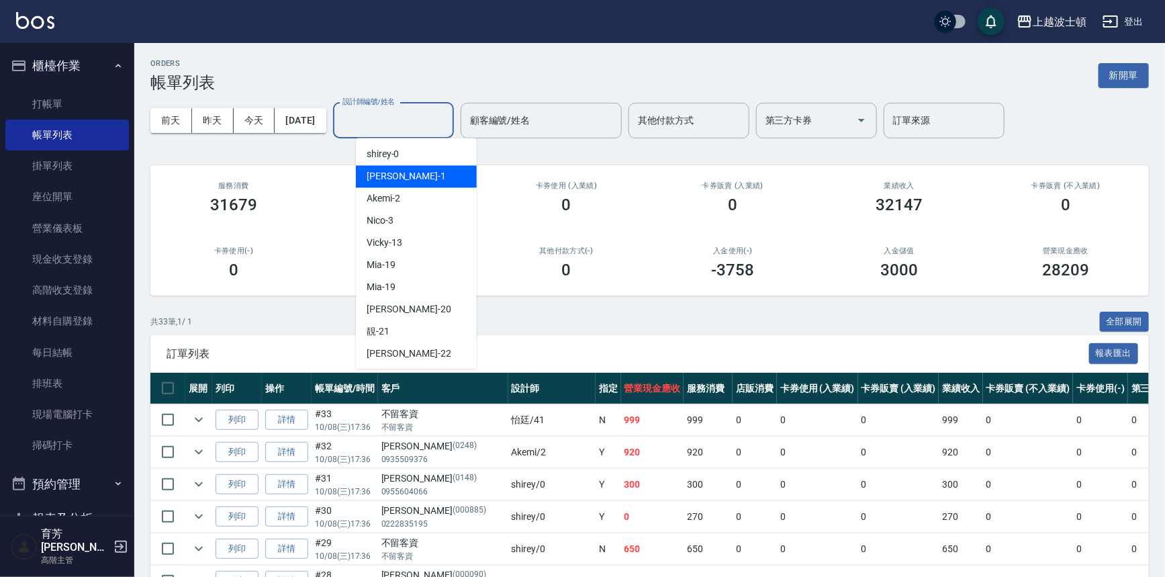
click at [402, 174] on div "[PERSON_NAME] -1" at bounding box center [416, 176] width 121 height 22
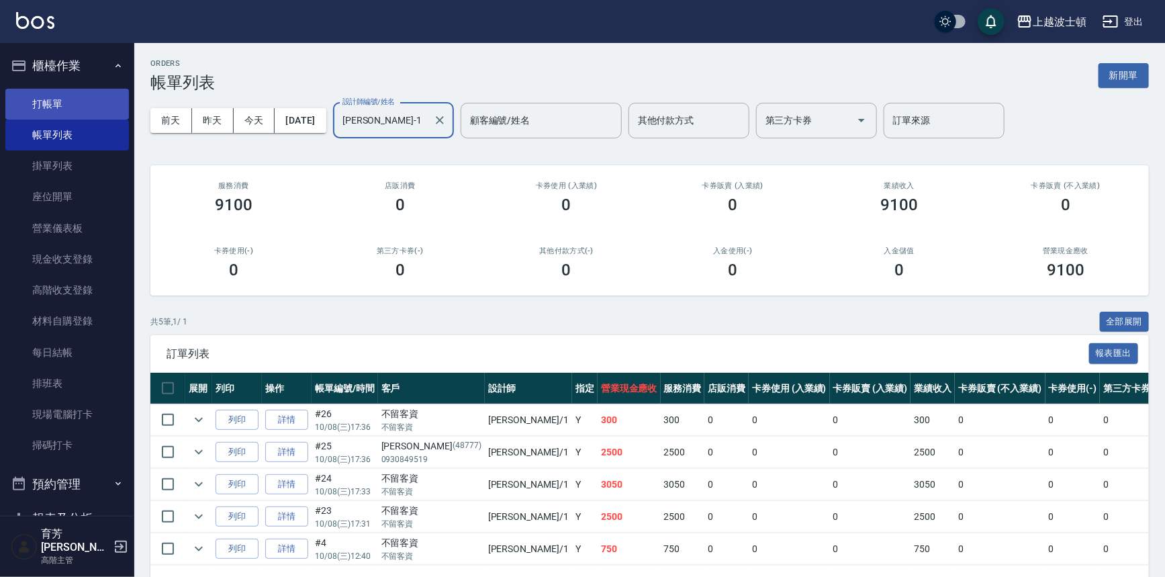
click at [52, 98] on link "打帳單" at bounding box center [67, 104] width 124 height 31
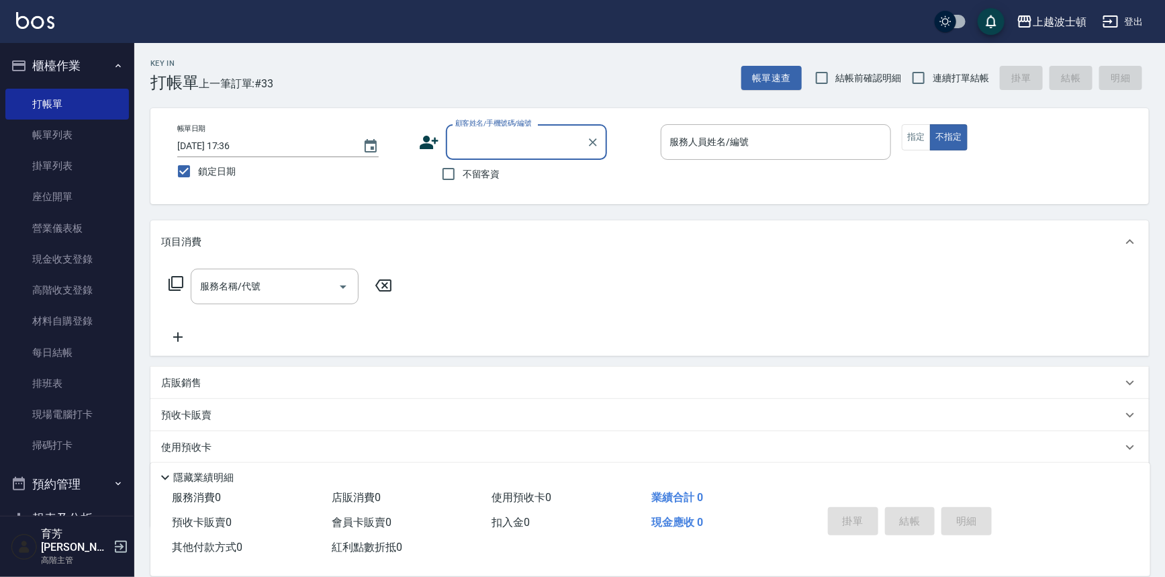
drag, startPoint x: 306, startPoint y: 534, endPoint x: 293, endPoint y: 490, distance: 45.5
click at [306, 516] on div "服務消費 0 店販消費 0 使用預收卡 0 業績合計 0 預收卡販賣 0 會員卡販賣 0 扣入金 0 現金應收 0 其他付款方式 0 紅利點數折抵 0" at bounding box center [478, 523] width 656 height 75
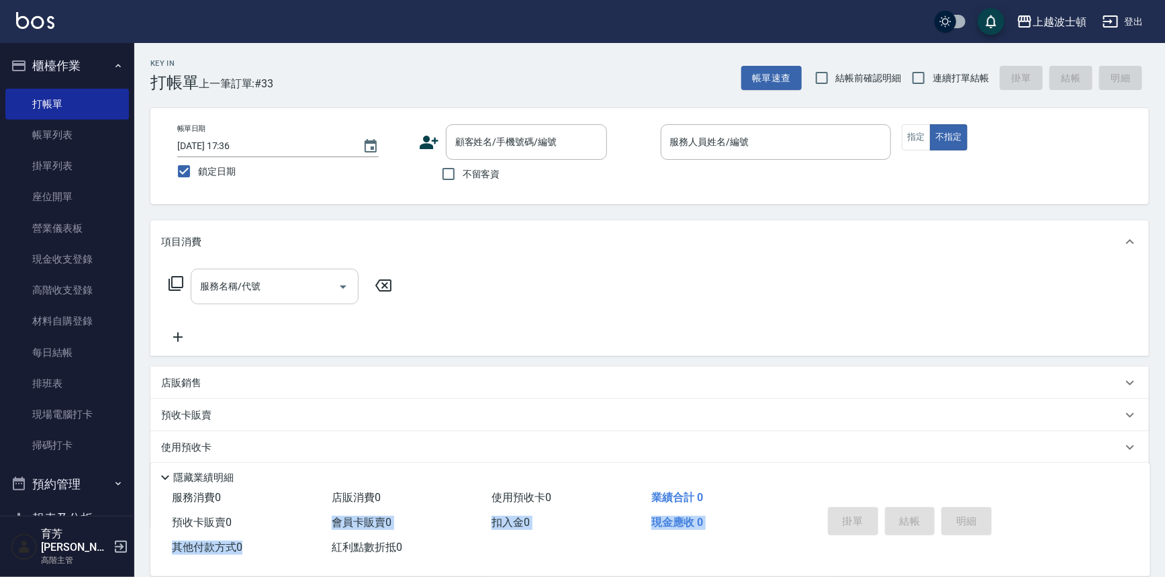
click at [195, 295] on div "服務名稱/代號" at bounding box center [275, 287] width 168 height 36
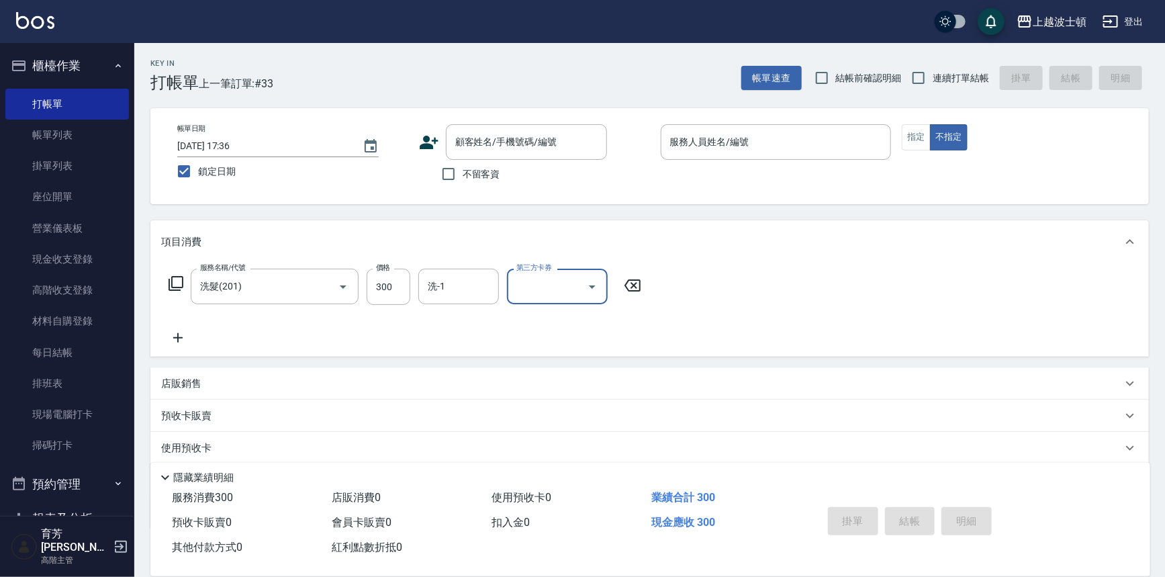
click at [79, 58] on button "櫃檯作業" at bounding box center [67, 65] width 124 height 35
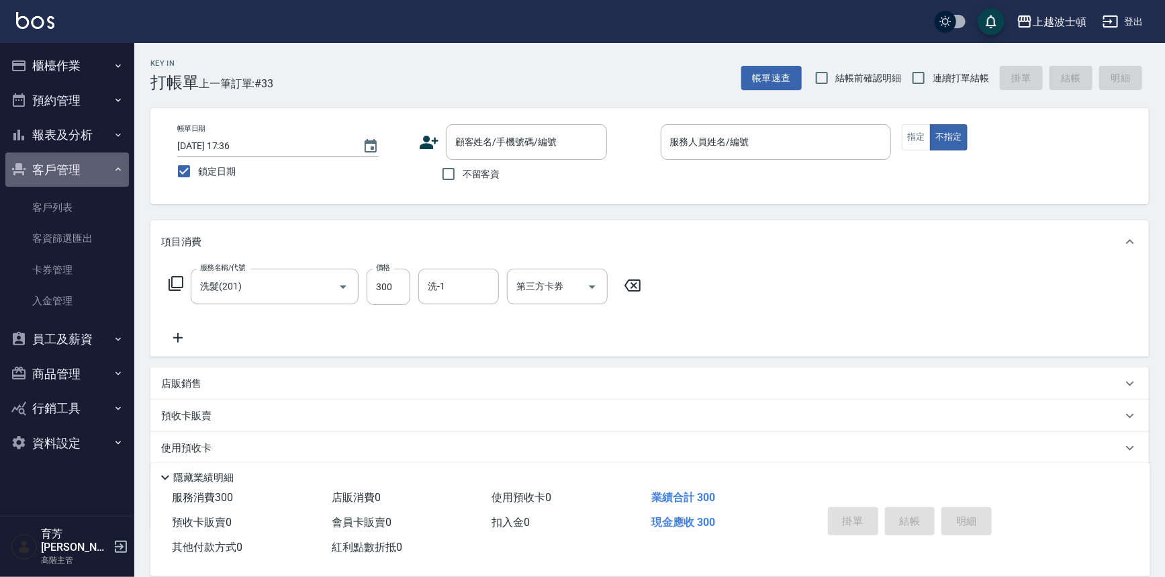
click at [67, 177] on button "客戶管理" at bounding box center [67, 169] width 124 height 35
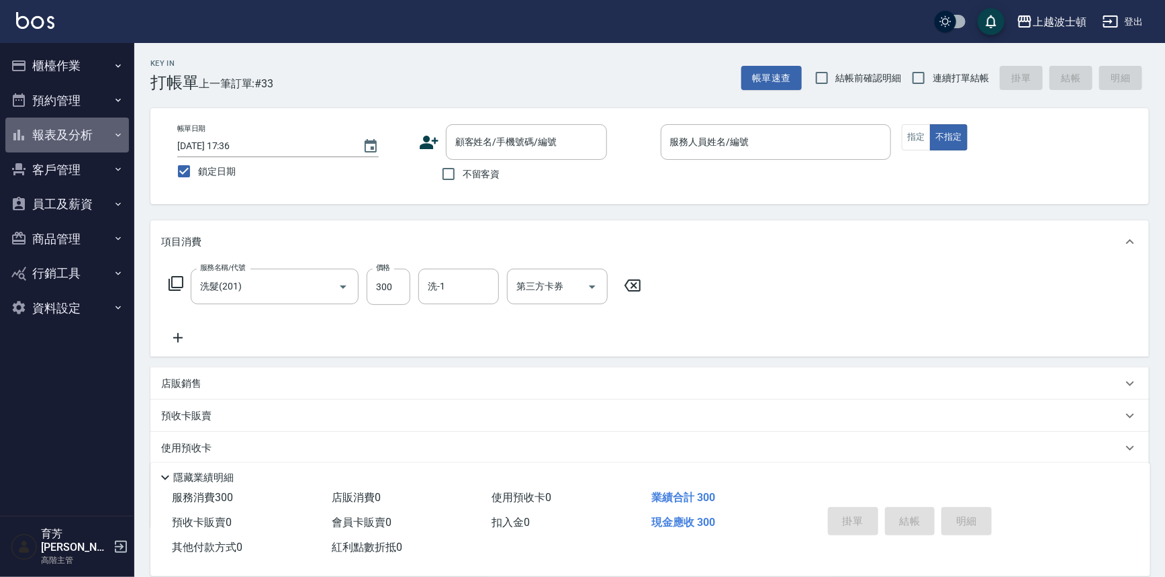
click at [62, 144] on button "報表及分析" at bounding box center [67, 135] width 124 height 35
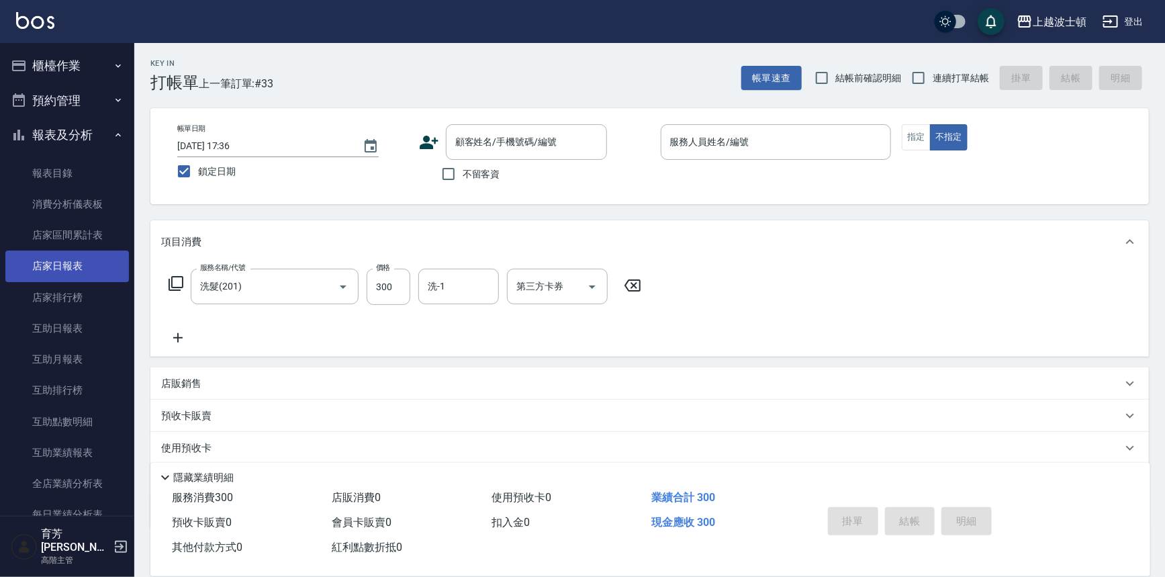
click at [65, 271] on link "店家日報表" at bounding box center [67, 265] width 124 height 31
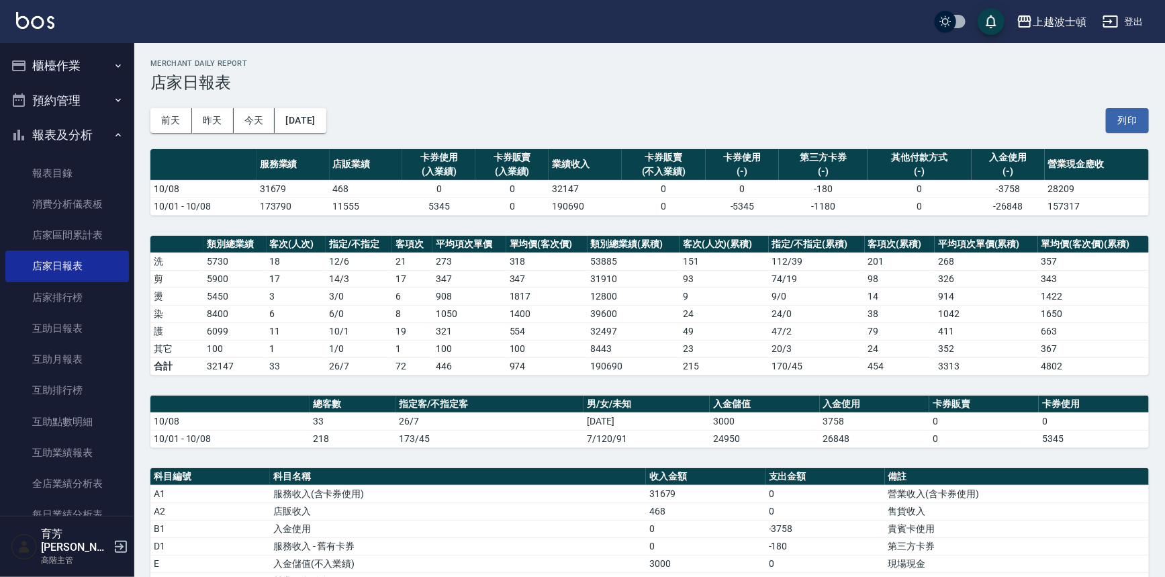
scroll to position [255, 0]
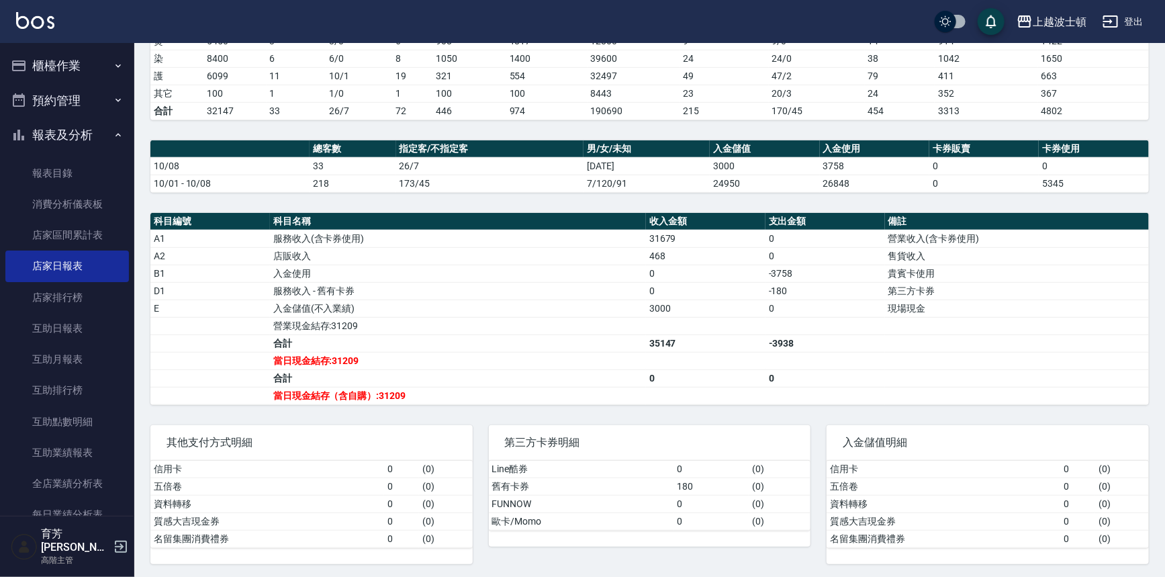
click at [104, 129] on button "報表及分析" at bounding box center [67, 135] width 124 height 35
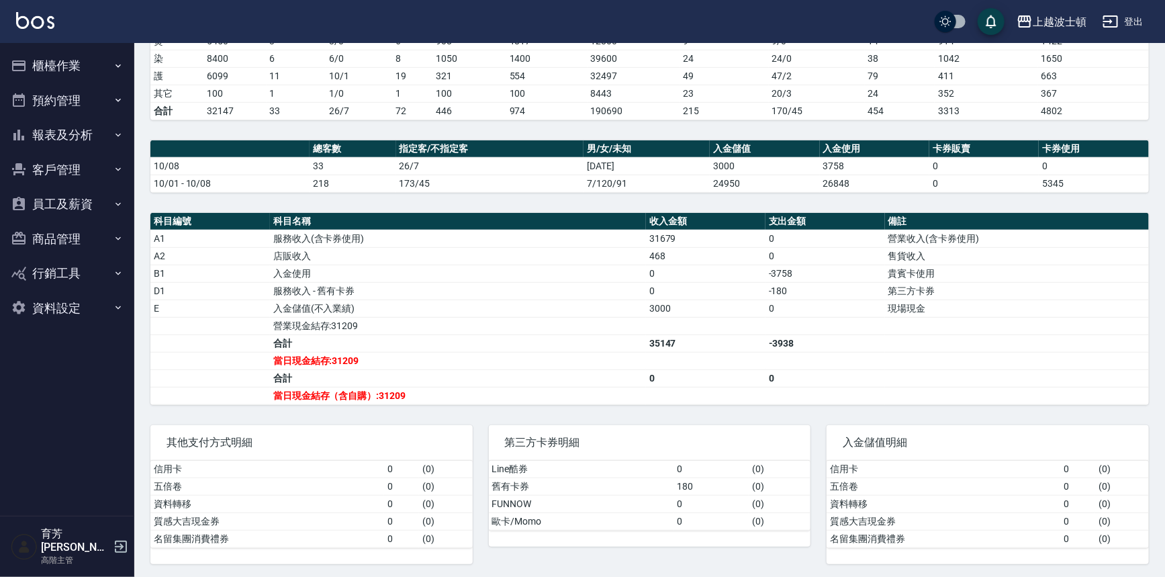
click at [73, 68] on button "櫃檯作業" at bounding box center [67, 65] width 124 height 35
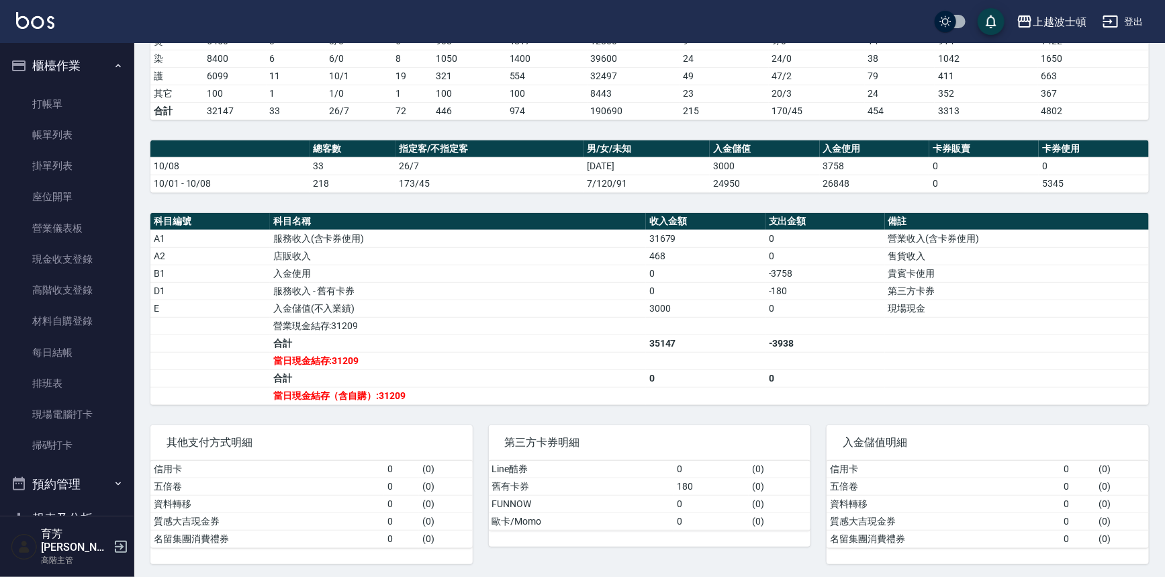
click at [58, 140] on link "帳單列表" at bounding box center [67, 135] width 124 height 31
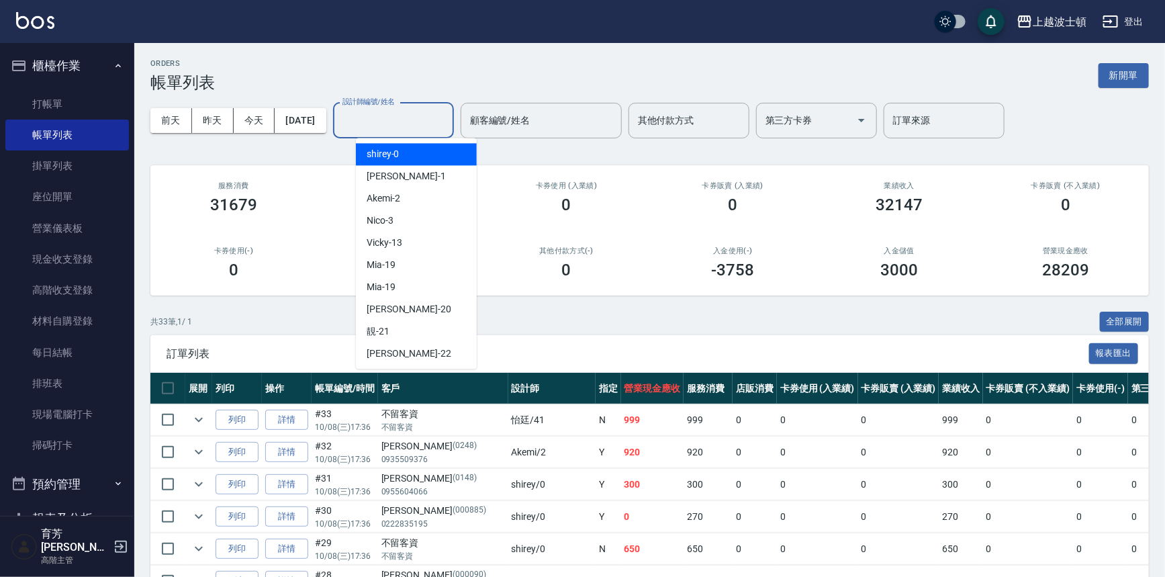
click at [400, 115] on input "設計師編號/姓名" at bounding box center [393, 121] width 109 height 24
click at [398, 148] on span "shirey -0" at bounding box center [383, 154] width 33 height 14
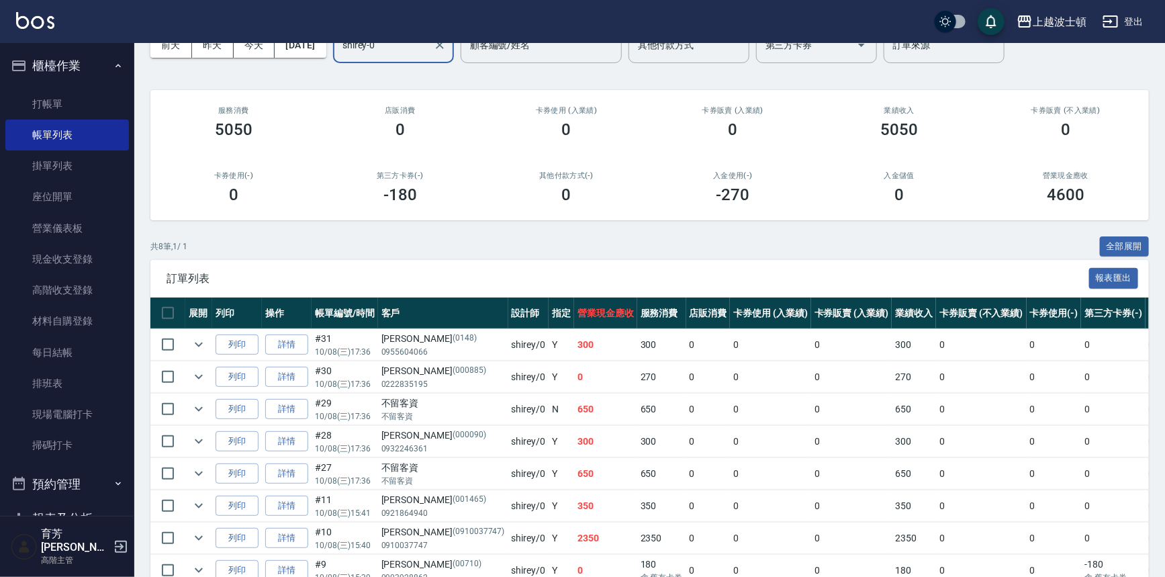
scroll to position [145, 0]
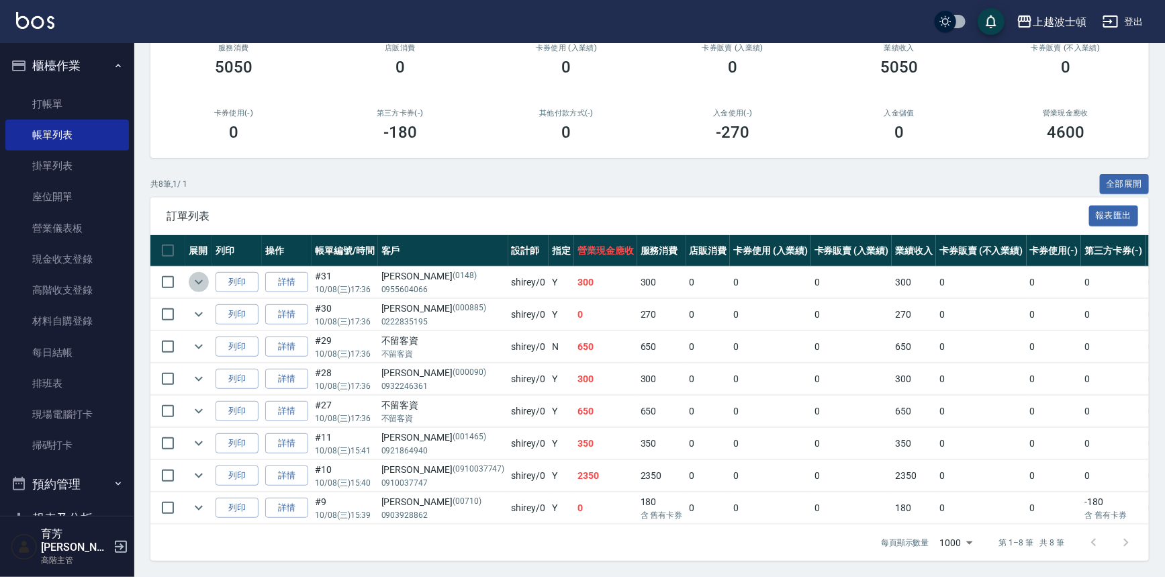
click at [208, 272] on button "expand row" at bounding box center [199, 282] width 20 height 20
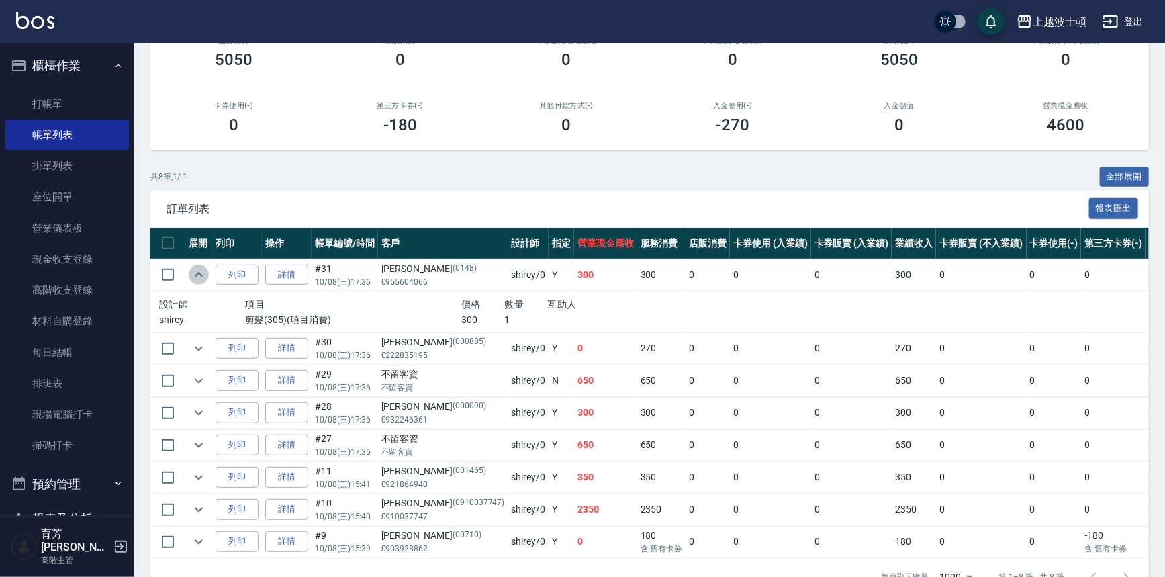
click at [205, 271] on icon "expand row" at bounding box center [199, 275] width 16 height 16
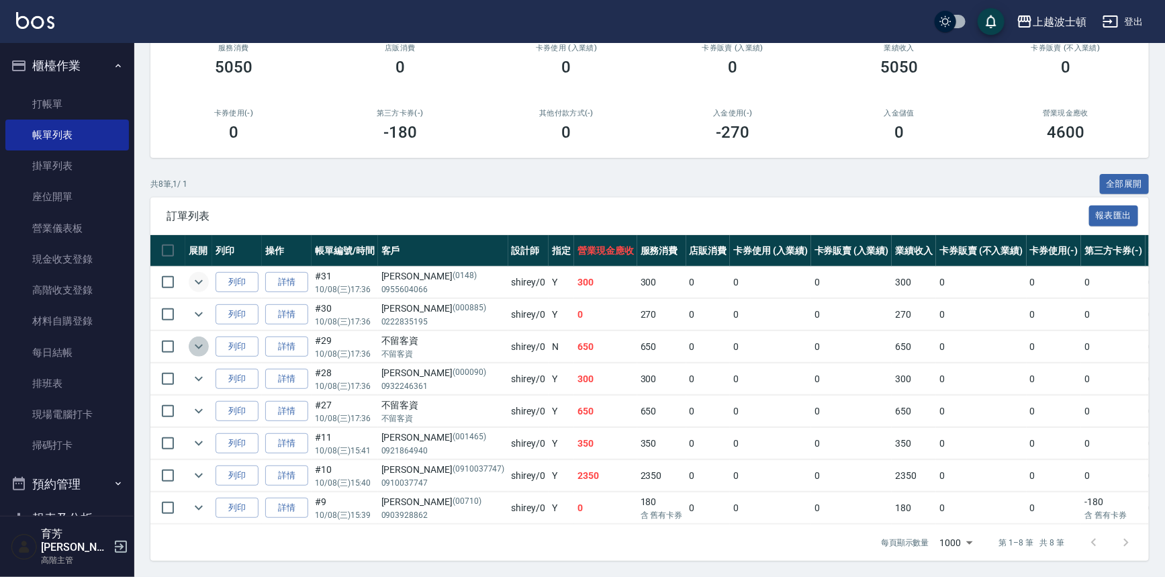
click at [193, 341] on icon "expand row" at bounding box center [199, 346] width 16 height 16
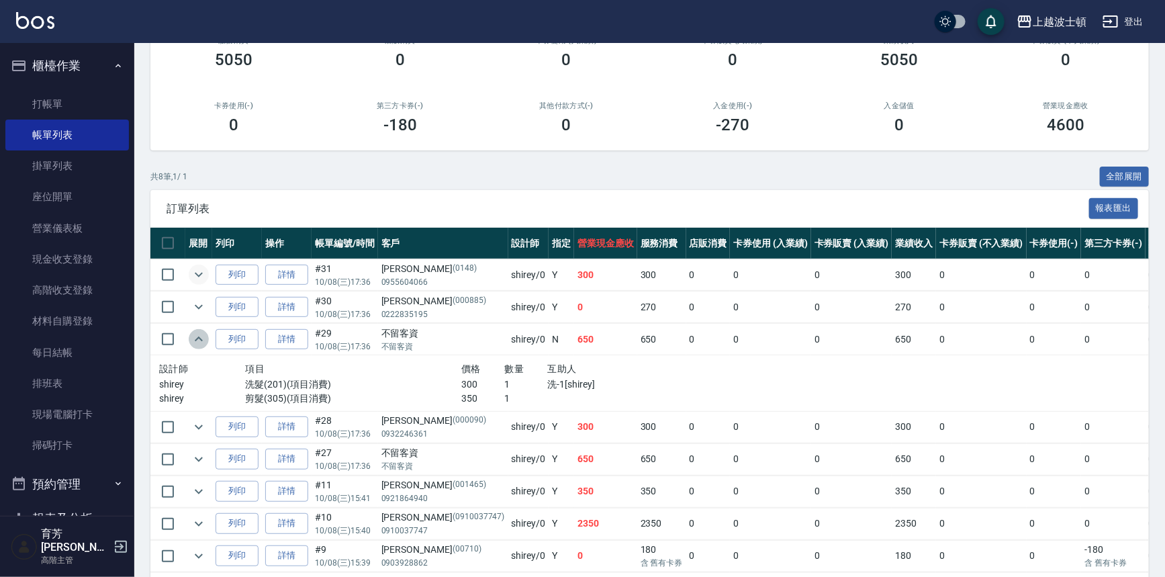
click at [193, 341] on icon "expand row" at bounding box center [199, 339] width 16 height 16
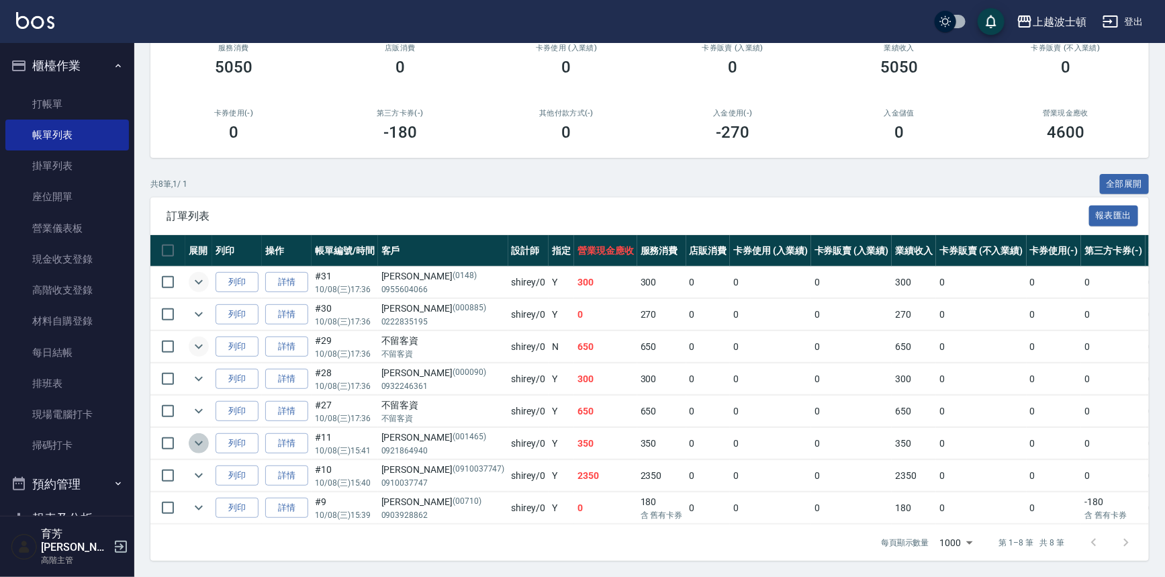
click at [194, 435] on icon "expand row" at bounding box center [199, 443] width 16 height 16
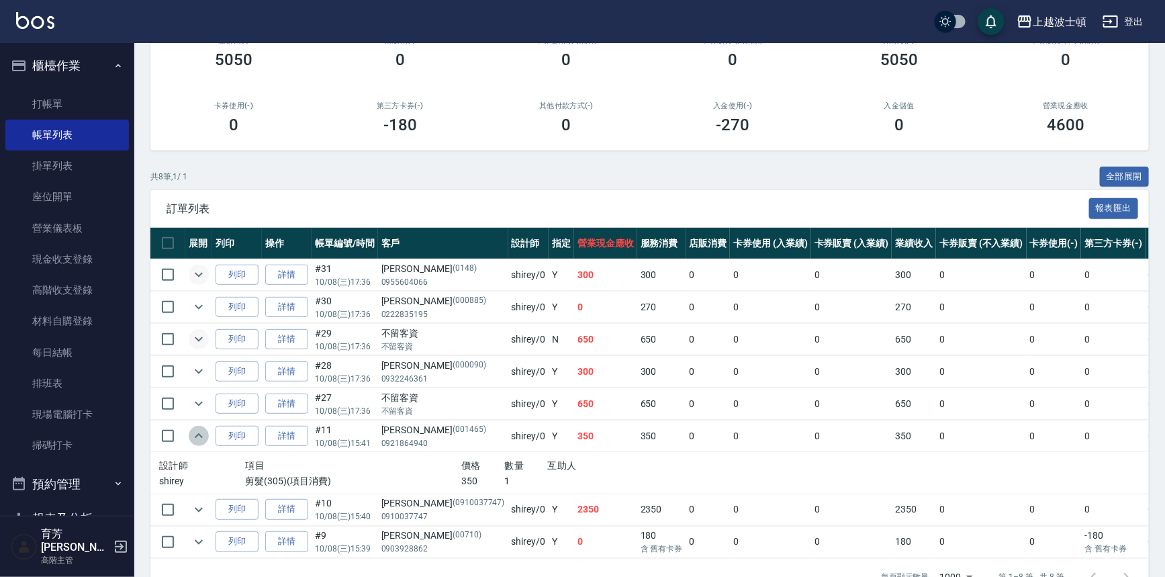
click at [194, 431] on icon "expand row" at bounding box center [199, 436] width 16 height 16
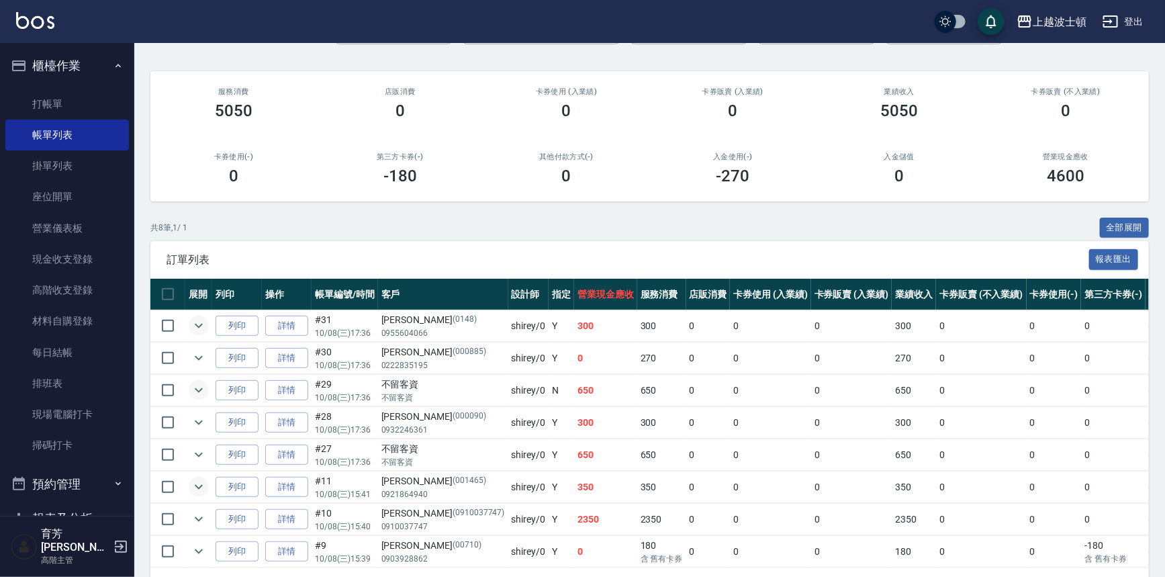
scroll to position [0, 0]
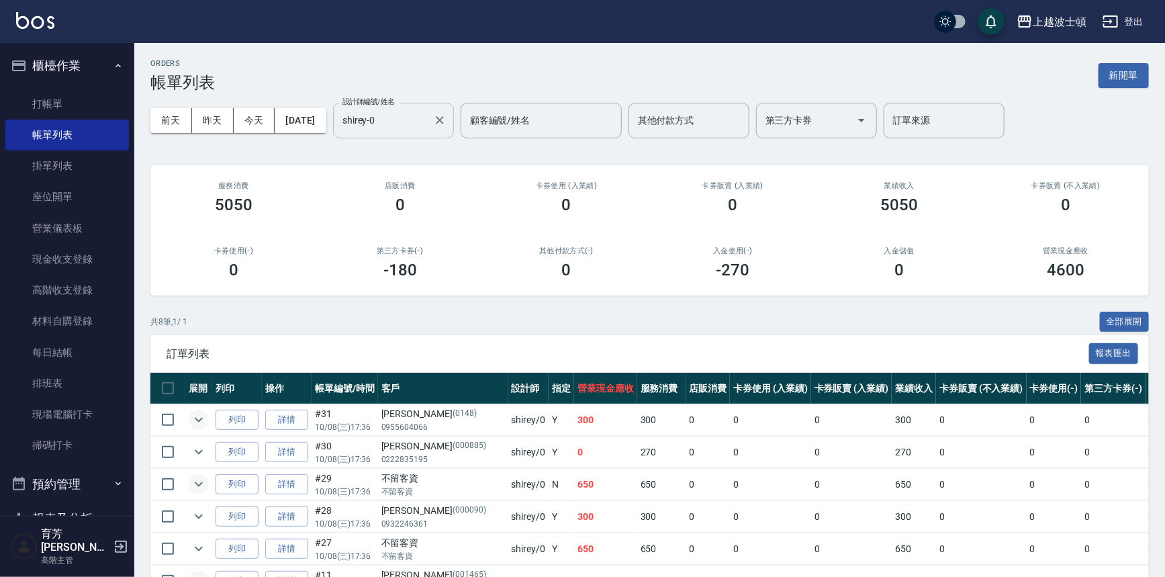
click at [428, 119] on input "shirey-0" at bounding box center [383, 121] width 89 height 24
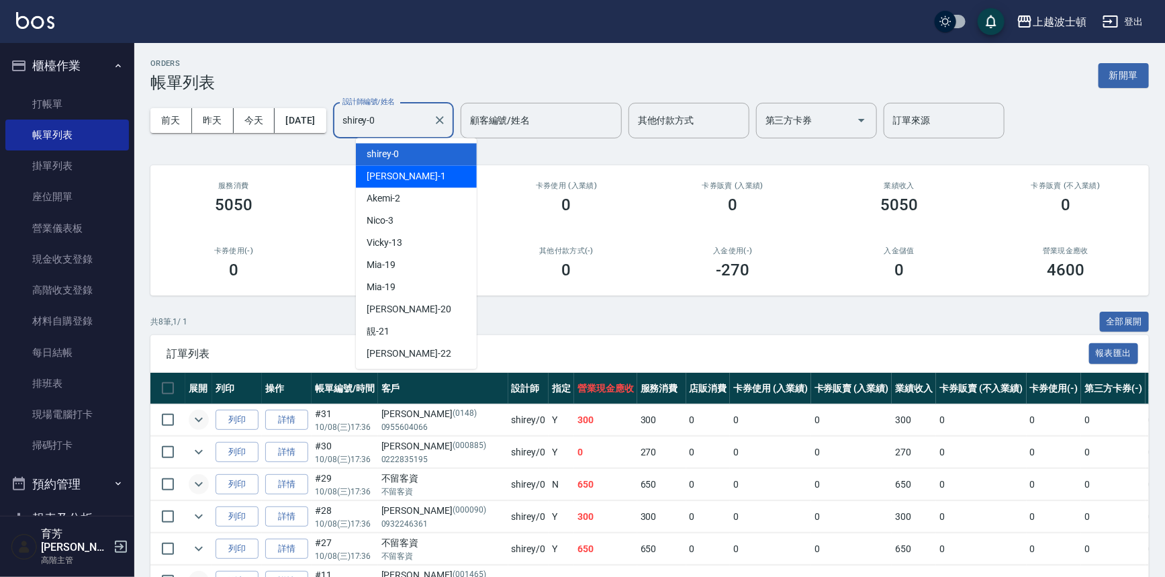
click at [409, 188] on div "Akemi -2" at bounding box center [416, 198] width 121 height 22
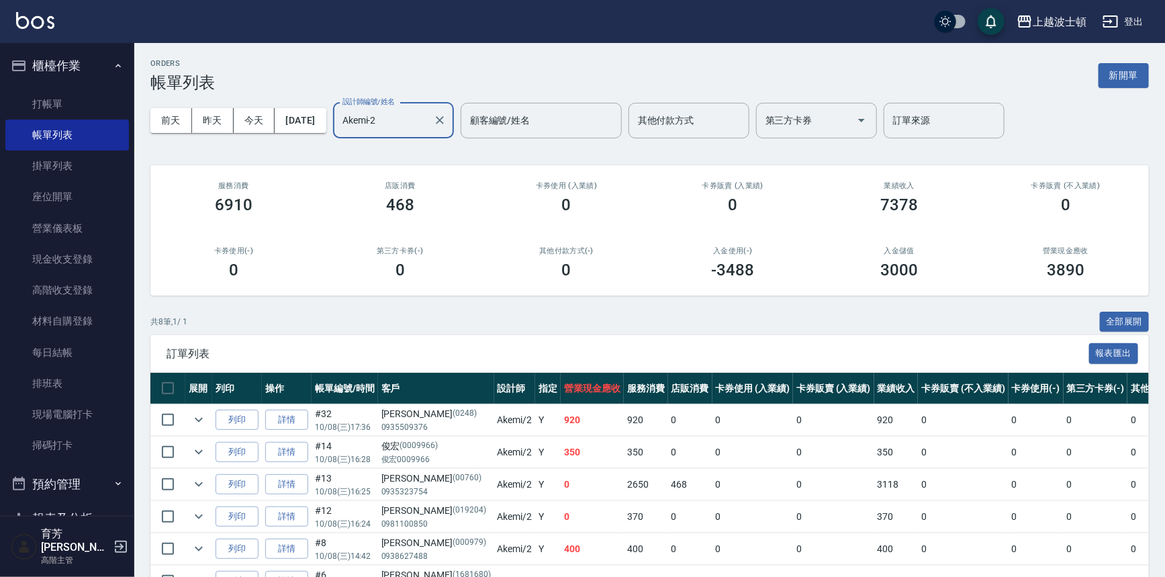
click at [414, 132] on div "Akemi-2 設計師編號/姓名" at bounding box center [393, 121] width 121 height 36
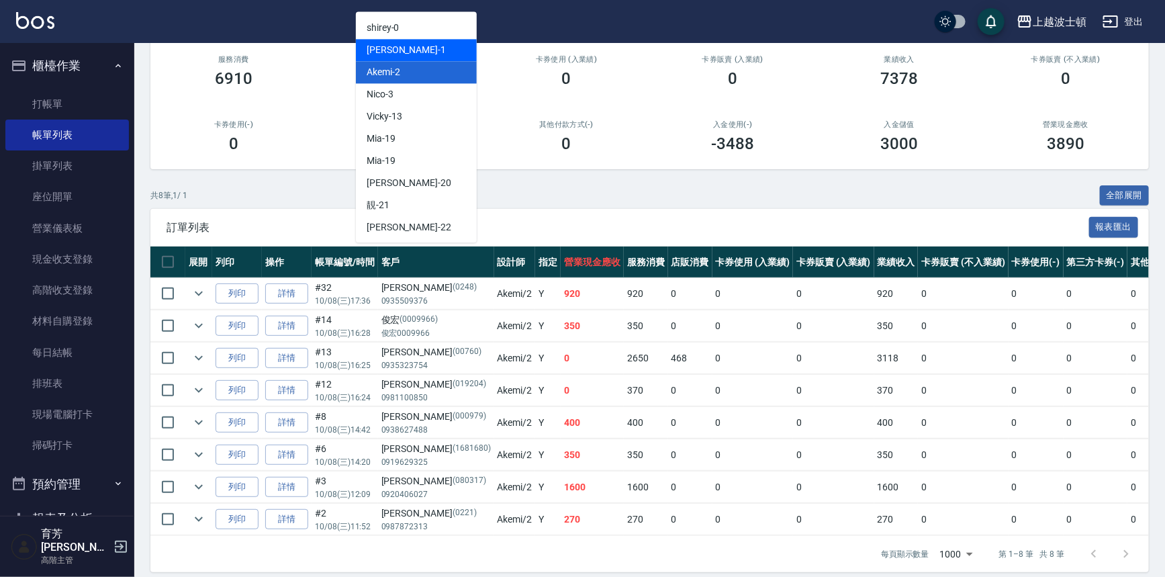
scroll to position [145, 0]
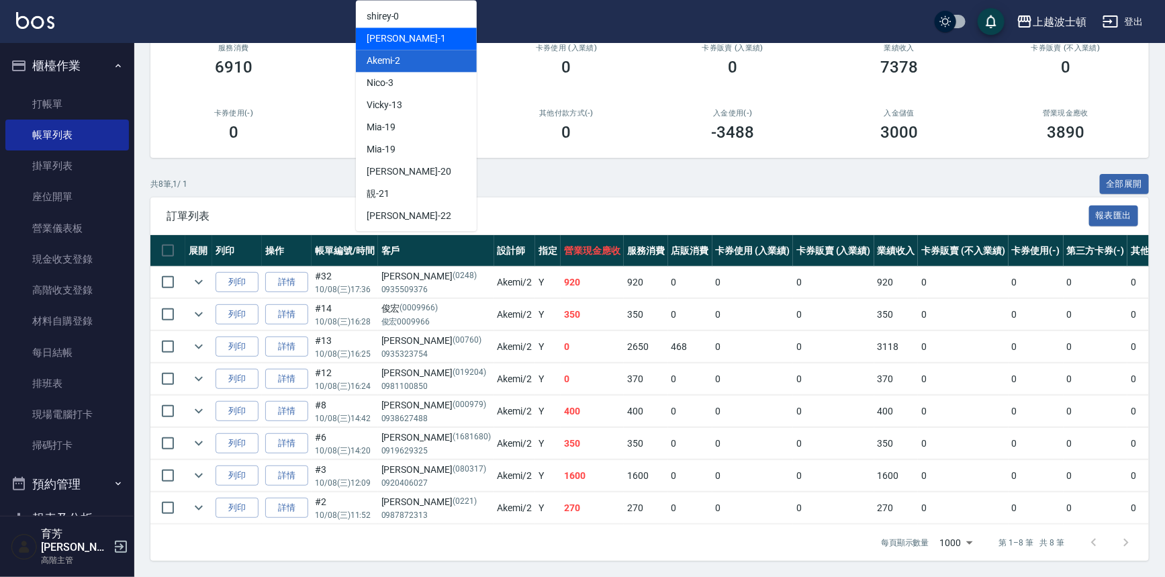
click at [619, 197] on div "訂單列表 報表匯出" at bounding box center [649, 215] width 999 height 37
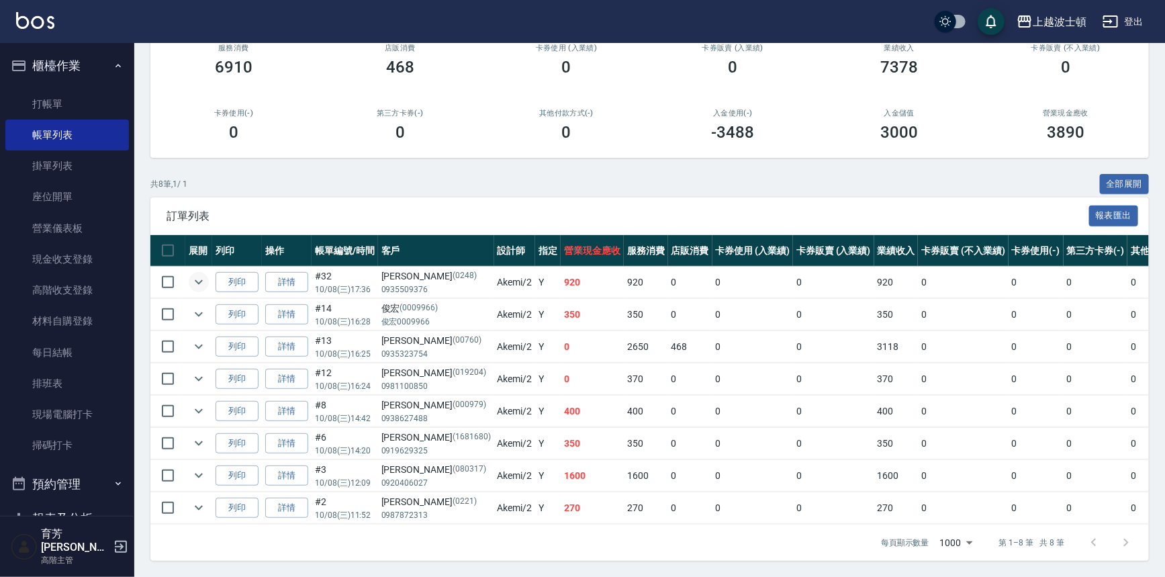
click at [192, 275] on icon "expand row" at bounding box center [199, 282] width 16 height 16
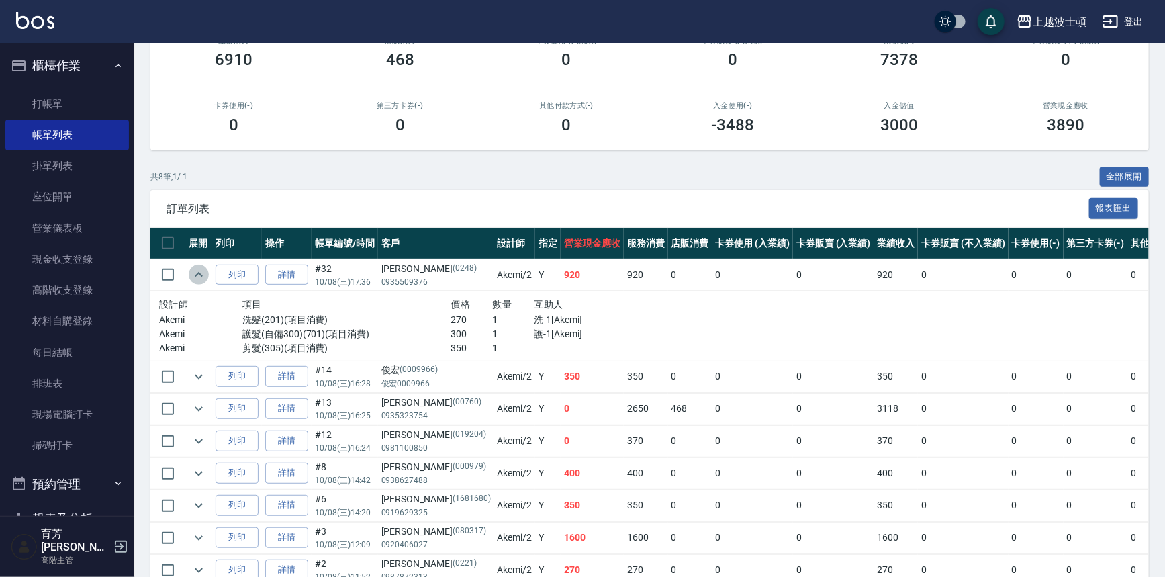
click at [192, 275] on icon "expand row" at bounding box center [199, 275] width 16 height 16
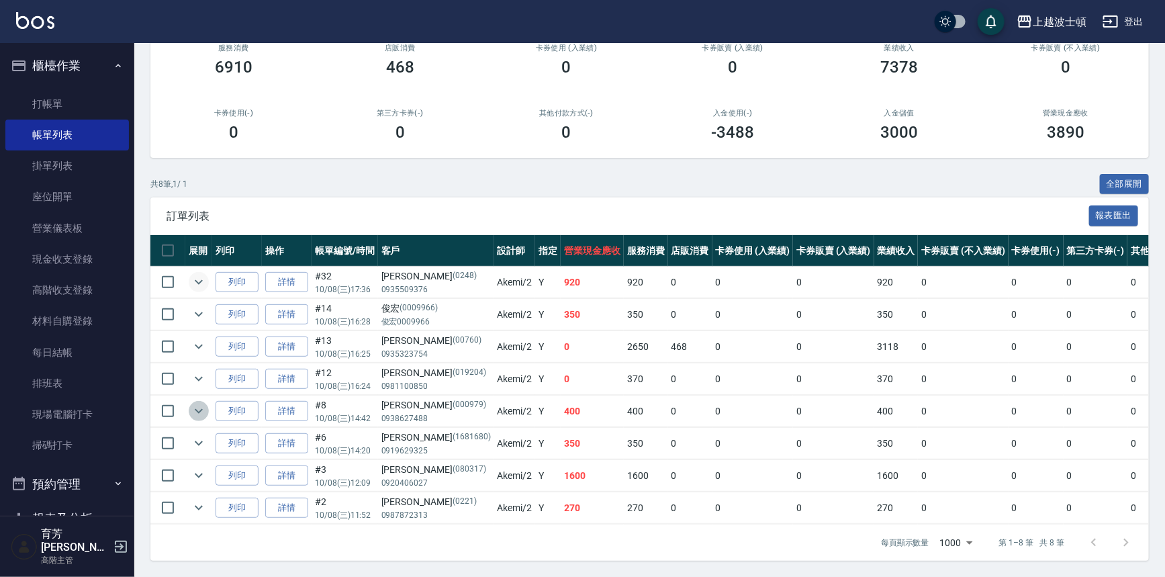
click at [189, 404] on button "expand row" at bounding box center [199, 411] width 20 height 20
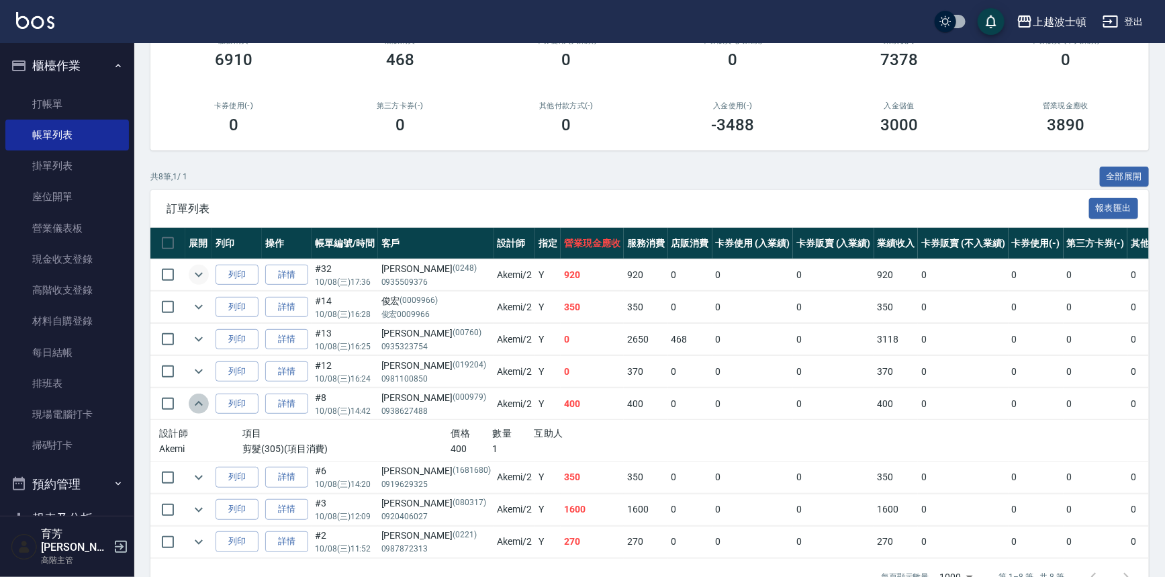
click at [189, 404] on button "expand row" at bounding box center [199, 404] width 20 height 20
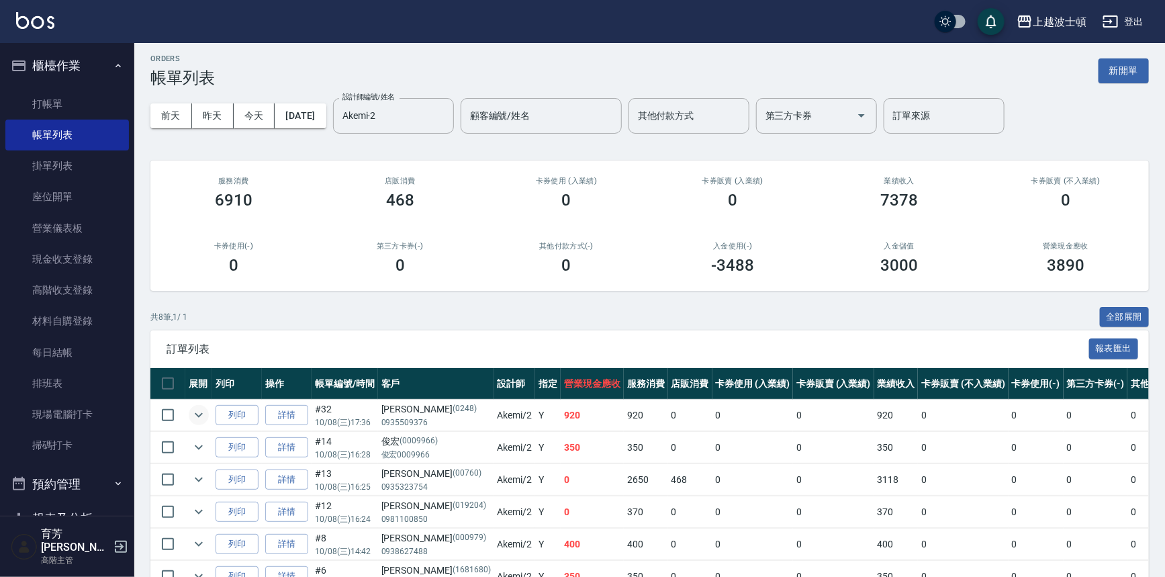
scroll to position [0, 0]
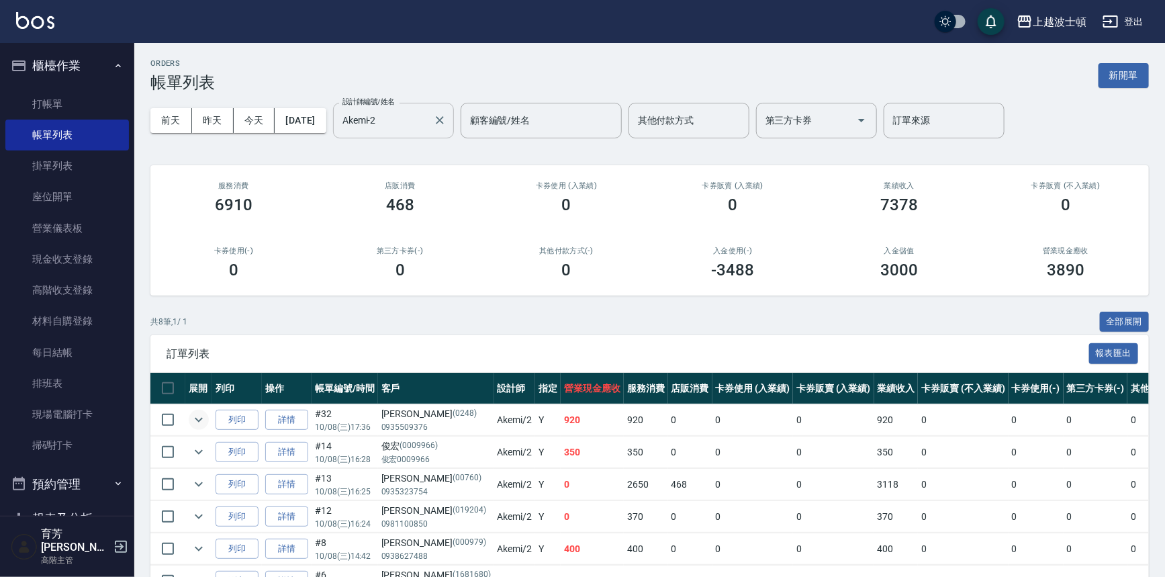
click at [423, 134] on div "Akemi-2 設計師編號/姓名" at bounding box center [393, 121] width 121 height 36
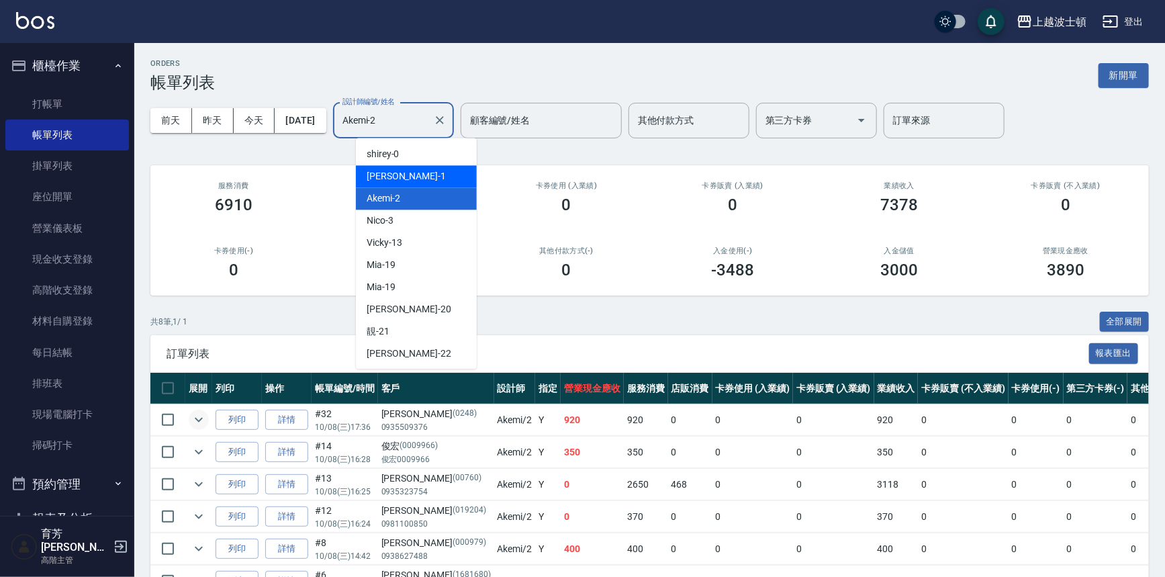
click at [400, 183] on div "[PERSON_NAME] -1" at bounding box center [416, 176] width 121 height 22
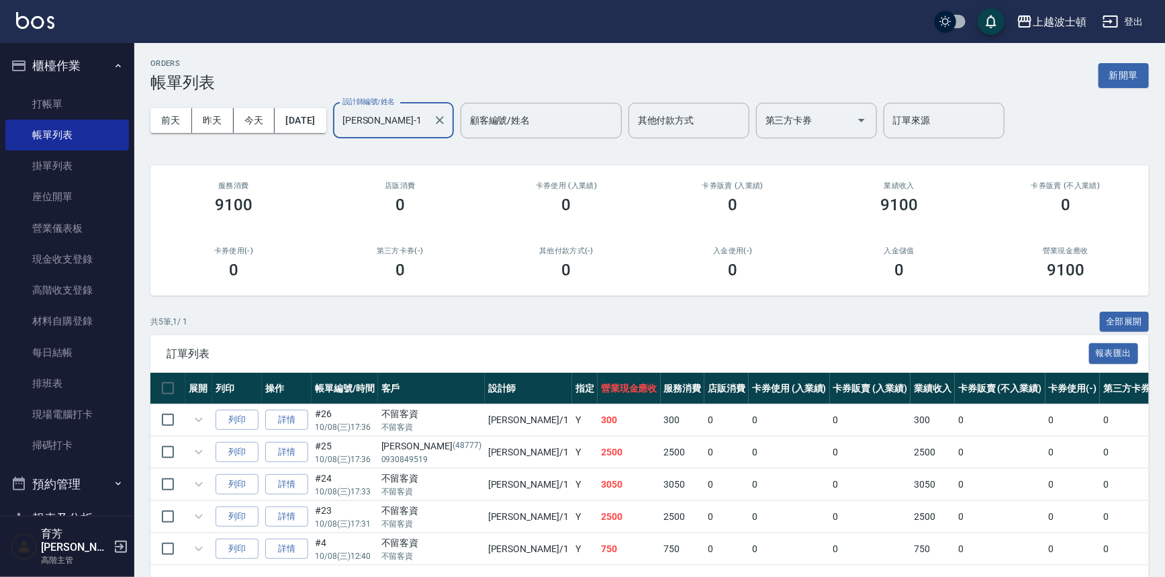
scroll to position [48, 0]
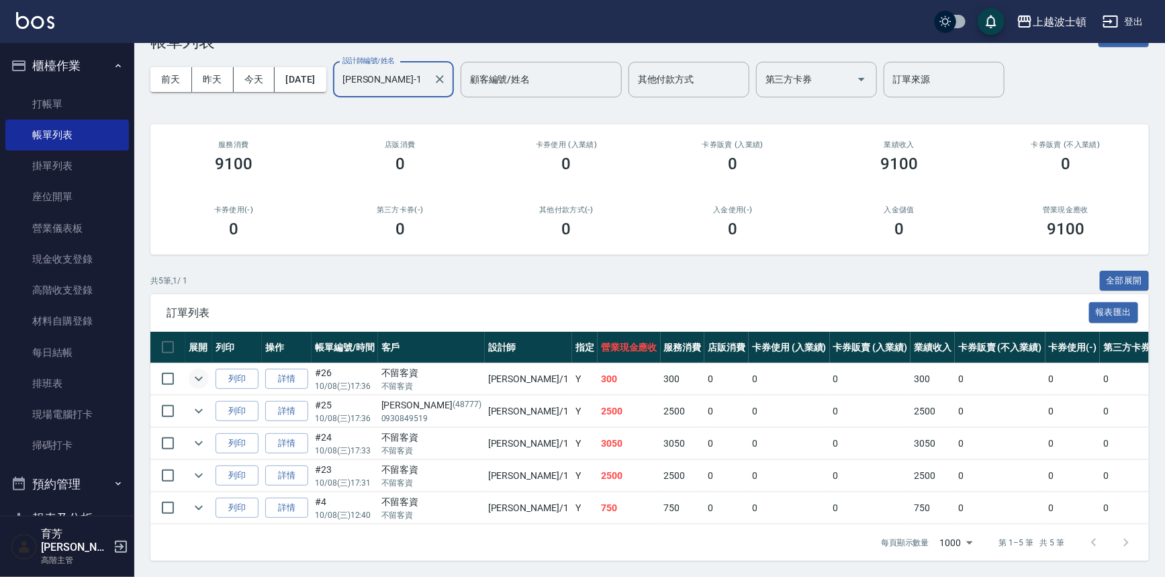
click at [197, 374] on icon "expand row" at bounding box center [199, 379] width 16 height 16
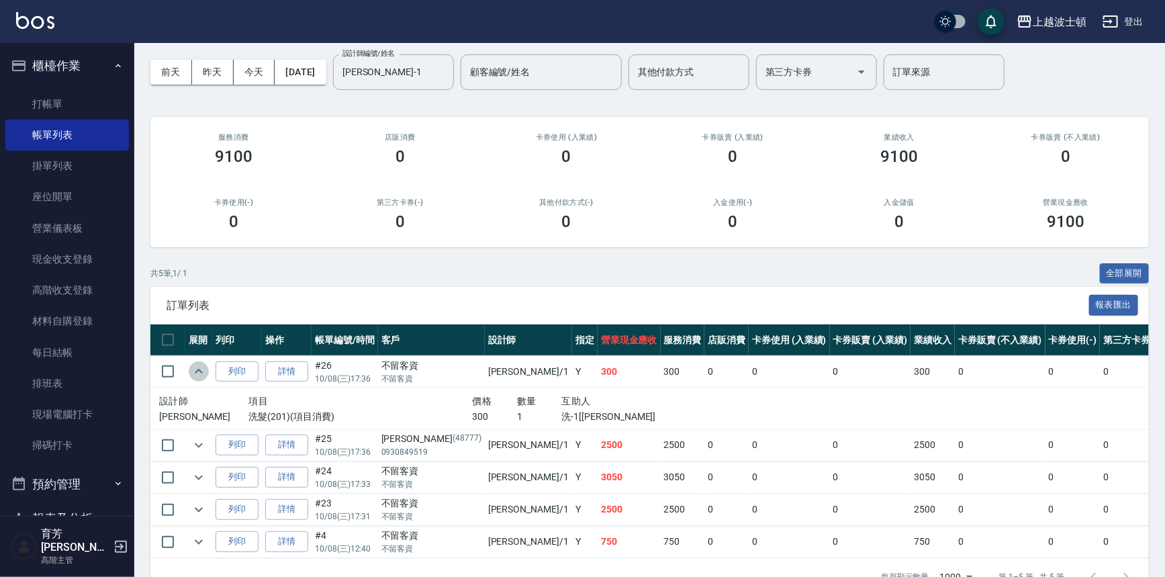
click at [197, 374] on icon "expand row" at bounding box center [199, 371] width 16 height 16
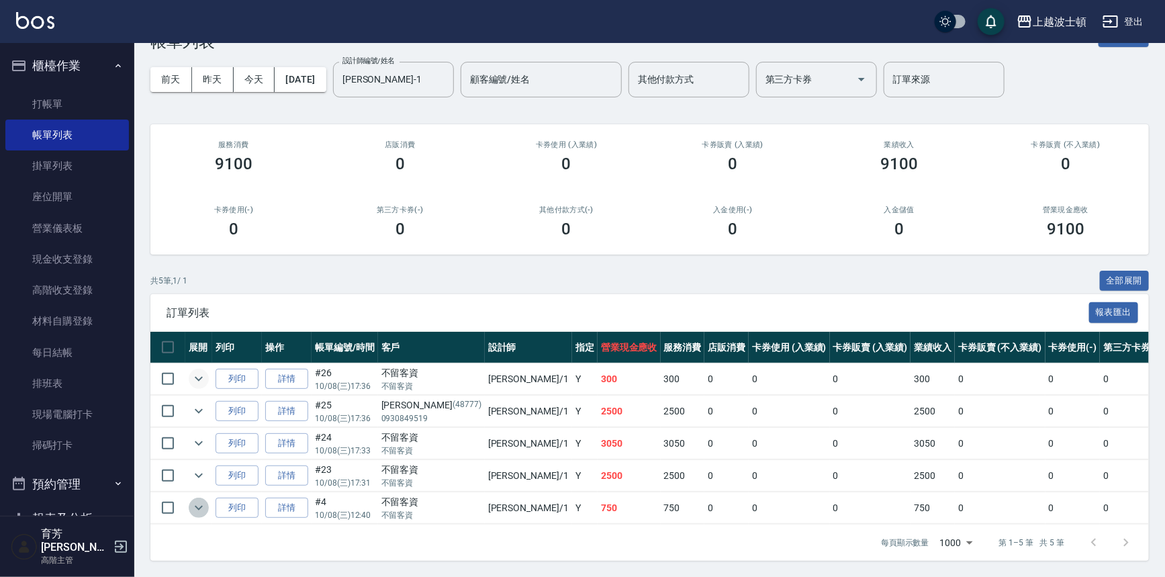
click at [193, 505] on icon "expand row" at bounding box center [199, 508] width 16 height 16
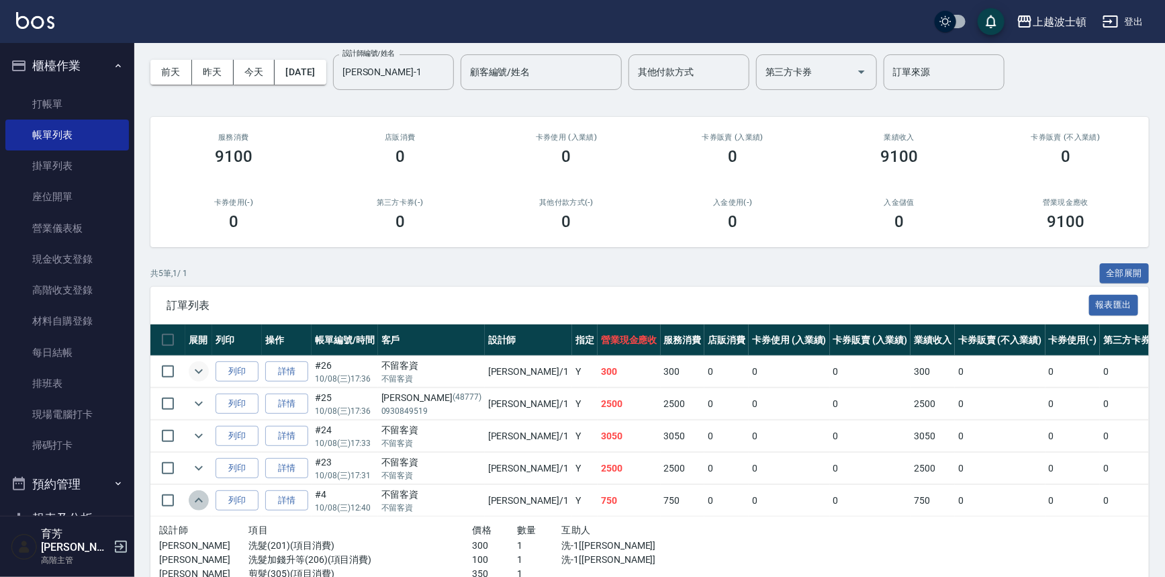
click at [193, 504] on icon "expand row" at bounding box center [199, 500] width 16 height 16
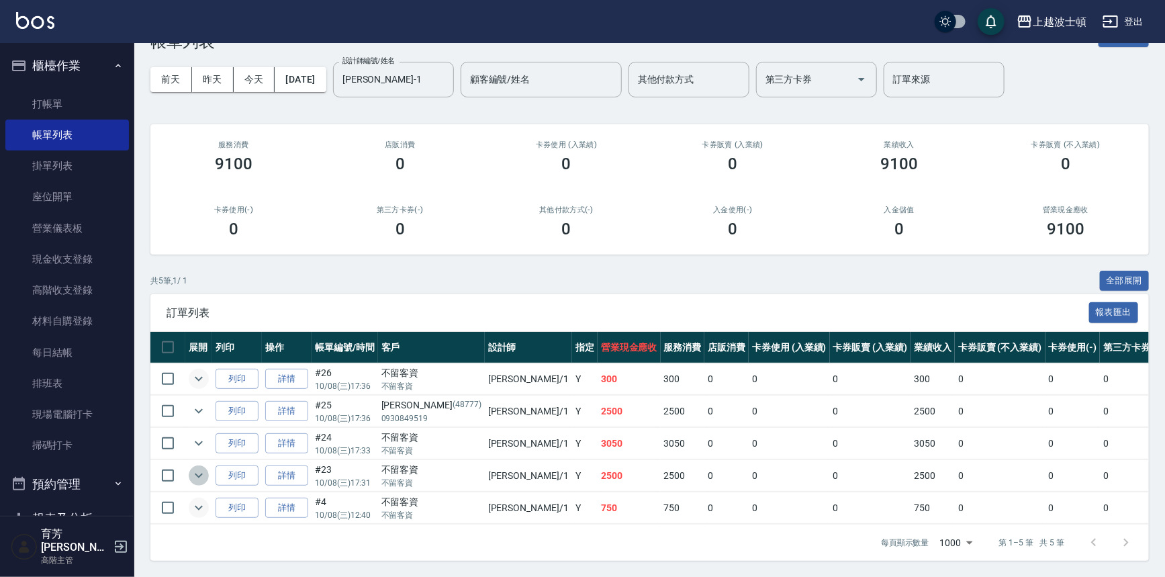
click at [201, 467] on icon "expand row" at bounding box center [199, 475] width 16 height 16
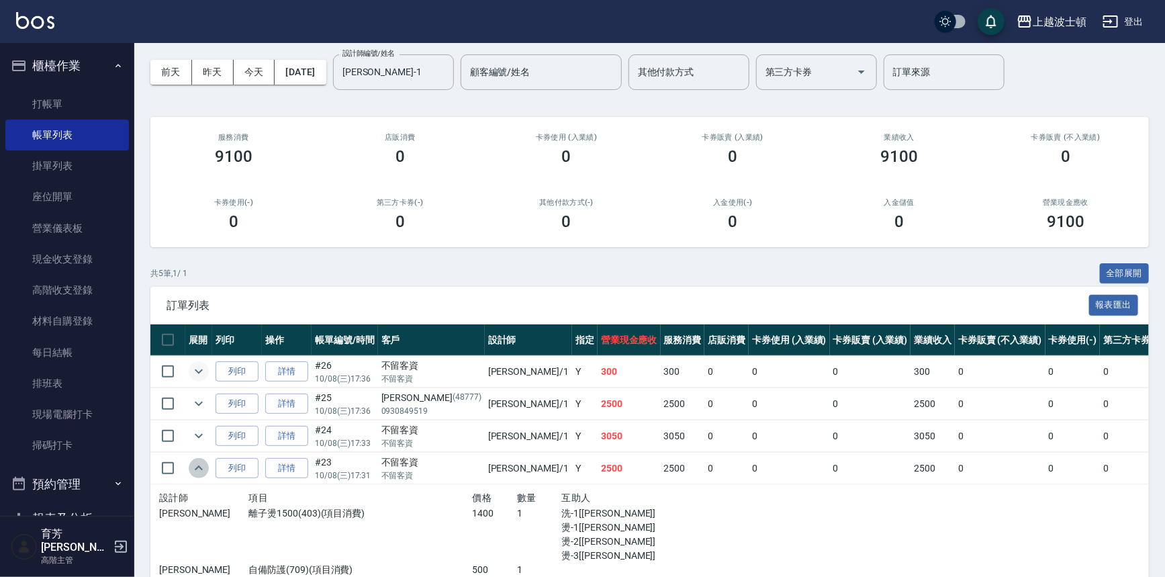
click at [201, 463] on icon "expand row" at bounding box center [199, 468] width 16 height 16
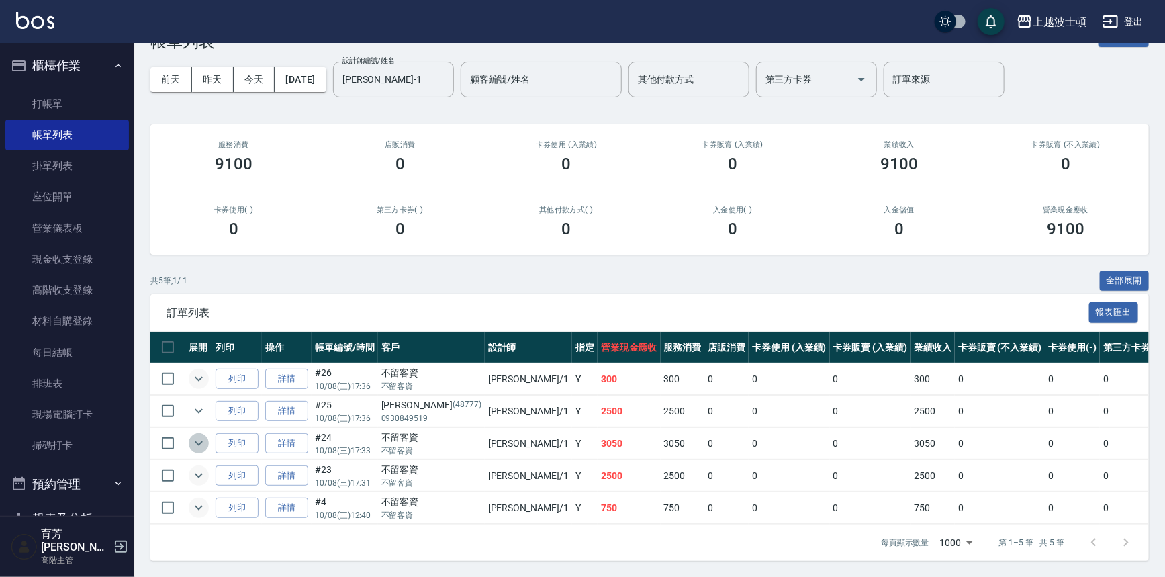
click at [195, 441] on icon "expand row" at bounding box center [199, 443] width 8 height 5
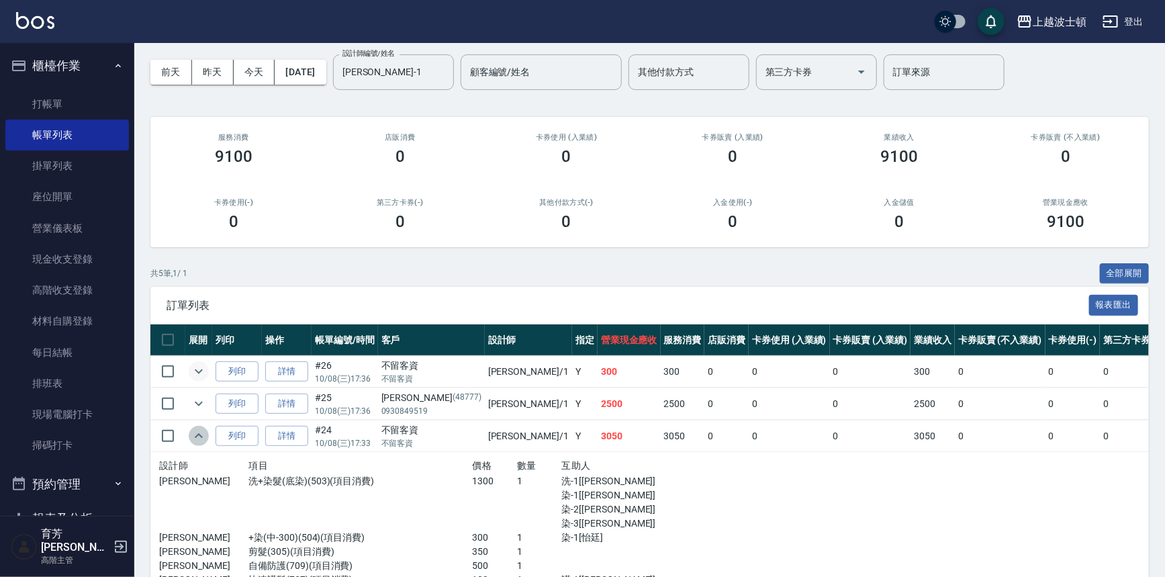
click at [195, 432] on icon "expand row" at bounding box center [199, 436] width 16 height 16
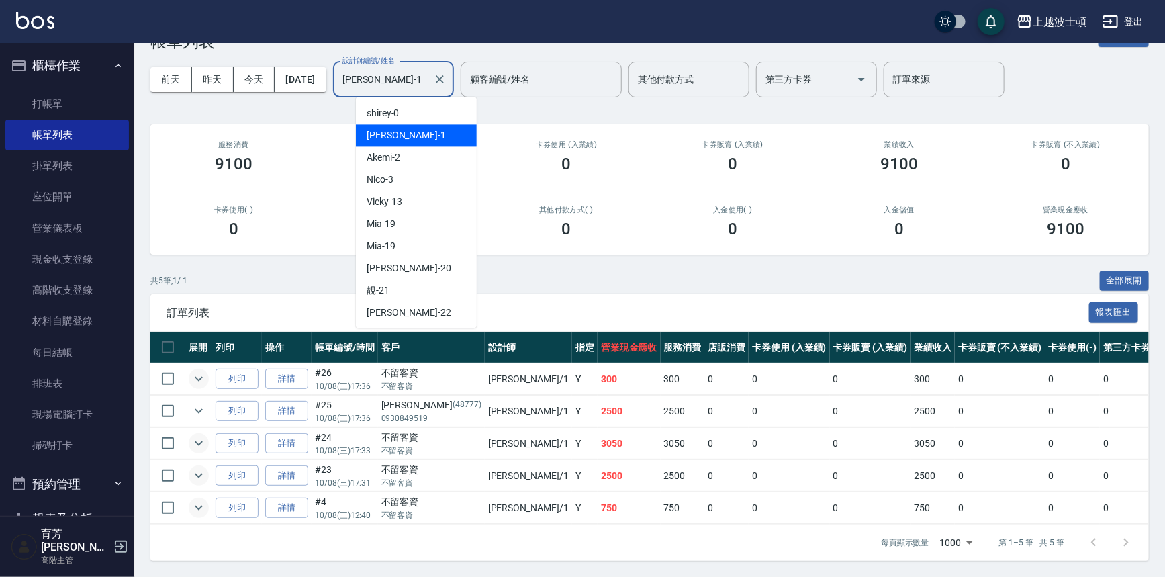
click at [428, 72] on input "[PERSON_NAME]-1" at bounding box center [383, 80] width 89 height 24
click at [195, 406] on icon "expand row" at bounding box center [199, 411] width 16 height 16
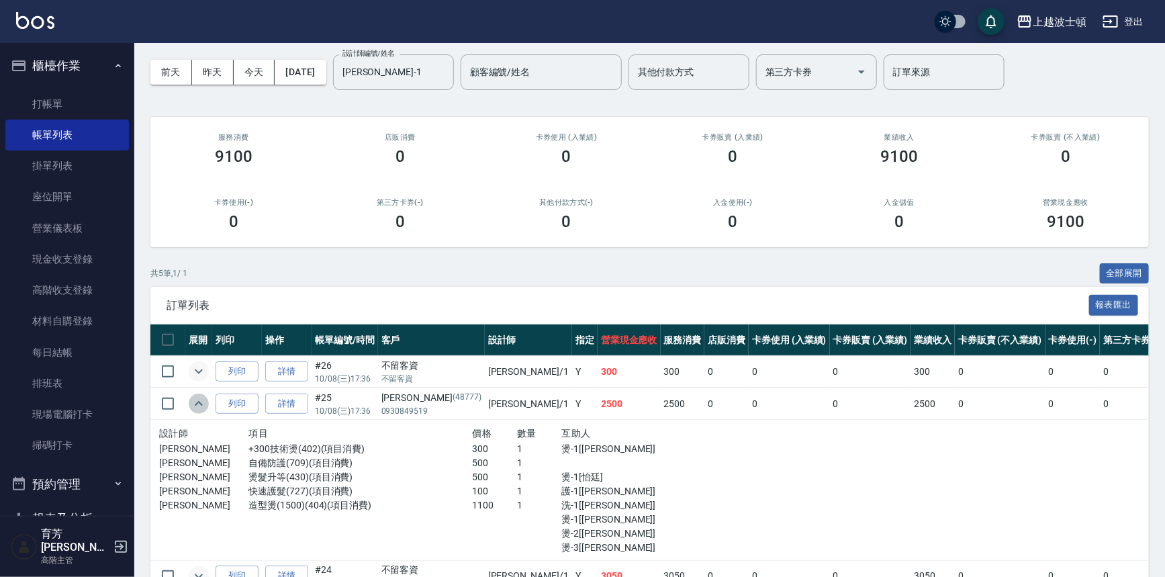
click at [195, 406] on icon "expand row" at bounding box center [199, 404] width 16 height 16
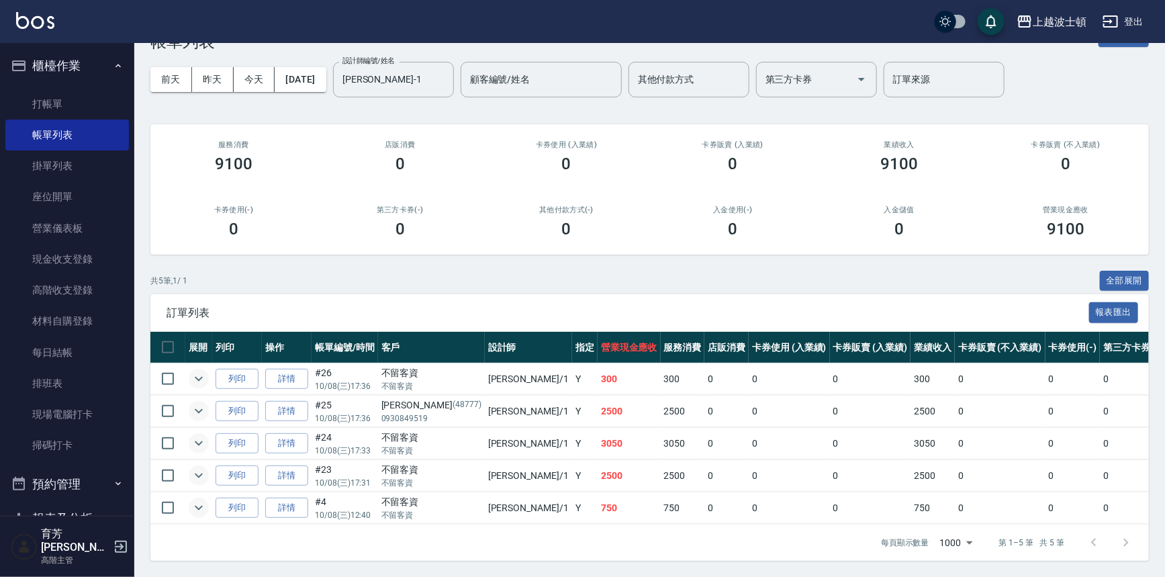
click at [197, 435] on icon "expand row" at bounding box center [199, 443] width 16 height 16
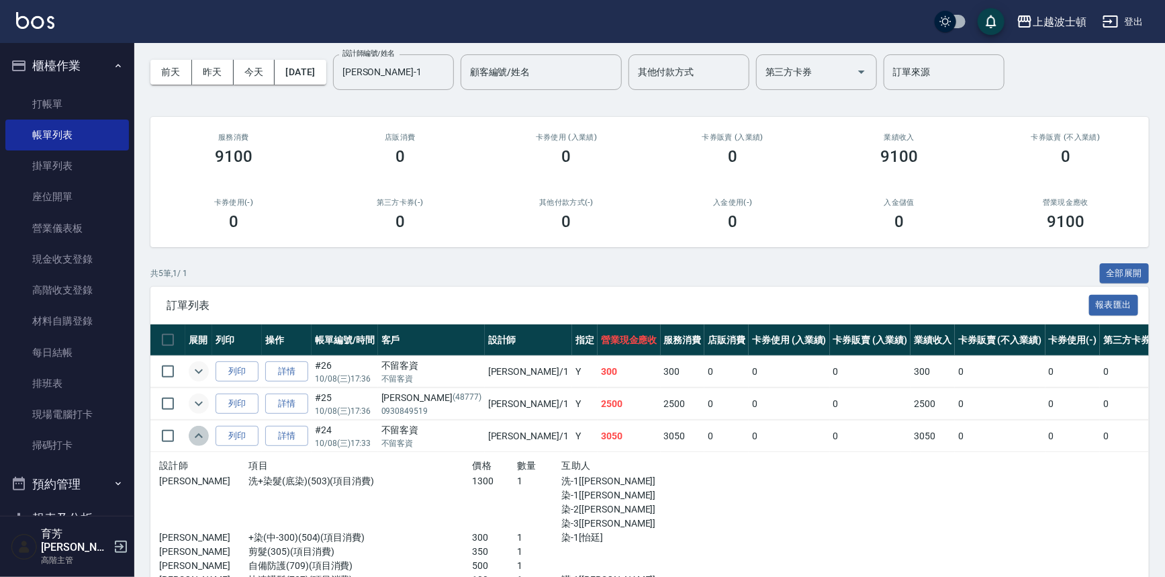
click at [197, 429] on icon "expand row" at bounding box center [199, 436] width 16 height 16
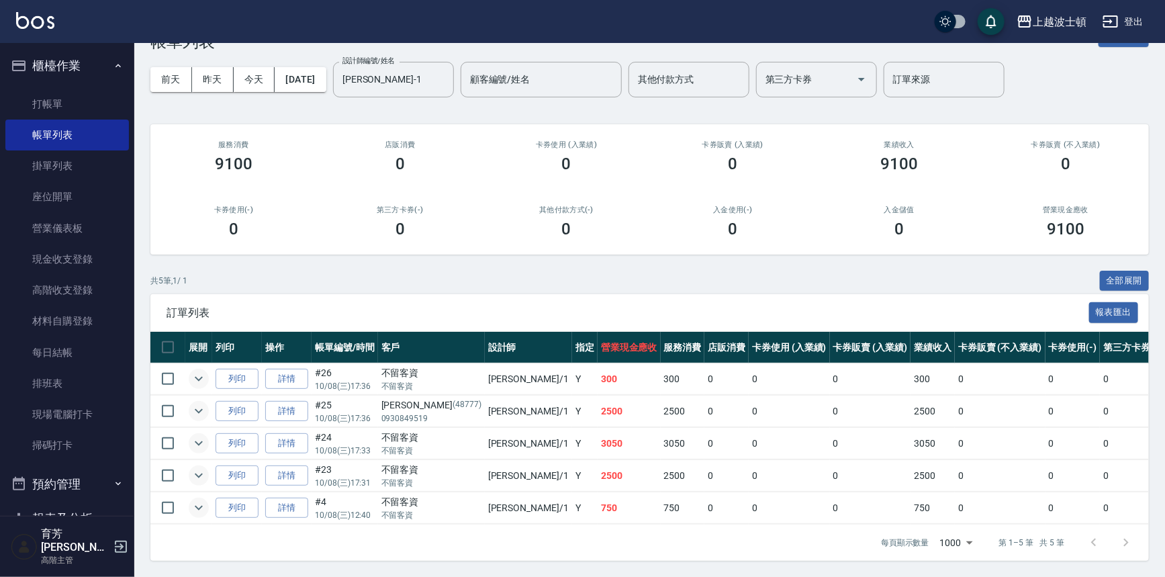
click at [195, 460] on td at bounding box center [198, 476] width 27 height 32
click at [198, 467] on icon "expand row" at bounding box center [199, 475] width 16 height 16
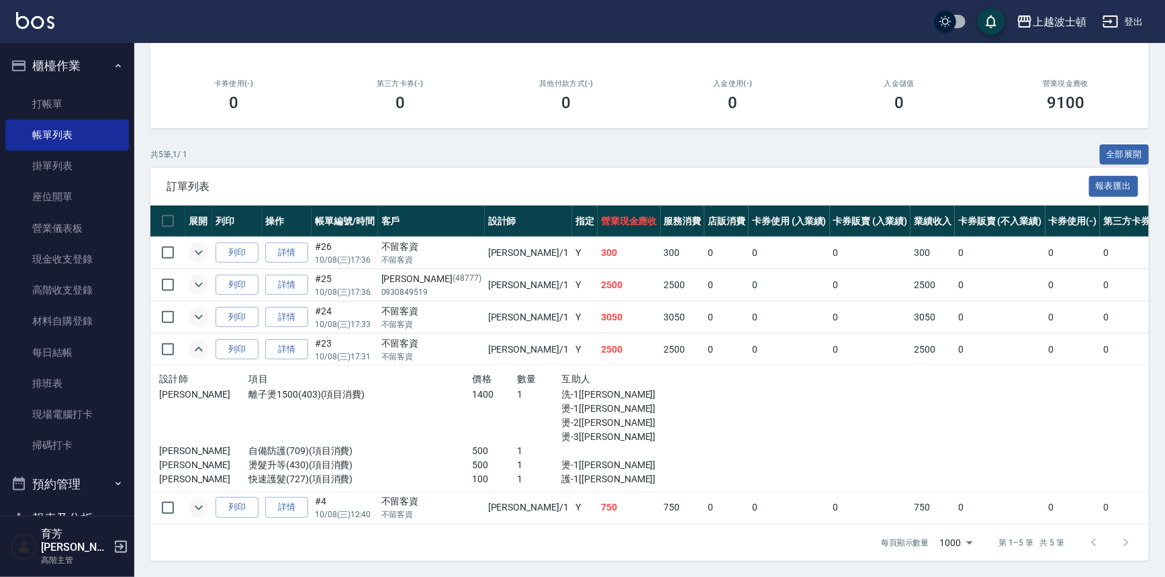
scroll to position [175, 0]
click at [201, 341] on icon "expand row" at bounding box center [199, 349] width 16 height 16
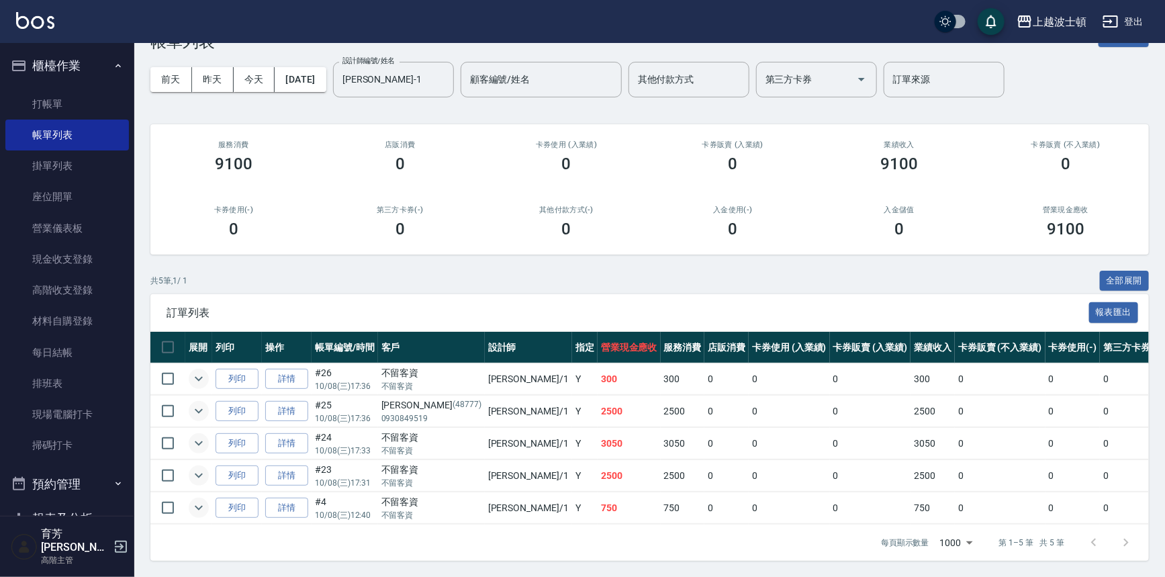
scroll to position [48, 0]
click at [413, 77] on input "[PERSON_NAME]-1" at bounding box center [383, 80] width 89 height 24
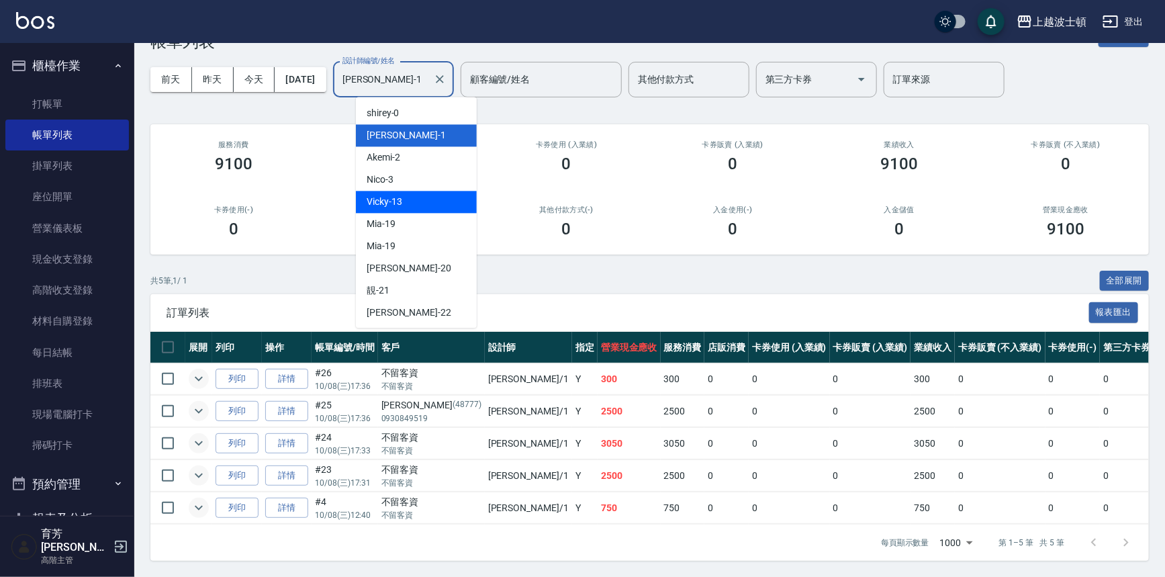
scroll to position [179, 0]
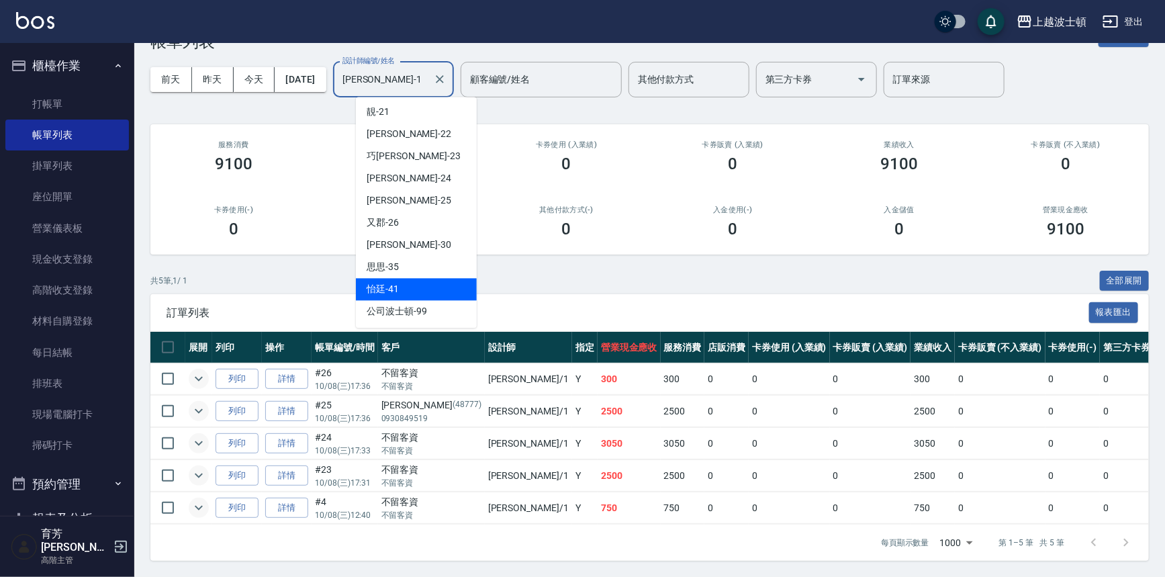
click at [404, 281] on div "怡廷 -41" at bounding box center [416, 289] width 121 height 22
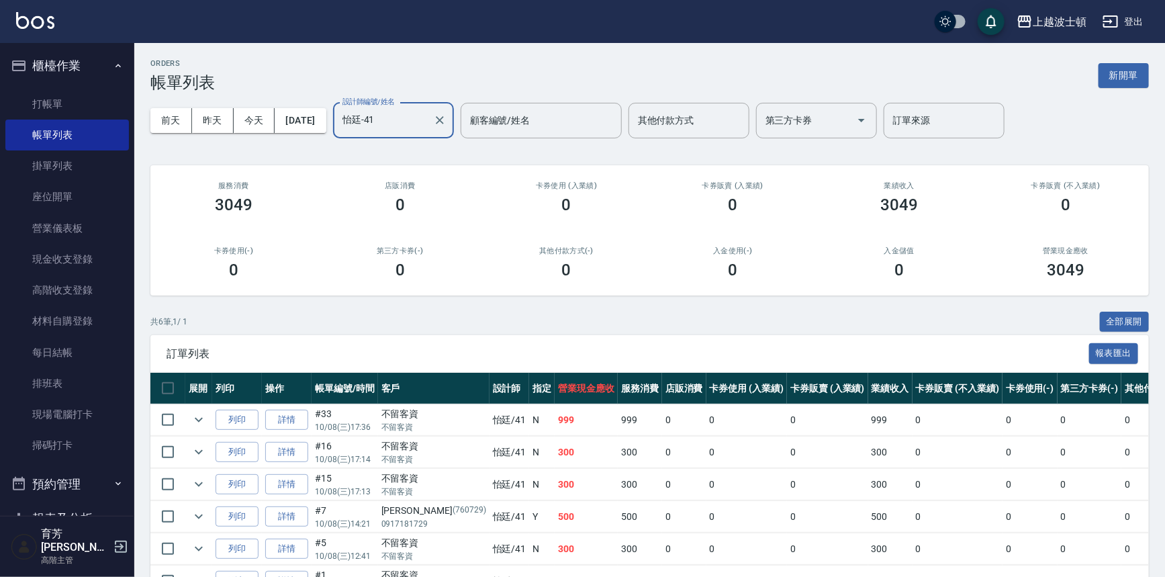
scroll to position [81, 0]
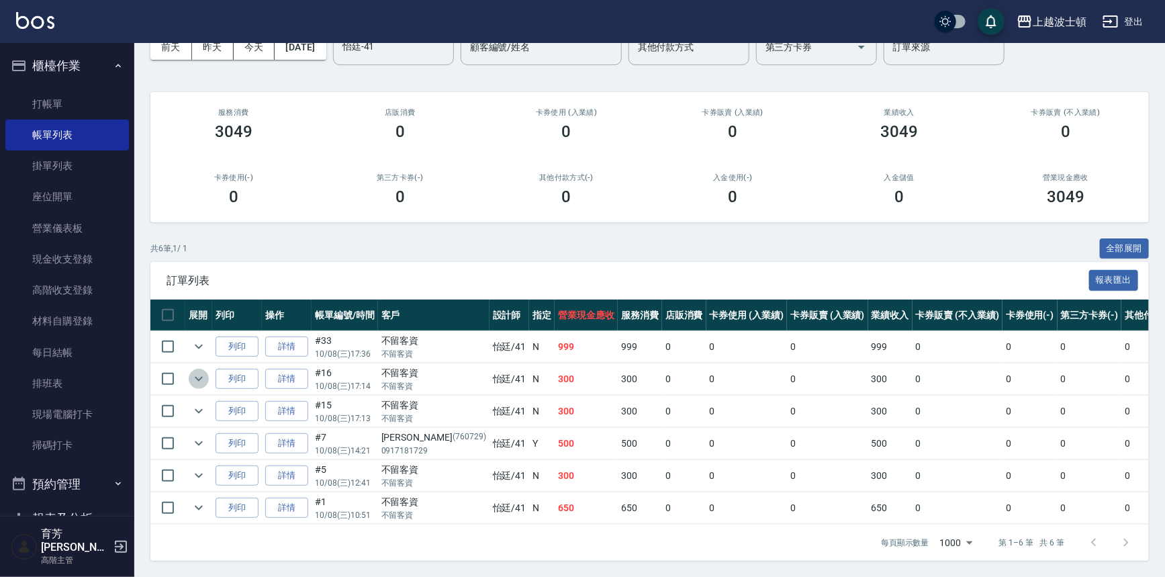
click at [206, 371] on icon "expand row" at bounding box center [199, 379] width 16 height 16
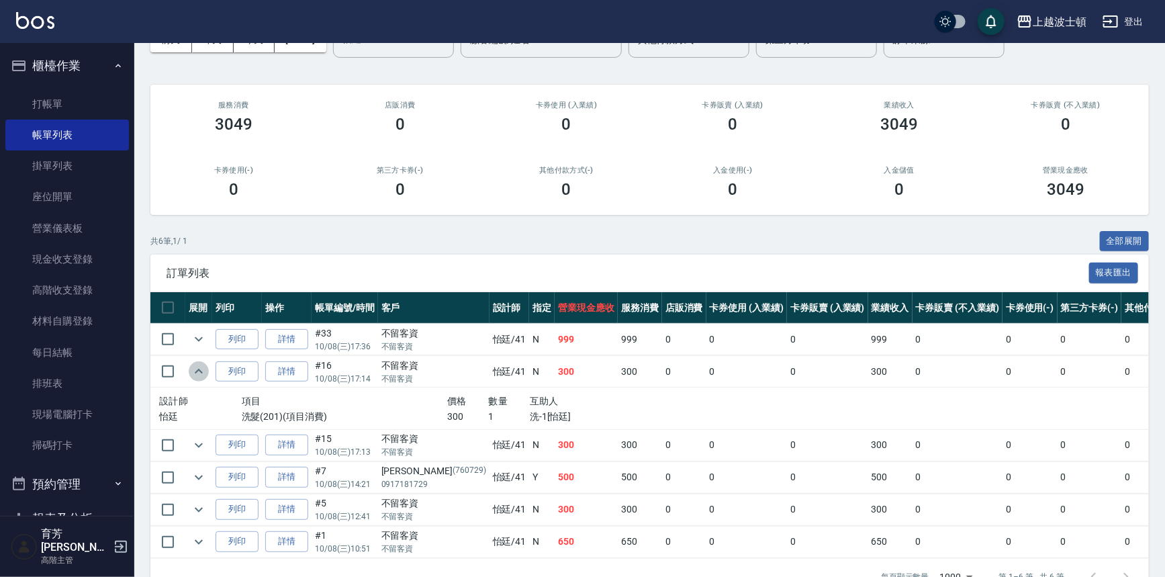
click at [207, 369] on button "expand row" at bounding box center [199, 371] width 20 height 20
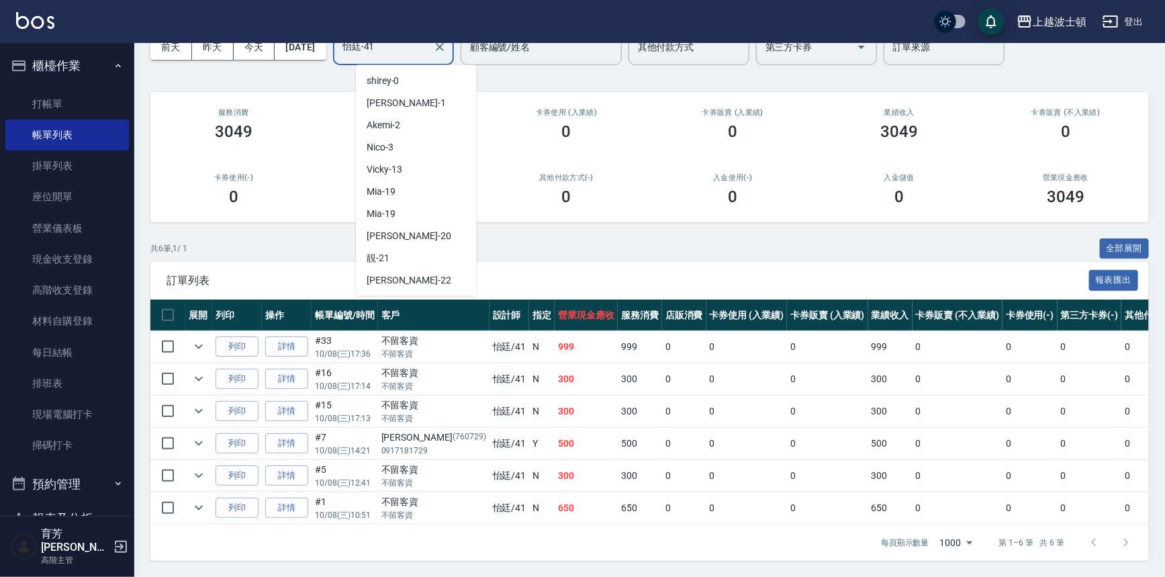
click at [428, 48] on input "怡廷-41" at bounding box center [383, 48] width 89 height 24
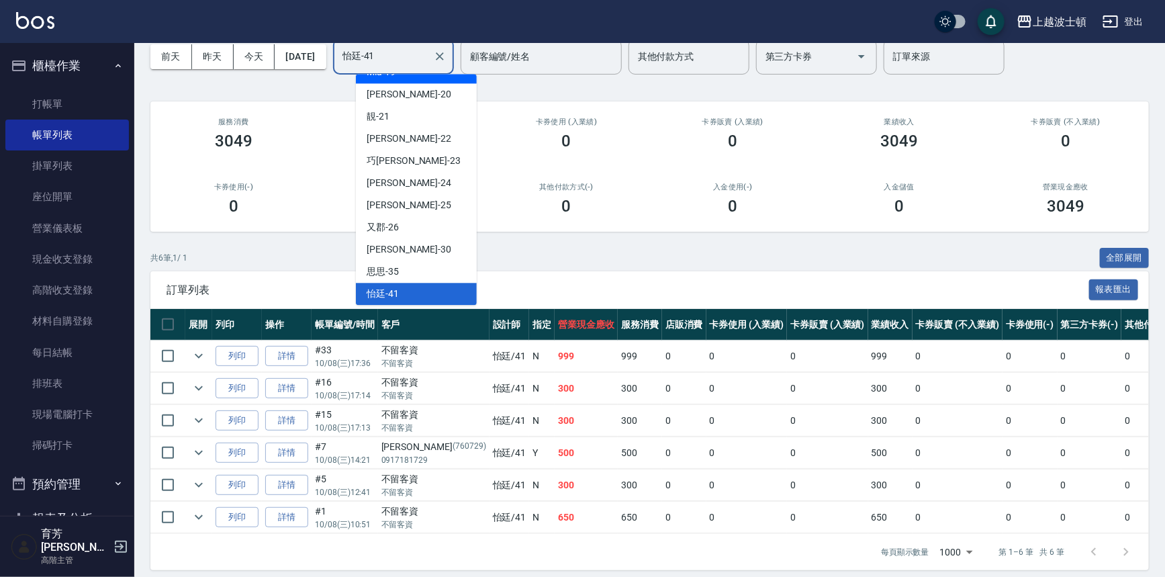
scroll to position [58, 0]
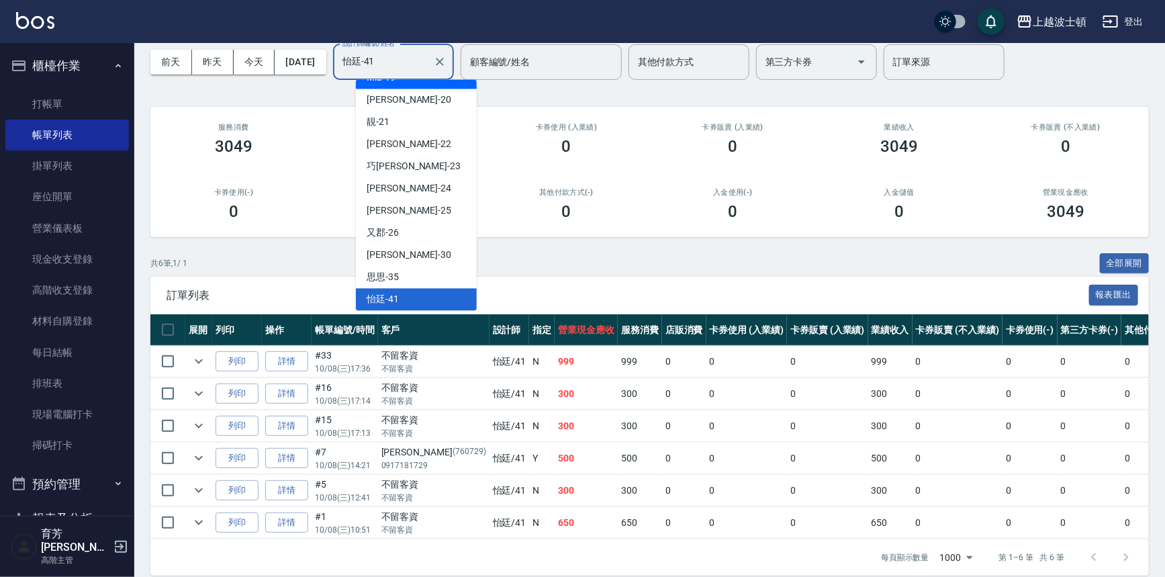
click at [420, 68] on input "怡廷-41" at bounding box center [383, 62] width 89 height 24
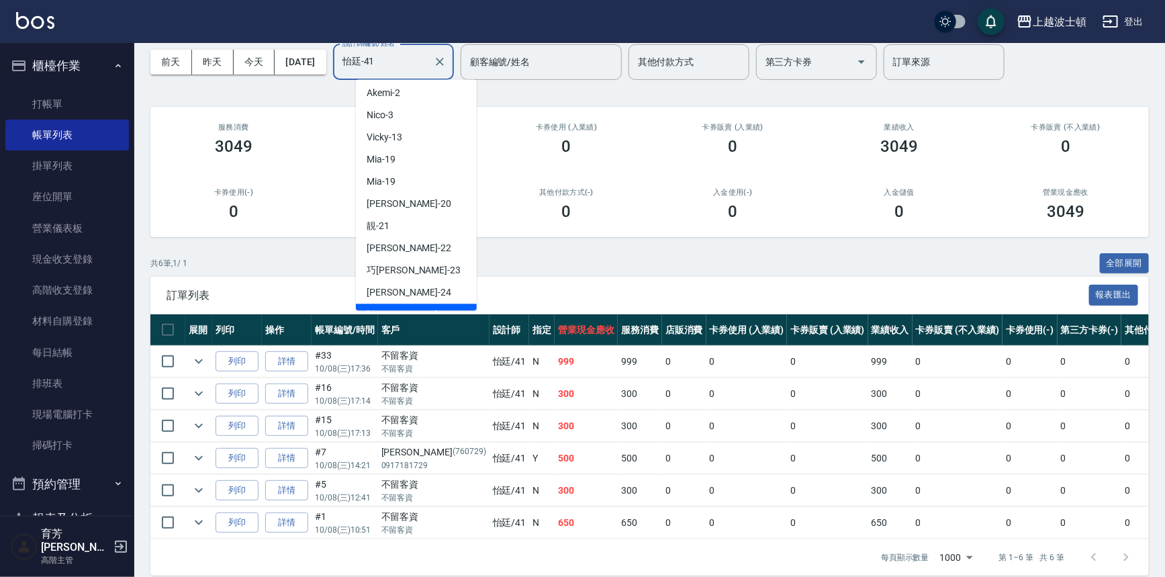
scroll to position [0, 0]
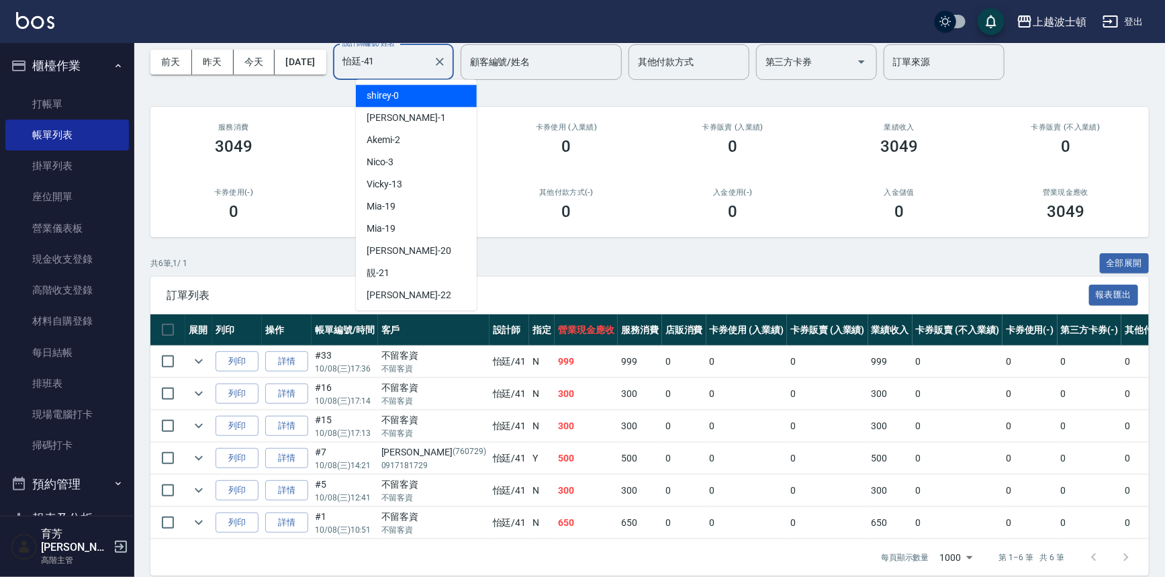
click at [380, 97] on span "shirey -0" at bounding box center [383, 96] width 33 height 14
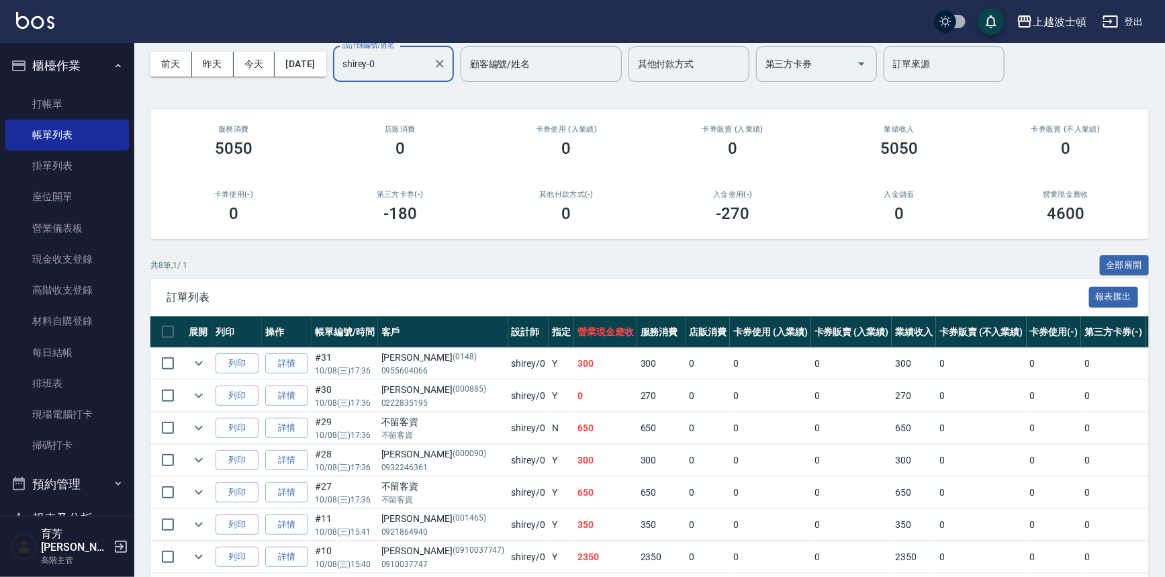
scroll to position [61, 0]
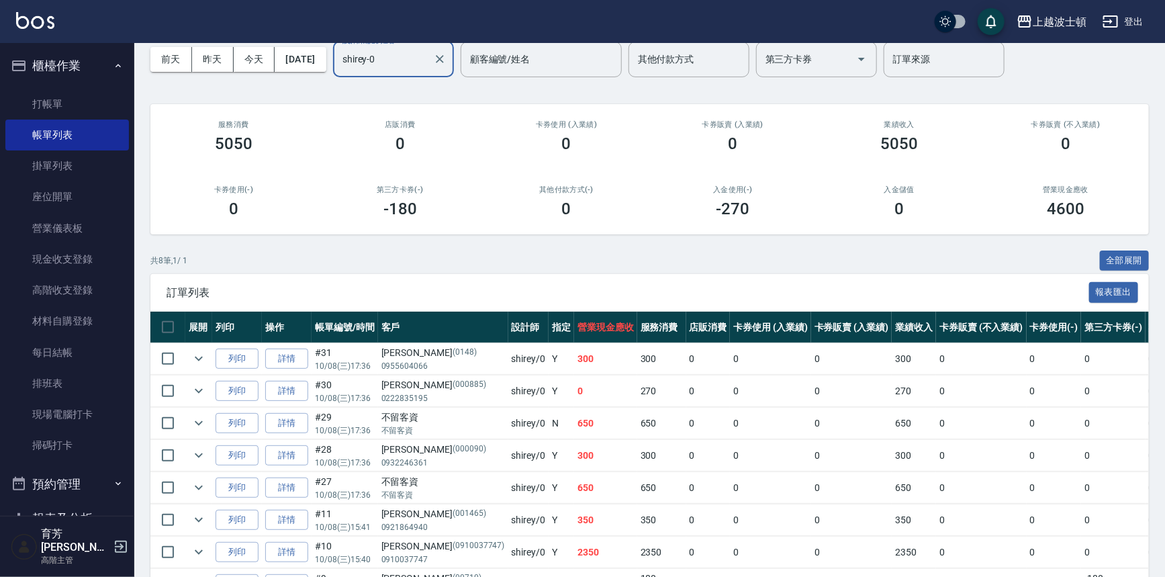
click at [64, 67] on button "櫃檯作業" at bounding box center [67, 65] width 124 height 35
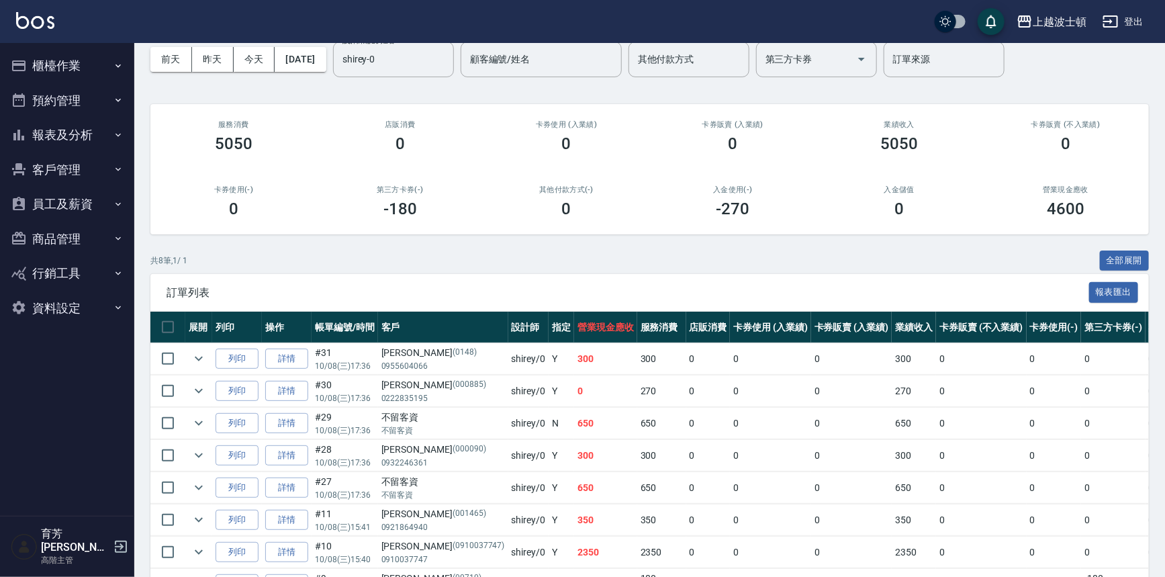
drag, startPoint x: 57, startPoint y: 132, endPoint x: 57, endPoint y: 142, distance: 10.1
click at [57, 132] on button "報表及分析" at bounding box center [67, 135] width 124 height 35
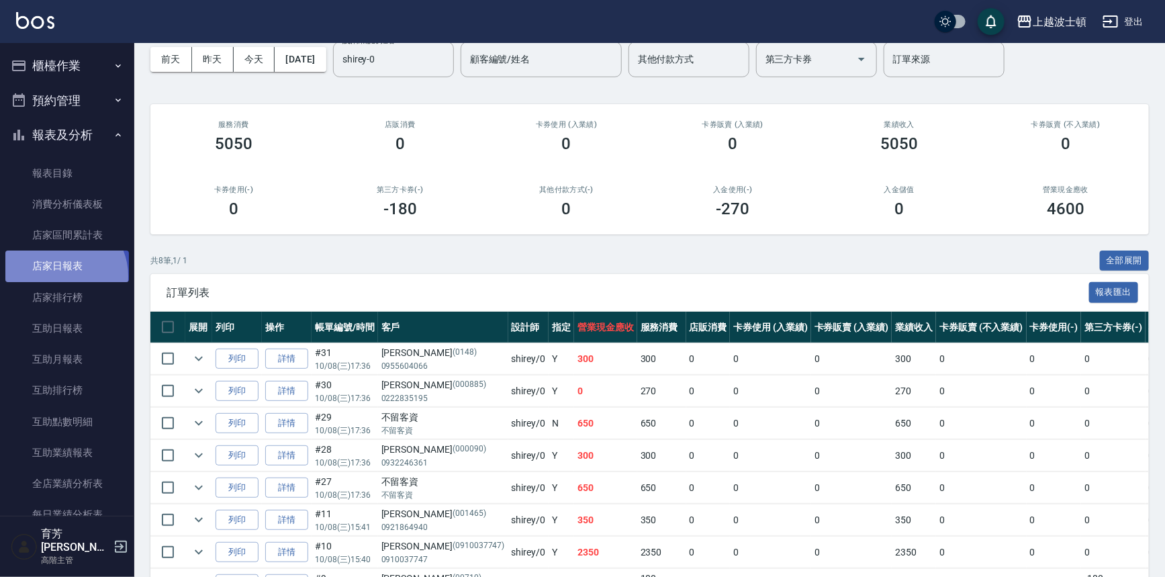
click at [60, 276] on link "店家日報表" at bounding box center [67, 265] width 124 height 31
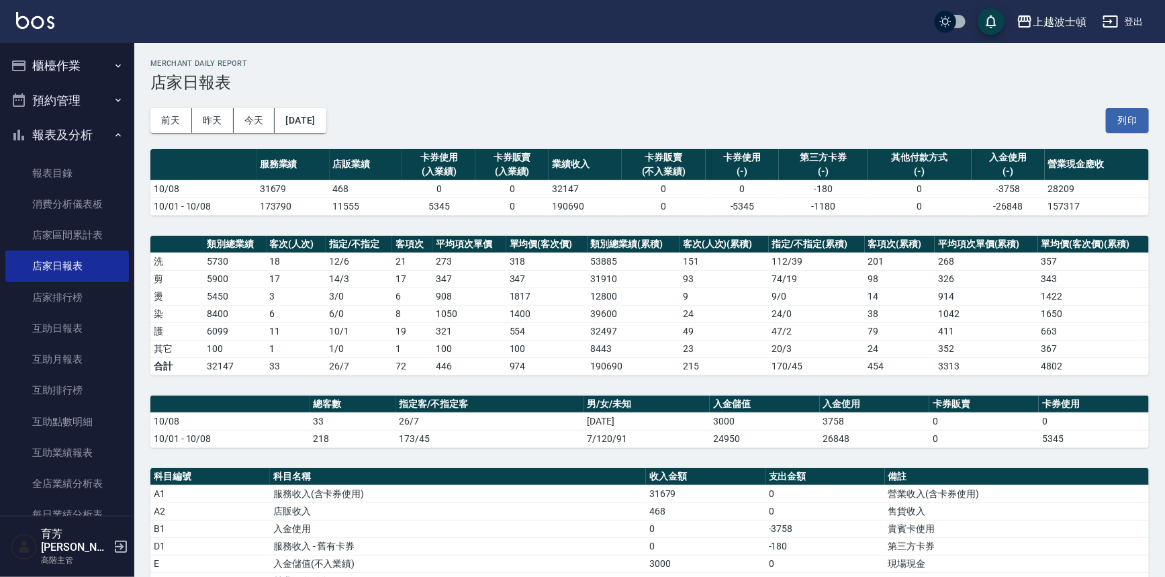
scroll to position [255, 0]
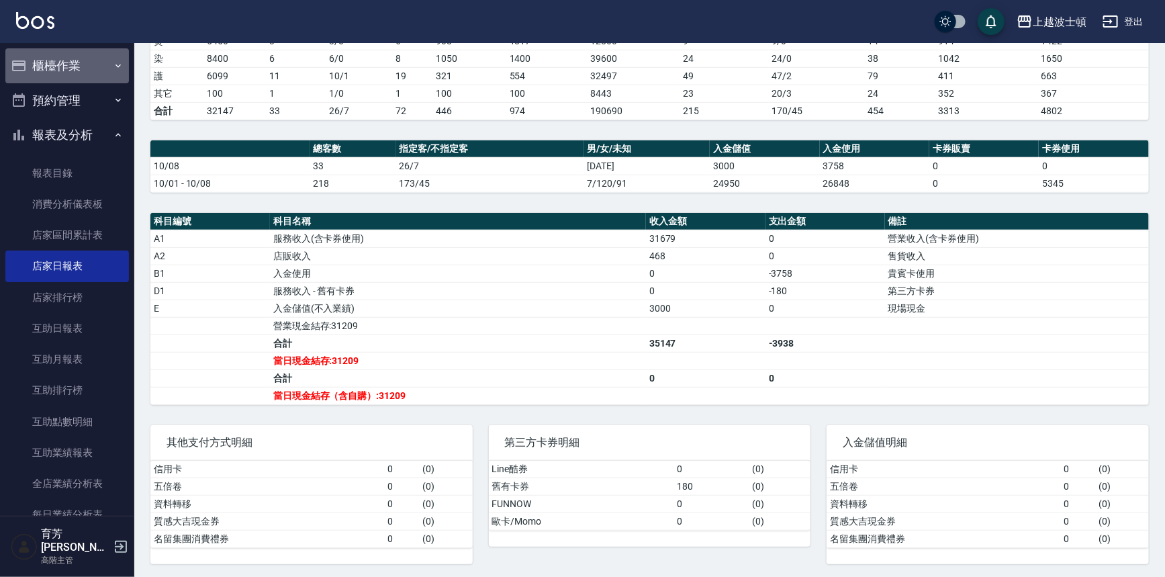
click at [69, 75] on button "櫃檯作業" at bounding box center [67, 65] width 124 height 35
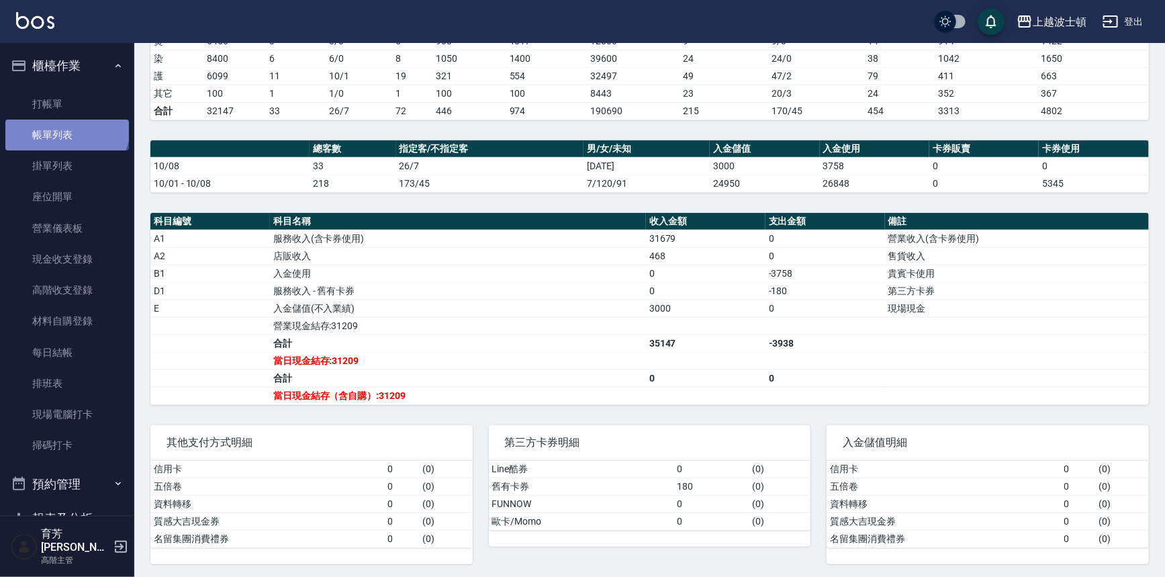
click at [65, 125] on link "帳單列表" at bounding box center [67, 135] width 124 height 31
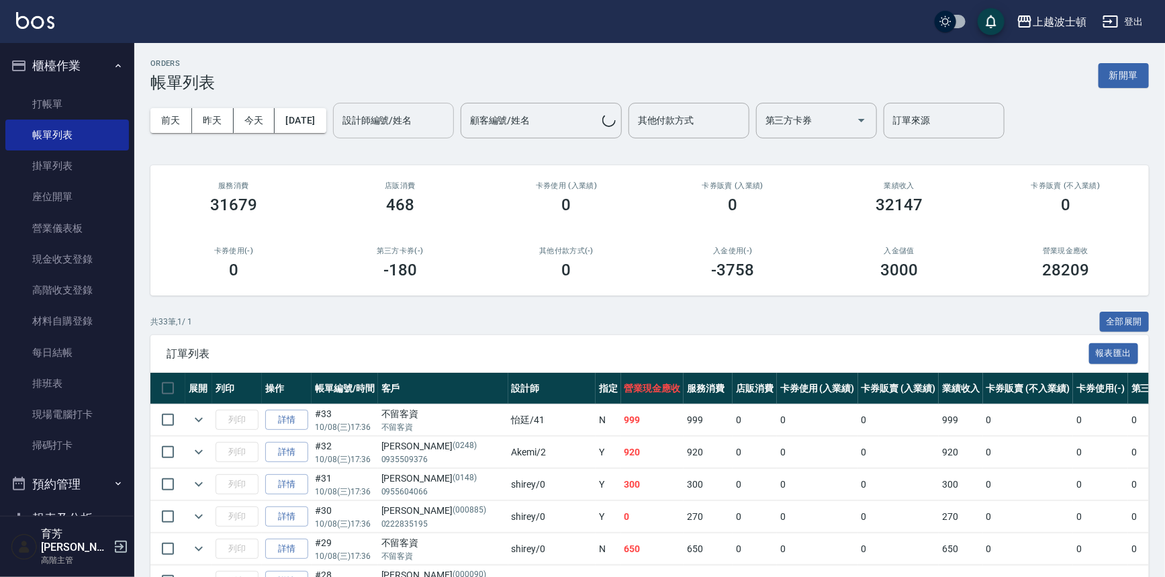
click at [404, 106] on div "設計師編號/姓名" at bounding box center [393, 121] width 121 height 36
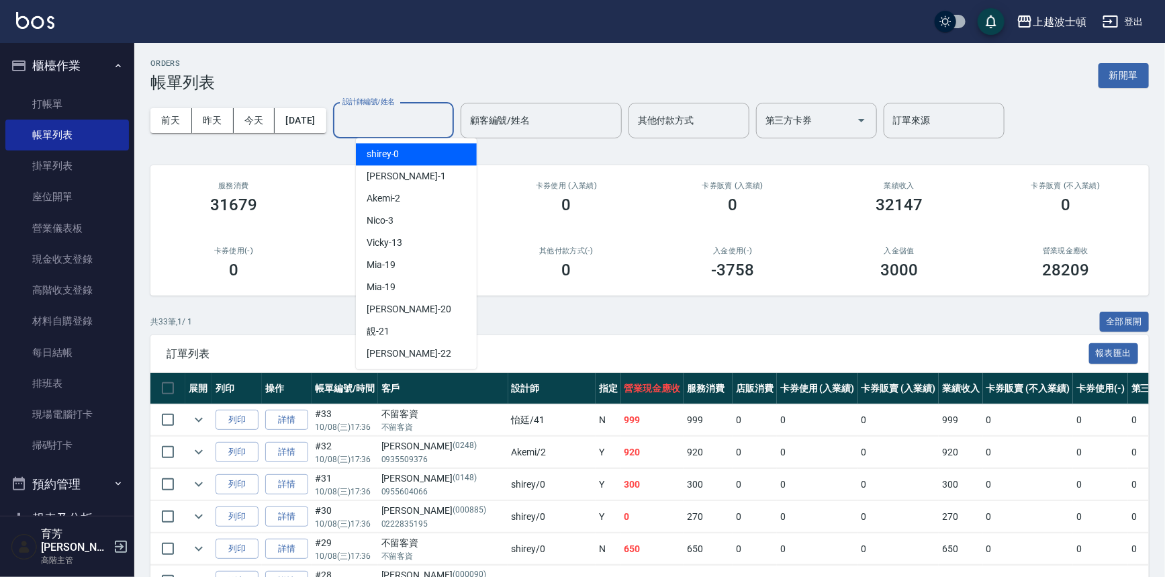
click at [411, 153] on div "shirey -0" at bounding box center [416, 154] width 121 height 22
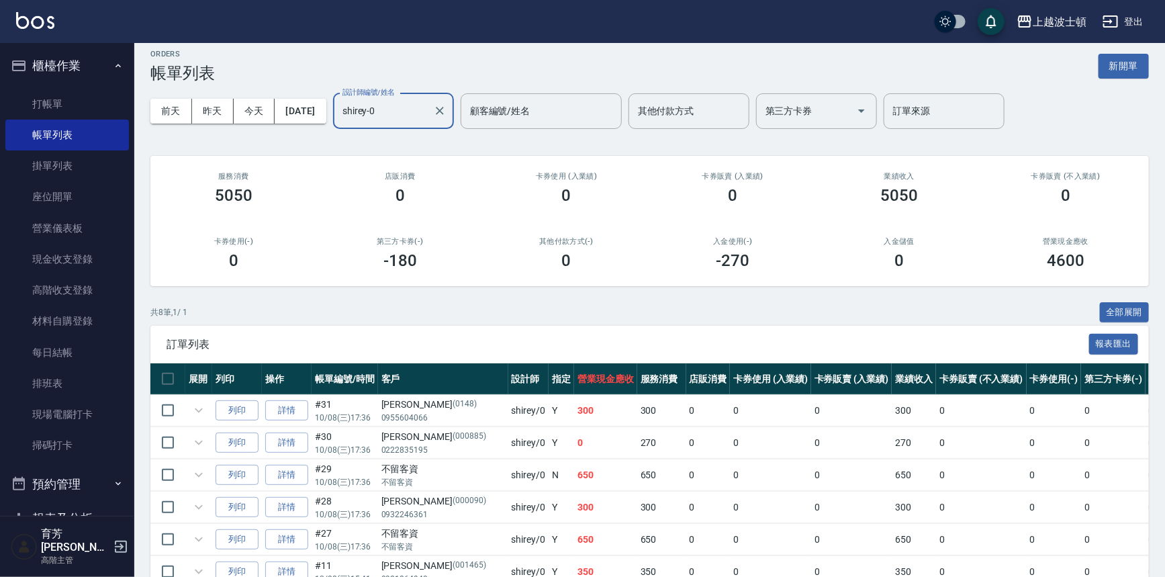
scroll to position [145, 0]
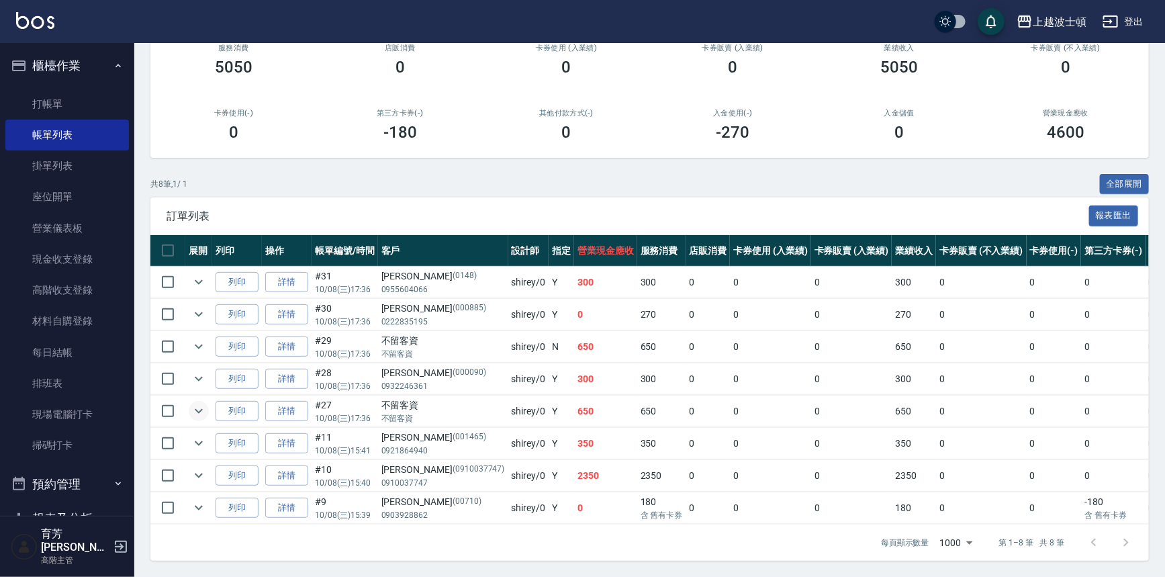
click at [202, 404] on icon "expand row" at bounding box center [199, 411] width 16 height 16
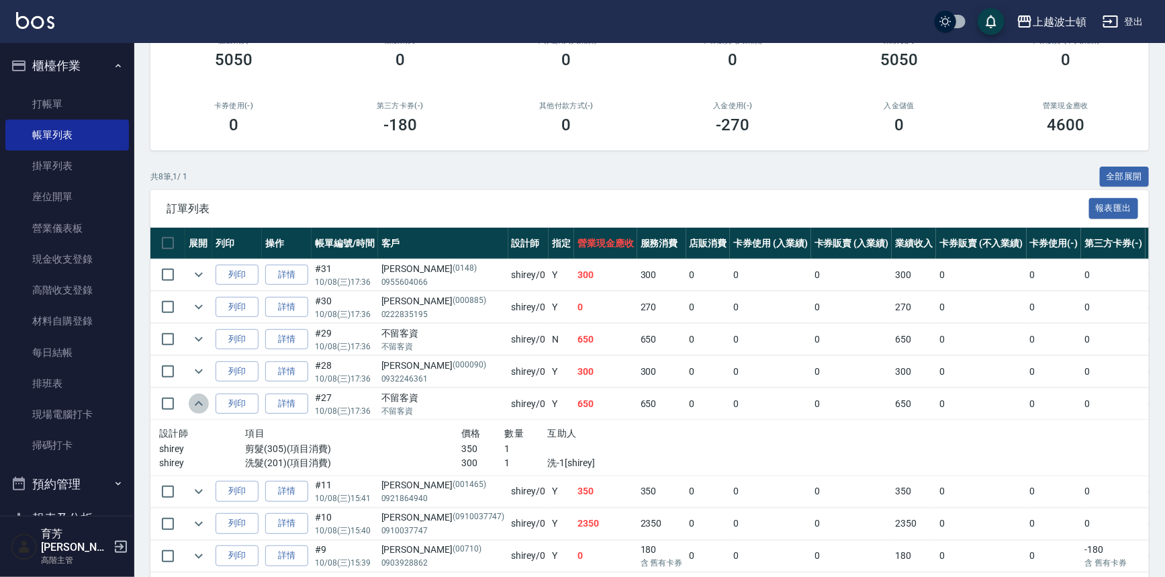
click at [202, 404] on icon "expand row" at bounding box center [199, 404] width 16 height 16
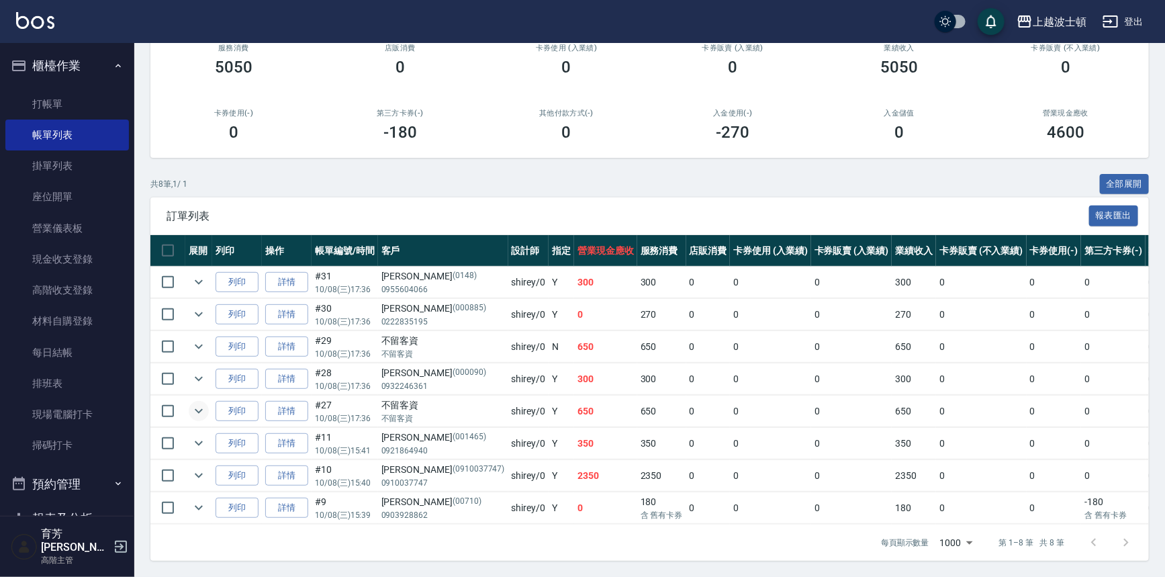
click at [193, 428] on td at bounding box center [198, 444] width 27 height 32
click at [194, 440] on icon "expand row" at bounding box center [199, 443] width 16 height 16
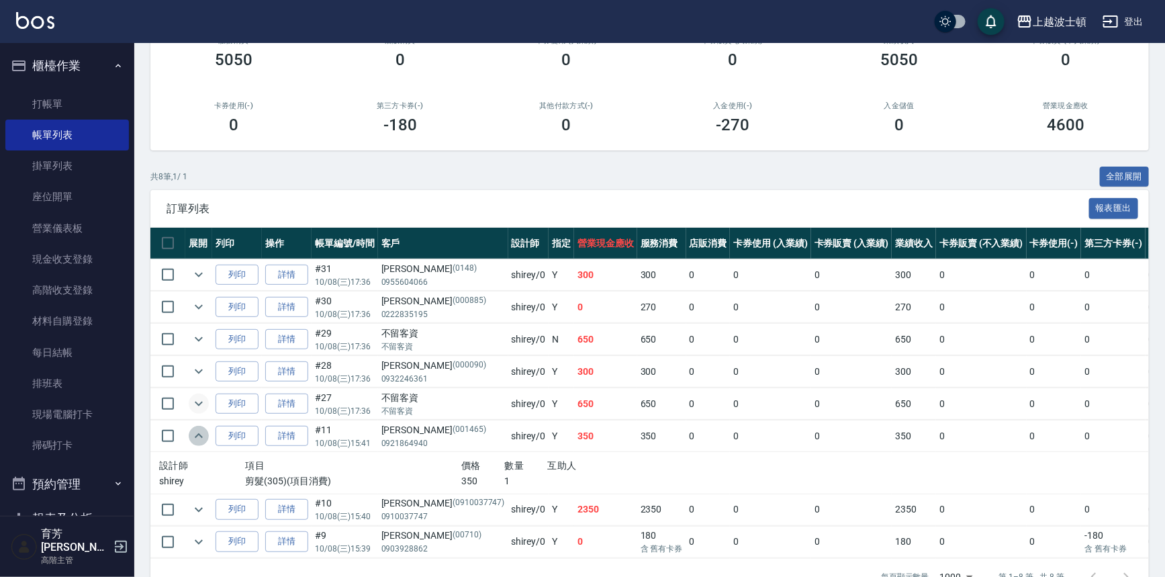
click at [194, 440] on icon "expand row" at bounding box center [199, 436] width 16 height 16
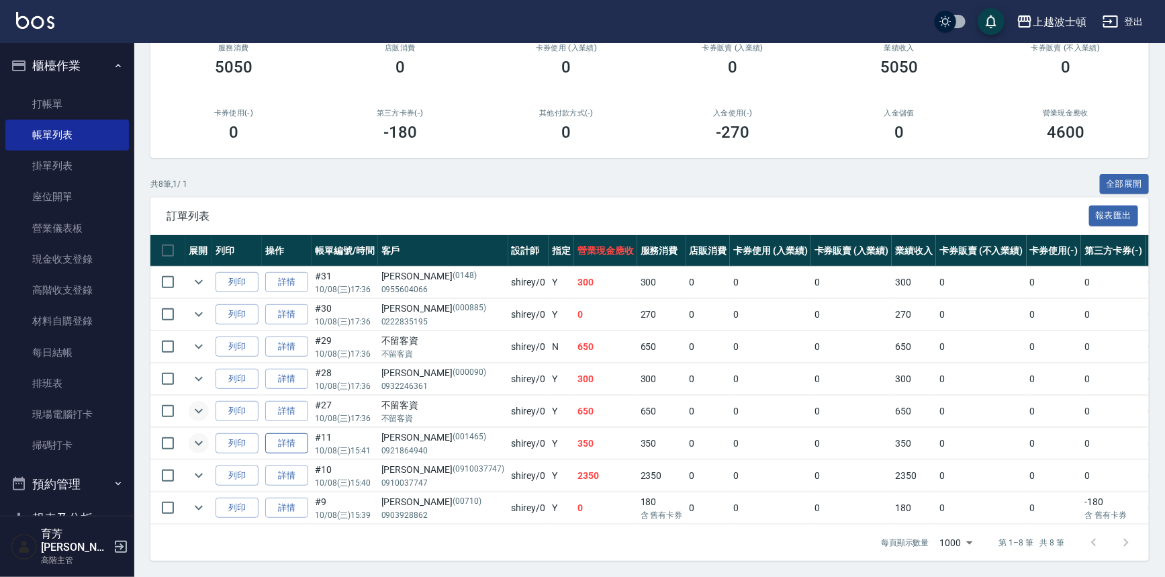
click at [293, 434] on link "詳情" at bounding box center [286, 443] width 43 height 21
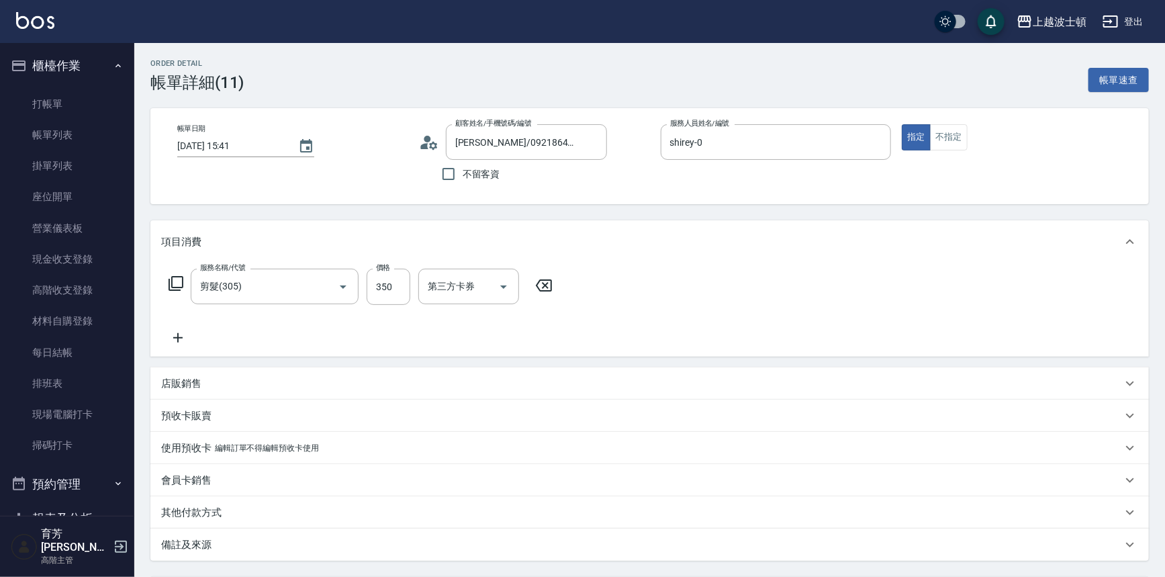
click at [434, 140] on icon at bounding box center [429, 142] width 20 height 20
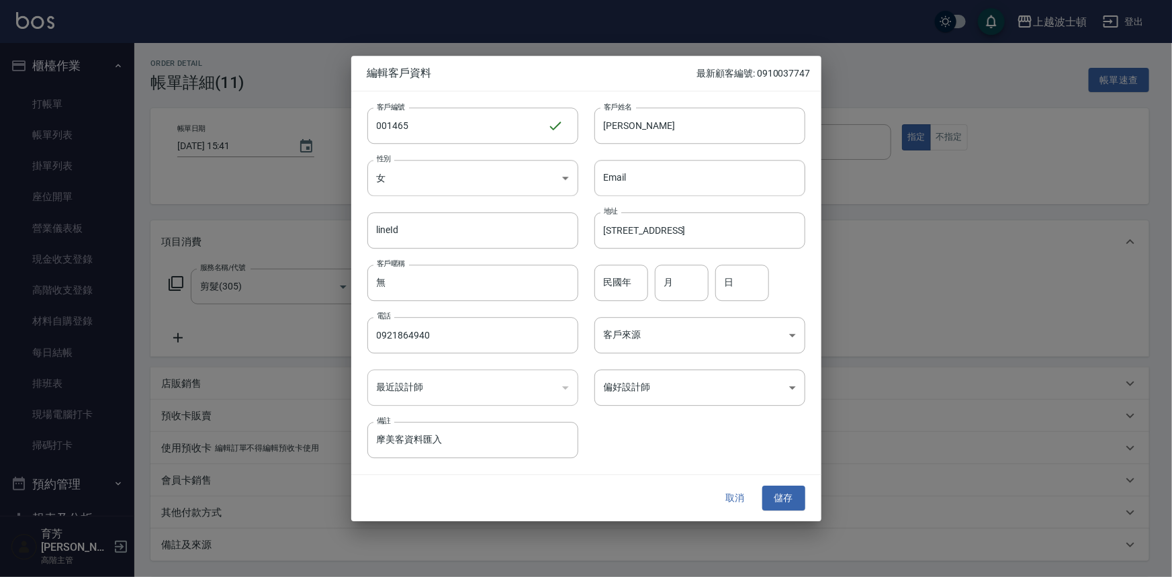
drag, startPoint x: 981, startPoint y: 226, endPoint x: 887, endPoint y: 396, distance: 194.2
click at [980, 228] on div at bounding box center [586, 288] width 1172 height 577
click at [780, 504] on button "儲存" at bounding box center [783, 498] width 43 height 25
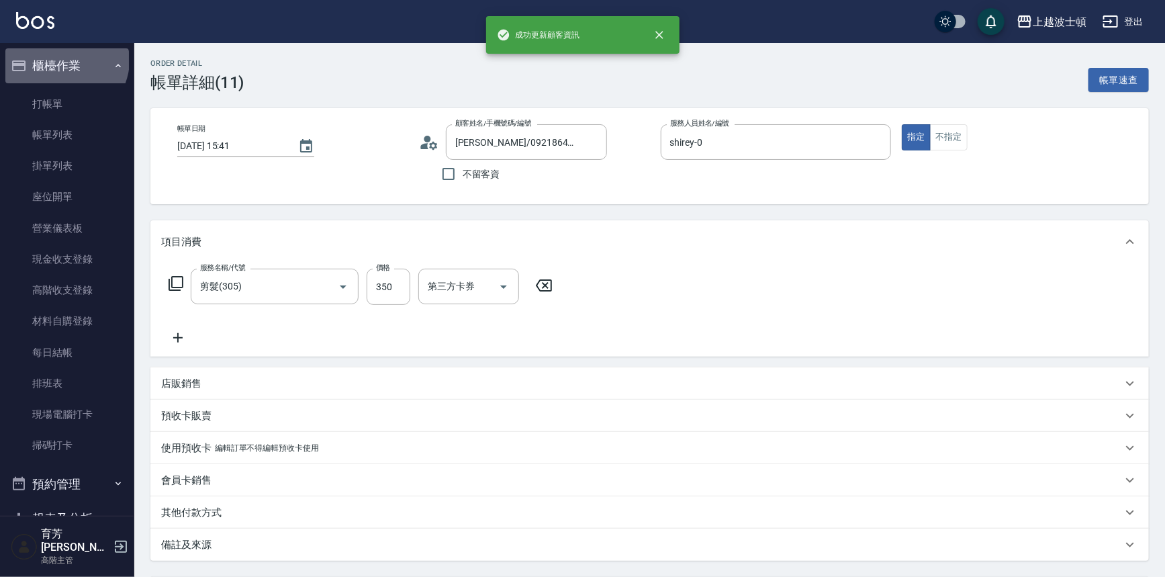
click at [65, 60] on button "櫃檯作業" at bounding box center [67, 65] width 124 height 35
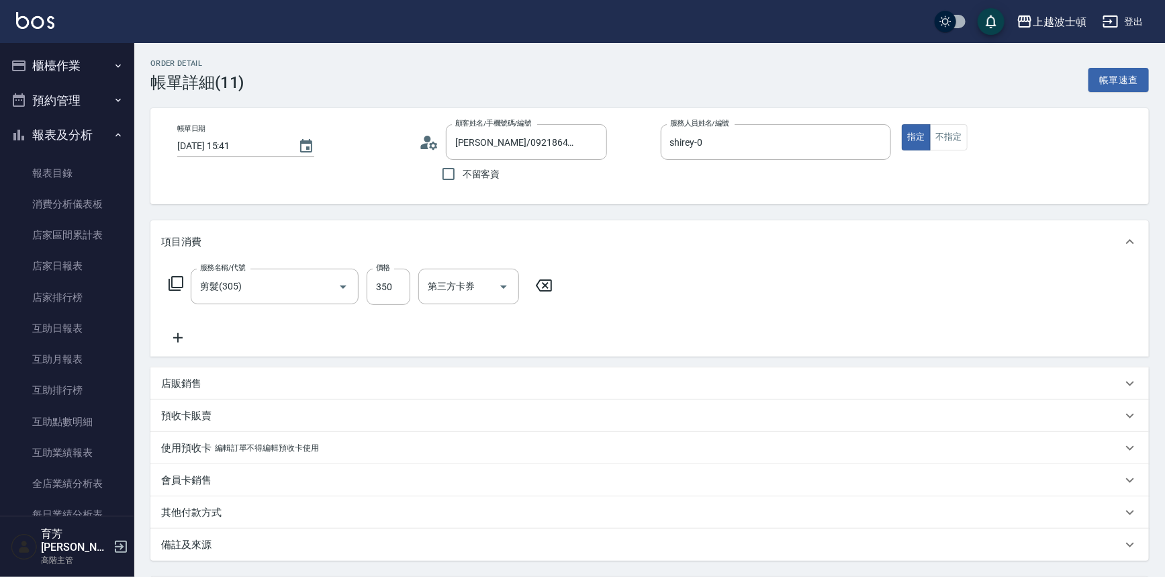
scroll to position [126, 0]
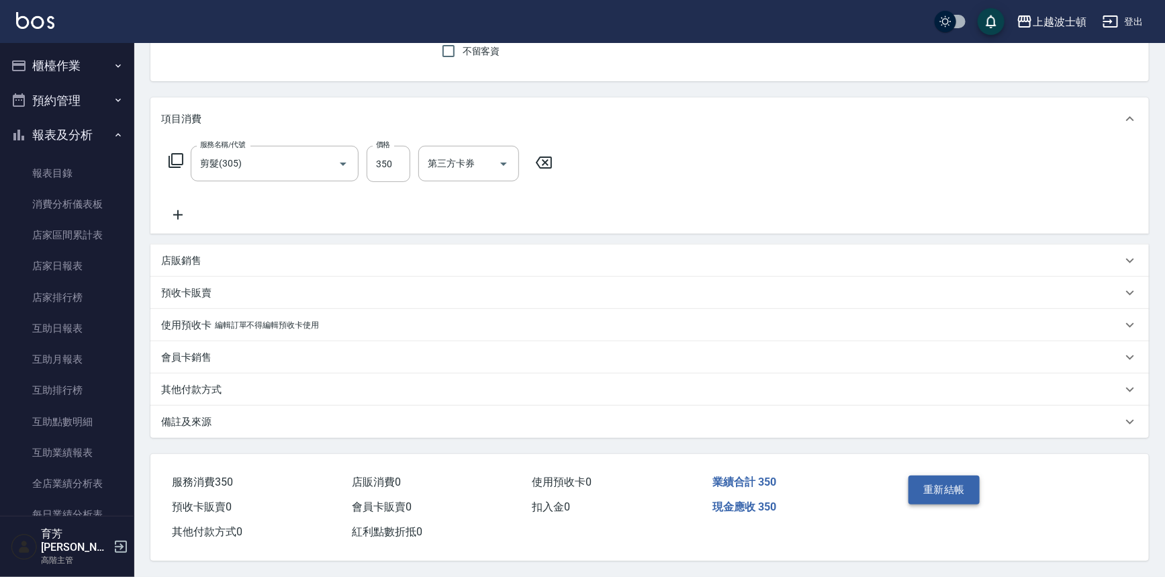
click at [926, 487] on button "重新結帳" at bounding box center [944, 489] width 71 height 28
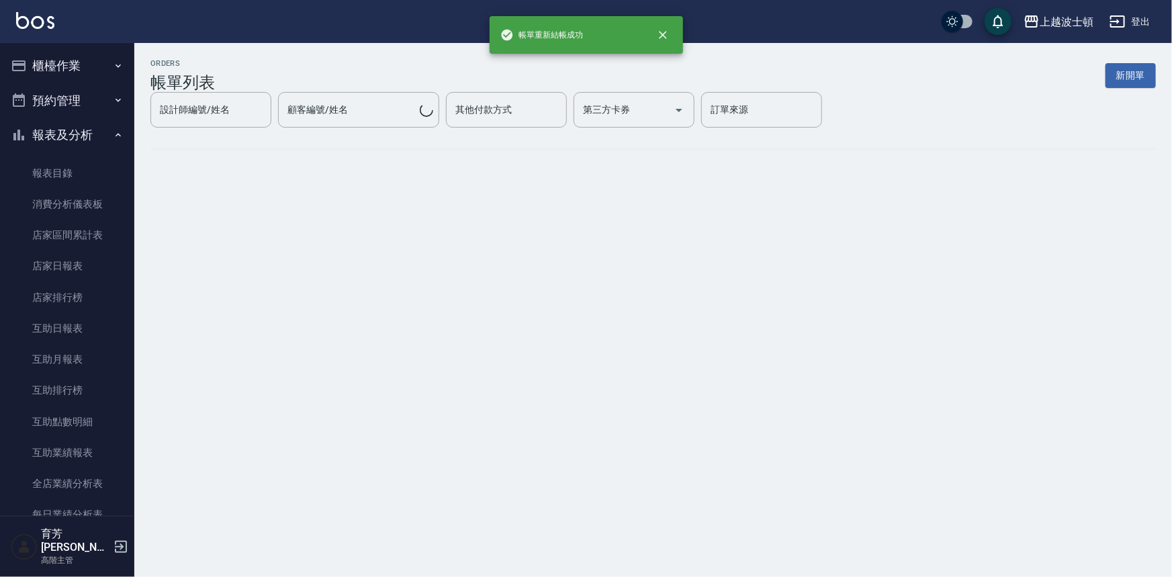
click at [105, 122] on button "報表及分析" at bounding box center [67, 135] width 124 height 35
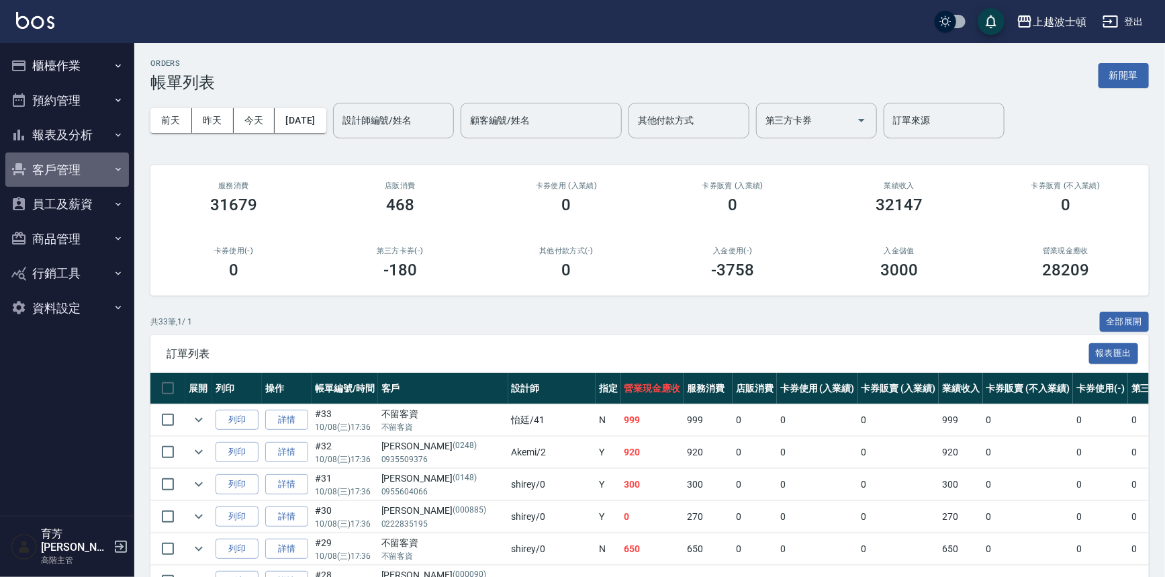
click at [60, 173] on button "客戶管理" at bounding box center [67, 169] width 124 height 35
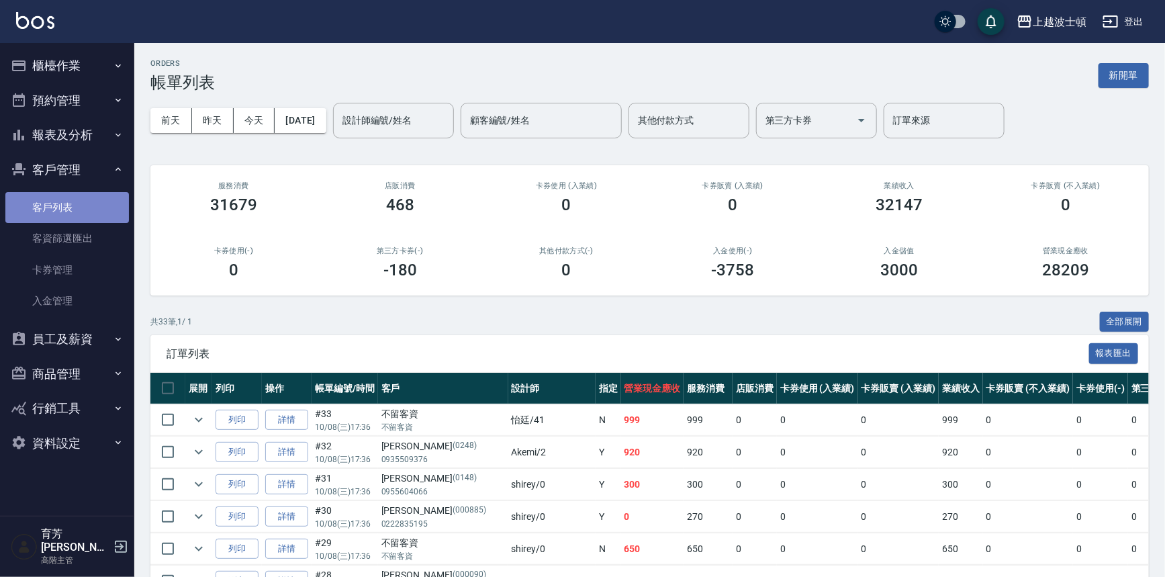
click at [62, 199] on link "客戶列表" at bounding box center [67, 207] width 124 height 31
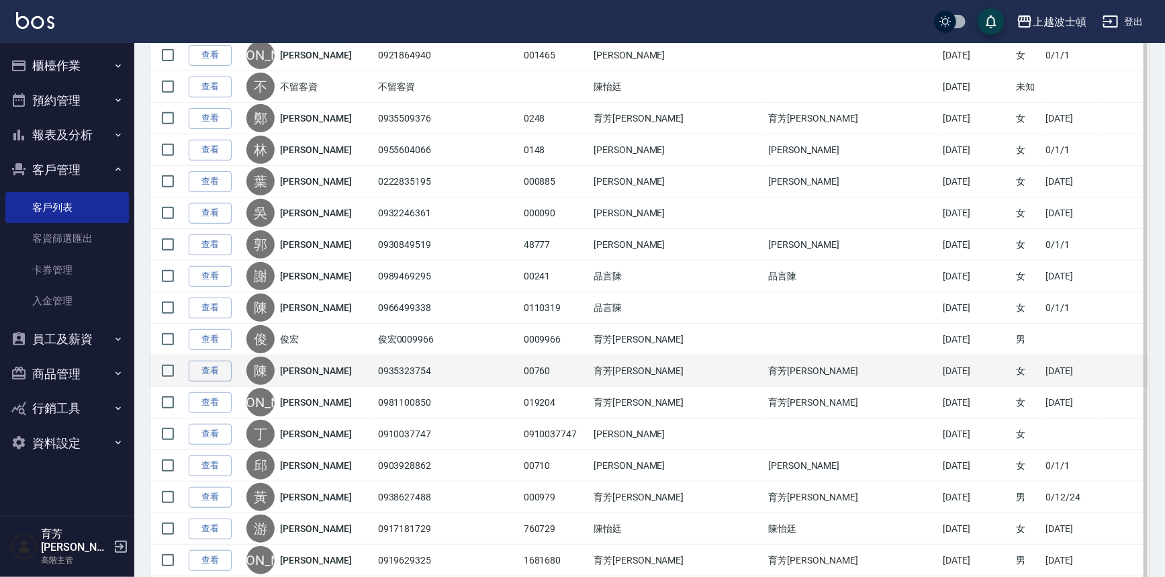
scroll to position [154, 0]
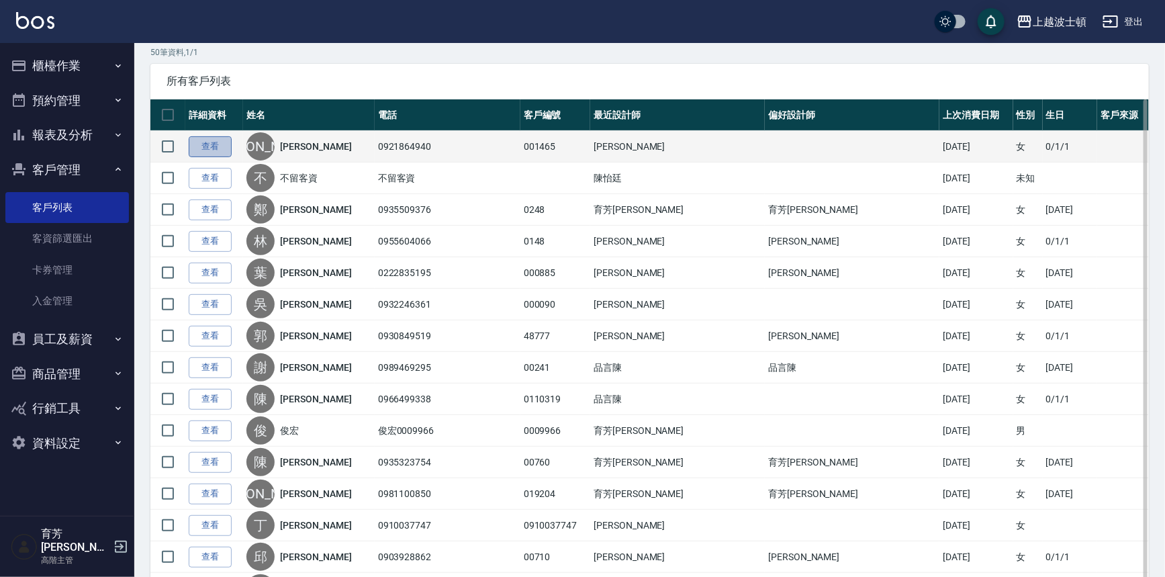
click at [208, 136] on link "查看" at bounding box center [210, 146] width 43 height 21
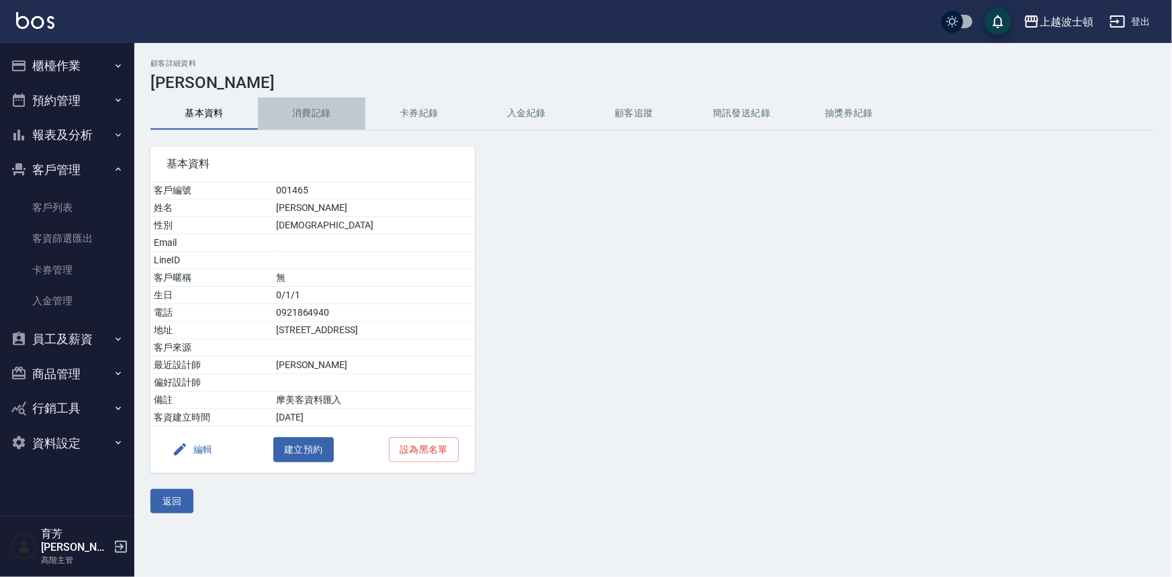
click at [303, 115] on button "消費記錄" at bounding box center [311, 113] width 107 height 32
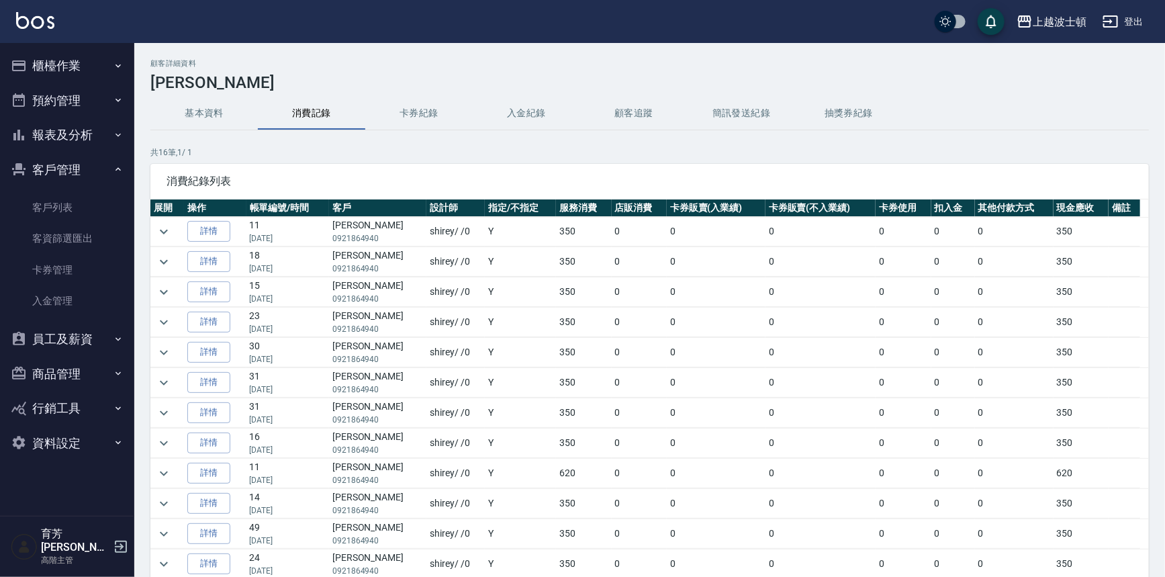
click at [31, 72] on button "櫃檯作業" at bounding box center [67, 65] width 124 height 35
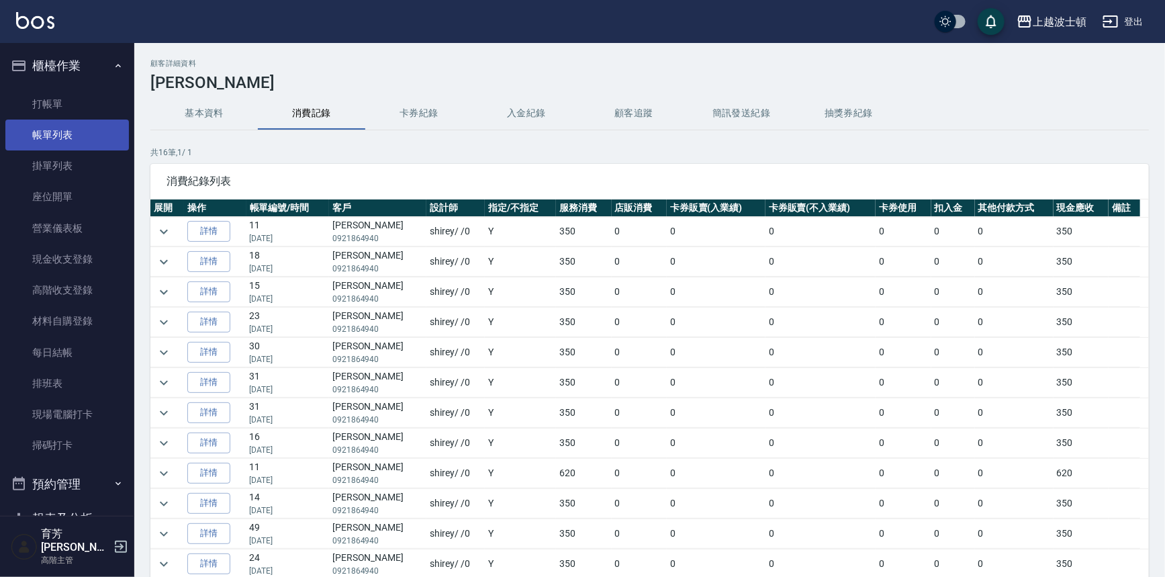
click at [44, 120] on link "帳單列表" at bounding box center [67, 135] width 124 height 31
click at [44, 143] on link "帳單列表" at bounding box center [67, 135] width 124 height 31
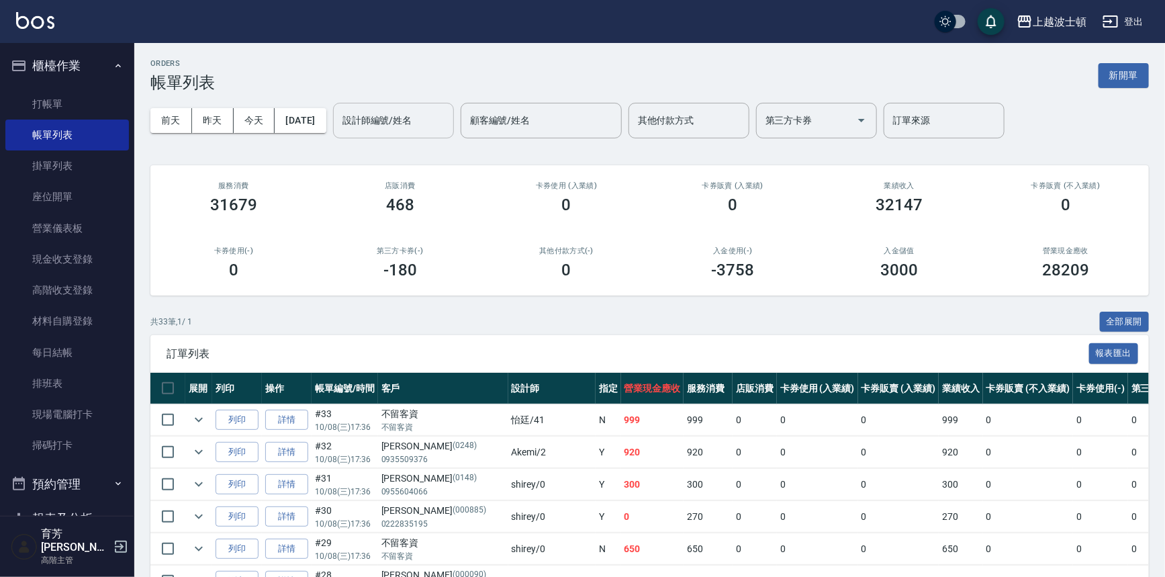
click at [369, 107] on div "設計師編號/姓名" at bounding box center [393, 121] width 121 height 36
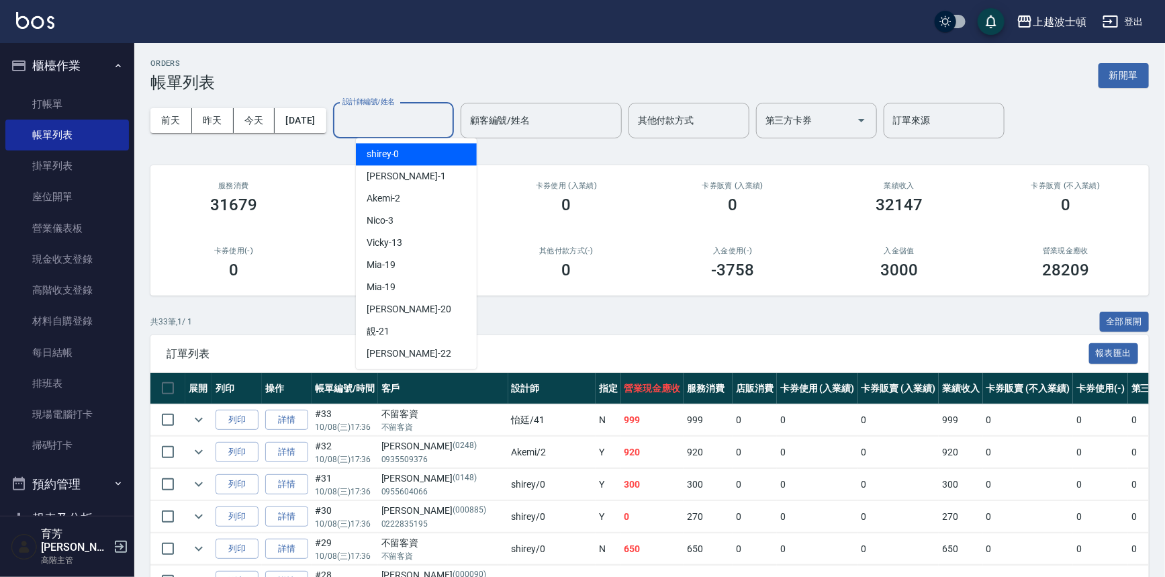
click at [379, 153] on span "shirey -0" at bounding box center [383, 154] width 33 height 14
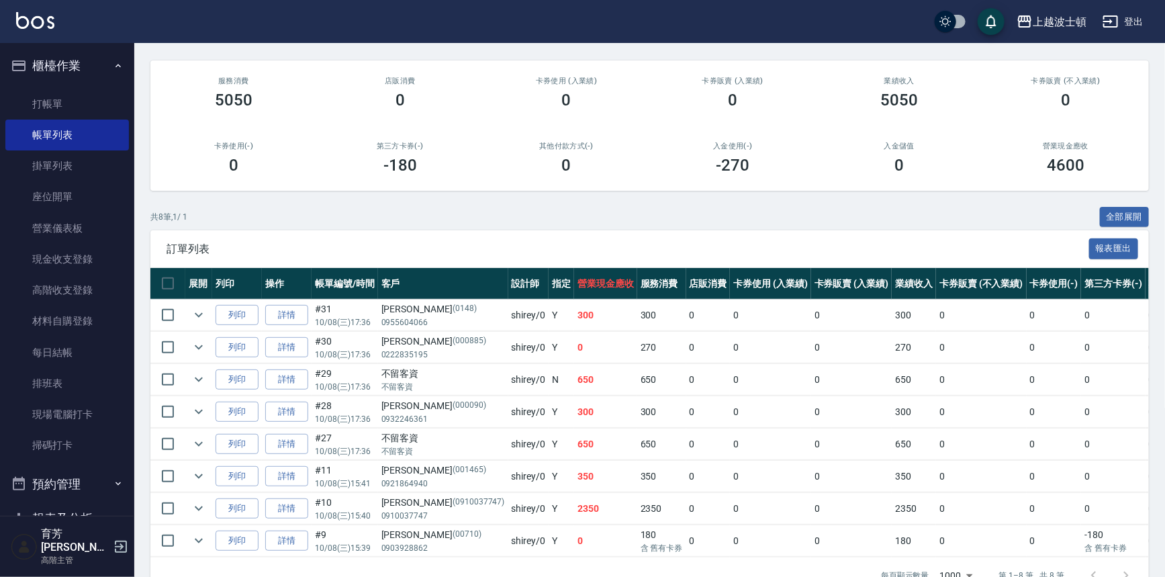
scroll to position [145, 0]
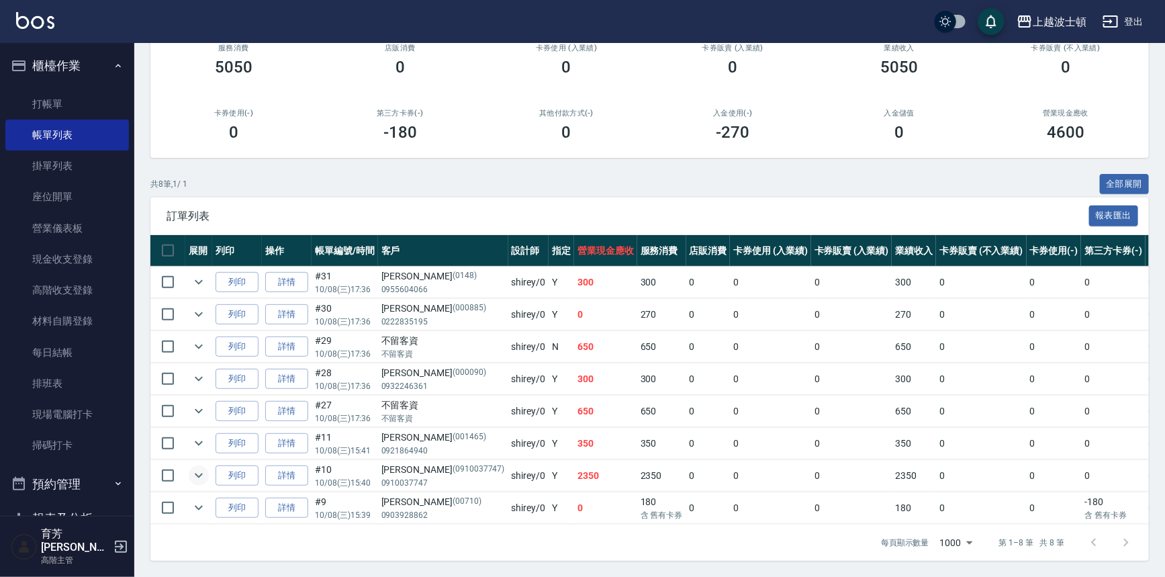
click at [197, 467] on icon "expand row" at bounding box center [199, 475] width 16 height 16
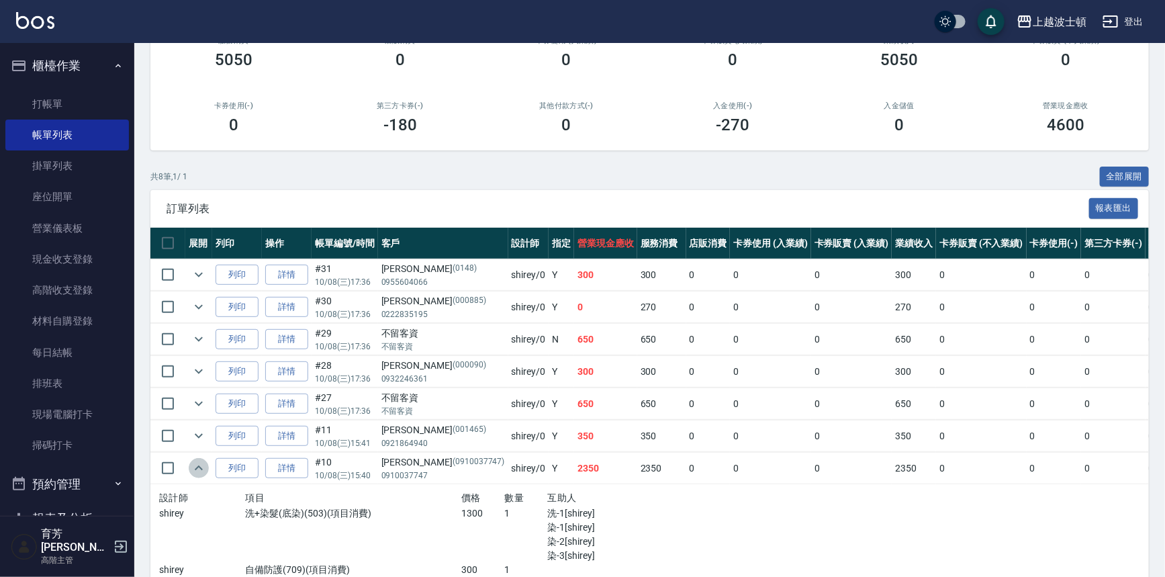
drag, startPoint x: 197, startPoint y: 464, endPoint x: 198, endPoint y: 471, distance: 7.4
click at [198, 471] on icon "expand row" at bounding box center [199, 468] width 16 height 16
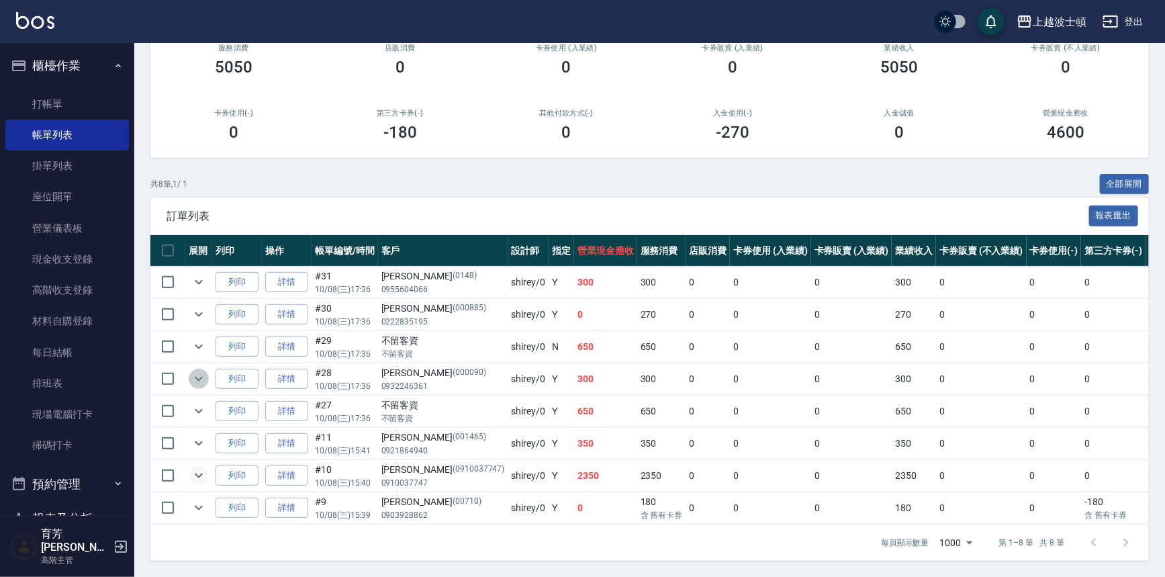
click at [195, 372] on icon "expand row" at bounding box center [199, 379] width 16 height 16
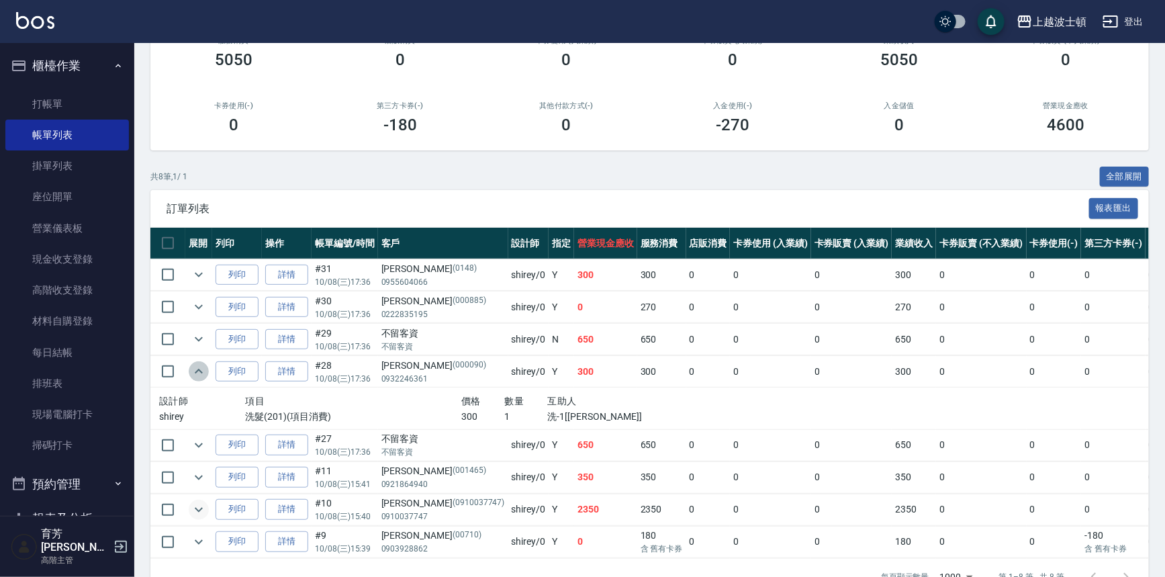
click at [195, 372] on icon "expand row" at bounding box center [199, 371] width 16 height 16
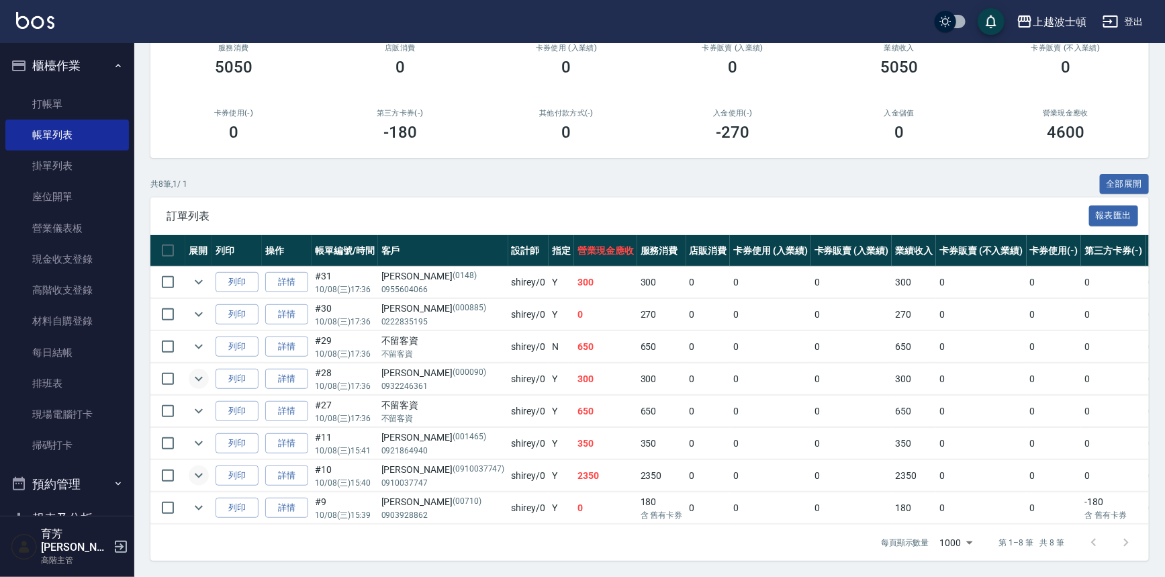
scroll to position [34, 0]
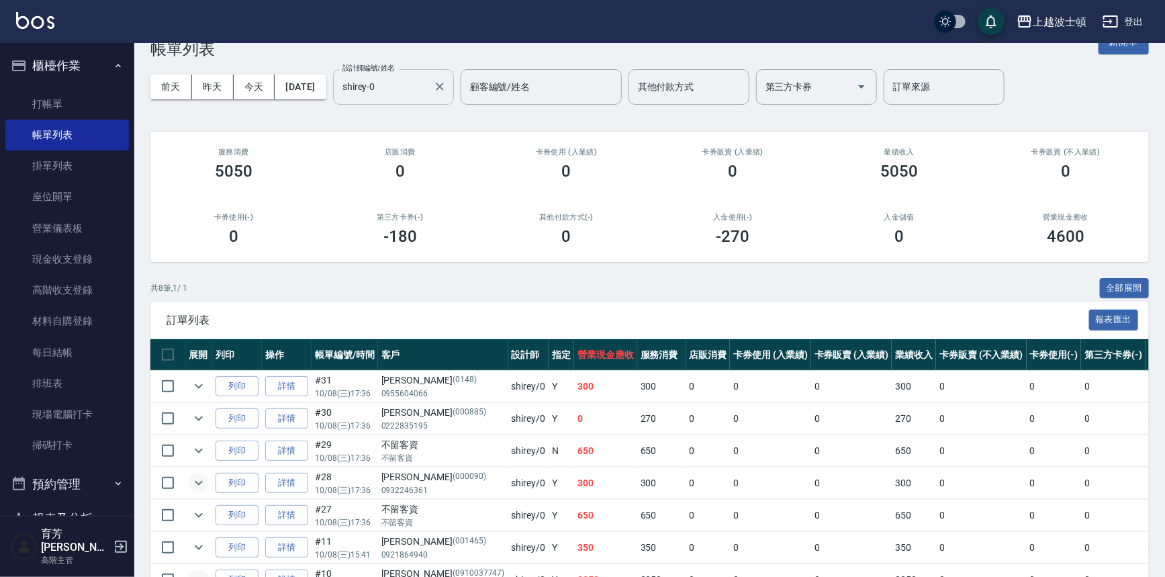
click at [408, 100] on div "shirey-0 設計師編號/姓名" at bounding box center [393, 87] width 121 height 36
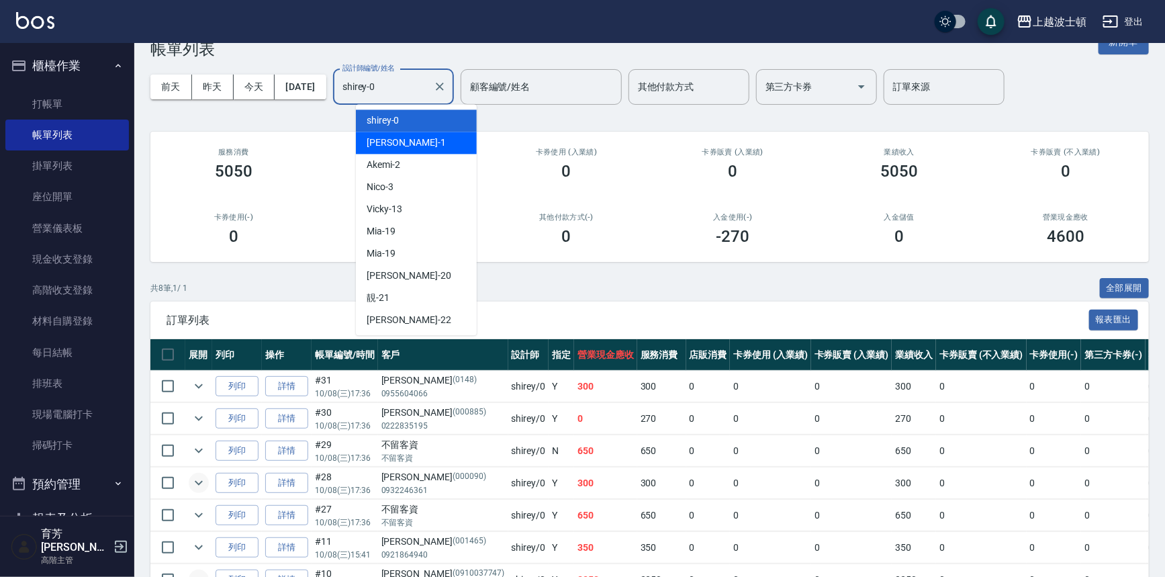
click at [408, 140] on div "[PERSON_NAME] -1" at bounding box center [416, 143] width 121 height 22
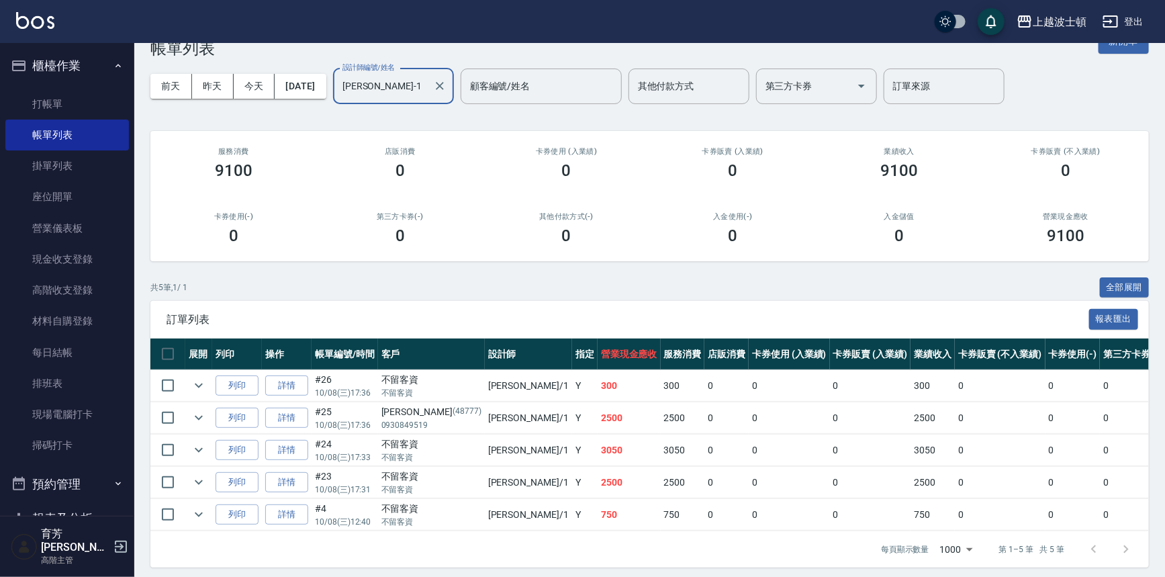
scroll to position [48, 0]
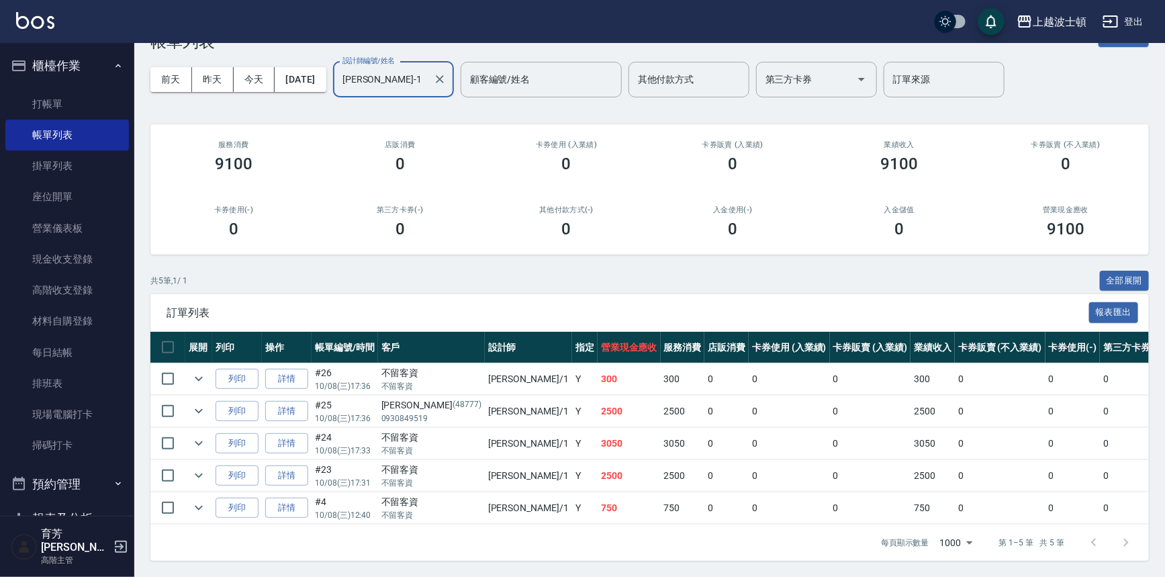
click at [409, 70] on input "[PERSON_NAME]-1" at bounding box center [383, 80] width 89 height 24
click at [201, 438] on icon "expand row" at bounding box center [199, 443] width 16 height 16
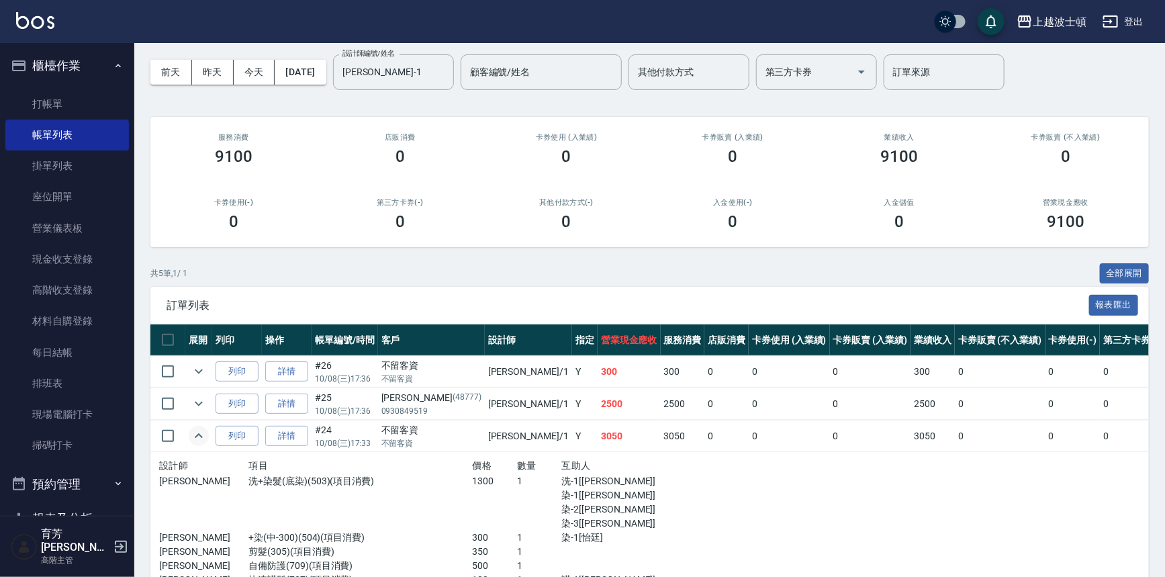
scroll to position [203, 0]
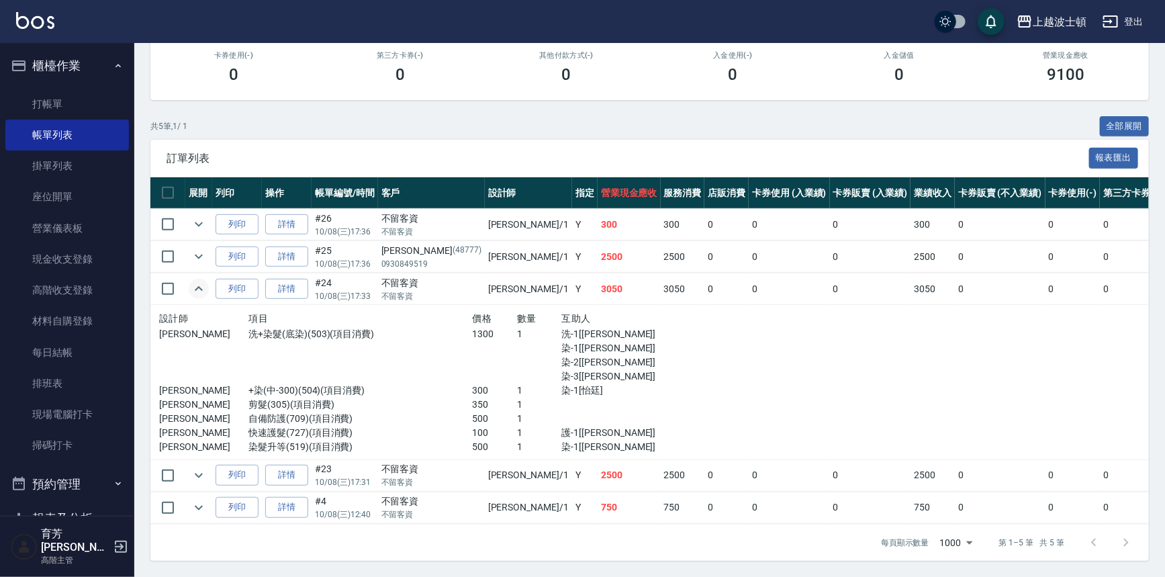
click at [664, 116] on div "共 5 筆, 1 / 1 全部展開" at bounding box center [649, 126] width 999 height 21
click at [203, 282] on icon "expand row" at bounding box center [199, 289] width 16 height 16
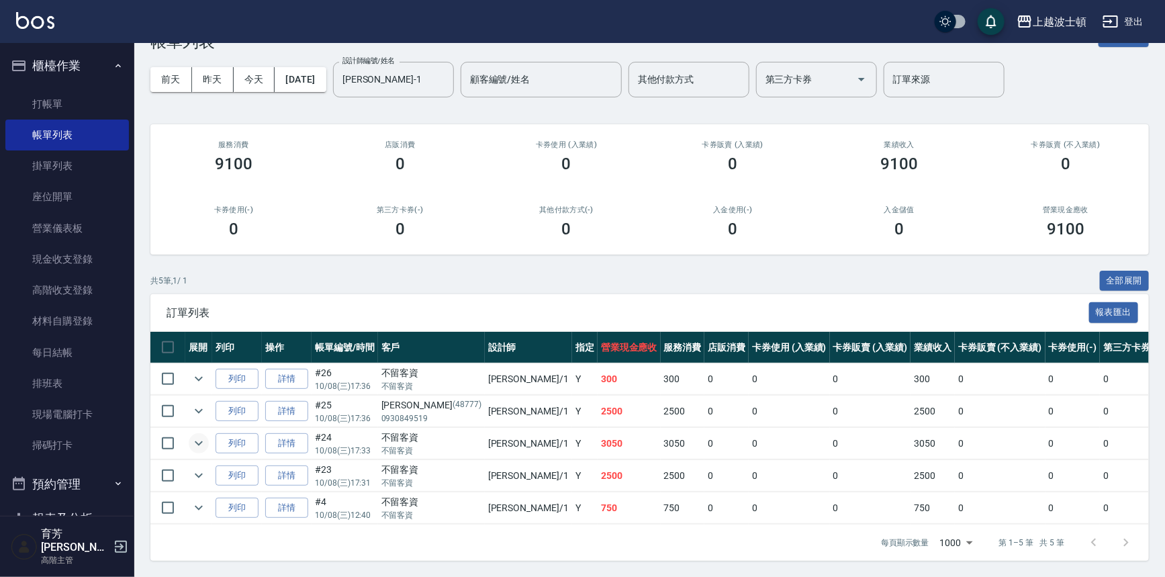
scroll to position [48, 0]
click at [196, 435] on icon "expand row" at bounding box center [199, 443] width 16 height 16
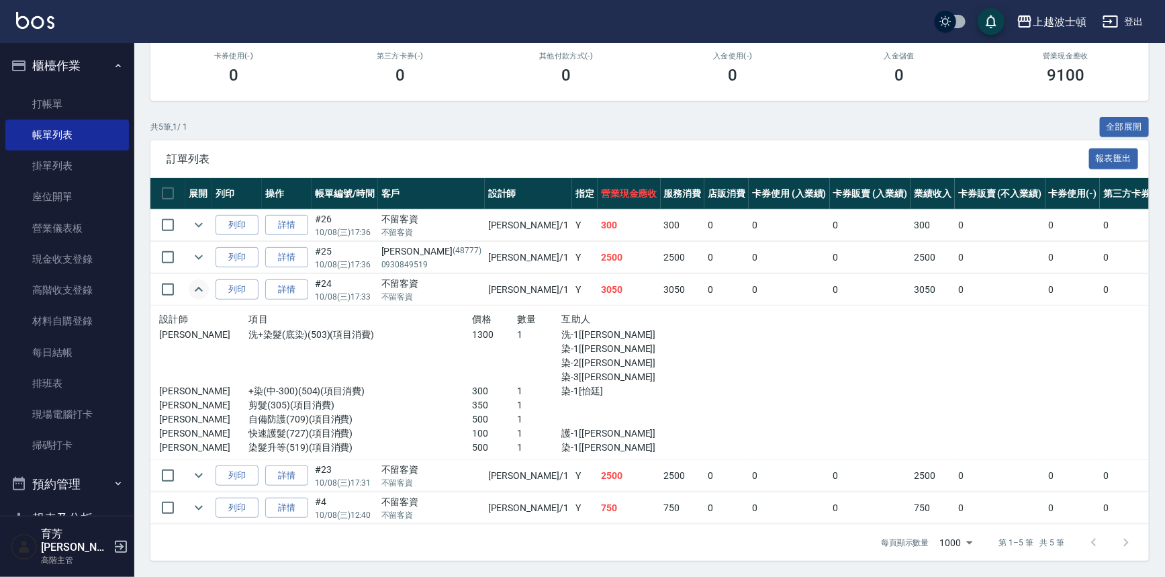
scroll to position [203, 0]
click at [196, 440] on p "[PERSON_NAME]" at bounding box center [203, 447] width 89 height 14
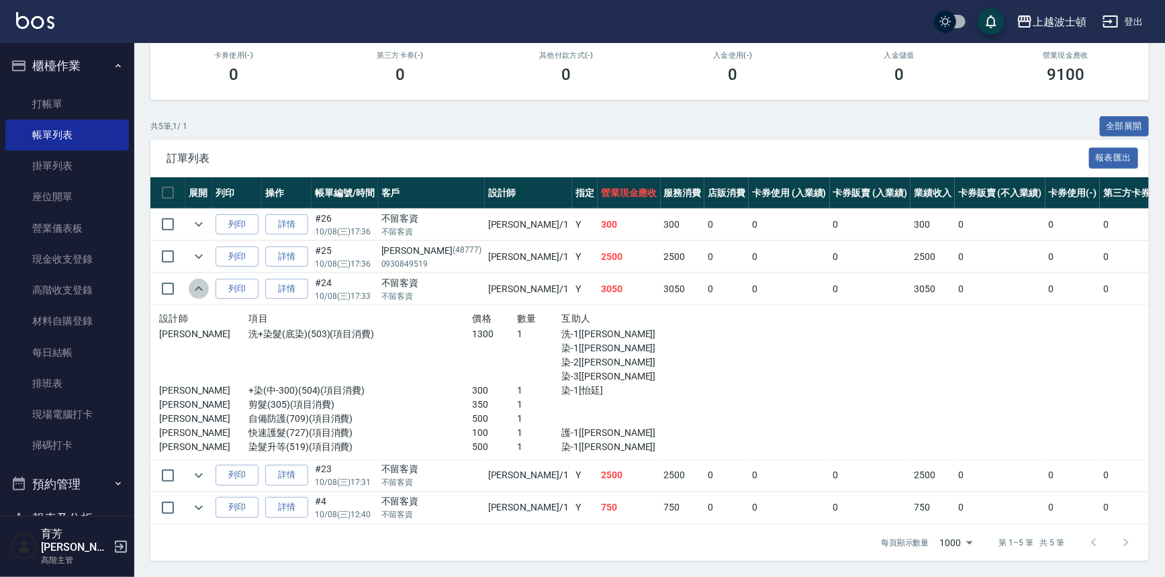
click at [201, 286] on icon "expand row" at bounding box center [199, 288] width 8 height 5
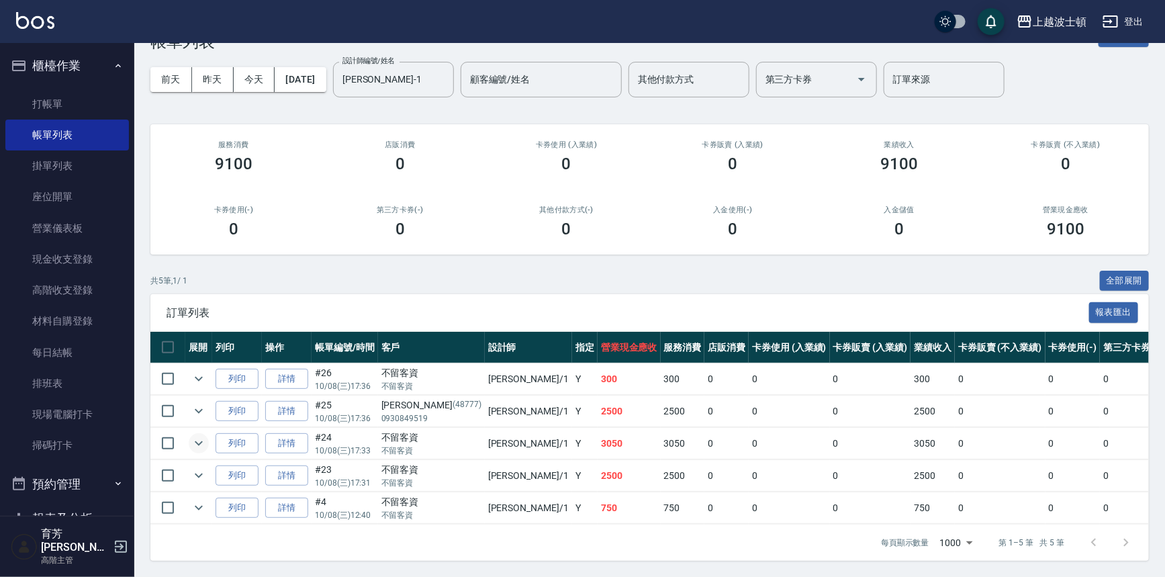
scroll to position [48, 0]
click at [201, 403] on icon "expand row" at bounding box center [199, 411] width 16 height 16
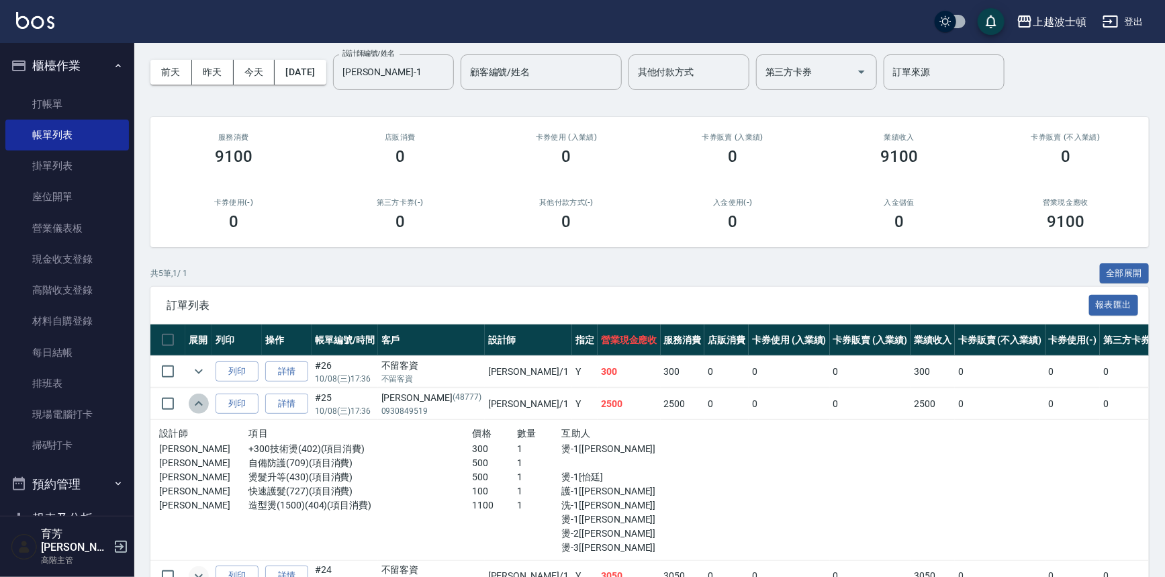
click at [199, 397] on icon "expand row" at bounding box center [199, 404] width 16 height 16
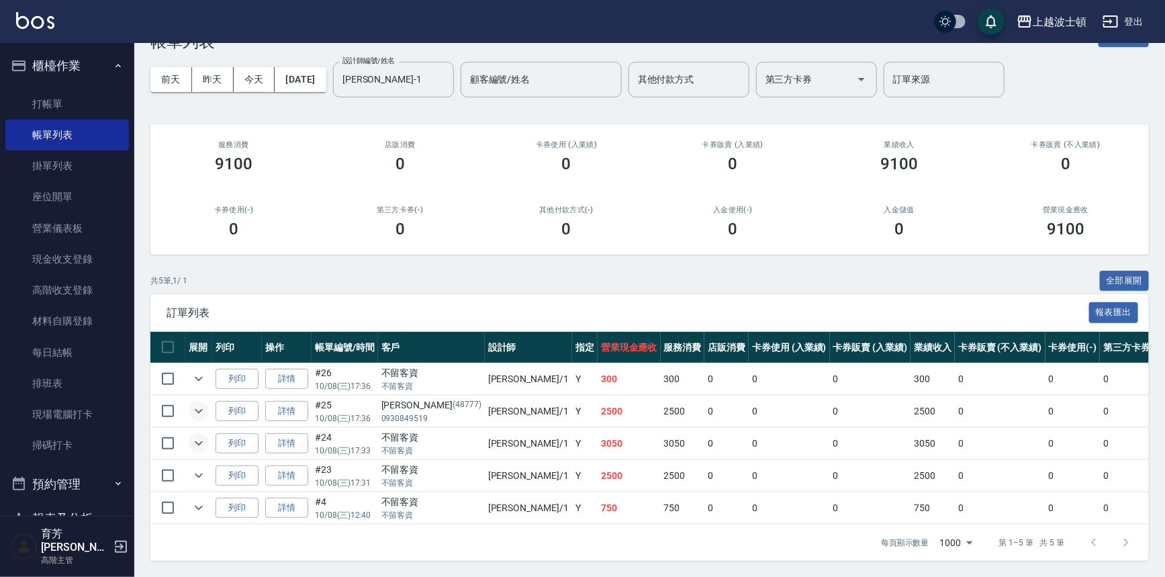
scroll to position [0, 0]
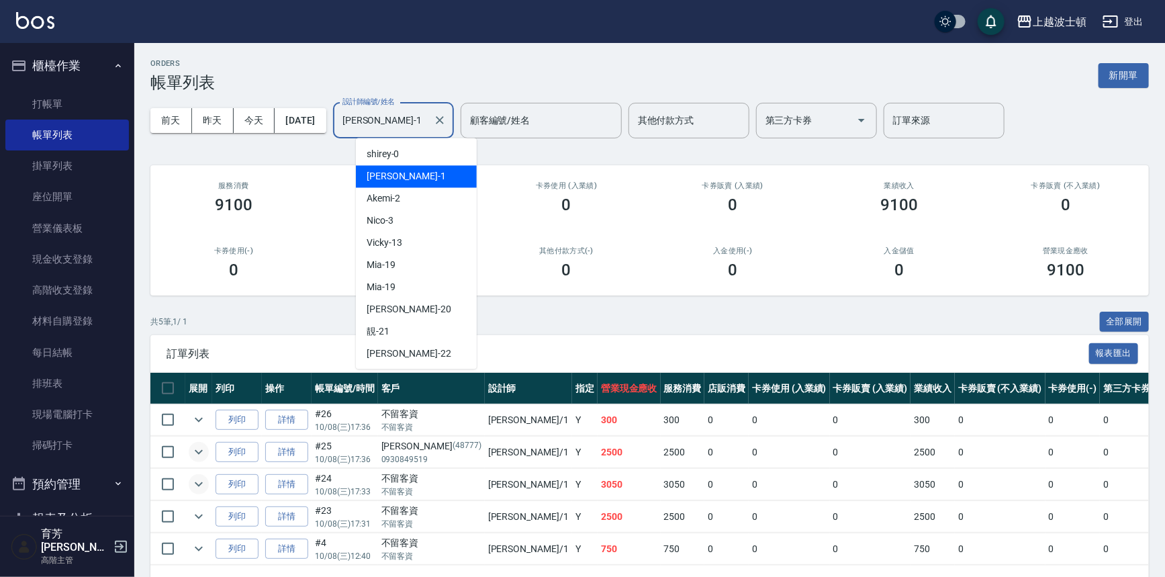
click at [405, 123] on input "[PERSON_NAME]-1" at bounding box center [383, 121] width 89 height 24
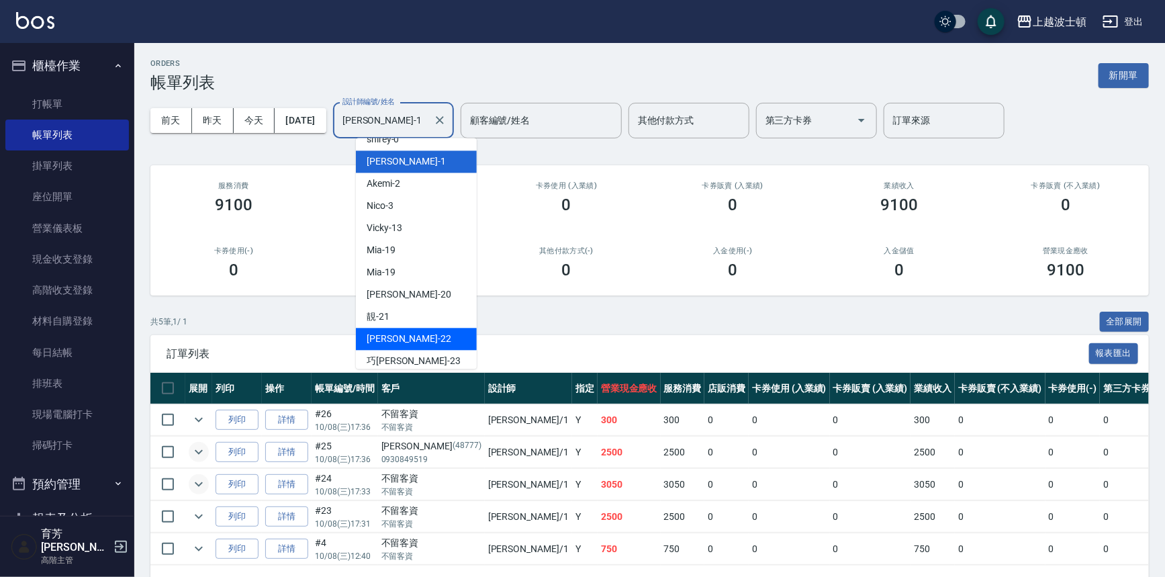
scroll to position [8, 0]
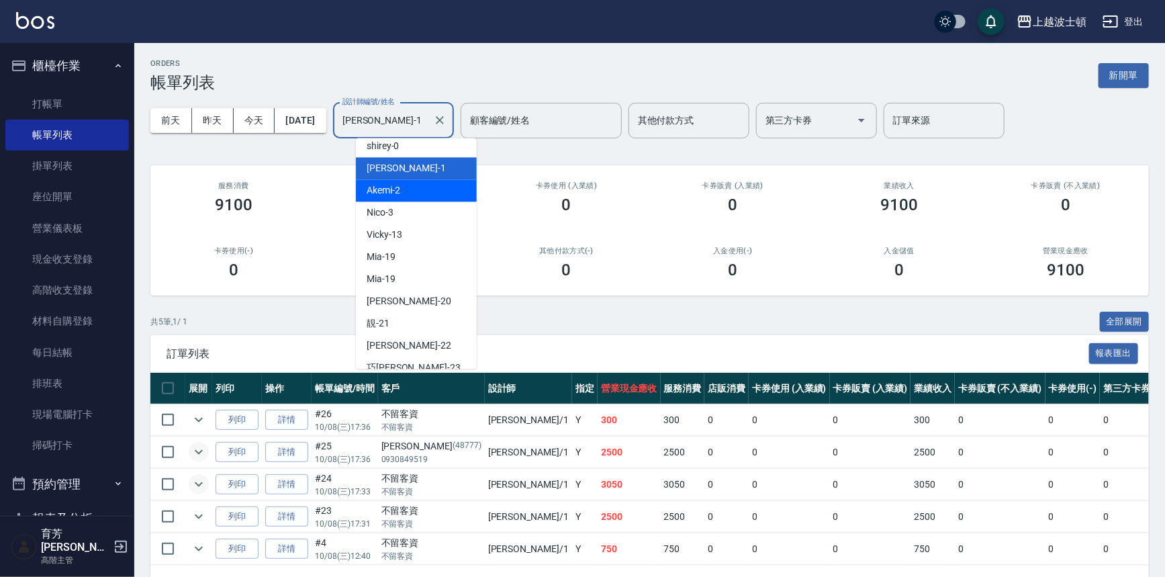
click at [402, 193] on div "Akemi -2" at bounding box center [416, 190] width 121 height 22
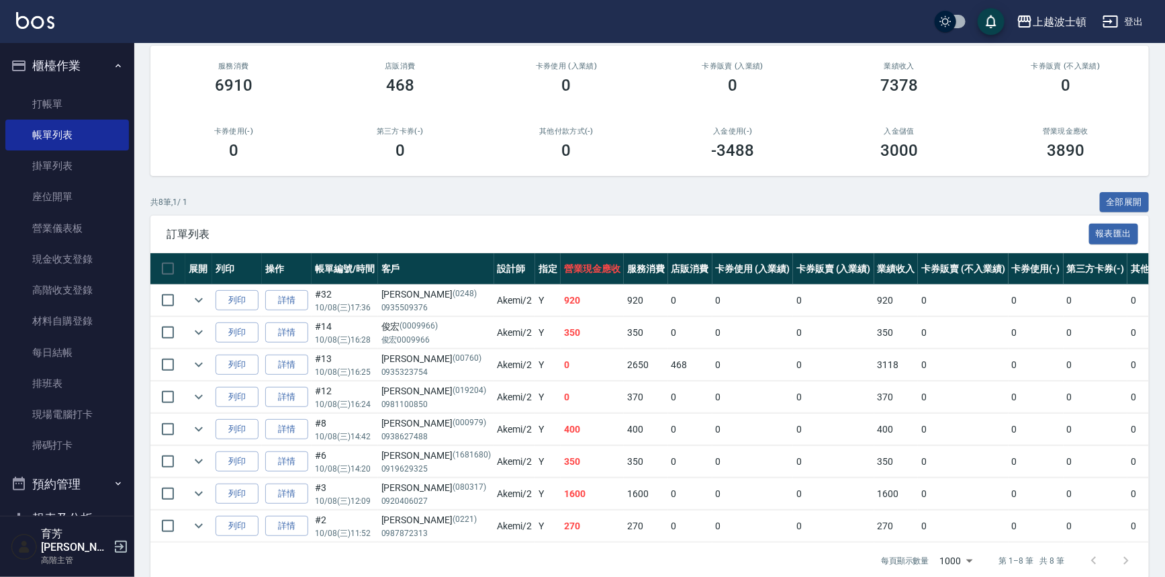
scroll to position [36, 0]
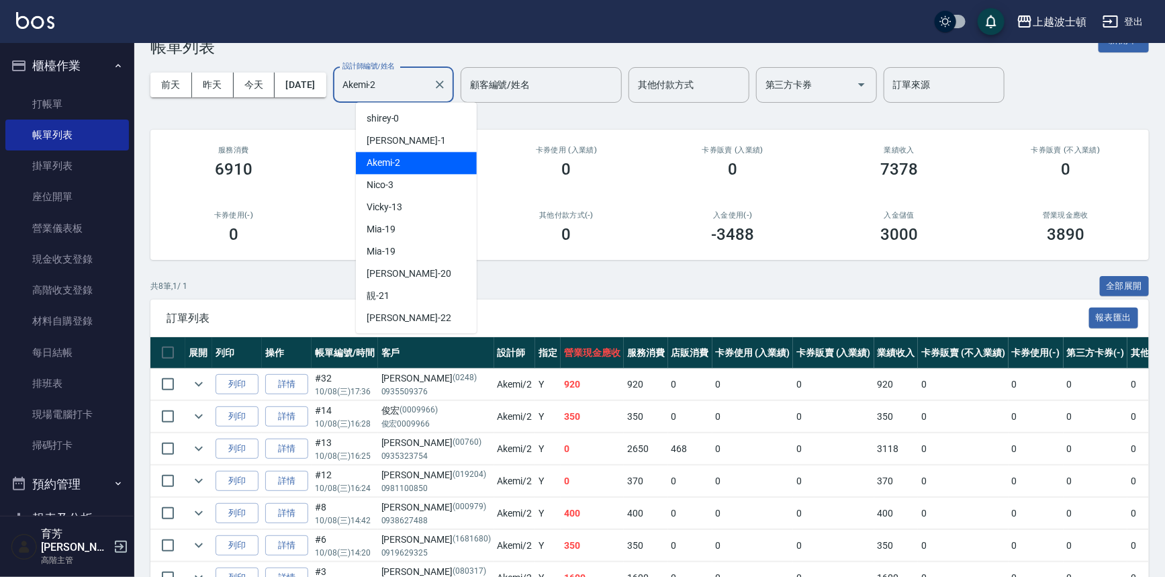
click at [428, 91] on input "Akemi-2" at bounding box center [383, 85] width 89 height 24
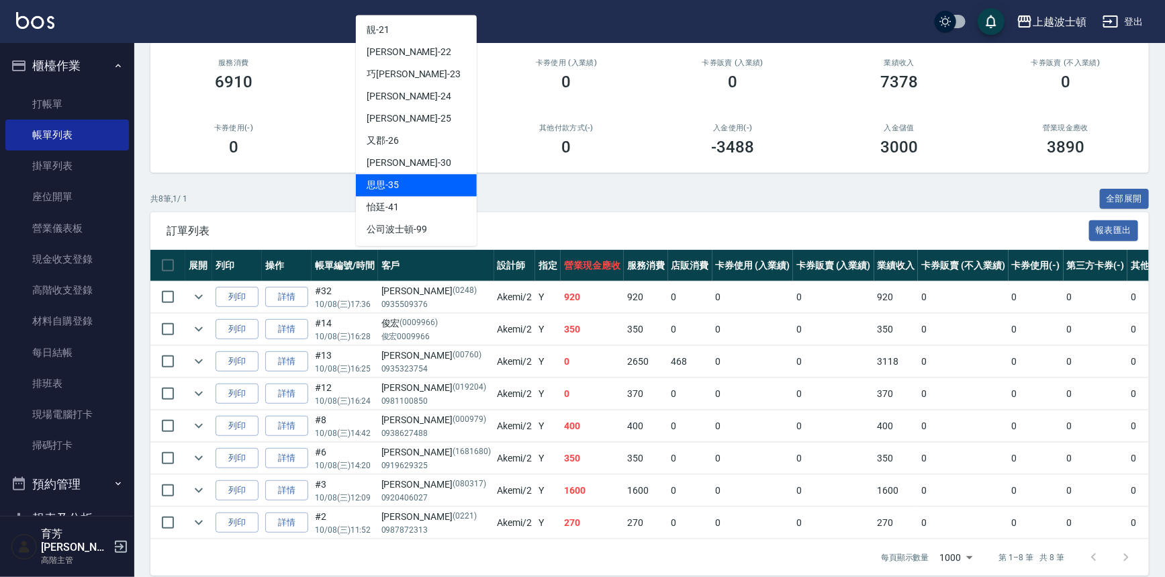
scroll to position [145, 0]
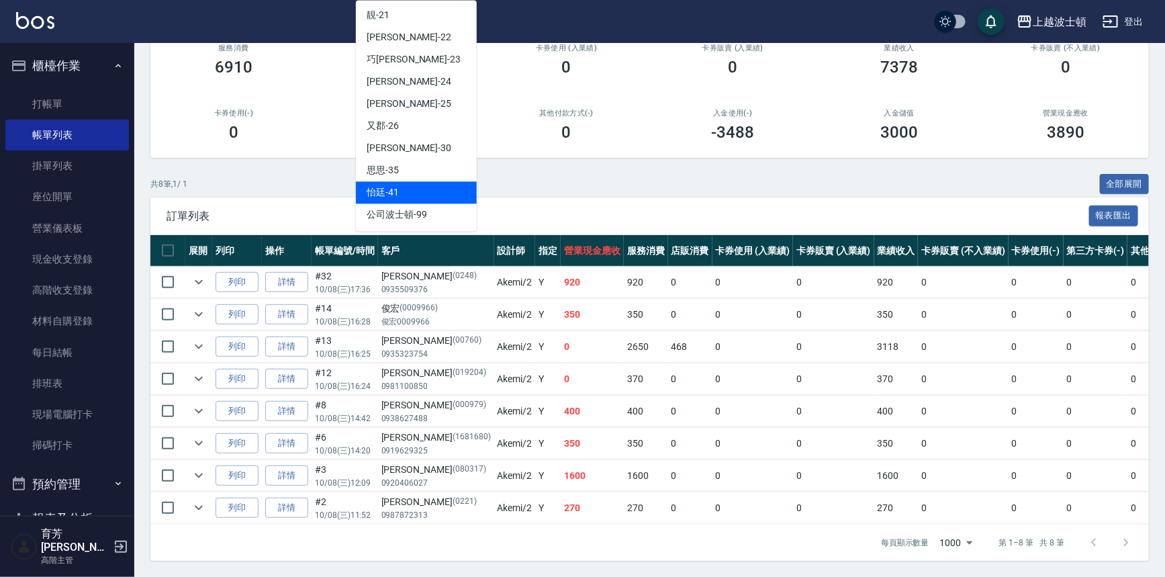
click at [381, 185] on span "怡廷 -41" at bounding box center [383, 192] width 32 height 14
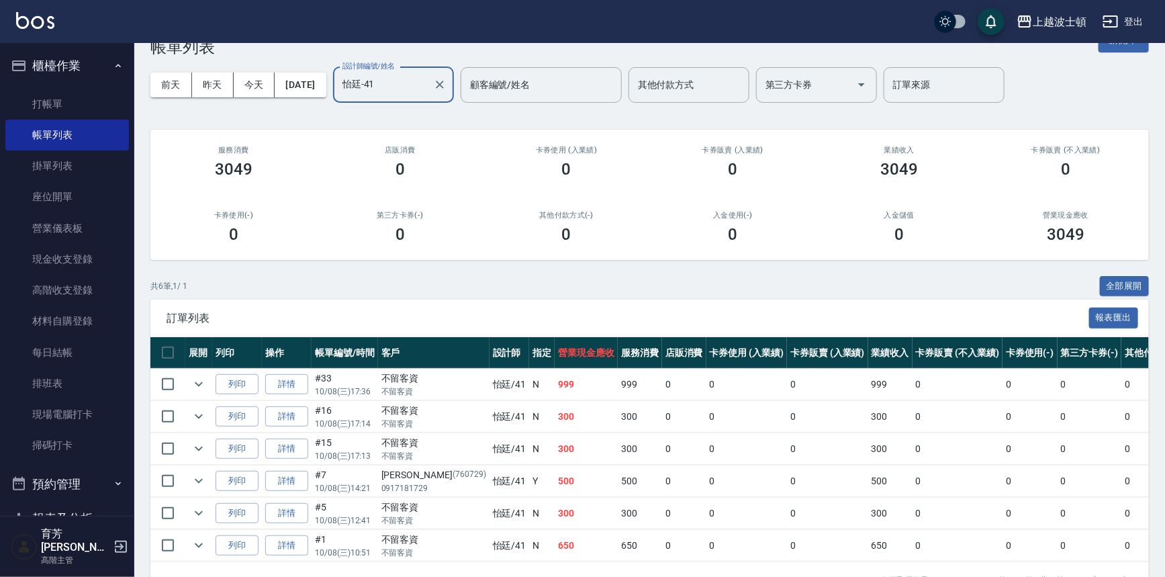
scroll to position [36, 0]
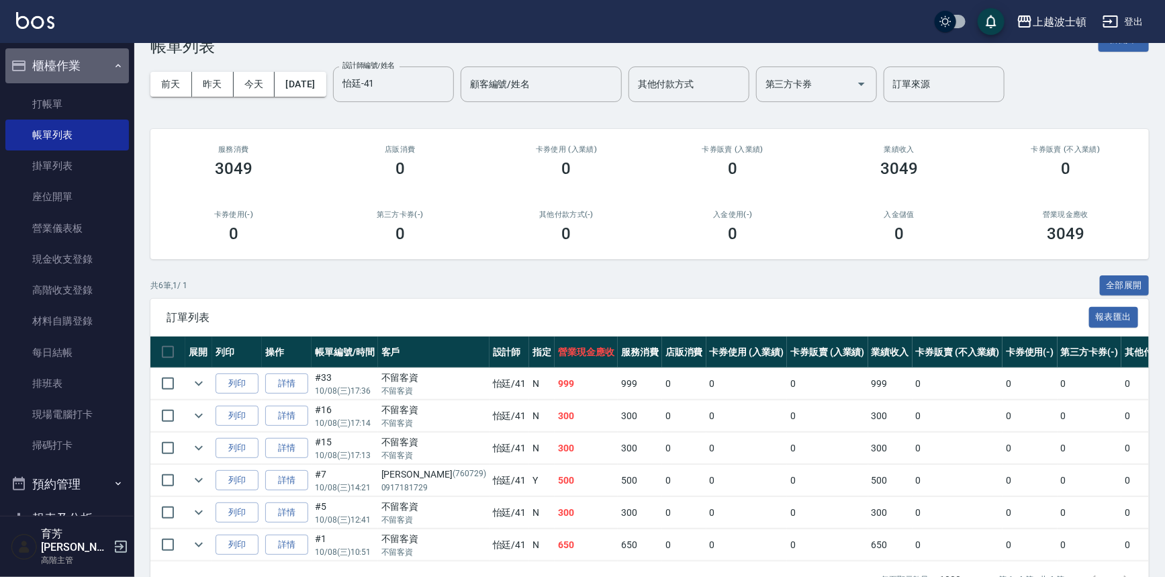
click at [73, 69] on button "櫃檯作業" at bounding box center [67, 65] width 124 height 35
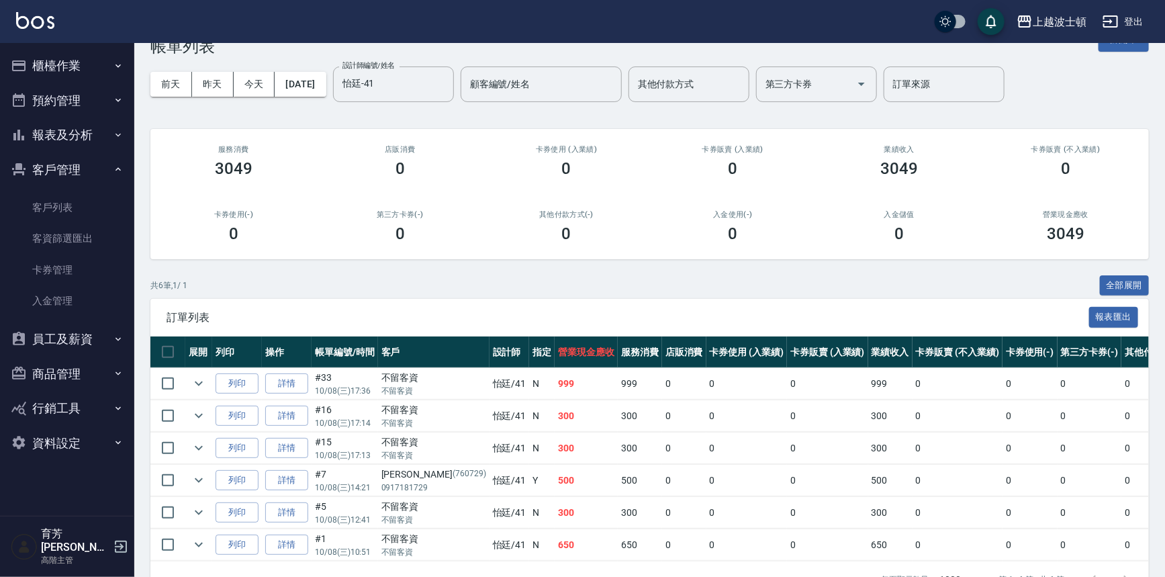
click at [64, 144] on button "報表及分析" at bounding box center [67, 135] width 124 height 35
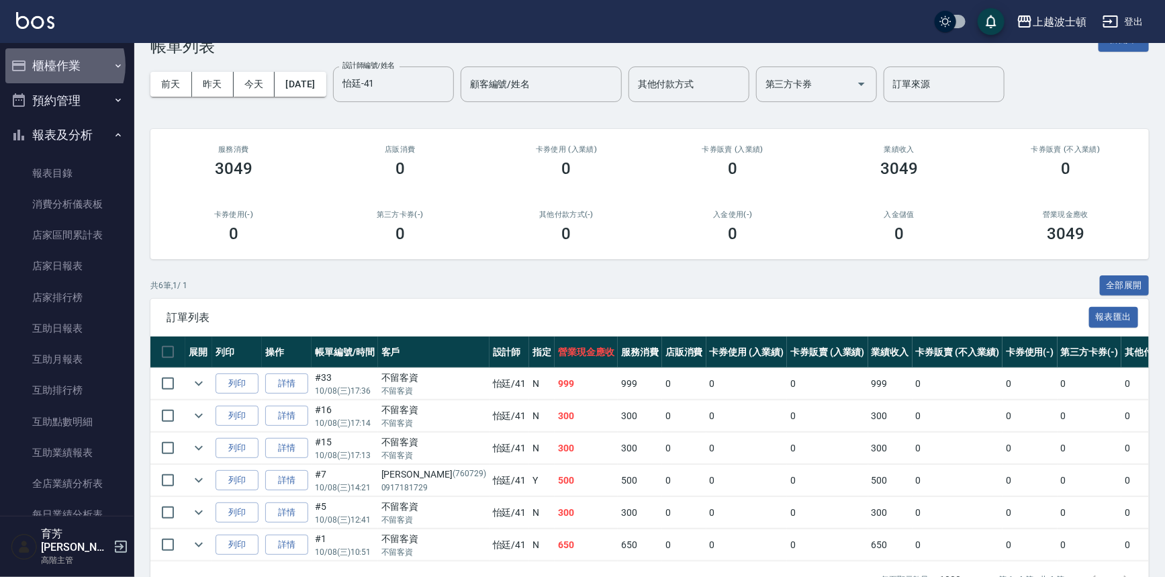
click at [56, 65] on button "櫃檯作業" at bounding box center [67, 65] width 124 height 35
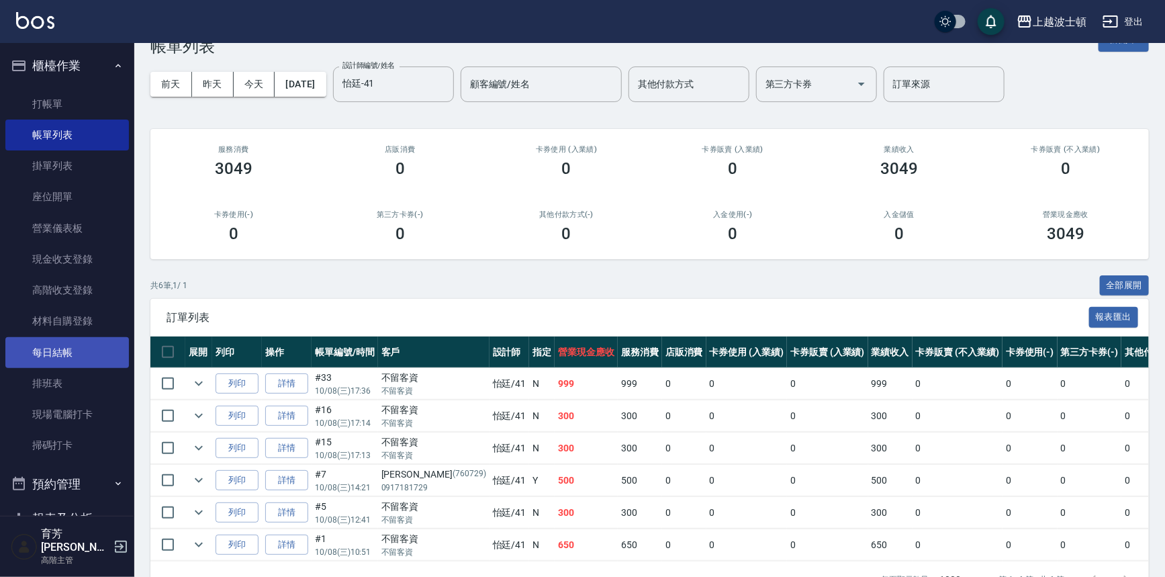
click at [60, 354] on link "每日結帳" at bounding box center [67, 352] width 124 height 31
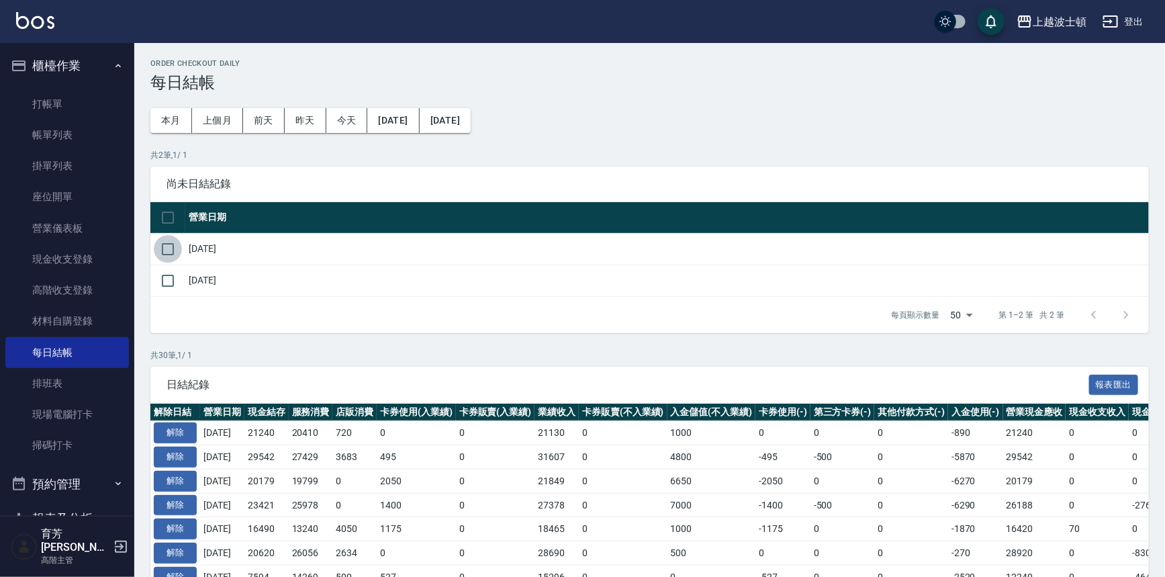
click at [167, 245] on input "checkbox" at bounding box center [168, 249] width 28 height 28
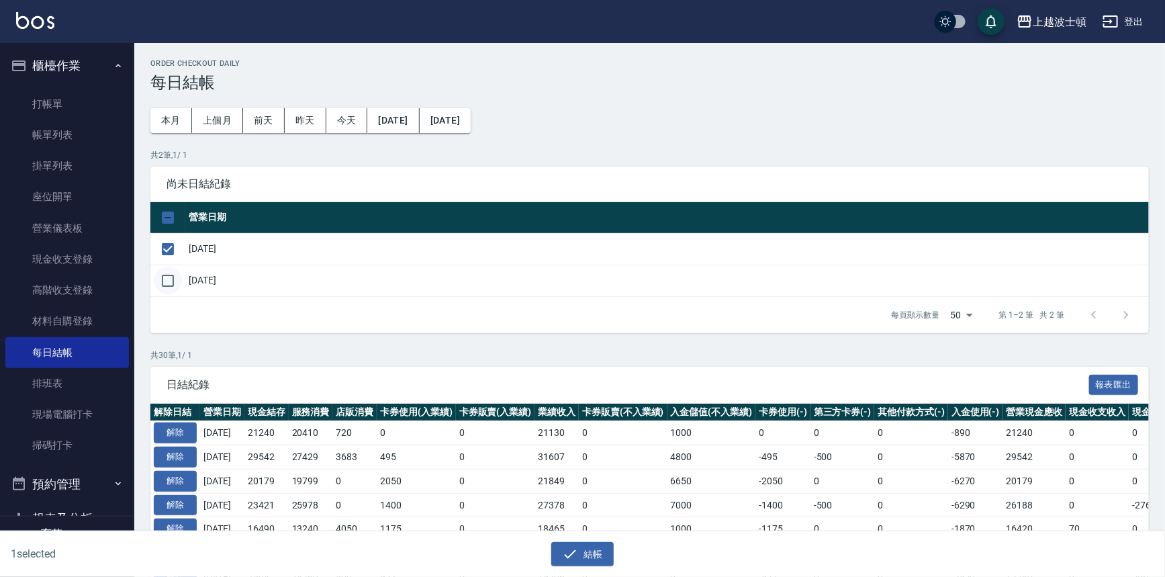
click at [170, 293] on input "checkbox" at bounding box center [168, 281] width 28 height 28
click at [575, 549] on icon "button" at bounding box center [570, 554] width 16 height 16
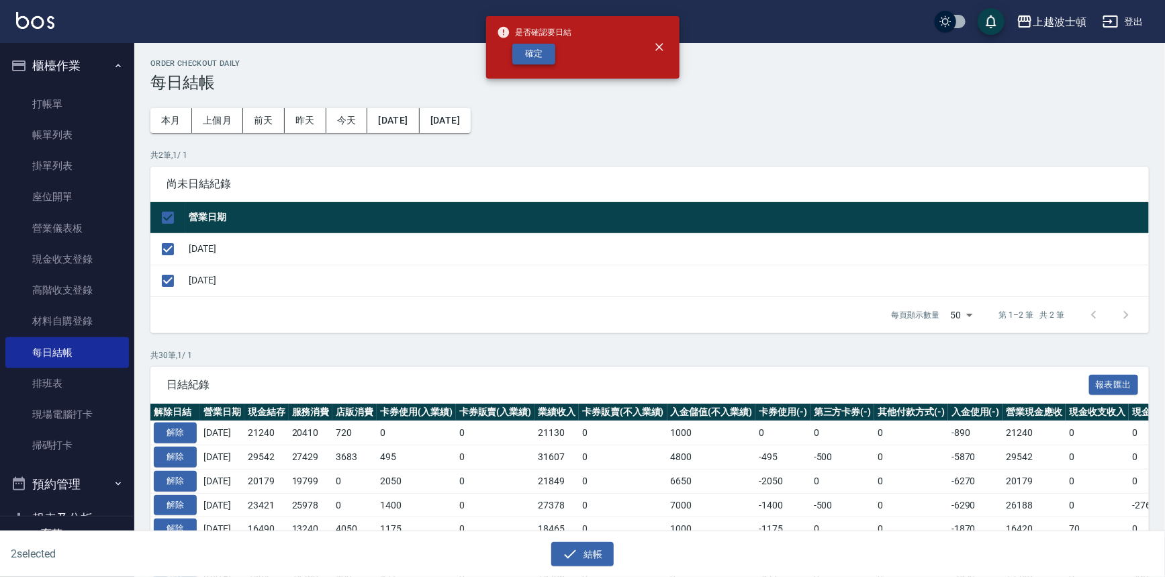
click at [533, 62] on button "確定" at bounding box center [533, 54] width 43 height 21
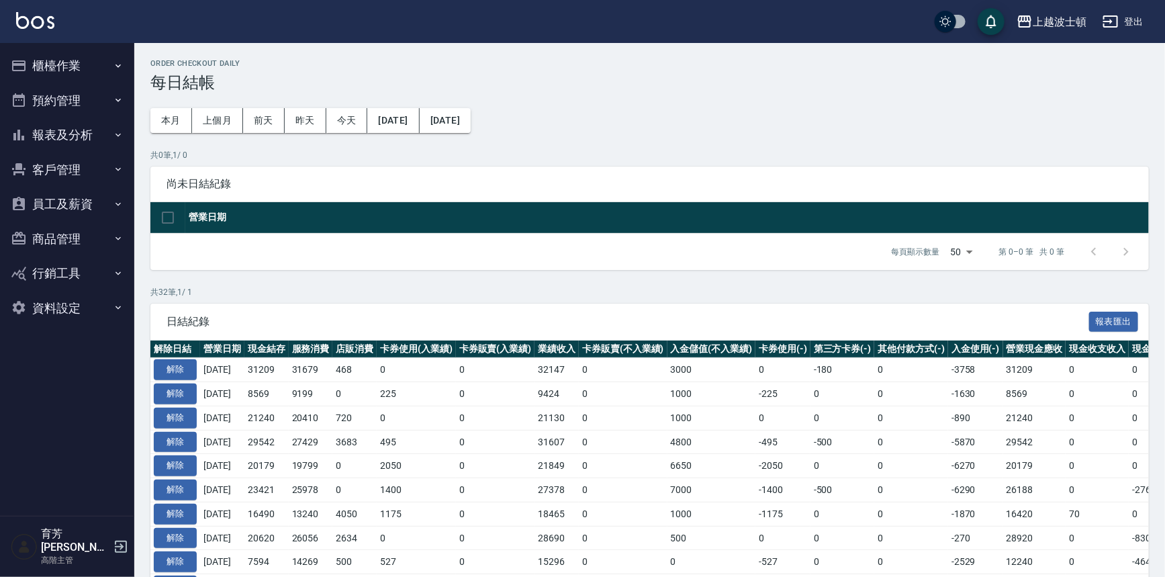
click at [62, 136] on button "報表及分析" at bounding box center [67, 135] width 124 height 35
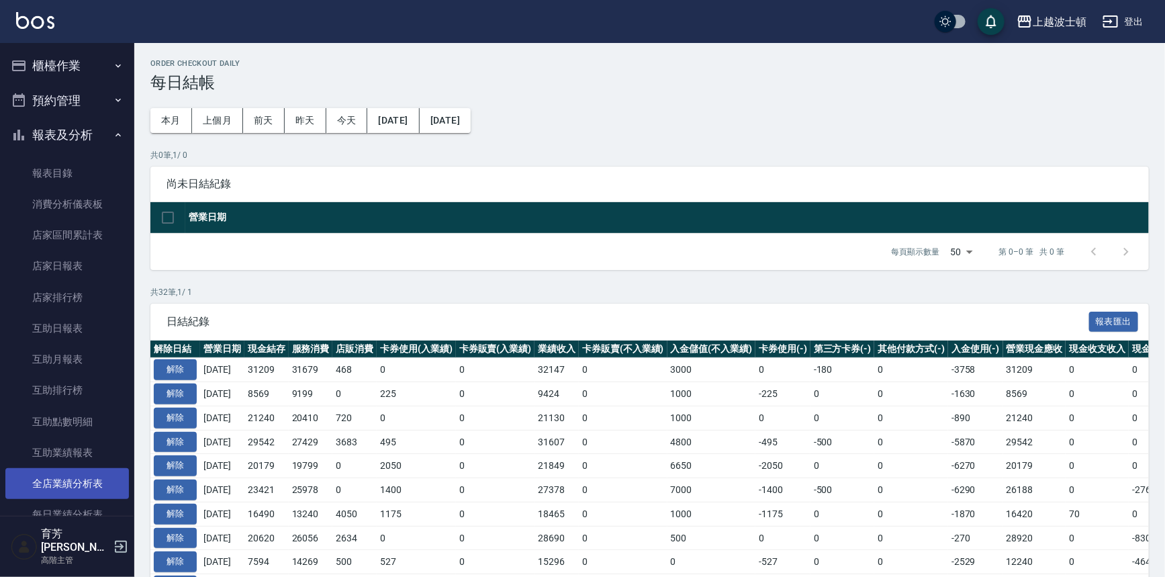
click at [42, 479] on link "全店業績分析表" at bounding box center [67, 483] width 124 height 31
